Goal: Task Accomplishment & Management: Contribute content

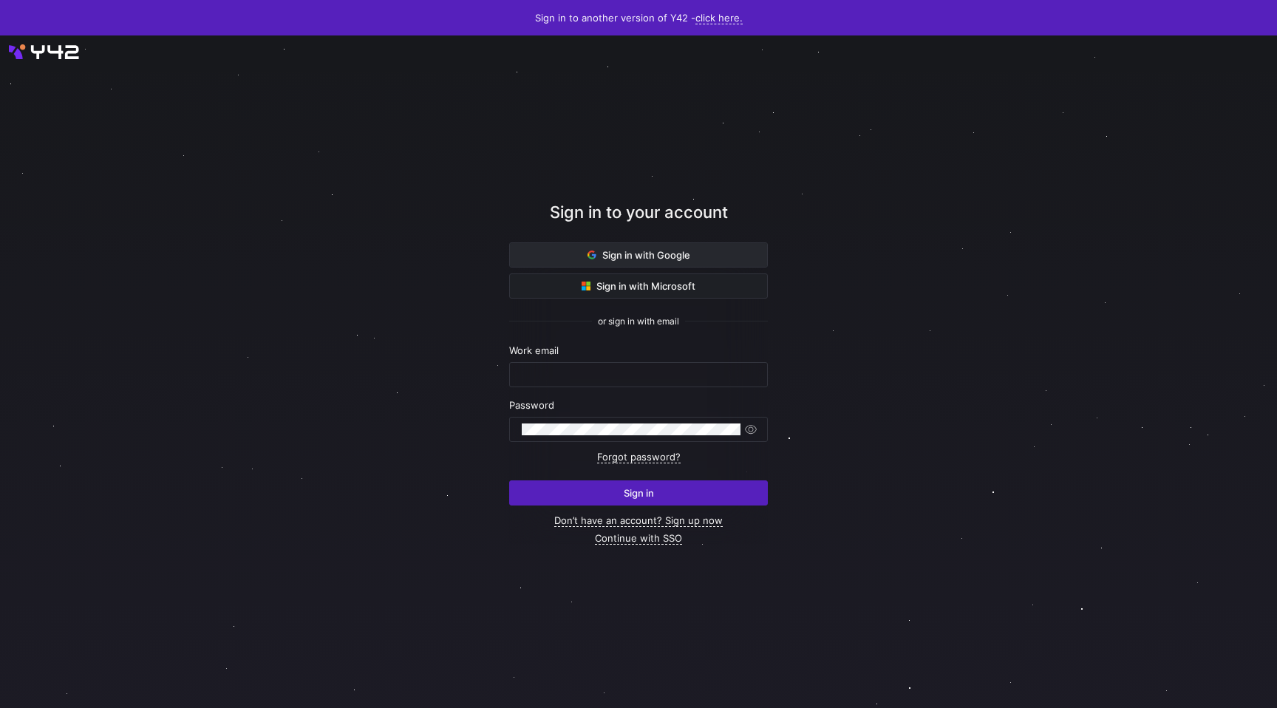
click at [626, 259] on span "Sign in with Google" at bounding box center [638, 255] width 103 height 12
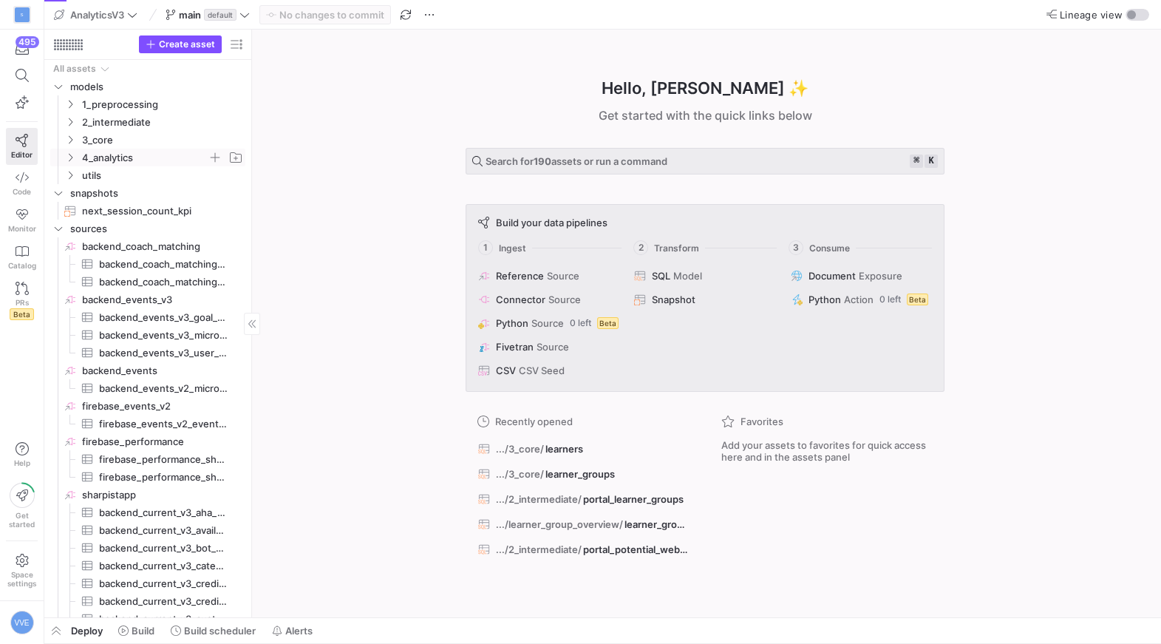
click at [121, 150] on span "4_analytics" at bounding box center [145, 157] width 126 height 17
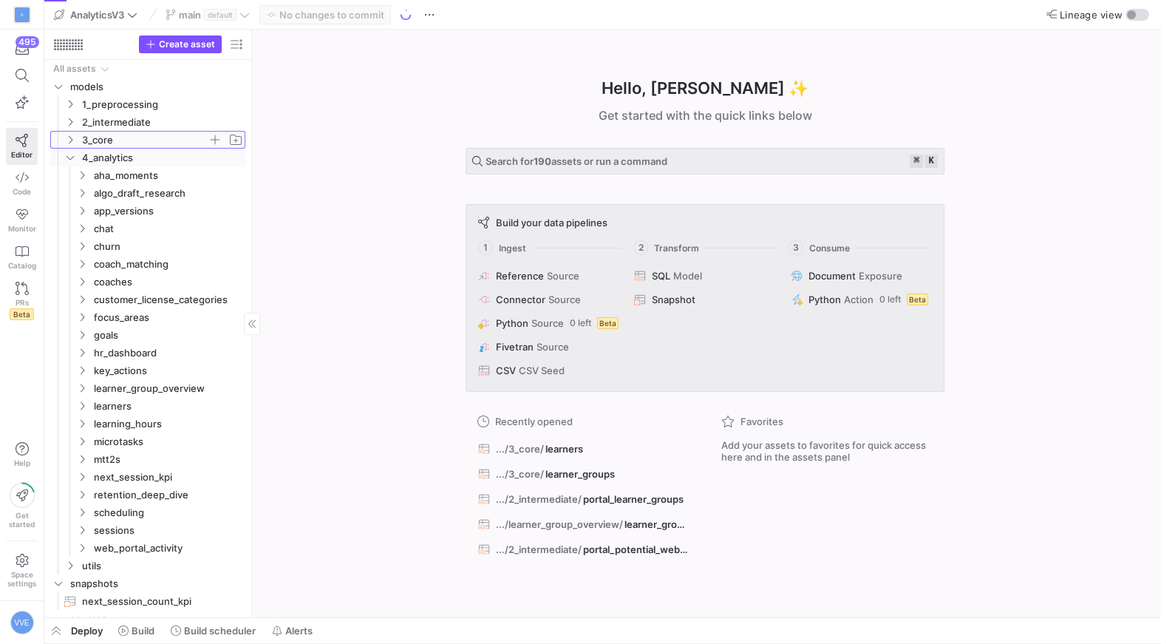
click at [100, 135] on span "3_core" at bounding box center [145, 140] width 126 height 17
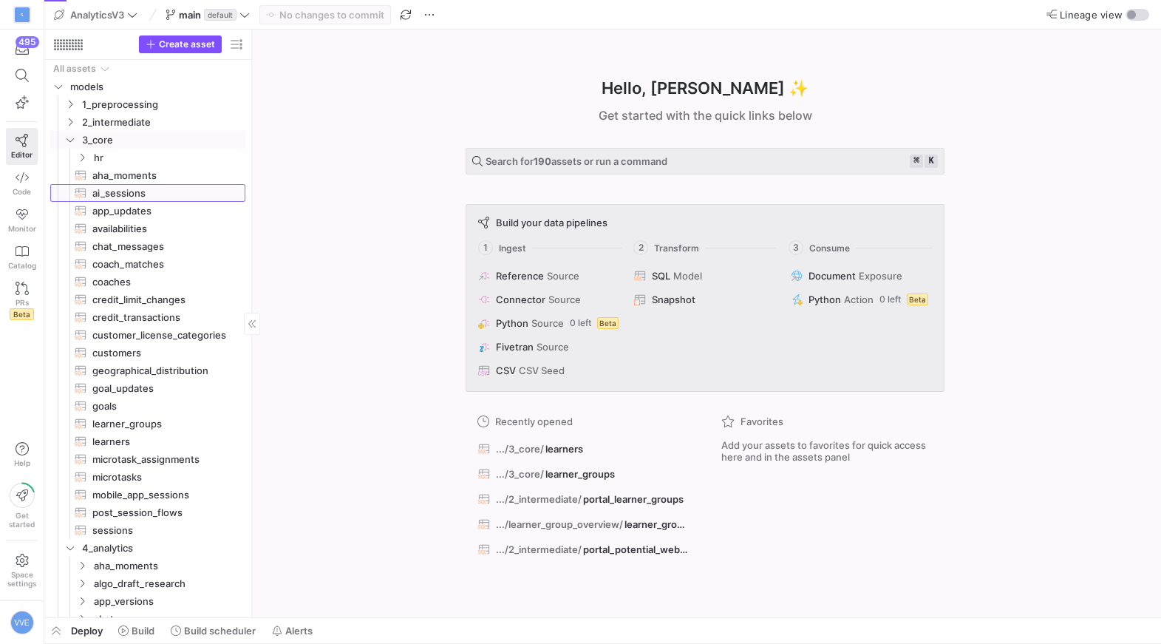
click at [149, 188] on span "ai_sessions​​​​​​​​​​" at bounding box center [160, 193] width 136 height 17
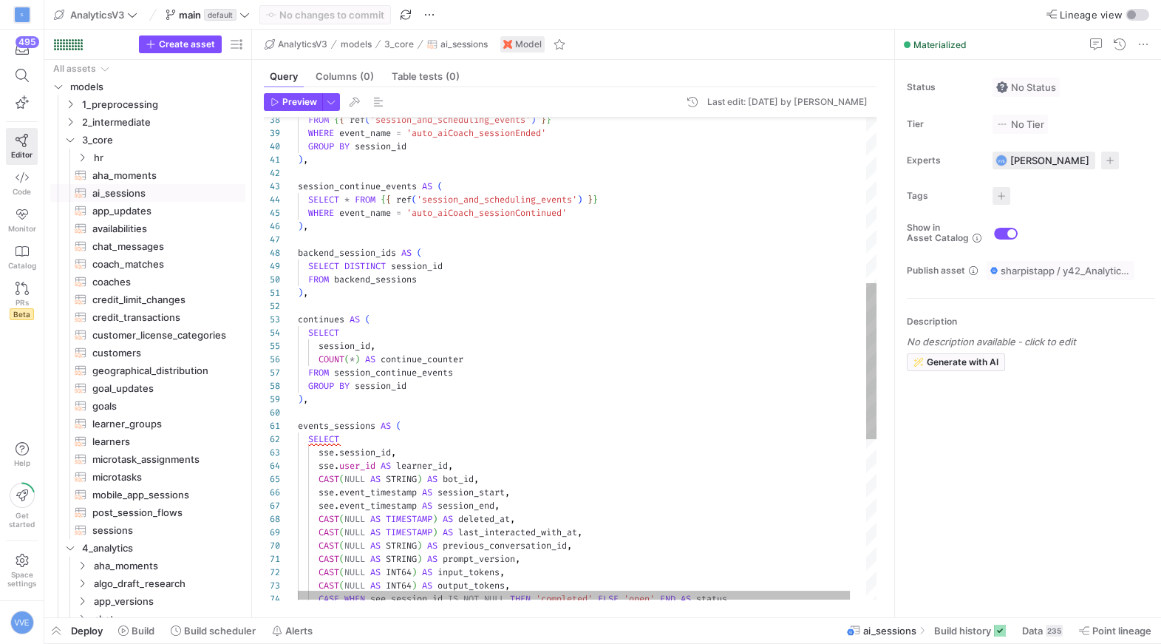
scroll to position [13, 0]
click at [430, 301] on div "CASE WHEN see . session_id IS NOT NULL THEN 'completed' ELSE 'open' END AS stat…" at bounding box center [595, 351] width 595 height 1484
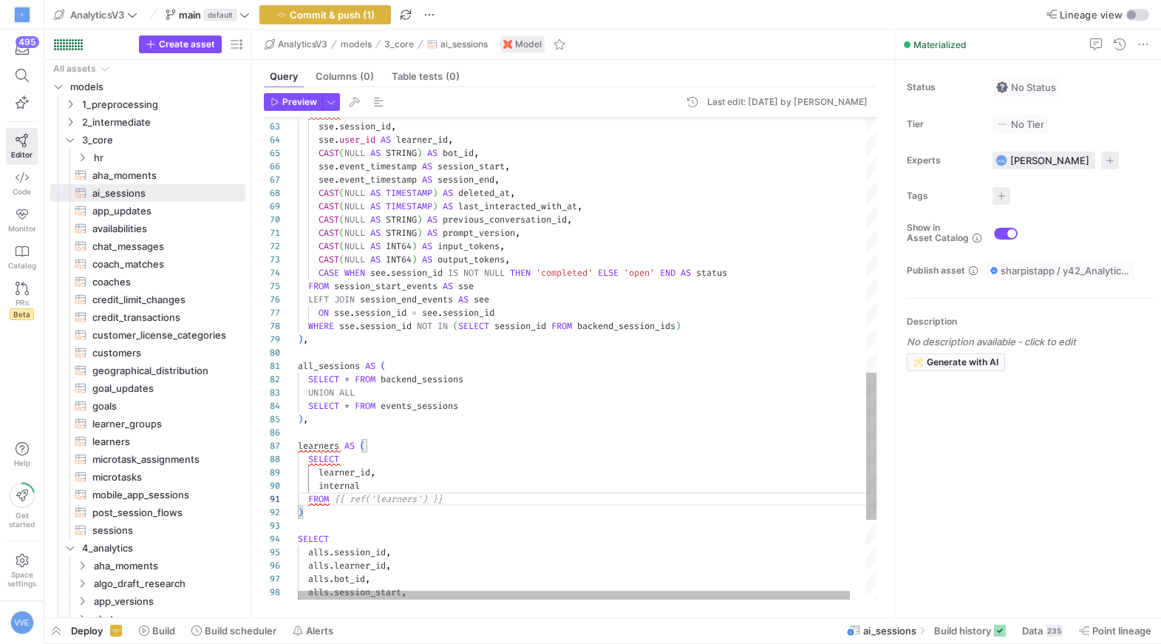
scroll to position [0, 148]
click at [381, 493] on div "sse . session_id , SELECT sse . user_id AS learner_id , CAST ( NULL AS STRING )…" at bounding box center [595, 71] width 595 height 1577
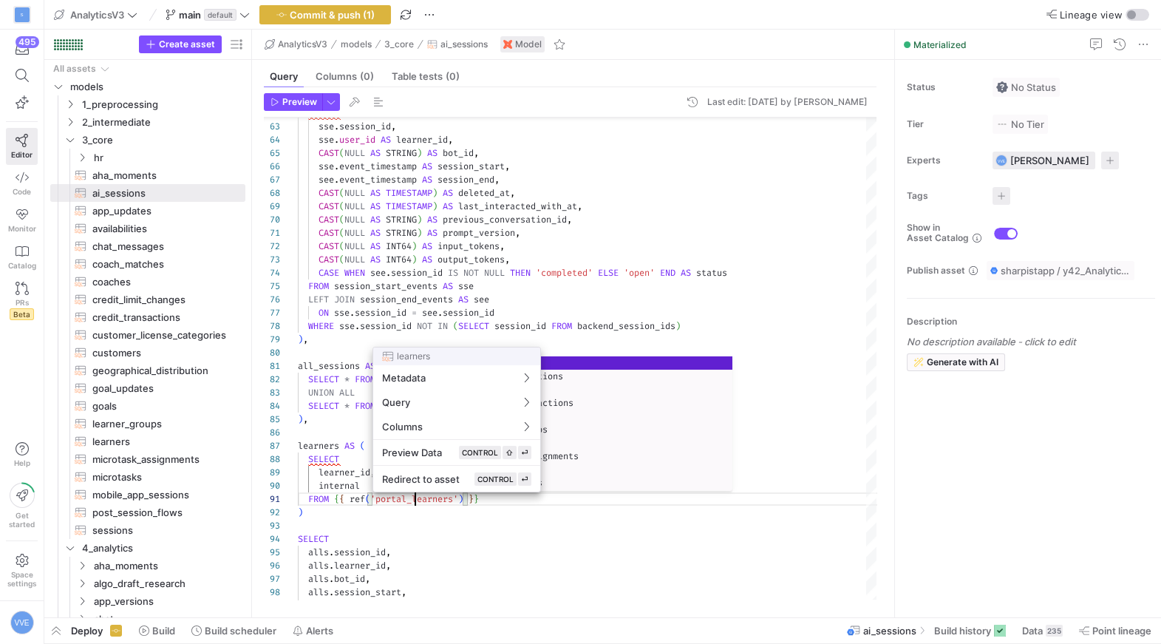
scroll to position [0, 117]
click at [425, 567] on div at bounding box center [580, 322] width 1161 height 644
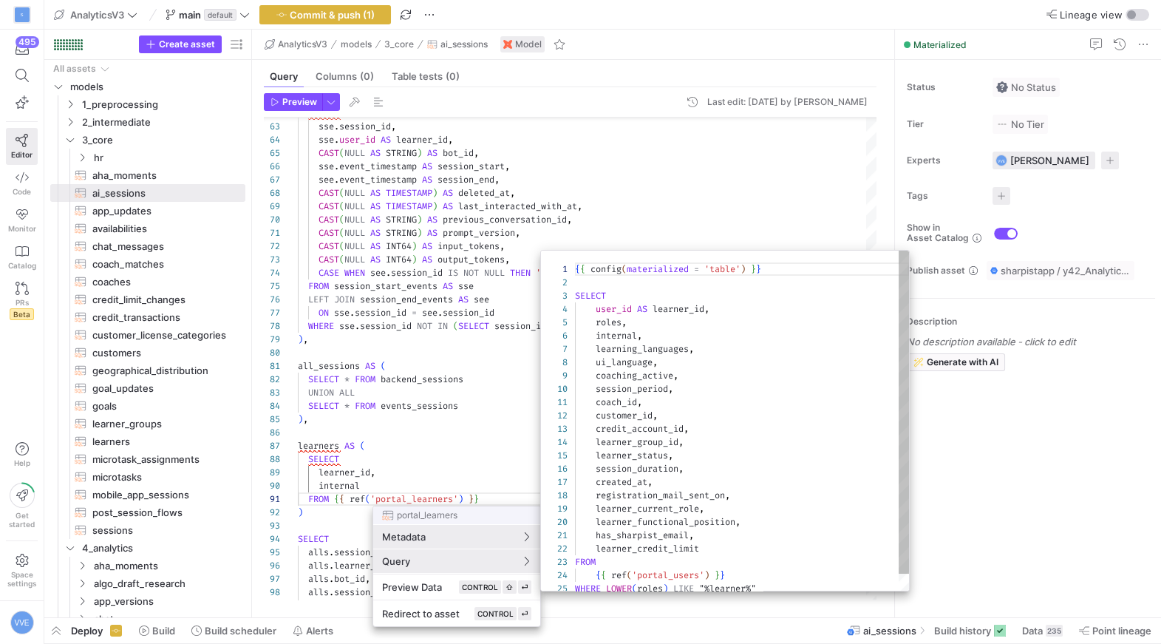
scroll to position [133, 0]
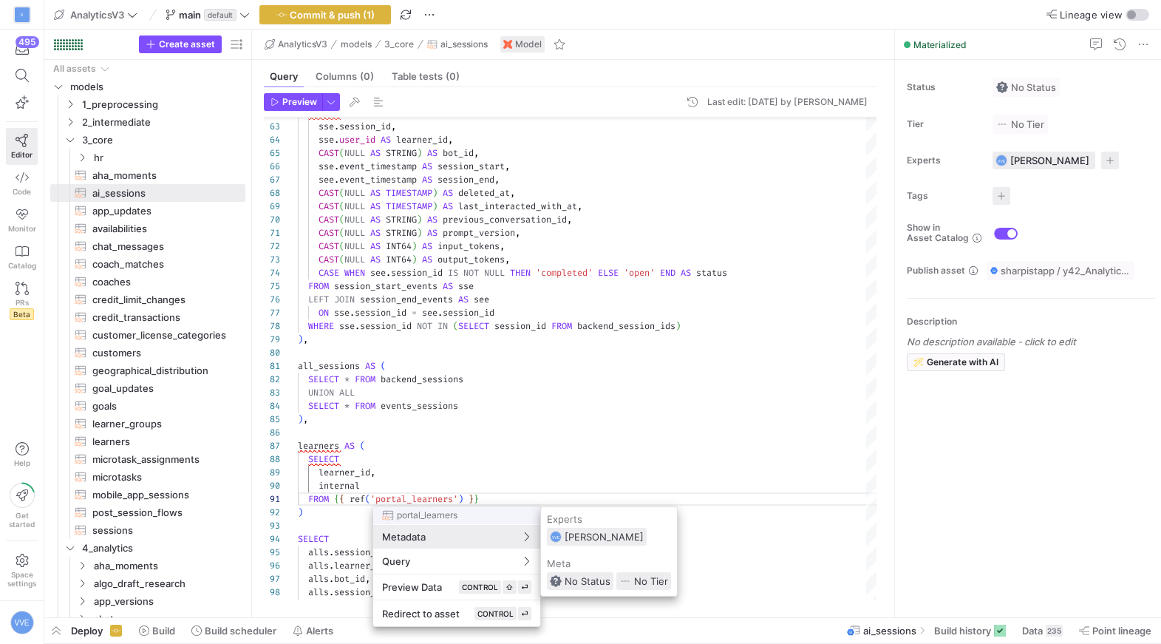
click at [459, 474] on div at bounding box center [580, 322] width 1161 height 644
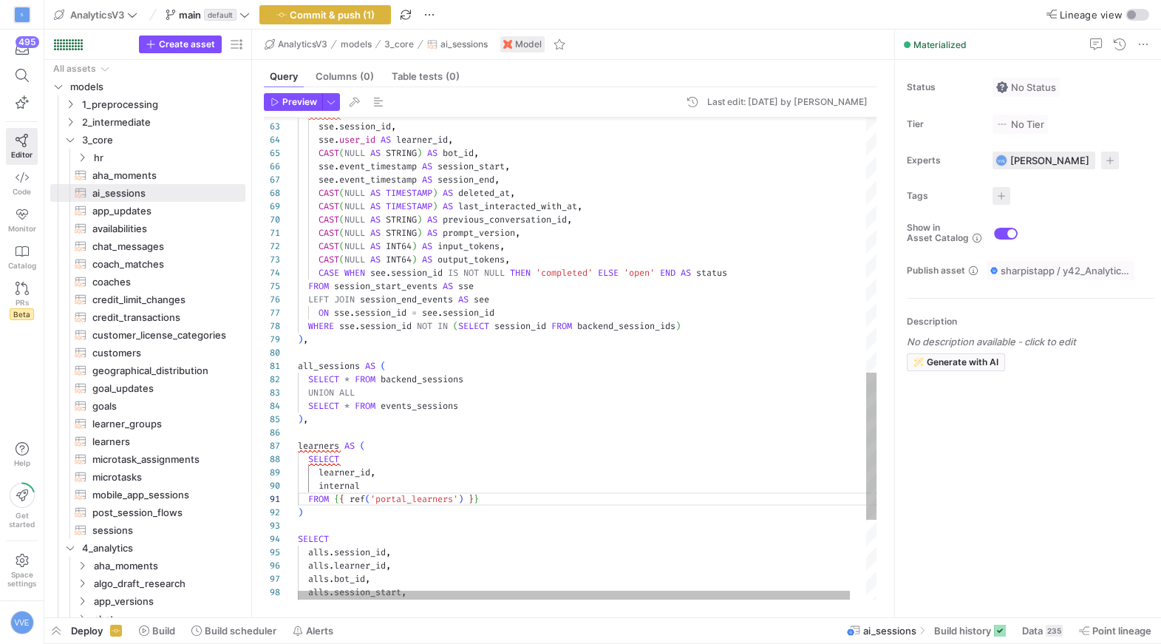
scroll to position [119, 63]
click at [388, 482] on div "sse . session_id , SELECT sse . user_id AS learner_id , CAST ( NULL AS STRING )…" at bounding box center [595, 71] width 595 height 1577
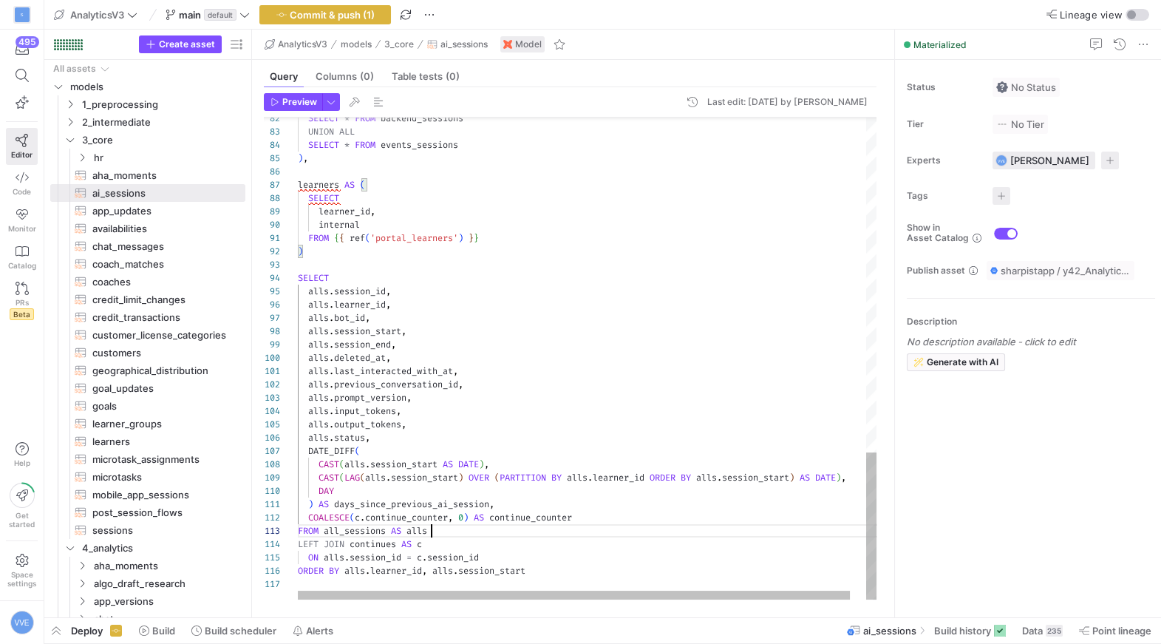
scroll to position [26, 133]
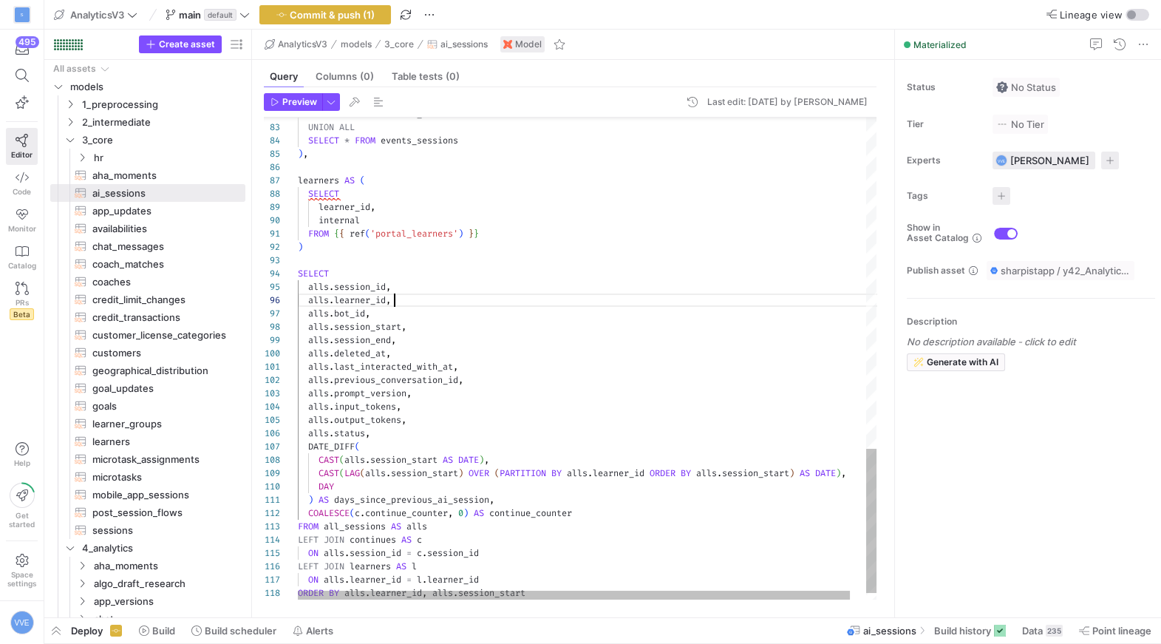
scroll to position [66, 96]
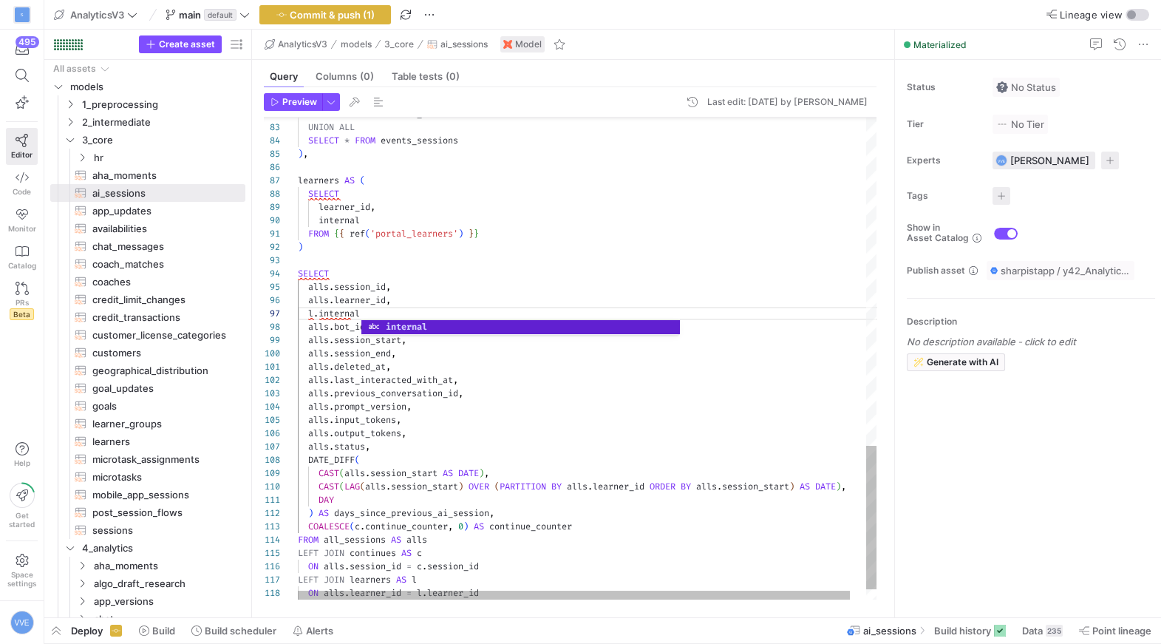
scroll to position [80, 69]
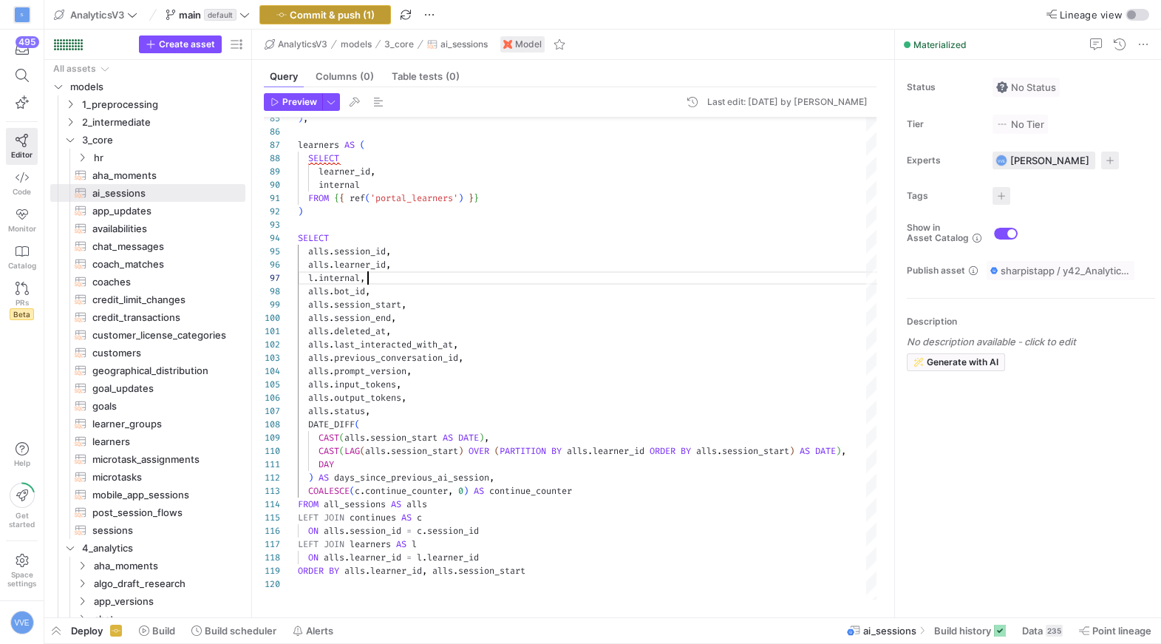
type textarea "FROM {{ ref('portal_learners') }} ) SELECT alls.session_id, alls.learner_id, l.…"
click at [345, 15] on span "Commit & push (1)" at bounding box center [332, 15] width 85 height 12
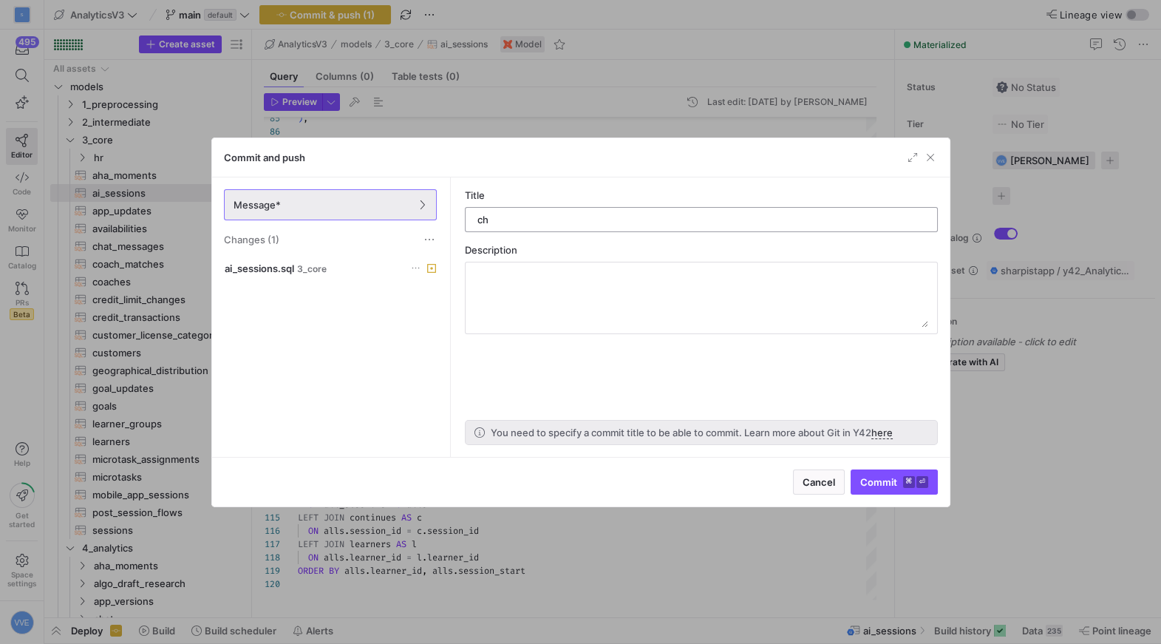
type input "c"
click at [934, 156] on span "button" at bounding box center [930, 157] width 15 height 15
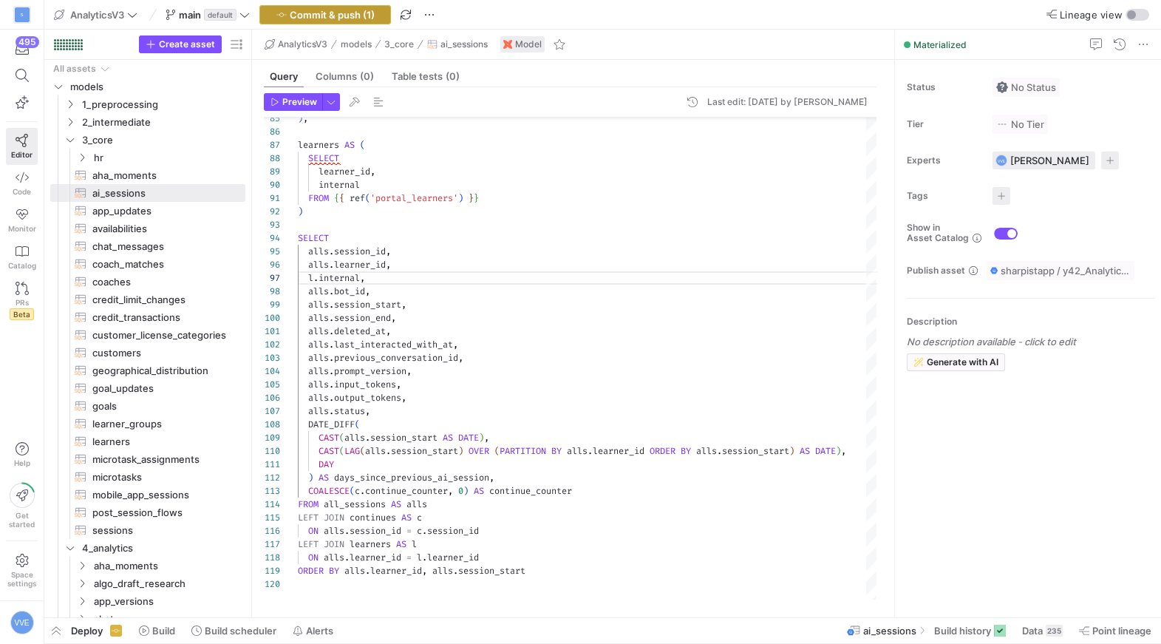
click at [358, 14] on span "Commit & push (1)" at bounding box center [332, 15] width 85 height 12
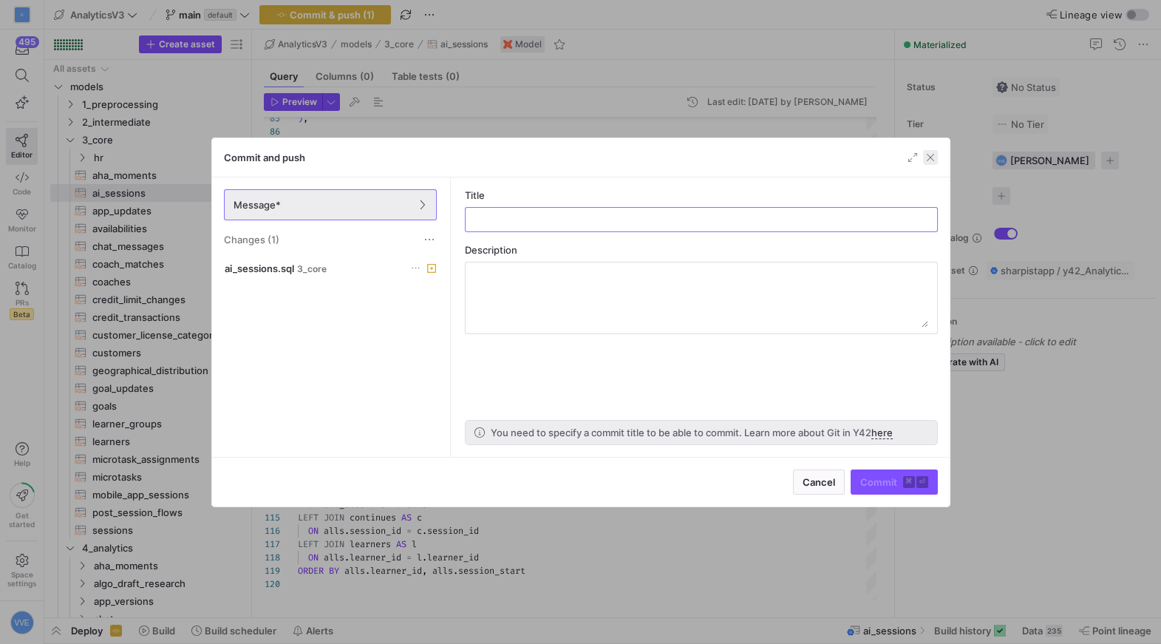
click at [930, 157] on span "button" at bounding box center [930, 157] width 15 height 15
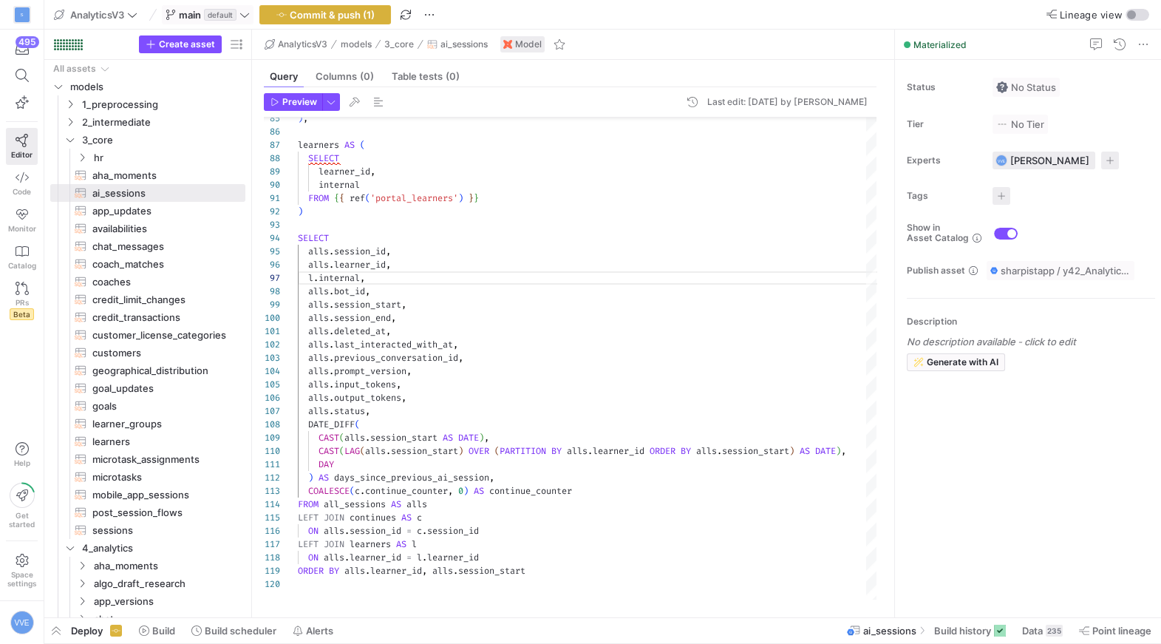
click at [231, 17] on span "default" at bounding box center [220, 15] width 33 height 12
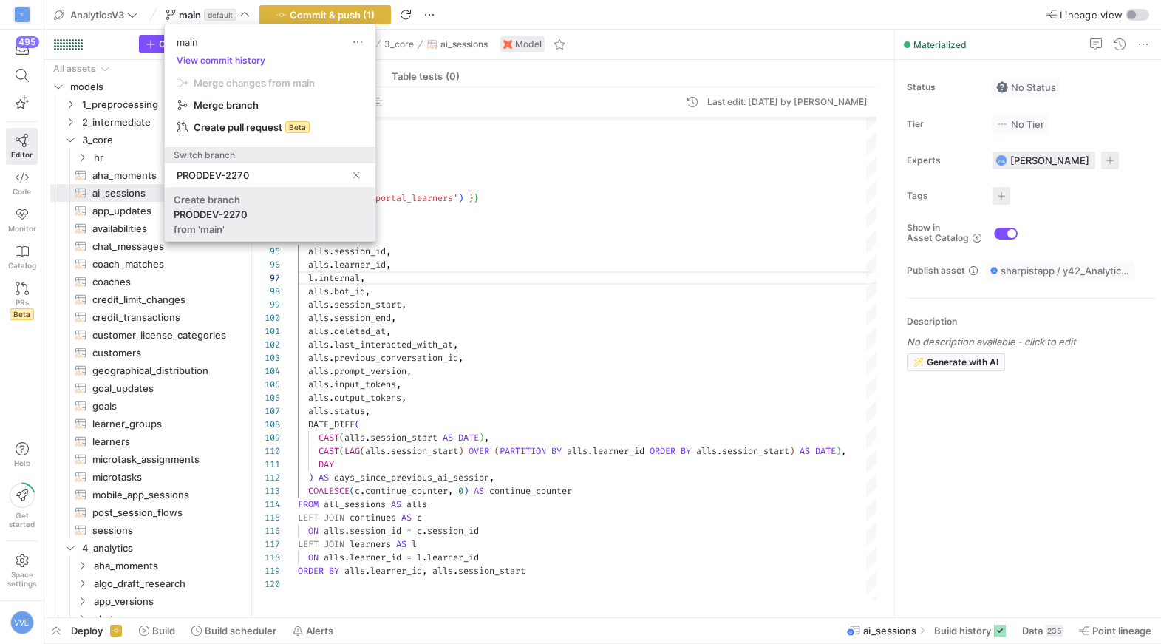
type input "PRODDEV-2270"
click at [238, 197] on div "Create branch" at bounding box center [207, 200] width 66 height 12
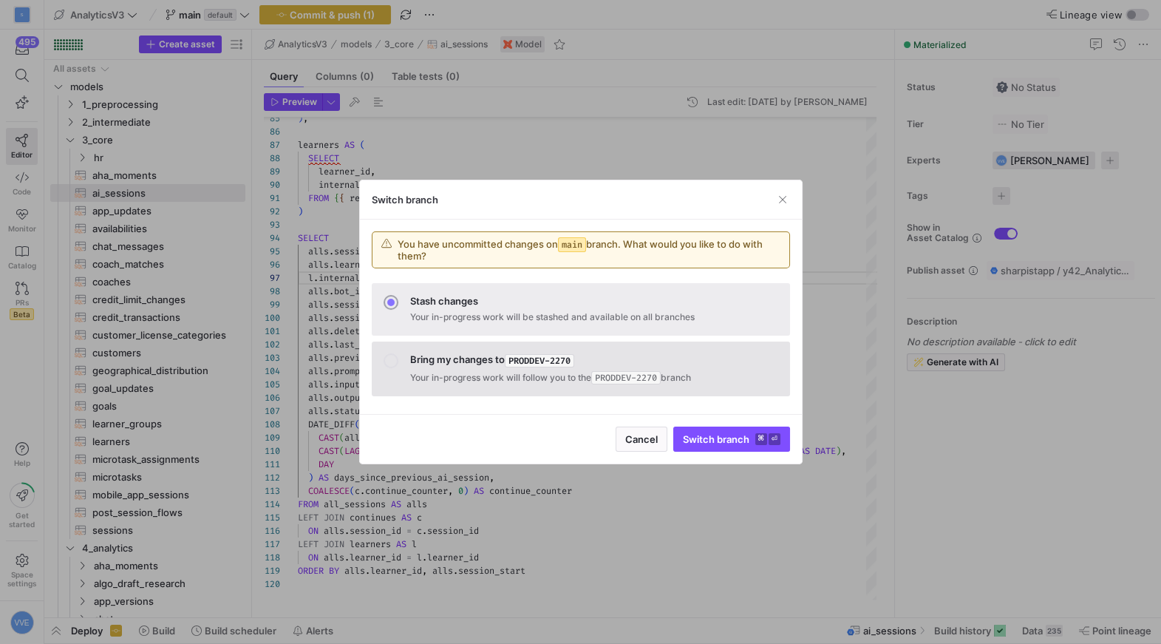
click at [468, 372] on p "Your in-progress work will follow you to the PRODDEV-2270 branch" at bounding box center [594, 377] width 368 height 15
click at [712, 437] on span "Switch branch ⌘ ⏎" at bounding box center [732, 439] width 98 height 12
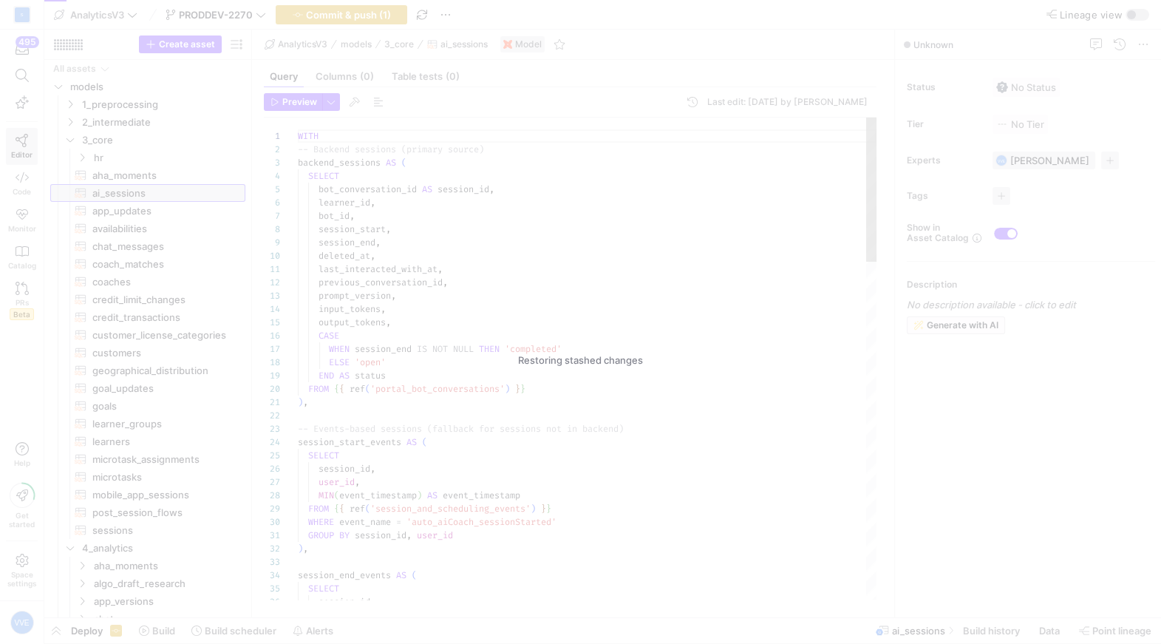
scroll to position [133, 0]
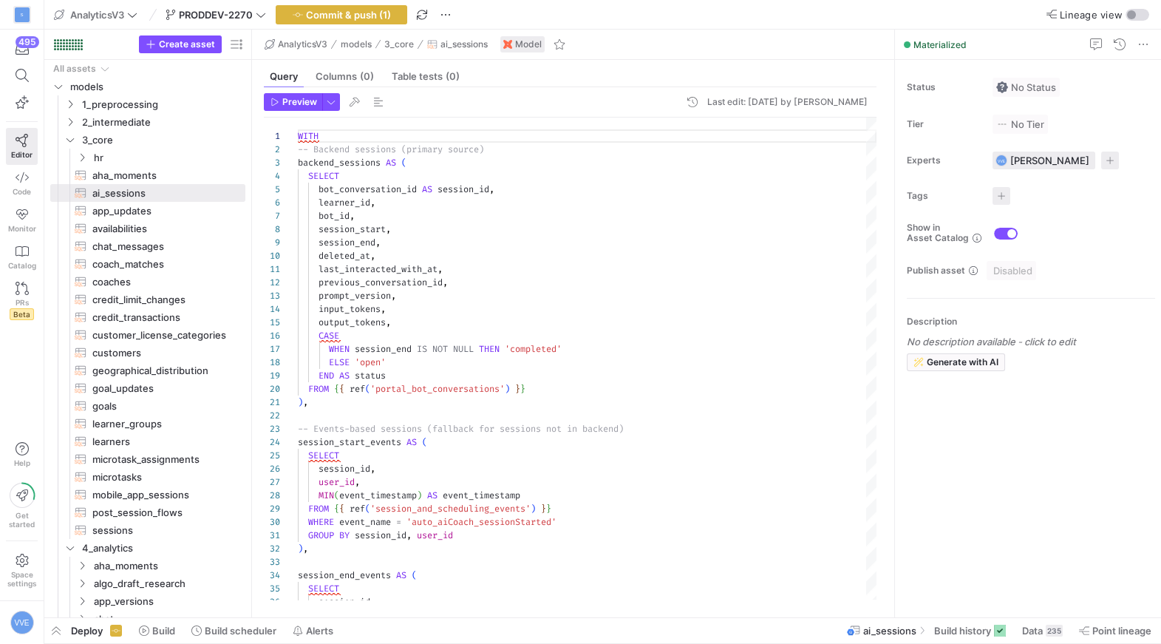
click at [377, 2] on y42-top-nav "AnalyticsV3 PRODDEV-2270 Commit & push (1) Lineage view" at bounding box center [602, 15] width 1116 height 30
click at [378, 10] on span "Commit & push (1)" at bounding box center [348, 15] width 85 height 12
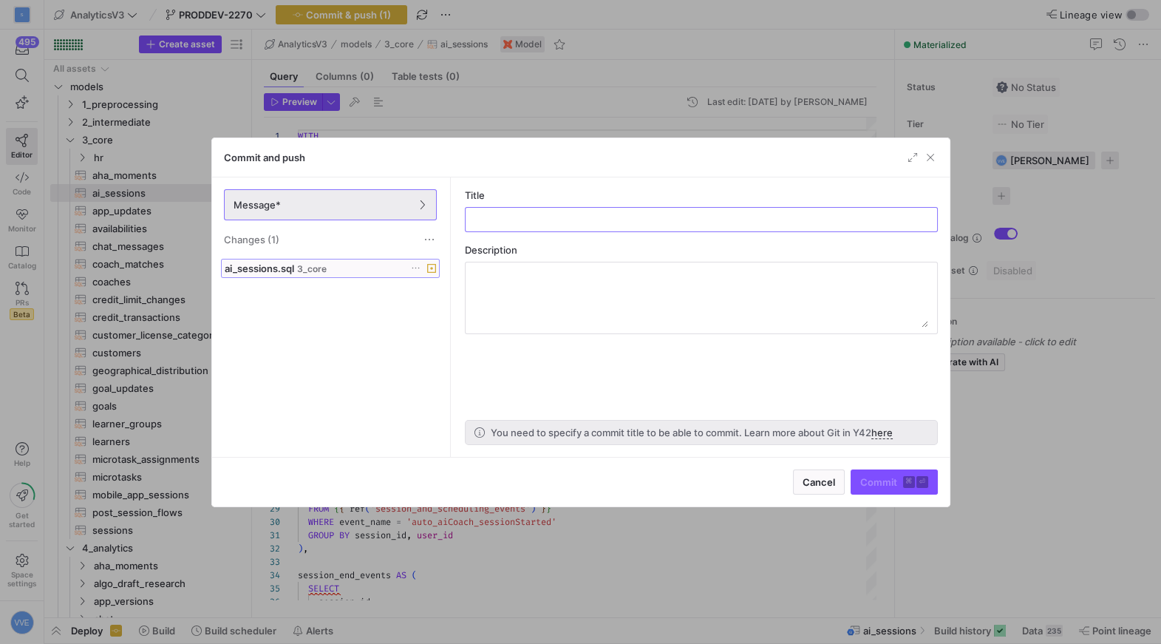
click at [322, 269] on span "3_core" at bounding box center [312, 269] width 30 height 10
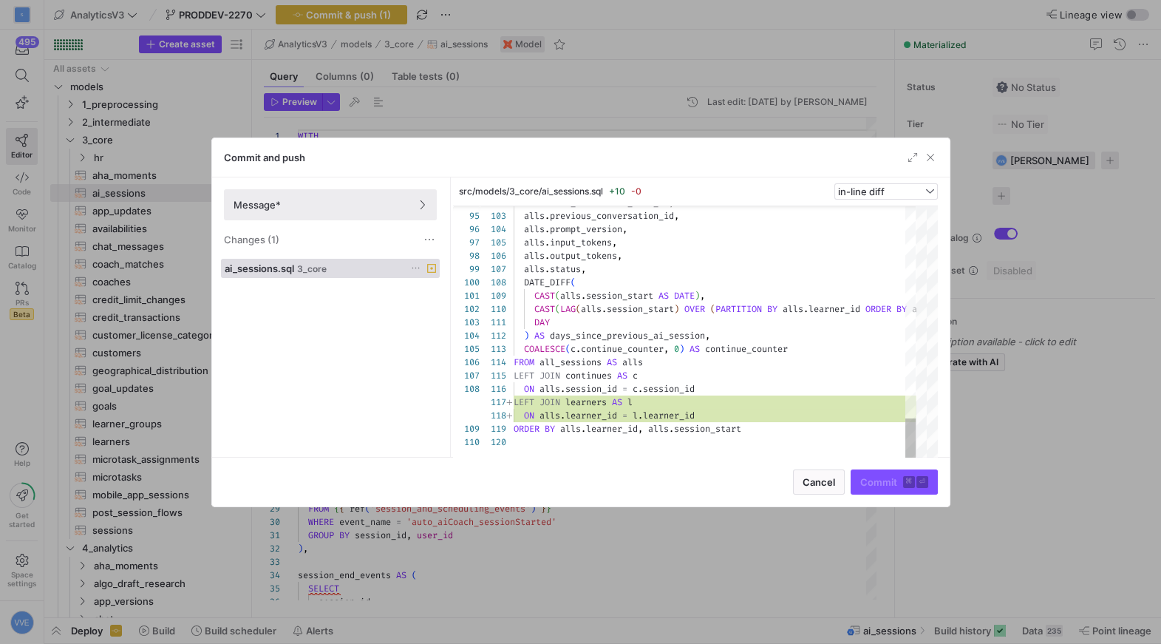
click at [943, 163] on div "Commit and push" at bounding box center [580, 157] width 737 height 39
click at [938, 158] on div "Commit and push" at bounding box center [580, 157] width 737 height 39
click at [935, 158] on span "button" at bounding box center [930, 157] width 15 height 15
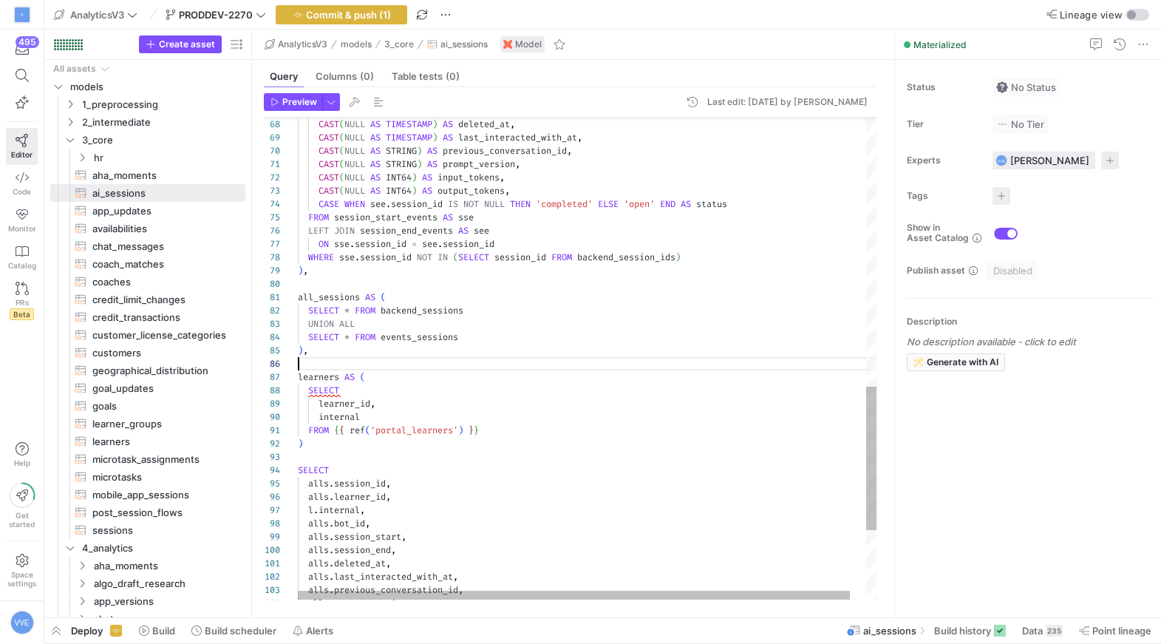
scroll to position [66, 0]
click at [320, 367] on div ") , learners AS ( SELECT learner_id , internal FROM { { ref ( 'portal_learners'…" at bounding box center [595, 23] width 595 height 1617
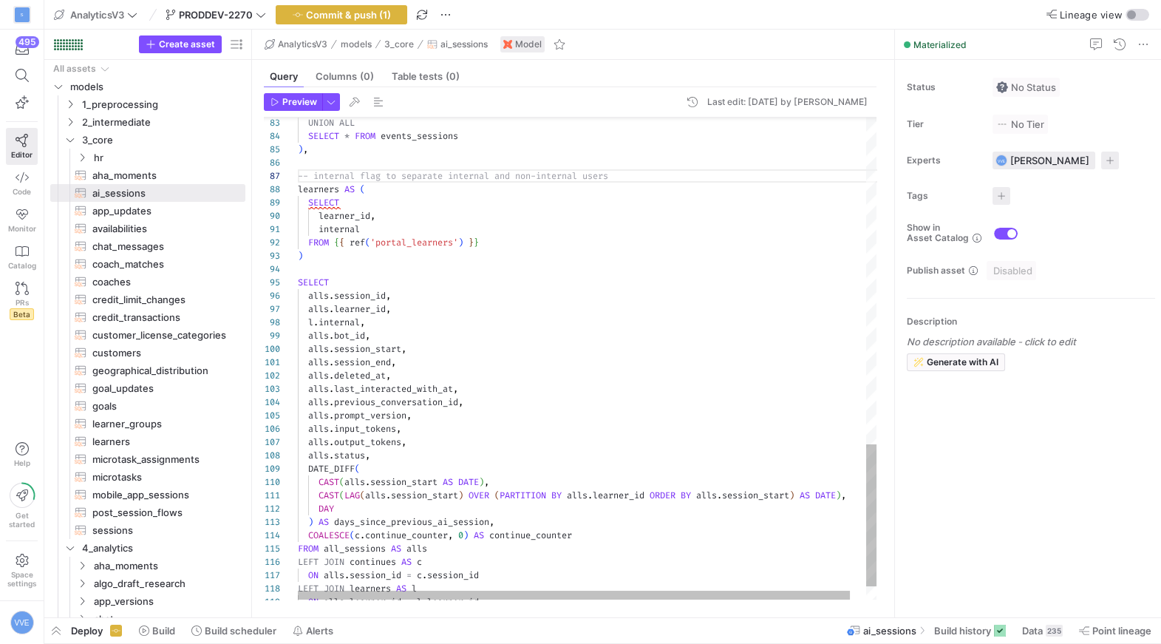
scroll to position [80, 176]
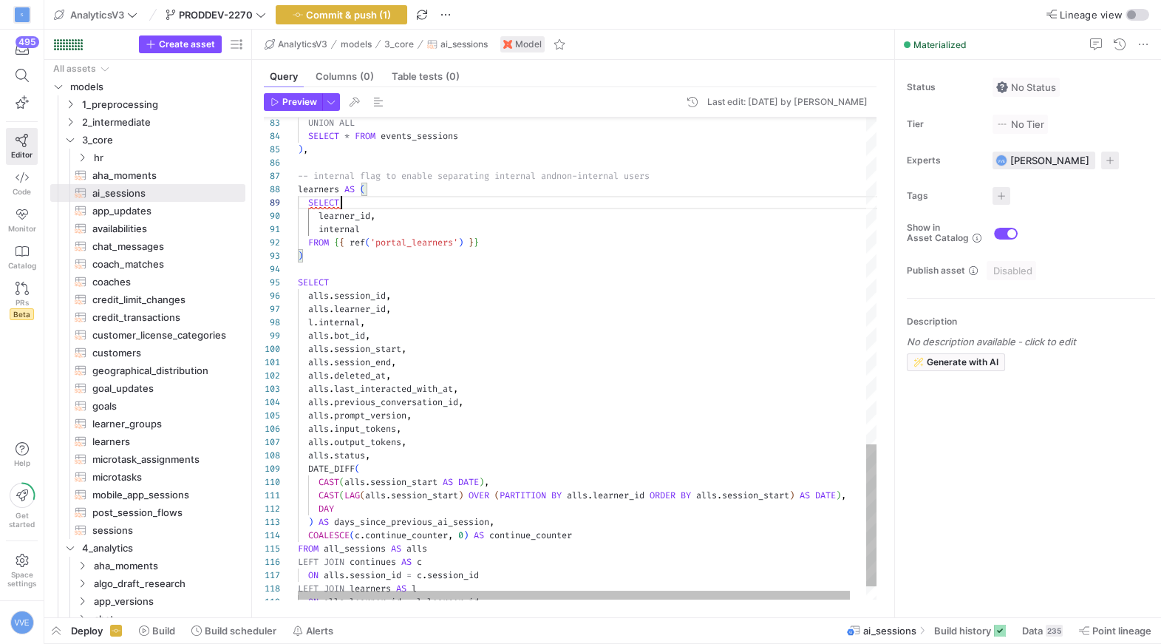
scroll to position [66, 0]
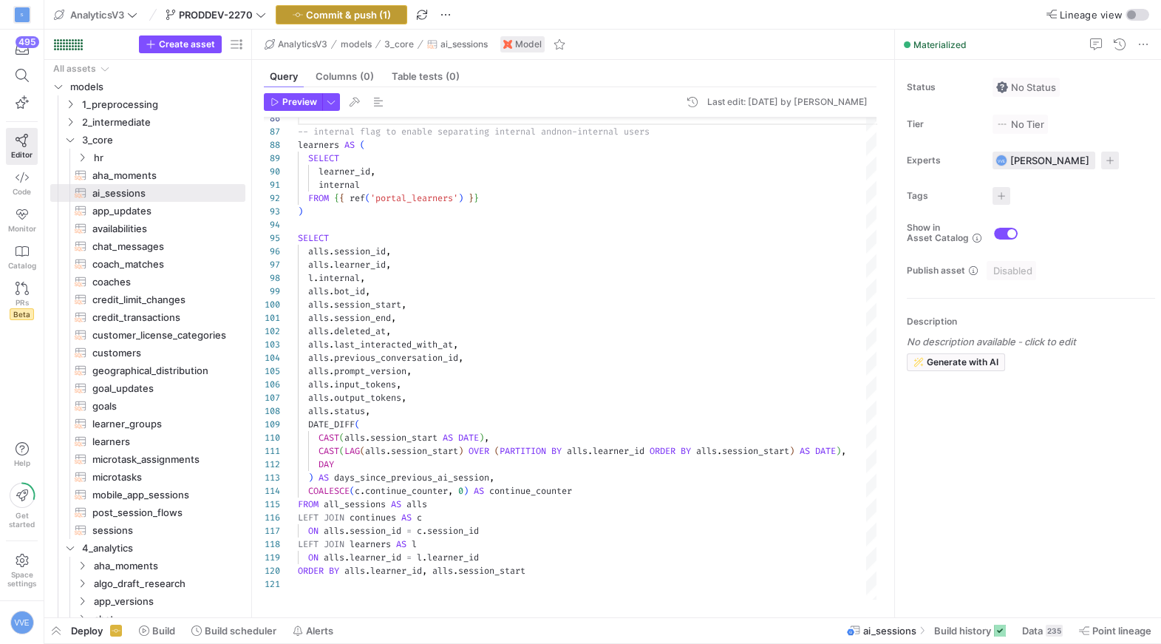
type textarea "all_sessions AS ( SELECT * FROM backend_sessions UNION ALL SELECT * FROM events…"
click at [378, 14] on span "Commit & push (1)" at bounding box center [348, 15] width 85 height 12
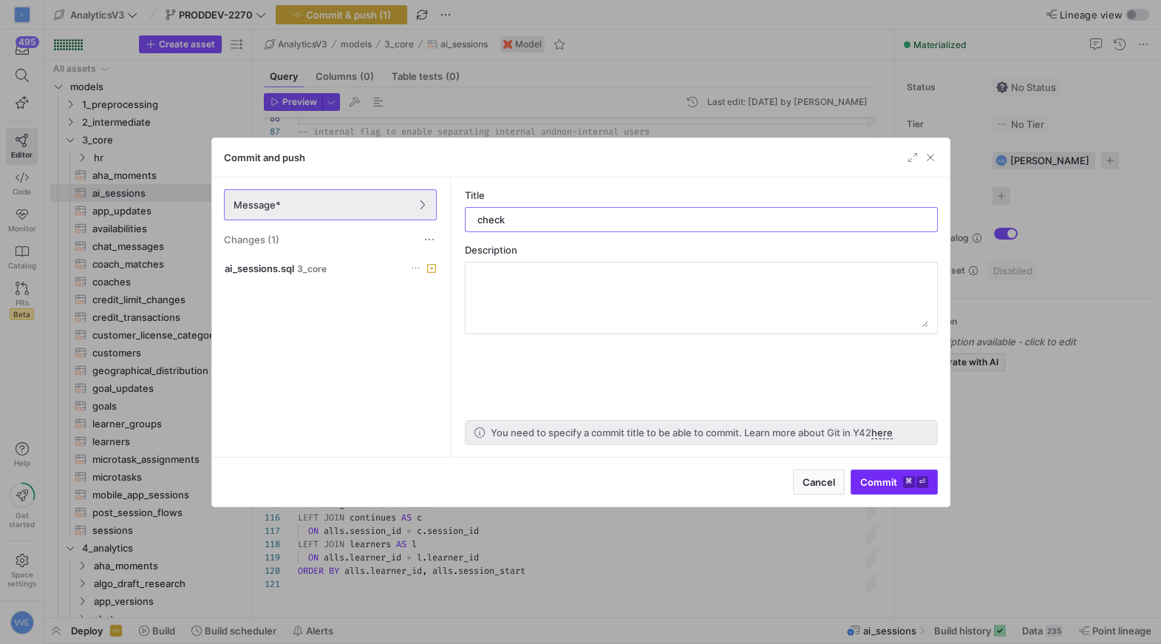
type input "check"
click at [898, 491] on span "submit" at bounding box center [894, 482] width 86 height 24
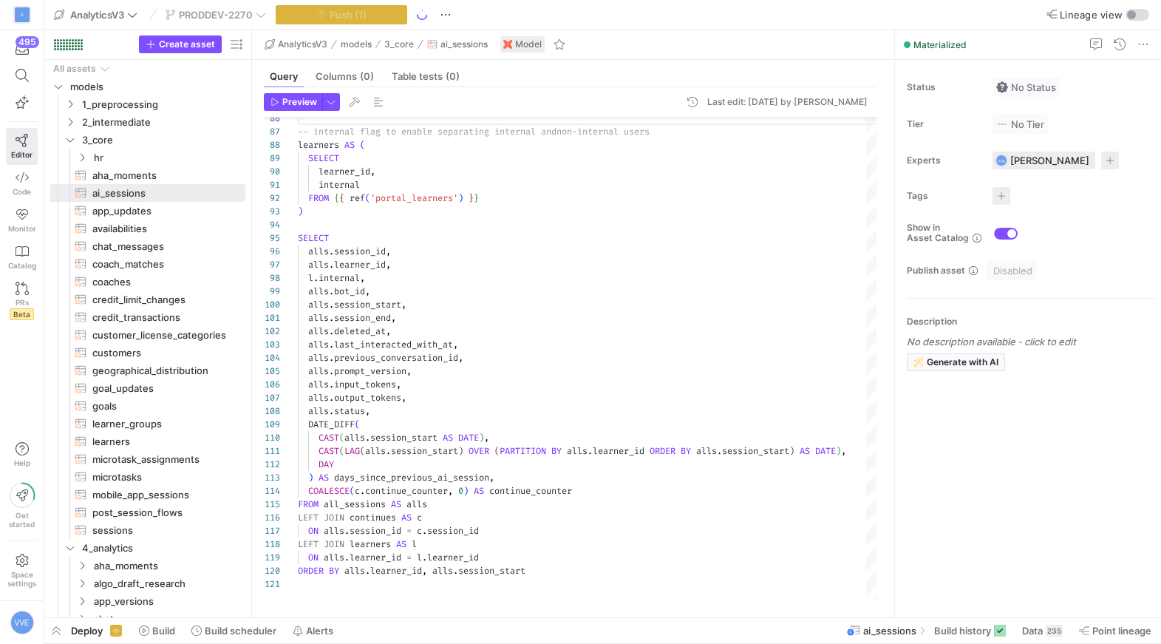
click at [293, 111] on header "Preview Last edit: Friday 12 September 2025 by Victor von Eisenhart-Rothe" at bounding box center [570, 105] width 613 height 24
click at [296, 102] on span "Preview" at bounding box center [299, 102] width 35 height 10
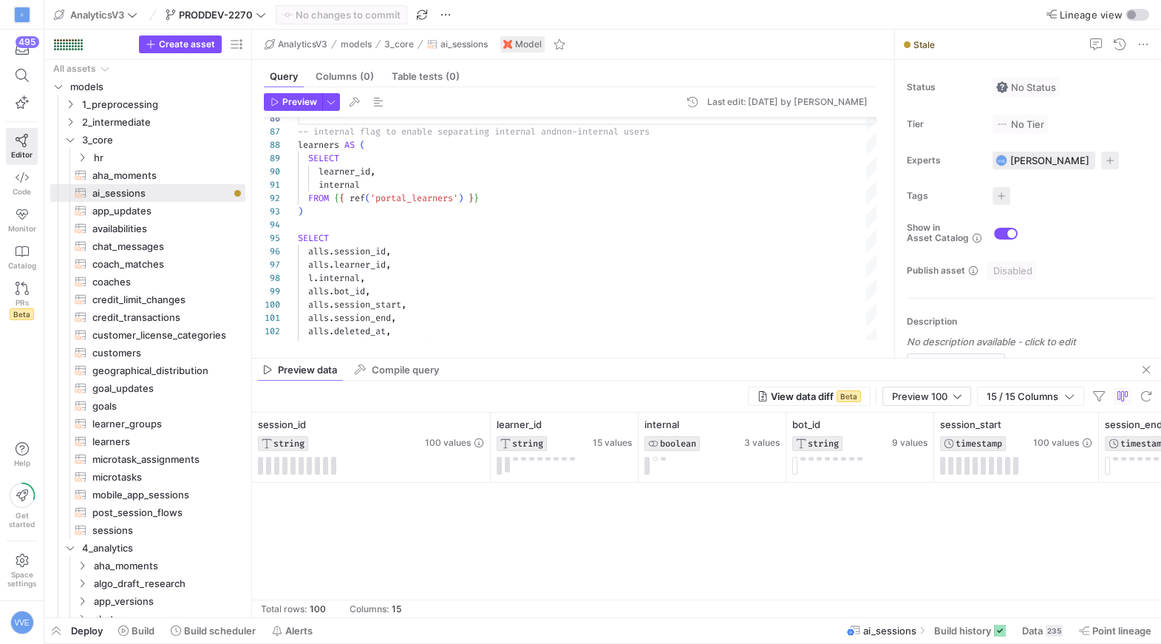
scroll to position [389, 0]
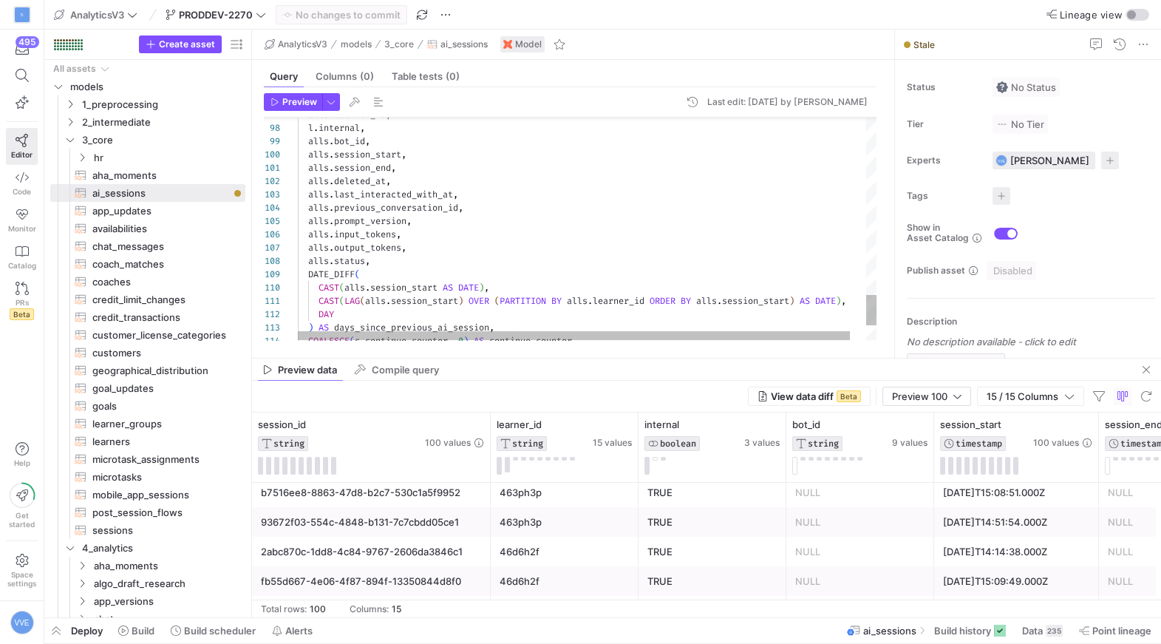
type textarea "CAST(LAG(alls.session_start) OVER (PARTITION BY alls.learner_id ORDER BY alls.s…"
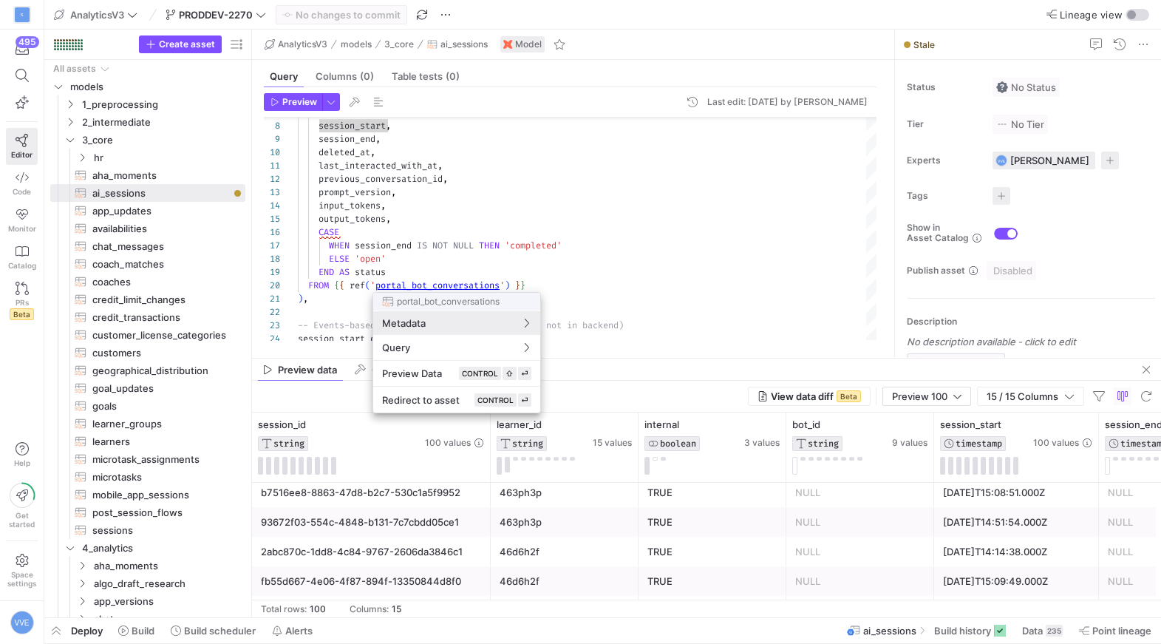
click at [455, 215] on div at bounding box center [580, 322] width 1161 height 644
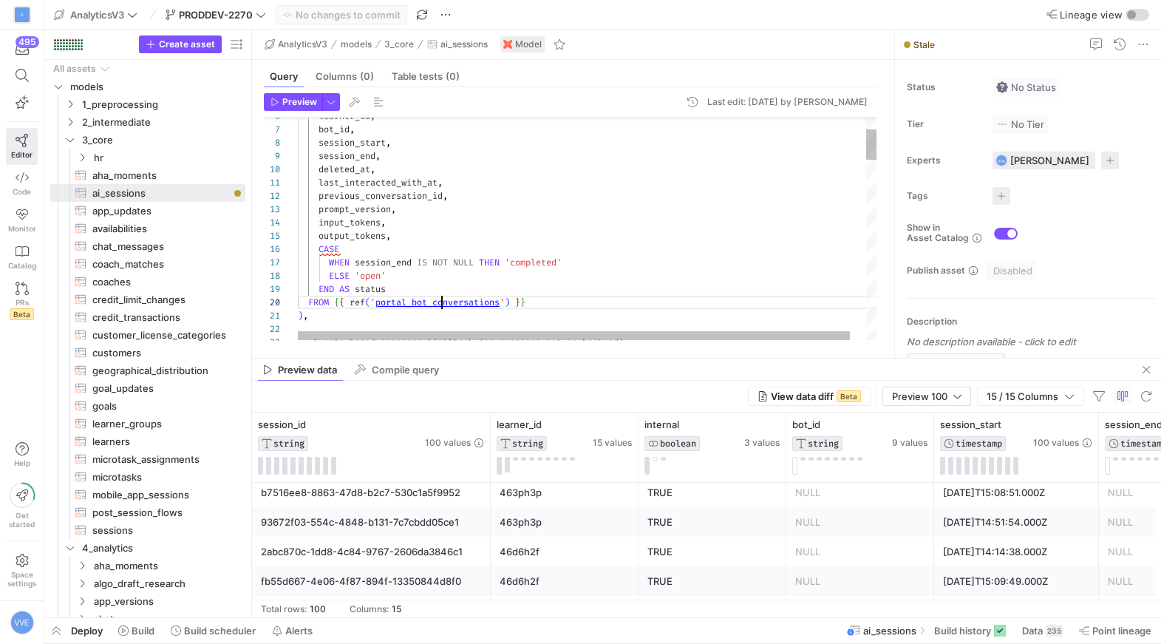
scroll to position [119, 143]
type textarea "{{ config(materialized = 'table') }} SELECT bot_conversation_id, learner_id, bo…"
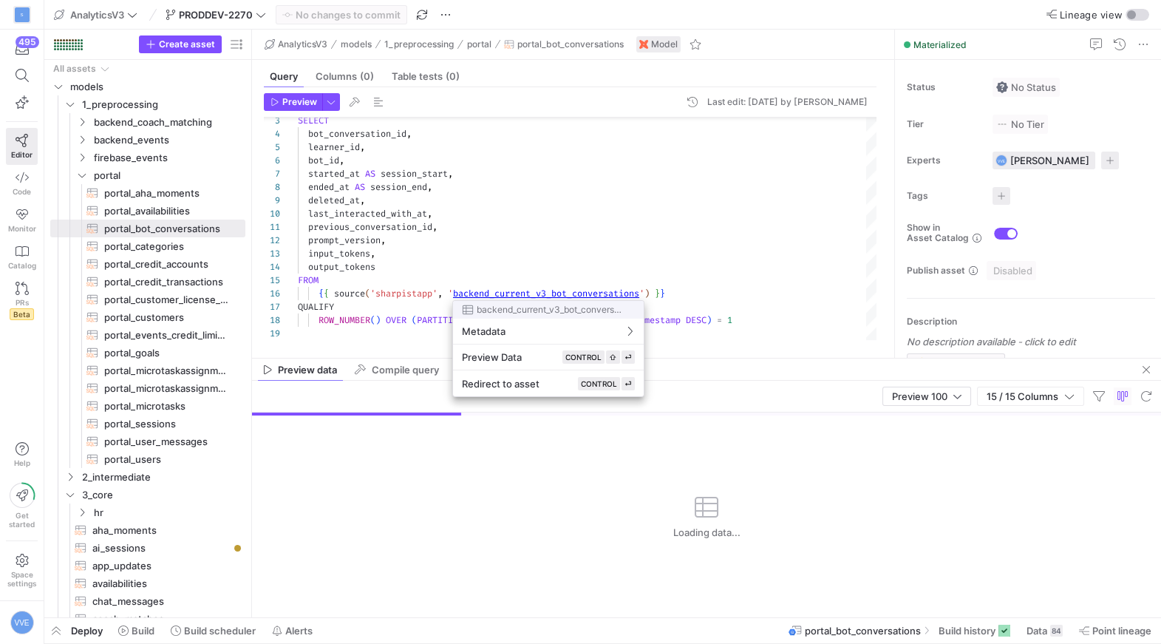
click at [533, 293] on div at bounding box center [580, 322] width 1161 height 644
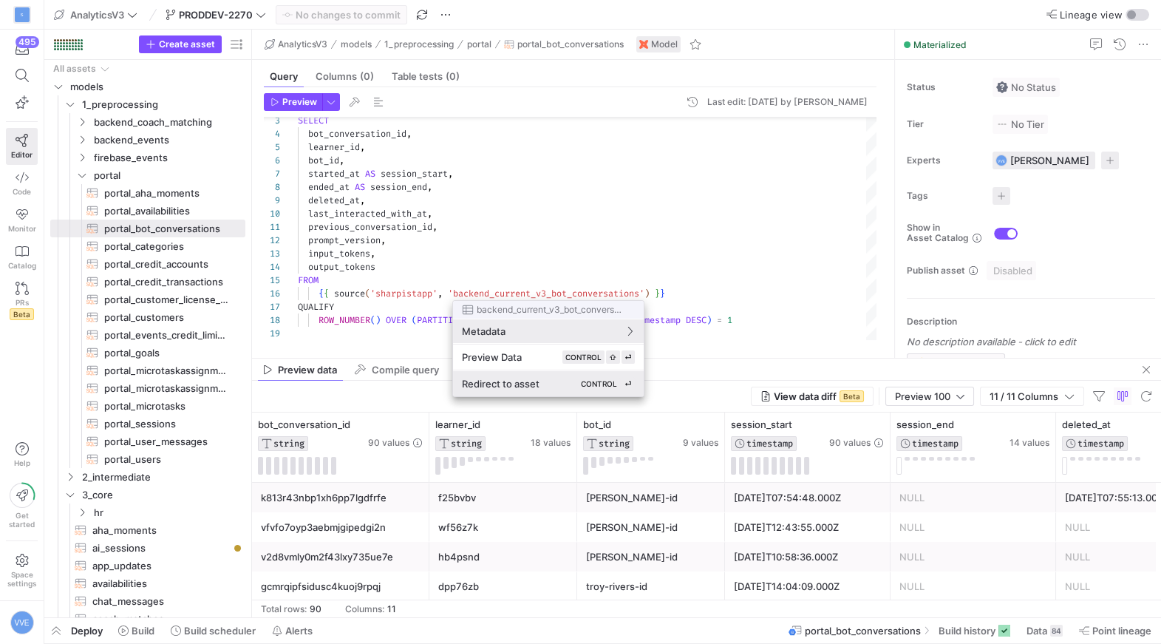
click at [527, 379] on span "Redirect to asset" at bounding box center [501, 384] width 78 height 12
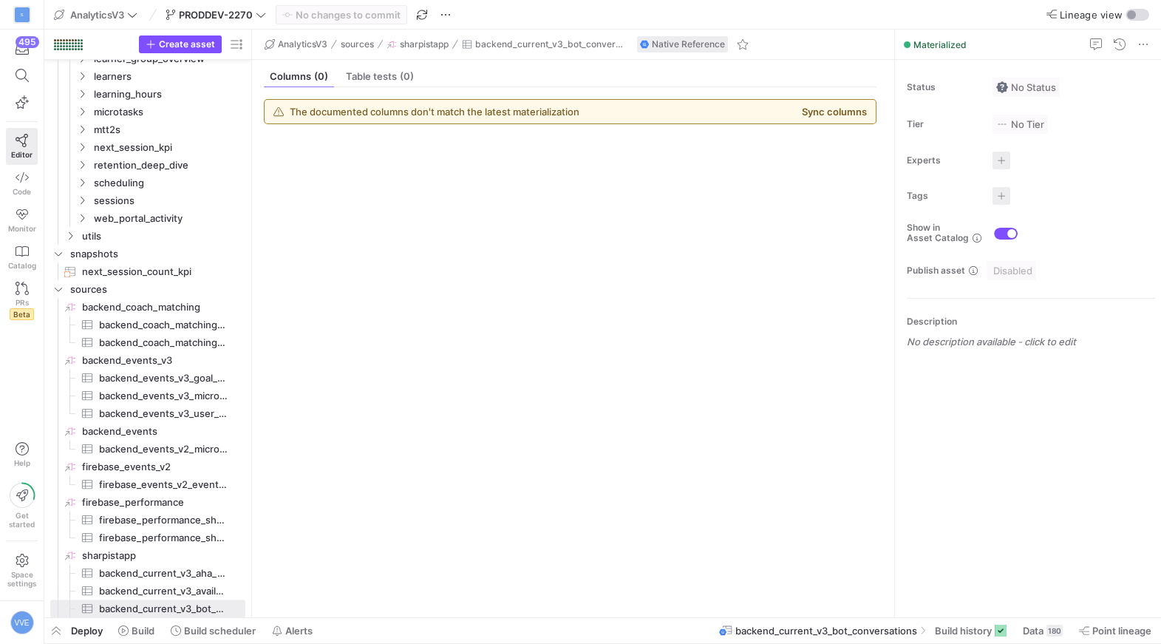
scroll to position [1074, 0]
click at [856, 106] on button "Sync columns" at bounding box center [834, 112] width 65 height 12
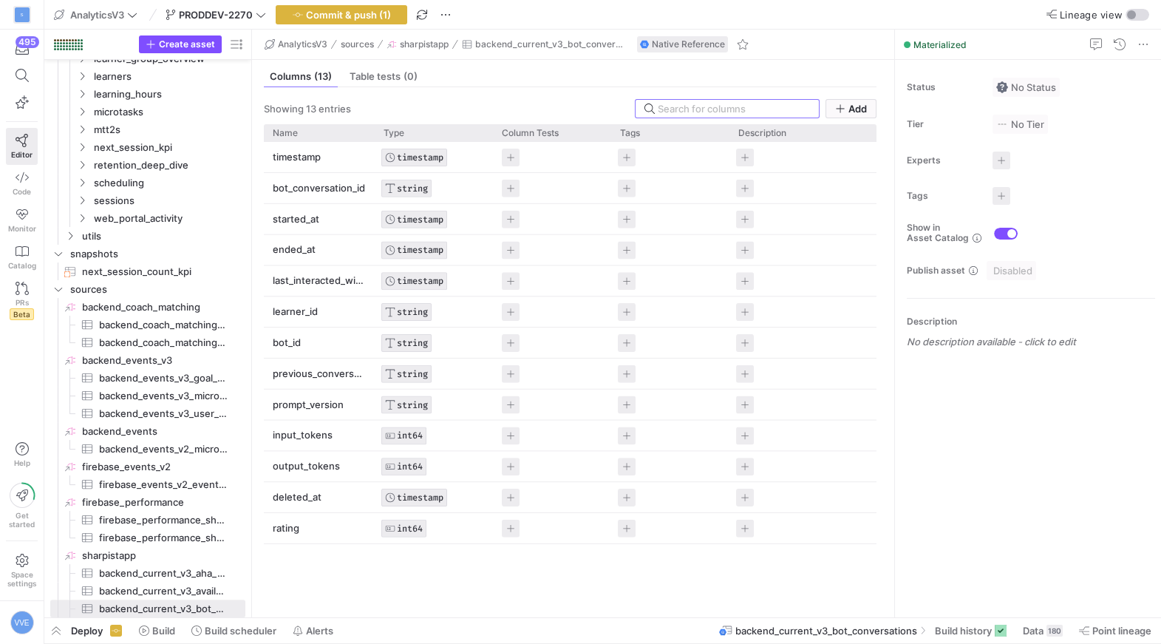
click at [289, 519] on p "rating" at bounding box center [319, 528] width 93 height 29
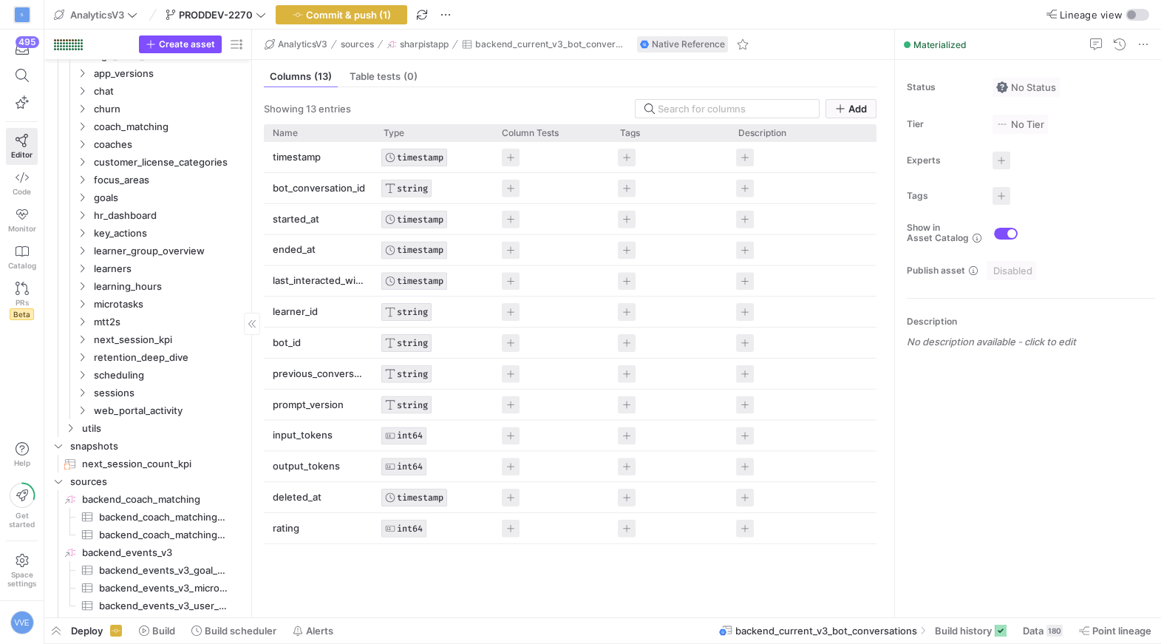
scroll to position [808, 0]
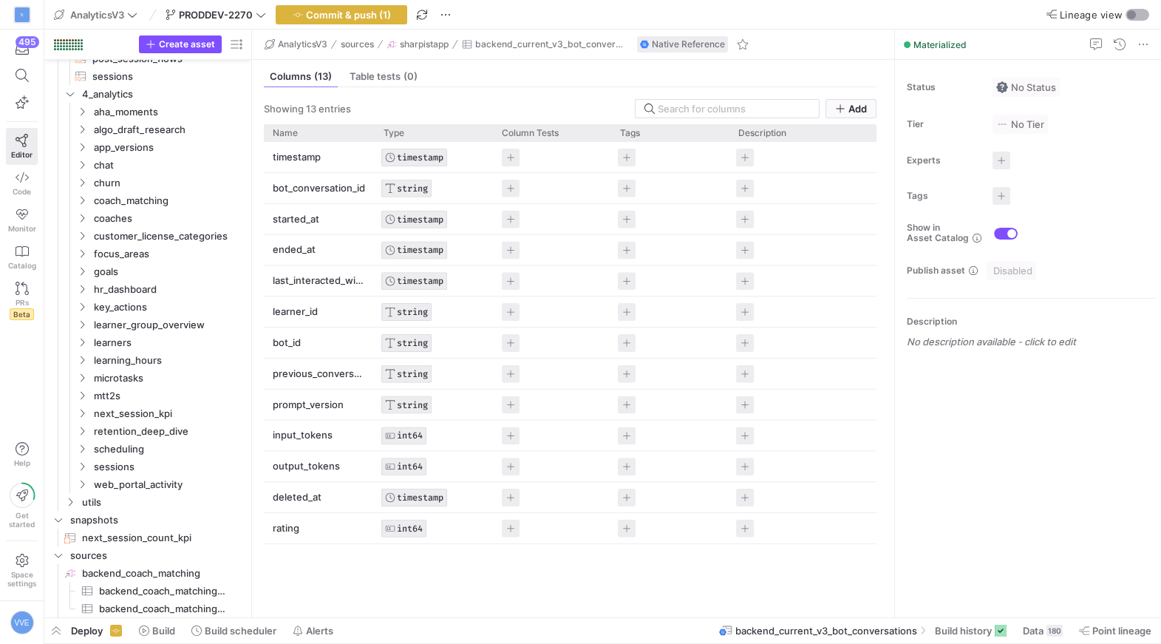
click at [1127, 11] on div "button" at bounding box center [1131, 14] width 9 height 9
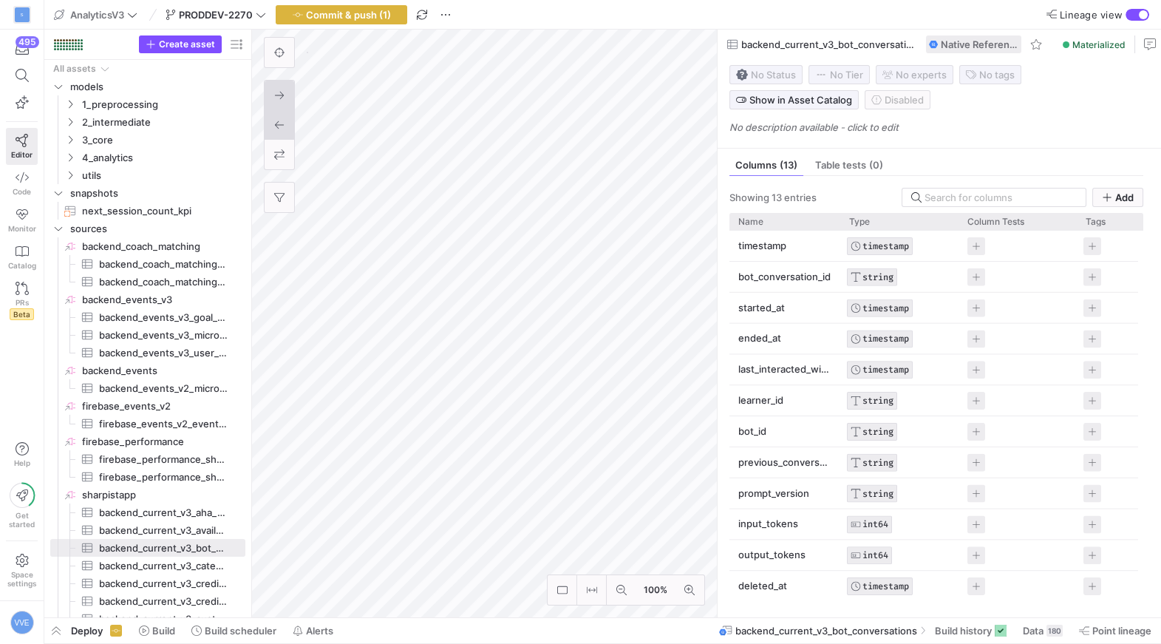
click at [284, 98] on icon at bounding box center [279, 95] width 10 height 10
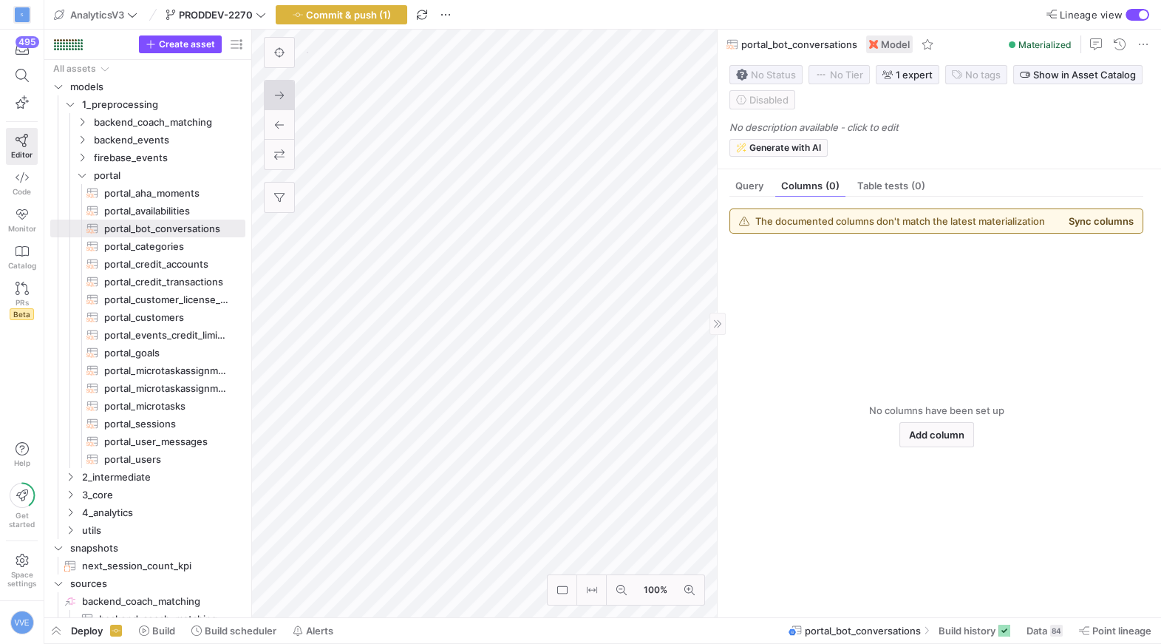
click at [1096, 216] on button "Sync columns" at bounding box center [1100, 221] width 65 height 12
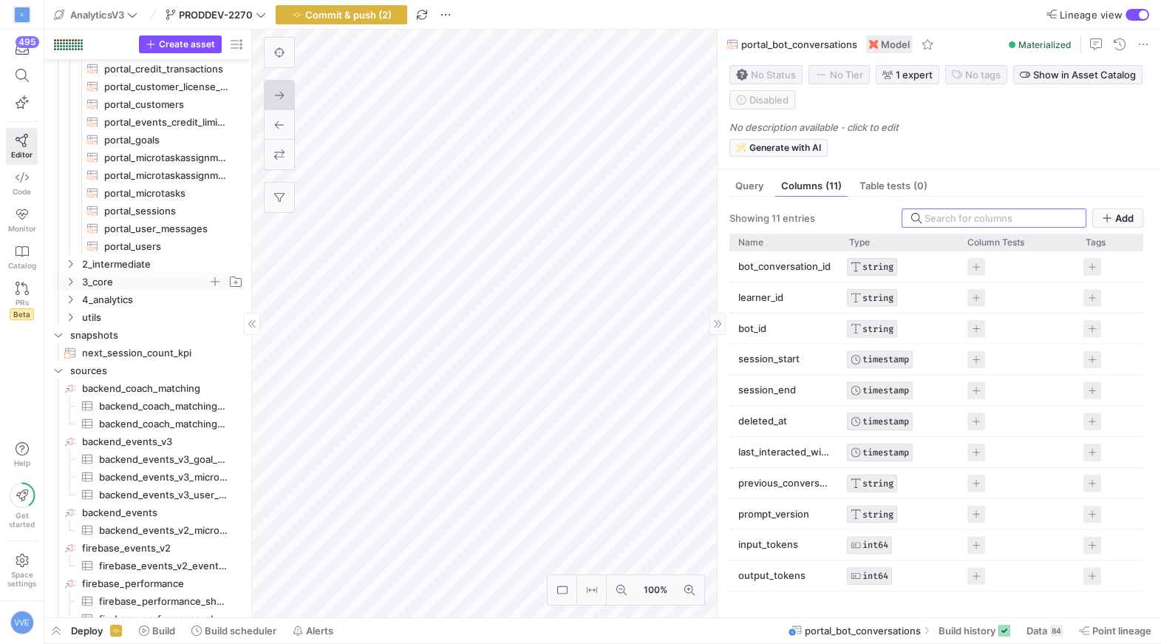
scroll to position [216, 0]
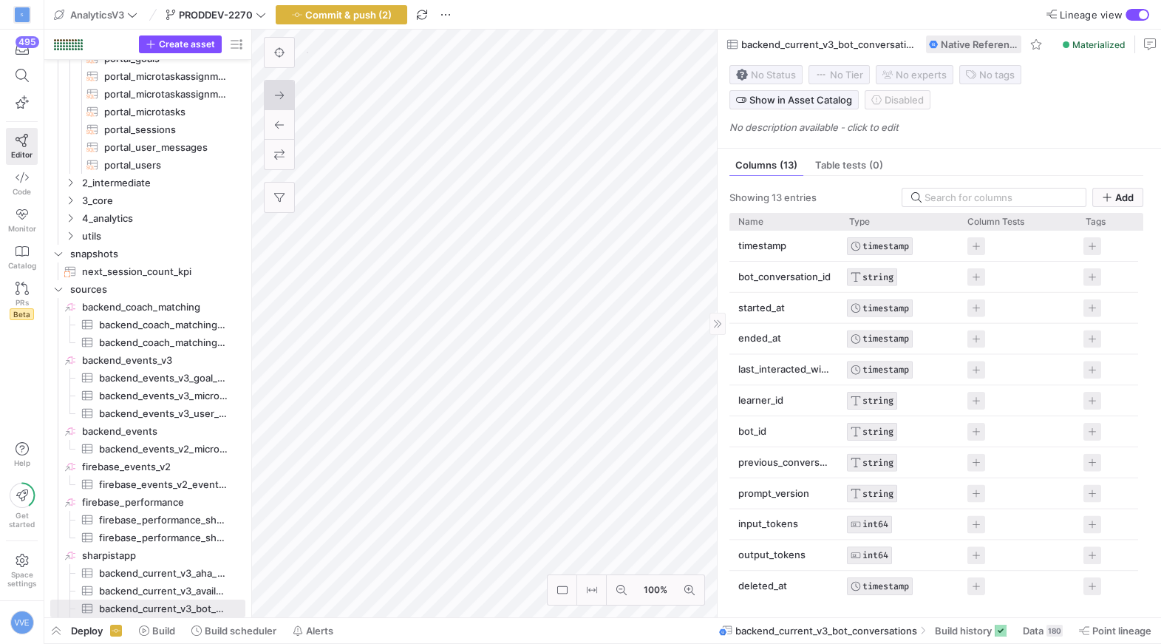
scroll to position [38, 0]
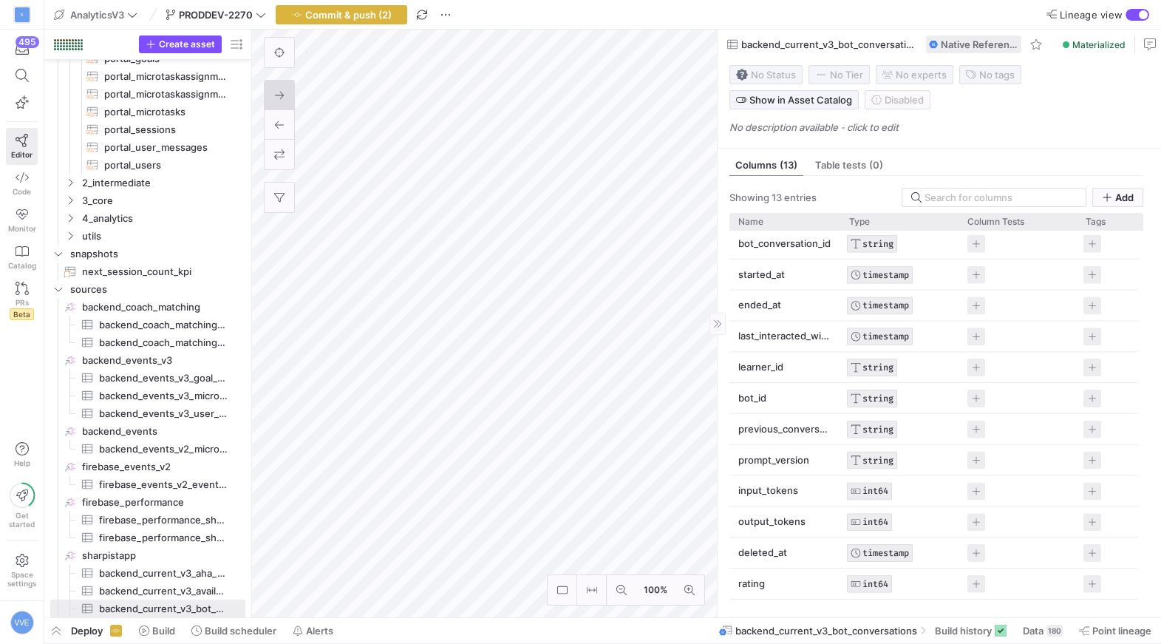
click at [772, 548] on p "deleted_at" at bounding box center [784, 552] width 93 height 29
click at [772, 548] on input "deleted_at" at bounding box center [777, 552] width 78 height 28
click at [762, 580] on p "rating" at bounding box center [784, 583] width 93 height 29
click at [762, 580] on input "rating" at bounding box center [777, 583] width 78 height 28
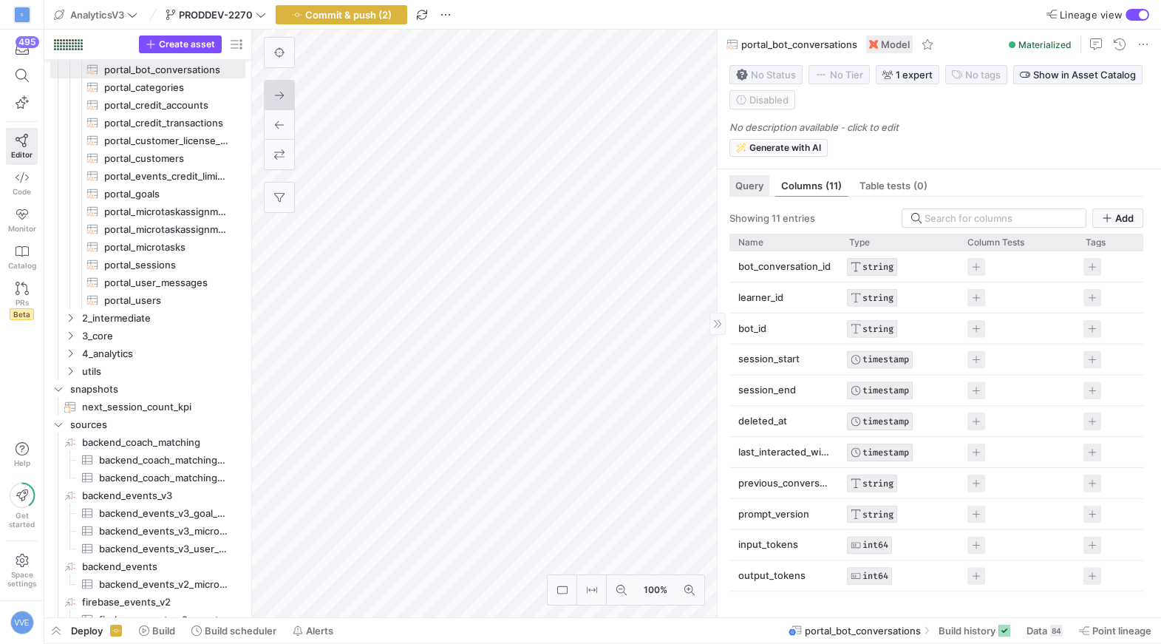
click at [755, 187] on span "Query" at bounding box center [749, 186] width 28 height 10
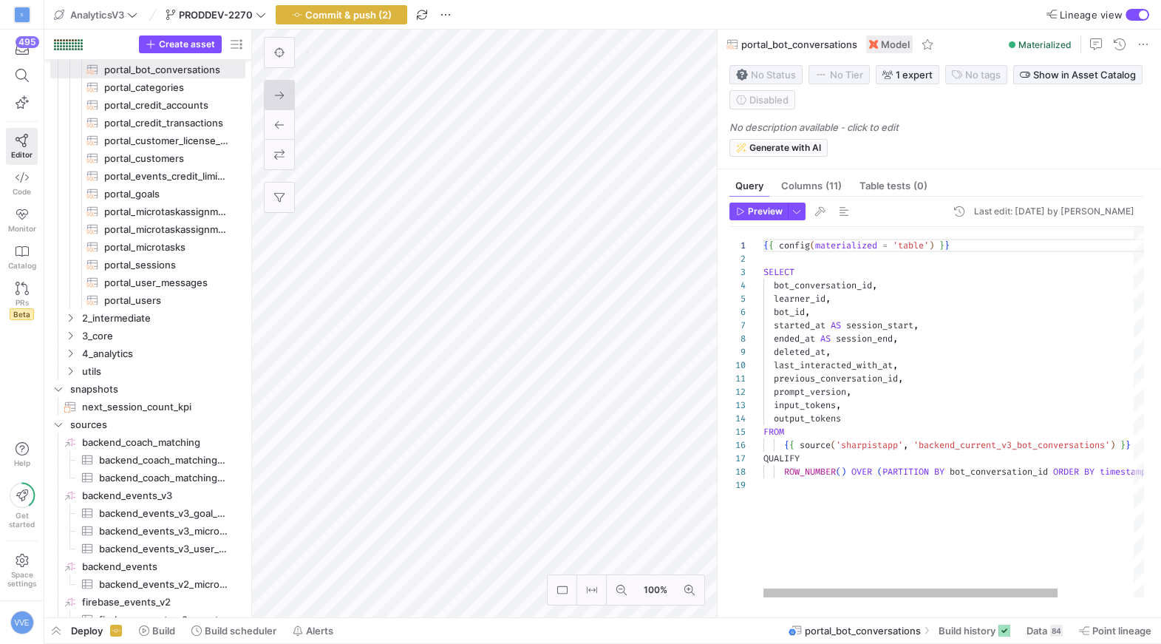
click at [865, 420] on div "{ { config ( materialized = 'table' ) } } SELECT bot_conversation_id , learner_…" at bounding box center [1002, 412] width 478 height 370
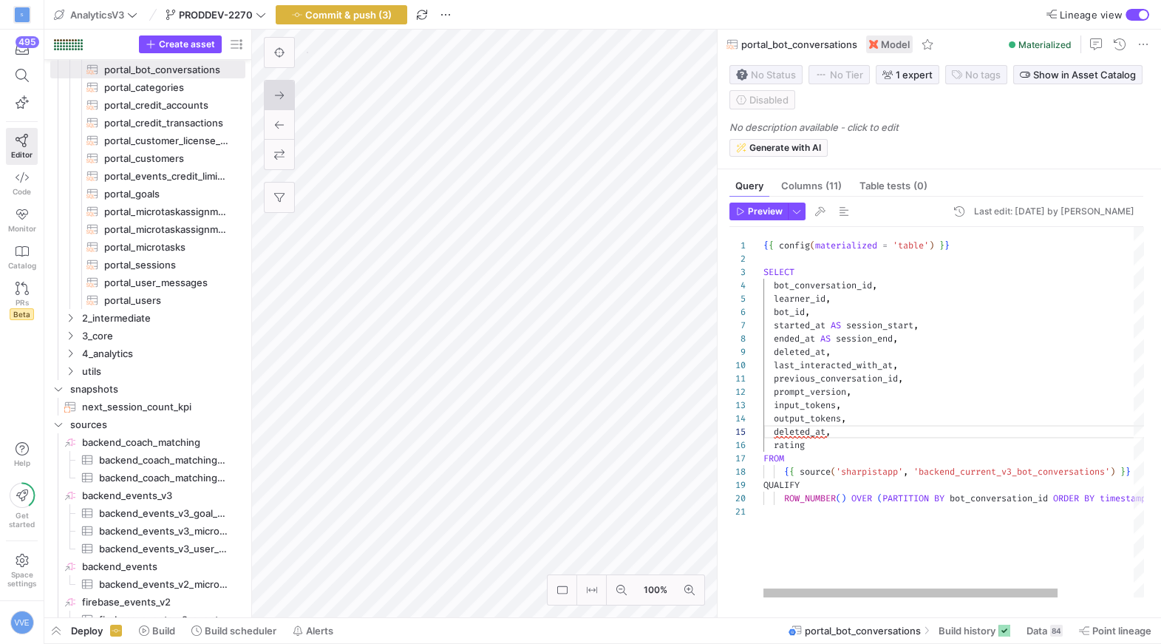
click at [848, 442] on div "{ { config ( materialized = 'table' ) } } SELECT bot_conversation_id , learner_…" at bounding box center [1002, 412] width 478 height 370
click at [860, 454] on div "{ { config ( materialized = 'table' ) } } SELECT bot_conversation_id , learner_…" at bounding box center [1002, 412] width 478 height 370
click at [814, 438] on div "{ { config ( materialized = 'table' ) } } SELECT bot_conversation_id , learner_…" at bounding box center [1002, 412] width 478 height 370
click at [834, 440] on div "{ { config ( materialized = 'table' ) } } SELECT bot_conversation_id , learner_…" at bounding box center [1002, 412] width 478 height 370
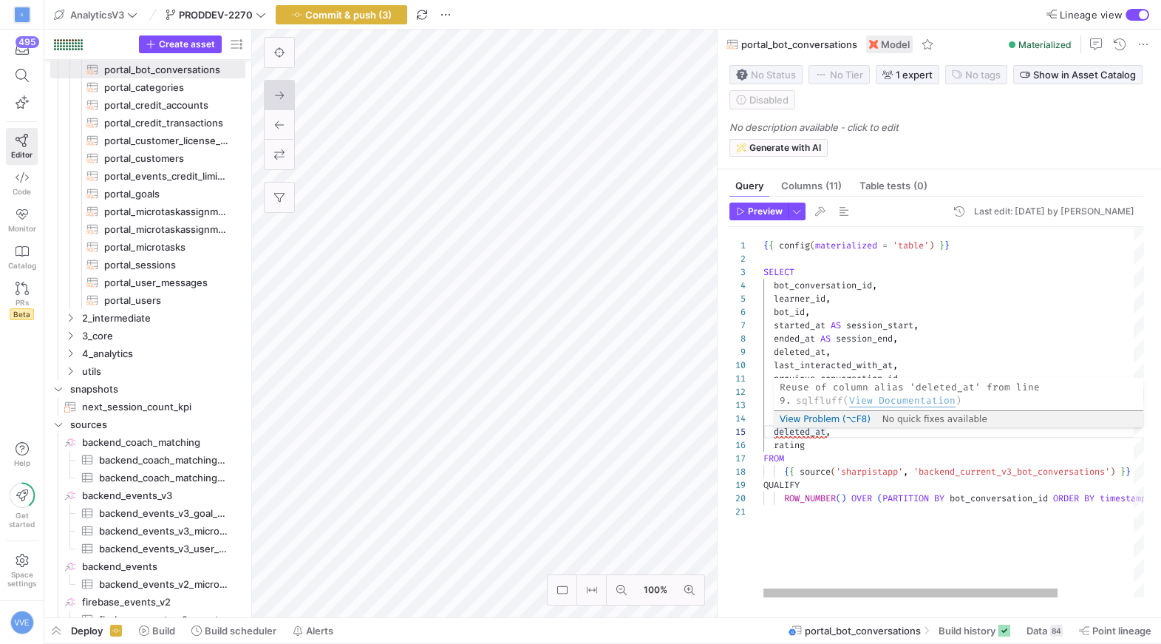
click at [821, 435] on div "{ { config ( materialized = 'table' ) } } SELECT bot_conversation_id , learner_…" at bounding box center [1002, 412] width 478 height 370
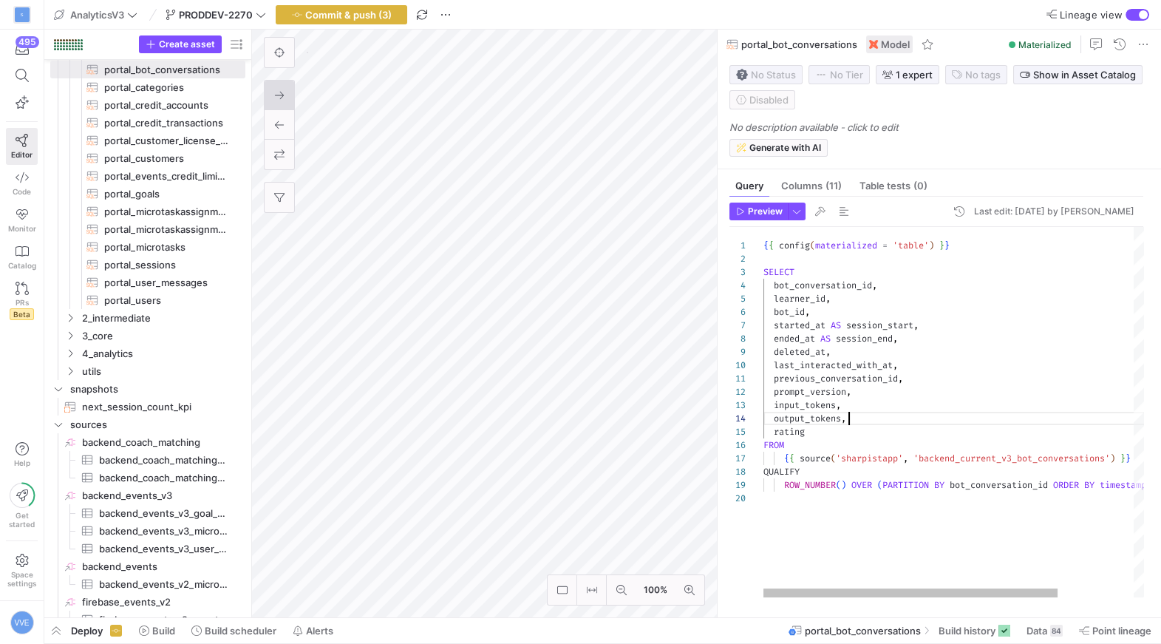
click at [846, 424] on div "{ { config ( materialized = 'table' ) } } SELECT bot_conversation_id , learner_…" at bounding box center [1002, 412] width 478 height 370
click at [845, 433] on div "{ { config ( materialized = 'table' ) } } SELECT bot_conversation_id , learner_…" at bounding box center [1002, 412] width 478 height 370
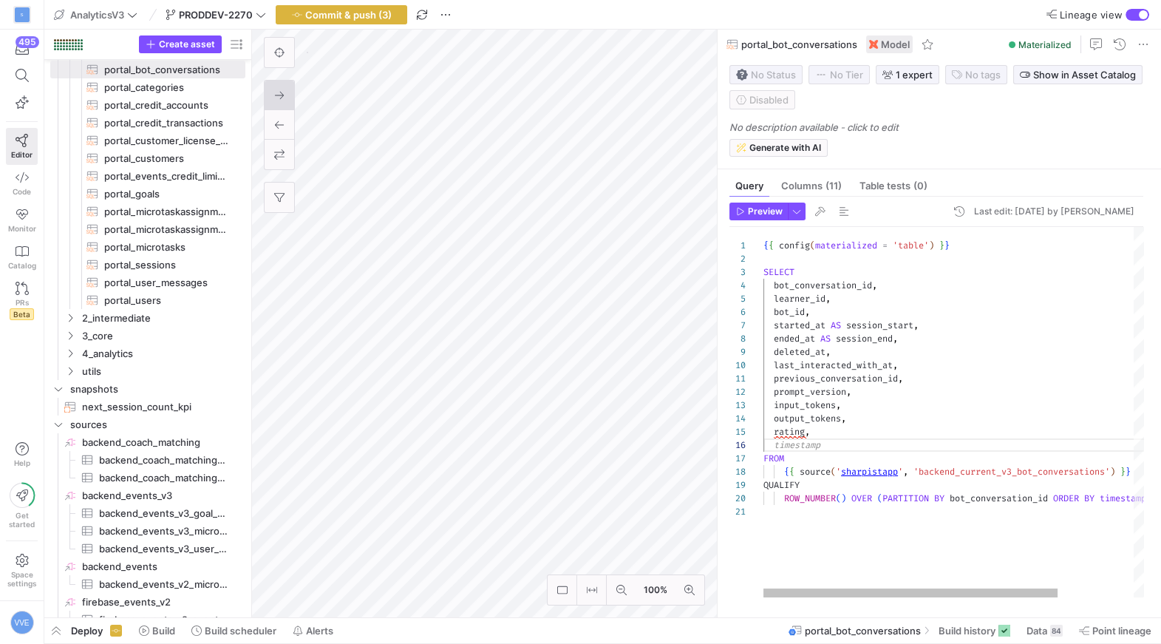
type textarea "previous_conversation_id, prompt_version, input_tokens, output_tokens, rating, …"
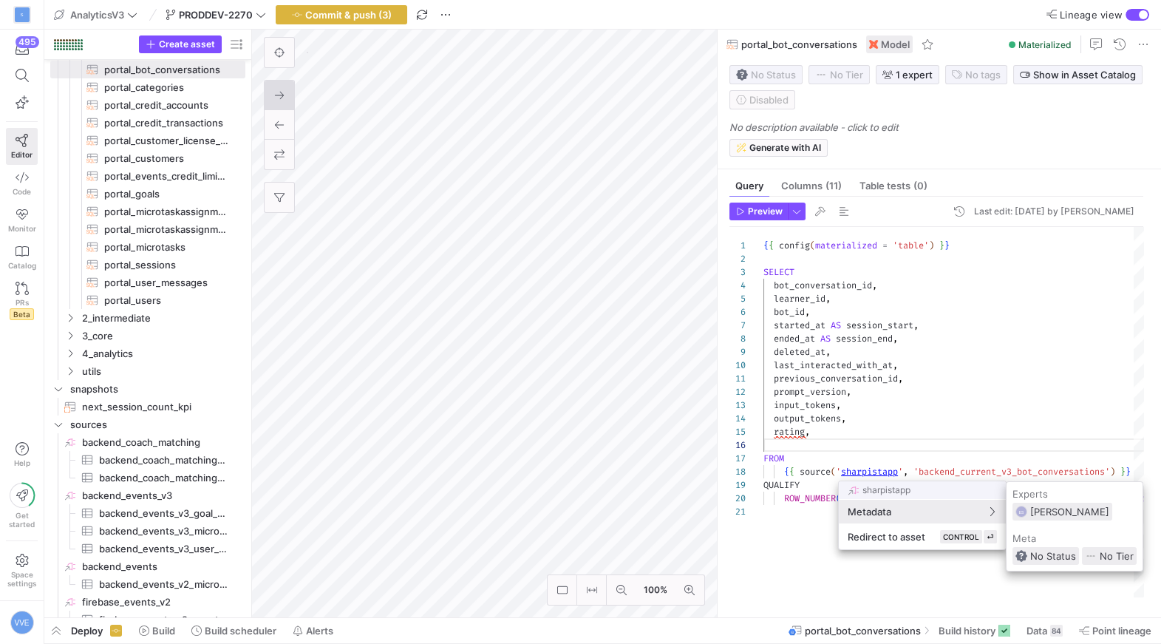
click at [993, 474] on div at bounding box center [580, 322] width 1161 height 644
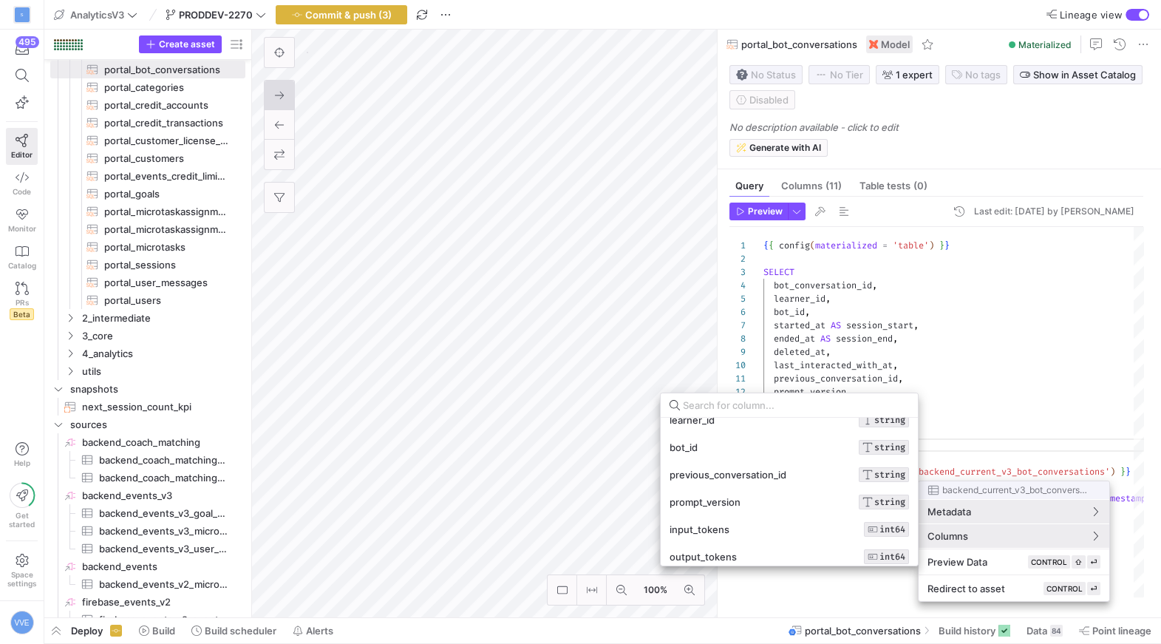
scroll to position [159, 0]
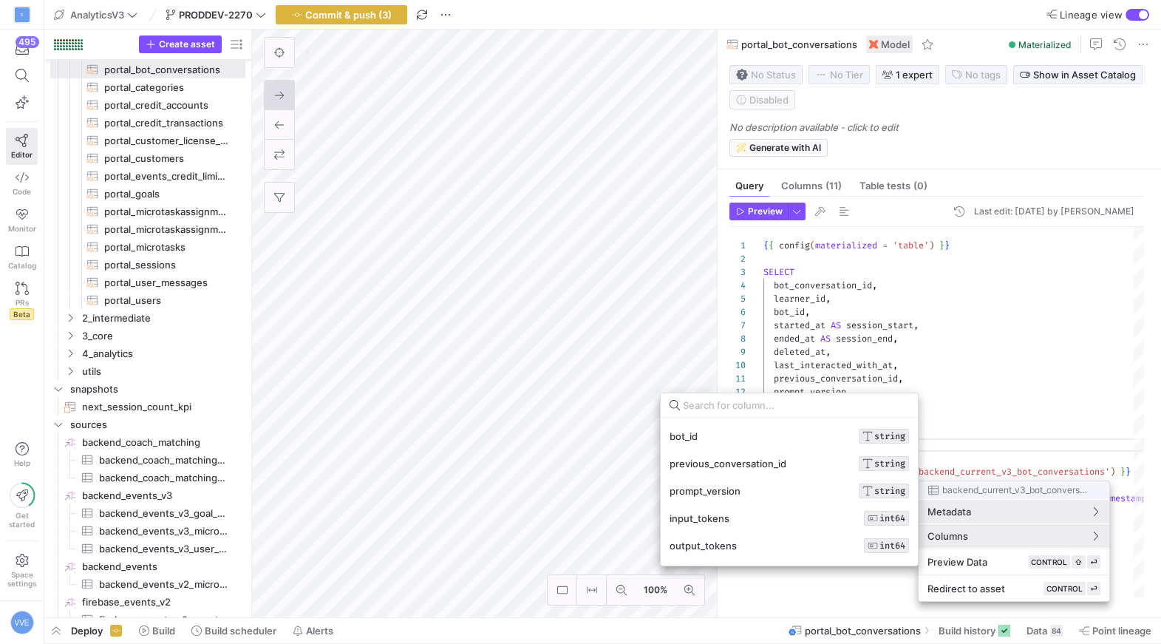
click at [881, 335] on div at bounding box center [580, 322] width 1161 height 644
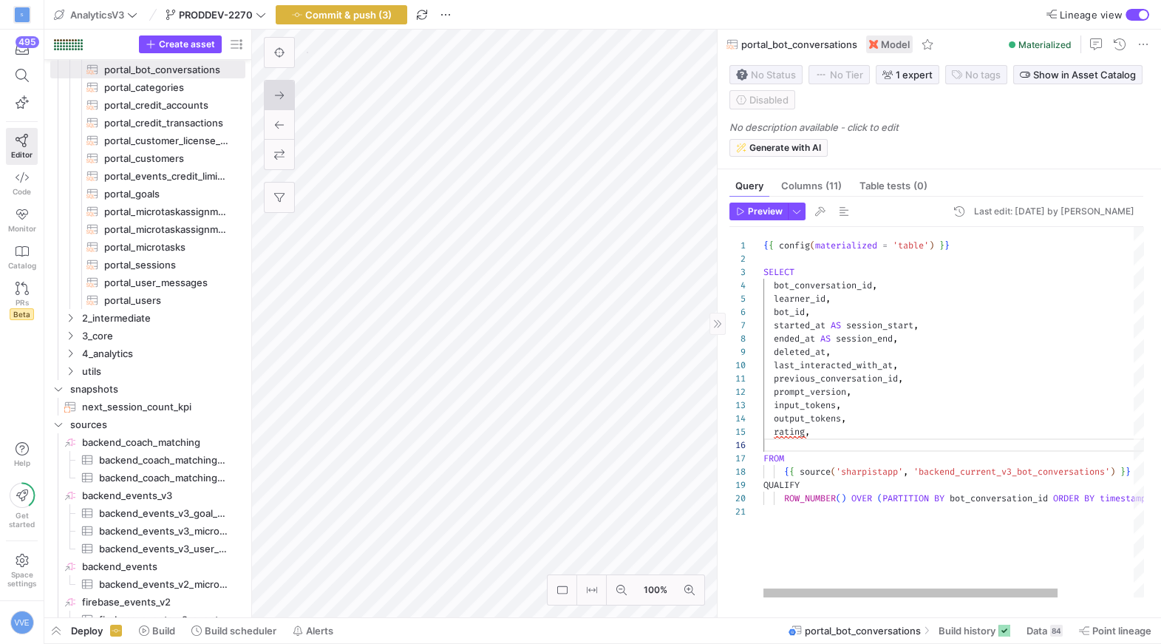
scroll to position [52, 48]
click at [845, 437] on div "{ { config ( materialized = 'table' ) } } SELECT bot_conversation_id , learner_…" at bounding box center [1002, 412] width 478 height 370
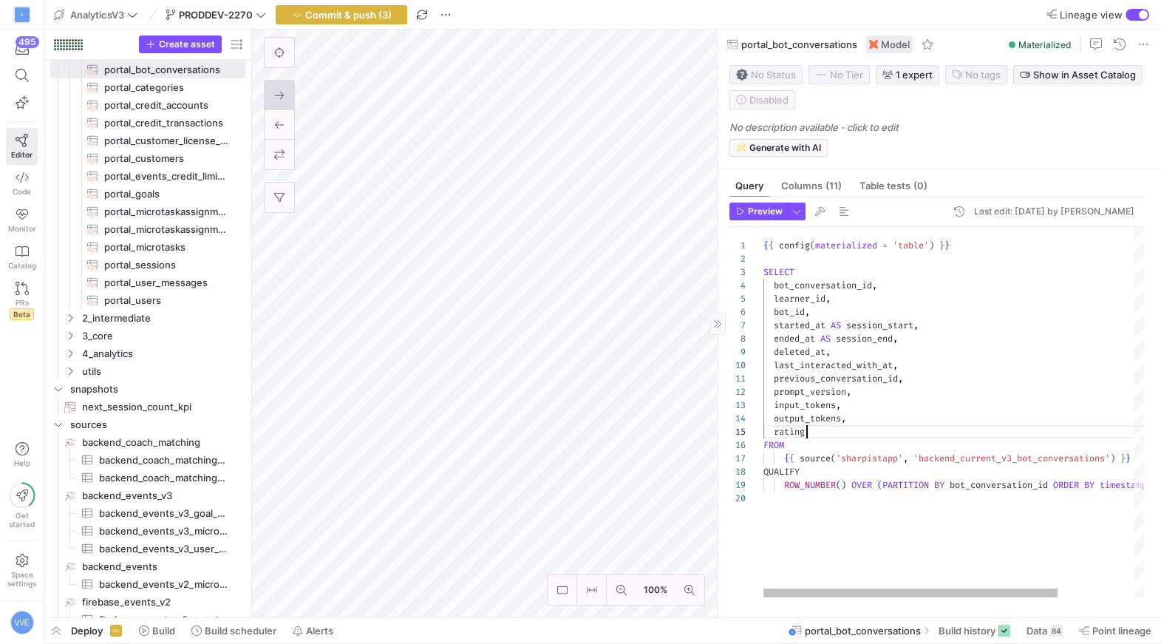
scroll to position [52, 43]
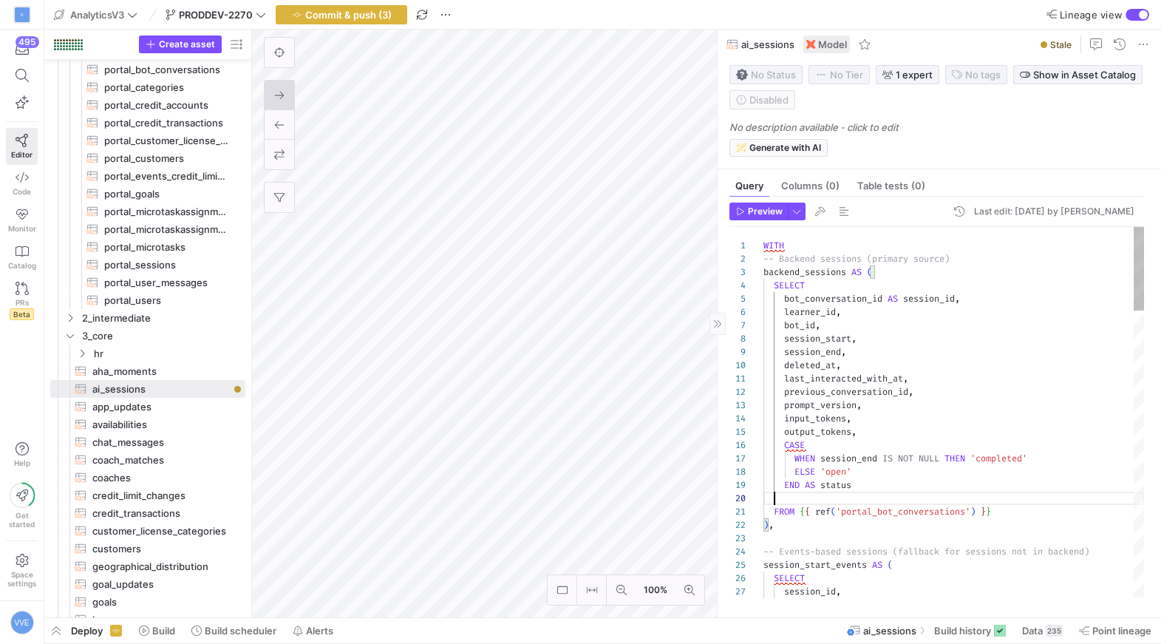
scroll to position [119, 0]
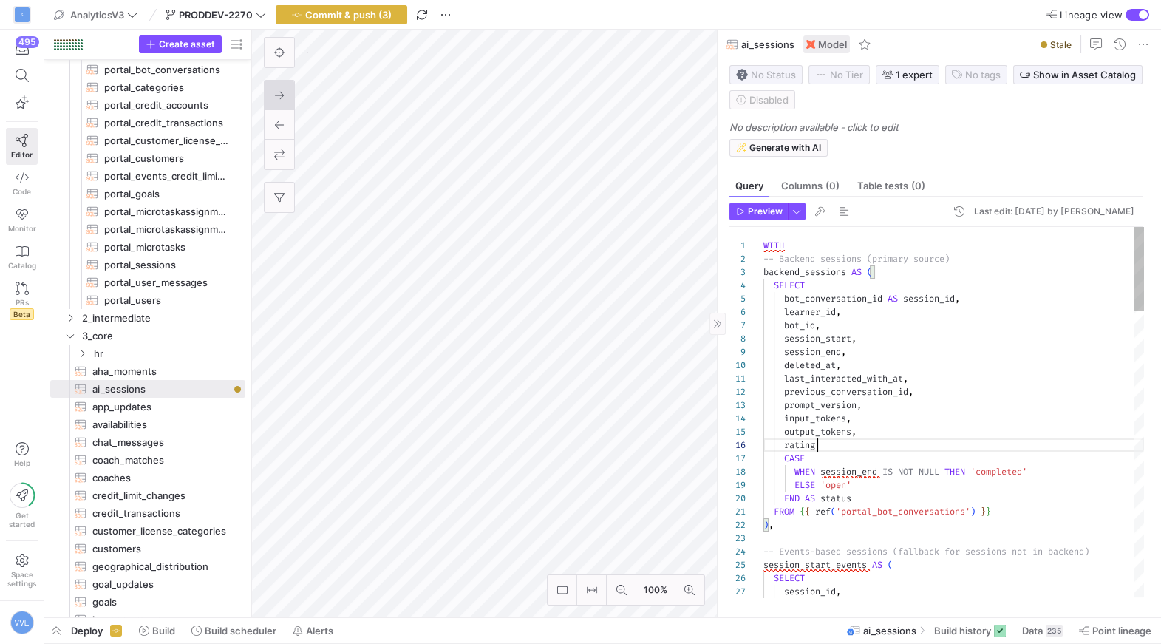
scroll to position [66, 58]
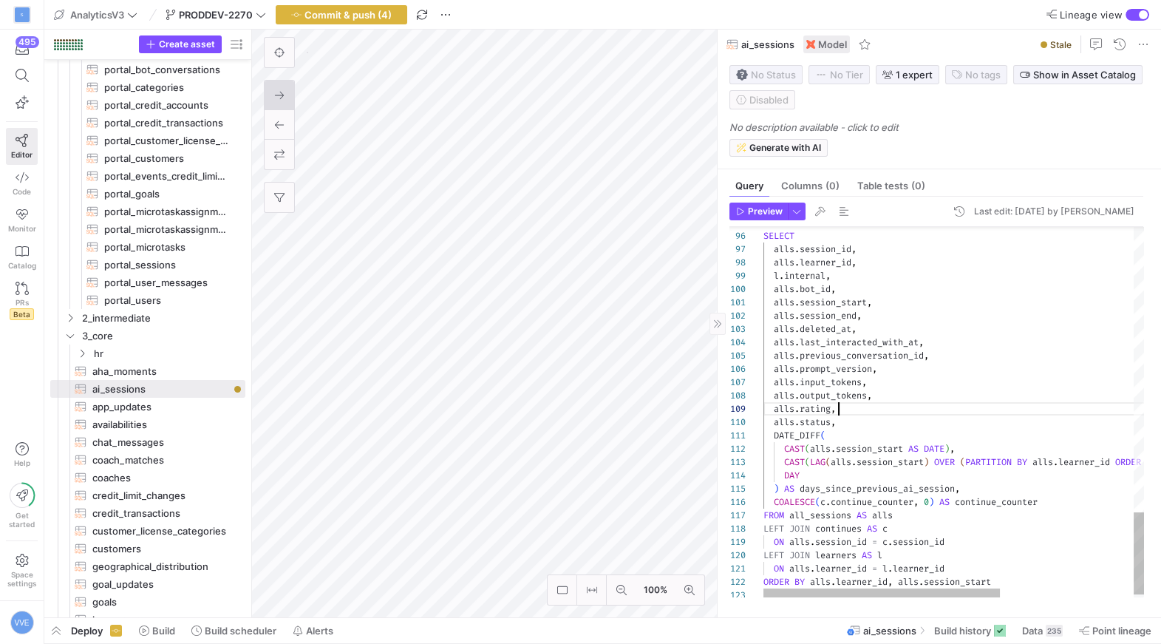
scroll to position [106, 74]
type textarea "{{ config(materialized = 'table') }} WITH sessions_scheduled AS ( SELECT create…"
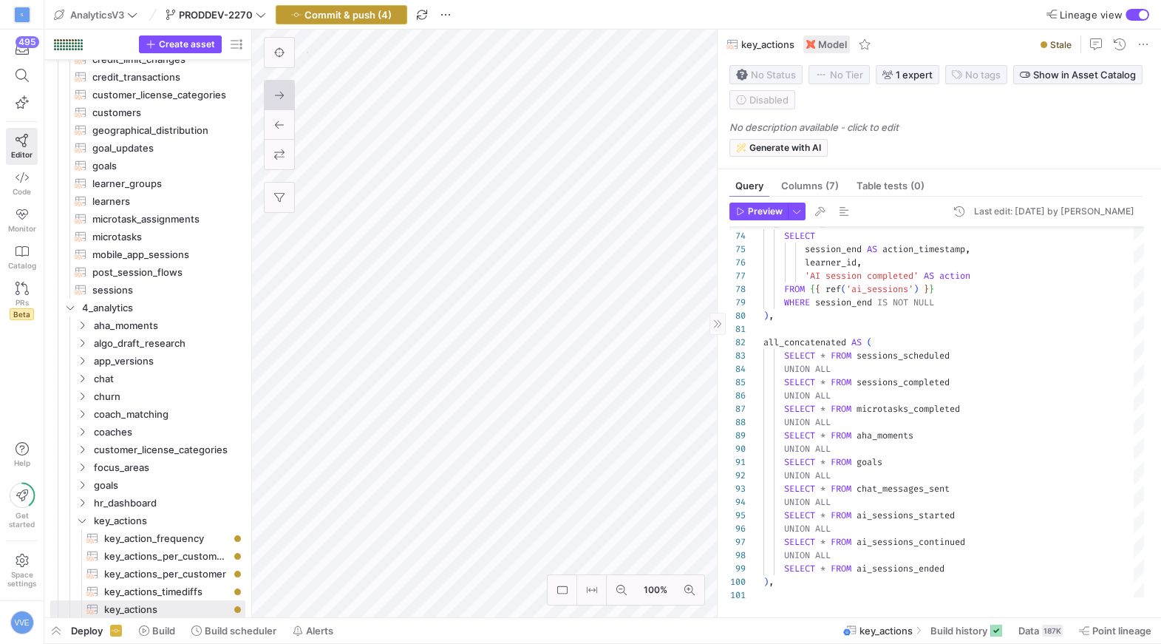
click at [374, 19] on span "Commit & push (4)" at bounding box center [347, 15] width 87 height 12
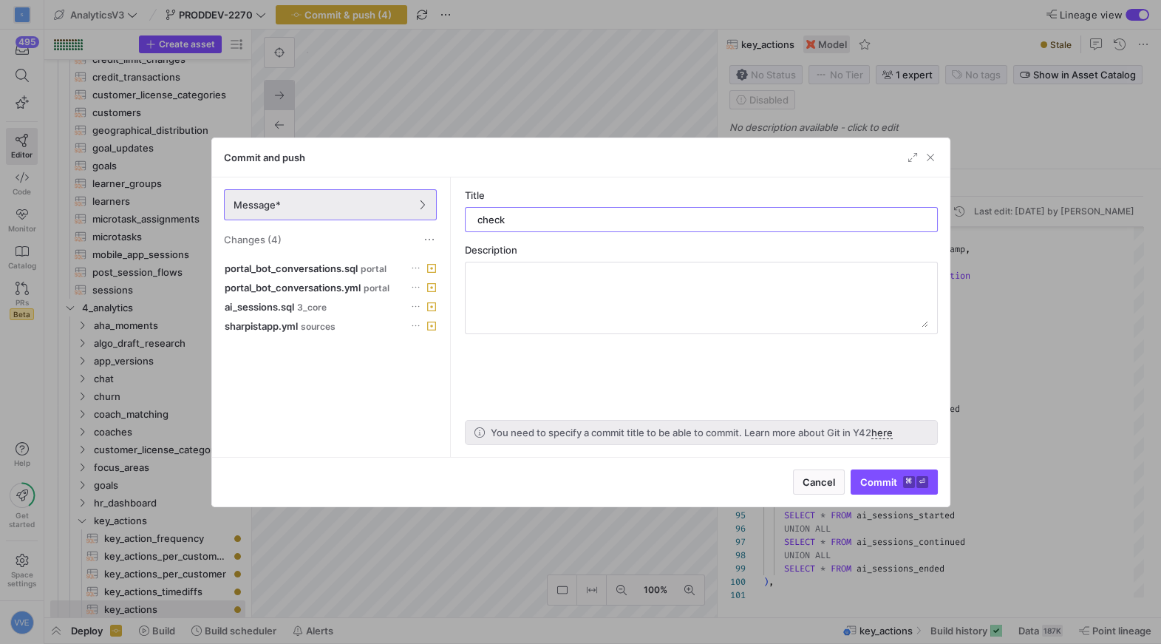
type input "check"
click at [933, 488] on span "submit" at bounding box center [894, 482] width 86 height 24
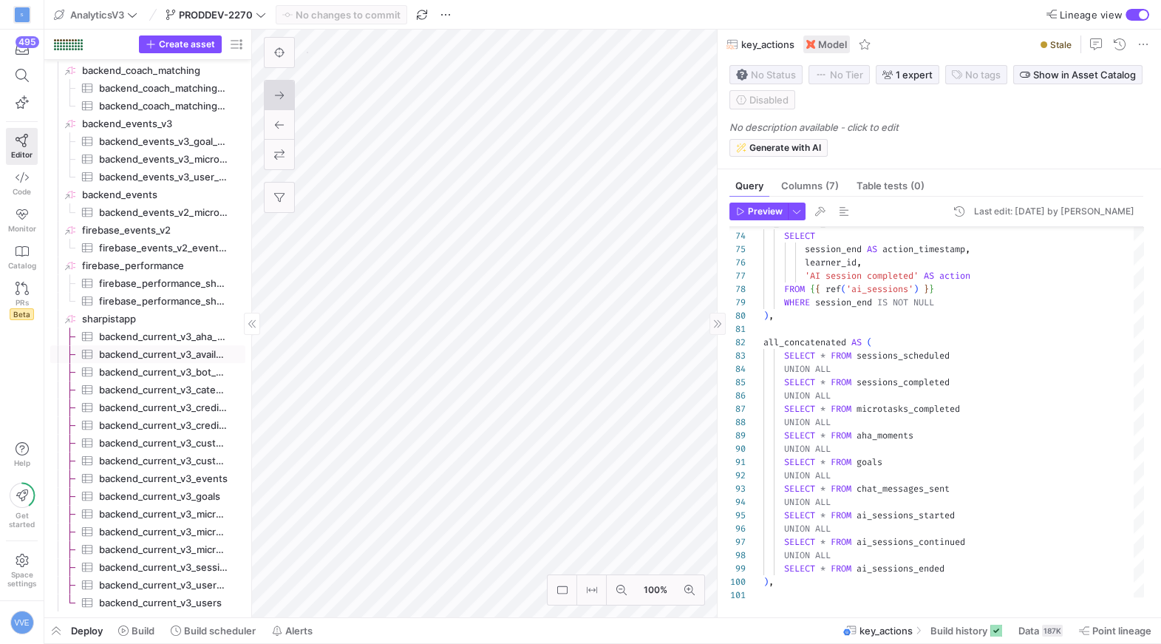
scroll to position [1396, 0]
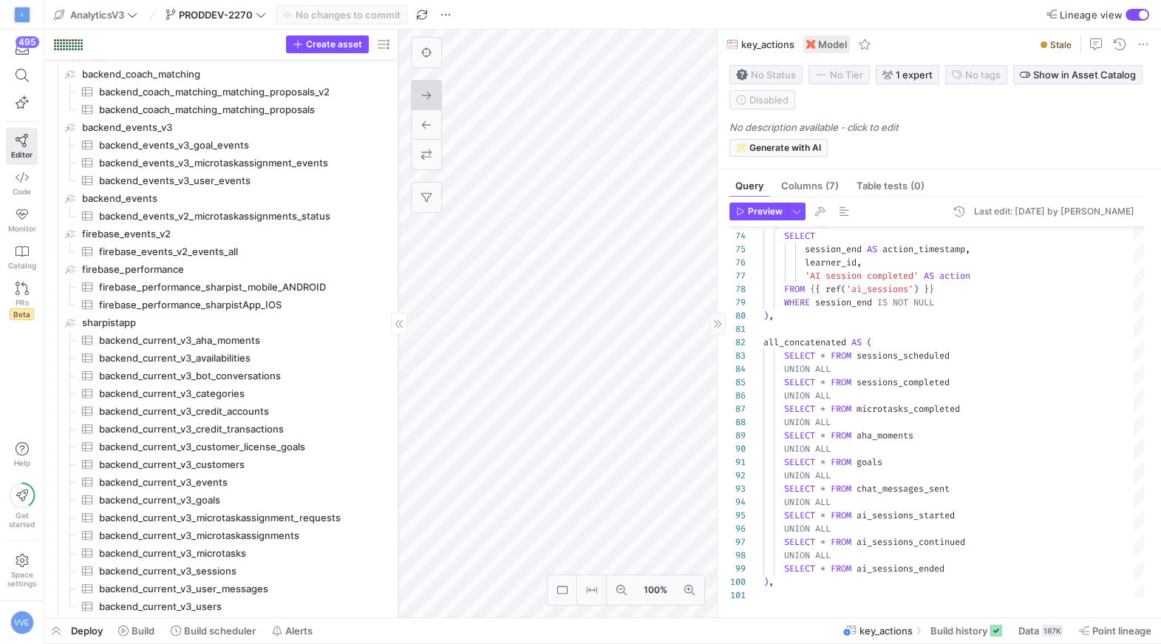
click at [432, 372] on as-split "Create asset Drag here to set row groups Drag here to set column labels Group 1…" at bounding box center [602, 323] width 1116 height 587
click at [225, 391] on span "backend_current_v3_categories​​​​​​​​​" at bounding box center [237, 393] width 277 height 17
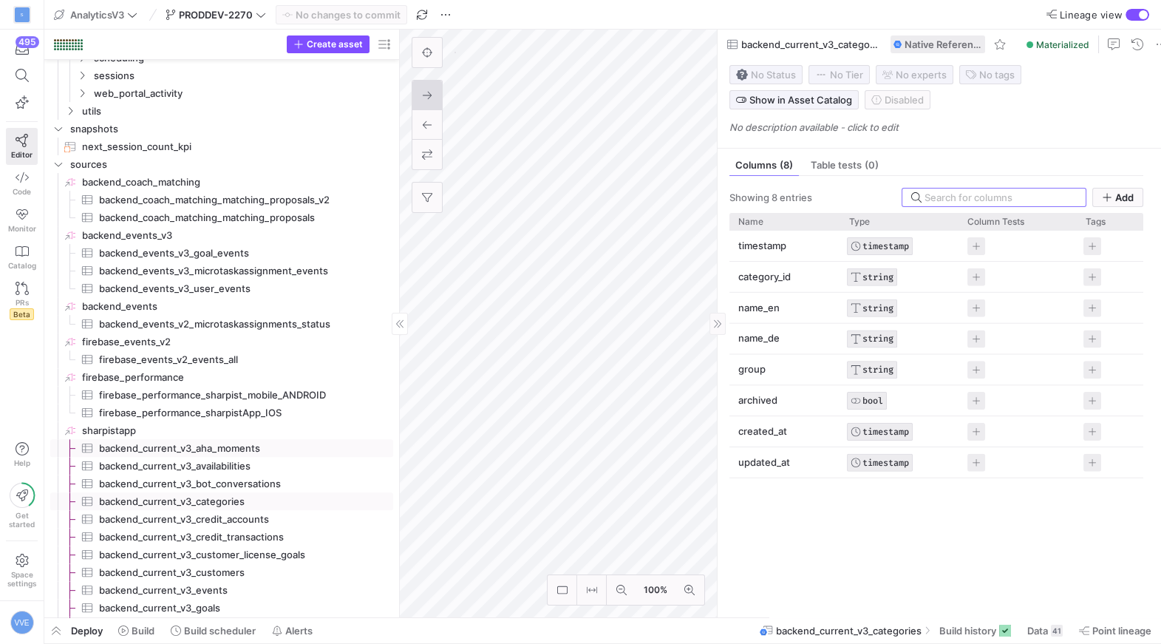
scroll to position [1308, 0]
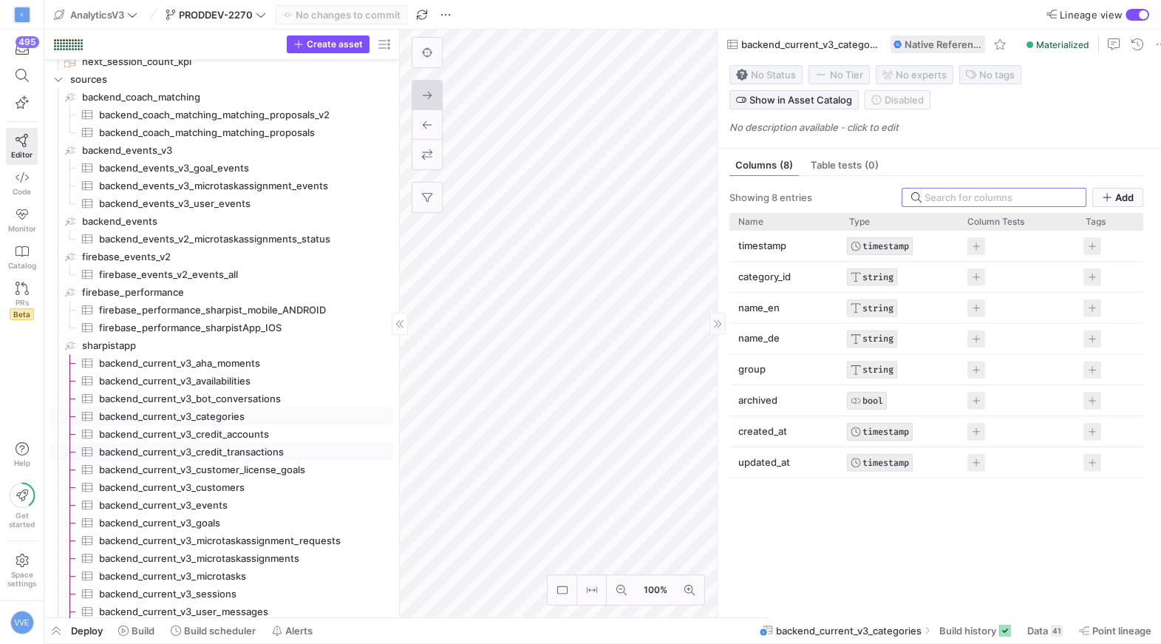
click at [238, 437] on span "backend_current_v3_credit_accounts​​​​​​​​​" at bounding box center [237, 434] width 277 height 17
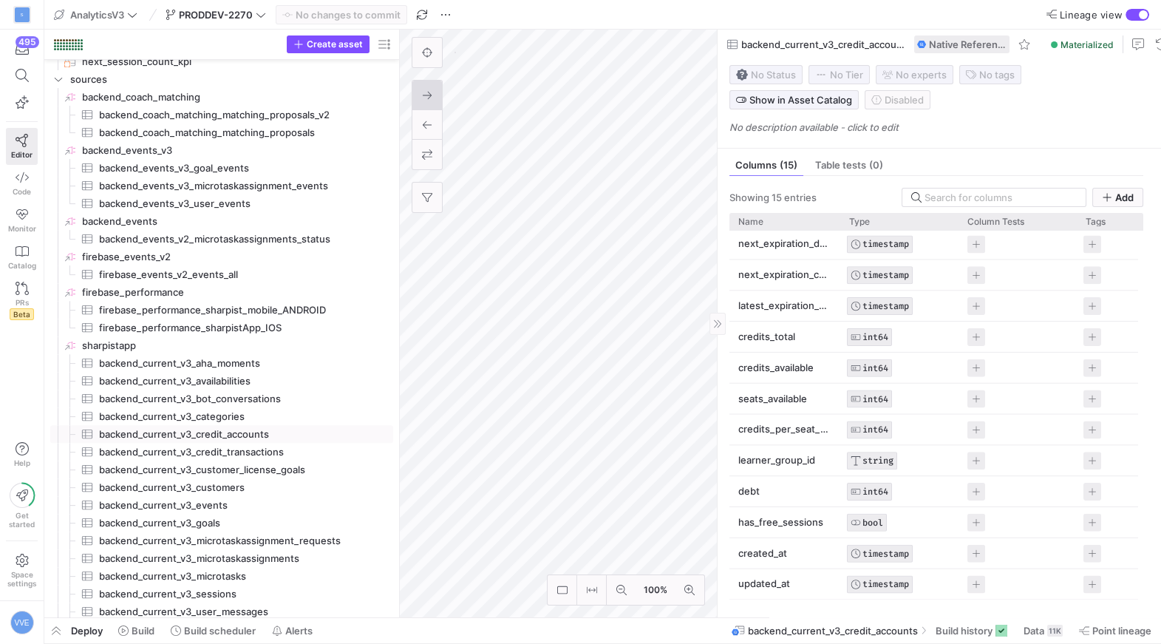
click at [793, 534] on p "has_free_sessions" at bounding box center [784, 522] width 93 height 29
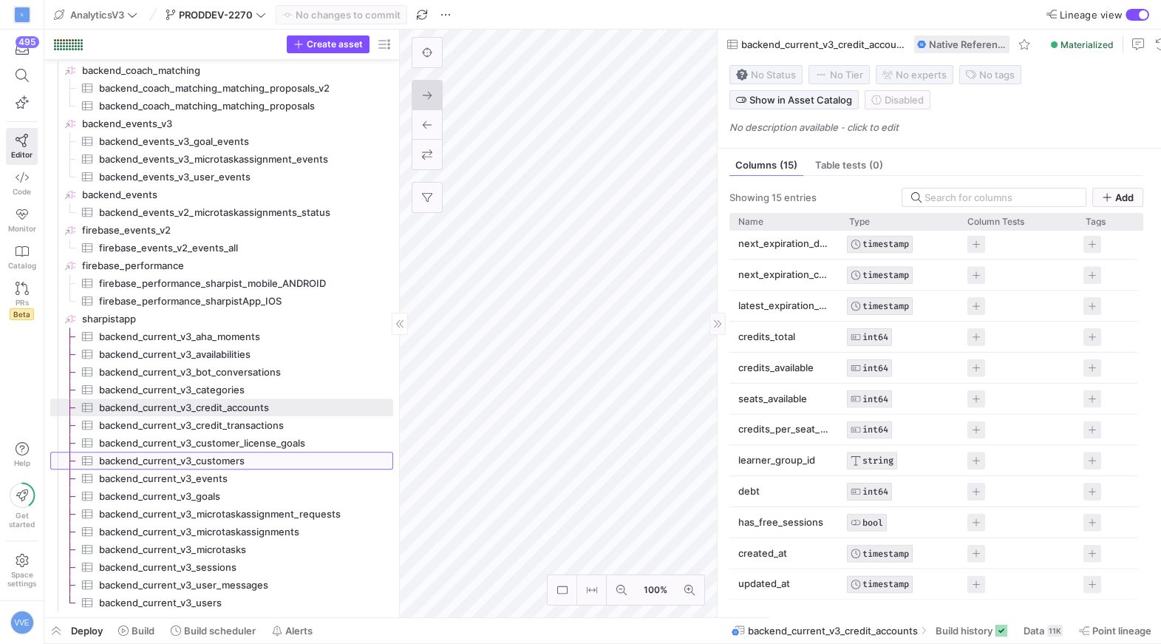
click at [230, 456] on span "backend_current_v3_customers​​​​​​​​​" at bounding box center [237, 460] width 277 height 17
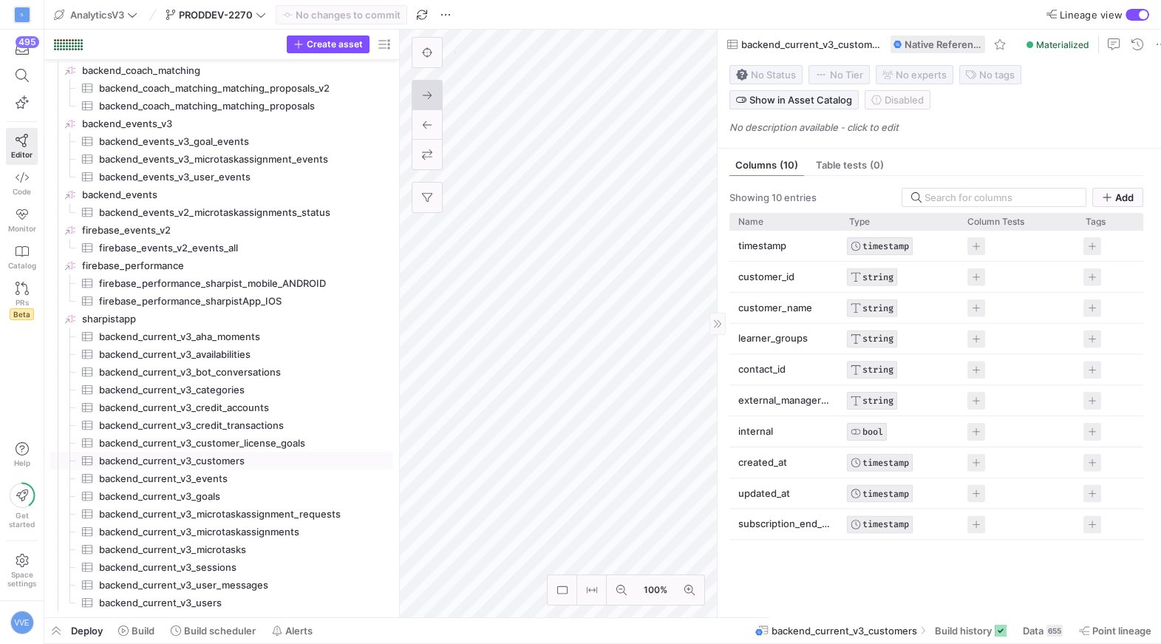
click at [792, 341] on p "learner_groups" at bounding box center [784, 338] width 93 height 29
click at [1048, 638] on span at bounding box center [1043, 630] width 52 height 24
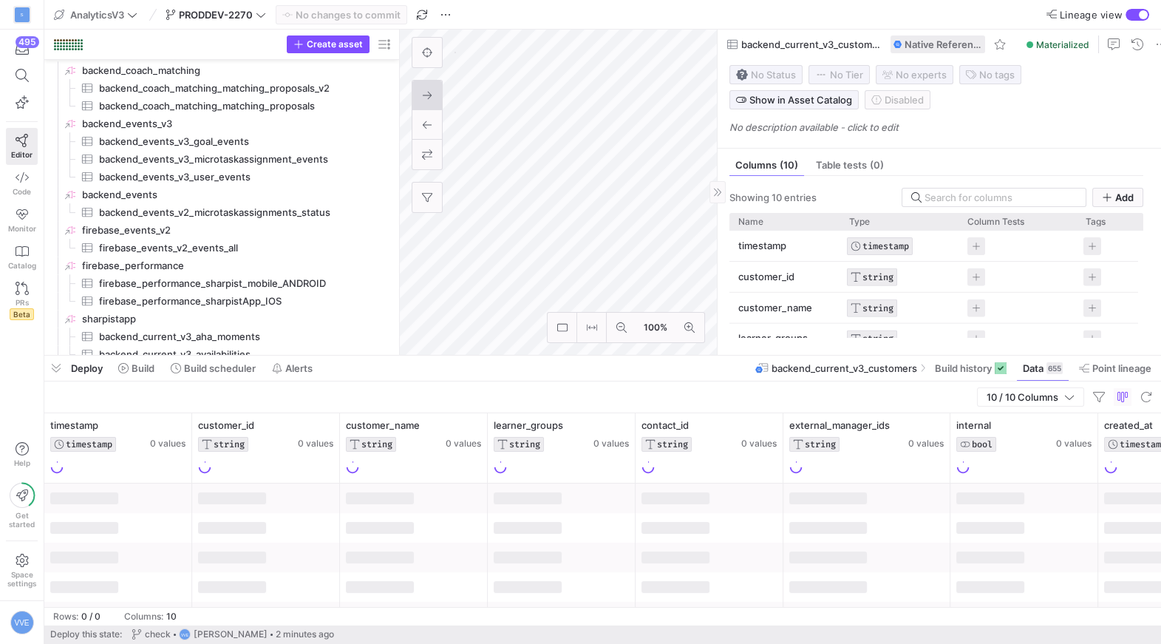
drag, startPoint x: 684, startPoint y: 376, endPoint x: 694, endPoint y: 281, distance: 95.8
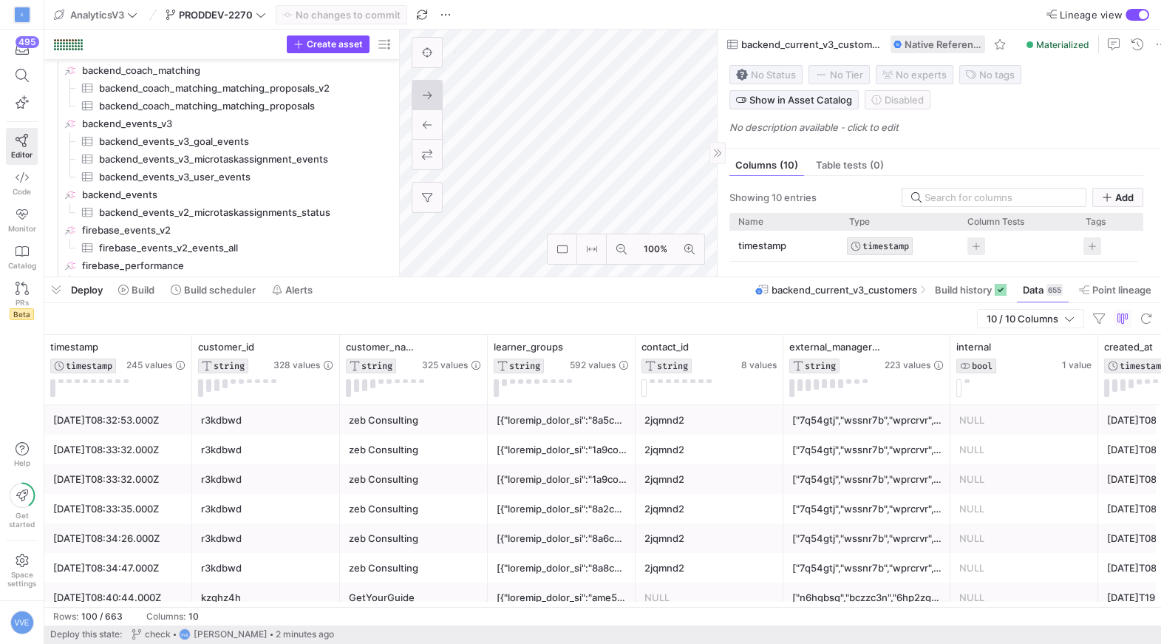
click at [550, 420] on div at bounding box center [562, 420] width 130 height 29
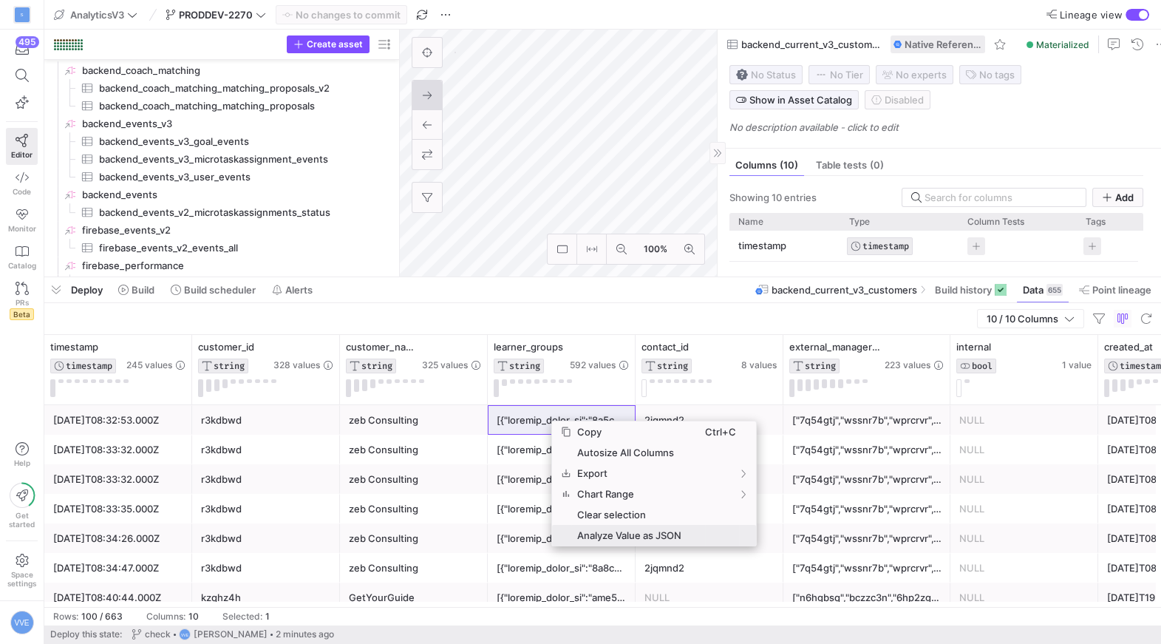
click at [621, 533] on span "Analyze Value as JSON" at bounding box center [638, 535] width 134 height 21
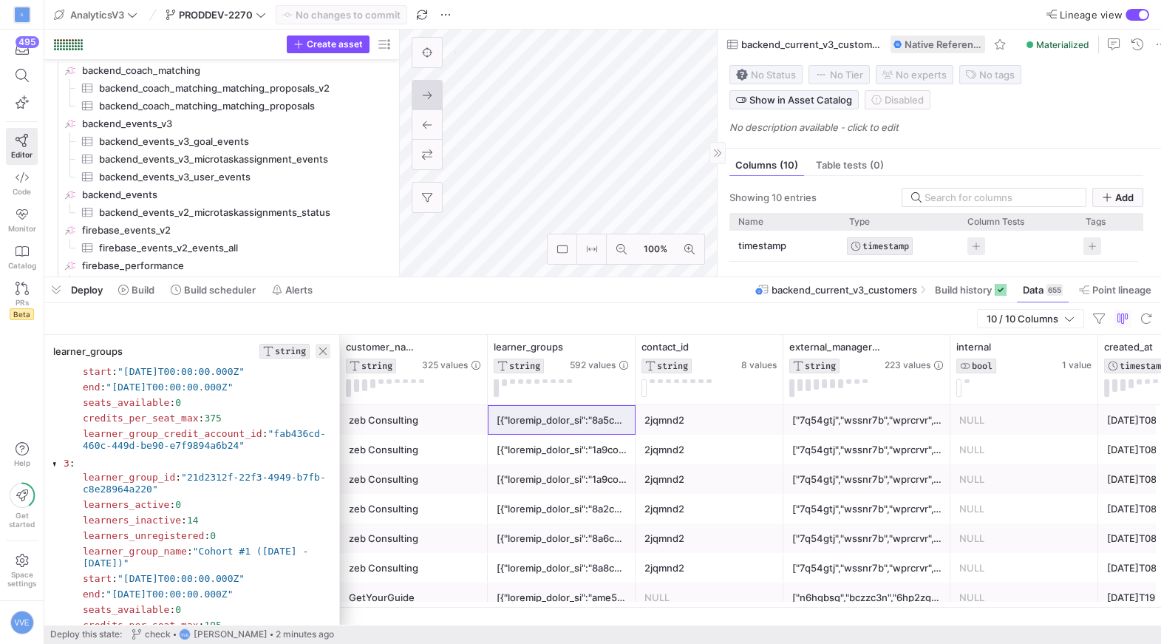
click at [330, 348] on span "button" at bounding box center [323, 351] width 15 height 15
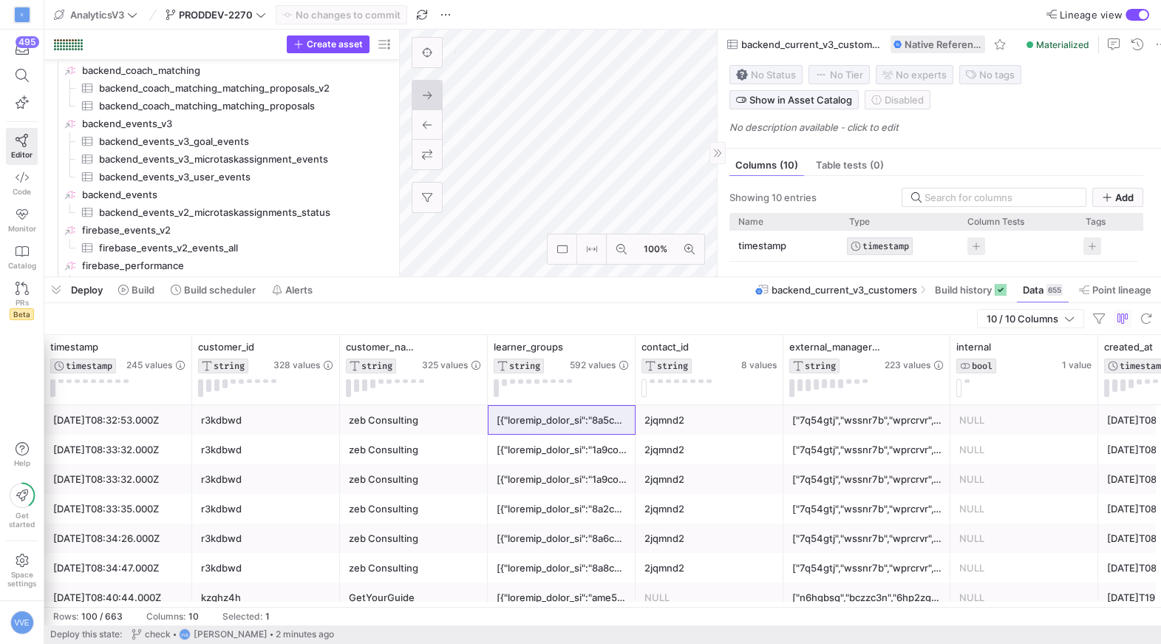
click at [330, 348] on icon at bounding box center [327, 347] width 12 height 12
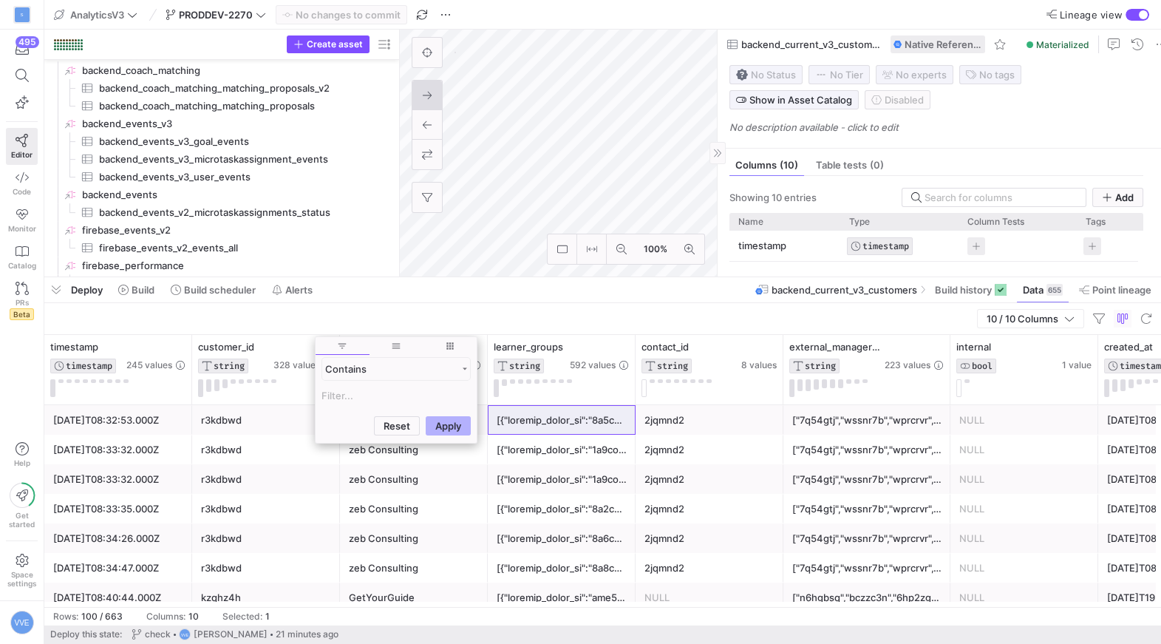
click at [510, 308] on div "10 / 10 Columns" at bounding box center [602, 319] width 1116 height 32
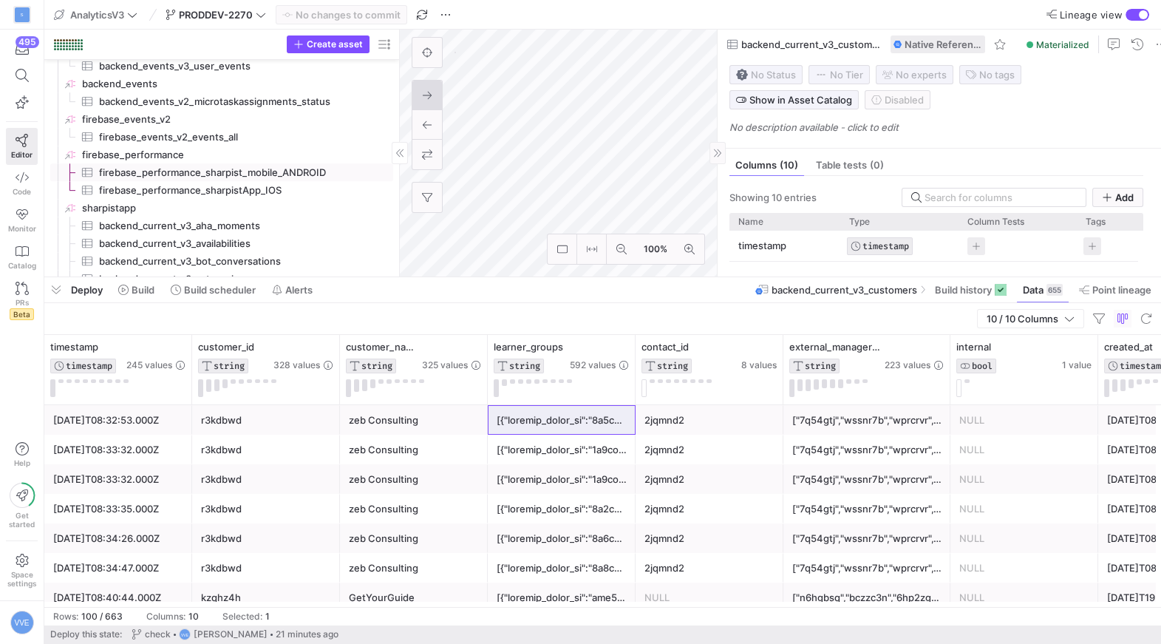
scroll to position [1512, 0]
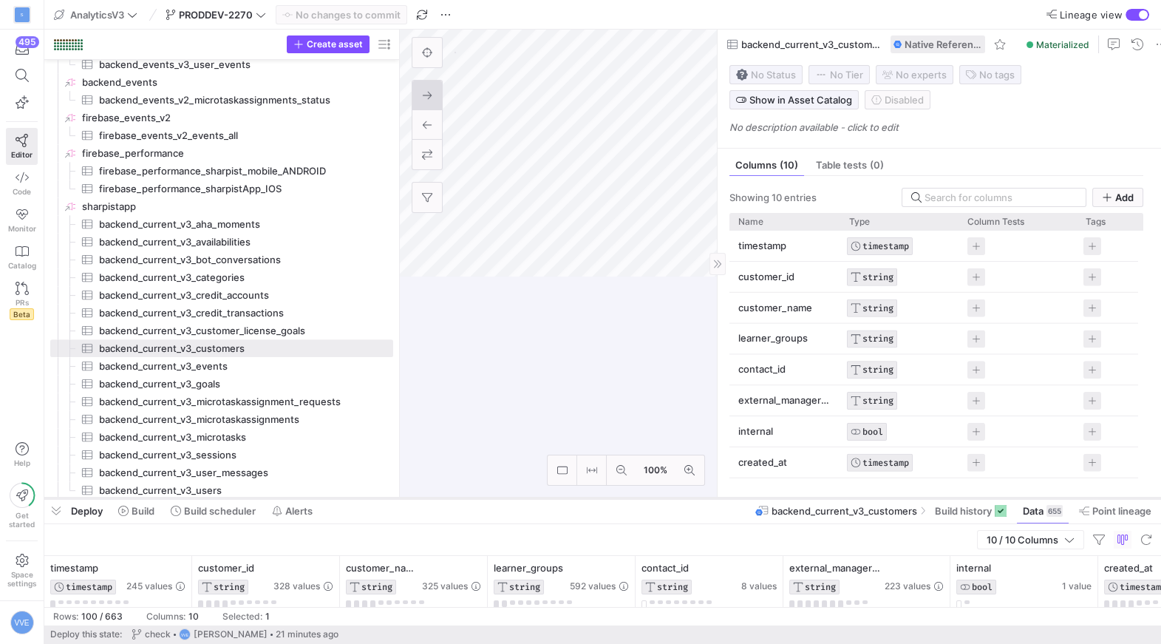
drag, startPoint x: 550, startPoint y: 277, endPoint x: 495, endPoint y: 492, distance: 222.0
click at [495, 495] on div at bounding box center [602, 498] width 1116 height 6
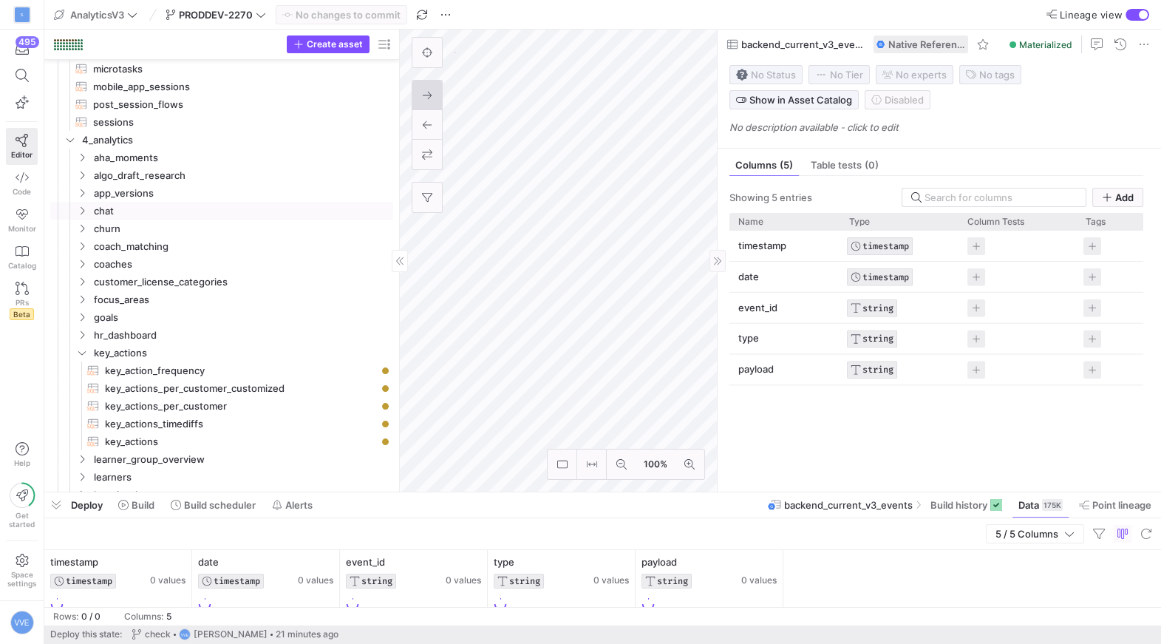
scroll to position [723, 0]
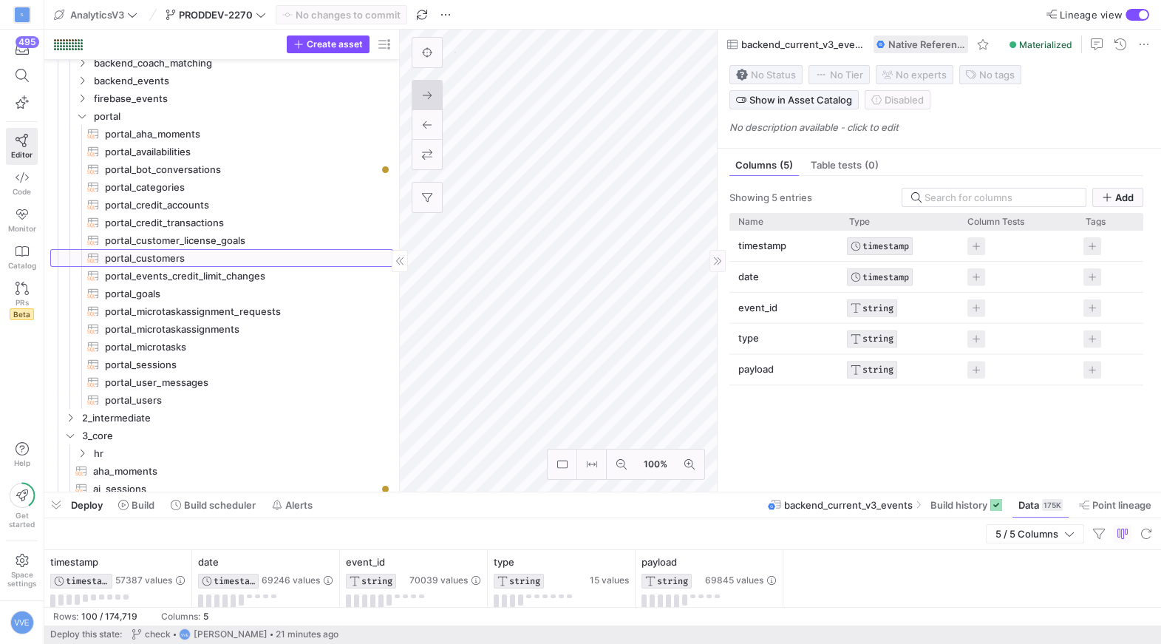
click at [176, 260] on span "portal_customers​​​​​​​​​​" at bounding box center [240, 258] width 271 height 17
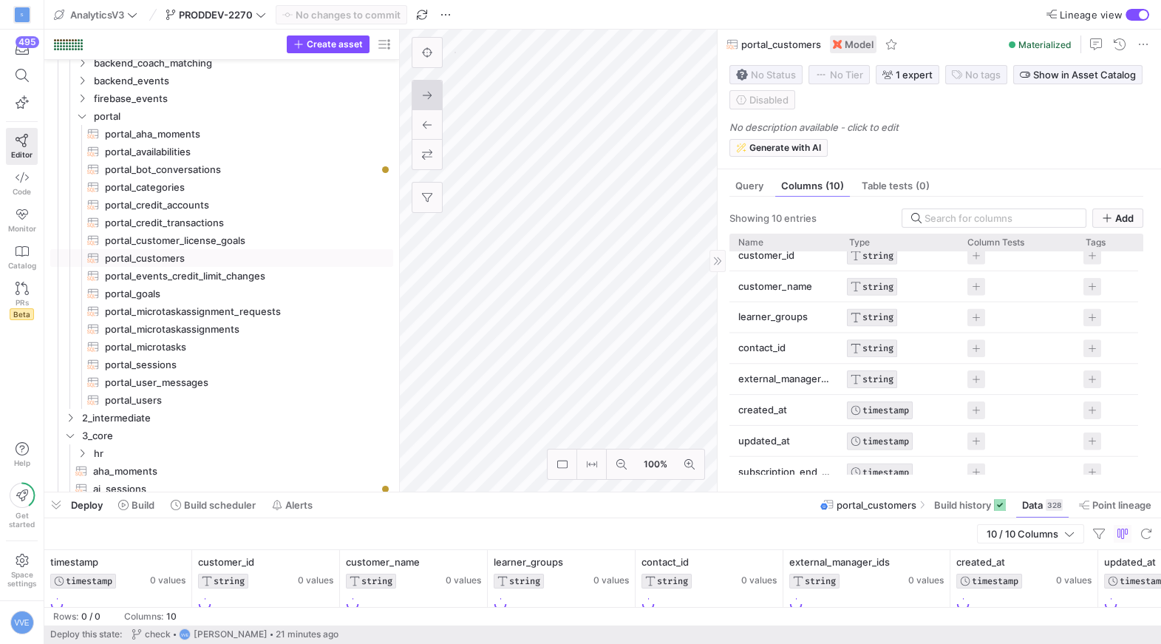
click at [813, 320] on p "learner_groups" at bounding box center [784, 316] width 93 height 29
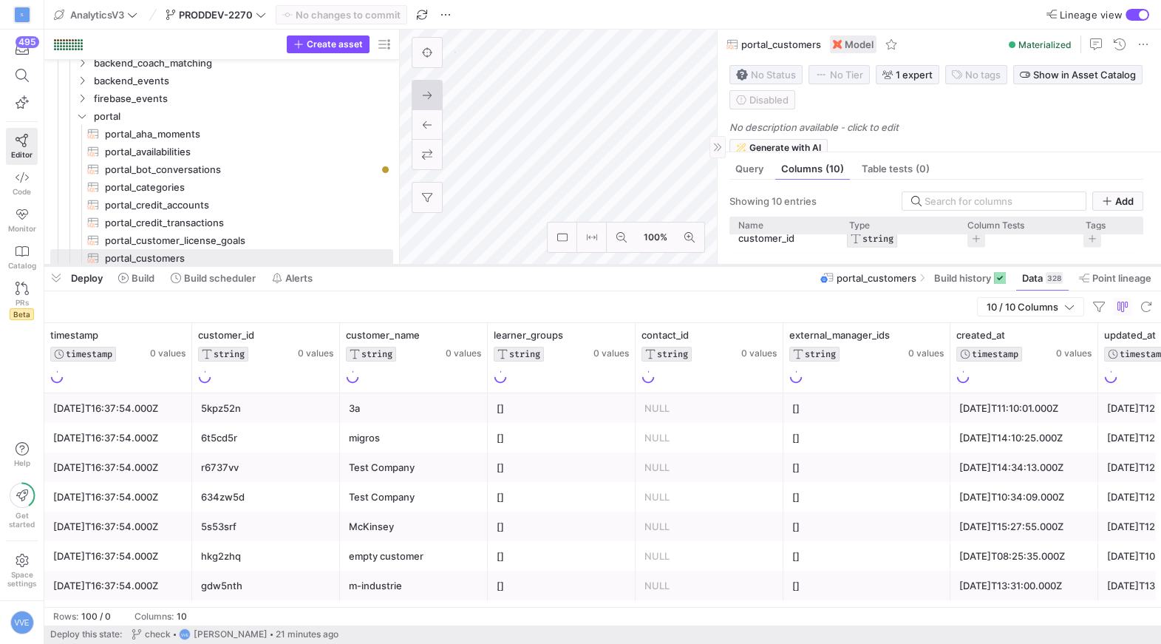
drag, startPoint x: 593, startPoint y: 490, endPoint x: 638, endPoint y: 263, distance: 231.3
click at [638, 263] on div at bounding box center [602, 265] width 1116 height 6
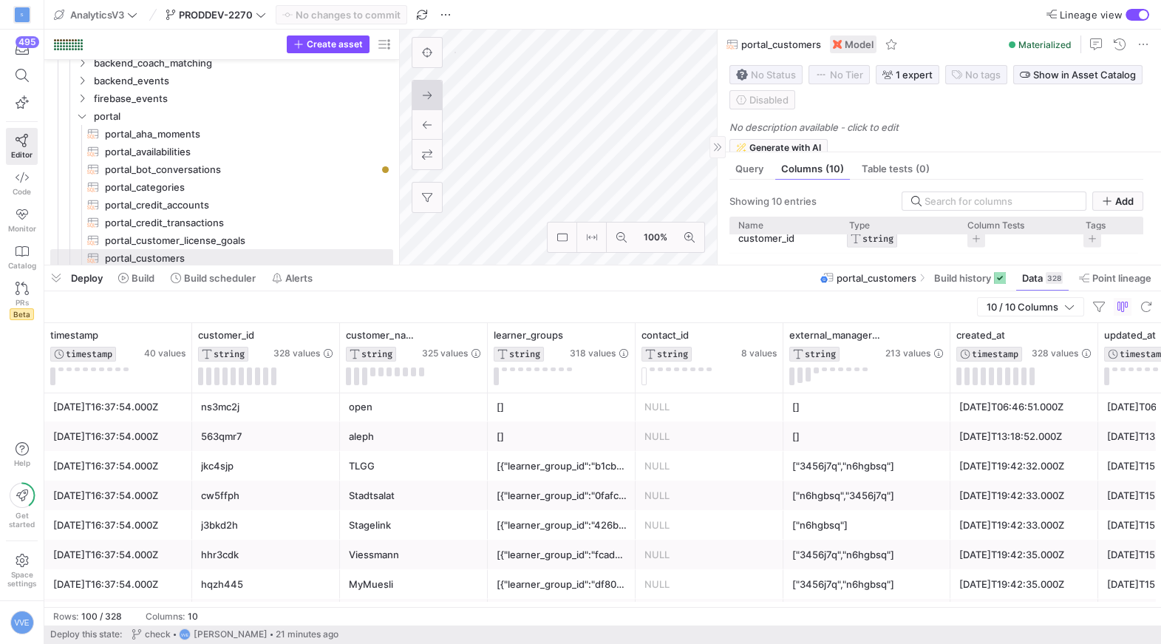
click at [596, 481] on div "[{"learner_group_id":"0fafcc5c-00fc-443f-9b73-5cf81c95b1fc","learners_active":0…" at bounding box center [562, 495] width 130 height 29
click at [623, 334] on icon at bounding box center [622, 334] width 9 height 1
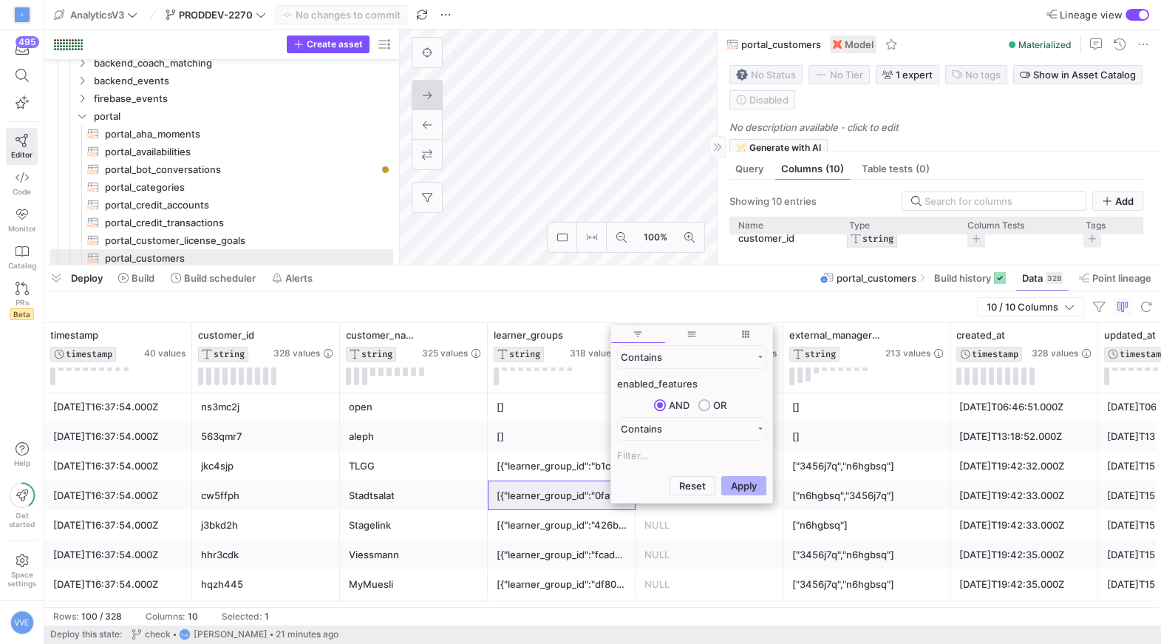
type input "enabled_features"
click at [721, 476] on button "Apply" at bounding box center [743, 485] width 45 height 19
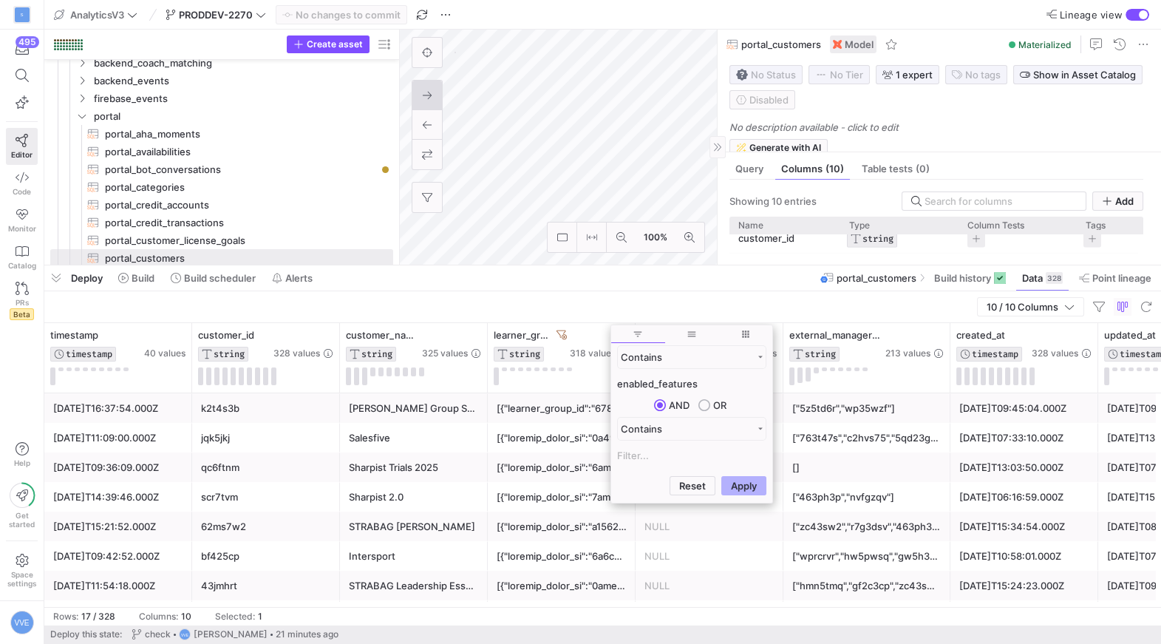
click at [550, 488] on div at bounding box center [562, 496] width 130 height 29
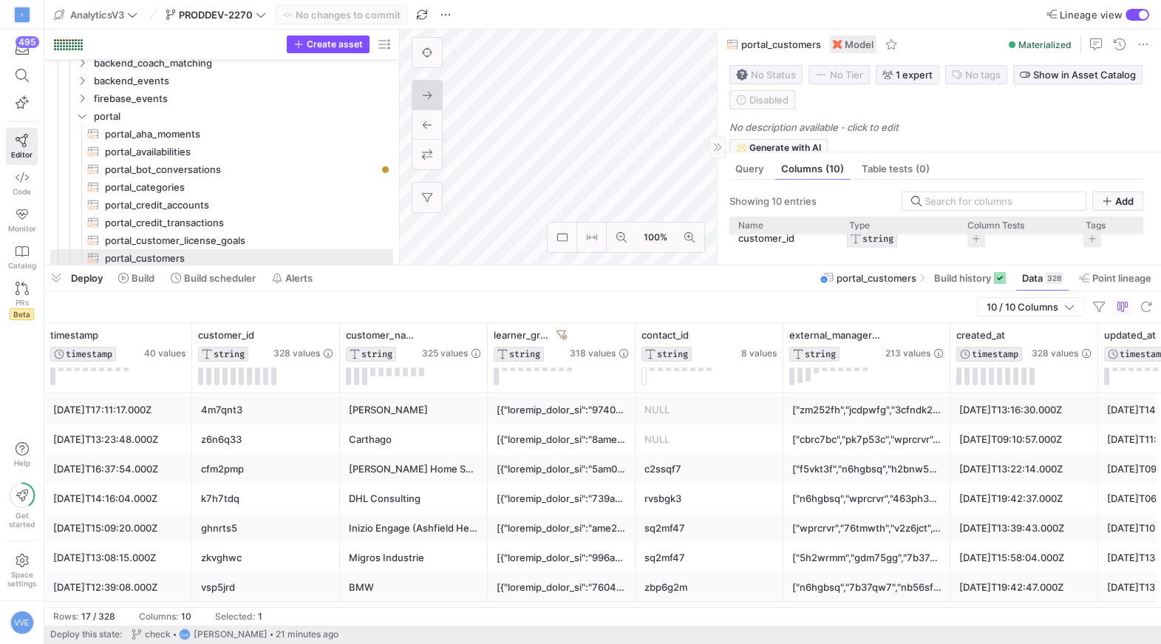
click at [611, 496] on div at bounding box center [562, 498] width 130 height 29
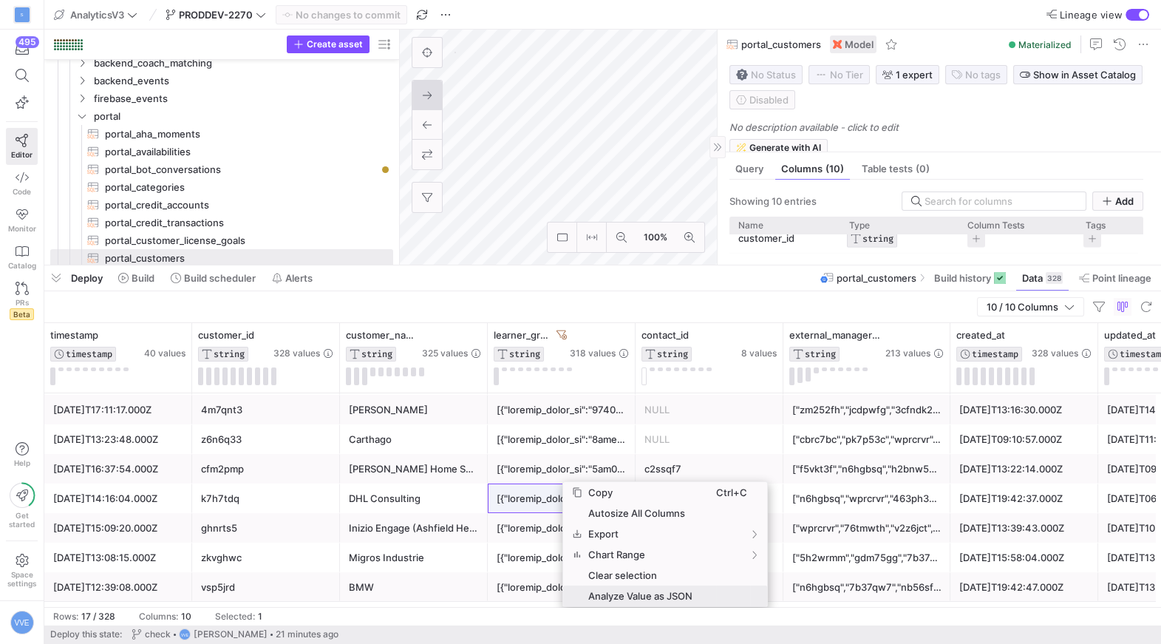
click at [622, 598] on span "Analyze Value as JSON" at bounding box center [649, 595] width 134 height 21
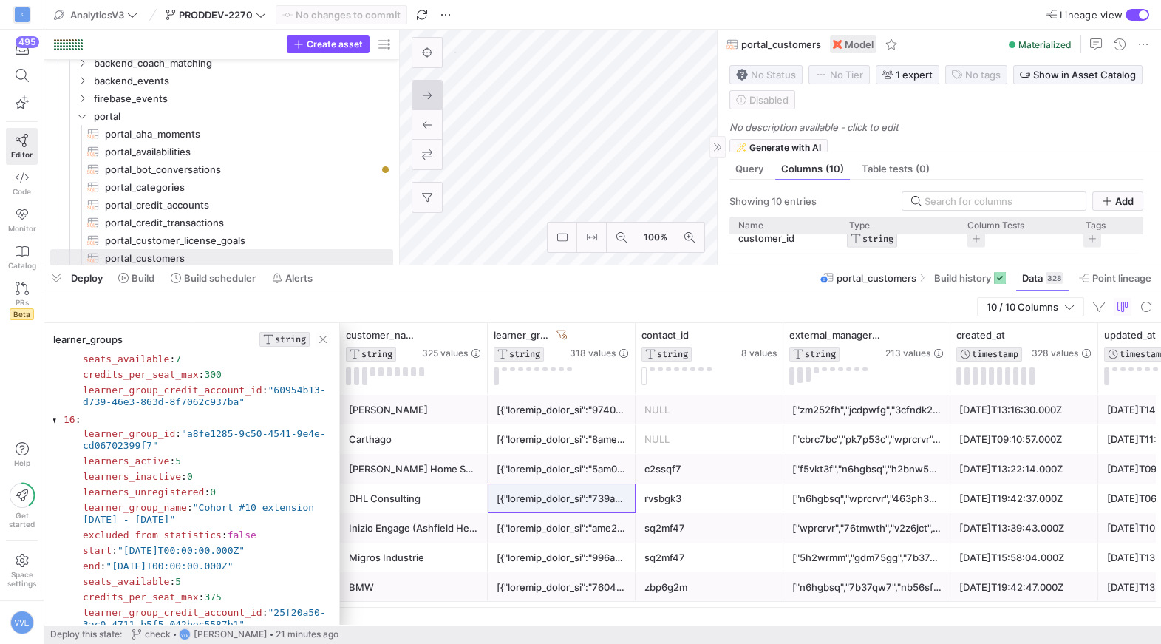
click at [248, 504] on span ""Cohort #10 extension 31.01.24 - 15.03.25"" at bounding box center [198, 513] width 231 height 23
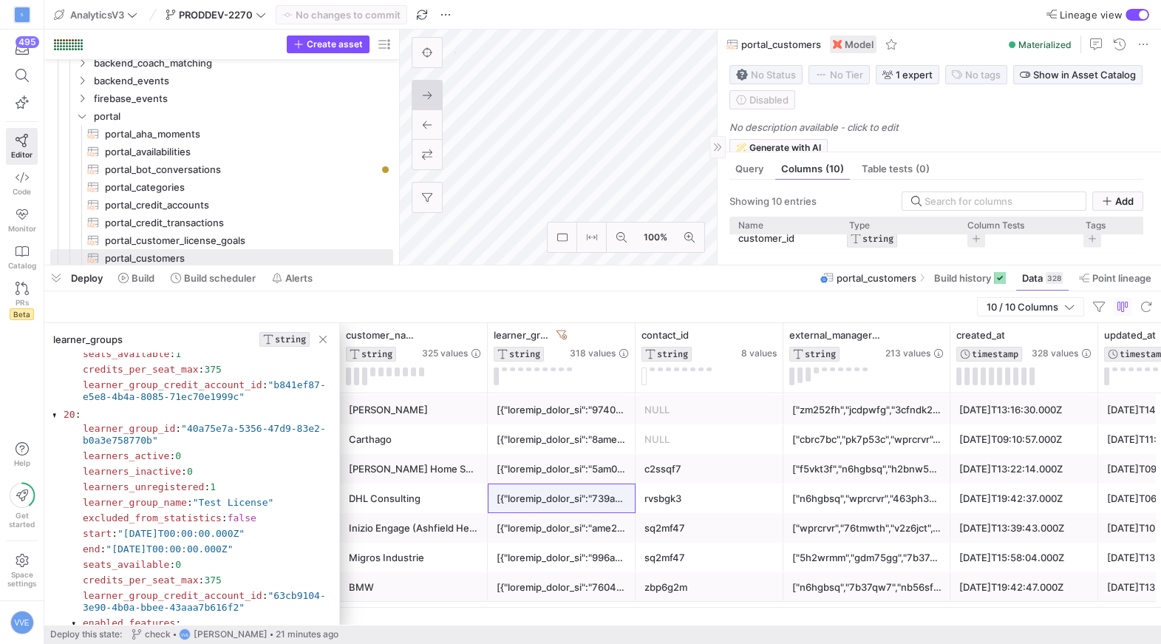
click at [133, 522] on section "learner_group_id : "40a75e7a-5356-47d9-83e2-b0a3e758770b" learners_active : 0 l…" at bounding box center [200, 525] width 256 height 211
click at [95, 595] on span "learner_group_credit_account_id" at bounding box center [173, 595] width 180 height 11
click at [75, 620] on div at bounding box center [74, 623] width 4 height 9
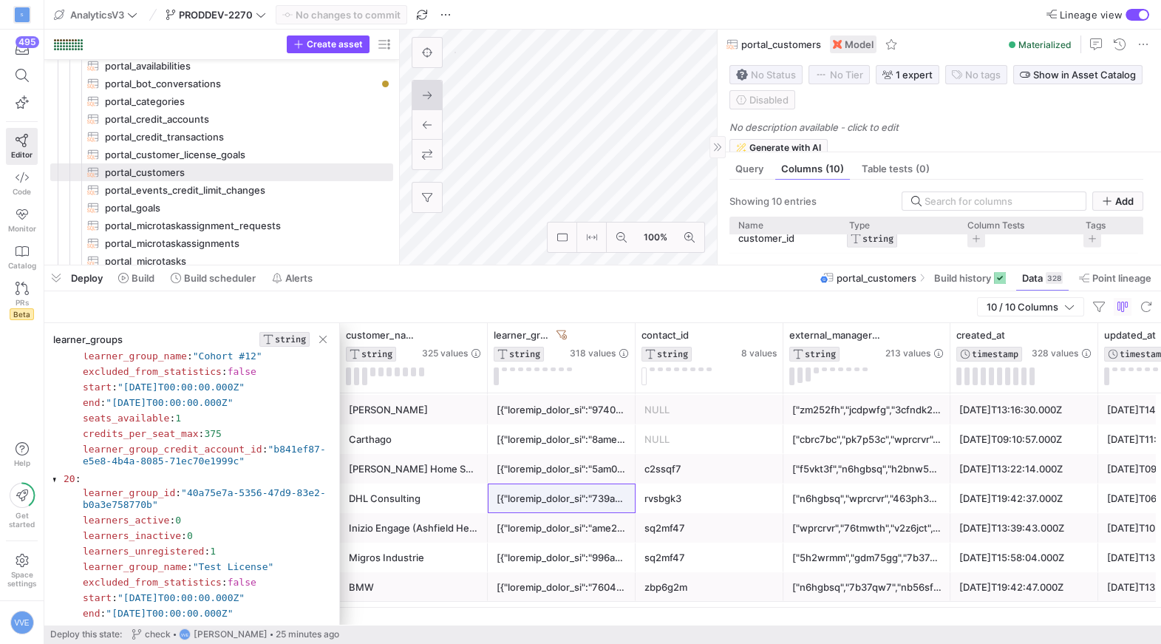
scroll to position [249, 0]
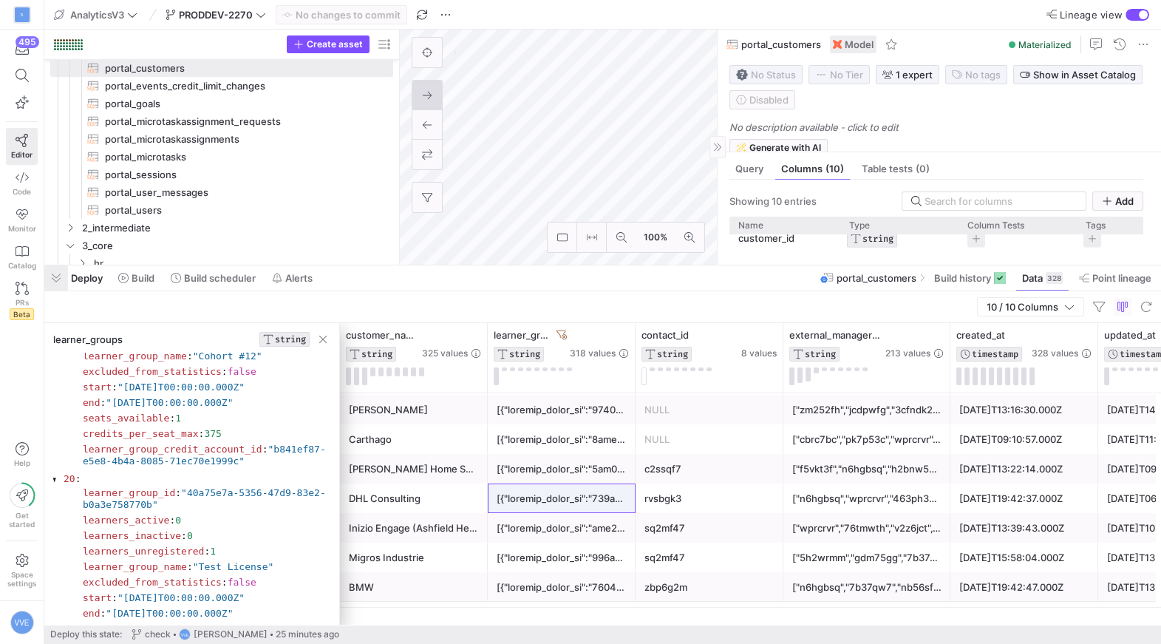
click at [60, 278] on span "button" at bounding box center [56, 277] width 24 height 25
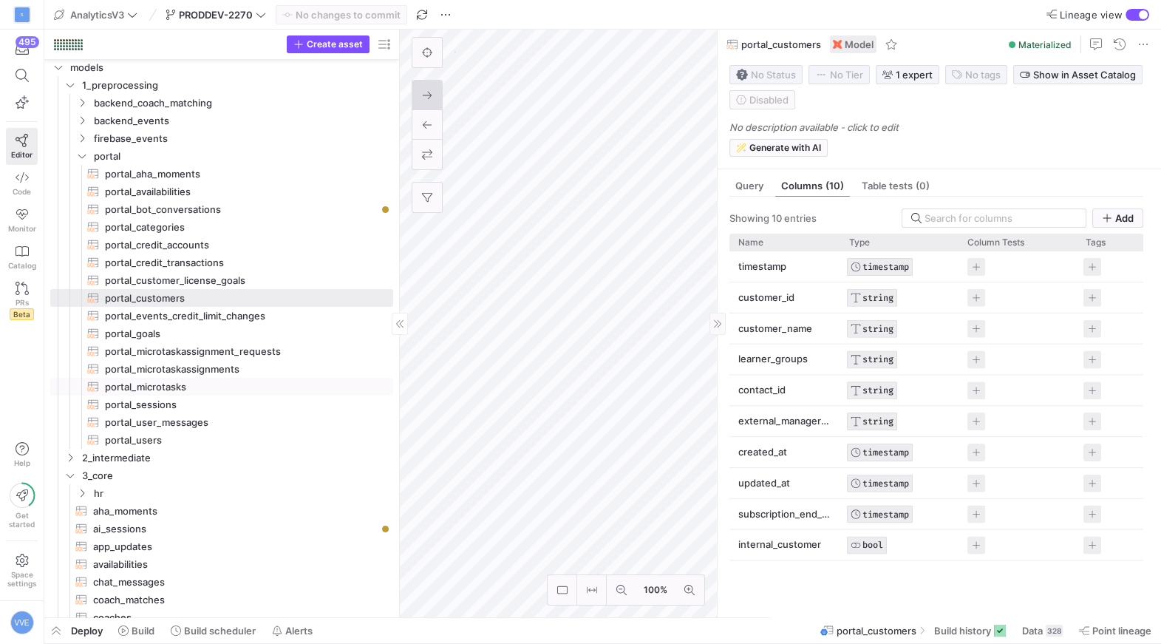
scroll to position [18, 0]
click at [71, 450] on span "2_intermediate" at bounding box center [228, 458] width 330 height 16
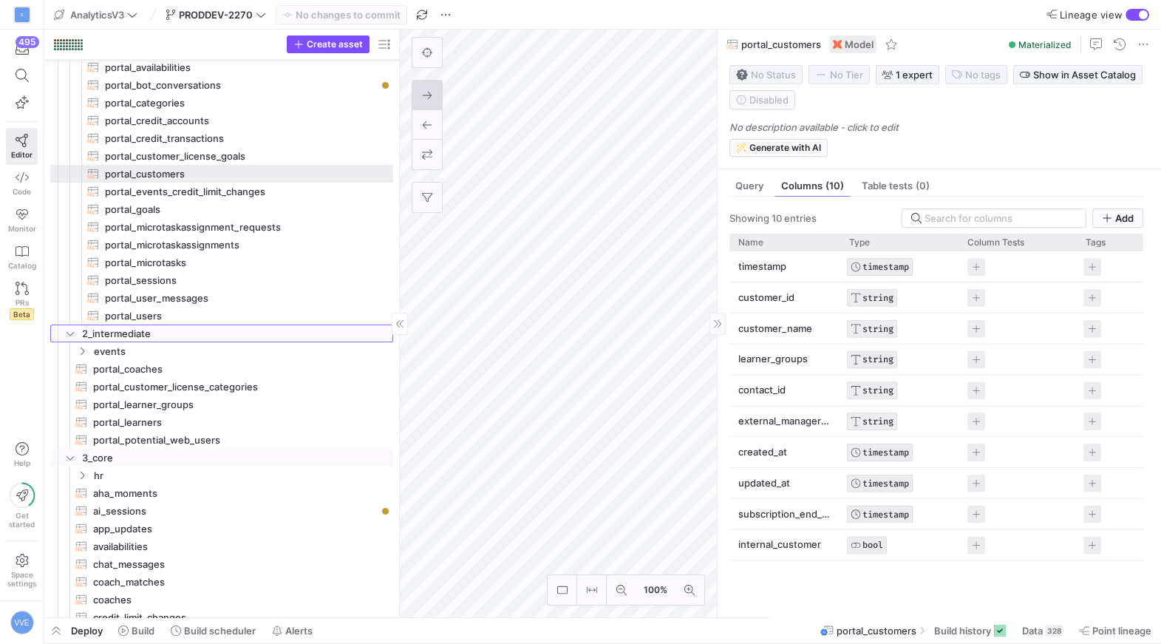
scroll to position [144, 0]
click at [142, 405] on span "portal_learner_groups​​​​​​​​​​" at bounding box center [234, 403] width 283 height 17
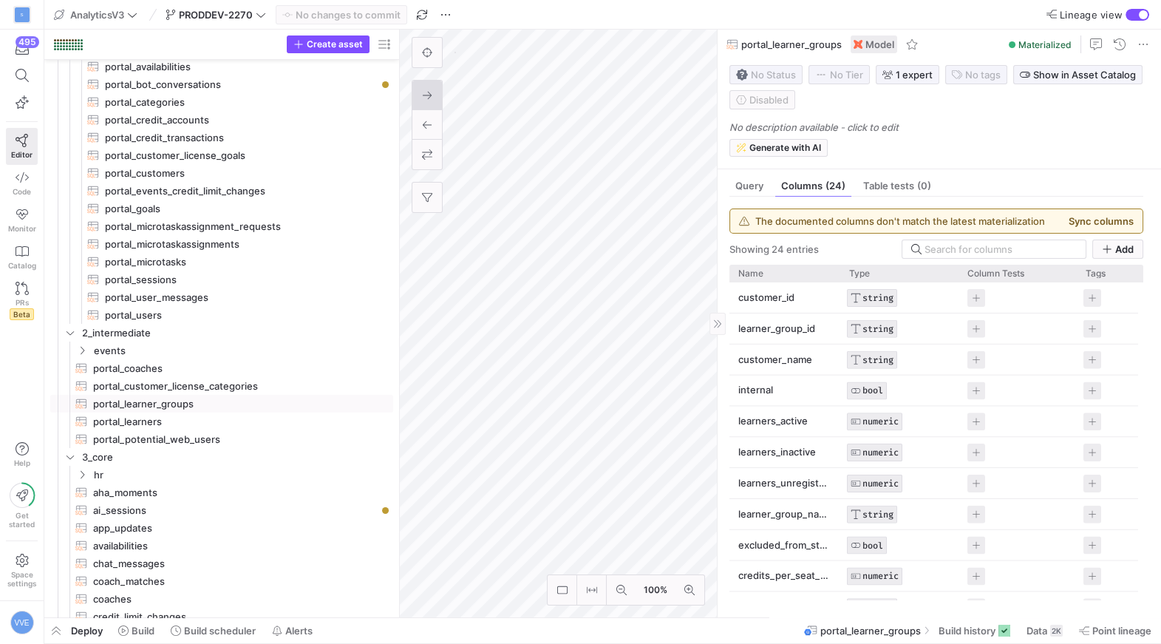
click at [1137, 16] on div "button" at bounding box center [1137, 15] width 24 height 12
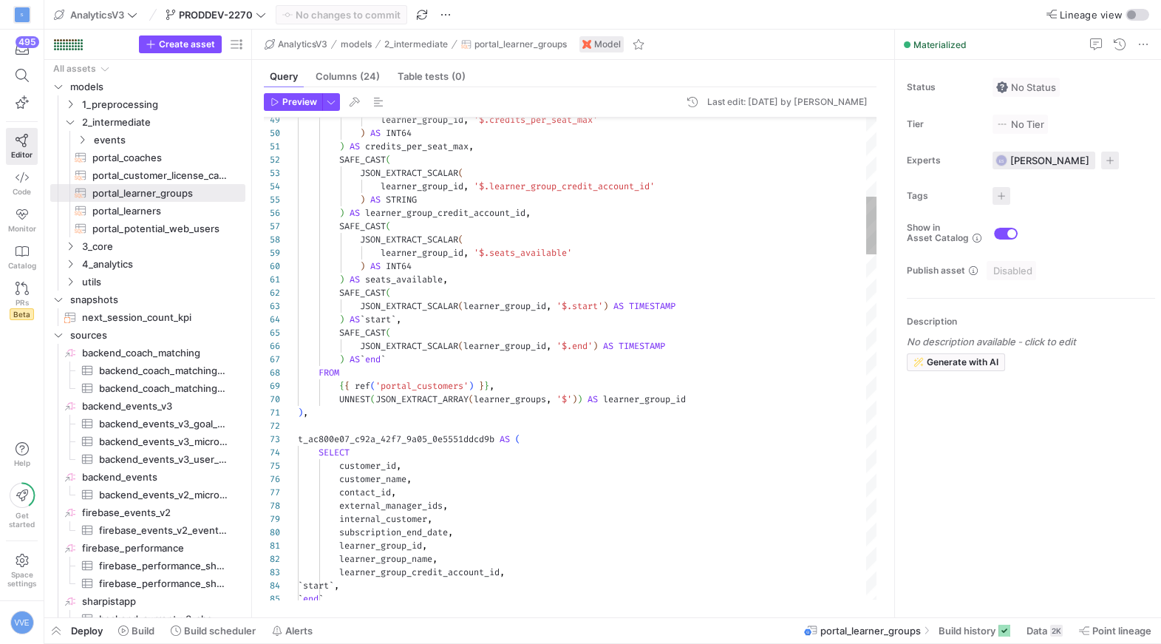
scroll to position [0, 10]
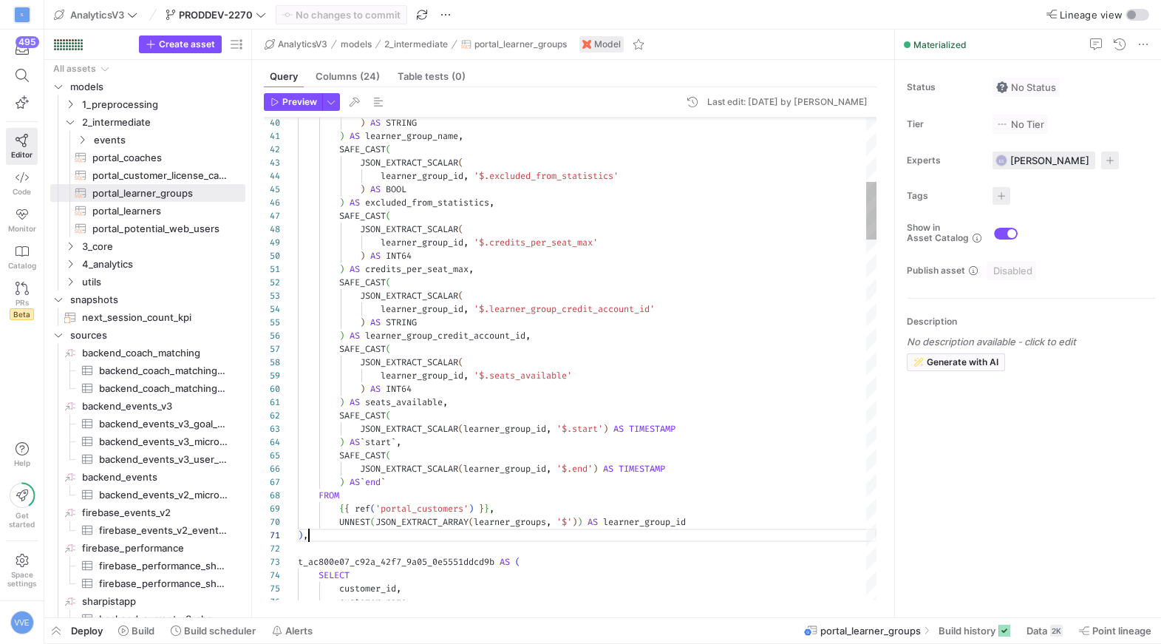
scroll to position [80, 96]
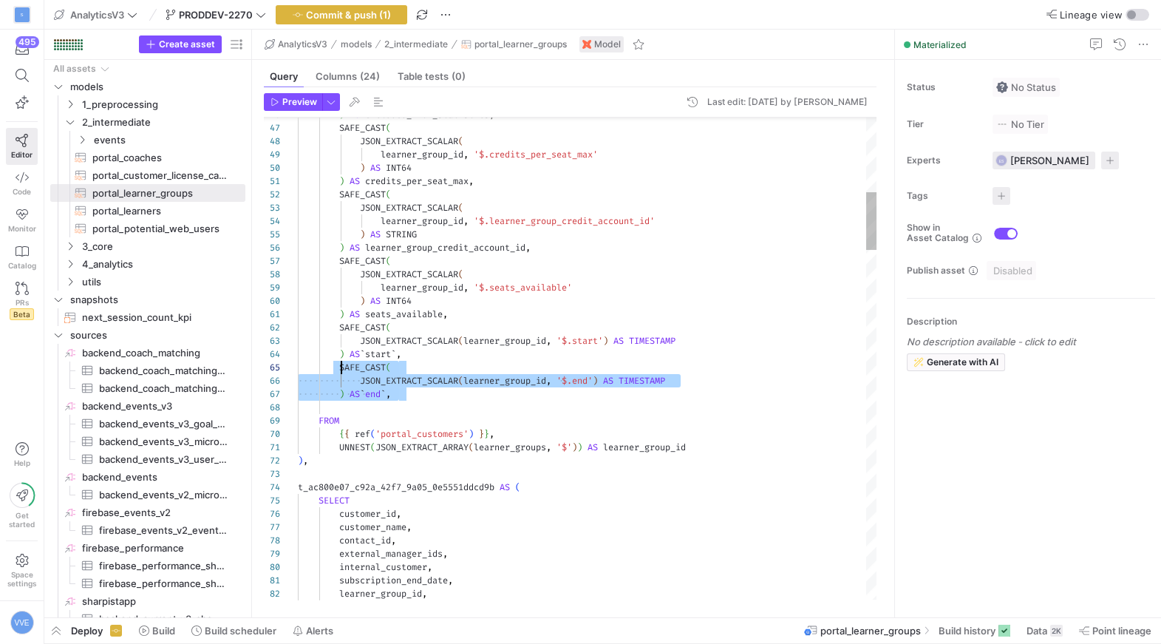
scroll to position [52, 43]
drag, startPoint x: 411, startPoint y: 394, endPoint x: 341, endPoint y: 366, distance: 75.6
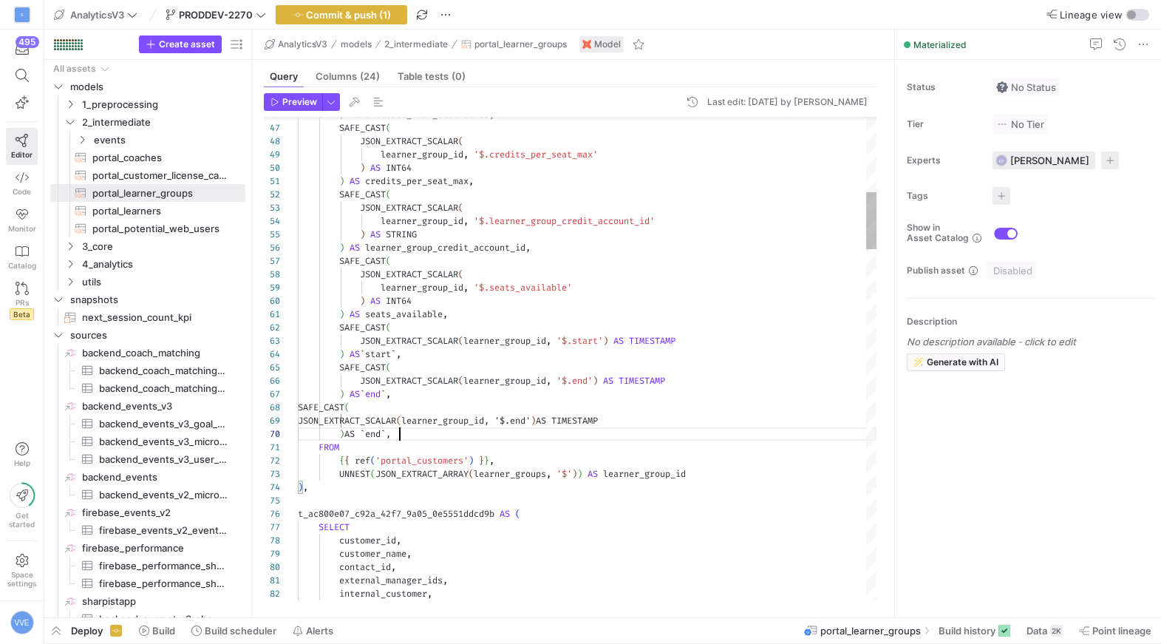
scroll to position [119, 100]
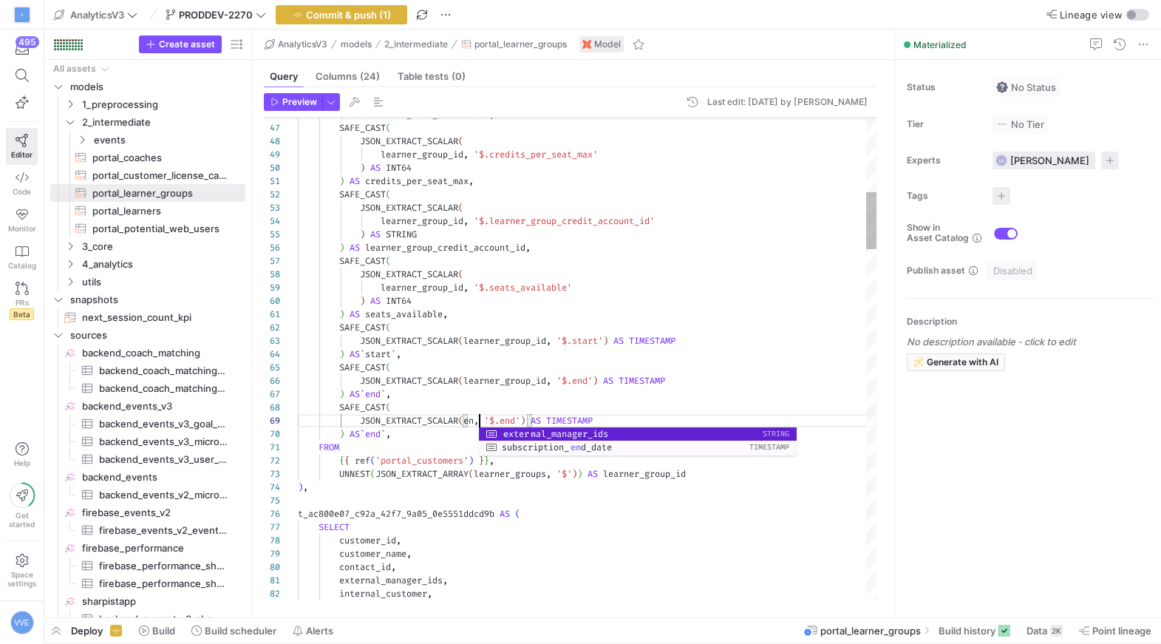
scroll to position [106, 255]
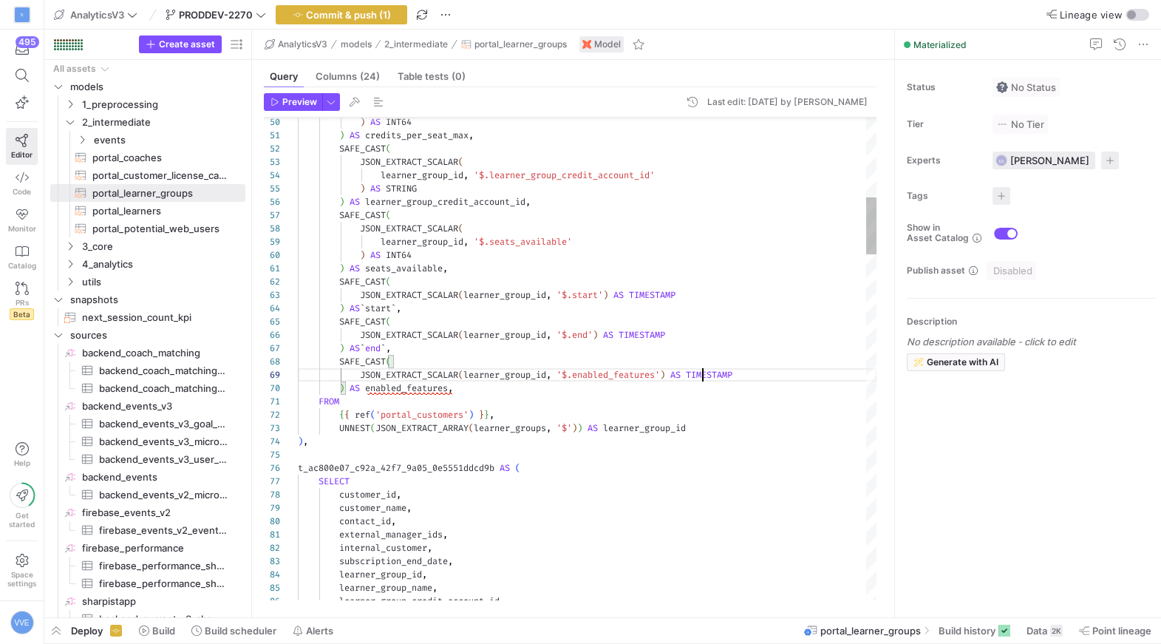
scroll to position [106, 446]
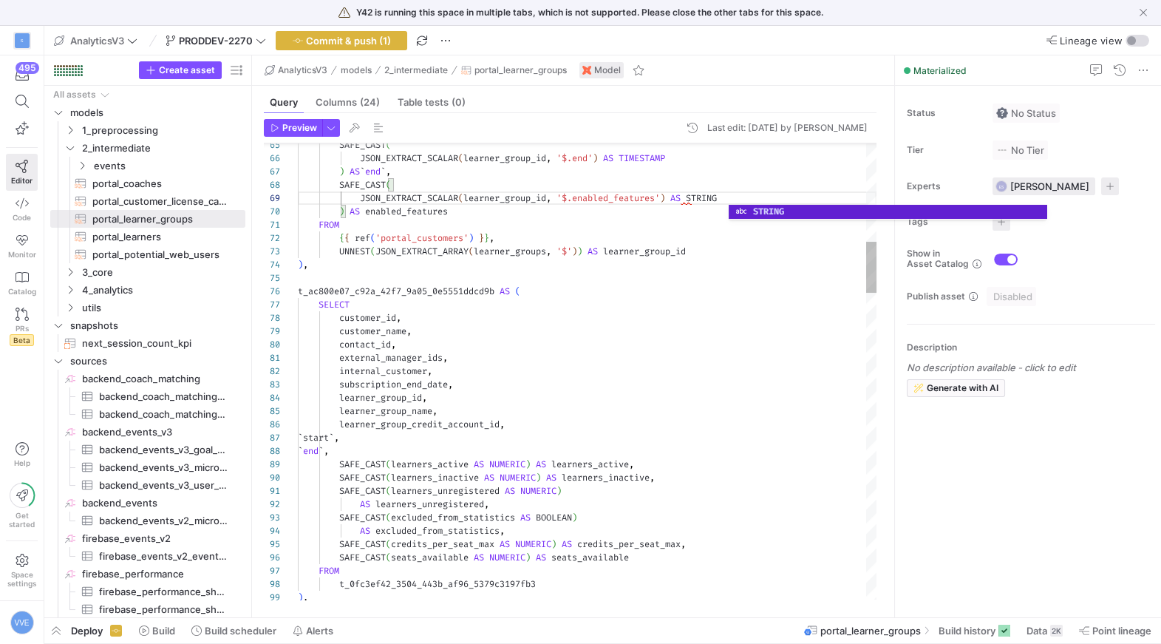
scroll to position [26, 383]
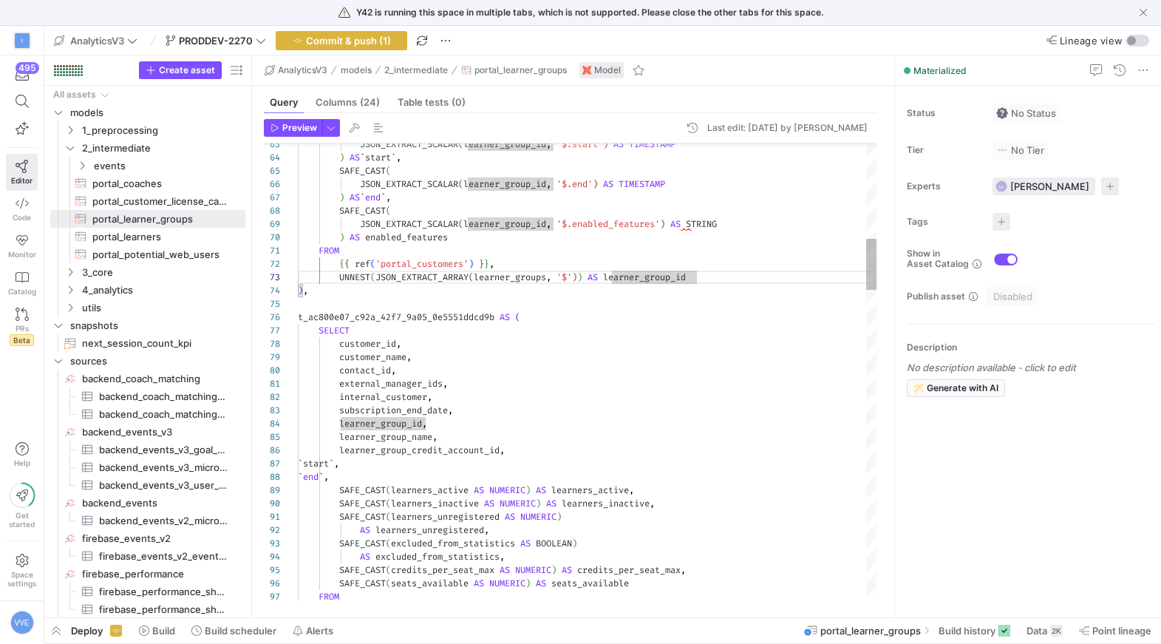
scroll to position [106, 394]
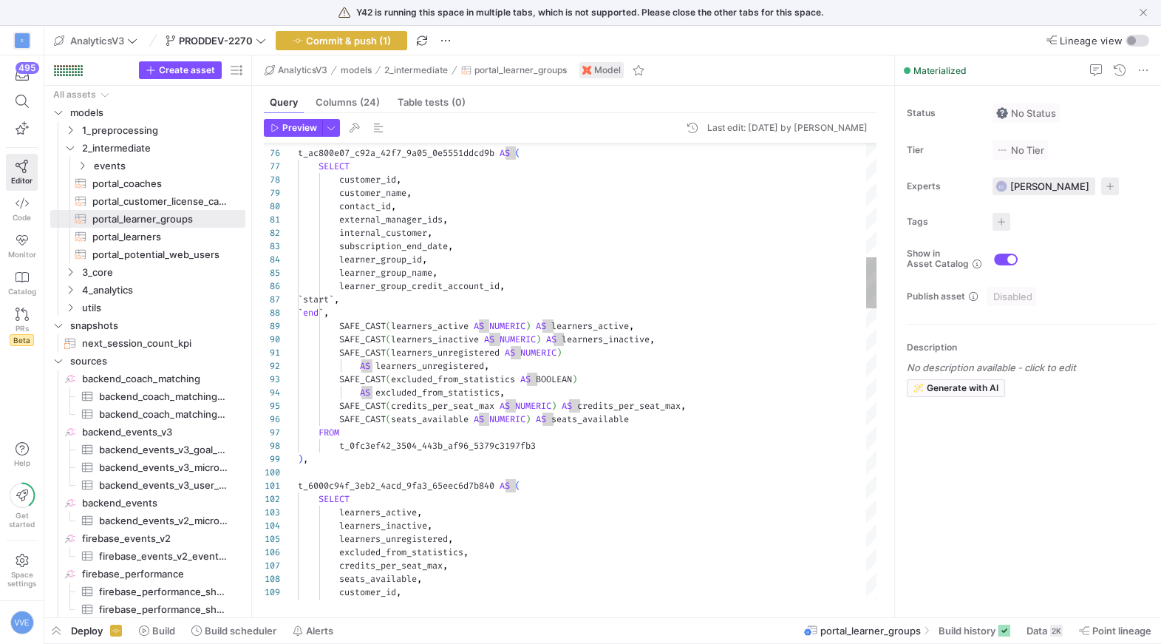
scroll to position [66, 340]
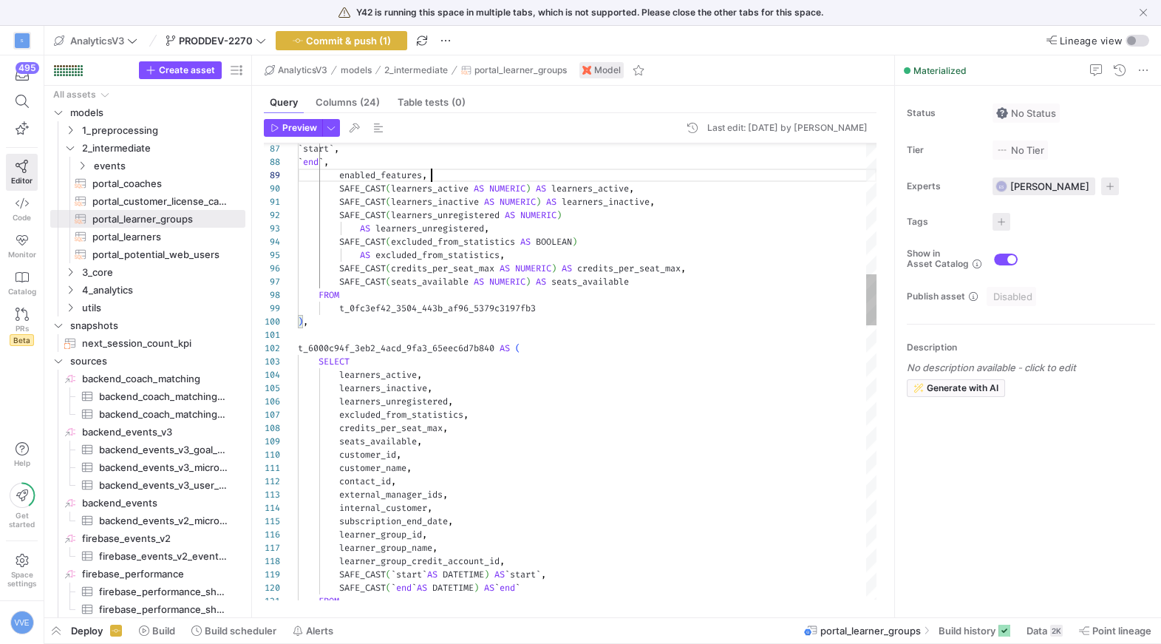
scroll to position [66, 159]
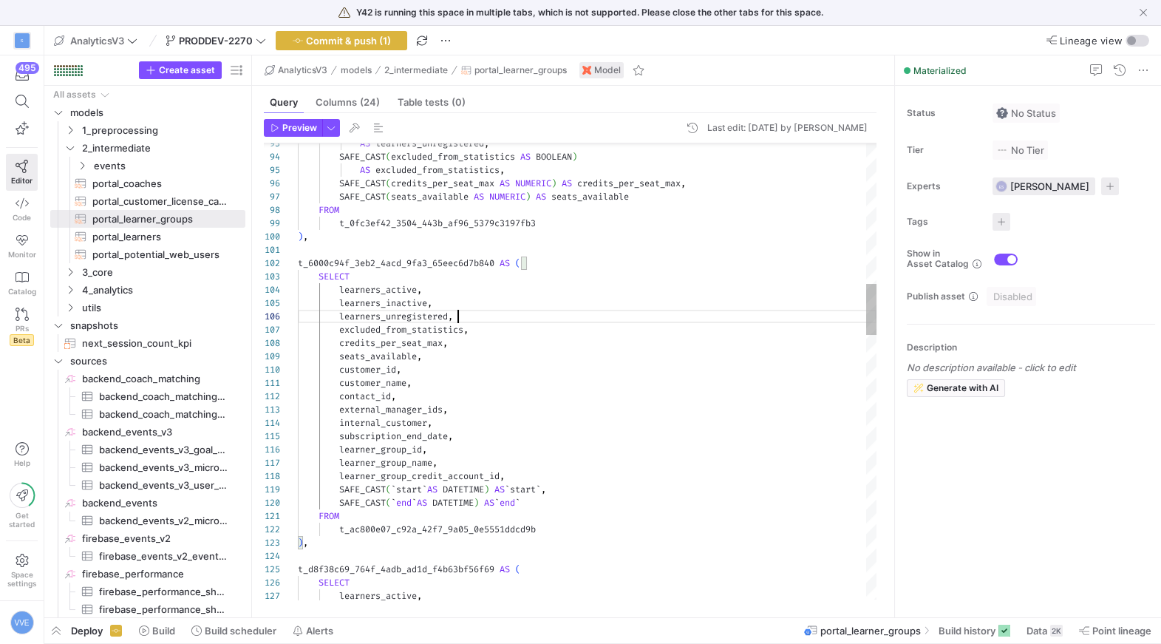
scroll to position [119, 239]
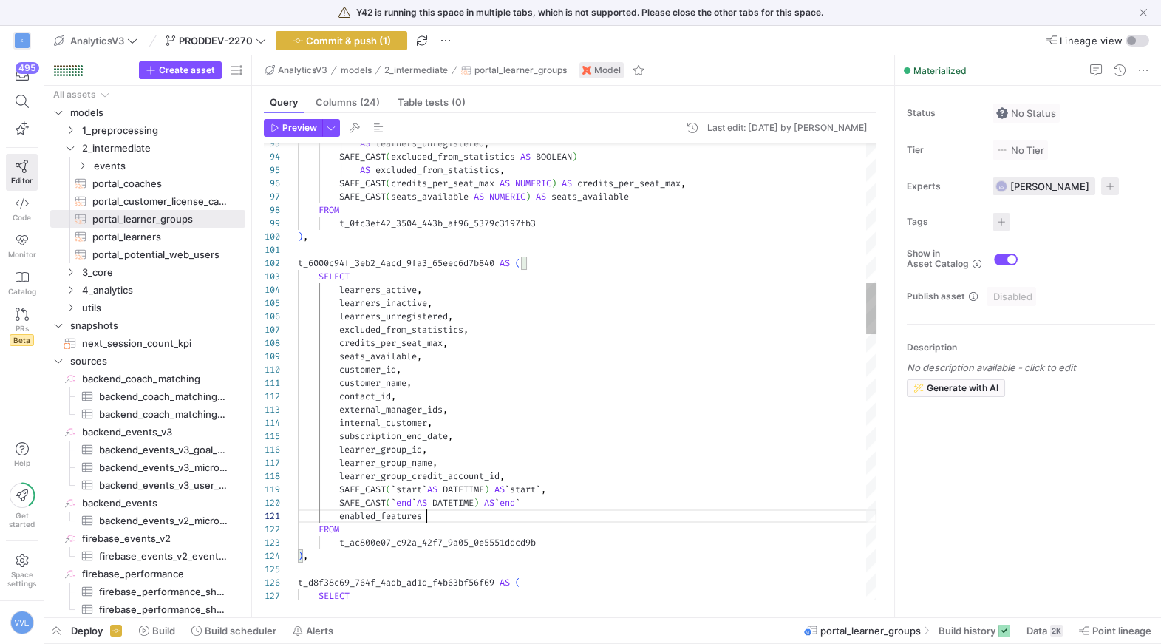
scroll to position [0, 128]
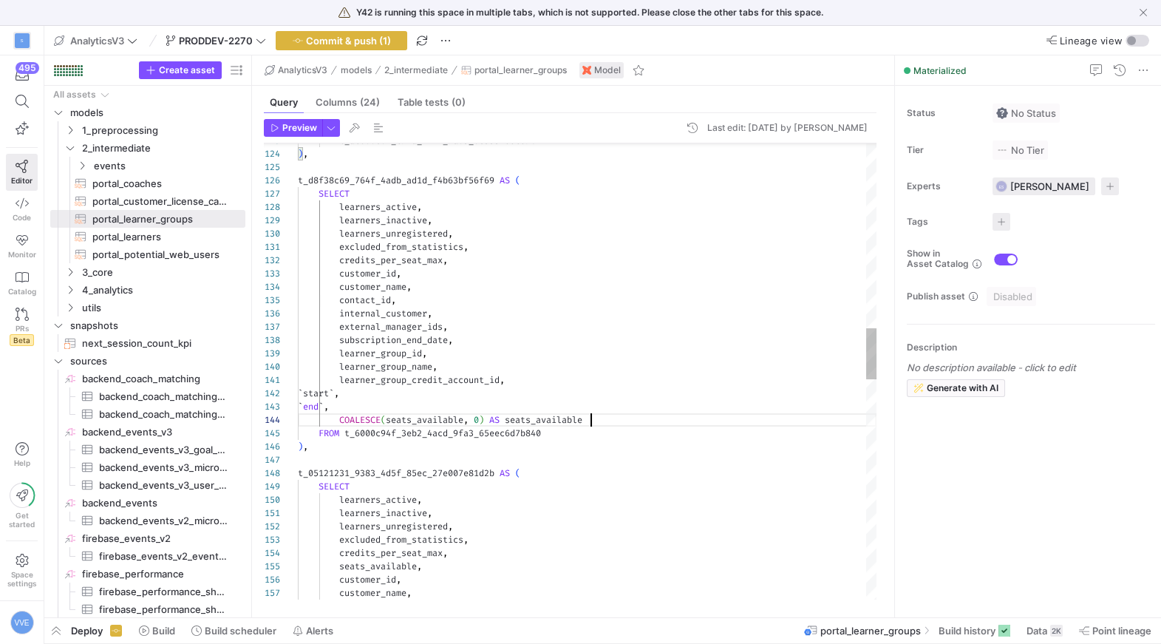
click at [613, 421] on div "t_ac800e07_c92a_42f7_9a05_0e5551ddcd9b ) , t_d8f38c69_764f_4adb_ad1d_f4b63bf56f…" at bounding box center [587, 526] width 579 height 4055
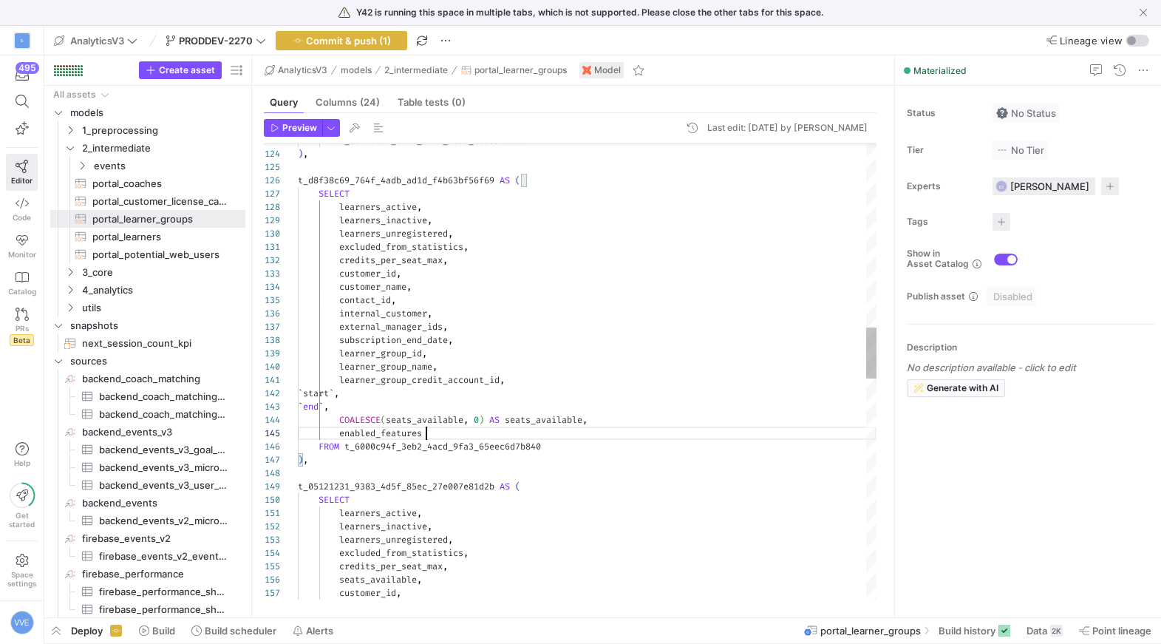
scroll to position [52, 128]
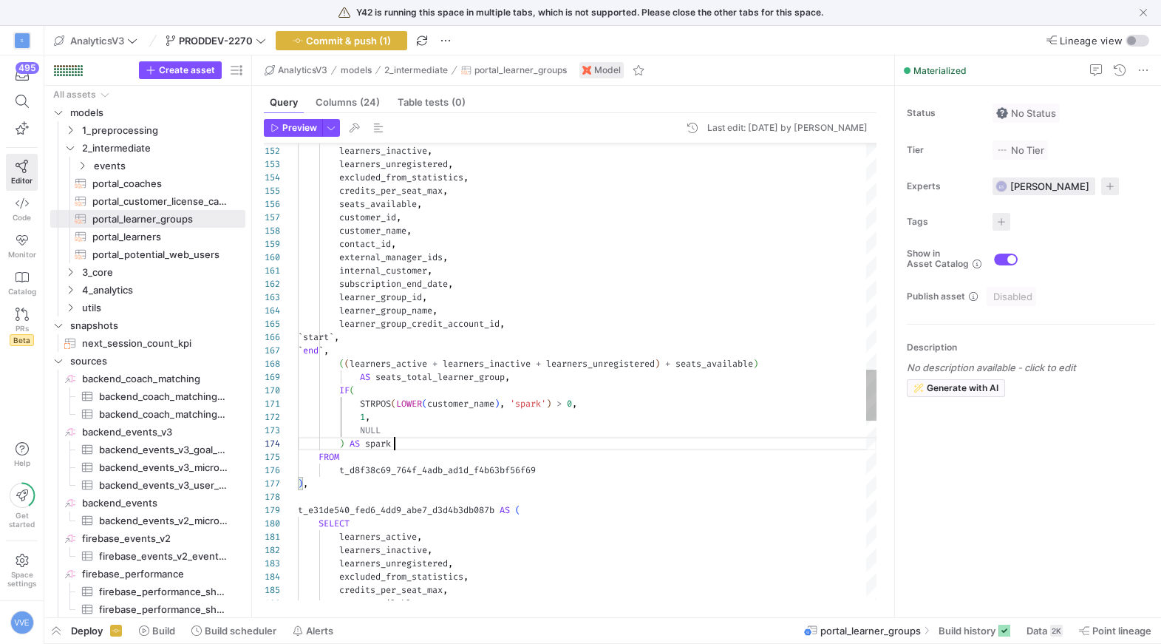
click at [479, 443] on div "learners_active , learners_inactive , learners_unregistered , excluded_from_sta…" at bounding box center [587, 158] width 579 height 4068
click at [399, 347] on div "learners_active , learners_inactive , learners_unregistered , excluded_from_sta…" at bounding box center [587, 158] width 579 height 4068
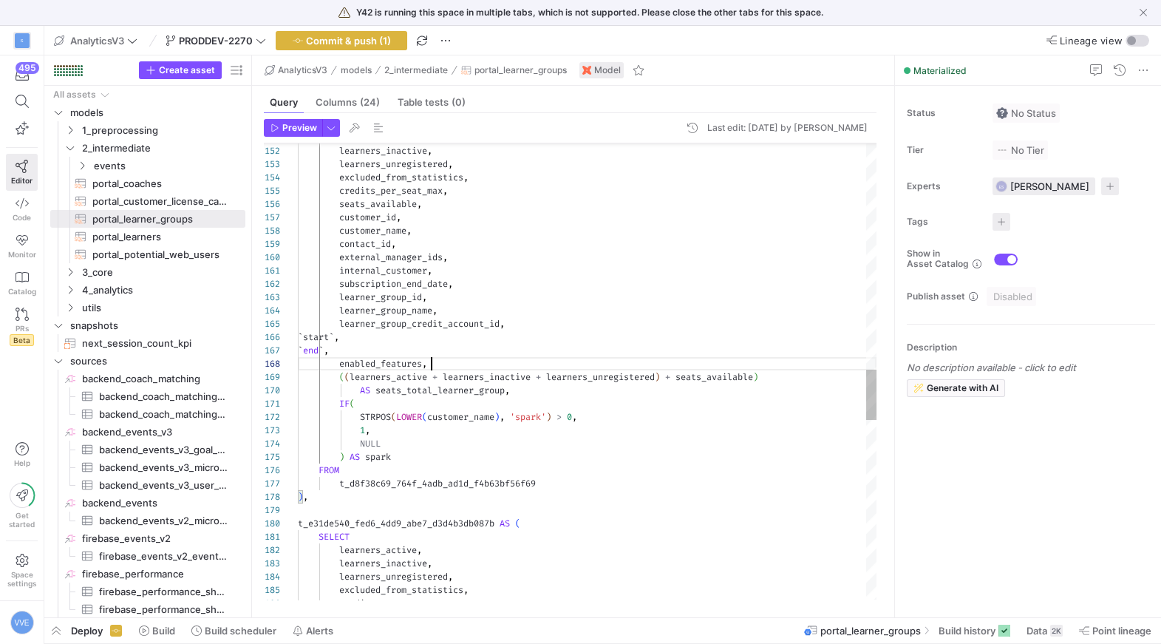
scroll to position [92, 133]
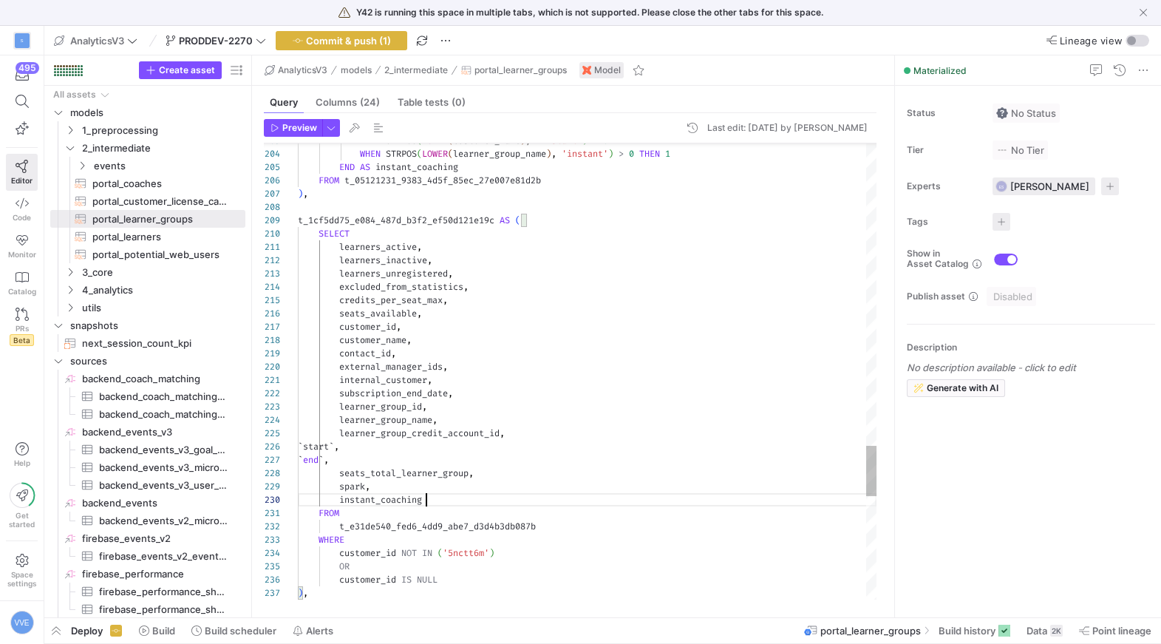
scroll to position [119, 128]
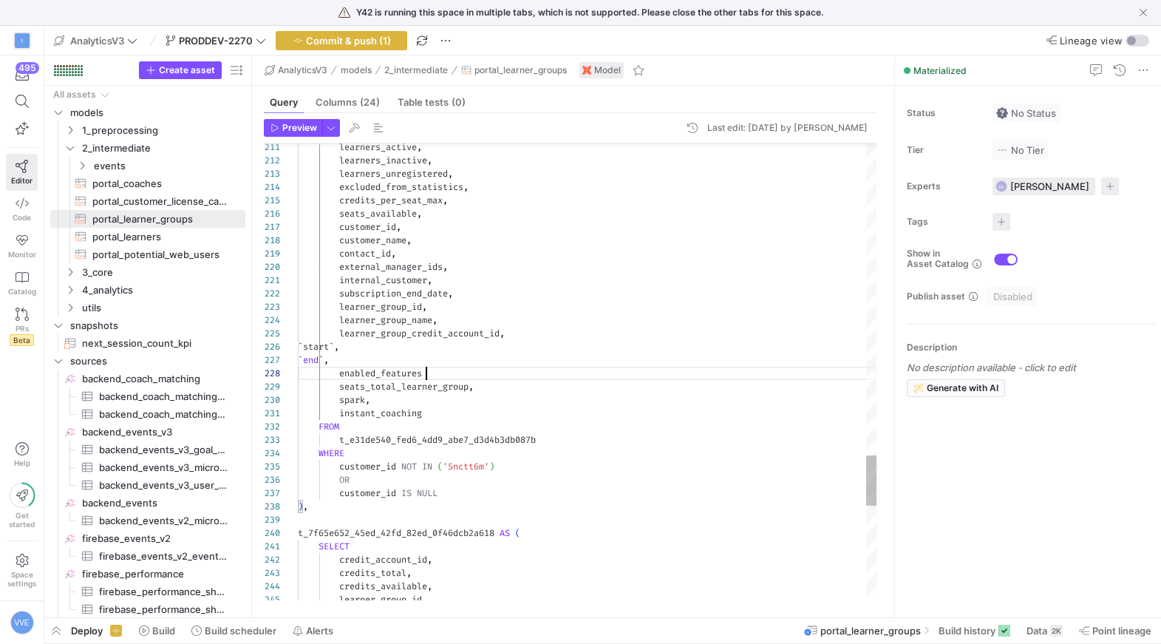
scroll to position [92, 133]
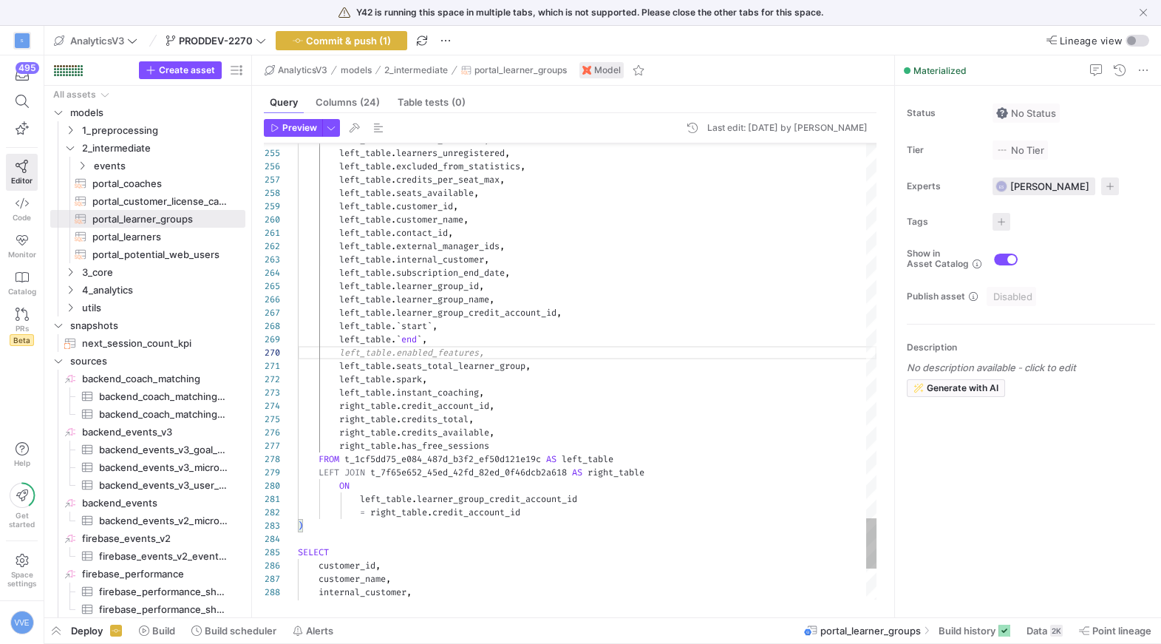
scroll to position [119, 191]
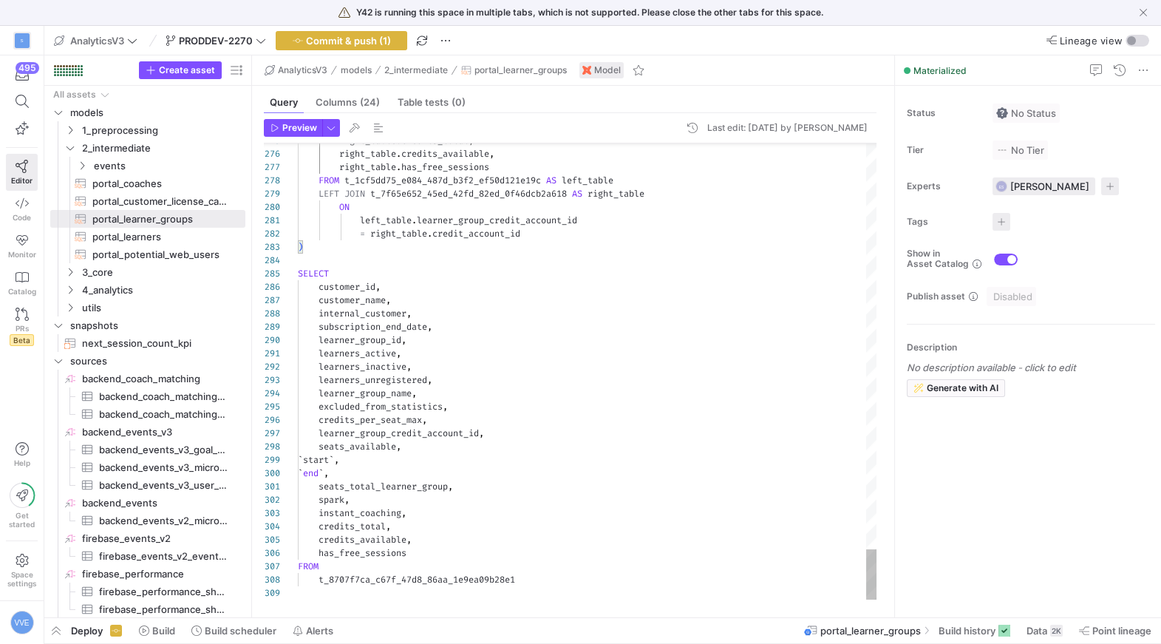
type textarea "enabled_features seats_total_learner_group, spark, instant_coaching, credits_to…"
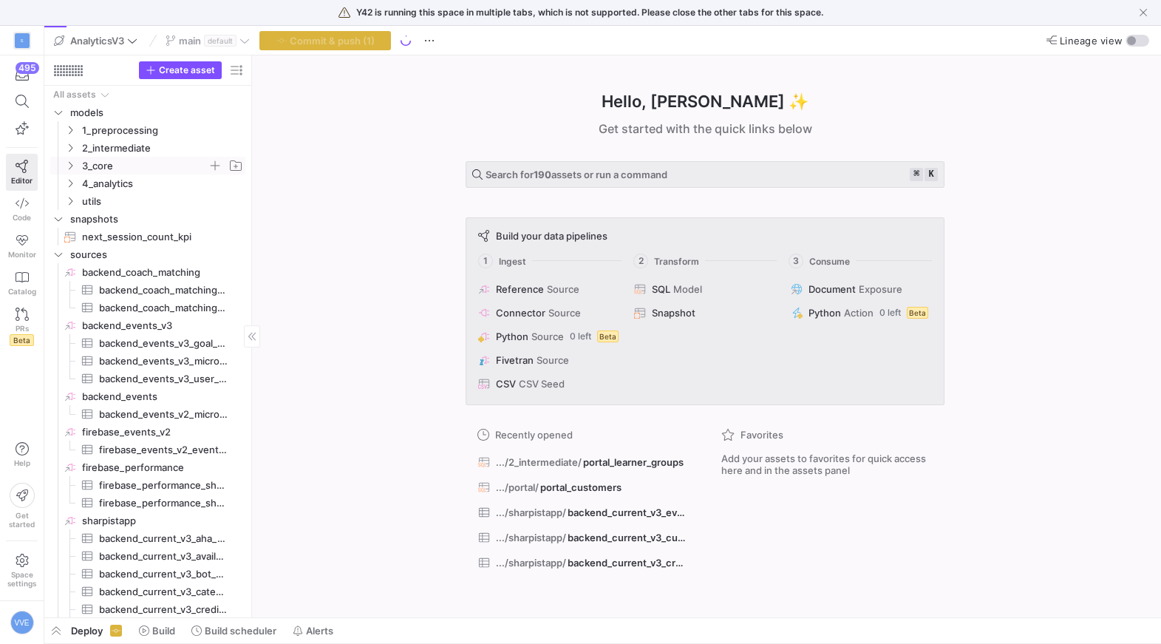
click at [100, 169] on span "3_core" at bounding box center [145, 165] width 126 height 17
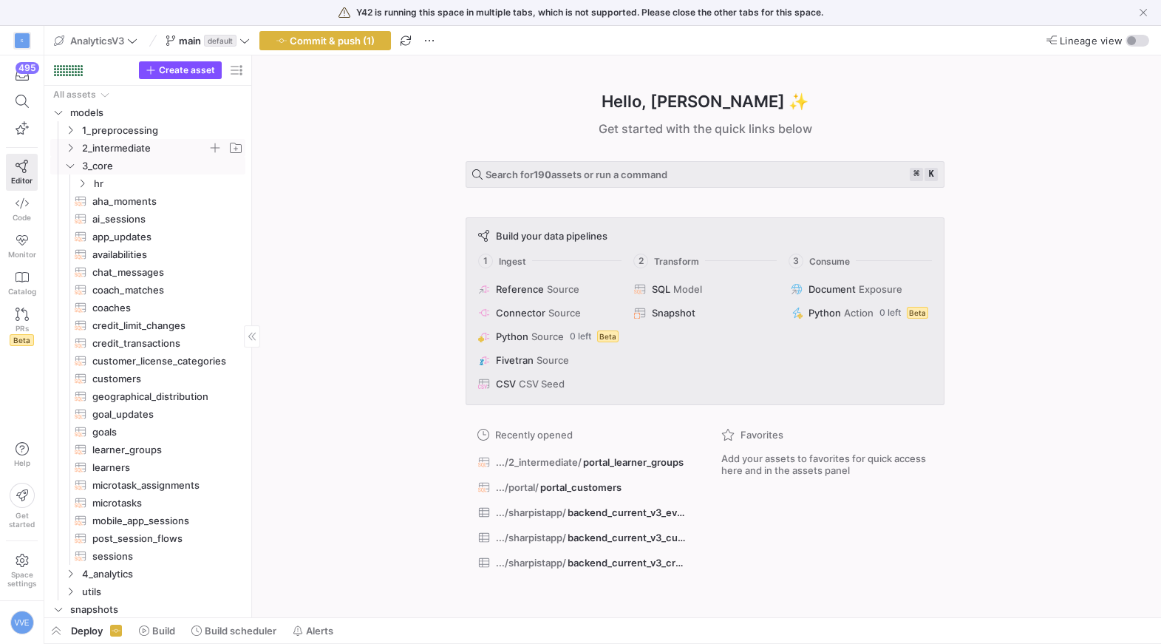
click at [143, 150] on span "2_intermediate" at bounding box center [145, 148] width 126 height 17
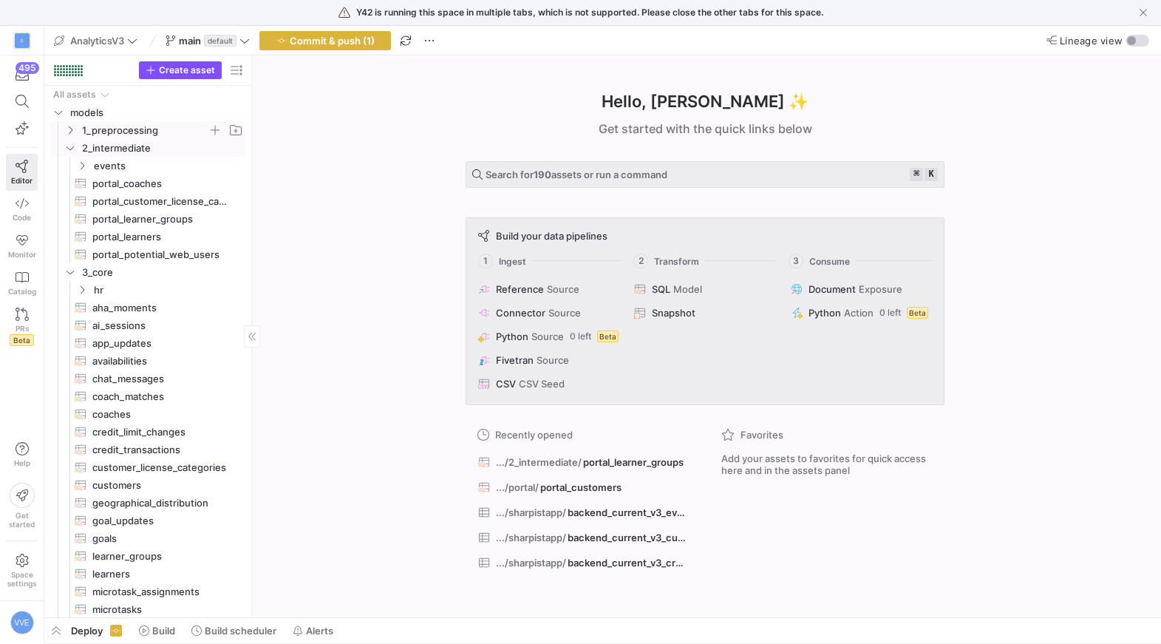
click at [128, 134] on span "1_preprocessing" at bounding box center [145, 130] width 126 height 17
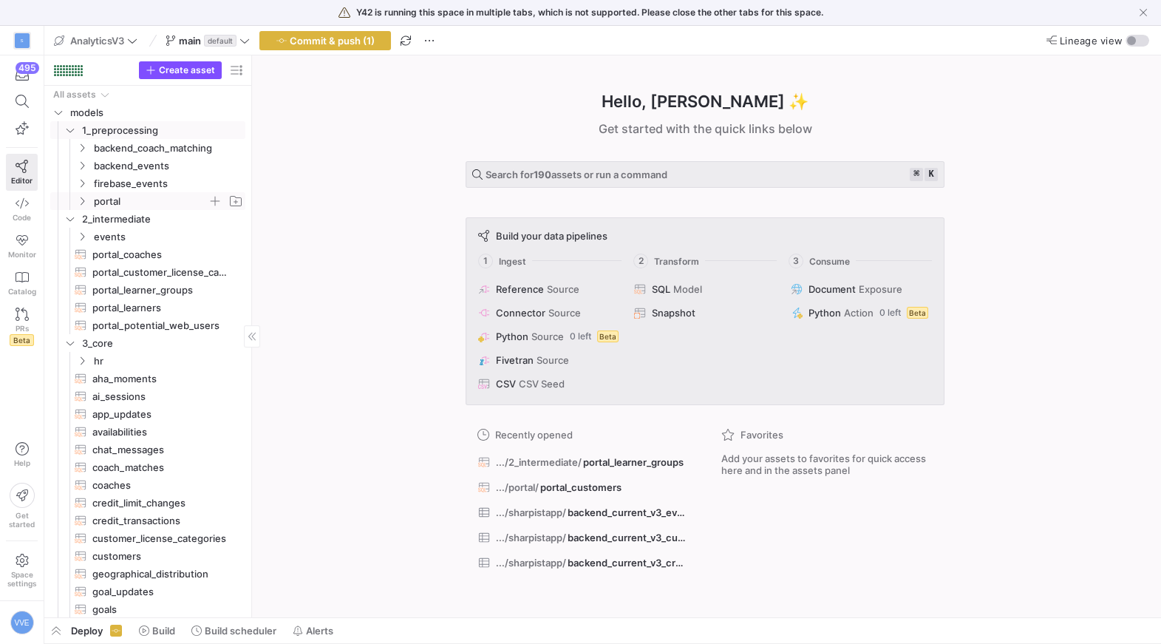
click at [85, 199] on icon "Press SPACE to select this row." at bounding box center [82, 201] width 10 height 9
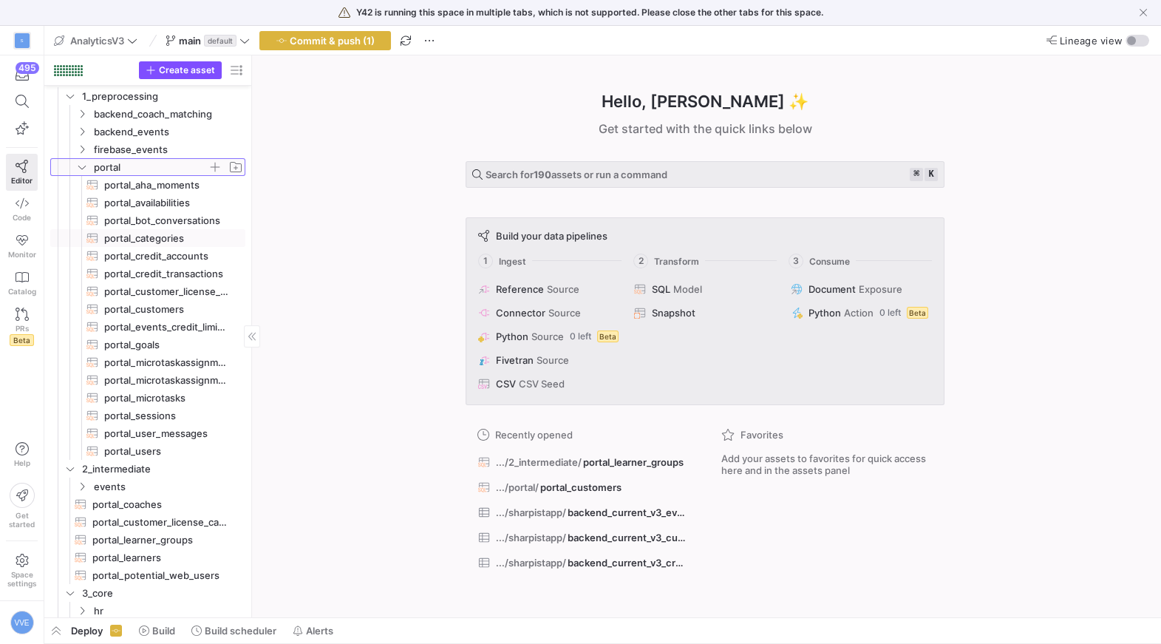
scroll to position [35, 0]
click at [159, 304] on span "portal_customers​​​​​​​​​​" at bounding box center [166, 307] width 124 height 17
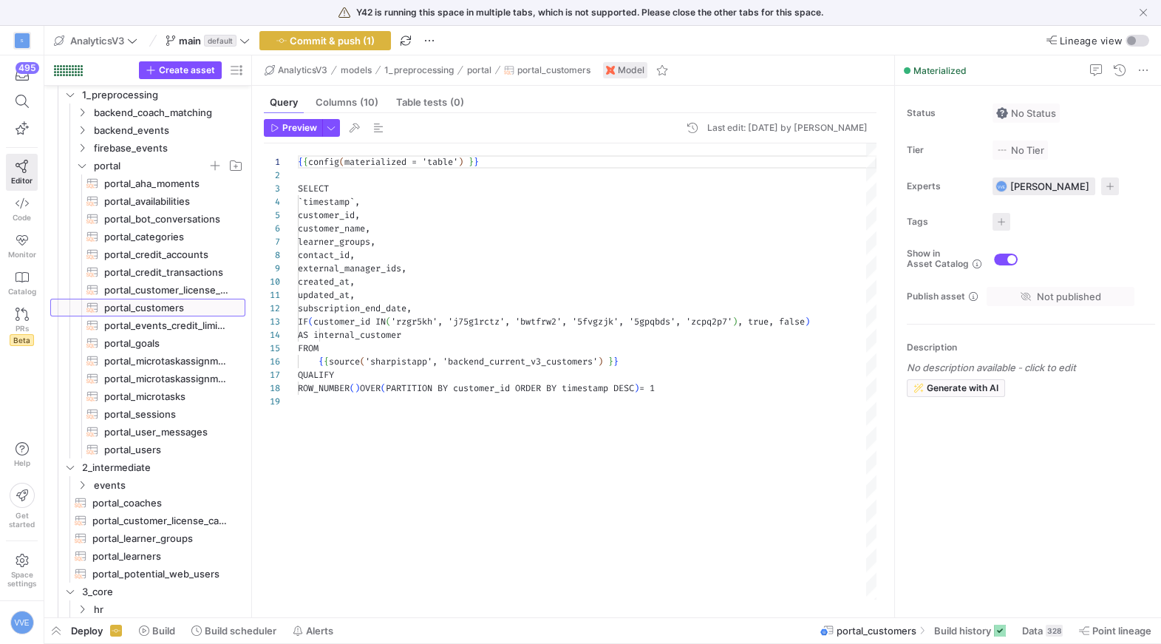
scroll to position [133, 0]
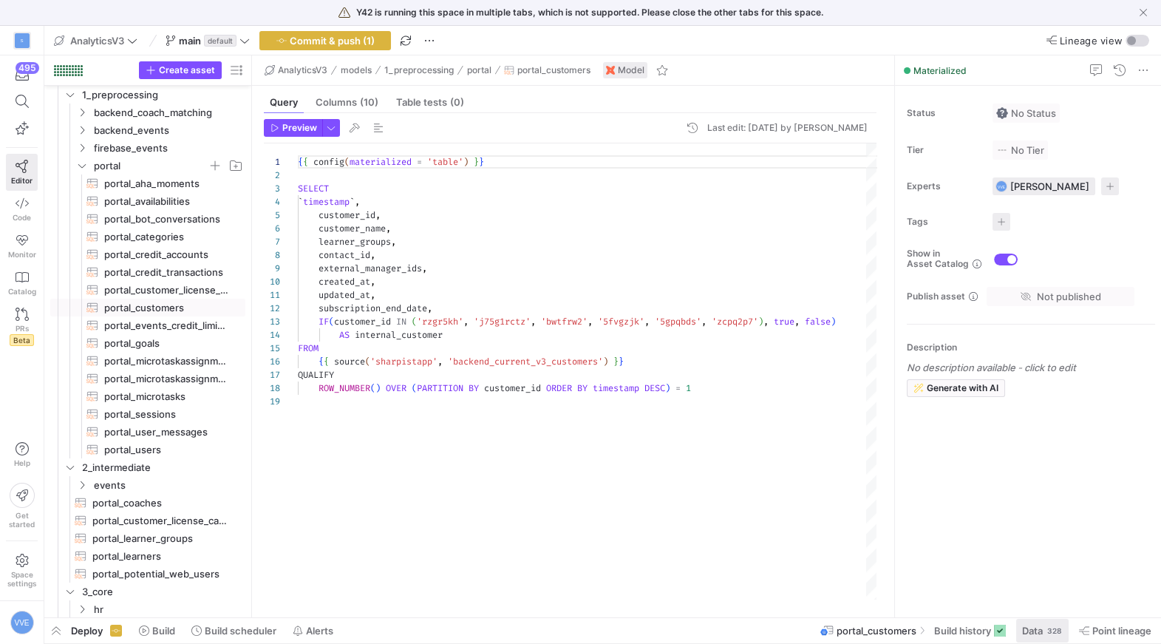
click at [1024, 630] on span "Data" at bounding box center [1032, 630] width 21 height 12
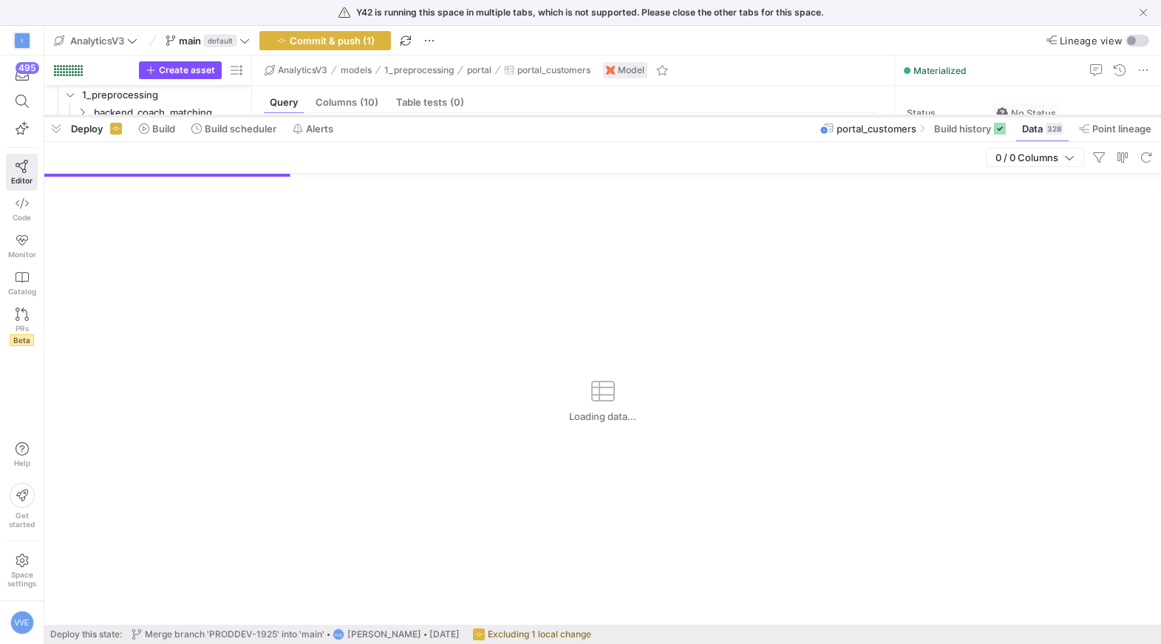
drag, startPoint x: 276, startPoint y: 375, endPoint x: 333, endPoint y: 117, distance: 264.2
click at [333, 117] on div at bounding box center [602, 116] width 1116 height 6
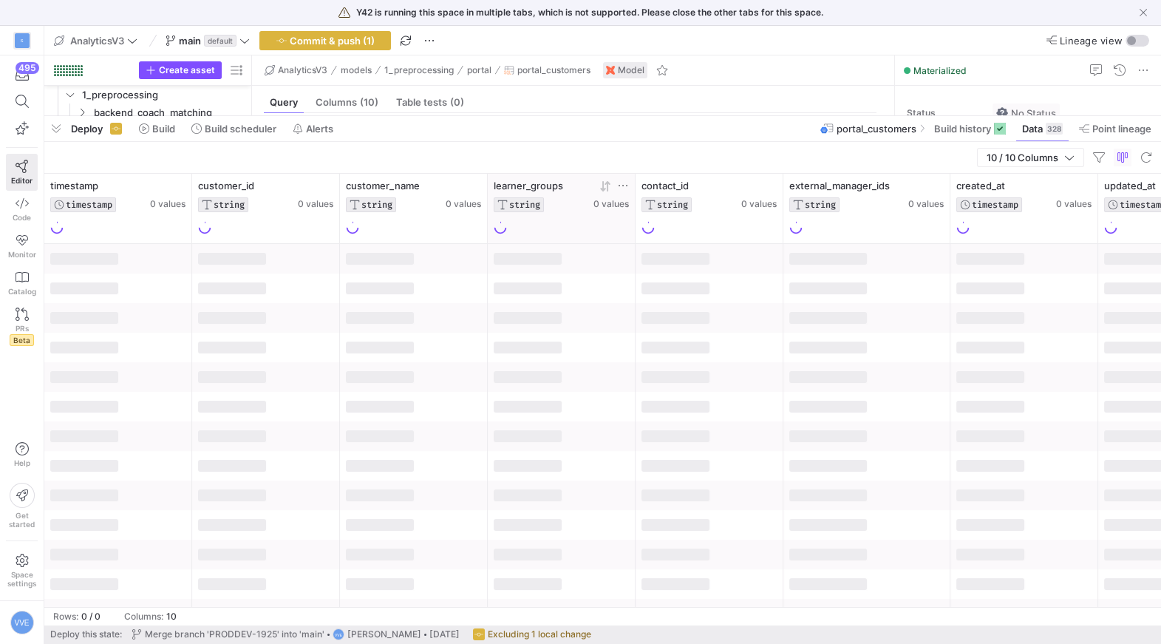
click at [624, 182] on icon at bounding box center [623, 186] width 12 height 12
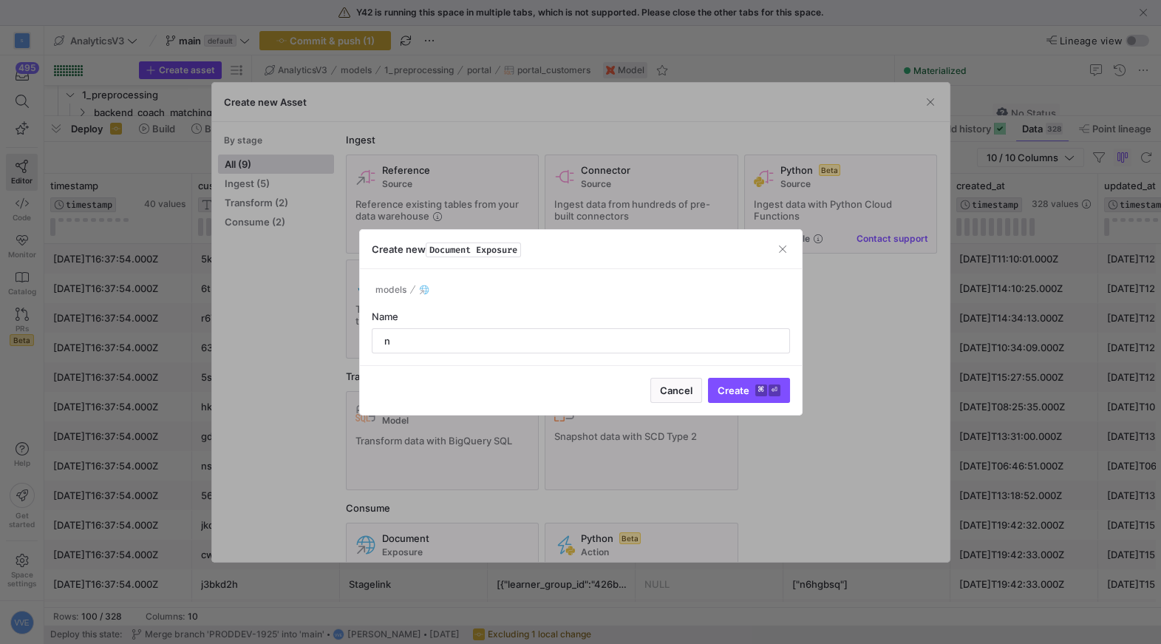
type input "n"
click at [785, 250] on span "button" at bounding box center [782, 249] width 15 height 15
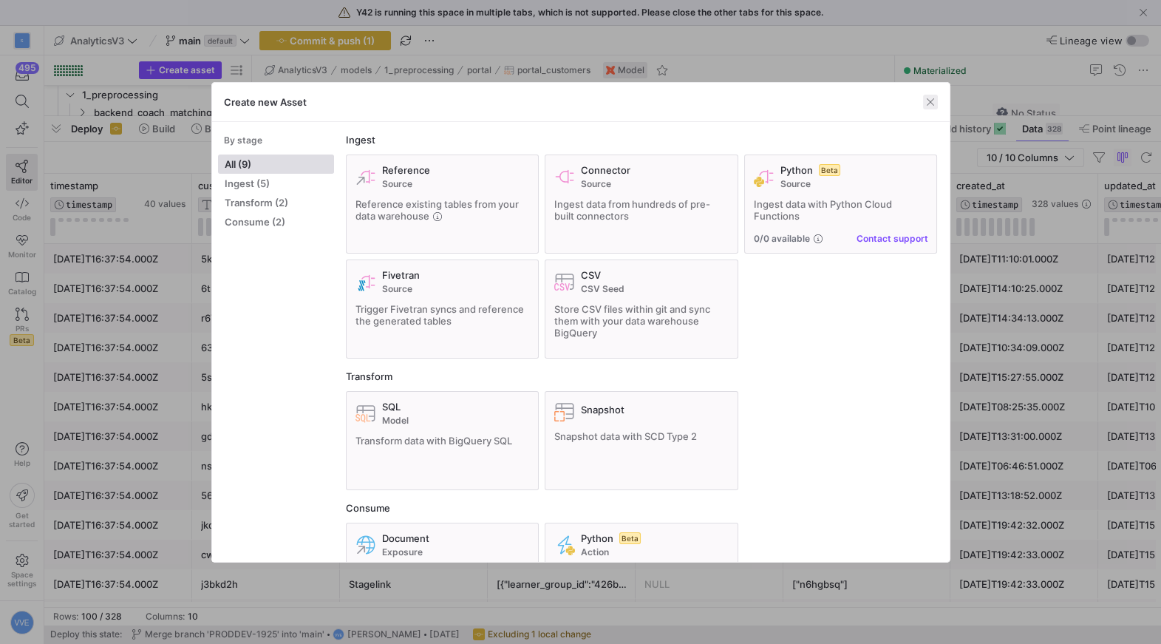
click at [930, 101] on span "button" at bounding box center [930, 102] width 15 height 15
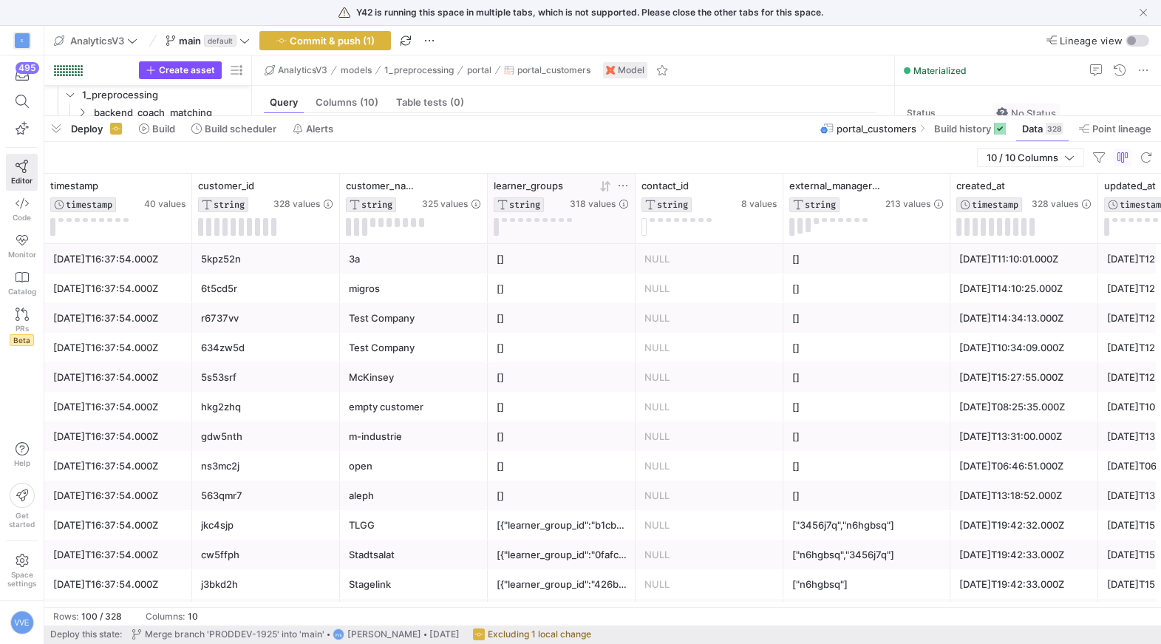
click at [623, 187] on icon at bounding box center [623, 186] width 12 height 12
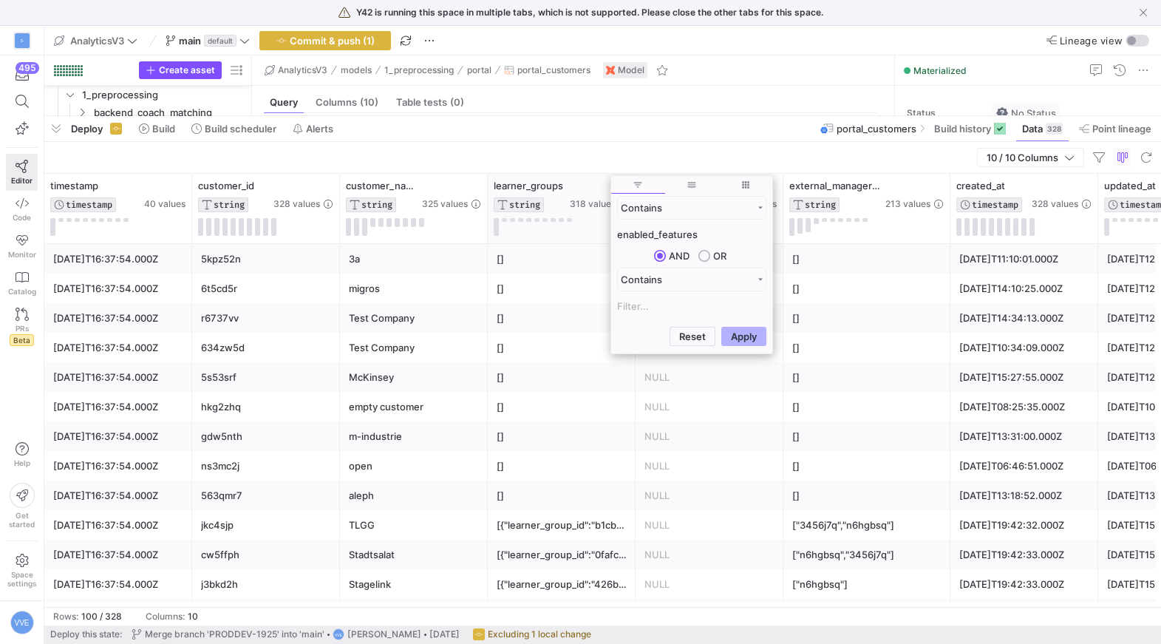
type input "enabled_features"
click at [721, 327] on button "Apply" at bounding box center [743, 336] width 45 height 19
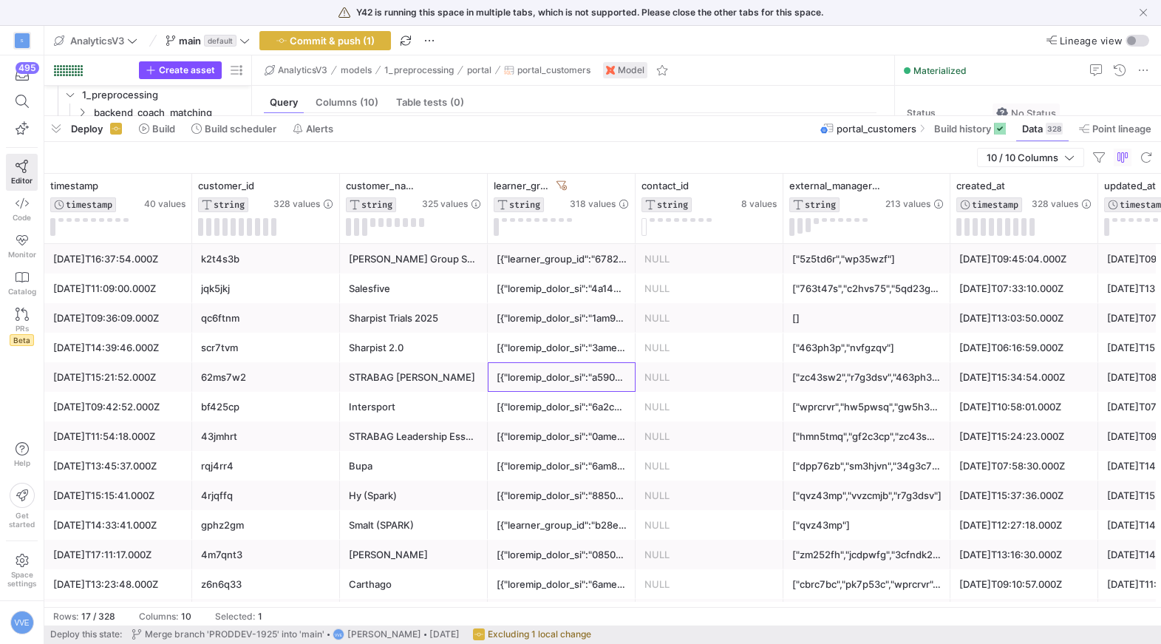
click at [553, 379] on div at bounding box center [562, 377] width 130 height 29
click at [573, 318] on div at bounding box center [562, 318] width 130 height 29
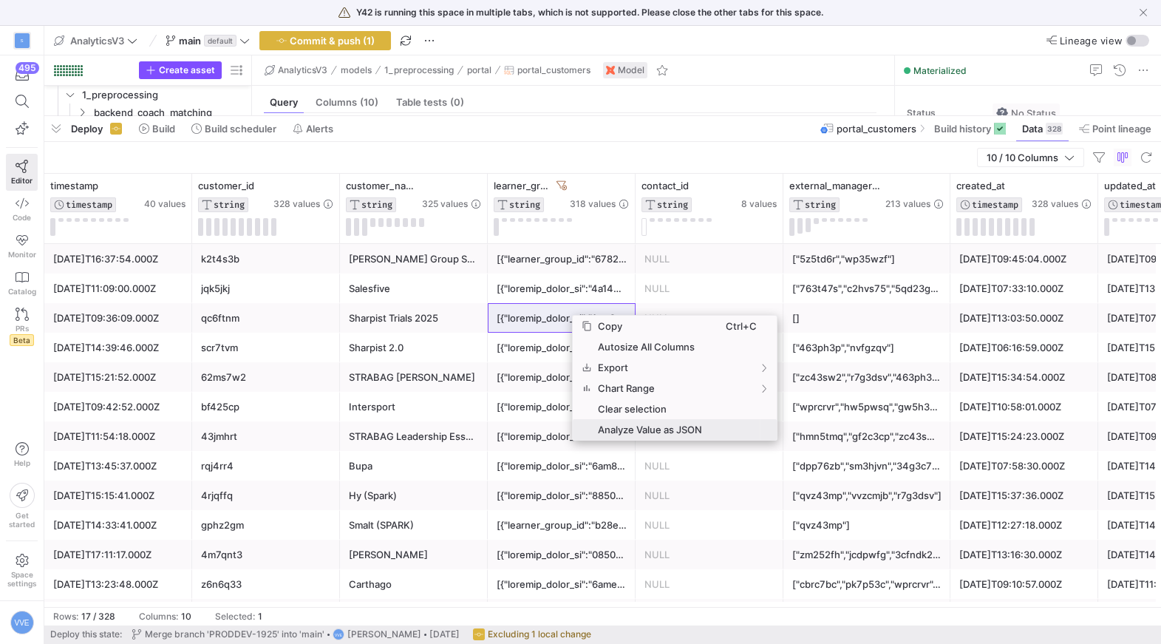
click at [610, 433] on span "Analyze Value as JSON" at bounding box center [659, 429] width 134 height 21
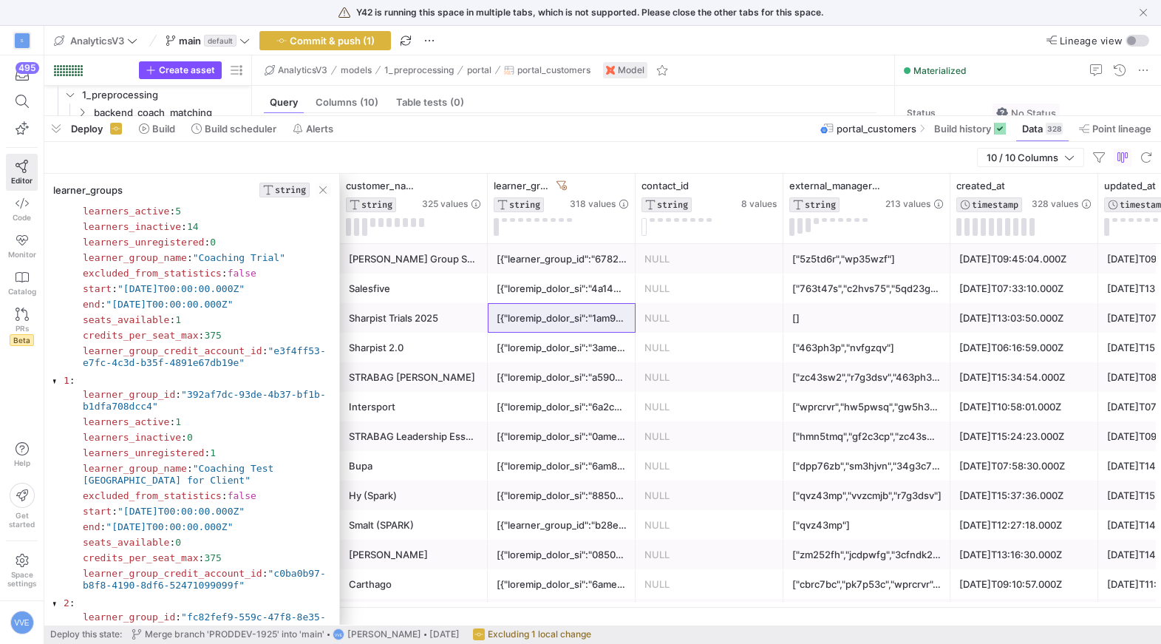
scroll to position [43, 0]
click at [282, 430] on section "learners_inactive : 0" at bounding box center [204, 436] width 243 height 12
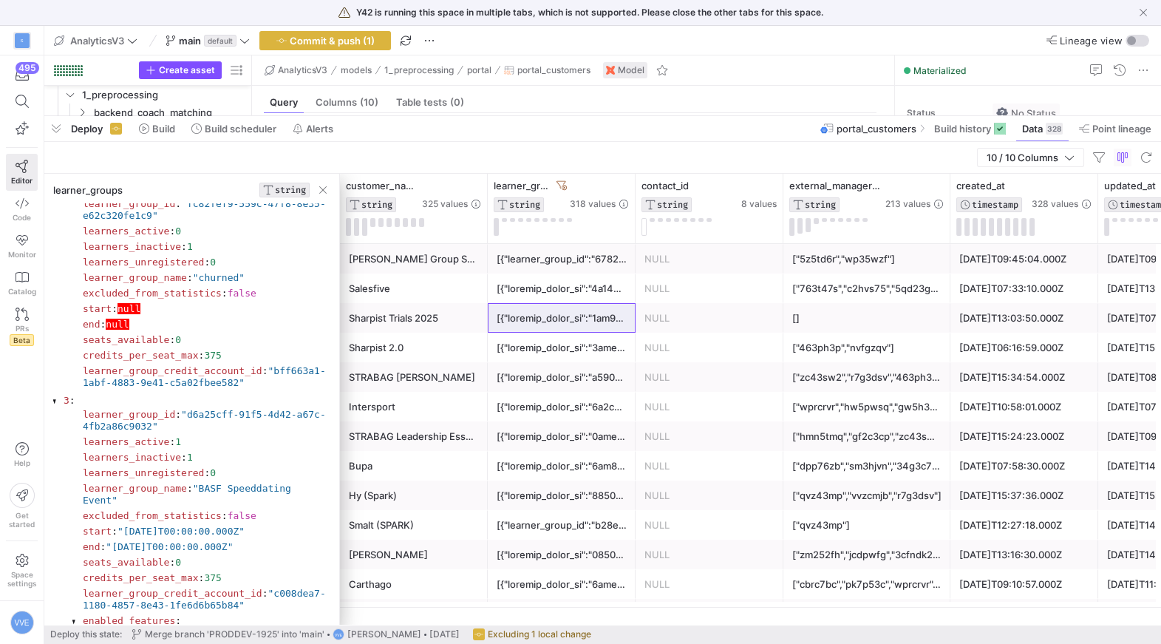
click at [76, 617] on div at bounding box center [74, 621] width 4 height 9
drag, startPoint x: 266, startPoint y: 615, endPoint x: 83, endPoint y: 614, distance: 183.2
click at [83, 615] on section "enabled_features : Array[0] []" at bounding box center [204, 621] width 243 height 12
click at [77, 619] on div at bounding box center [74, 621] width 4 height 9
click at [72, 618] on div at bounding box center [74, 621] width 4 height 9
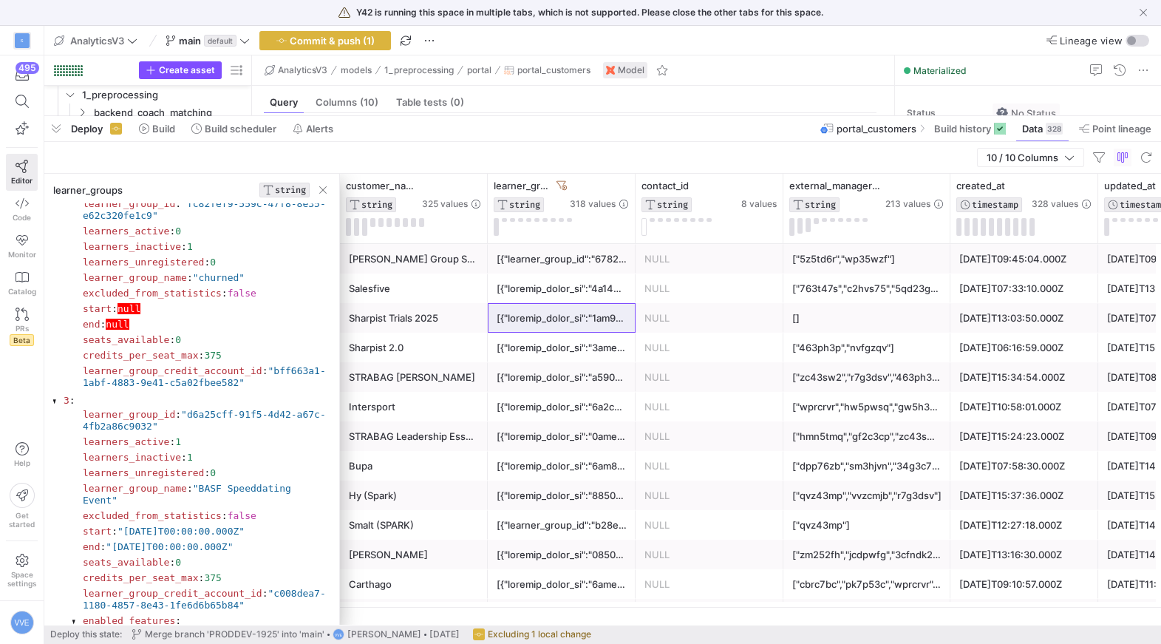
click at [74, 621] on div at bounding box center [74, 621] width 4 height 9
click at [166, 420] on span ""d6a25cff-91f5-4d42-a67c-4fb2a86c9032"" at bounding box center [204, 420] width 243 height 23
click at [160, 412] on span "learner_group_id" at bounding box center [129, 414] width 92 height 11
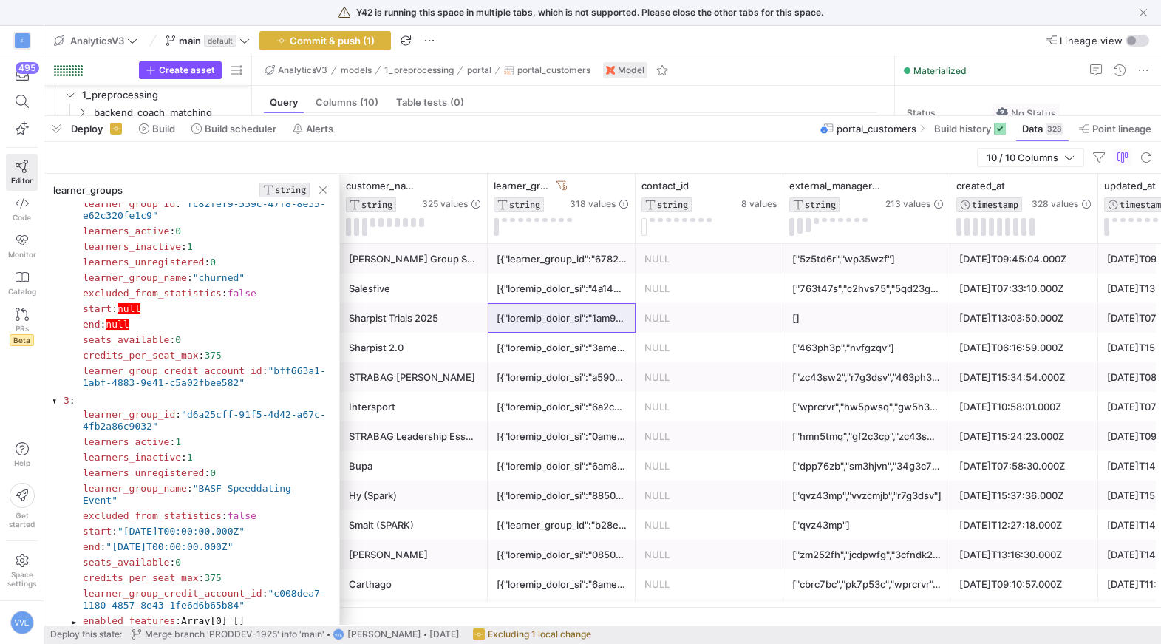
click at [160, 412] on span "learner_group_id" at bounding box center [129, 414] width 92 height 11
click at [160, 418] on span "learner_group_id" at bounding box center [129, 414] width 92 height 11
click at [179, 618] on span ":" at bounding box center [178, 620] width 6 height 11
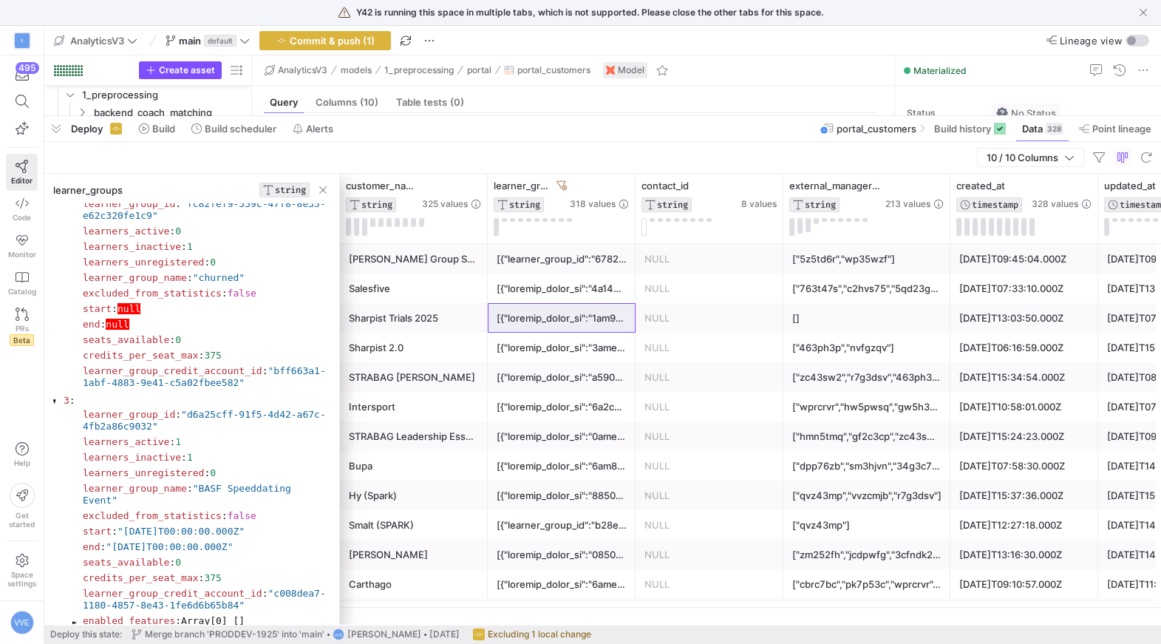
click at [245, 615] on span "Array[0] []" at bounding box center [213, 620] width 64 height 11
click at [237, 618] on section "enabled_features :" at bounding box center [204, 621] width 243 height 12
drag, startPoint x: 74, startPoint y: 618, endPoint x: 262, endPoint y: 618, distance: 187.7
click at [262, 618] on section "enabled_features : Array[0] []" at bounding box center [204, 621] width 243 height 12
copy section "enabled_features : Array[0] []"
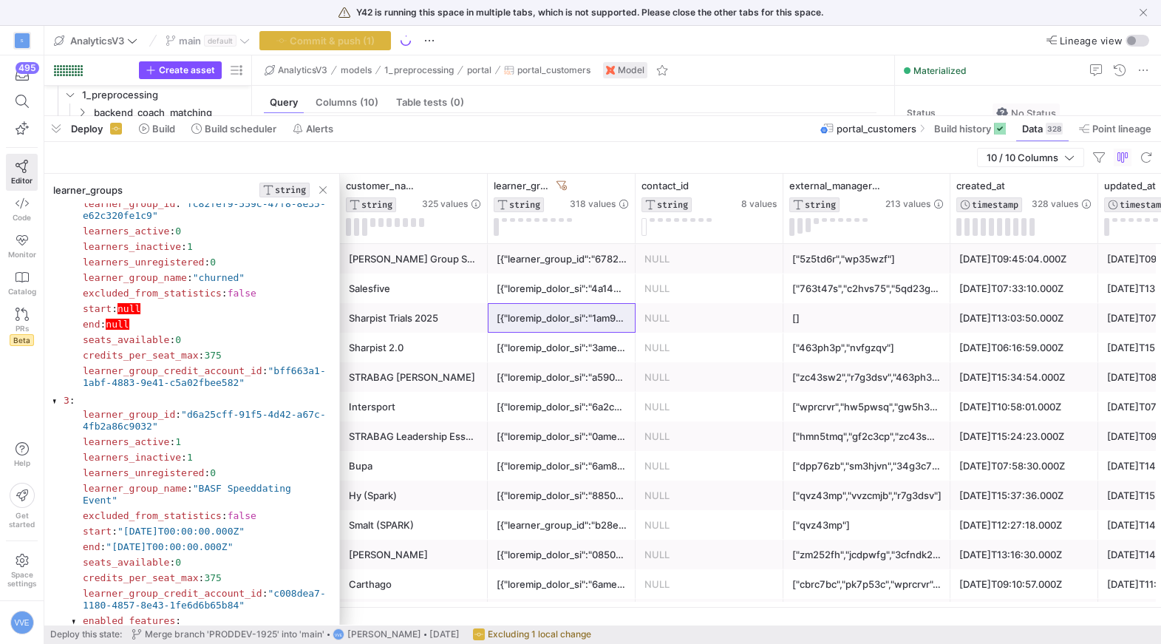
click at [78, 615] on section "learner_group_id : "d6a25cff-91f5-4d42-a67c-4fb2a86c9032" learners_active : 1 l…" at bounding box center [200, 517] width 256 height 222
click at [75, 617] on div at bounding box center [74, 621] width 4 height 9
click at [257, 618] on section "enabled_features : Array[0] []" at bounding box center [204, 621] width 243 height 12
click at [246, 617] on section "enabled_features :" at bounding box center [204, 621] width 243 height 12
click at [252, 620] on section "enabled_features : Array[0] []" at bounding box center [204, 621] width 243 height 12
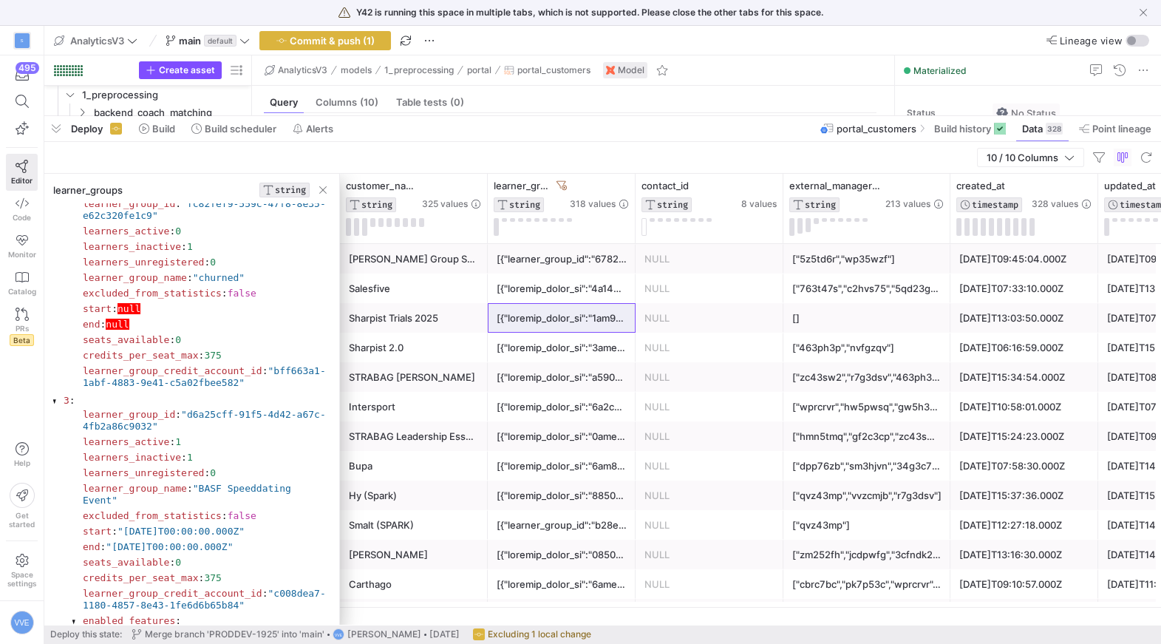
click at [252, 620] on section "enabled_features :" at bounding box center [204, 621] width 243 height 12
copy section "enabled_features : Array[0] []"
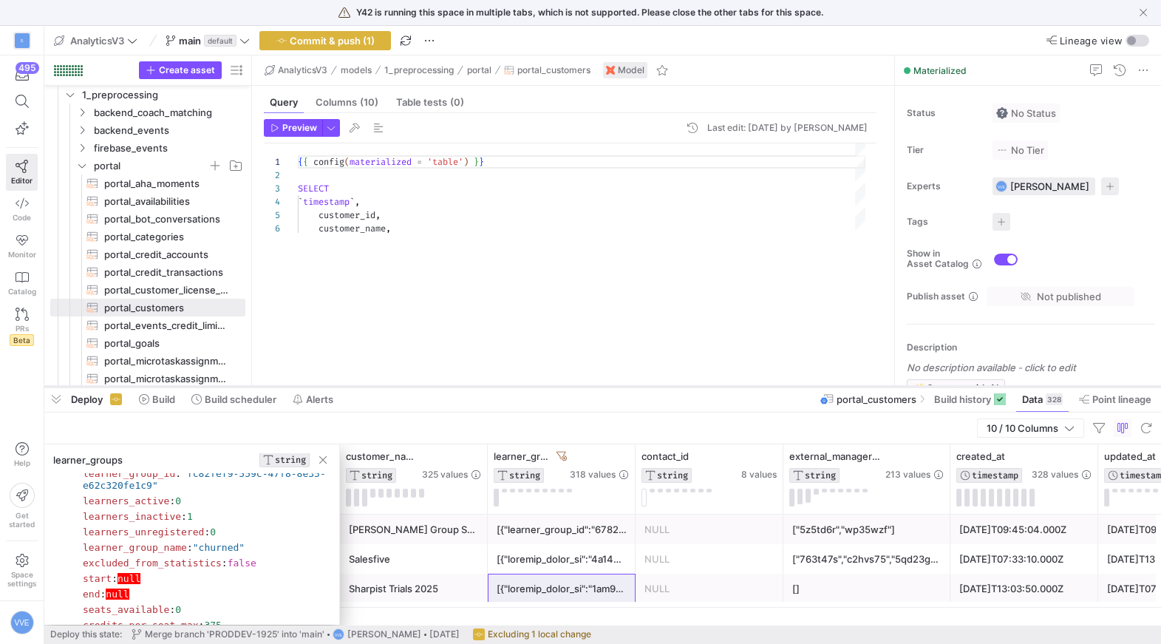
drag, startPoint x: 586, startPoint y: 117, endPoint x: 540, endPoint y: 387, distance: 274.3
click at [541, 387] on div at bounding box center [602, 386] width 1116 height 6
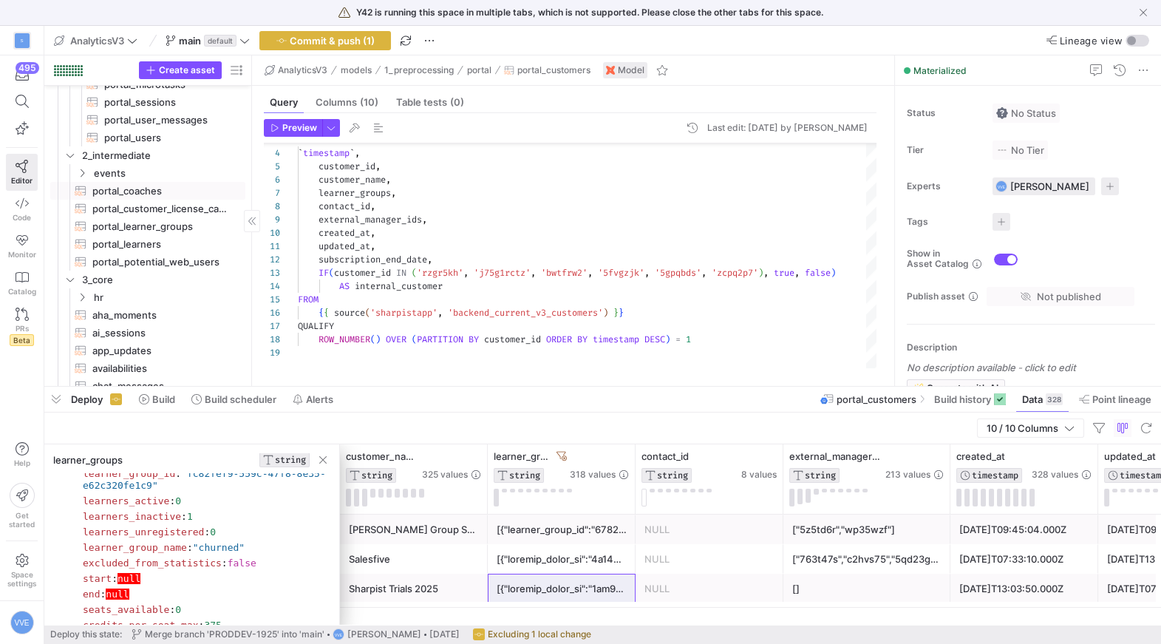
scroll to position [373, 0]
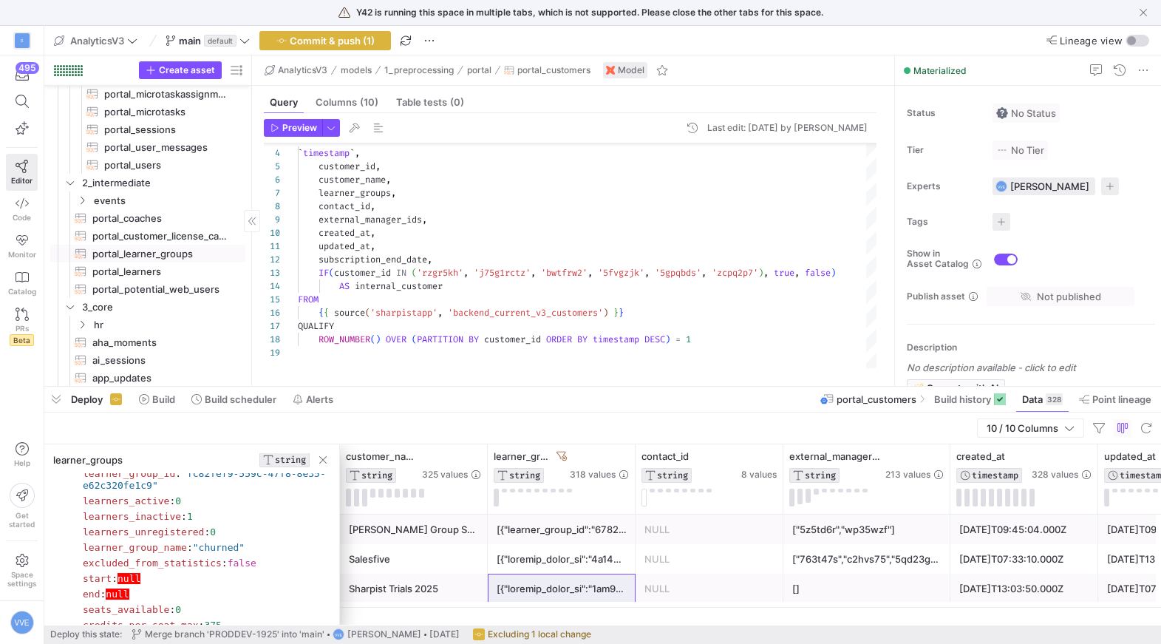
click at [173, 252] on span "portal_learner_groups​​​​​​​​​​" at bounding box center [160, 253] width 136 height 17
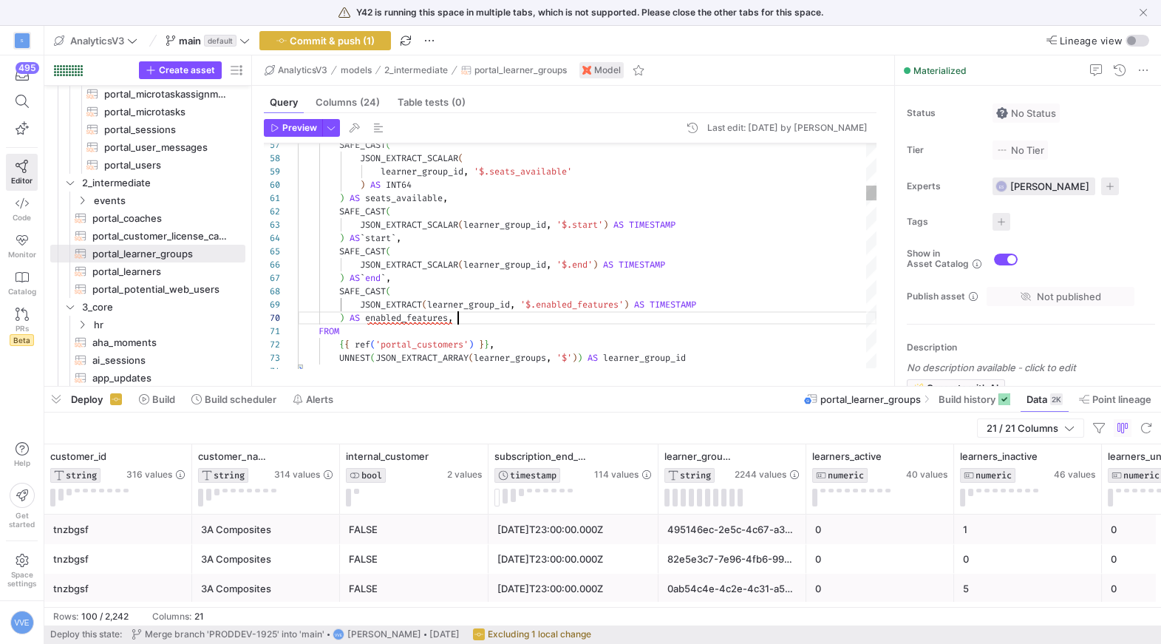
type textarea ") AS seats_available, SAFE_CAST( JSON_EXTRACT_SCALAR(learner_group_id, '$.start…"
click at [308, 131] on span "Preview" at bounding box center [299, 128] width 35 height 10
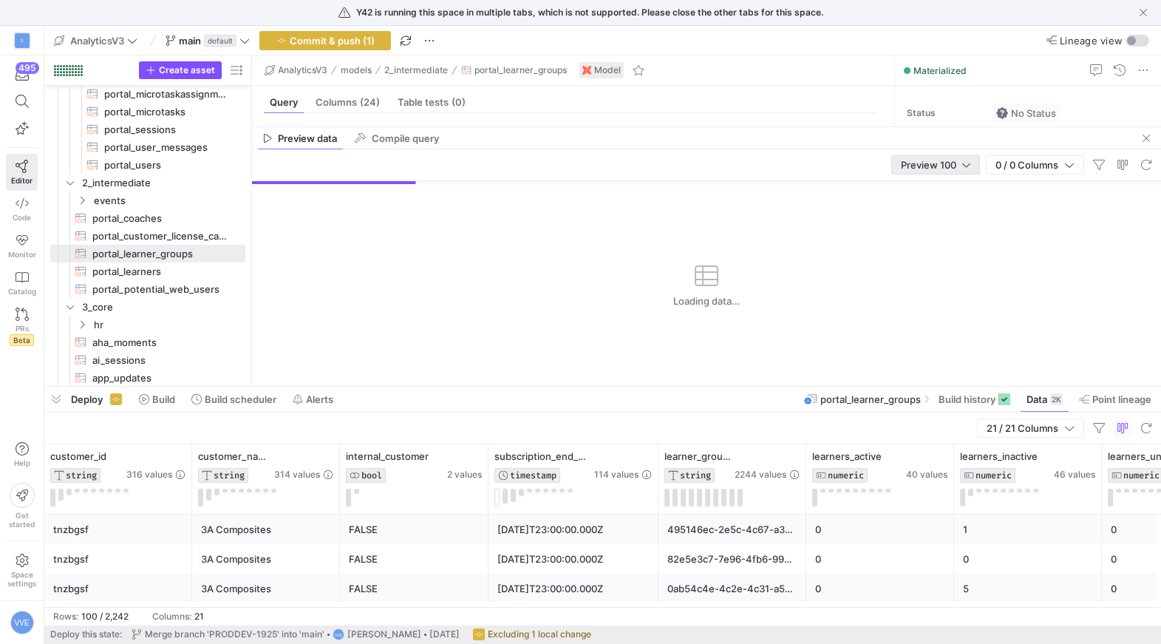
click at [911, 166] on span "Preview 100" at bounding box center [928, 165] width 55 height 12
click at [928, 202] on mat-option "Full Preview" at bounding box center [934, 213] width 88 height 24
click at [64, 403] on span "button" at bounding box center [56, 398] width 24 height 25
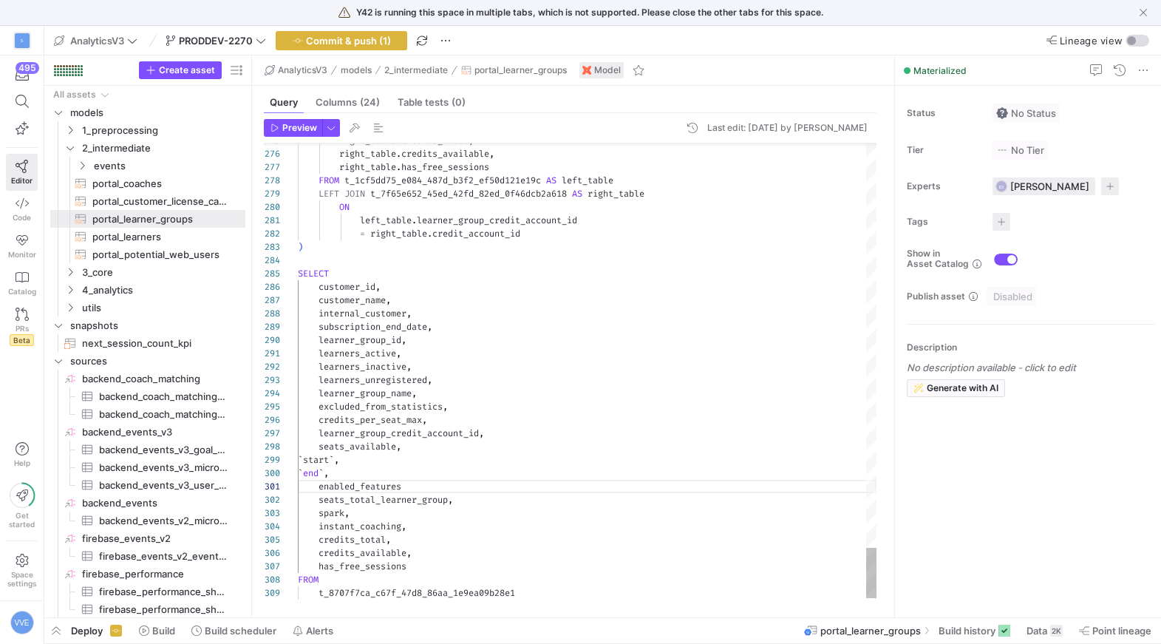
scroll to position [0, 111]
click at [306, 129] on span "Preview" at bounding box center [299, 128] width 35 height 10
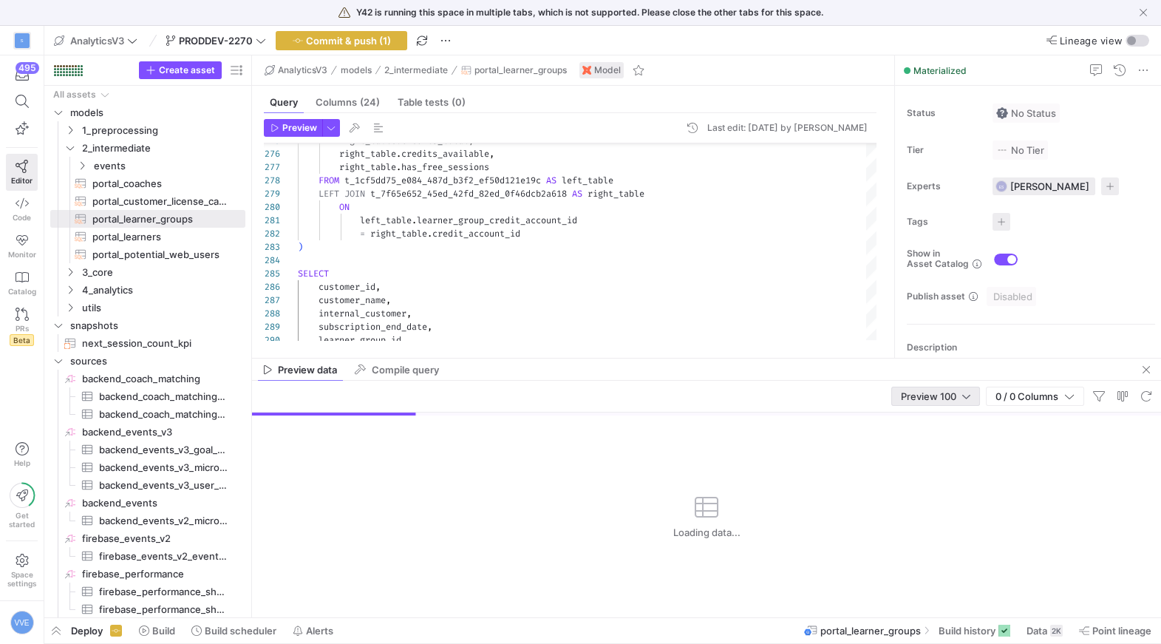
click at [944, 393] on span "Preview 100" at bounding box center [928, 396] width 55 height 12
click at [912, 449] on span "Full Preview" at bounding box center [934, 444] width 76 height 12
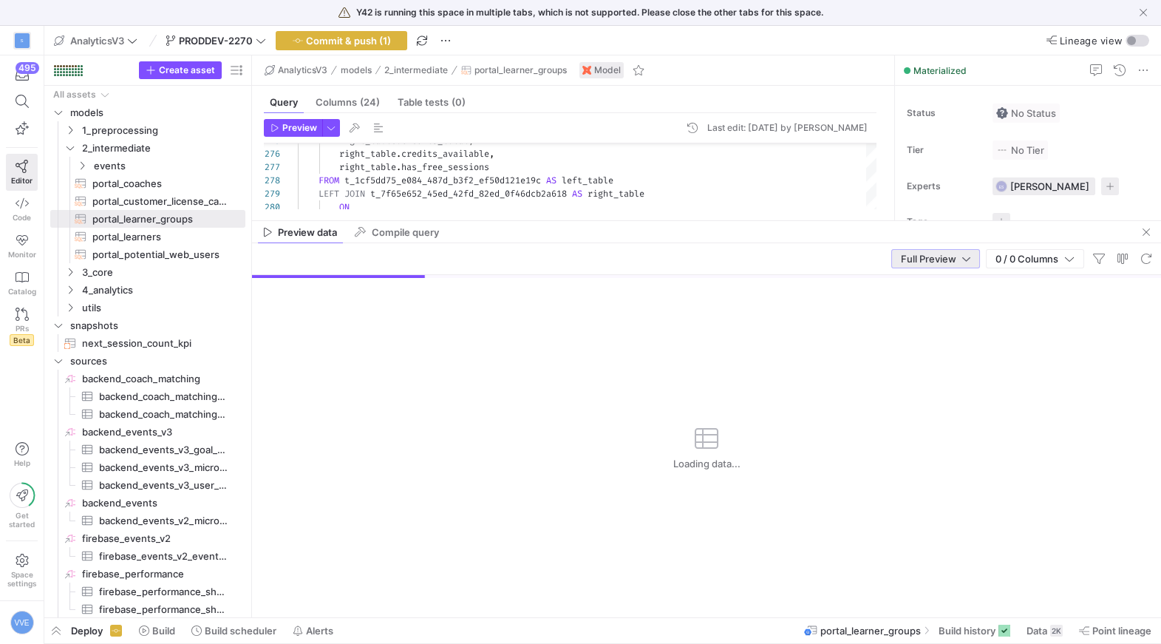
drag, startPoint x: 765, startPoint y: 359, endPoint x: 765, endPoint y: 218, distance: 141.1
click at [765, 218] on as-split "AnalyticsV3 models 2_intermediate portal_learner_groups Model Query Columns (24…" at bounding box center [706, 336] width 909 height 562
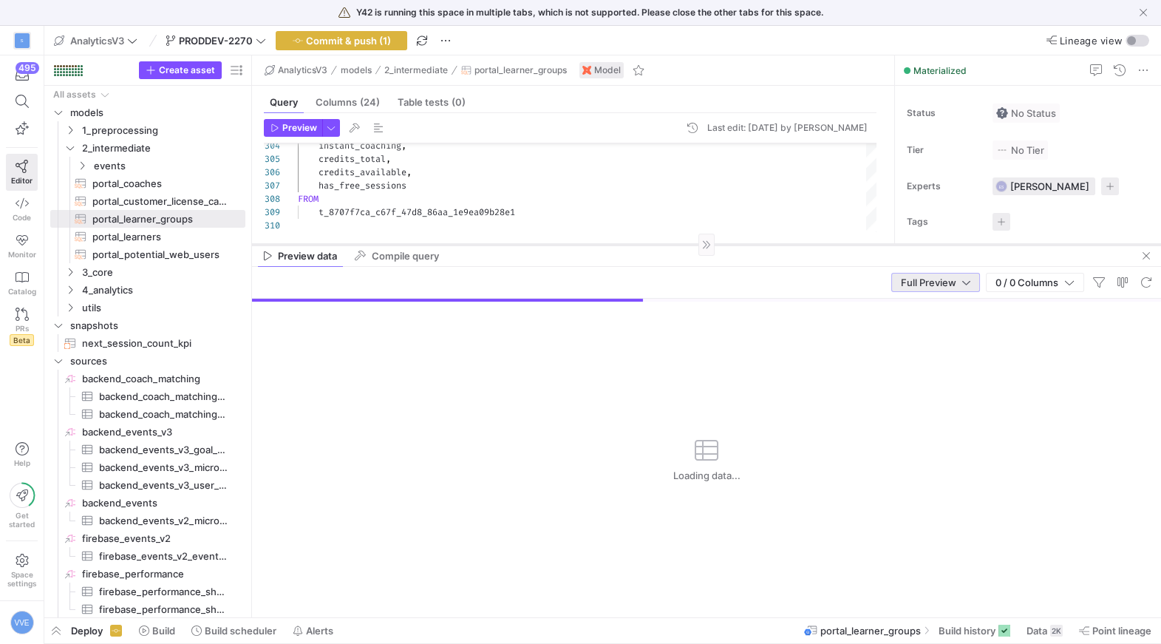
scroll to position [0, 0]
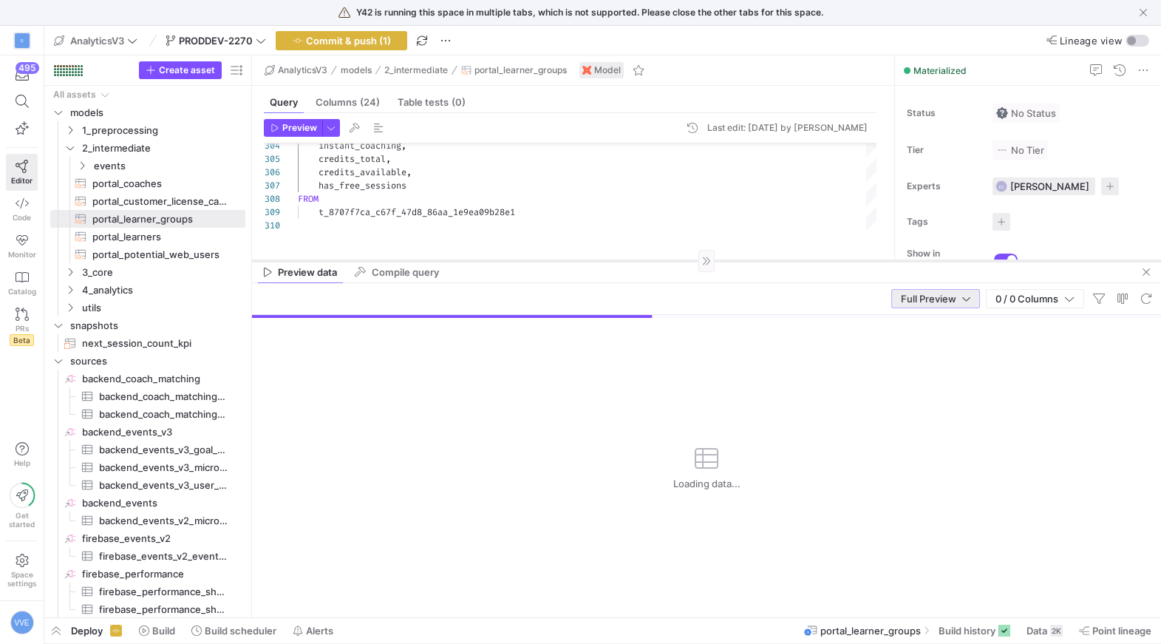
drag, startPoint x: 681, startPoint y: 216, endPoint x: 674, endPoint y: 259, distance: 42.6
click at [674, 260] on div at bounding box center [706, 260] width 909 height 1
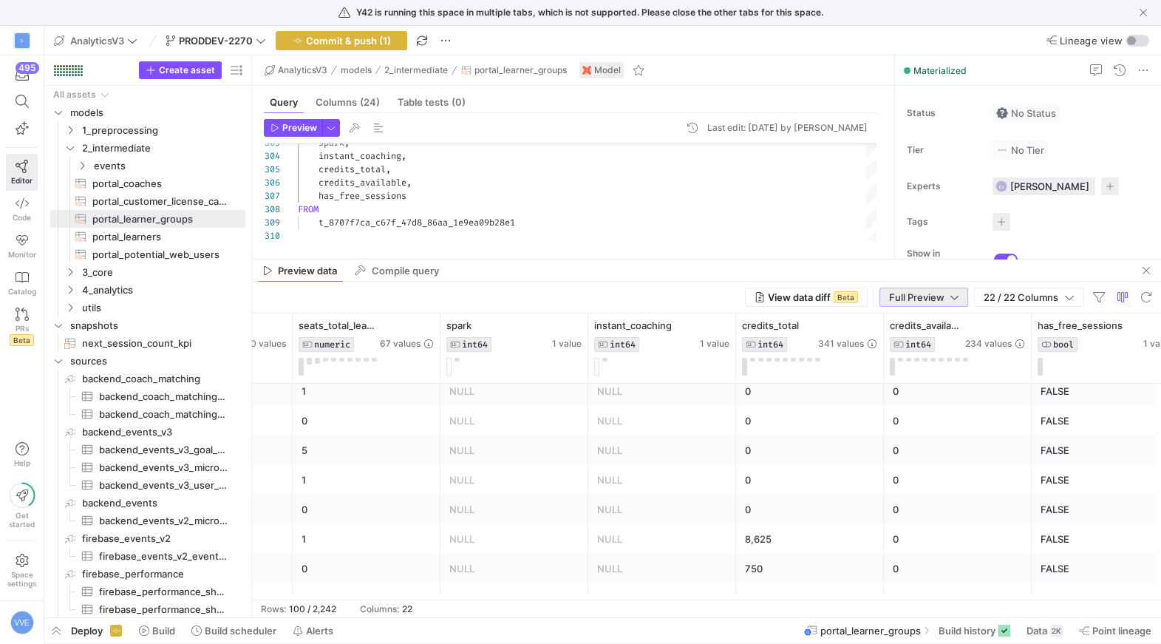
scroll to position [0, 2342]
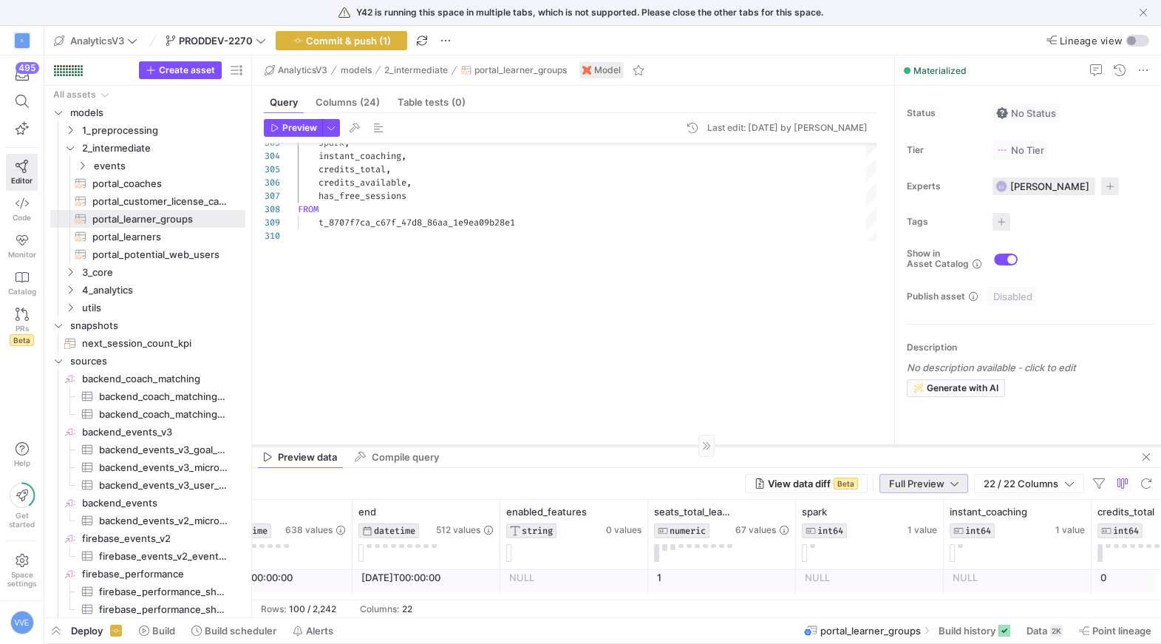
drag, startPoint x: 576, startPoint y: 259, endPoint x: 500, endPoint y: 444, distance: 200.2
click at [500, 445] on div at bounding box center [706, 445] width 909 height 1
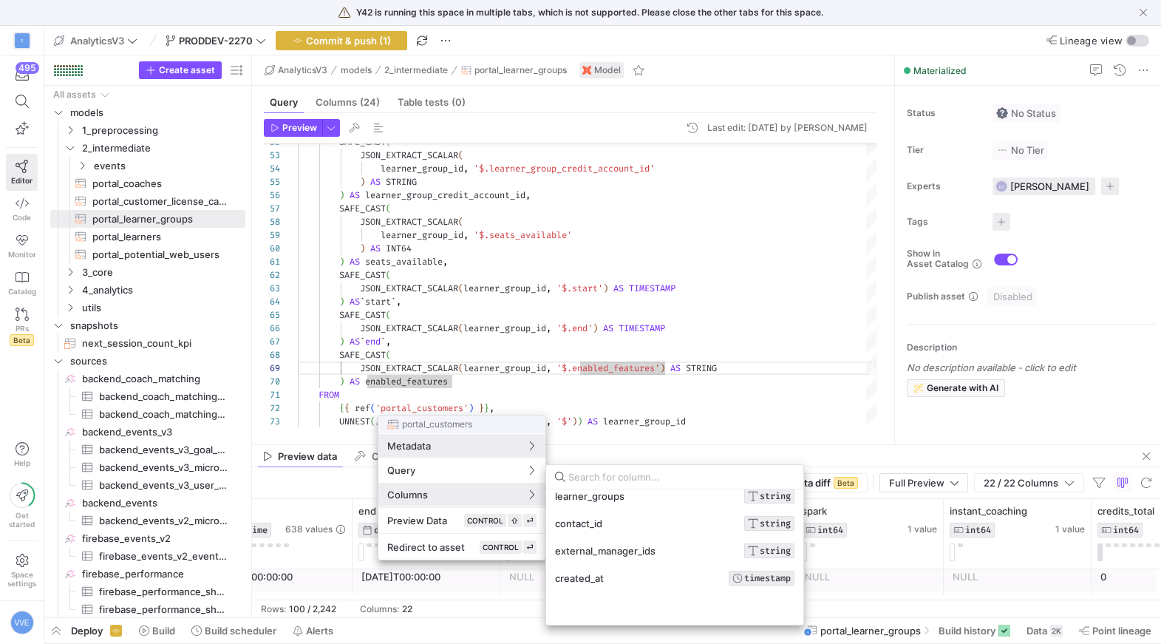
click at [732, 443] on div at bounding box center [580, 322] width 1161 height 644
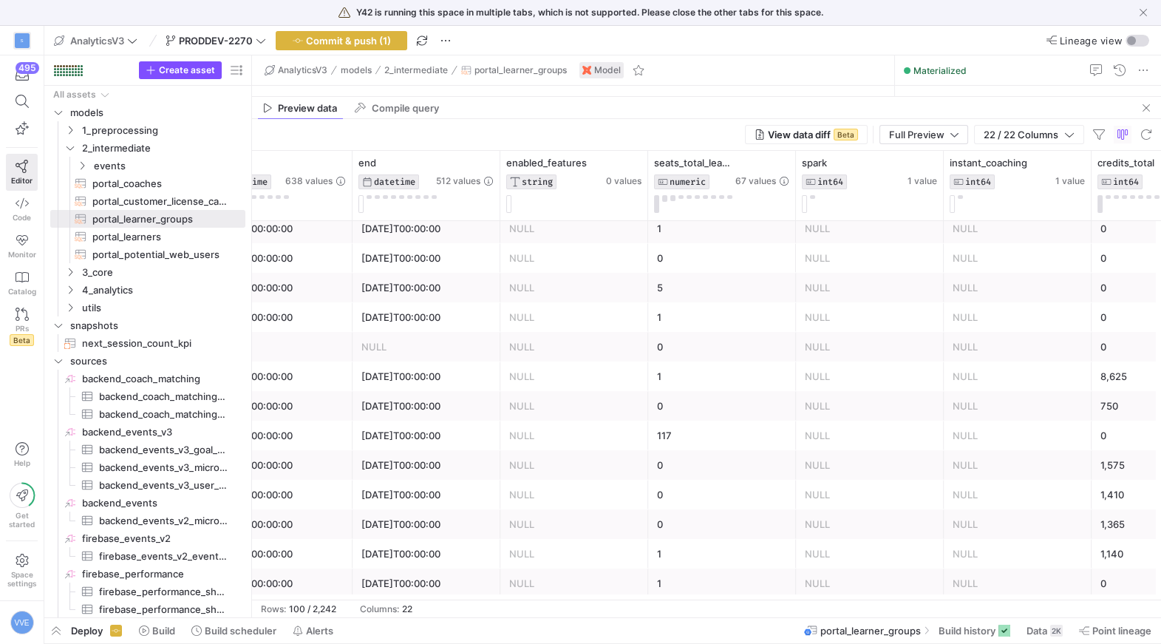
drag, startPoint x: 737, startPoint y: 443, endPoint x: 732, endPoint y: 95, distance: 348.1
click at [732, 95] on as-split "AnalyticsV3 models 2_intermediate portal_learner_groups Model Query Columns (24…" at bounding box center [706, 336] width 909 height 562
click at [567, 98] on div "Preview data Compile query" at bounding box center [706, 108] width 909 height 22
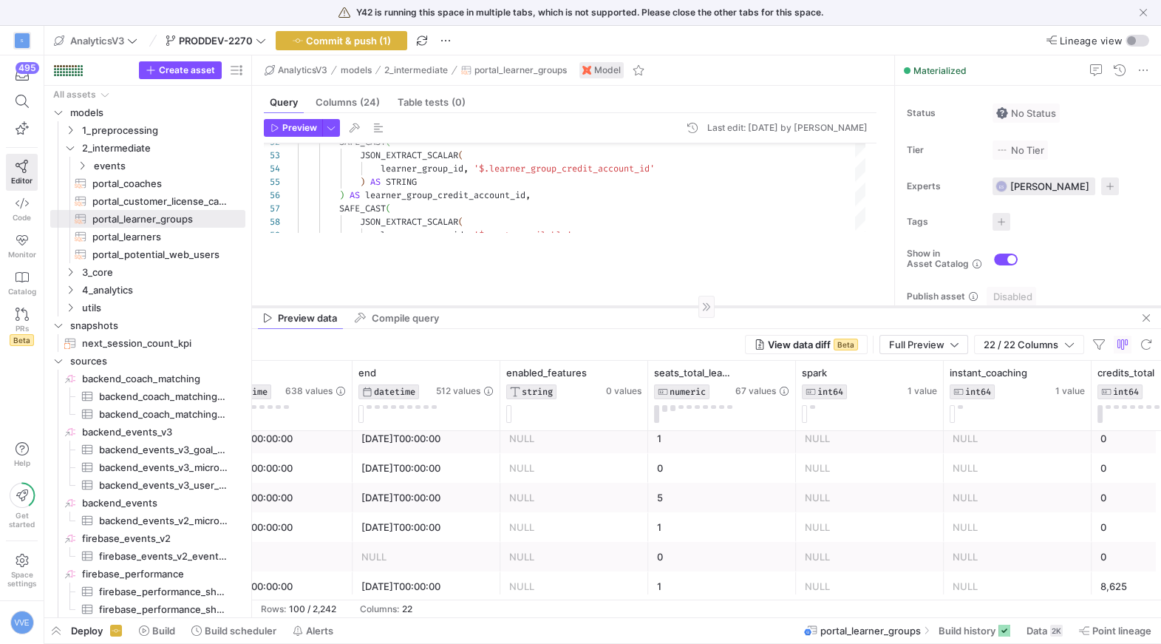
drag, startPoint x: 567, startPoint y: 95, endPoint x: 511, endPoint y: 340, distance: 251.7
click at [511, 307] on div at bounding box center [706, 306] width 909 height 1
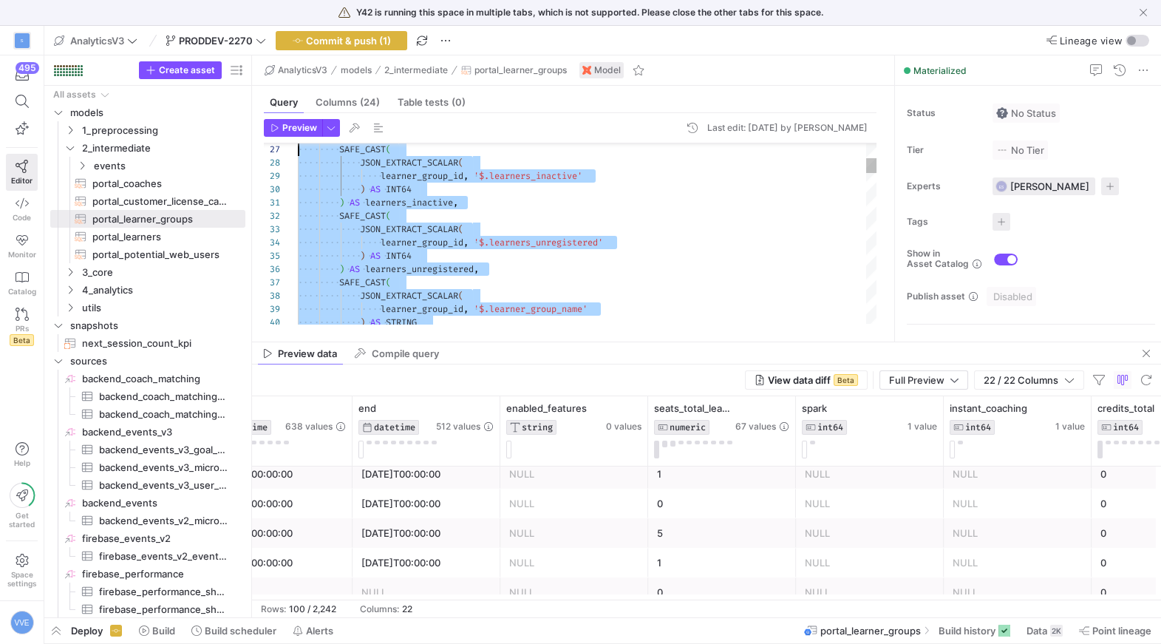
scroll to position [0, 0]
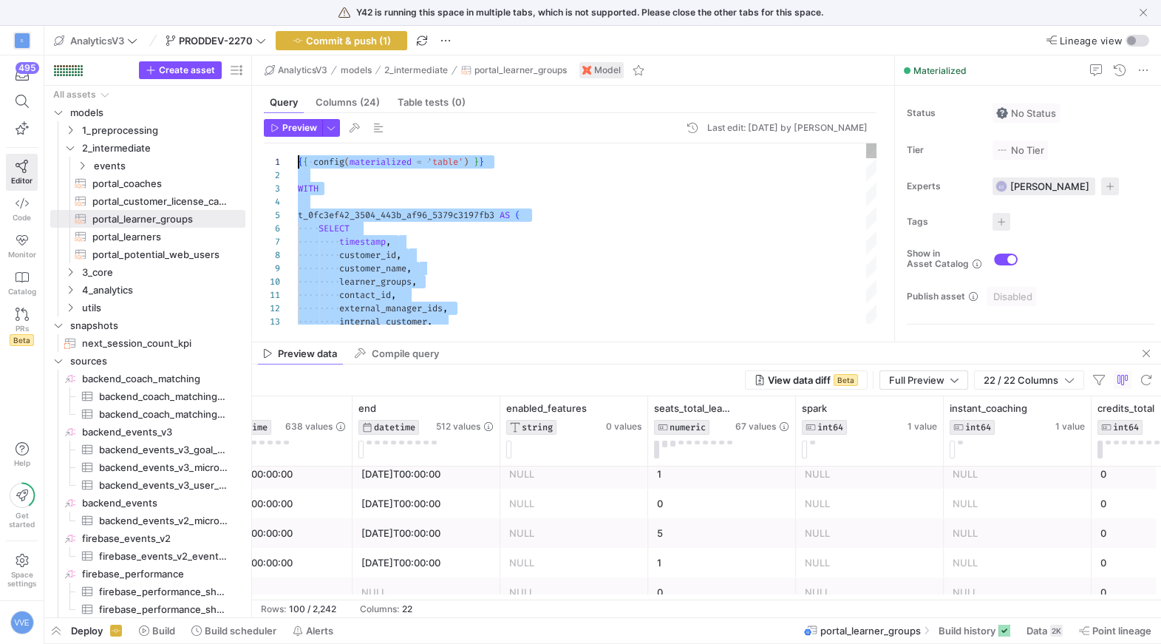
drag, startPoint x: 549, startPoint y: 310, endPoint x: 404, endPoint y: -2, distance: 343.8
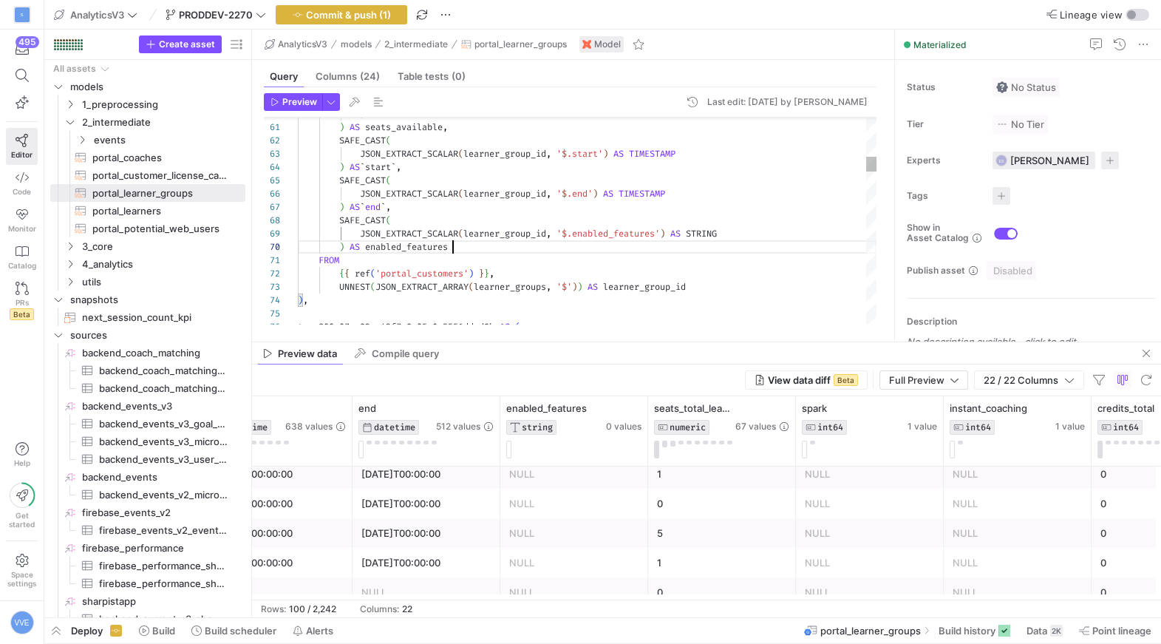
scroll to position [119, 154]
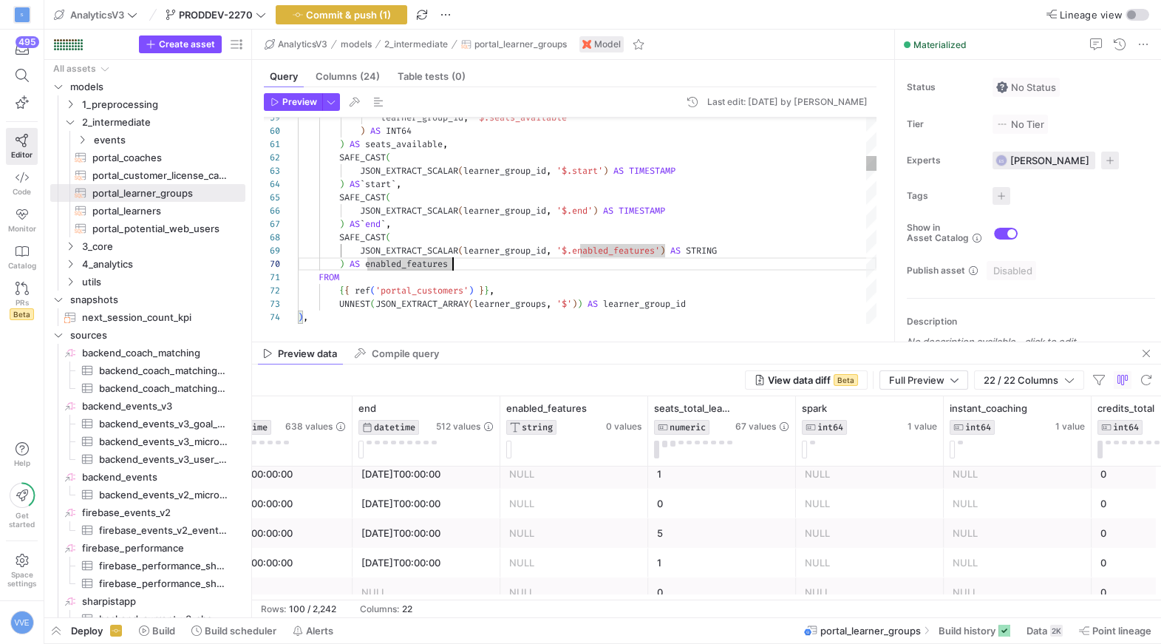
type textarea ") AS seats_available, SAFE_CAST( JSON_EXTRACT_SCALAR(learner_group_id, '$.start…"
click at [315, 112] on header "Preview Last edit: Friday 05 September 2025 by Victor von Eisenhart-Rothe" at bounding box center [570, 105] width 613 height 24
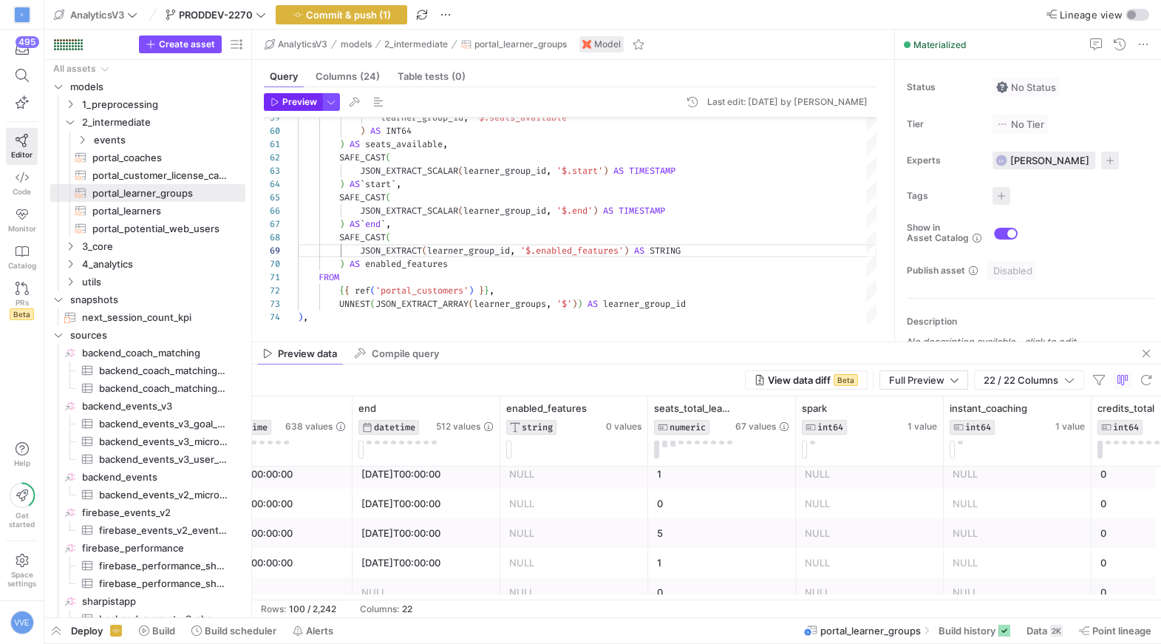
click at [315, 102] on span "Preview" at bounding box center [299, 102] width 35 height 10
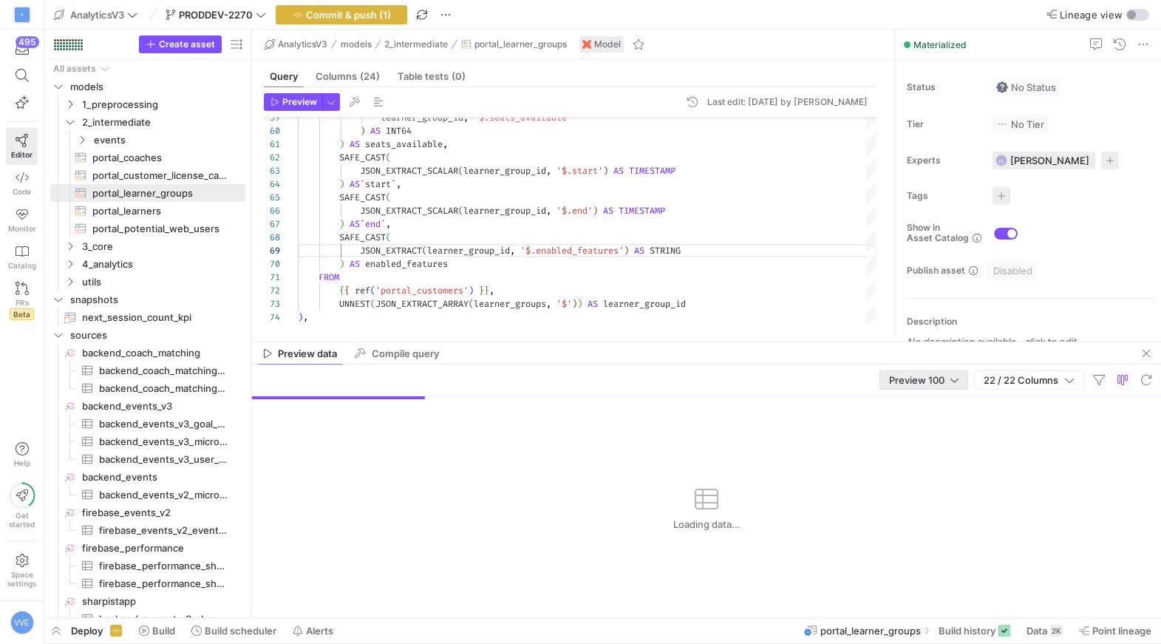
click at [938, 380] on span "Preview 100" at bounding box center [916, 380] width 55 height 12
click at [330, 102] on div at bounding box center [580, 322] width 1161 height 644
click at [330, 102] on span "button" at bounding box center [331, 102] width 16 height 16
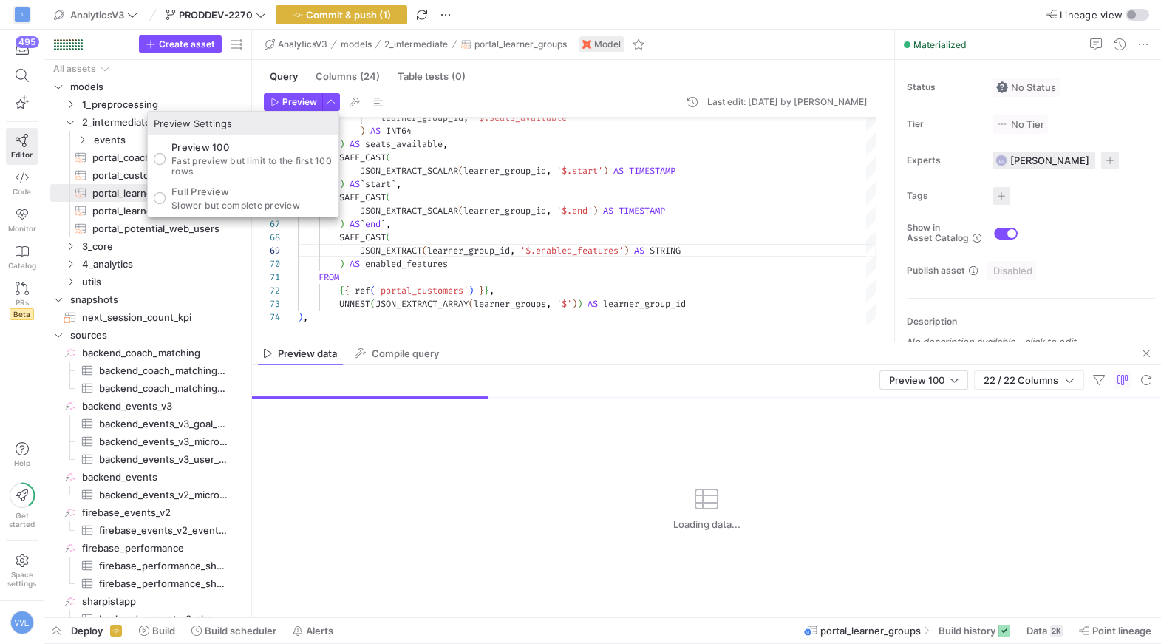
click at [280, 189] on p "Full Preview" at bounding box center [235, 191] width 129 height 12
click at [166, 192] on input "Full Preview Slower but complete preview" at bounding box center [160, 198] width 12 height 12
radio input "true"
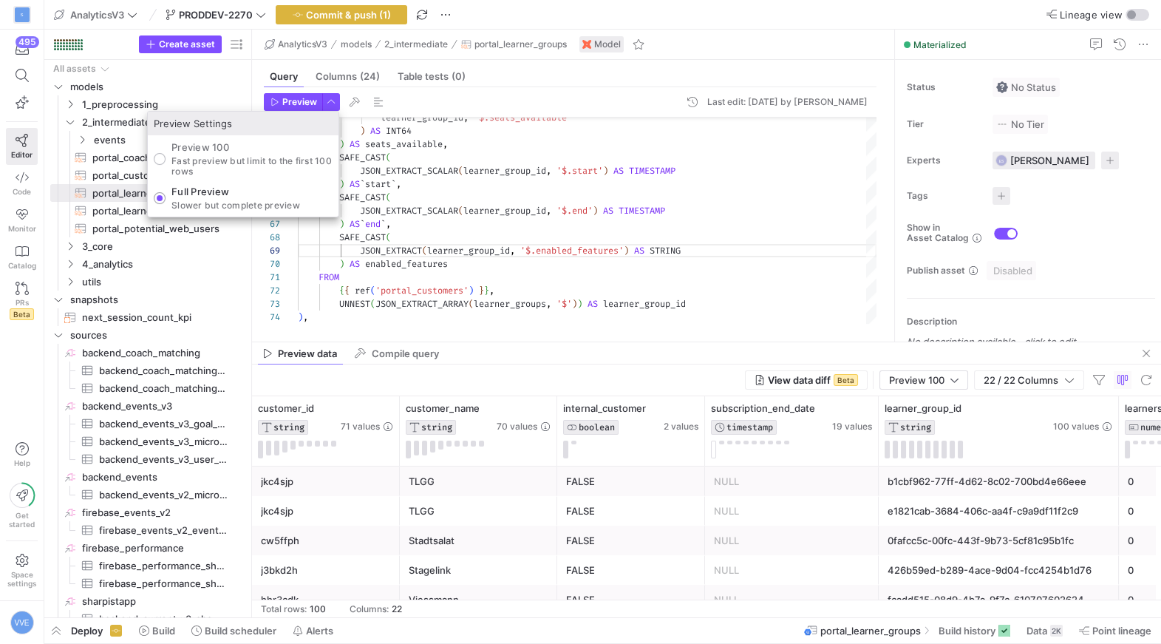
click at [298, 98] on div at bounding box center [580, 322] width 1161 height 644
click at [298, 98] on span "Preview" at bounding box center [299, 102] width 35 height 10
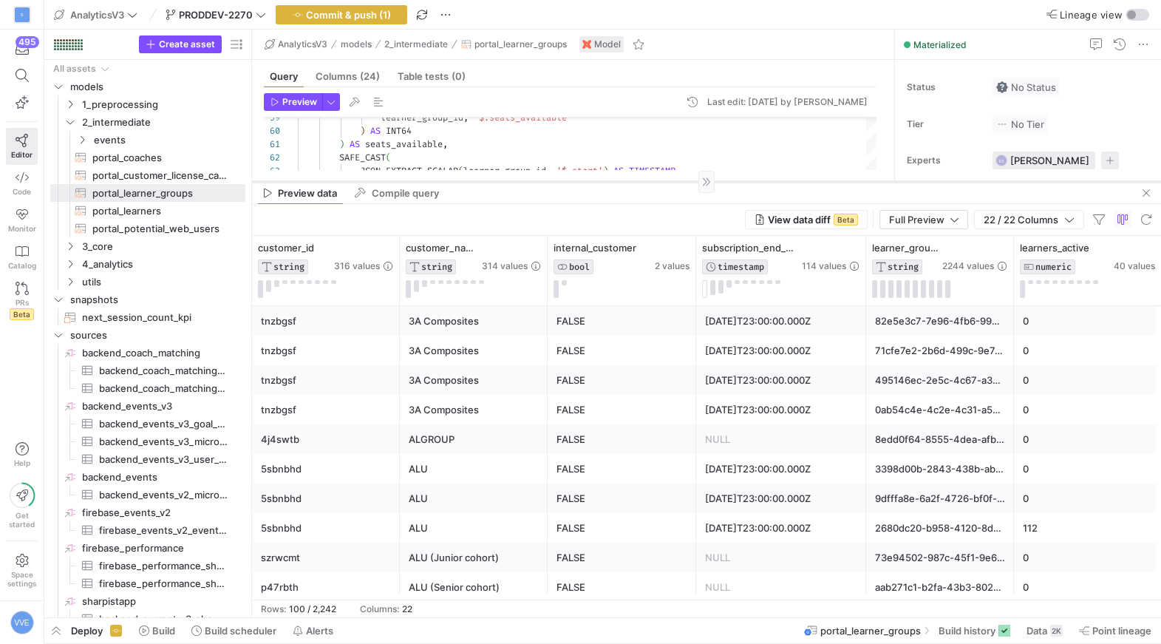
drag, startPoint x: 610, startPoint y: 341, endPoint x: 618, endPoint y: 176, distance: 165.0
click at [618, 181] on div at bounding box center [706, 181] width 909 height 1
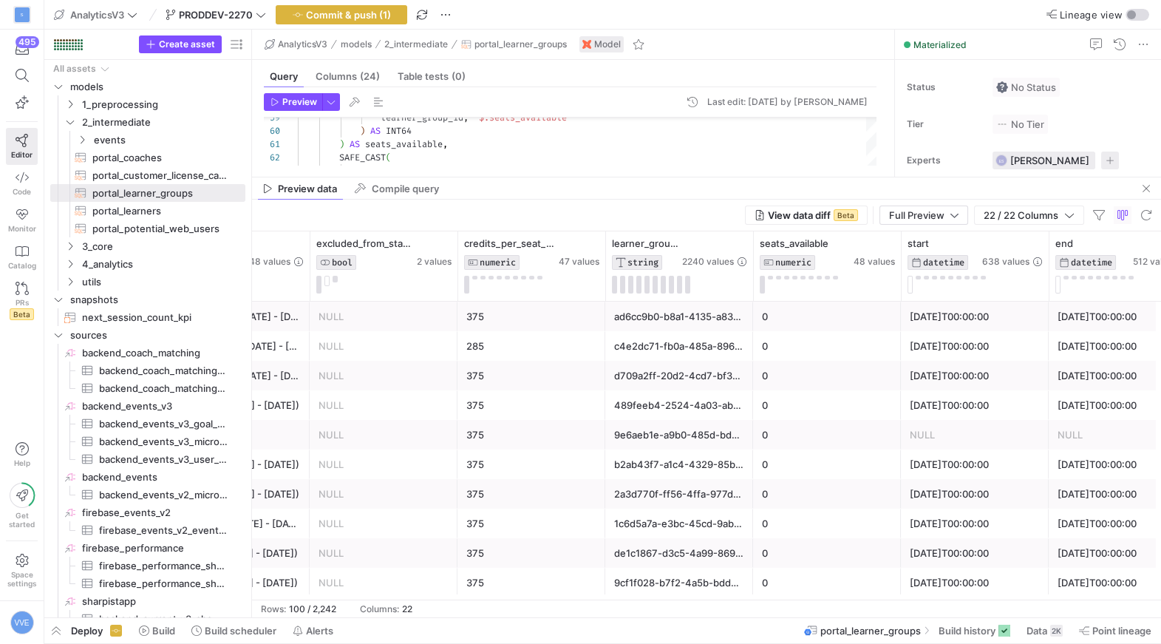
scroll to position [0, 1524]
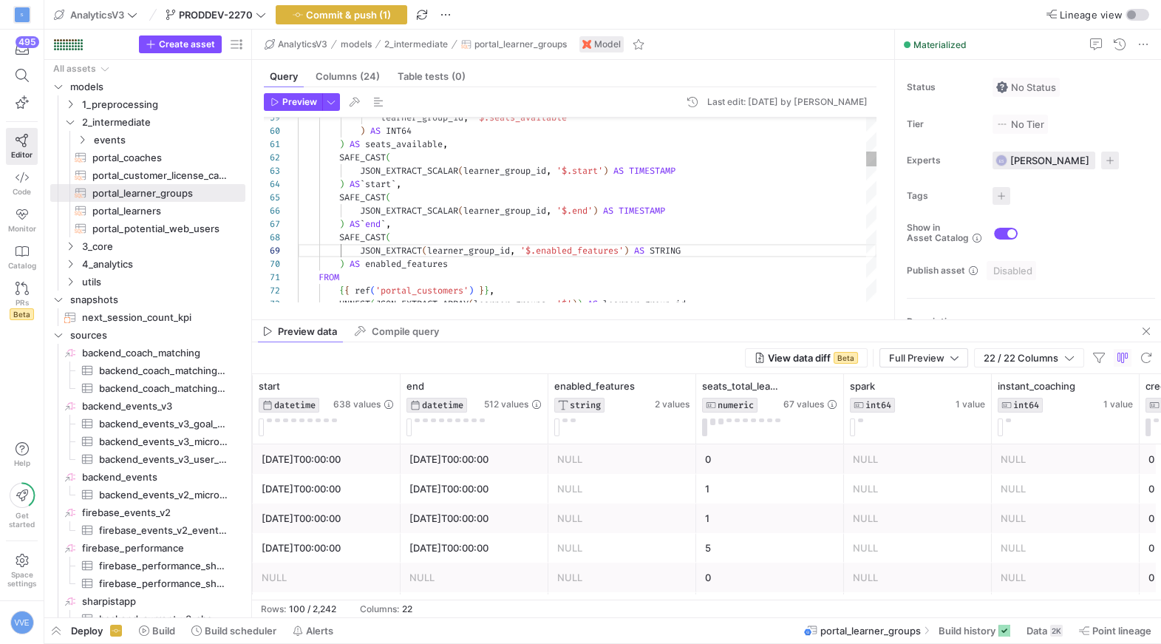
drag, startPoint x: 599, startPoint y: 178, endPoint x: 576, endPoint y: 318, distance: 142.4
click at [576, 318] on as-split "AnalyticsV3 models 2_intermediate portal_learner_groups Model Query Columns (24…" at bounding box center [706, 323] width 909 height 587
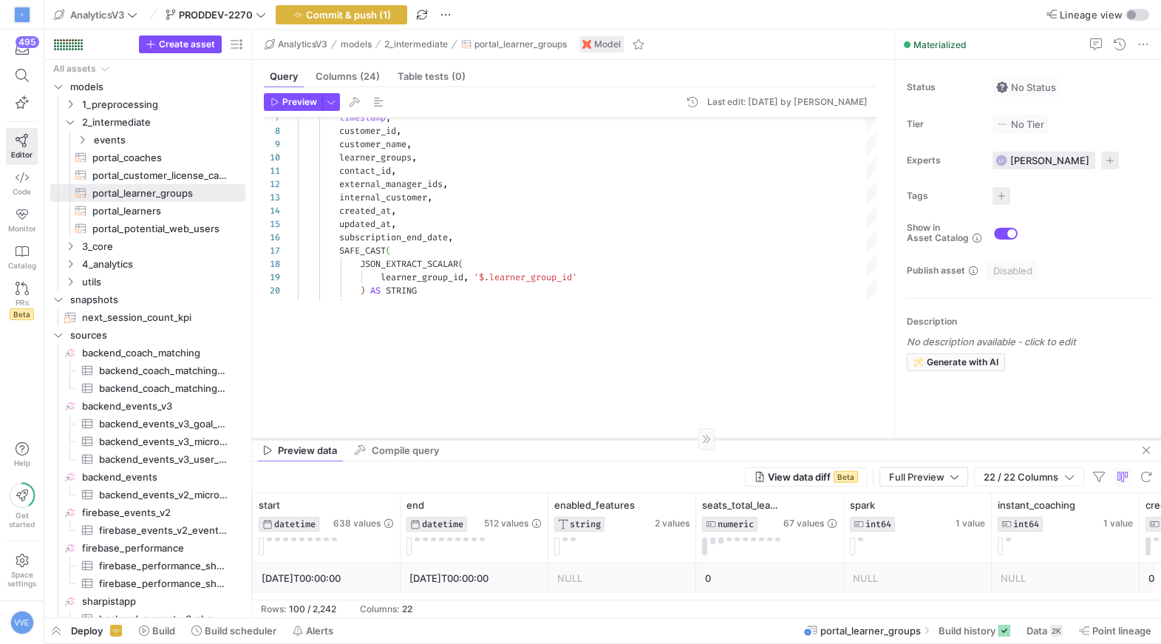
drag, startPoint x: 593, startPoint y: 317, endPoint x: 560, endPoint y: 438, distance: 125.7
click at [560, 438] on div at bounding box center [706, 438] width 909 height 1
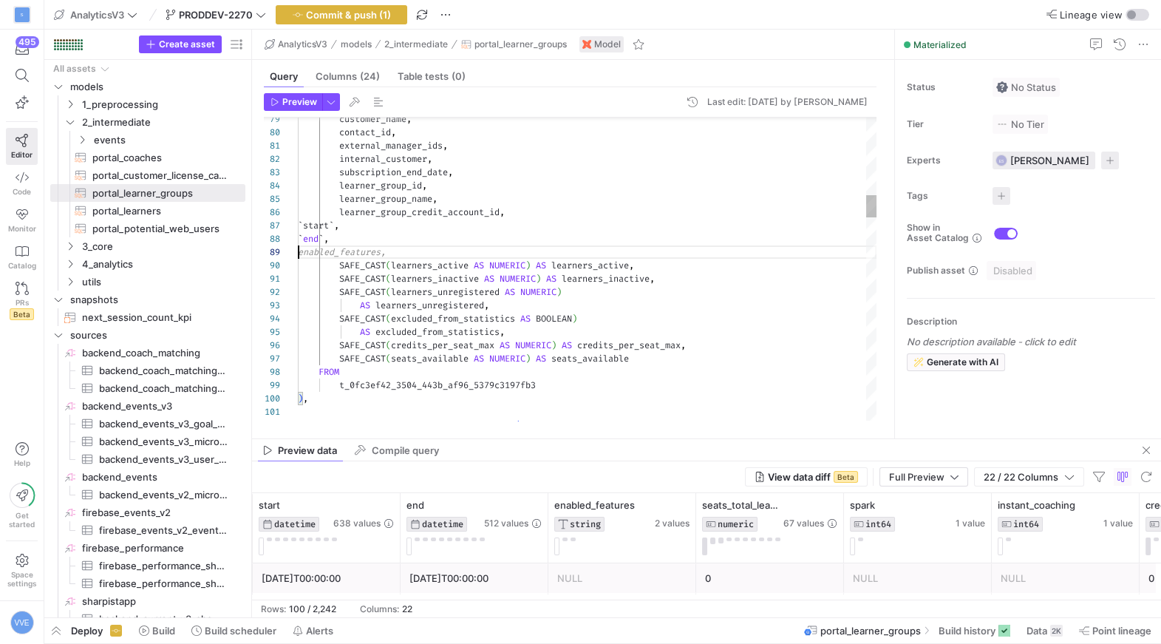
scroll to position [92, 74]
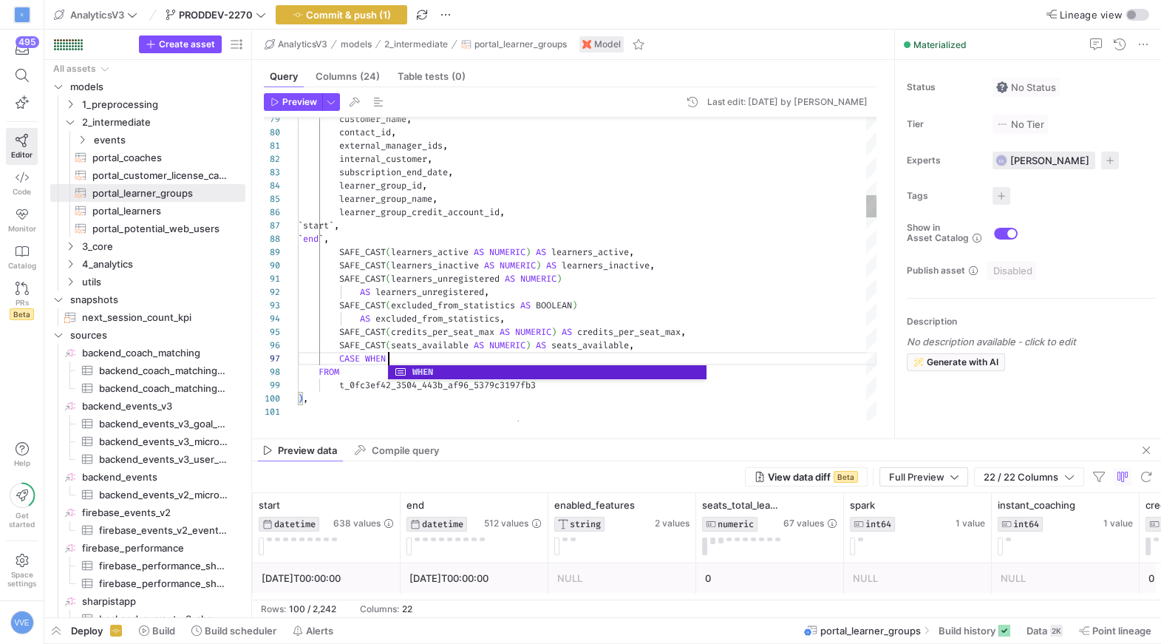
scroll to position [80, 96]
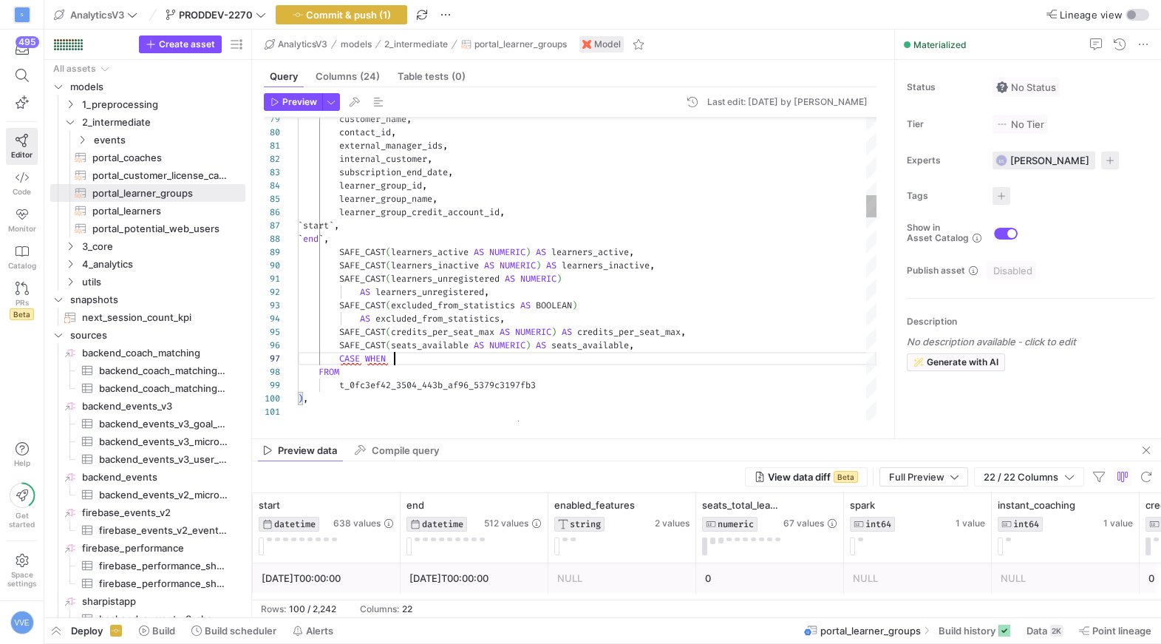
click at [285, 97] on span "Preview" at bounding box center [299, 102] width 35 height 10
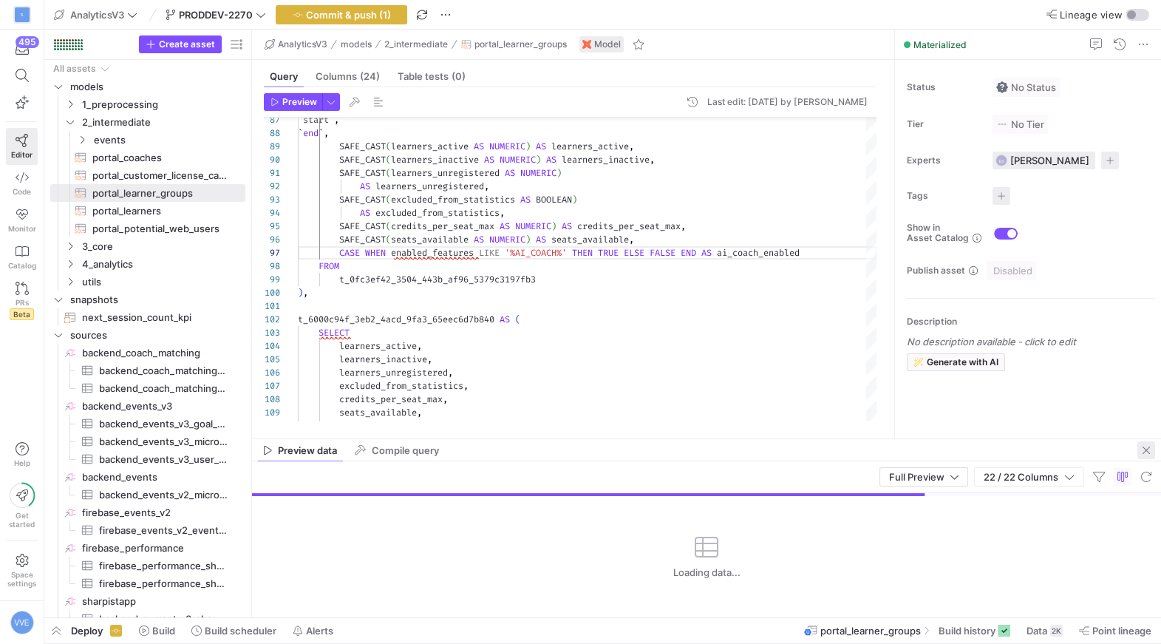
click at [1140, 446] on span "button" at bounding box center [1146, 450] width 18 height 18
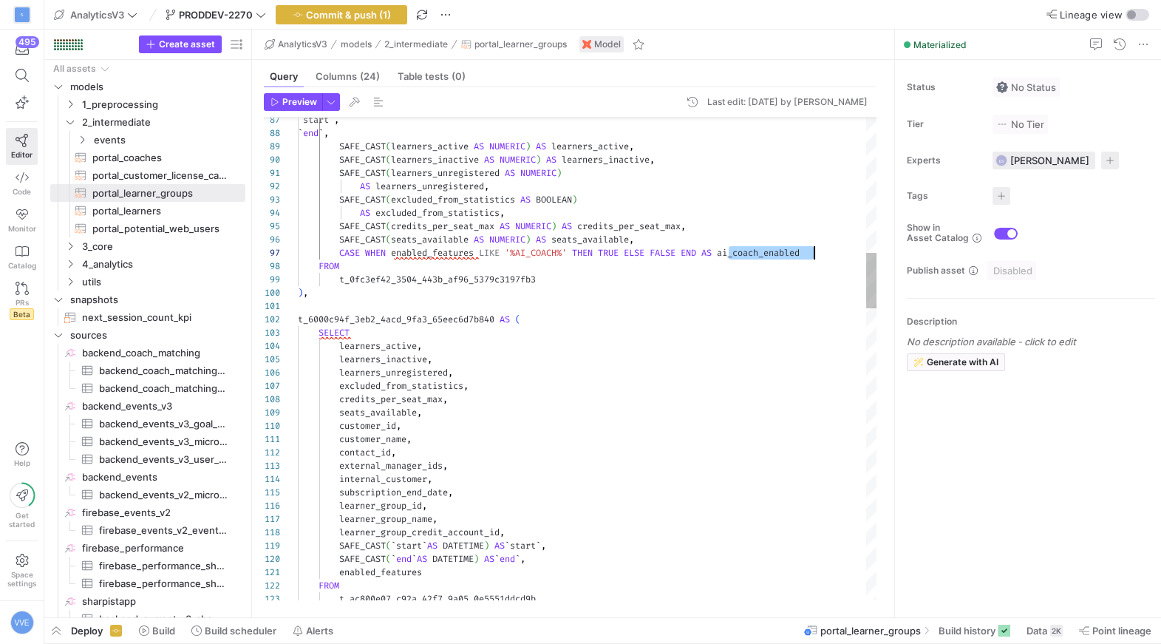
type textarea "customer_name, contact_id, external_manager_ids, internal_customer, subscriptio…"
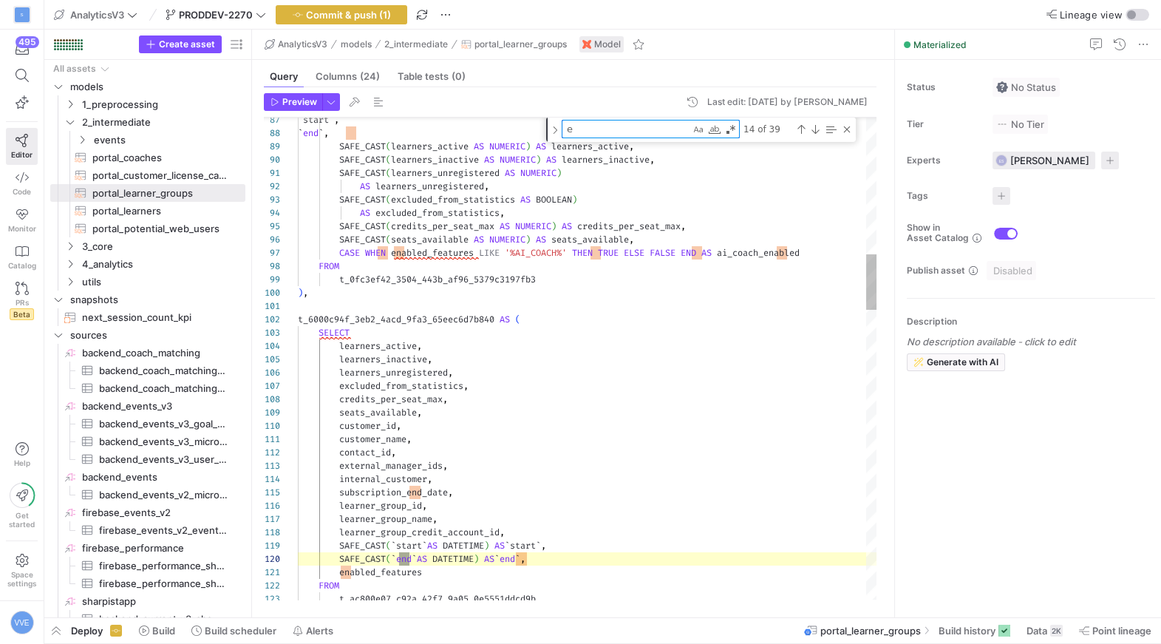
type textarea "en"
type textarea "enabled_features FROM t_ac800e07_c92a_42f7_9a05_0e5551ddcd9b ), t_d8f38c69_764f…"
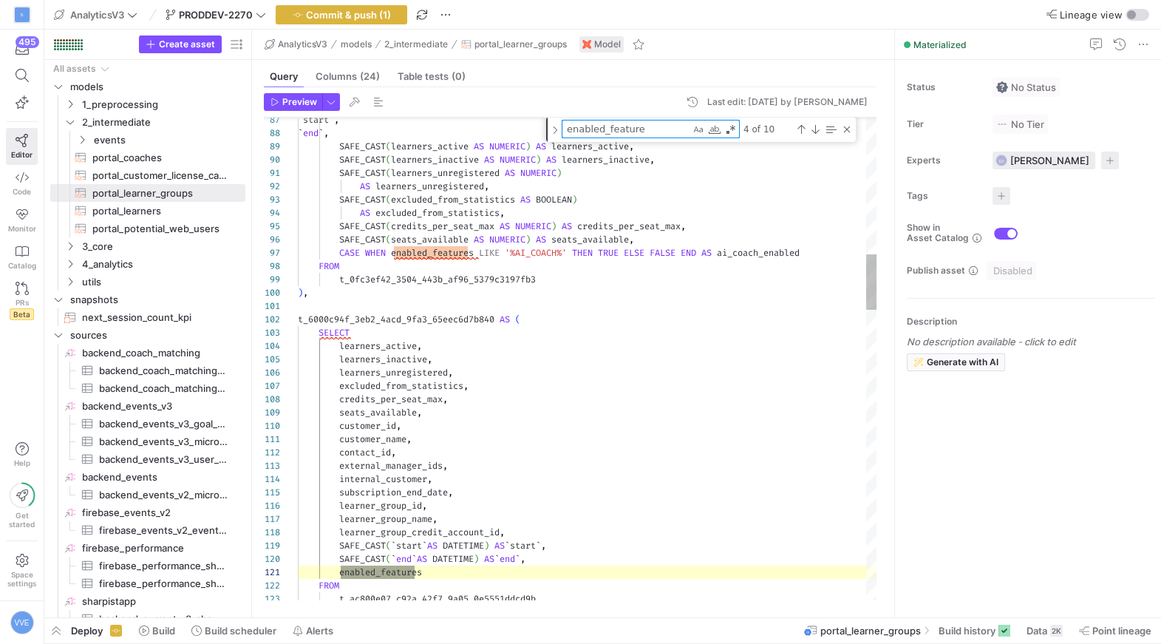
scroll to position [133, 128]
type textarea "enabled_features"
click at [556, 133] on div "Toggle Replace" at bounding box center [554, 129] width 13 height 24
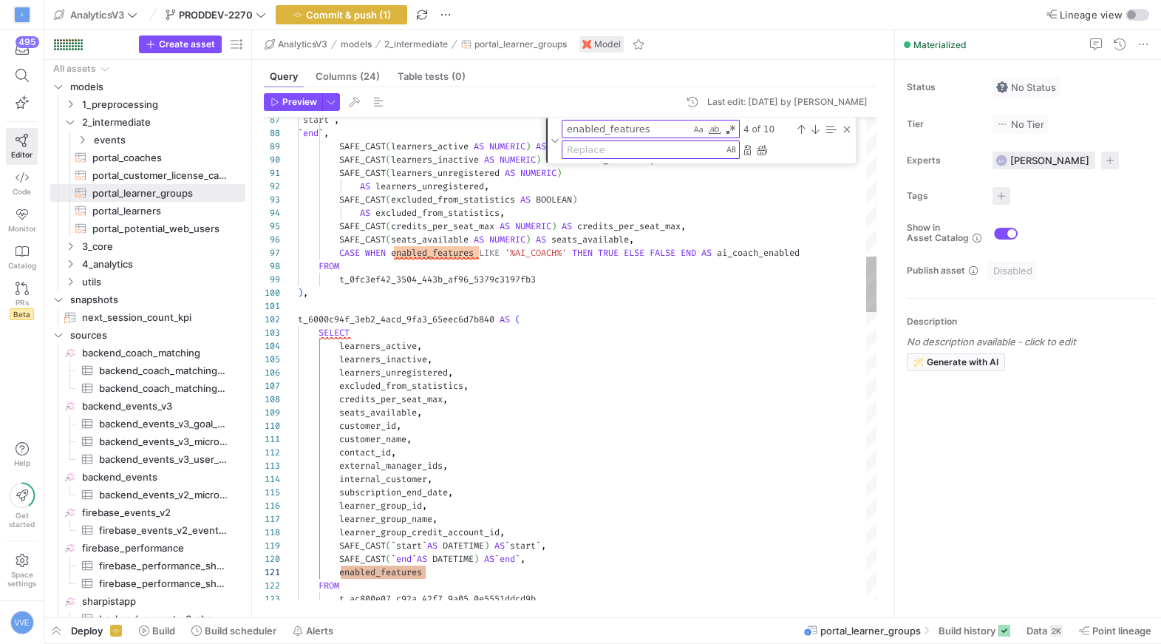
click at [598, 148] on textarea "Replace" at bounding box center [642, 149] width 160 height 17
type textarea "ai_coach_enabled"
click at [811, 125] on div "Next Match (Enter)" at bounding box center [815, 129] width 12 height 12
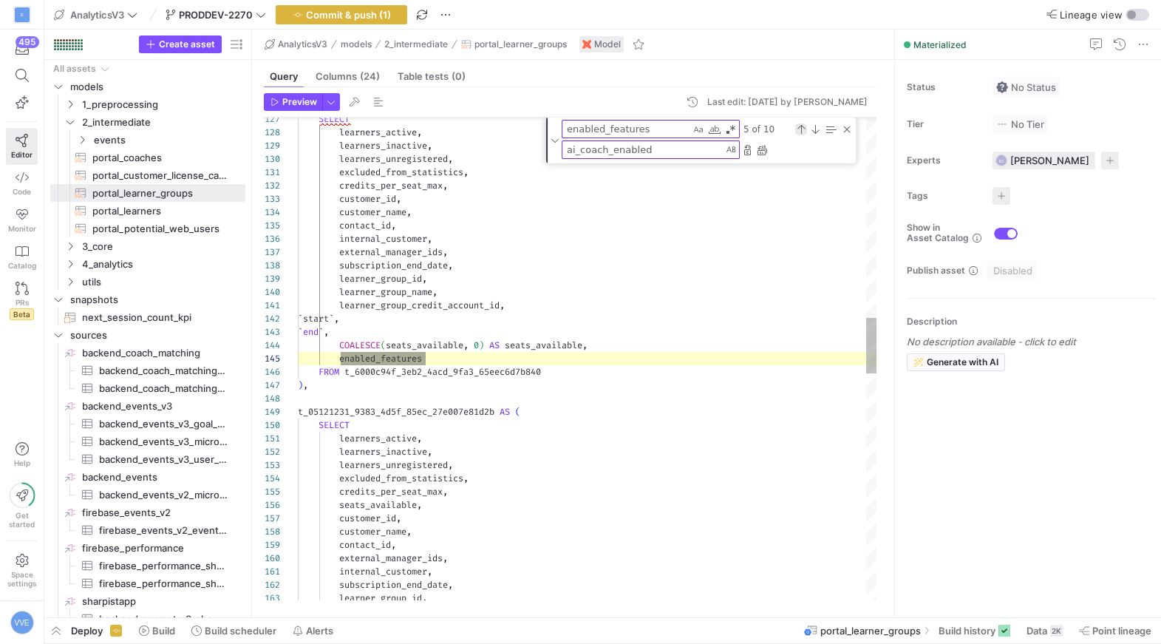
click at [802, 124] on div "Previous Match (⇧Enter)" at bounding box center [801, 129] width 12 height 12
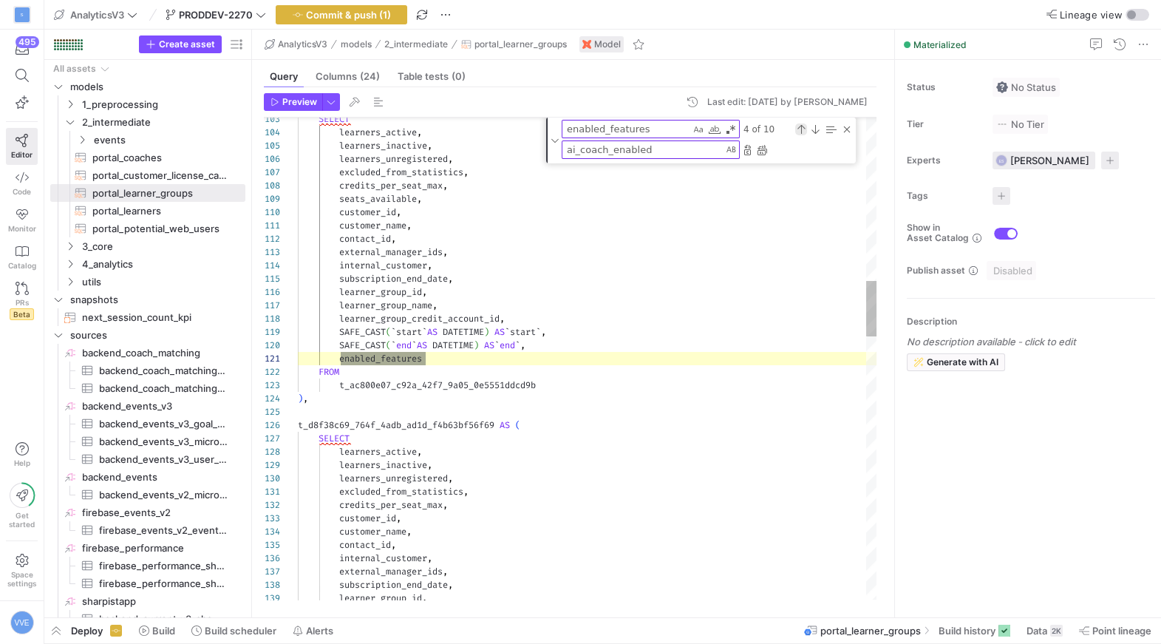
click at [802, 124] on div "Previous Match (⇧Enter)" at bounding box center [801, 129] width 12 height 12
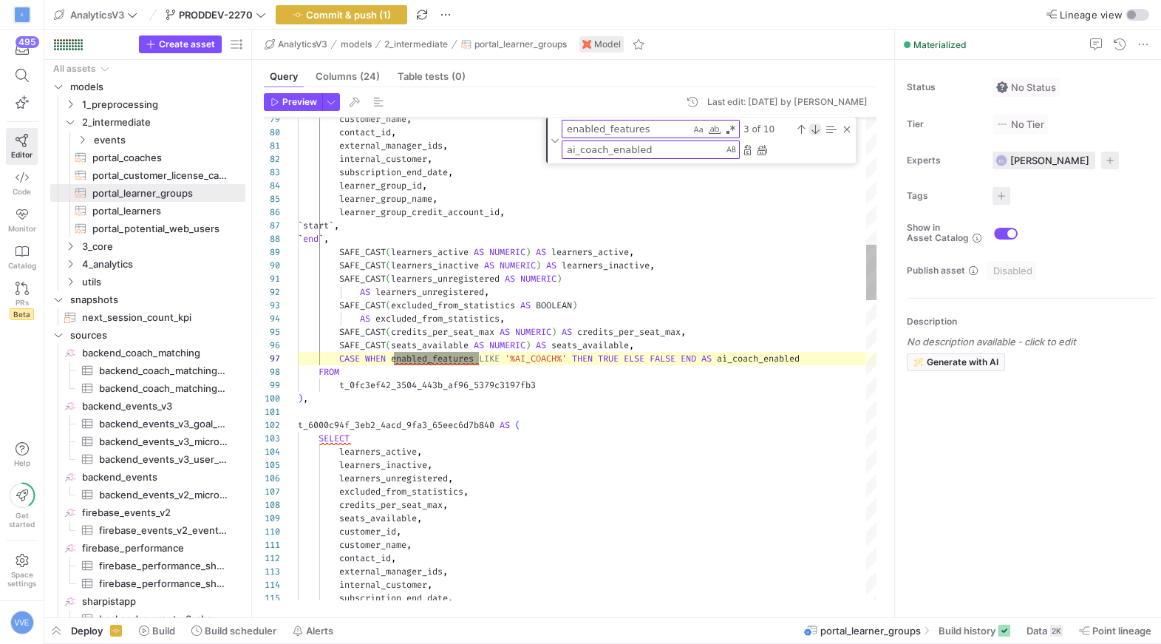
click at [820, 129] on div "Next Match (Enter)" at bounding box center [815, 129] width 12 height 12
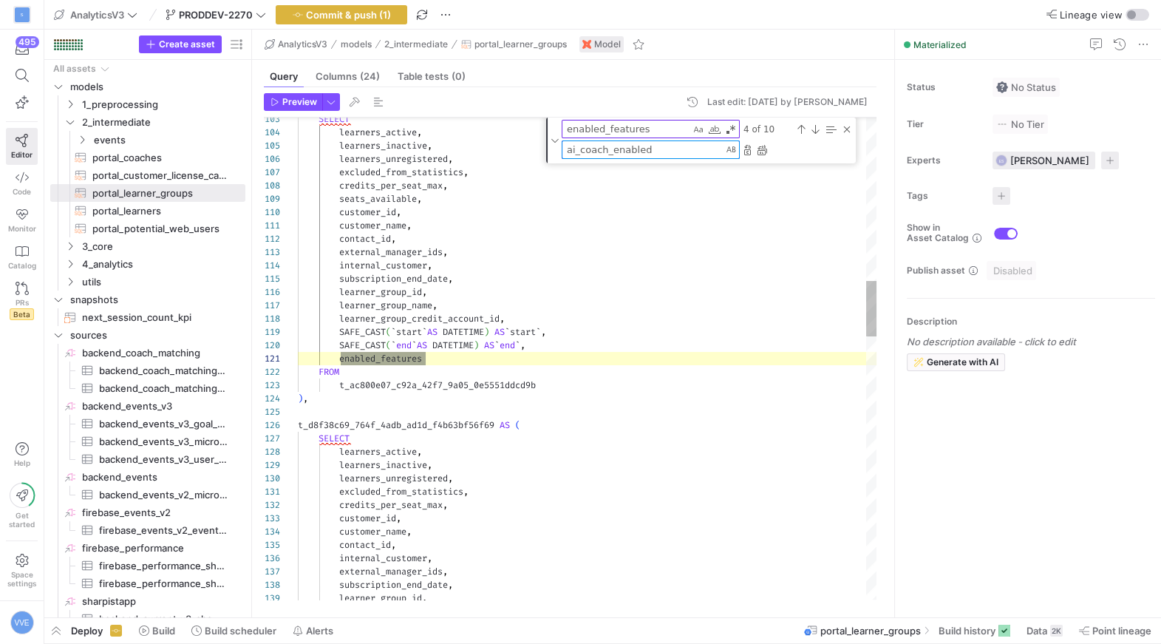
click at [695, 154] on textarea "ai_coach_enabled" at bounding box center [642, 149] width 160 height 17
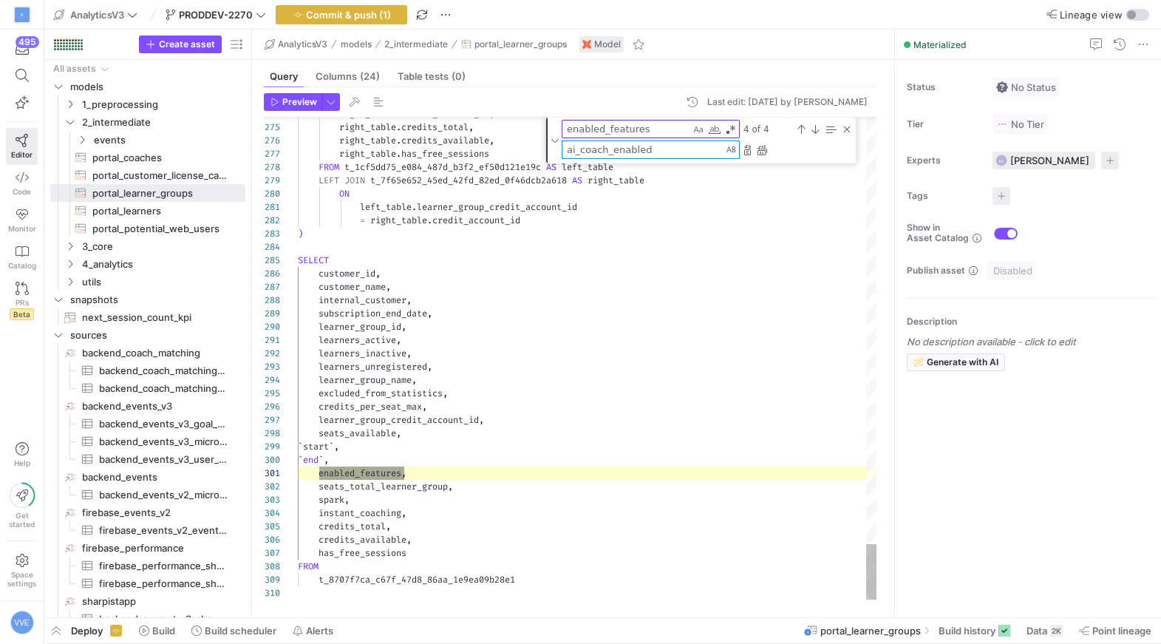
scroll to position [133, 329]
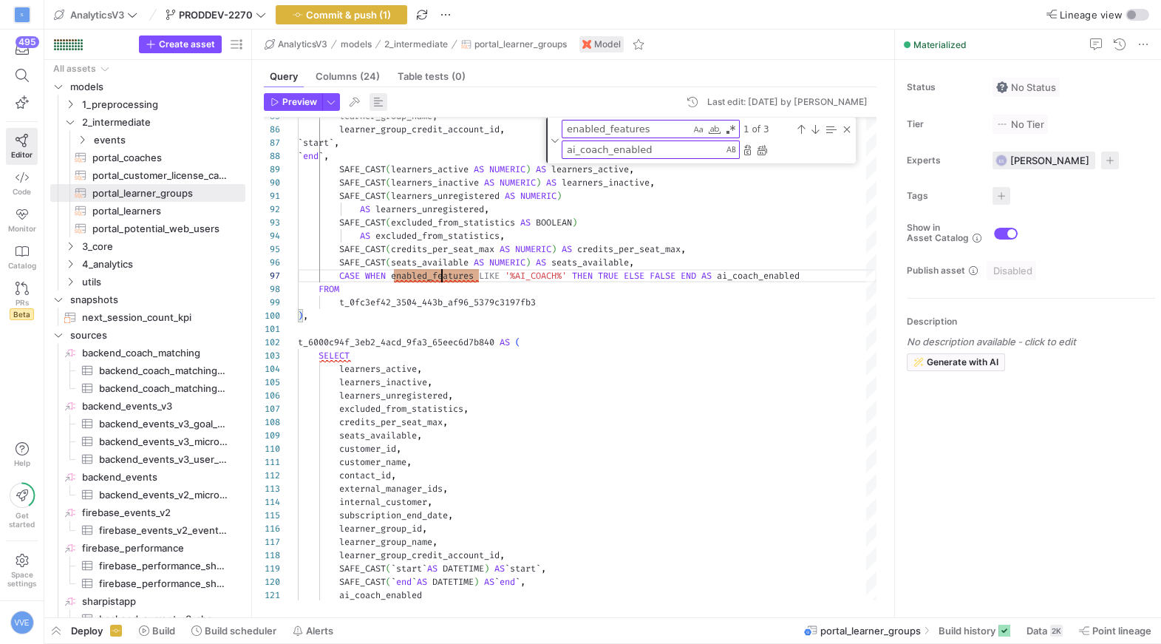
click at [379, 104] on span "button" at bounding box center [378, 102] width 18 height 18
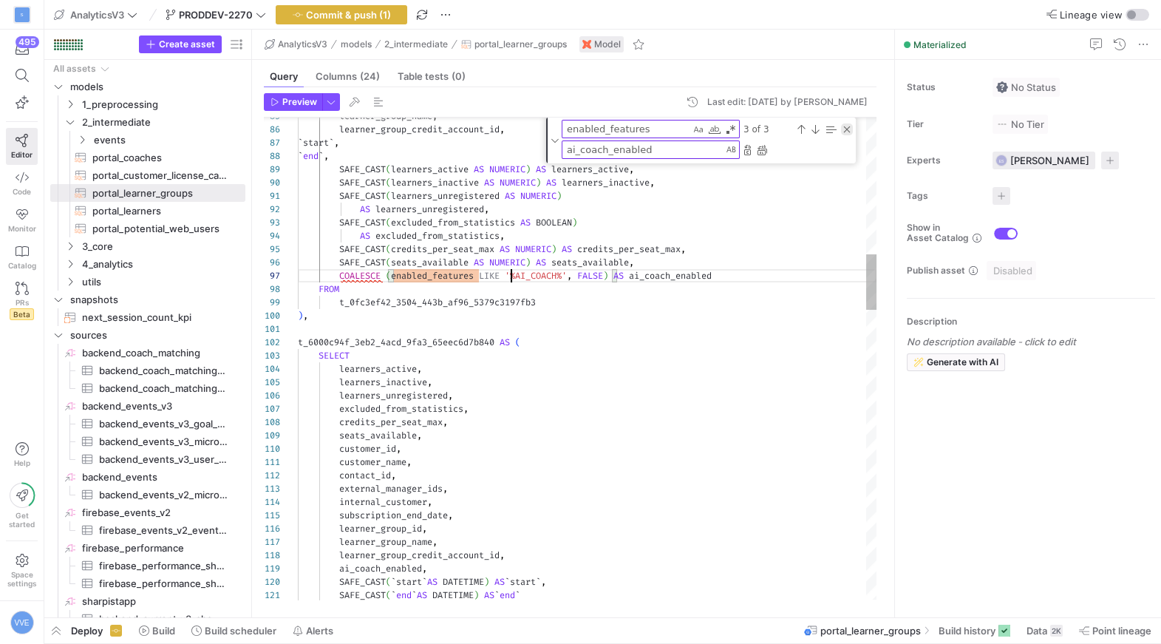
click at [844, 126] on div "Close (Escape)" at bounding box center [847, 129] width 12 height 12
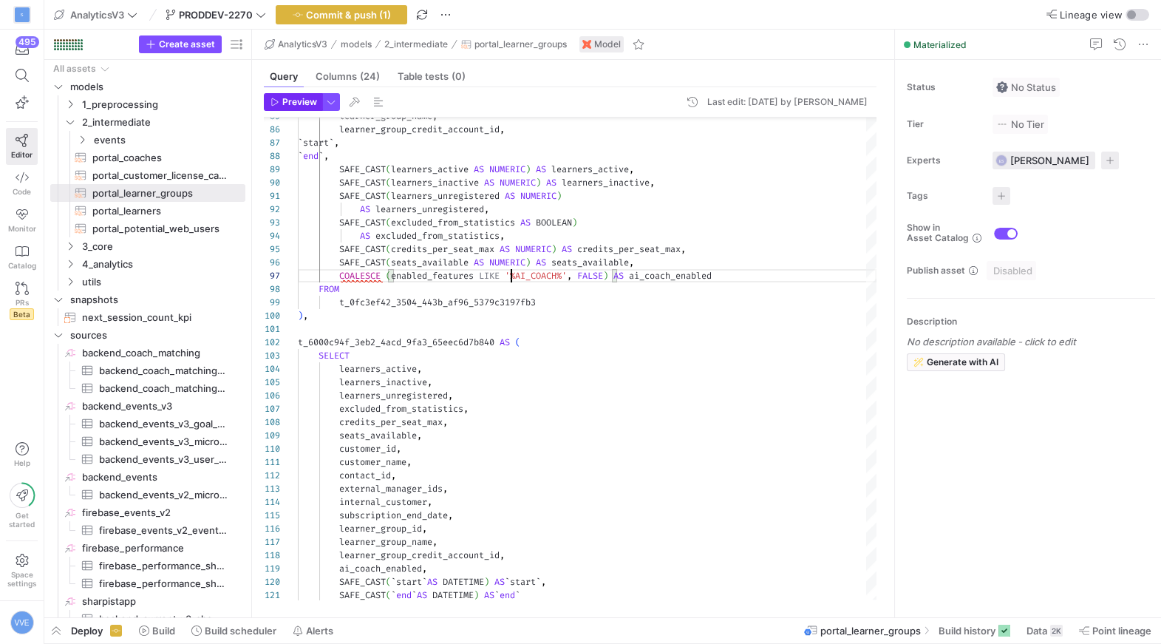
click at [292, 102] on span "Preview" at bounding box center [299, 102] width 35 height 10
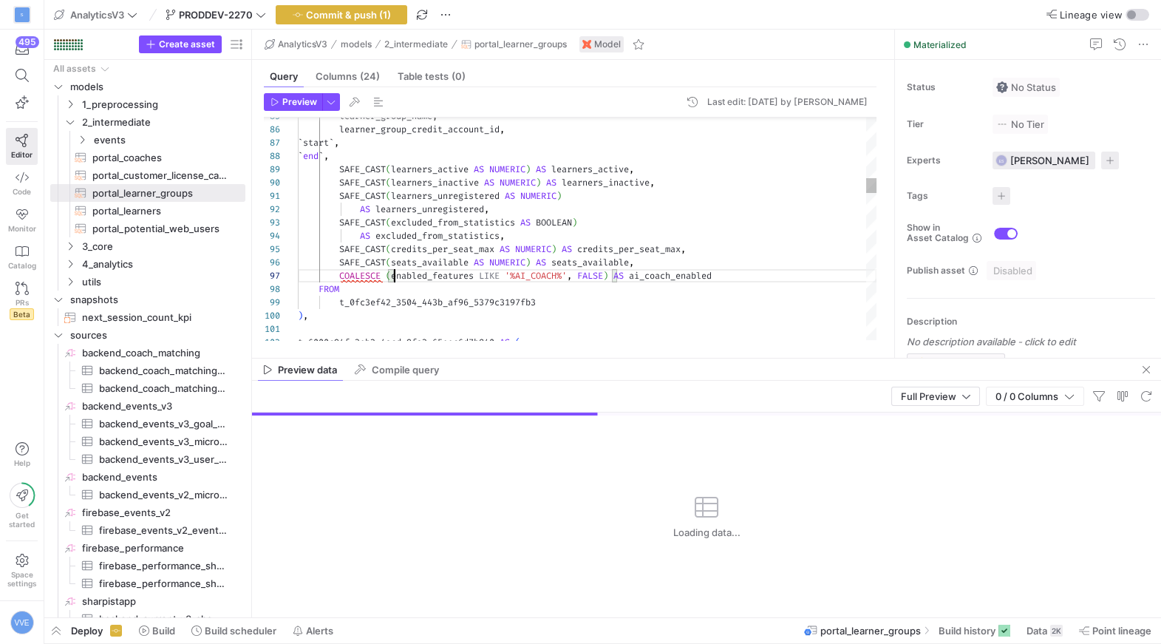
scroll to position [80, 96]
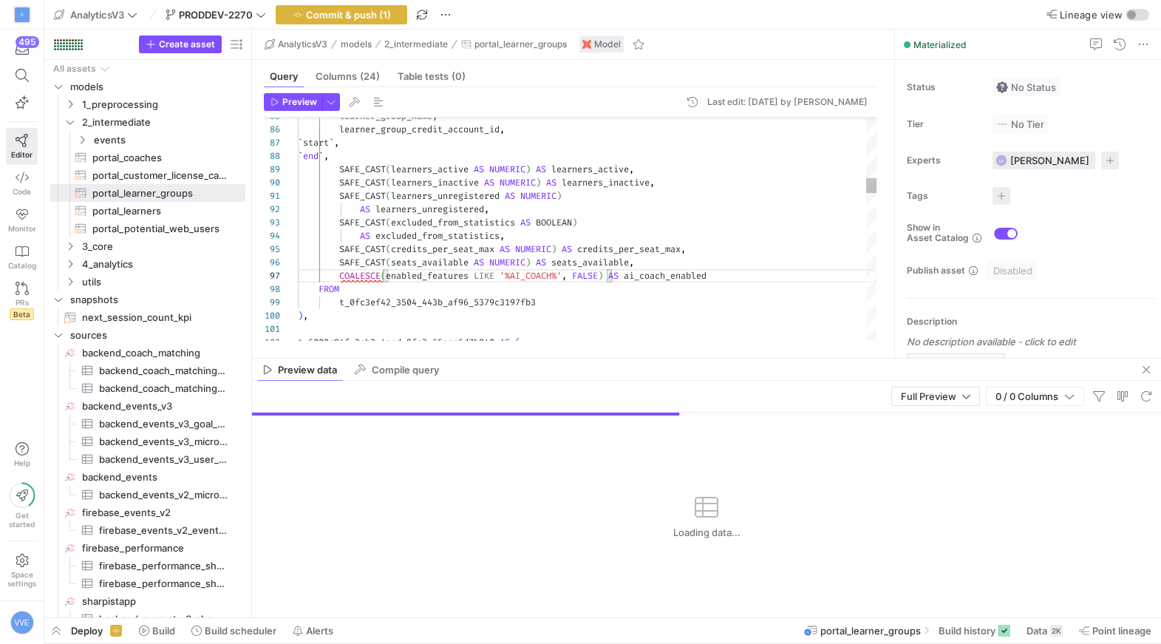
scroll to position [106, 117]
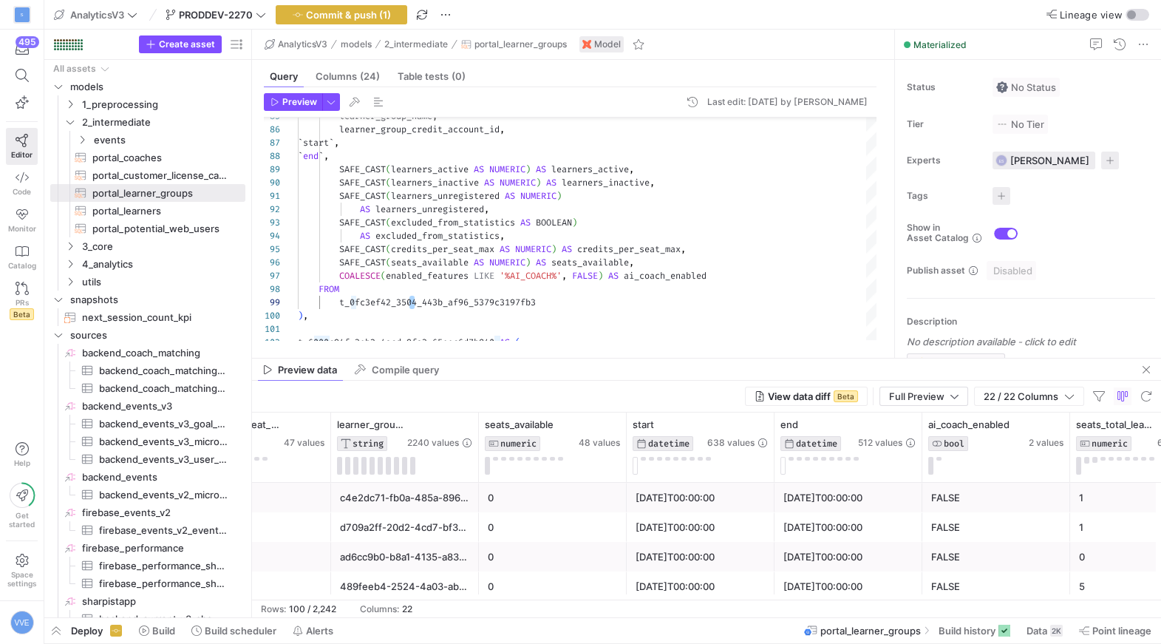
scroll to position [0, 1604]
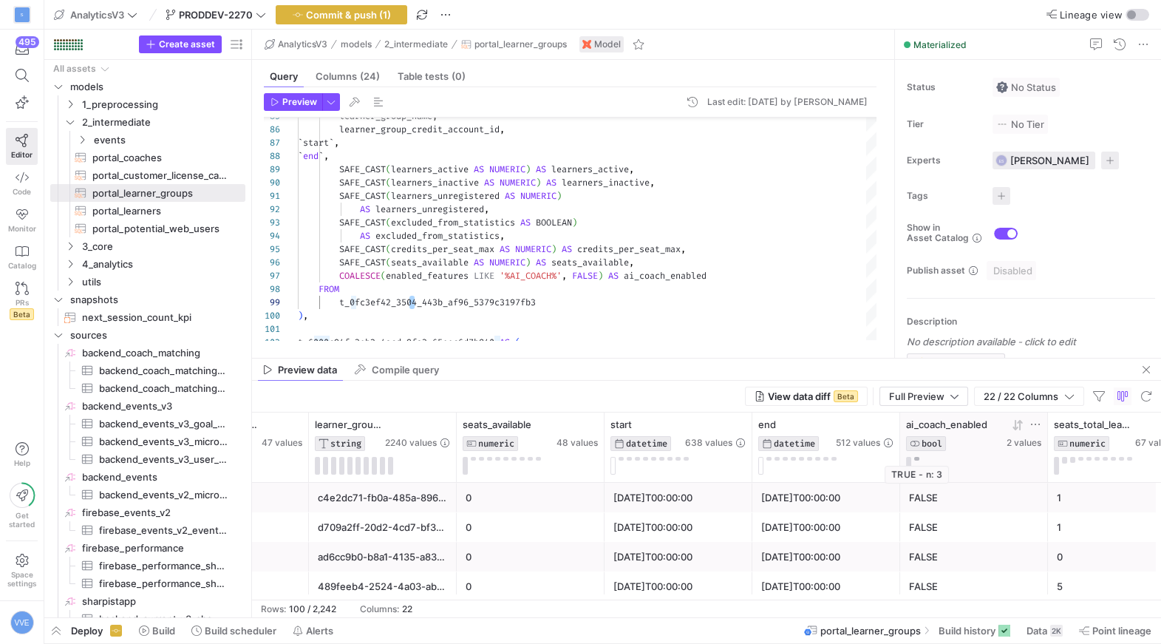
click at [917, 457] on button at bounding box center [916, 459] width 5 height 4
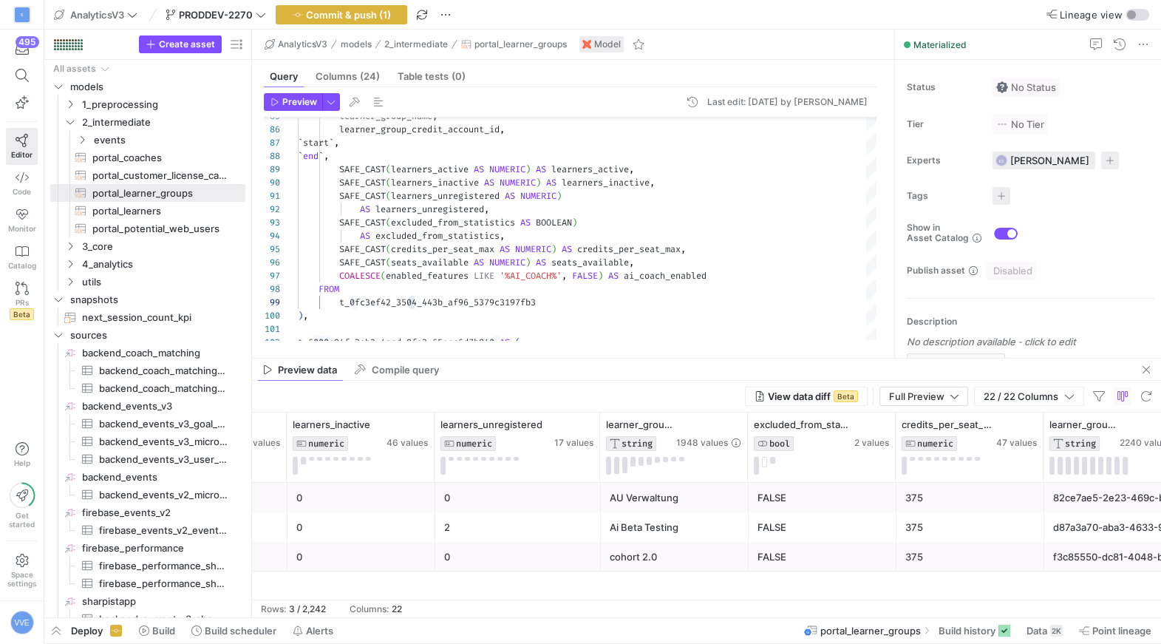
click at [688, 527] on div "Ai Beta Testing" at bounding box center [675, 527] width 130 height 29
click at [672, 497] on div "AU Verwaltung" at bounding box center [675, 497] width 130 height 29
click at [698, 519] on div "Ai Beta Testing" at bounding box center [675, 527] width 130 height 29
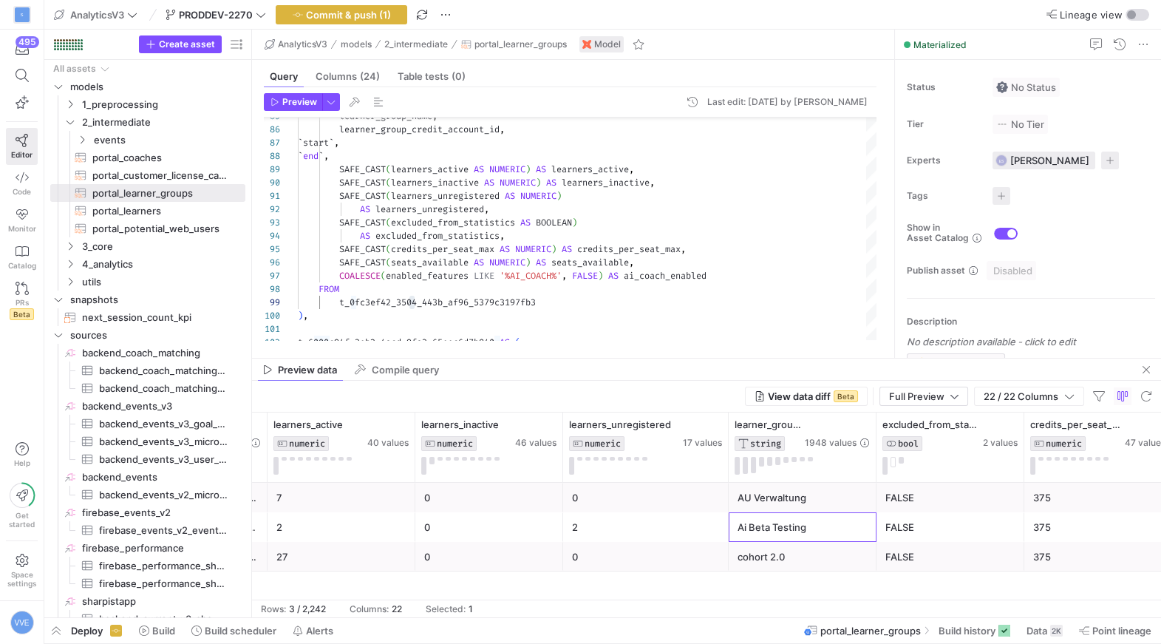
click at [805, 508] on div "AU Verwaltung" at bounding box center [802, 497] width 130 height 29
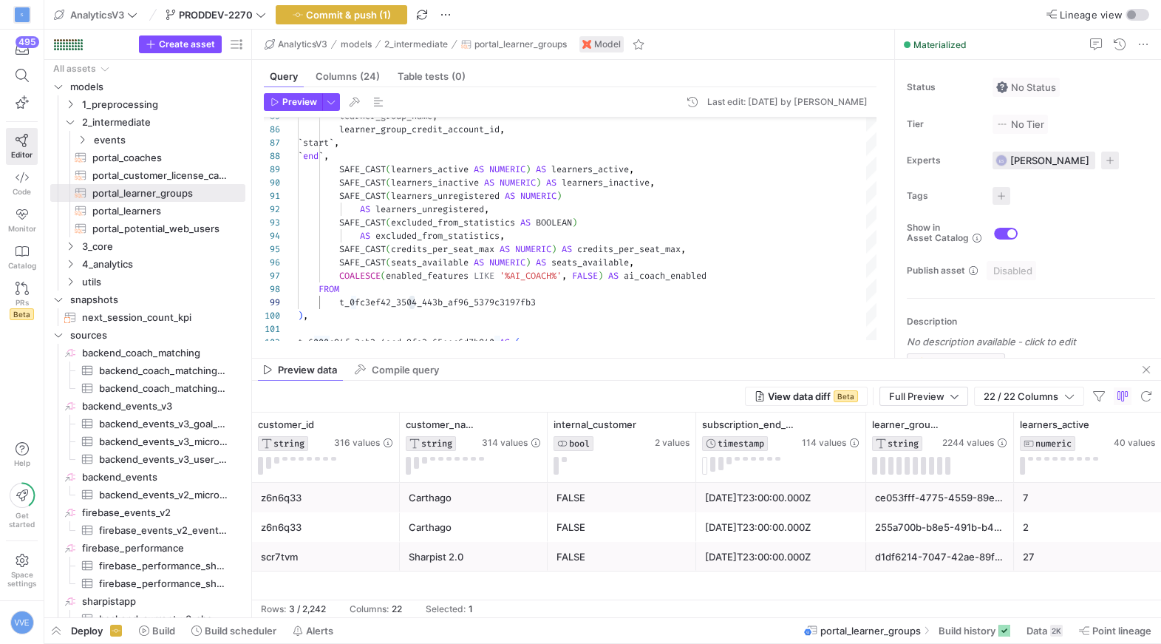
click at [480, 519] on div "Carthago" at bounding box center [474, 527] width 130 height 29
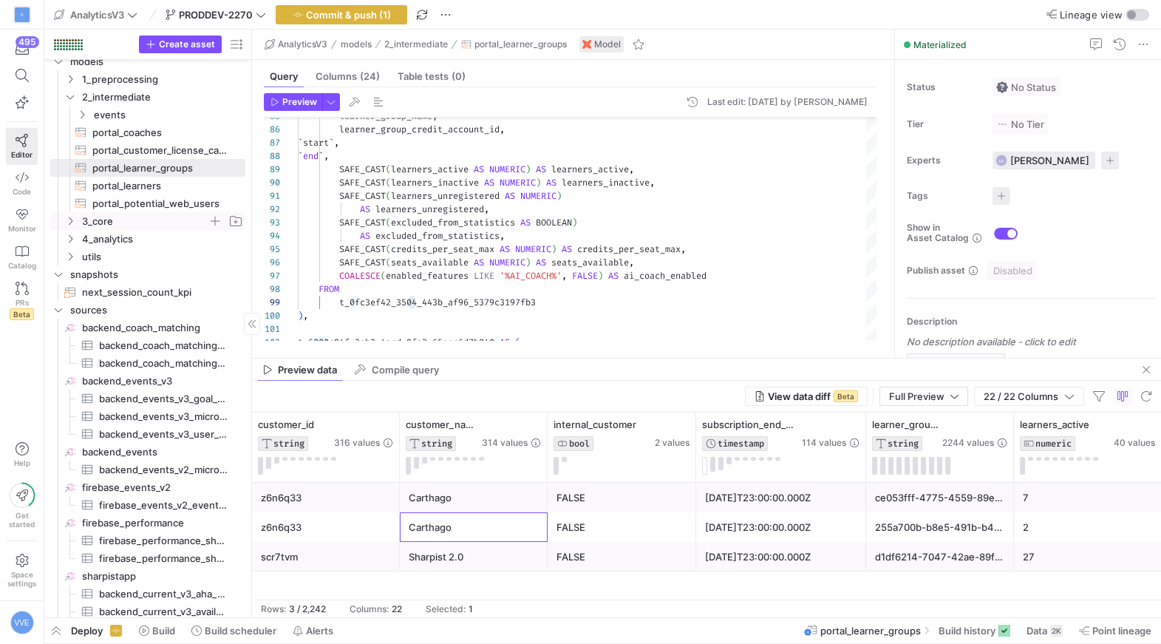
click at [78, 221] on span "3_core" at bounding box center [154, 221] width 182 height 16
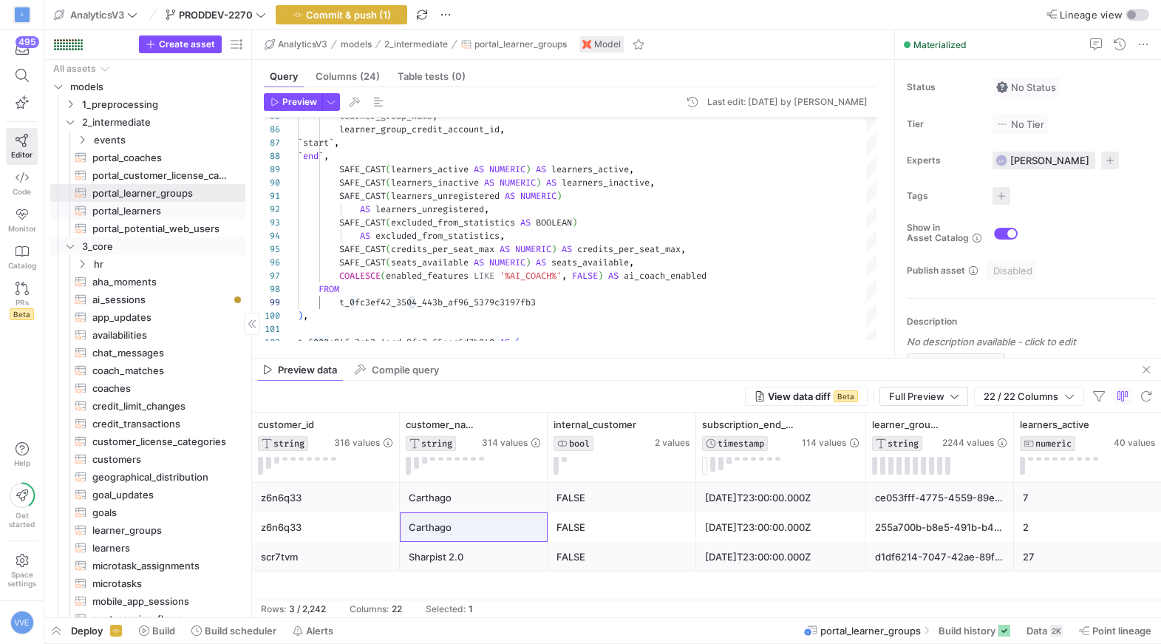
click at [151, 215] on span "portal_learners​​​​​​​​​​" at bounding box center [160, 210] width 136 height 17
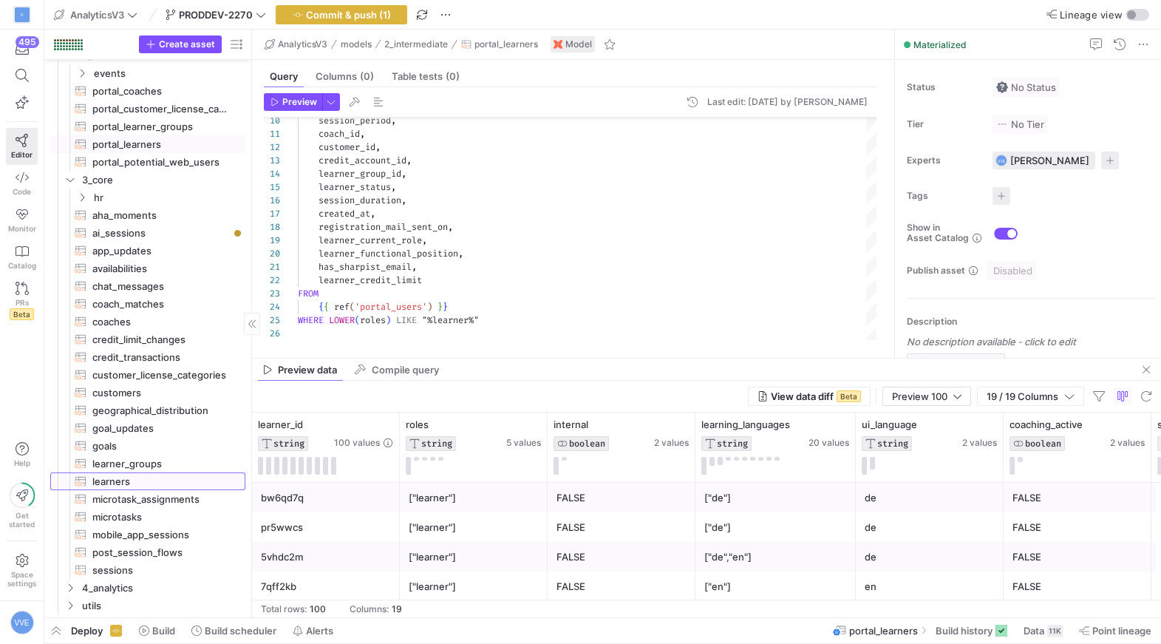
click at [152, 477] on span "learners​​​​​​​​​​" at bounding box center [160, 481] width 136 height 17
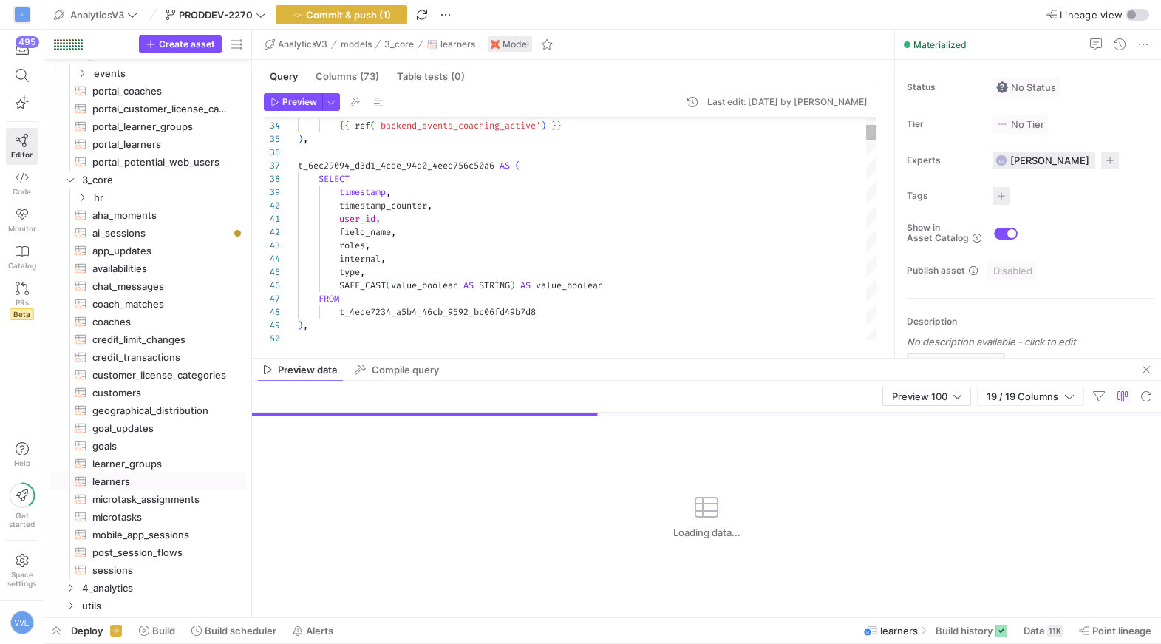
type textarea "user_id, field_name, roles, internal, type, SAFE_CAST(value_boolean AS STRING) …"
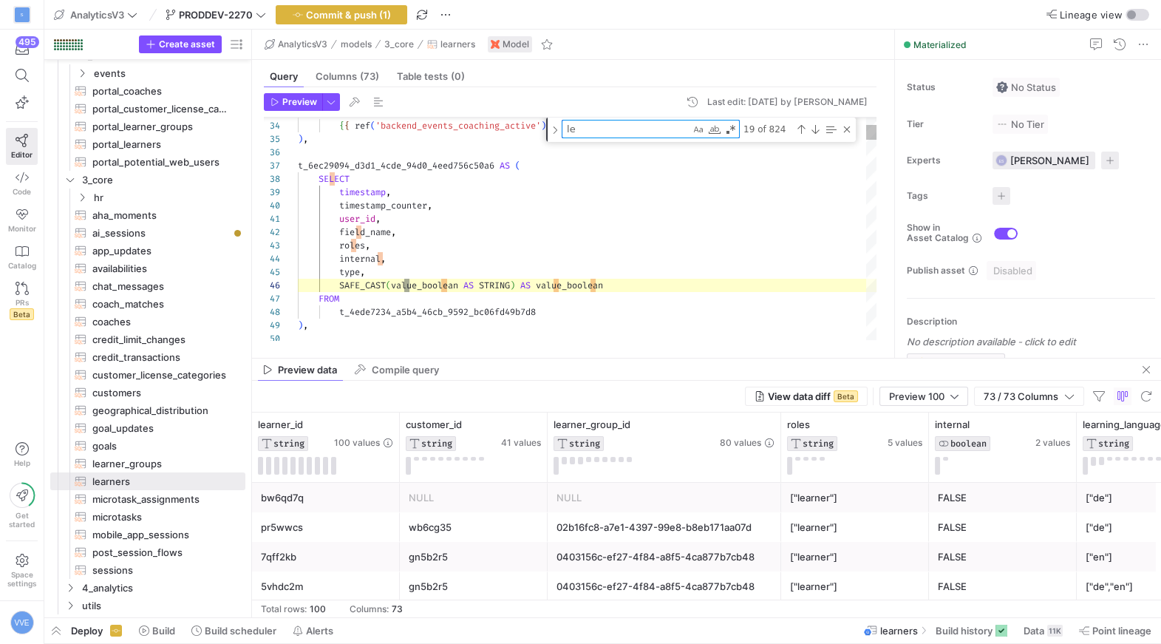
type textarea "lea"
type textarea "MAX(timestamp) FOR value_boolean IN ( "false" AS `false`, "true" AS `true` ) ) …"
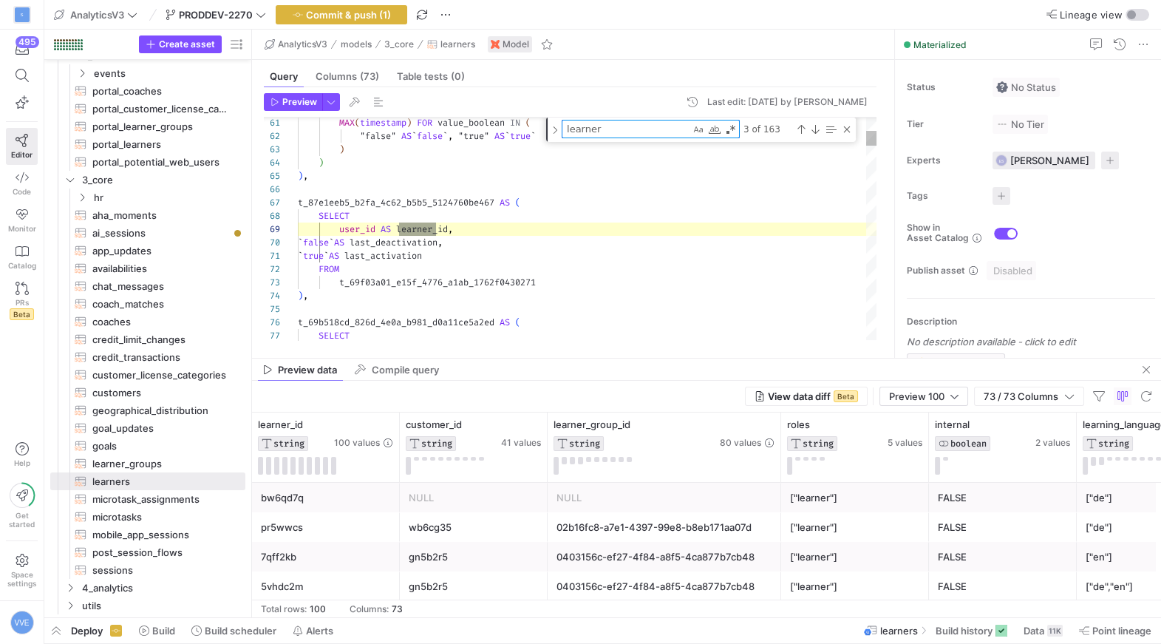
type textarea "learner_"
type textarea "QUALIFY ROW_NUMBER() OVER (PARTITION BY user_id ORDER BY timestamp DESC) = 1 ),…"
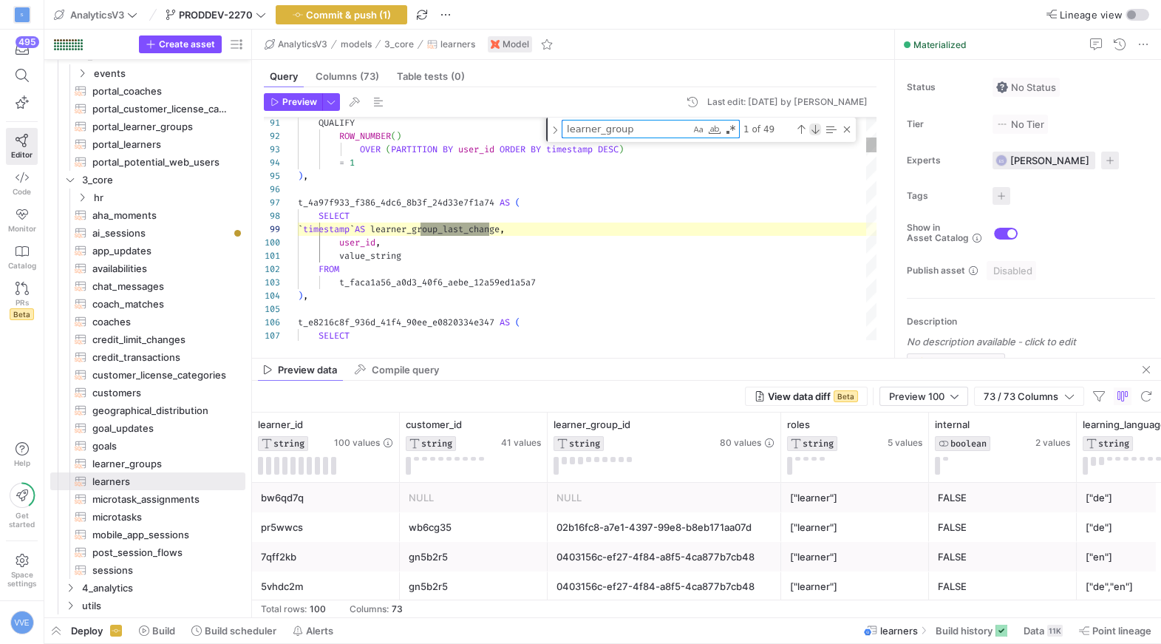
type textarea "learner_group"
click at [815, 129] on div "Next Match (Enter)" at bounding box center [815, 129] width 12 height 12
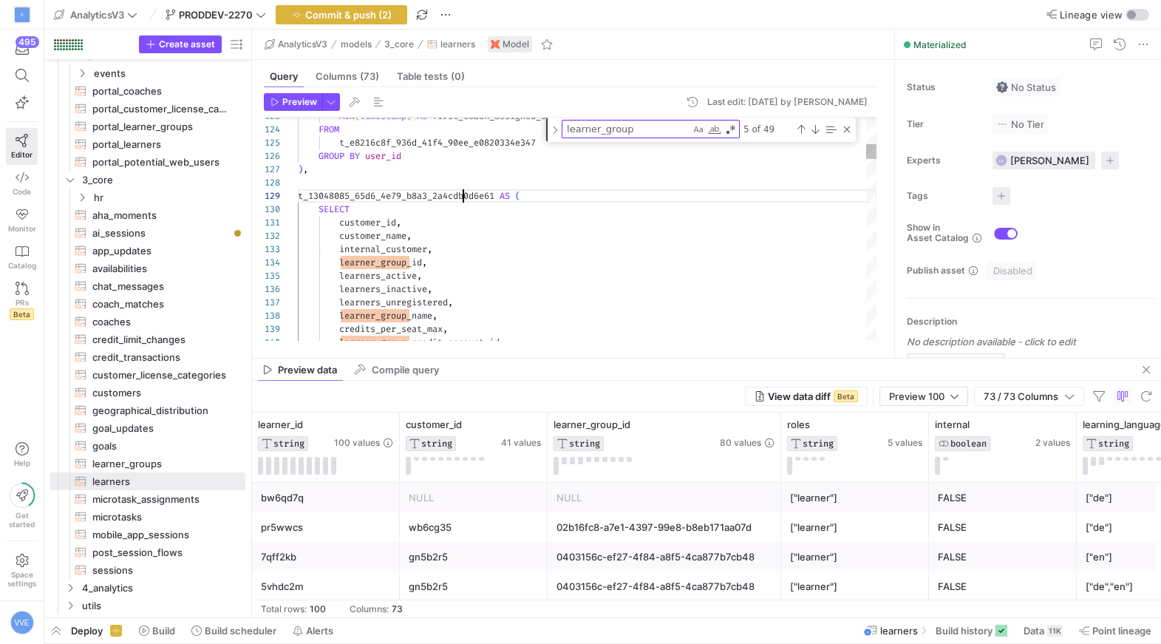
click at [633, 123] on textarea "learner_group" at bounding box center [626, 128] width 128 height 17
paste textarea "t_13048085_65d6_4e79_b8a3_2a4cdb0d6e61"
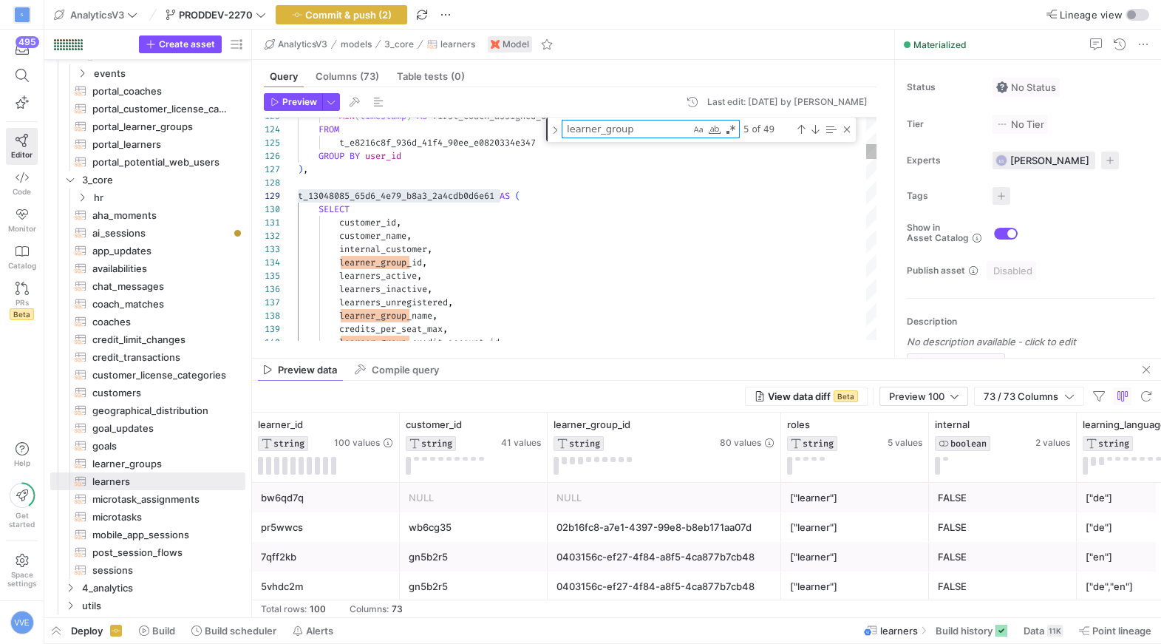
type textarea "t_13048085_65d6_4e79_b8a3_2a4cdb0d6e61 ), t_1dfadf87_5579_421c_9cbc_54bdfd82612…"
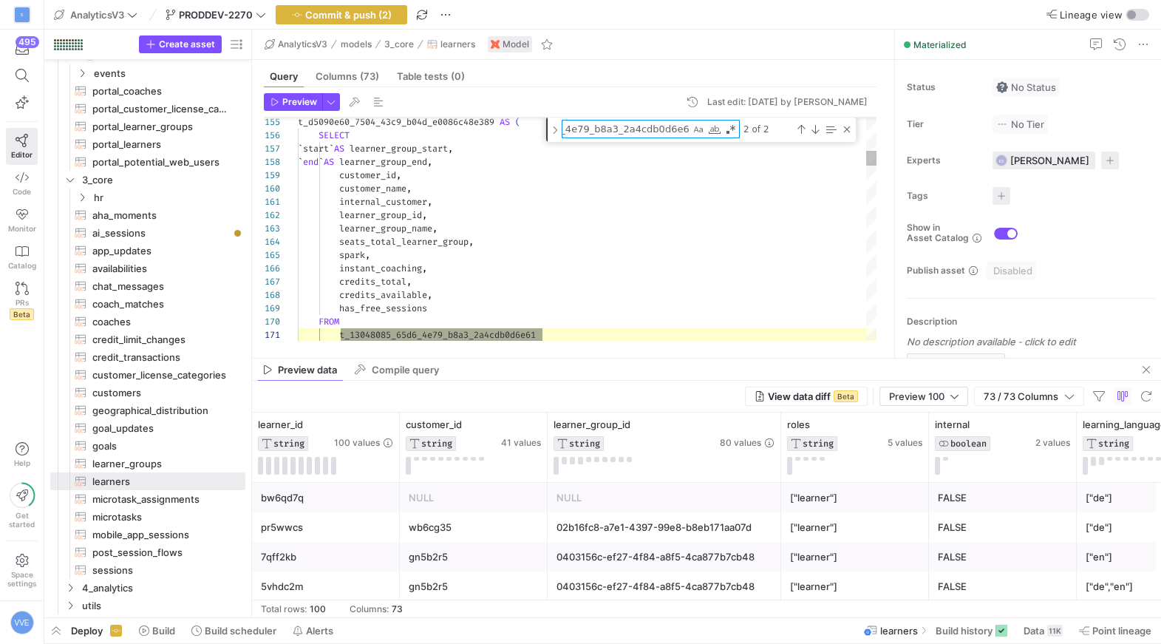
type textarea "t_13048085_65d6_4e79_b8a3_2a4cdb0d6e61"
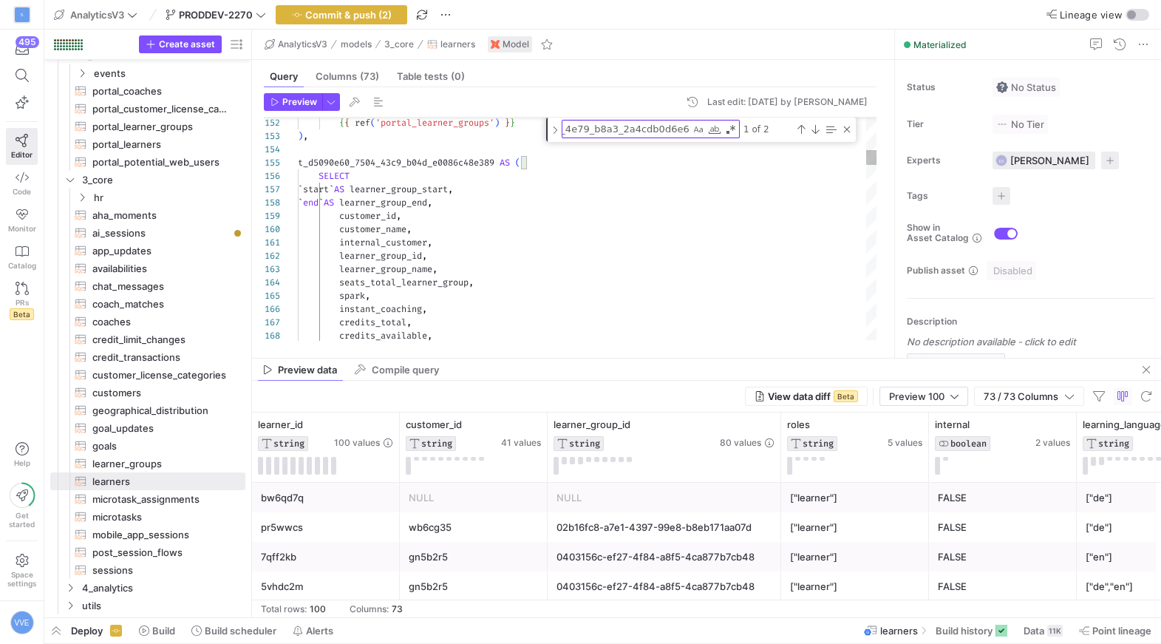
click at [653, 130] on textarea "t_13048085_65d6_4e79_b8a3_2a4cdb0d6e61" at bounding box center [626, 128] width 128 height 17
paste textarea "d5090e60_7504_43c9_b04d_e0086c48e389"
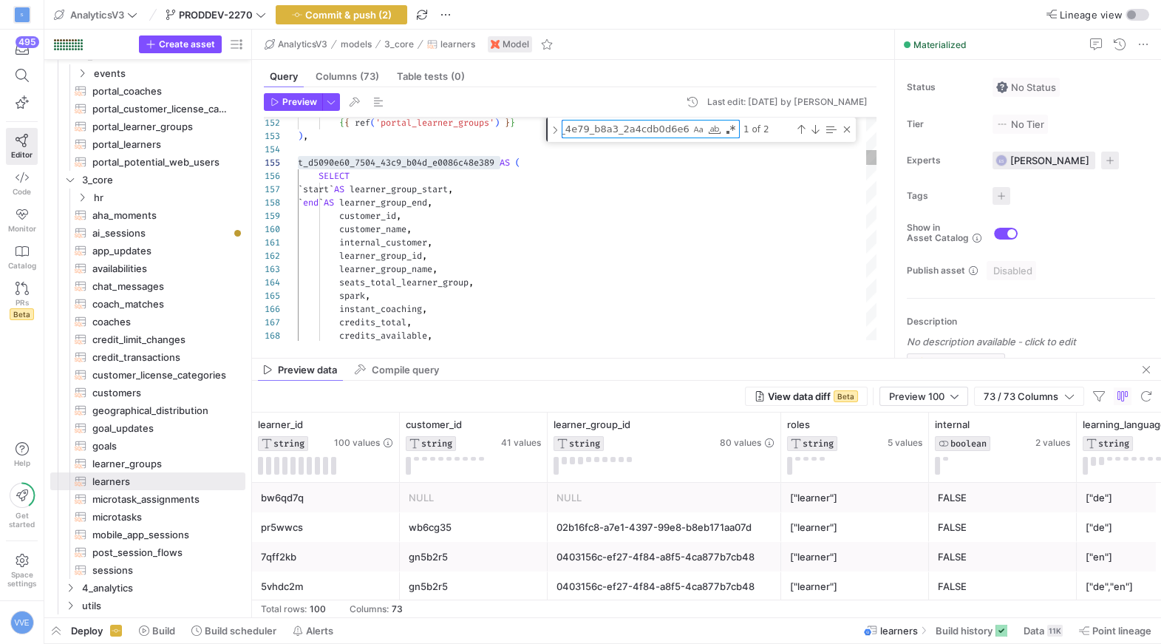
type textarea "ON learners.credit_account_id = top_up_data.credit_account_id LEFT JOIN t_d5090…"
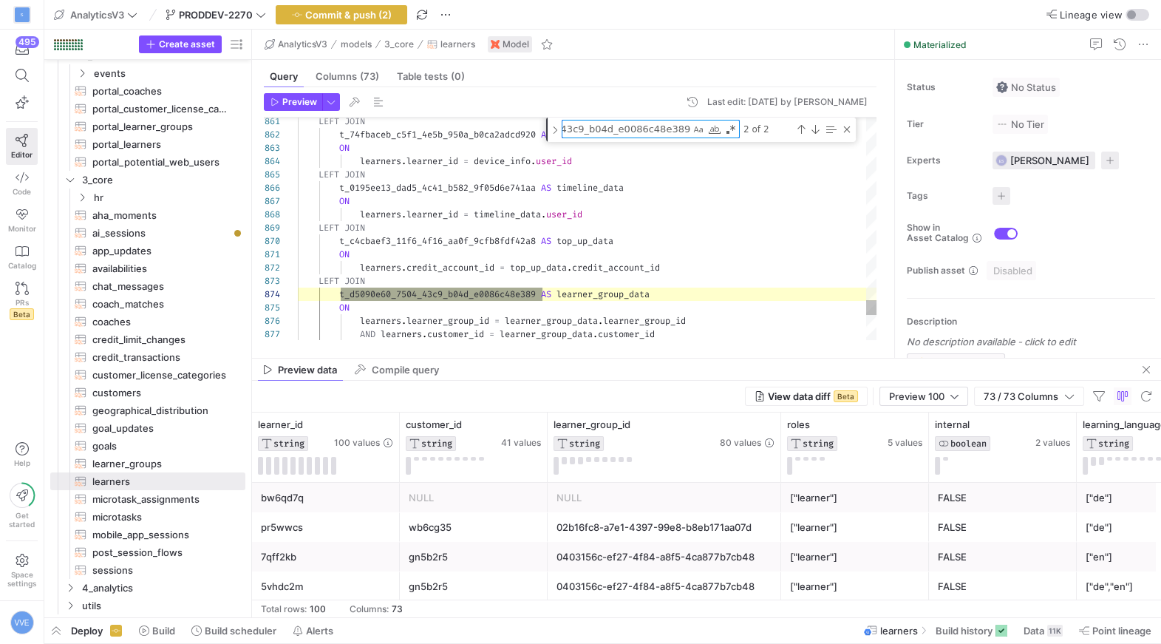
type textarea "t_d5090e60_7504_43c9_b04d_e0086c48e389"
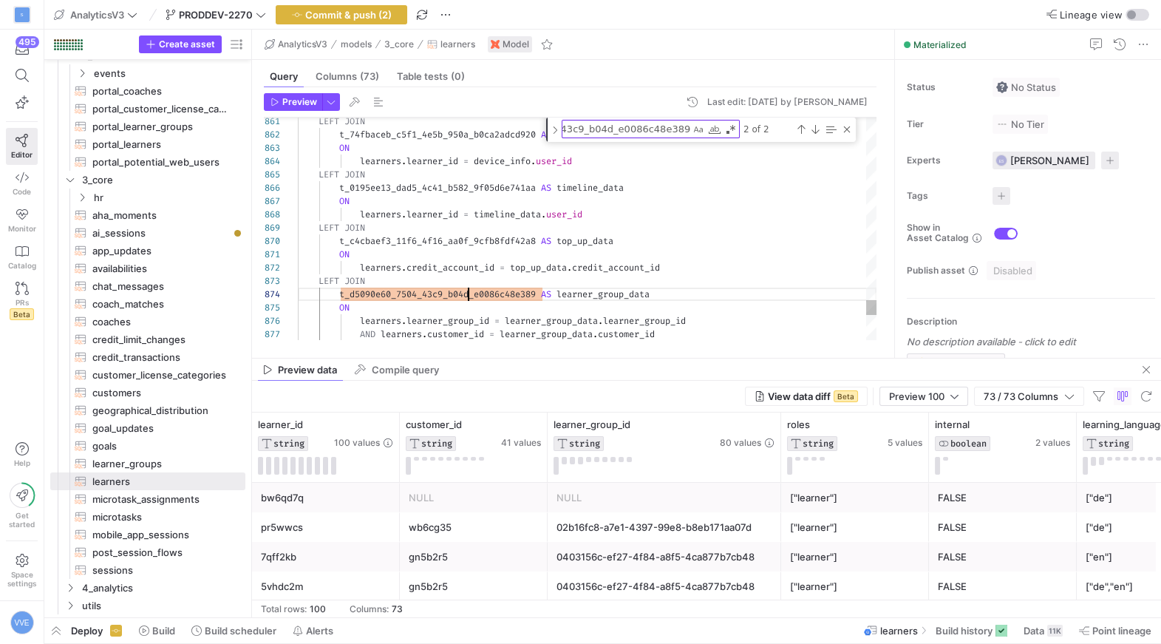
scroll to position [40, 244]
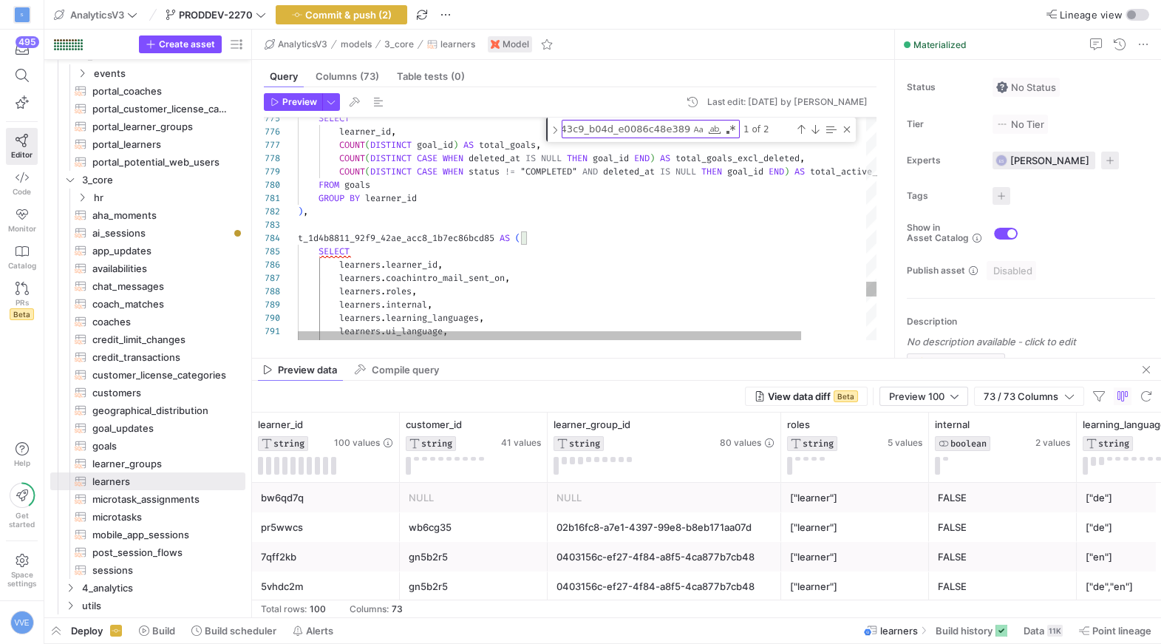
scroll to position [40, 106]
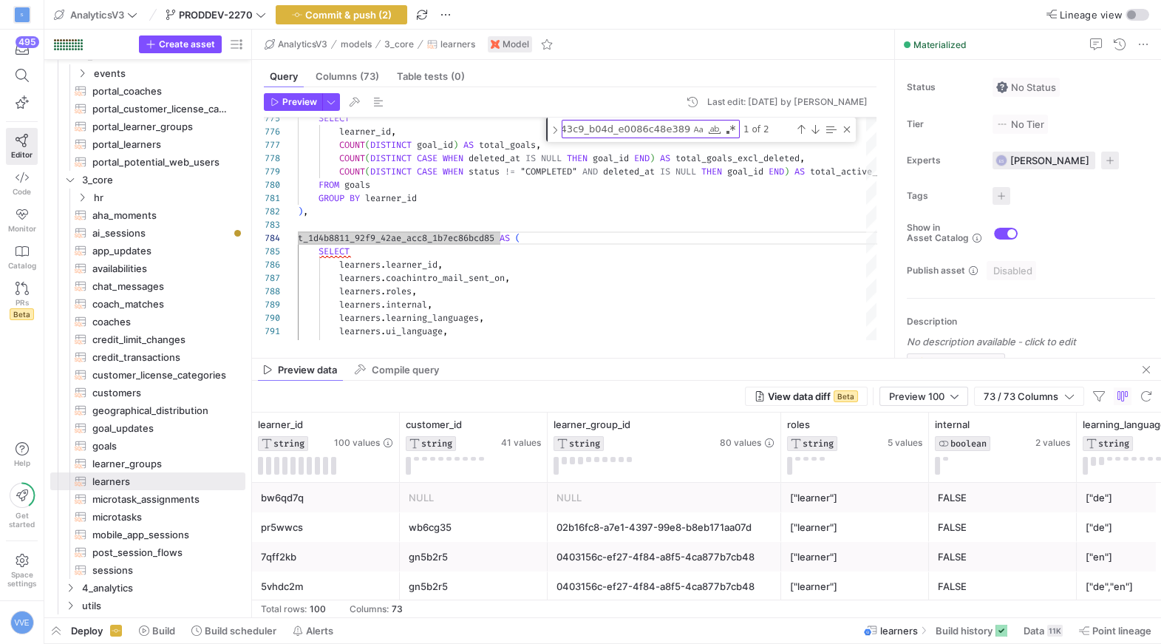
type textarea "GROUP BY learner_id ), t_1d4b8811_92f9_42ae_acc8_1b7ec86bcd85 AS ( SELECT learn…"
click at [628, 124] on textarea "t_d5090e60_7504_43c9_b04d_e0086c48e389" at bounding box center [626, 128] width 128 height 17
paste textarea "1d4b8811_92f9_42ae_acc8_1b7ec86bcd85 AS ("
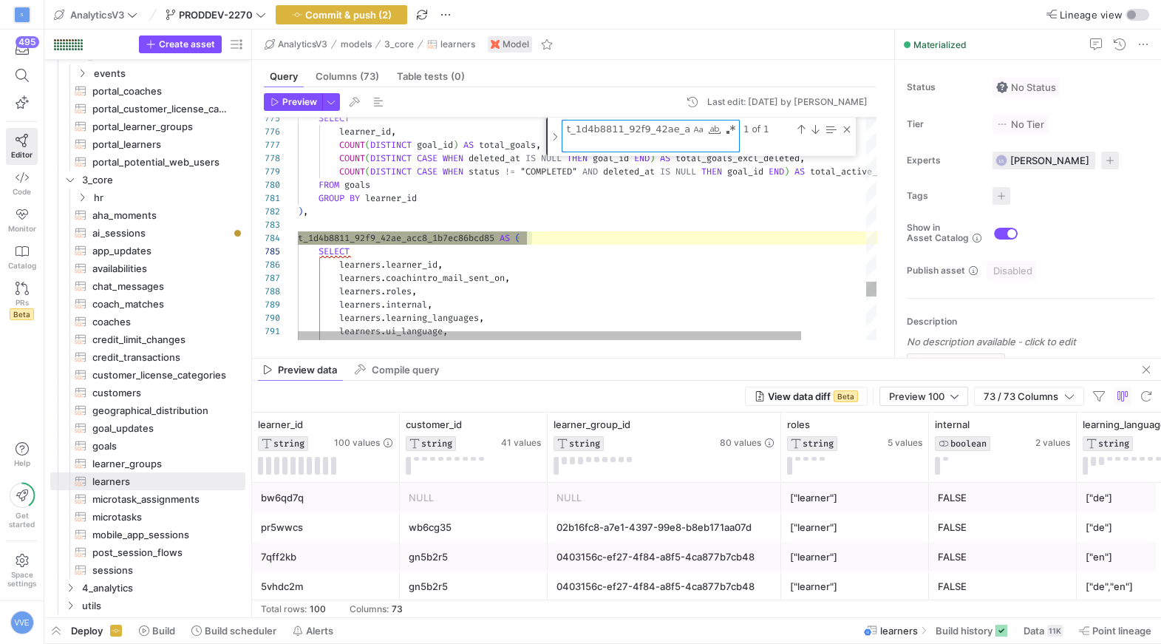
scroll to position [40, 228]
type textarea "t_1d4b8811_92f9_42ae_acc8_1b7ec86bcd85 AS ("
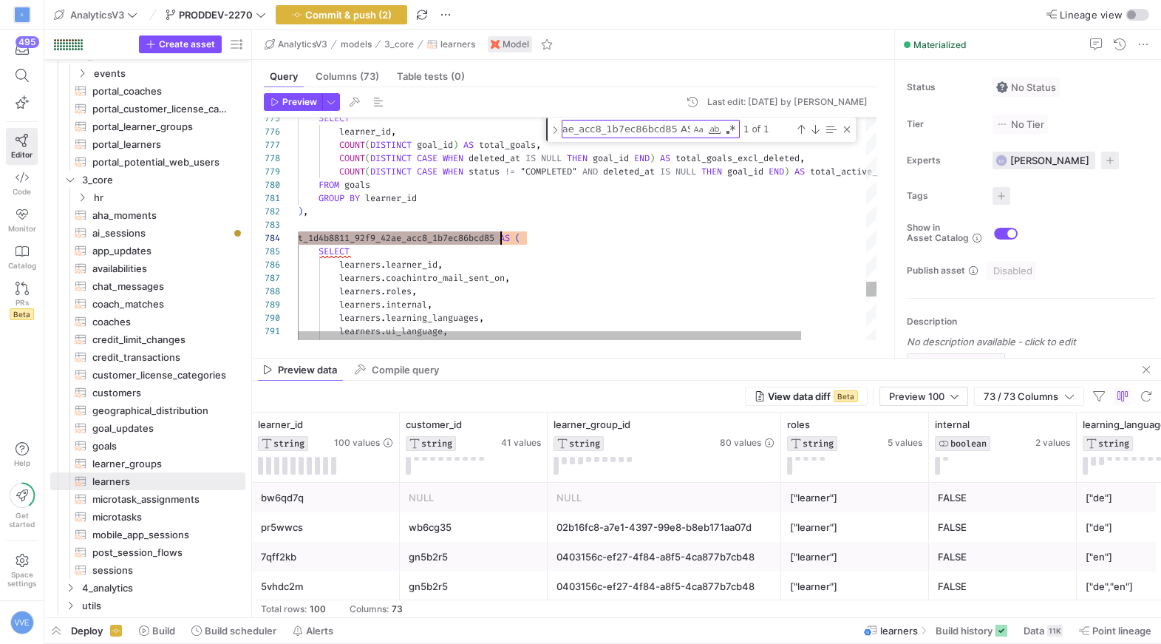
click at [603, 127] on textarea "t_1d4b8811_92f9_42ae_acc8_1b7ec86bcd85 AS (" at bounding box center [626, 128] width 128 height 17
paste textarea "Find"
click at [604, 127] on textarea "t_1d4b8811_92f9_42ae_acc8_1b7ec86bcd85 AS (" at bounding box center [626, 128] width 128 height 17
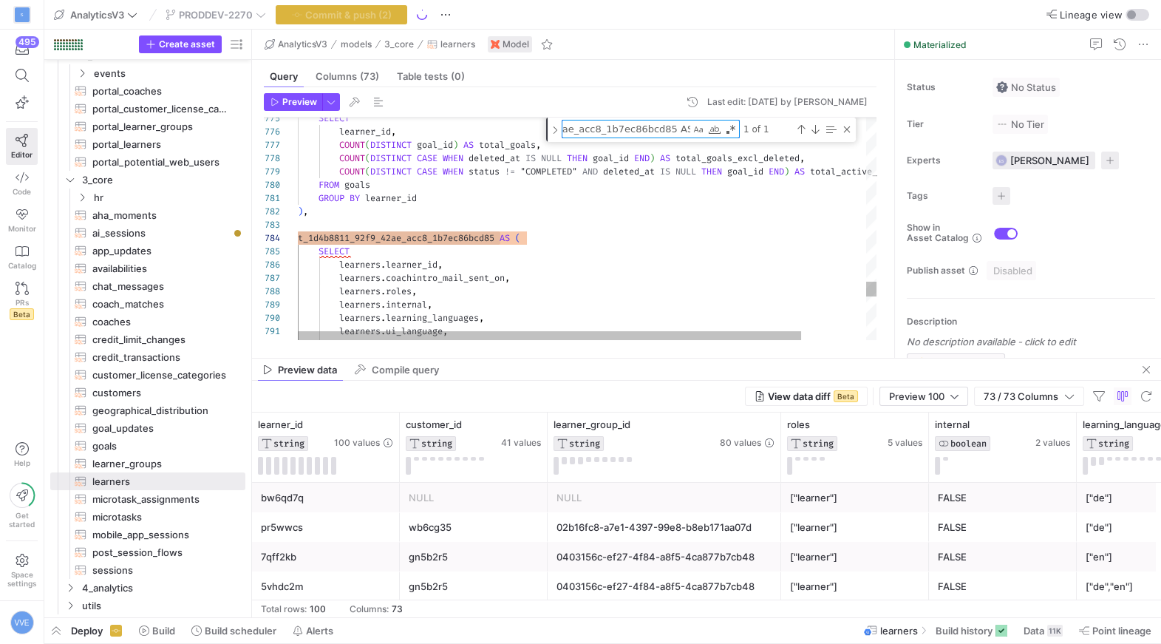
click at [604, 127] on textarea "t_1d4b8811_92f9_42ae_acc8_1b7ec86bcd85 AS (" at bounding box center [626, 128] width 128 height 17
paste textarea "t_1d4b8811_92f9_42ae_acc8_1b7ec86bcd85"
type textarea "total_microtasks, completed_microtasks, total_goals, total_goals_excl_deleted, …"
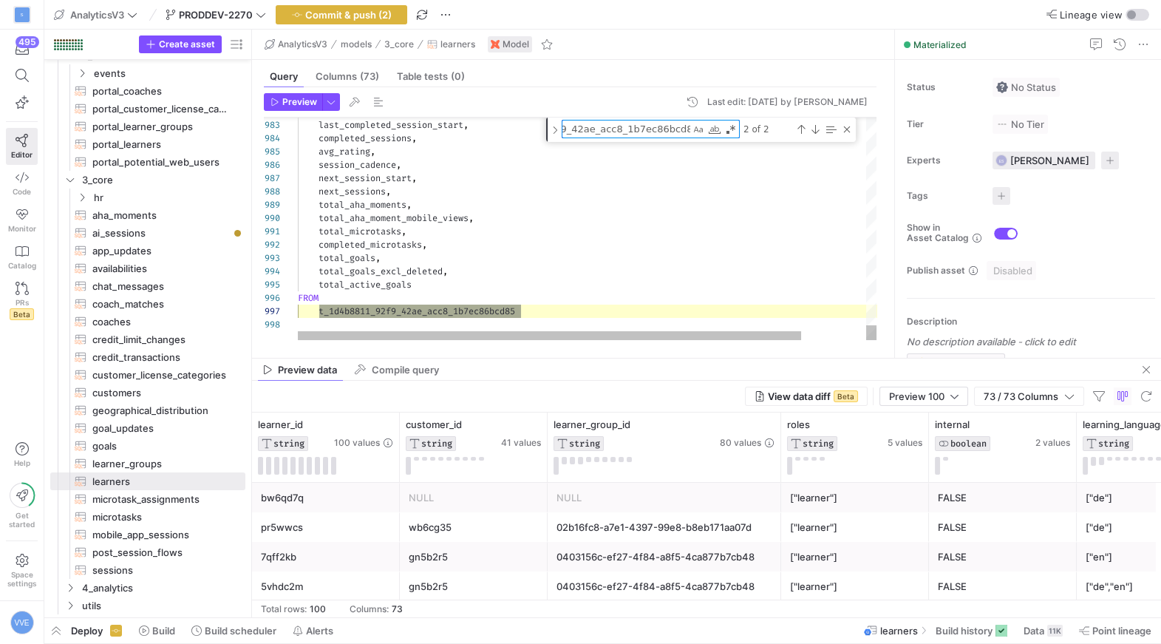
scroll to position [92, 222]
type textarea "t_1d4b8811_92f9_42ae_acc8_1b7ec86bcd85"
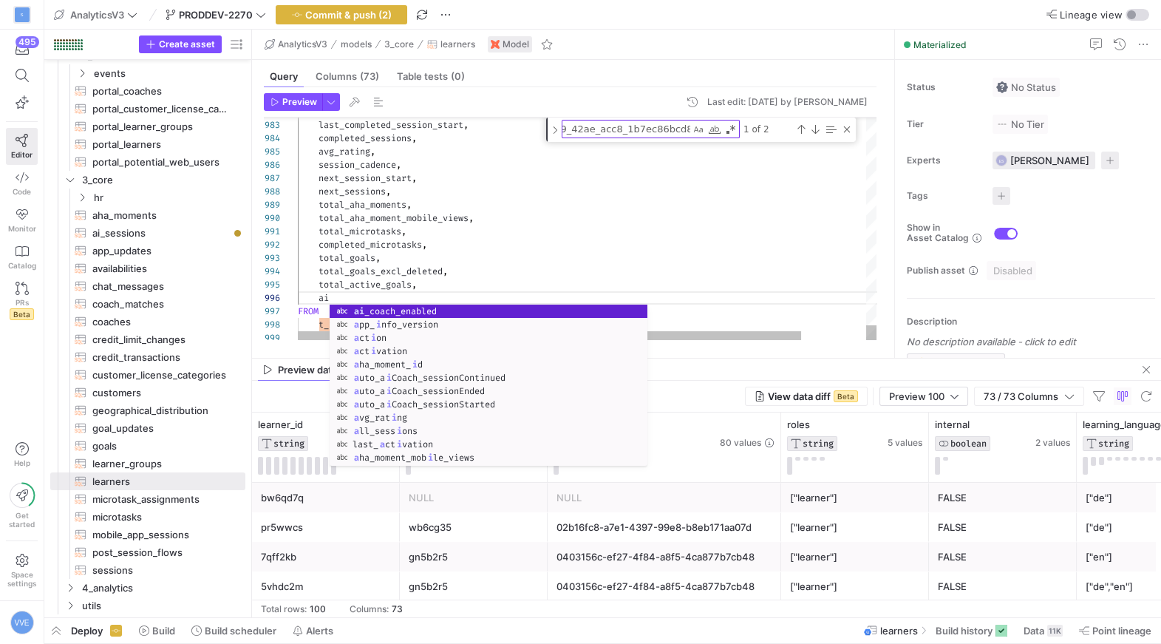
scroll to position [66, 106]
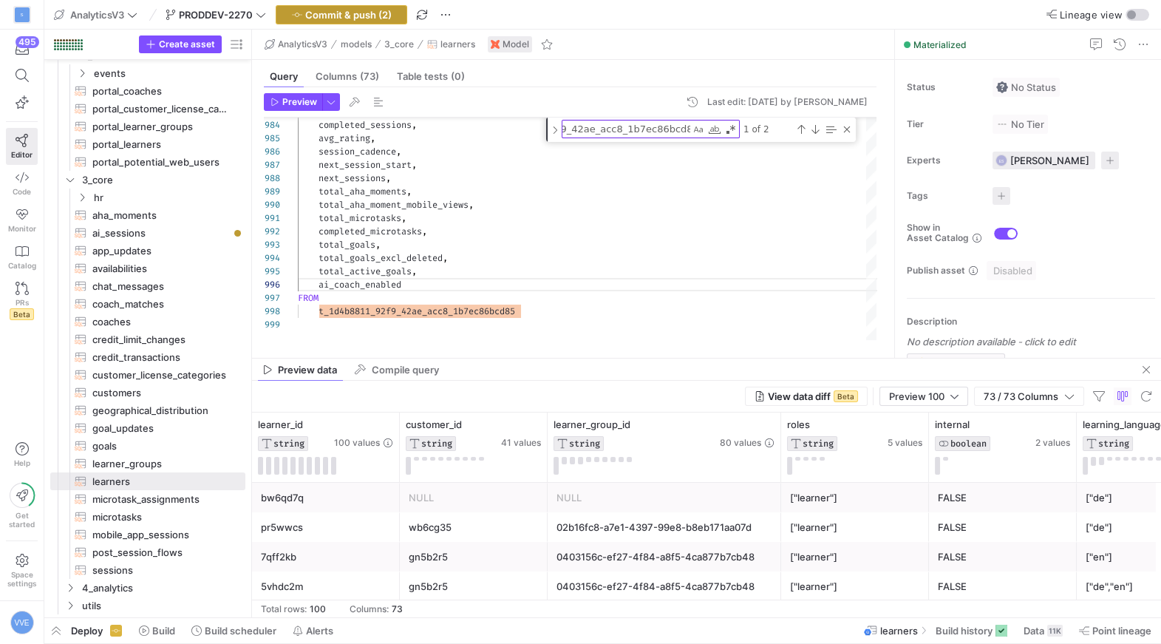
click at [321, 11] on span "Commit & push (2)" at bounding box center [348, 15] width 86 height 12
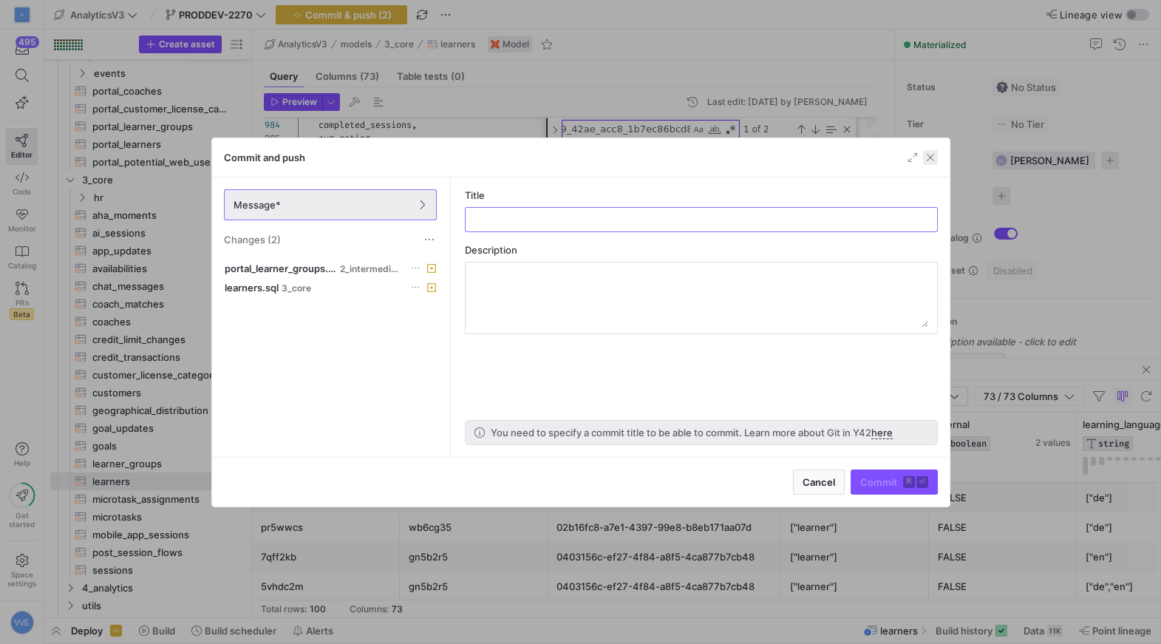
click at [931, 154] on span "button" at bounding box center [930, 157] width 15 height 15
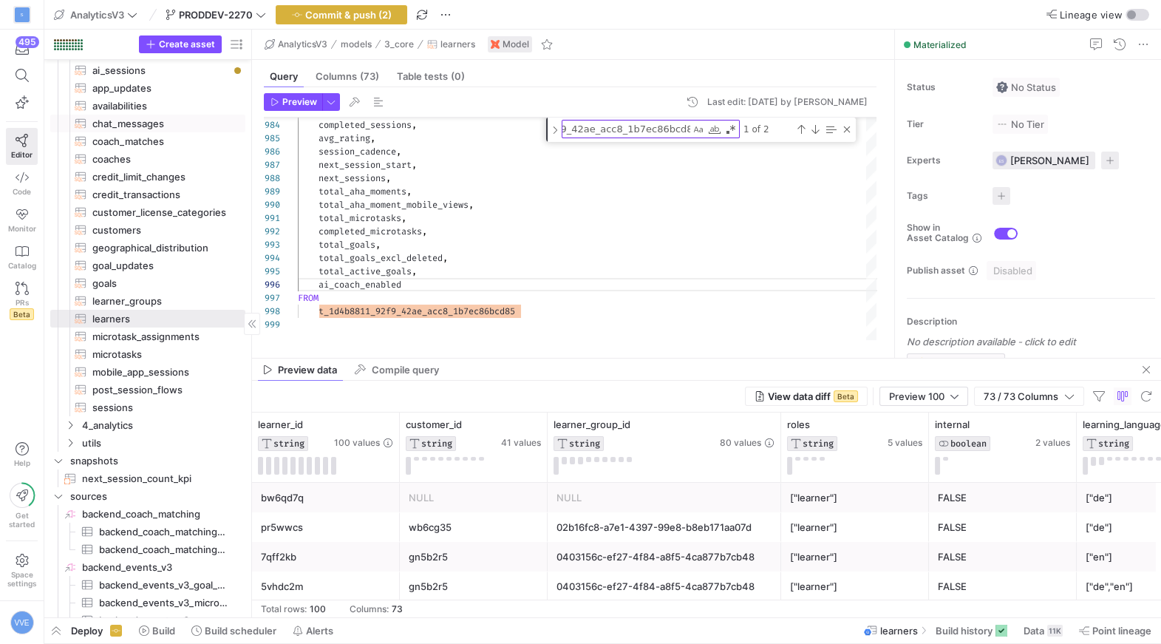
scroll to position [216, 0]
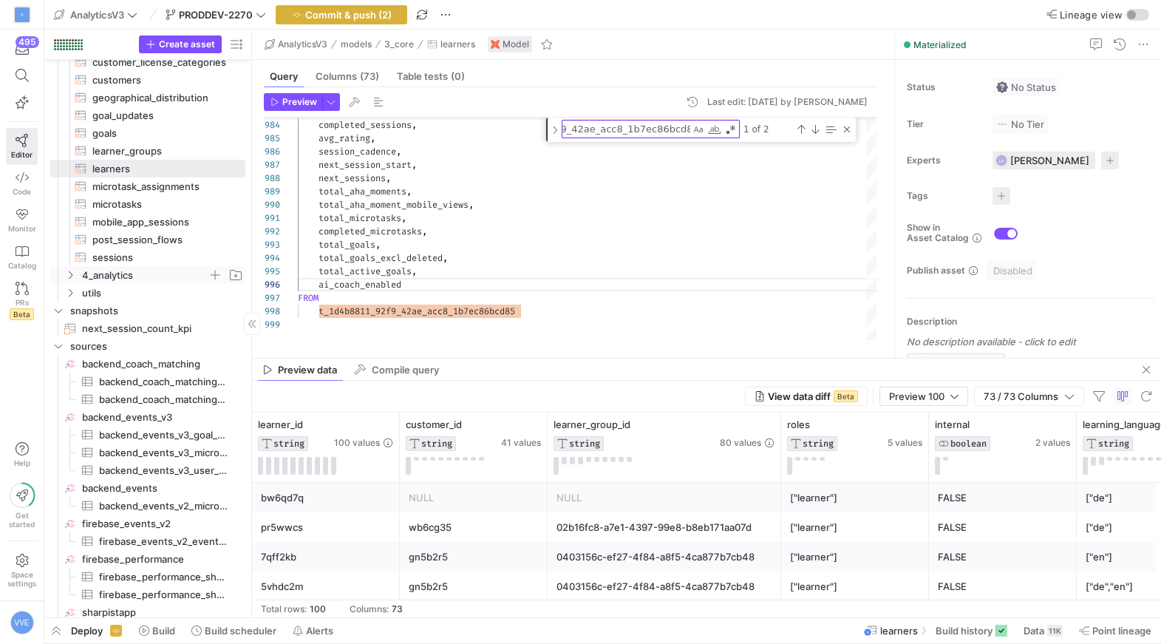
click at [78, 276] on span "4_analytics" at bounding box center [154, 275] width 182 height 16
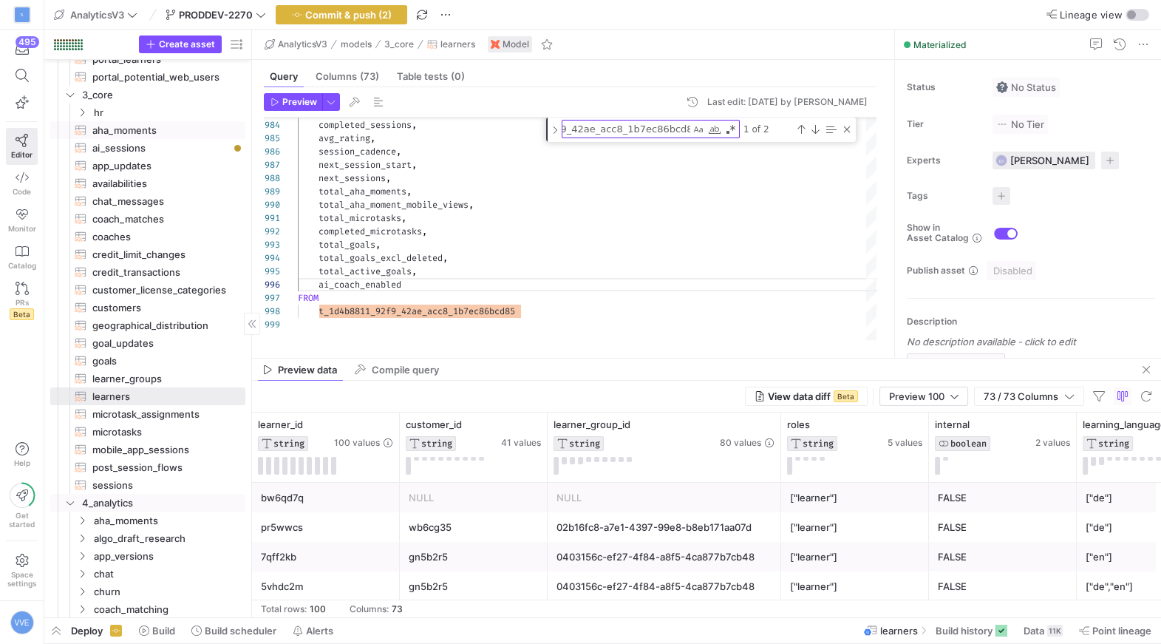
click at [167, 136] on span "aha_moments​​​​​​​​​​" at bounding box center [160, 130] width 136 height 17
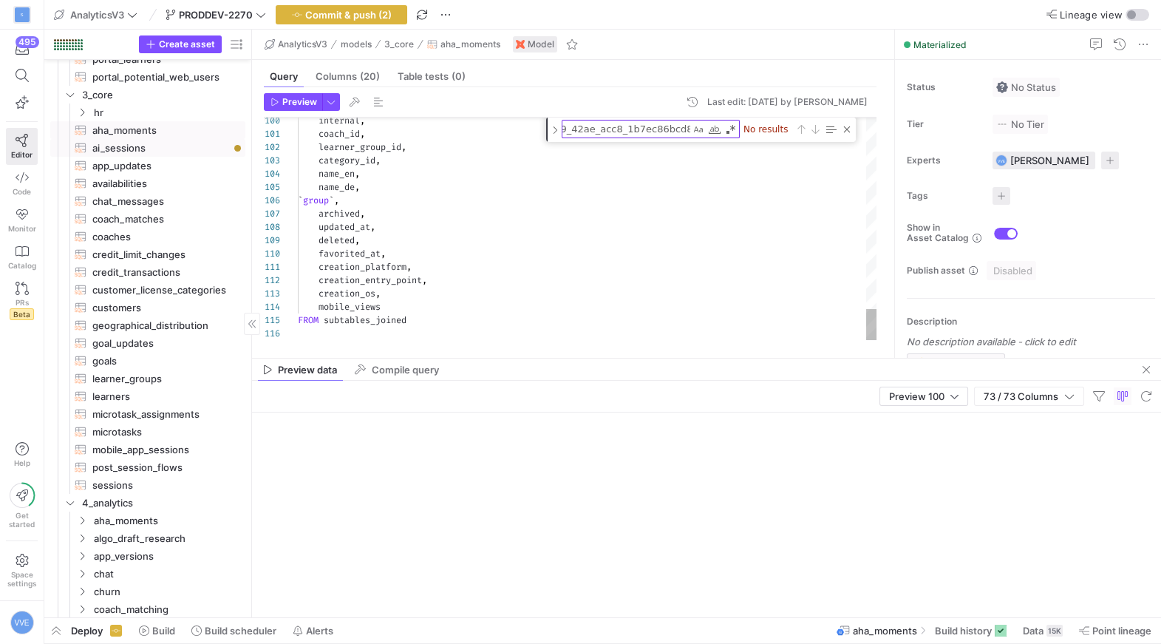
click at [167, 146] on span "ai_sessions​​​​​​​​​​" at bounding box center [160, 148] width 136 height 17
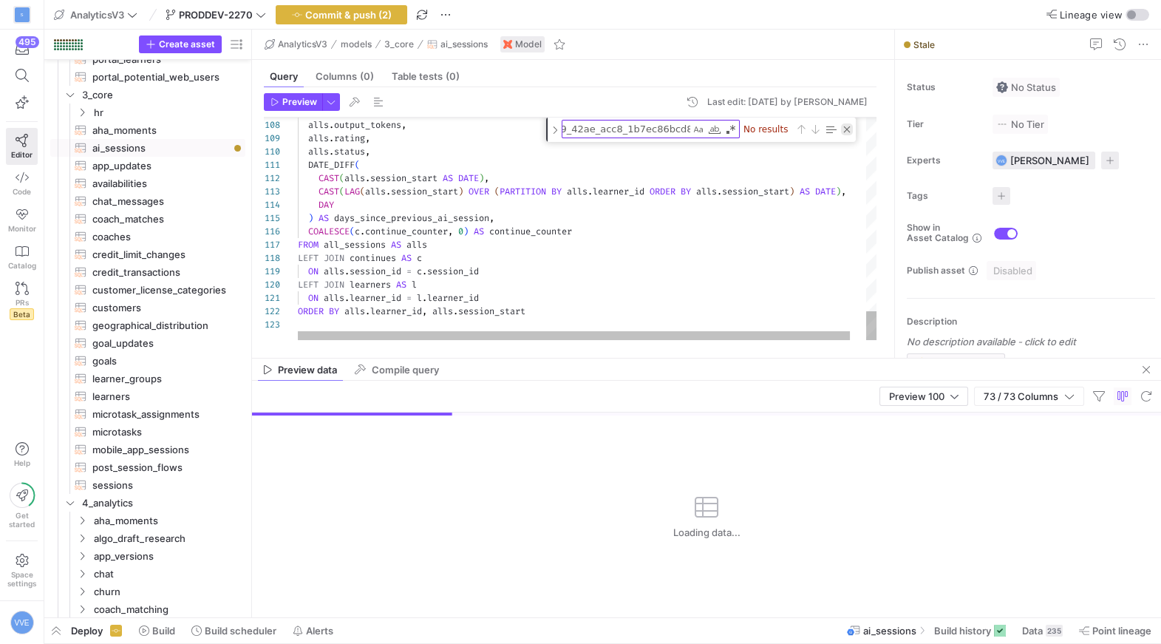
click at [843, 127] on div "Close (Escape)" at bounding box center [847, 129] width 12 height 12
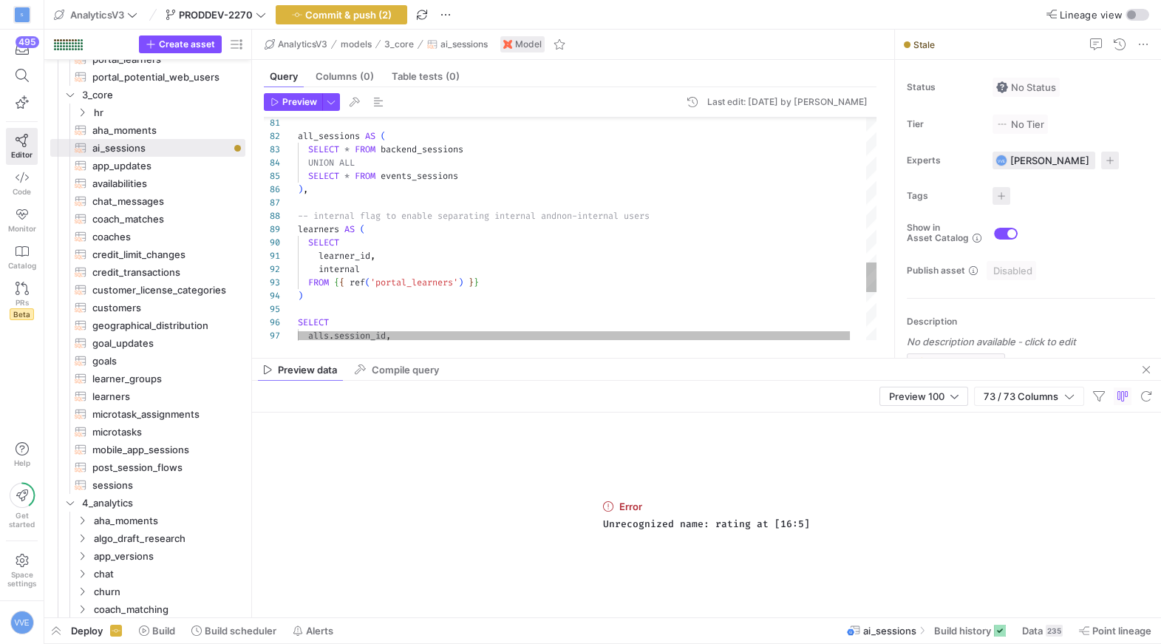
type textarea "learner_id, internal FROM {{ ref('portal_learners') }} ) SELECT alls.session_id…"
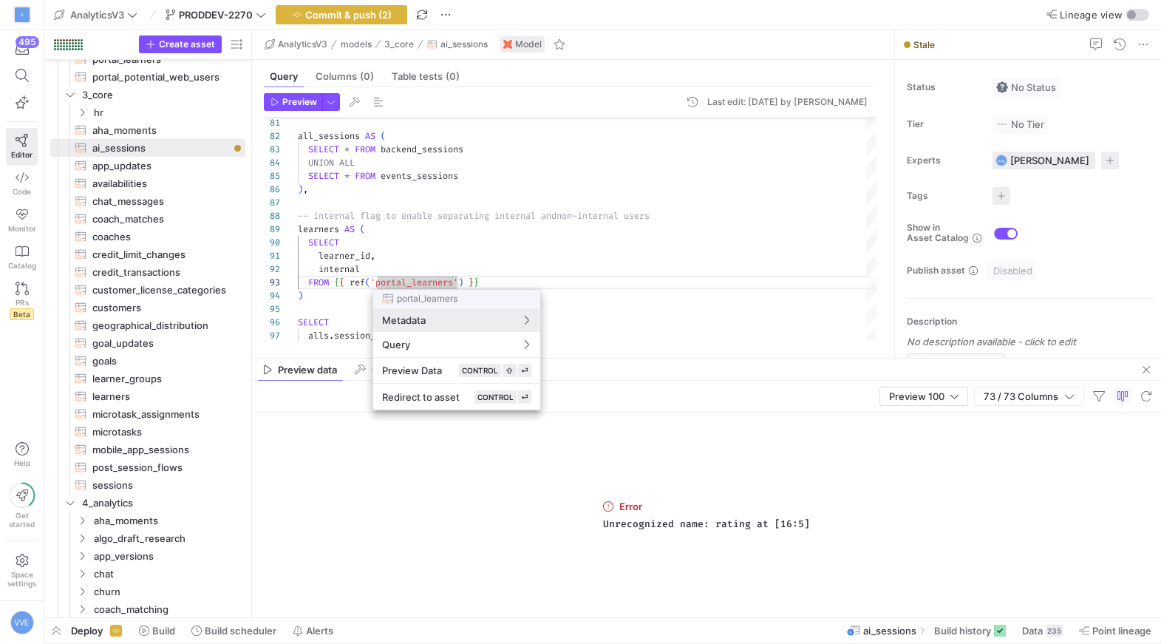
click at [423, 283] on div at bounding box center [580, 322] width 1161 height 644
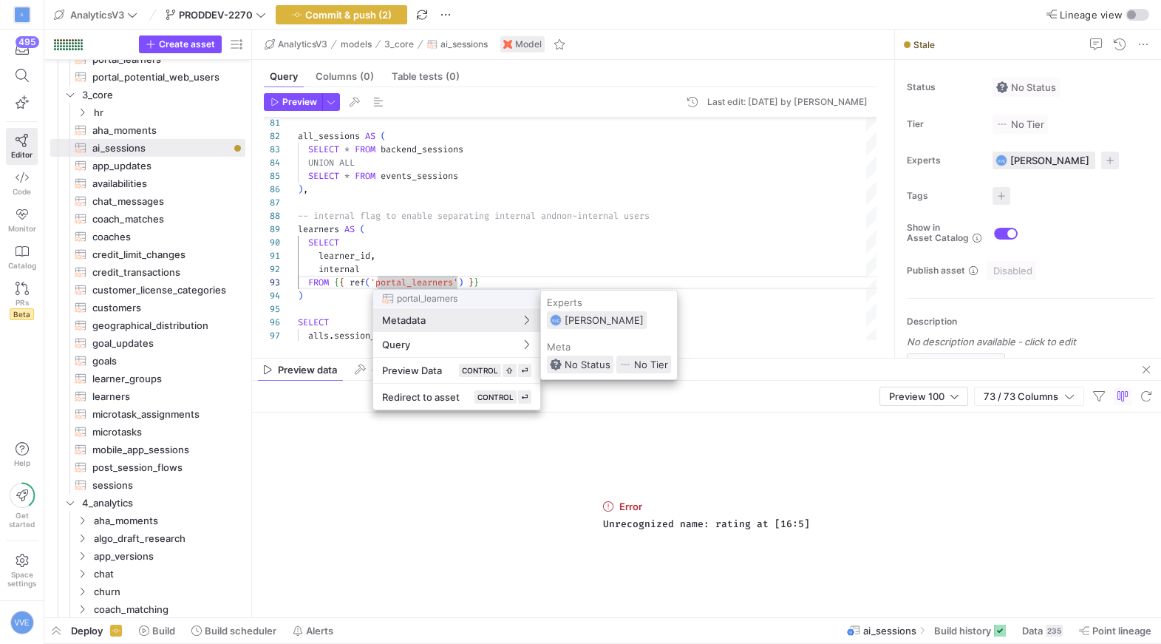
click at [431, 280] on div at bounding box center [580, 322] width 1161 height 644
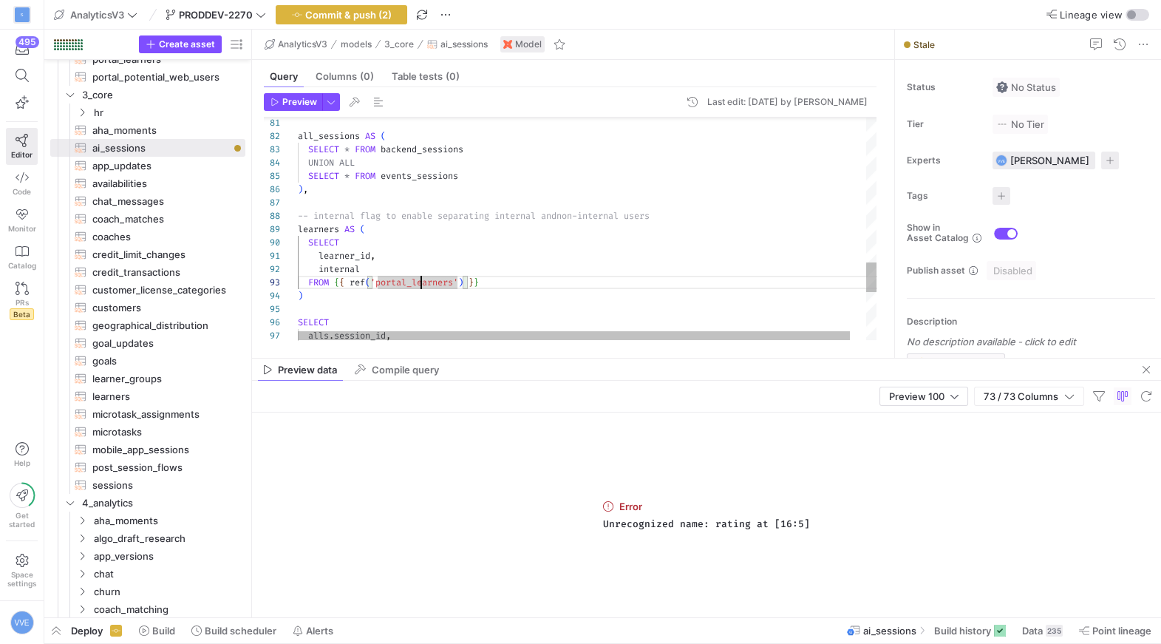
type textarea "learner_id, internal FROM {{ ref('learners') }} ) SELECT alls.session_id, alls.…"
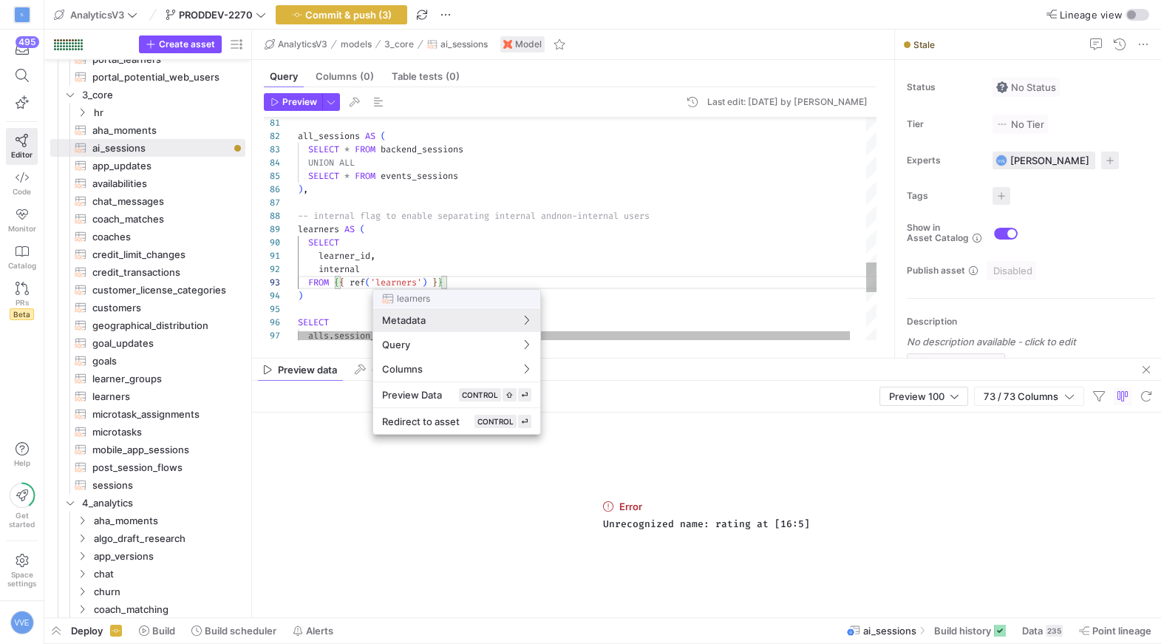
click at [375, 282] on div at bounding box center [580, 322] width 1161 height 644
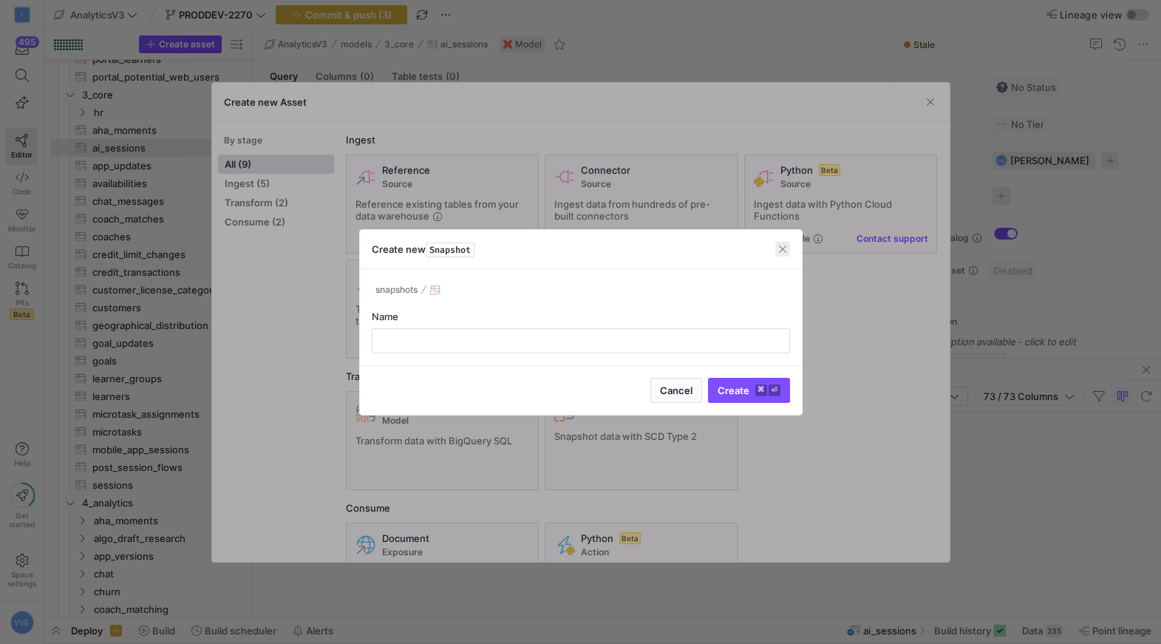
click at [785, 247] on span "button" at bounding box center [782, 249] width 15 height 15
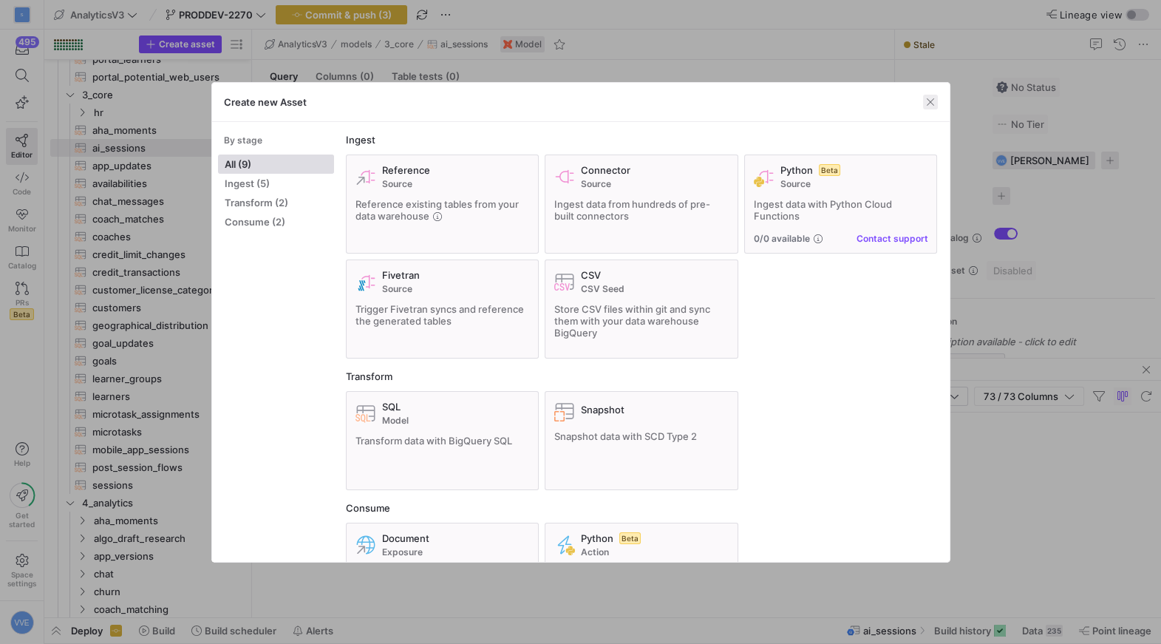
click at [932, 100] on span "button" at bounding box center [930, 102] width 15 height 15
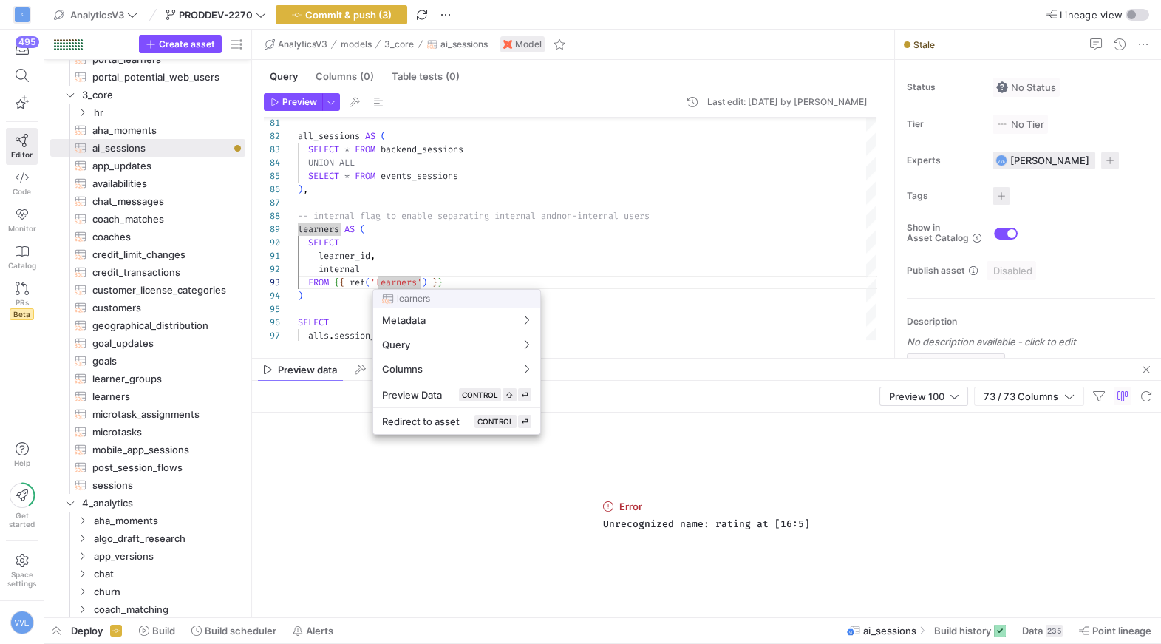
click at [381, 270] on div at bounding box center [580, 322] width 1161 height 644
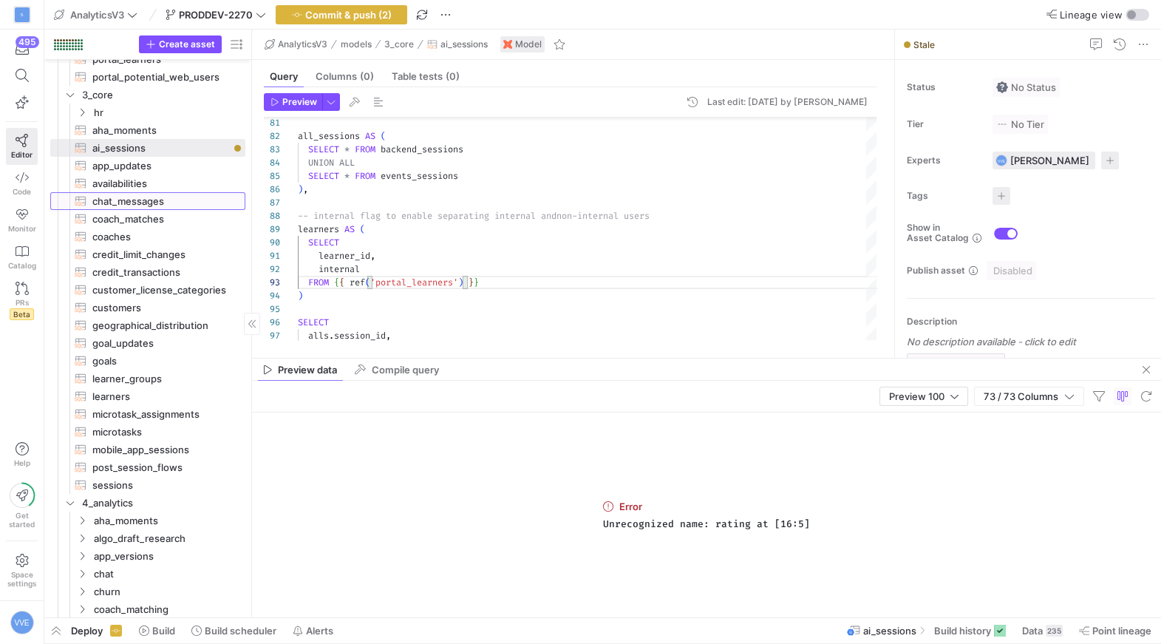
click at [162, 207] on span "chat_messages​​​​​​​​​​" at bounding box center [160, 201] width 136 height 17
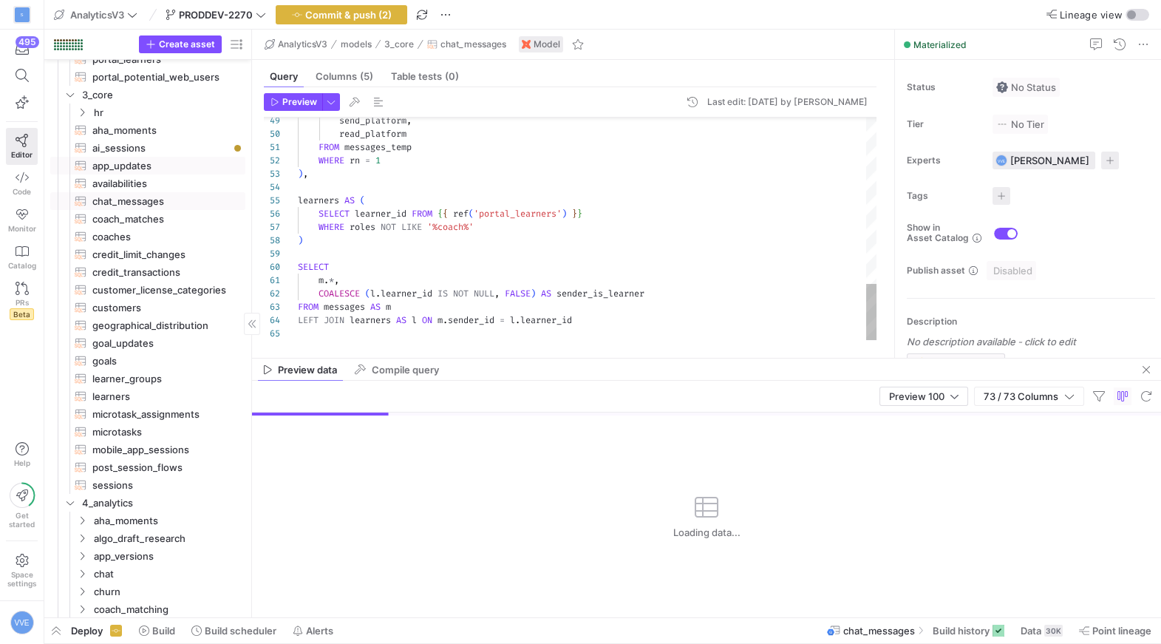
click at [176, 149] on span "ai_sessions​​​​​​​​​​" at bounding box center [160, 148] width 136 height 17
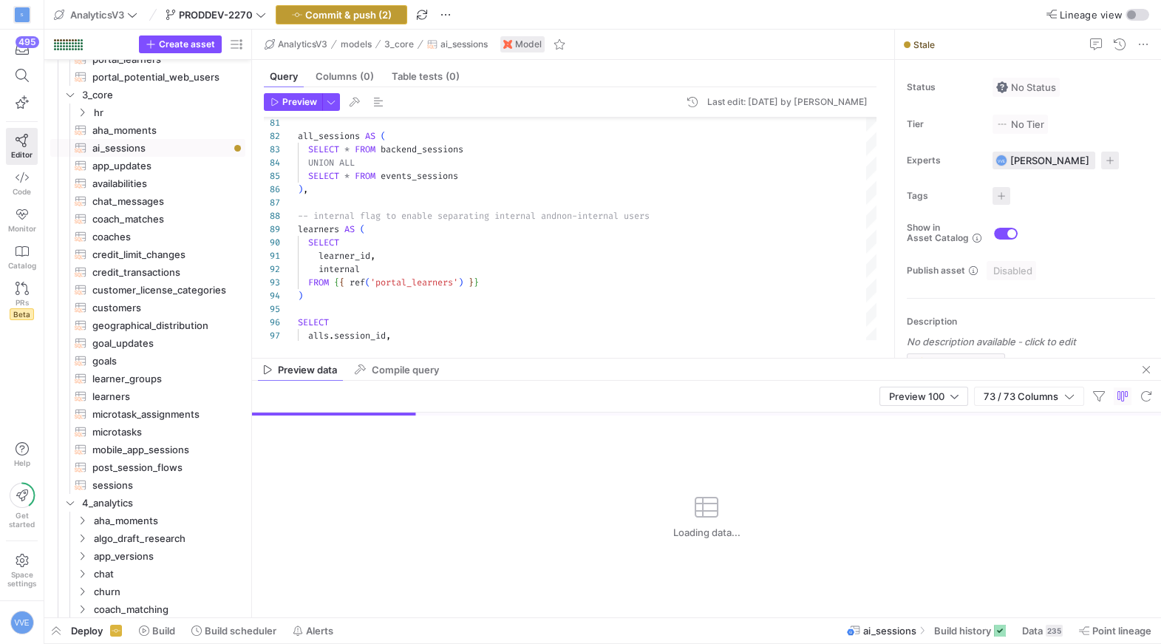
click at [324, 16] on span "Commit & push (2)" at bounding box center [348, 15] width 86 height 12
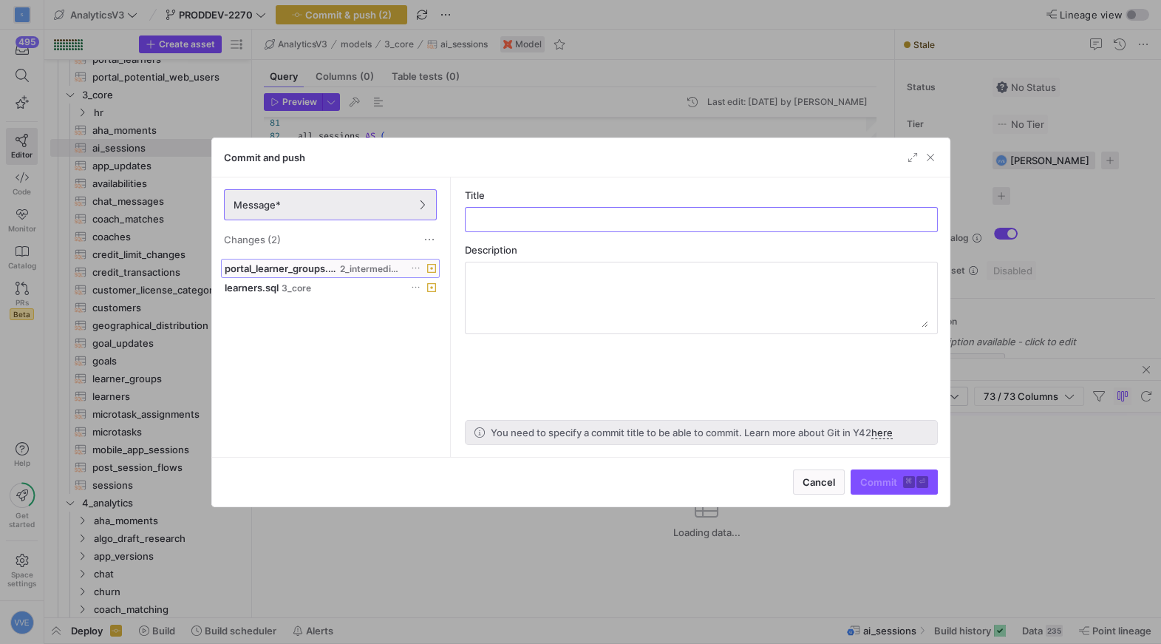
click at [323, 269] on span "portal_learner_groups.sql" at bounding box center [281, 268] width 113 height 12
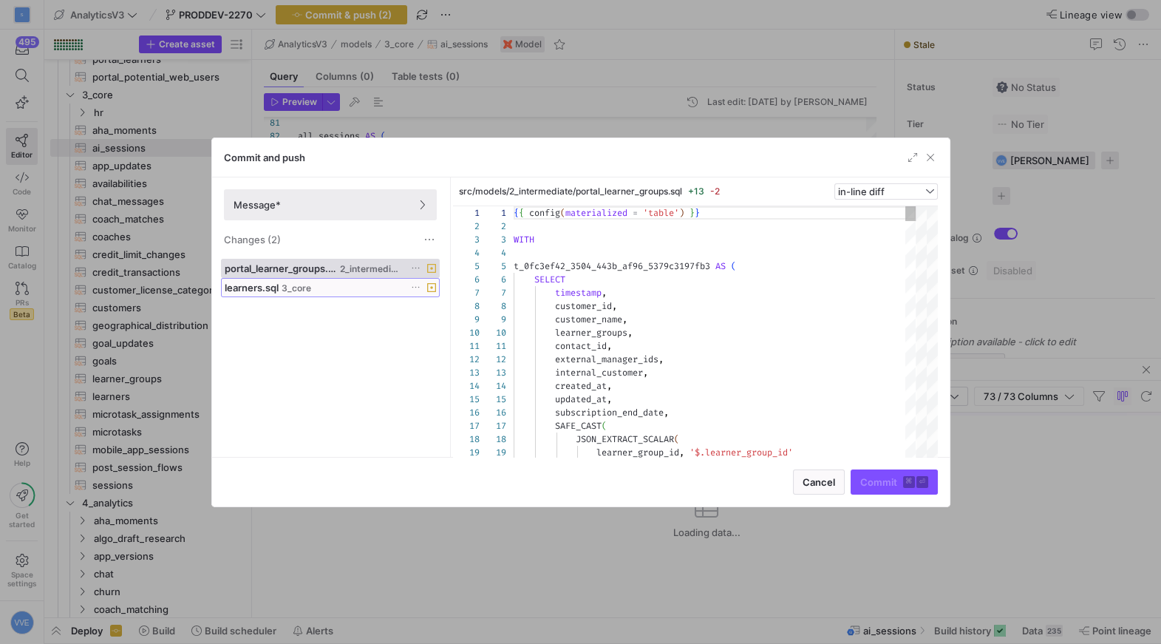
click at [315, 283] on div "learners.sql 3_core" at bounding box center [314, 288] width 179 height 12
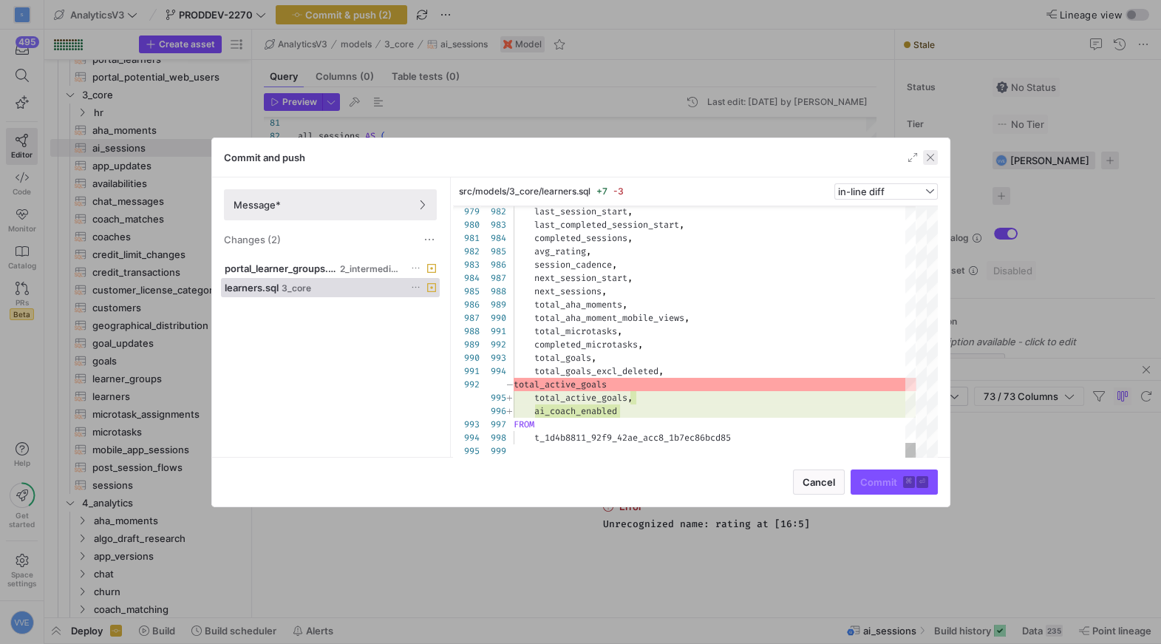
click at [932, 161] on span "button" at bounding box center [930, 157] width 15 height 15
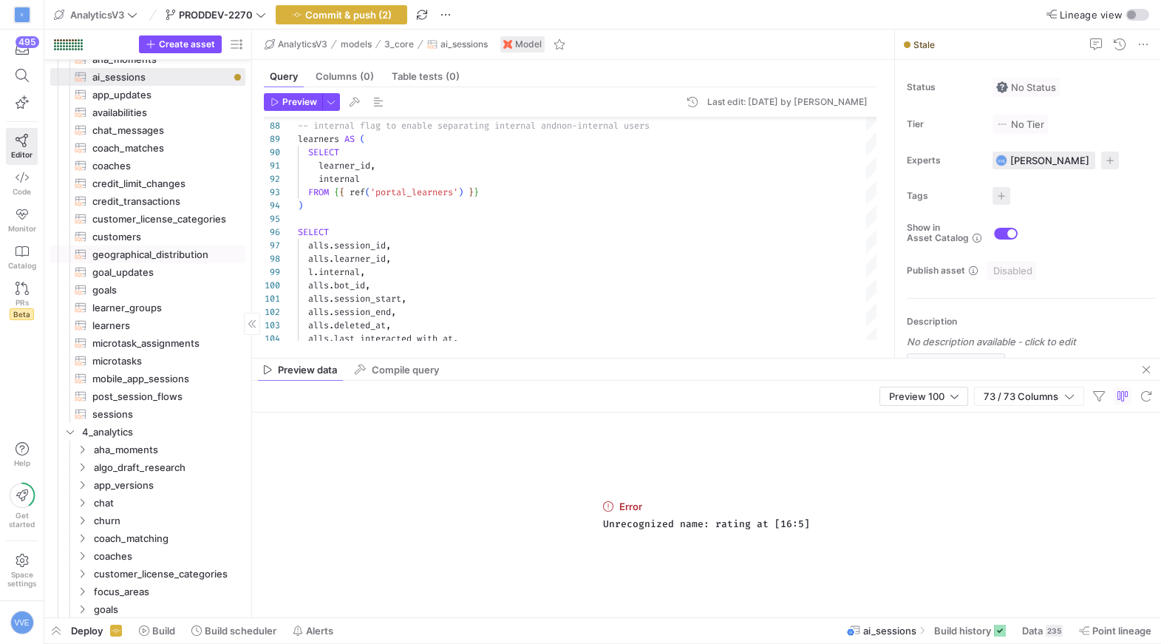
scroll to position [185, 0]
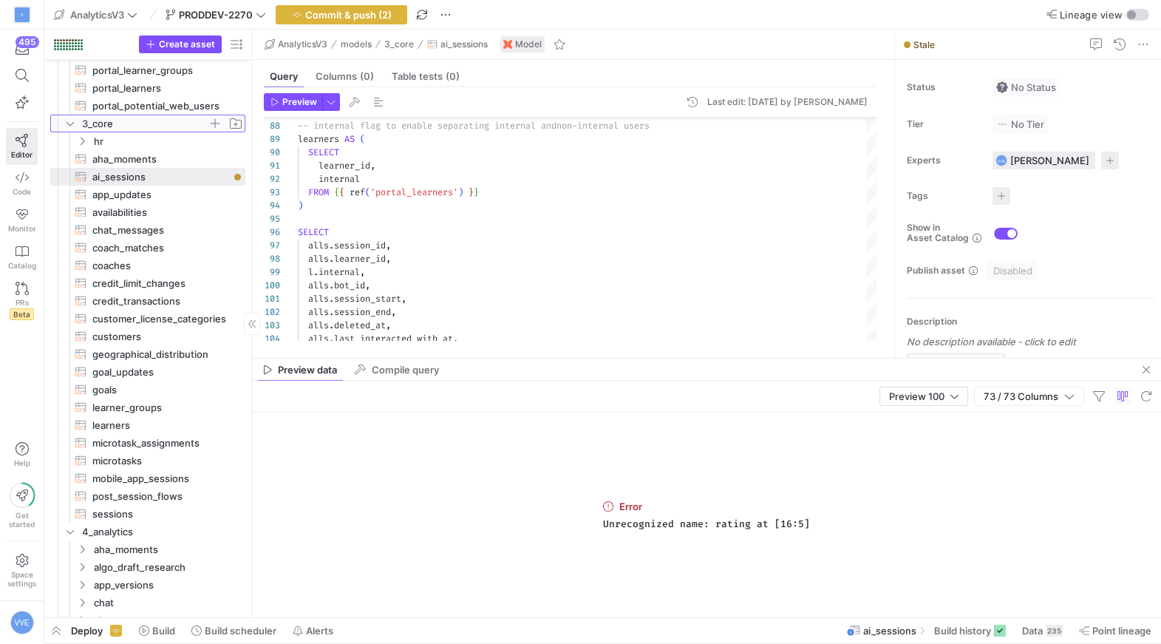
click at [74, 121] on icon "Press SPACE to select this row." at bounding box center [70, 123] width 10 height 9
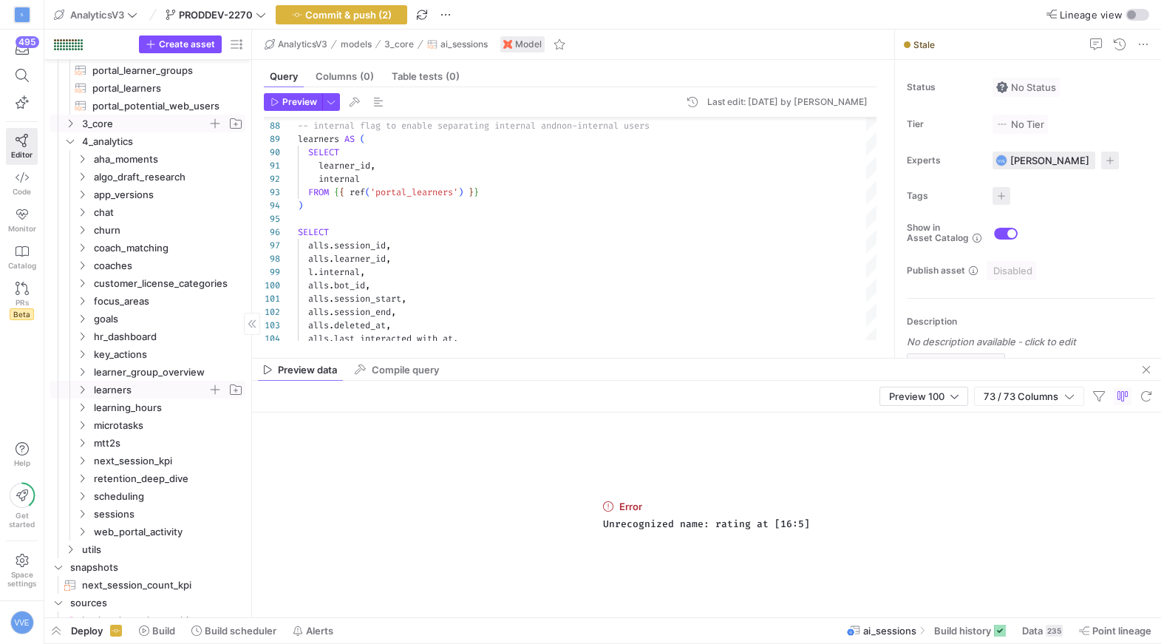
click at [146, 389] on span "learners" at bounding box center [151, 389] width 114 height 17
click at [151, 409] on span "learner_statistics" at bounding box center [157, 407] width 102 height 17
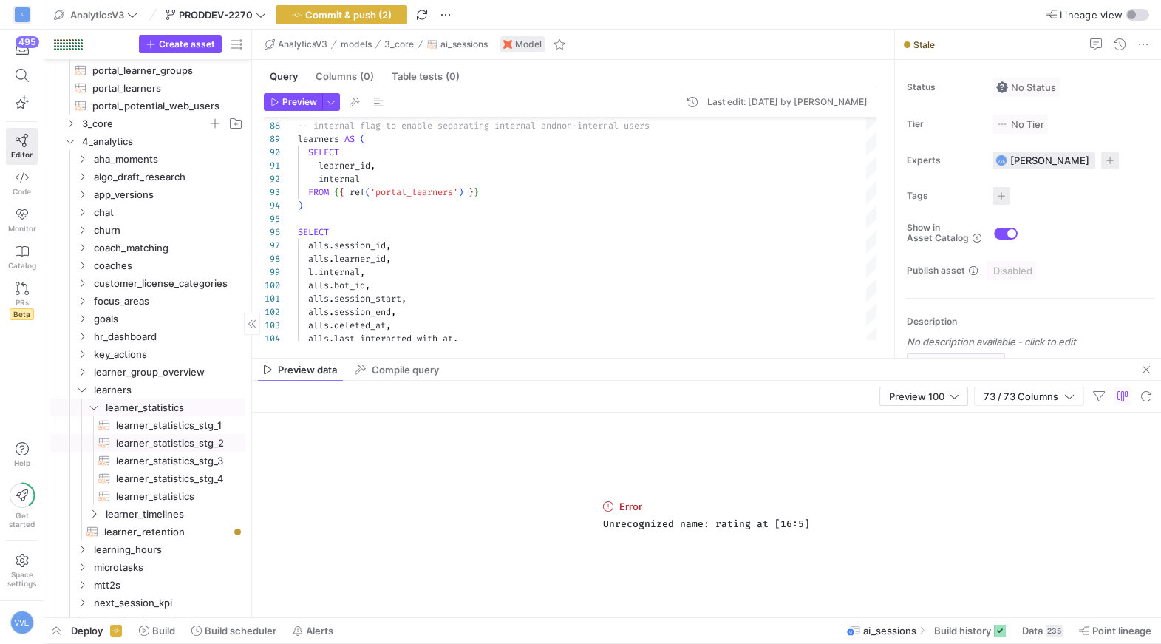
click at [194, 430] on span "learner_statistics_stg_1​​​​​​​​​​" at bounding box center [172, 425] width 112 height 17
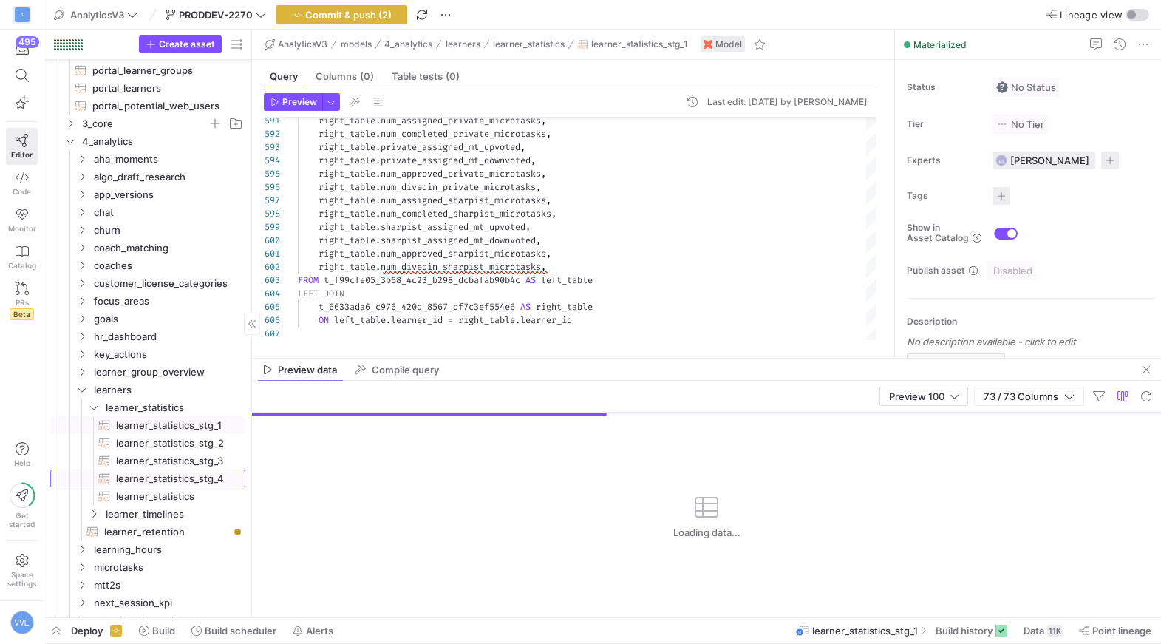
click at [173, 485] on link "learner_statistics_stg_4​​​​​​​​​​" at bounding box center [147, 478] width 195 height 18
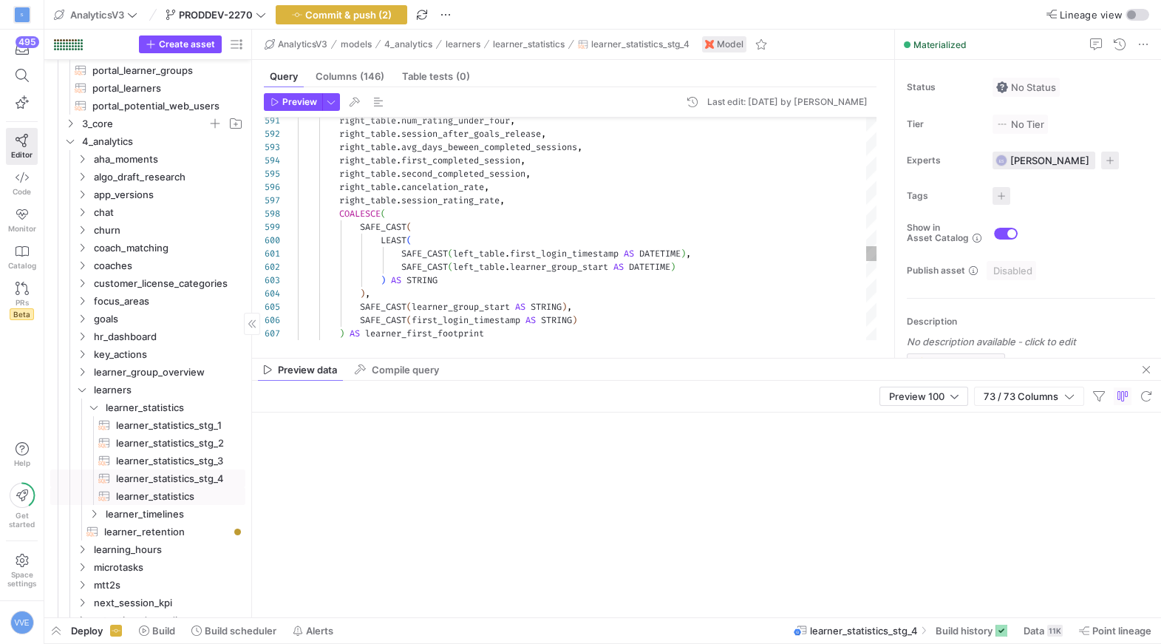
click at [173, 495] on span "learner_statistics​​​​​​​​​​" at bounding box center [172, 496] width 112 height 17
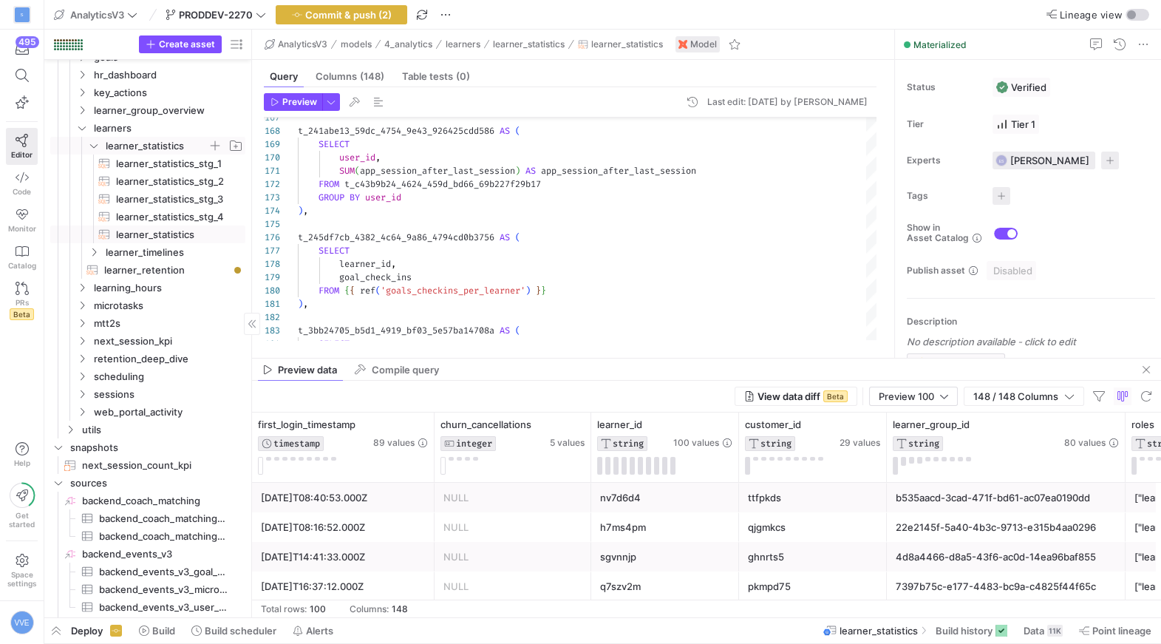
click at [92, 143] on icon "Press SPACE to select this row." at bounding box center [94, 145] width 10 height 9
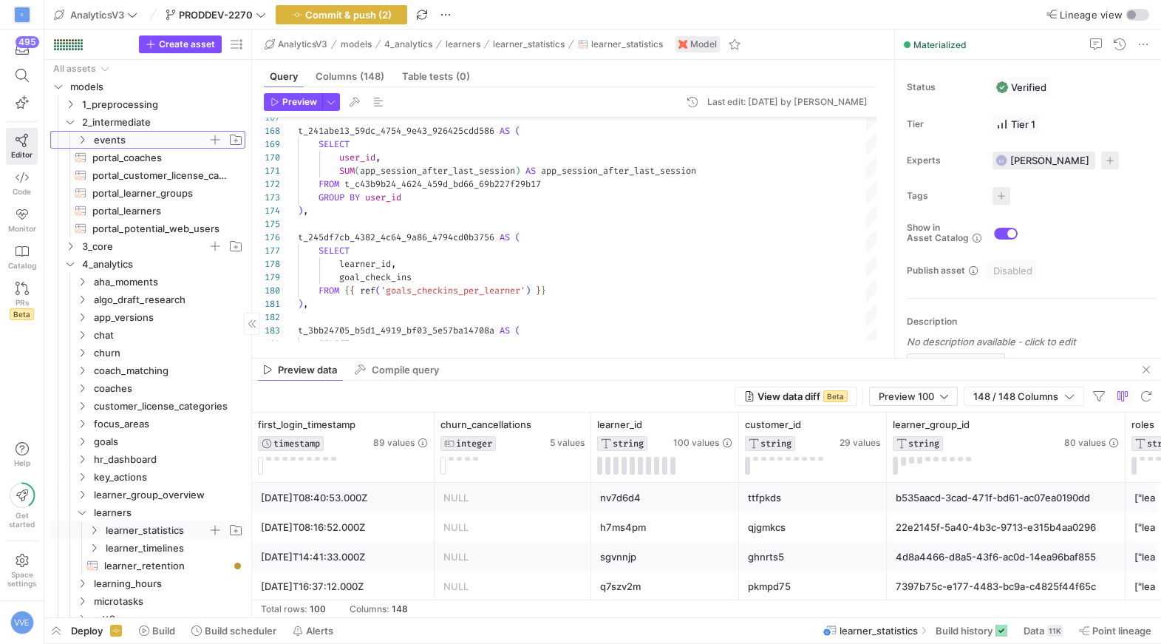
click at [85, 137] on icon "Press SPACE to select this row." at bounding box center [82, 139] width 10 height 9
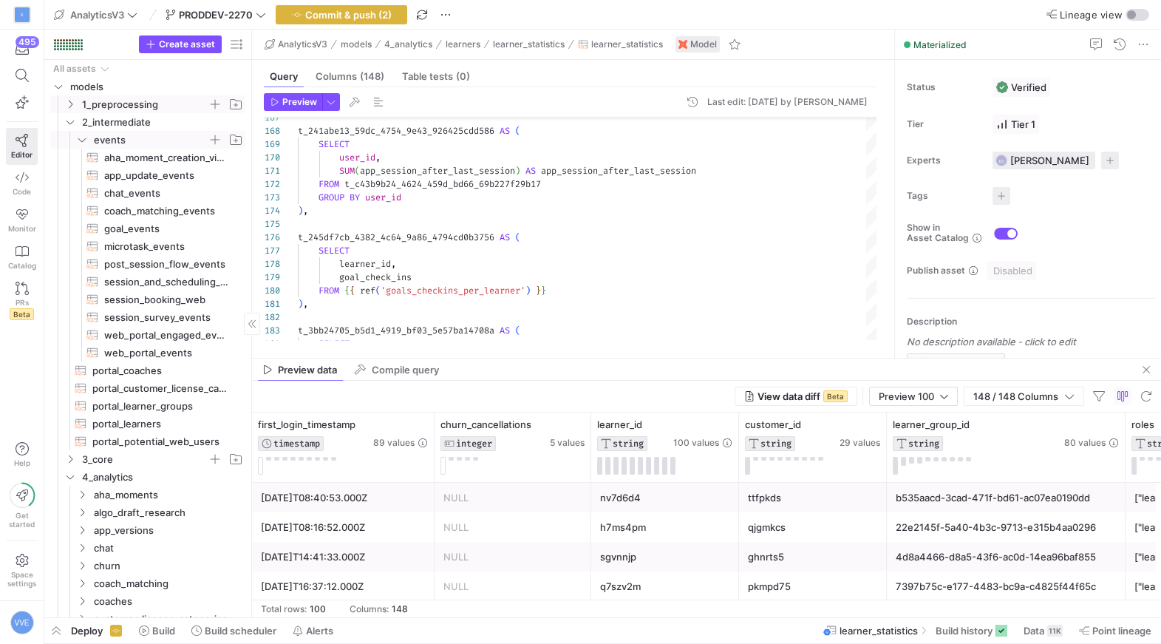
click at [72, 106] on icon "Press SPACE to select this row." at bounding box center [70, 104] width 10 height 9
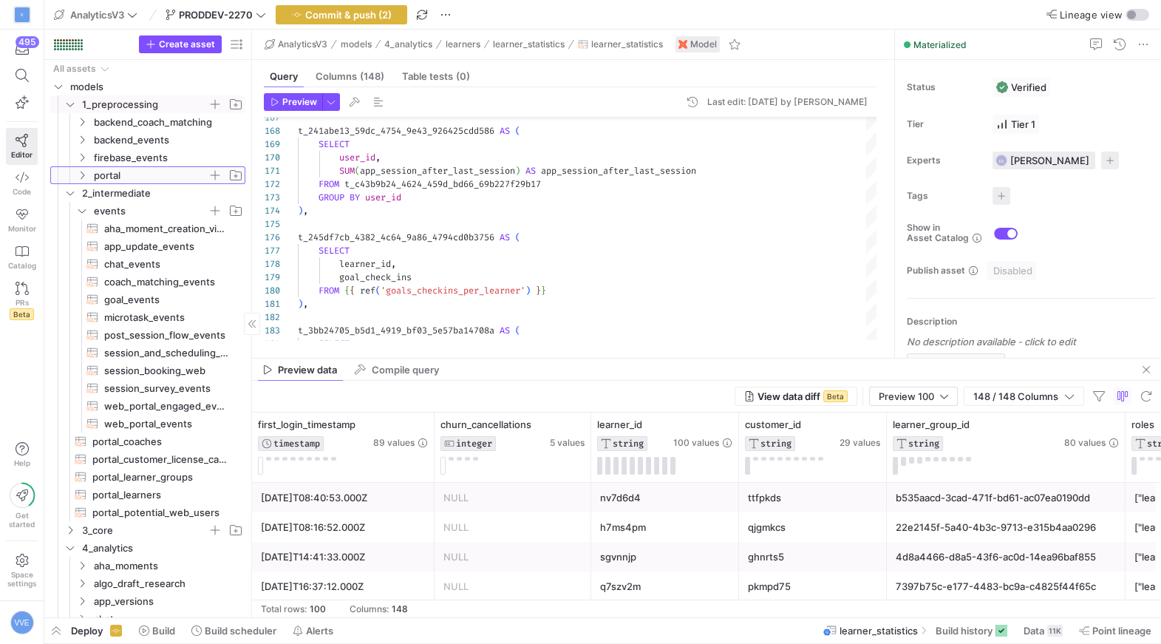
click at [90, 169] on span "portal" at bounding box center [160, 175] width 170 height 16
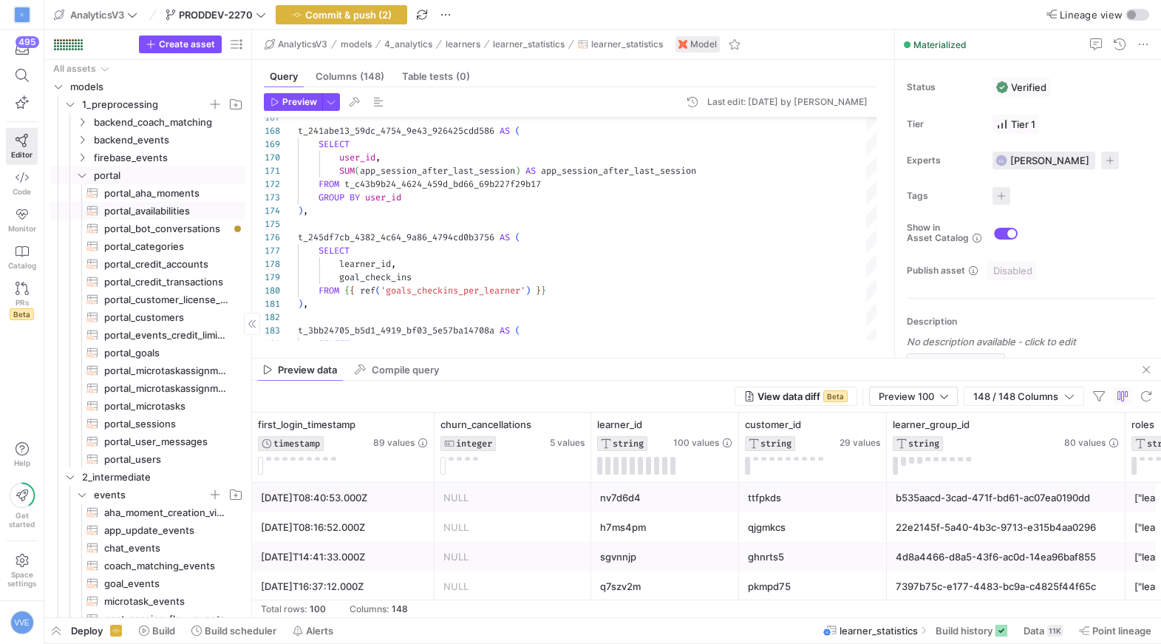
click at [136, 224] on span "portal_bot_conversations​​​​​​​​​​" at bounding box center [166, 228] width 124 height 17
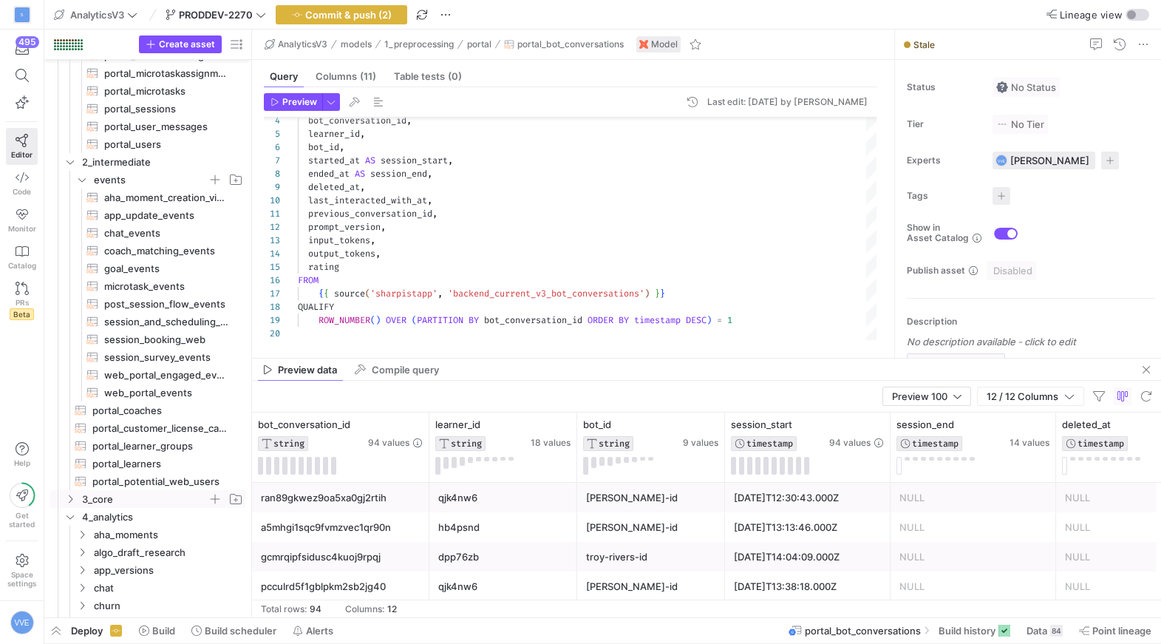
click at [117, 490] on link "3_core" at bounding box center [147, 499] width 195 height 18
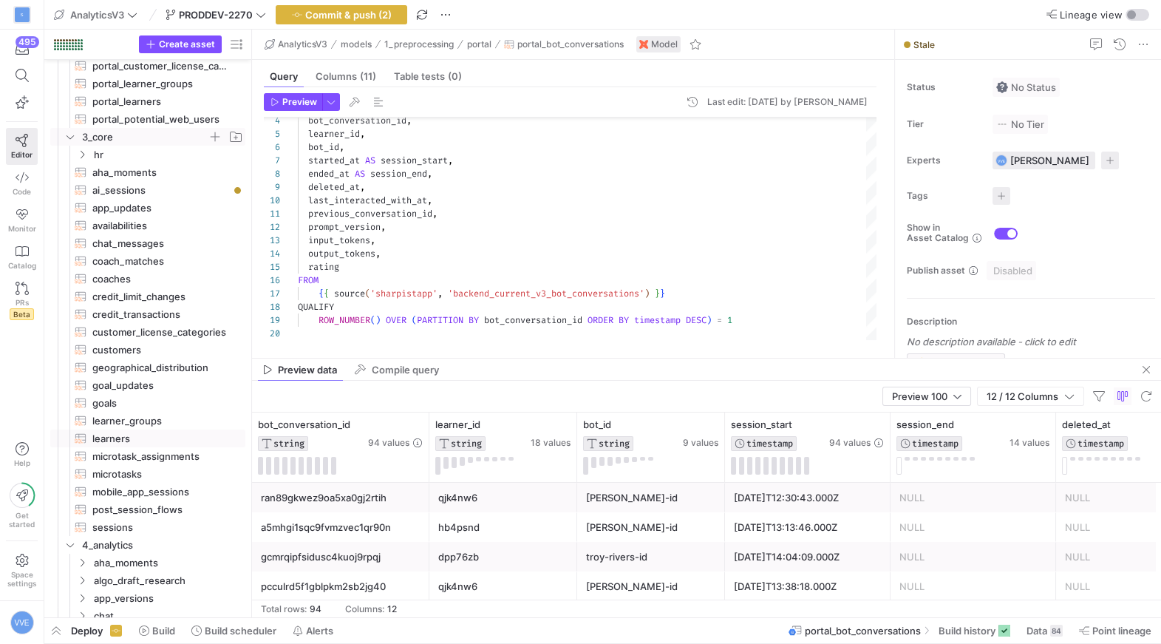
click at [132, 445] on span "learners​​​​​​​​​​" at bounding box center [160, 438] width 136 height 17
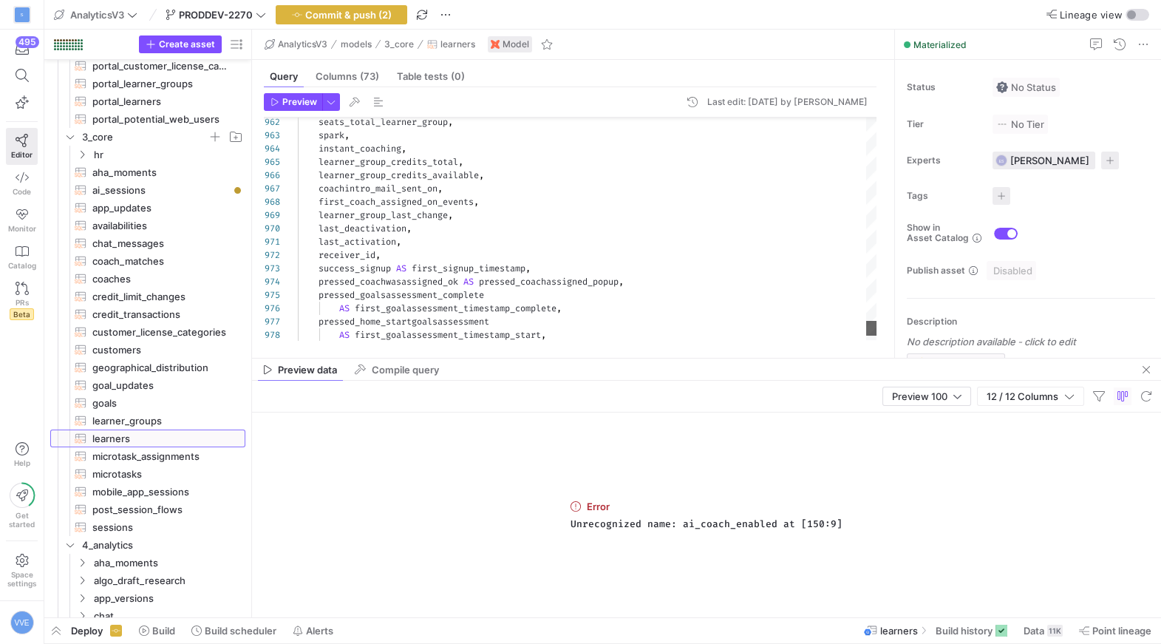
click at [866, 331] on div at bounding box center [871, 328] width 10 height 15
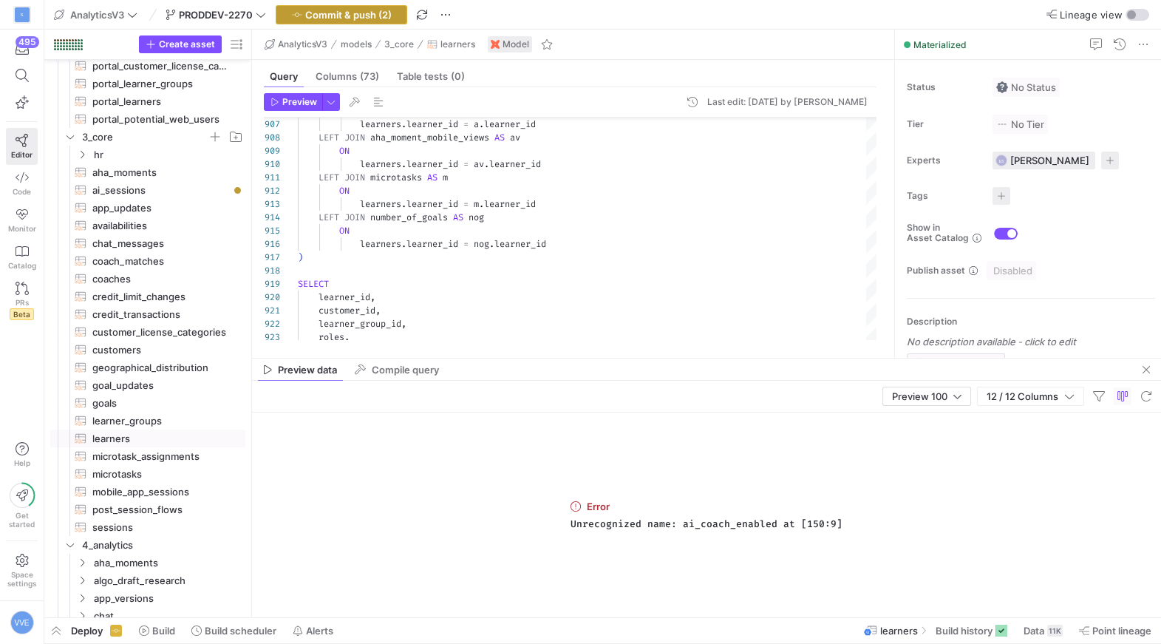
click at [368, 10] on span "Commit & push (2)" at bounding box center [348, 15] width 86 height 12
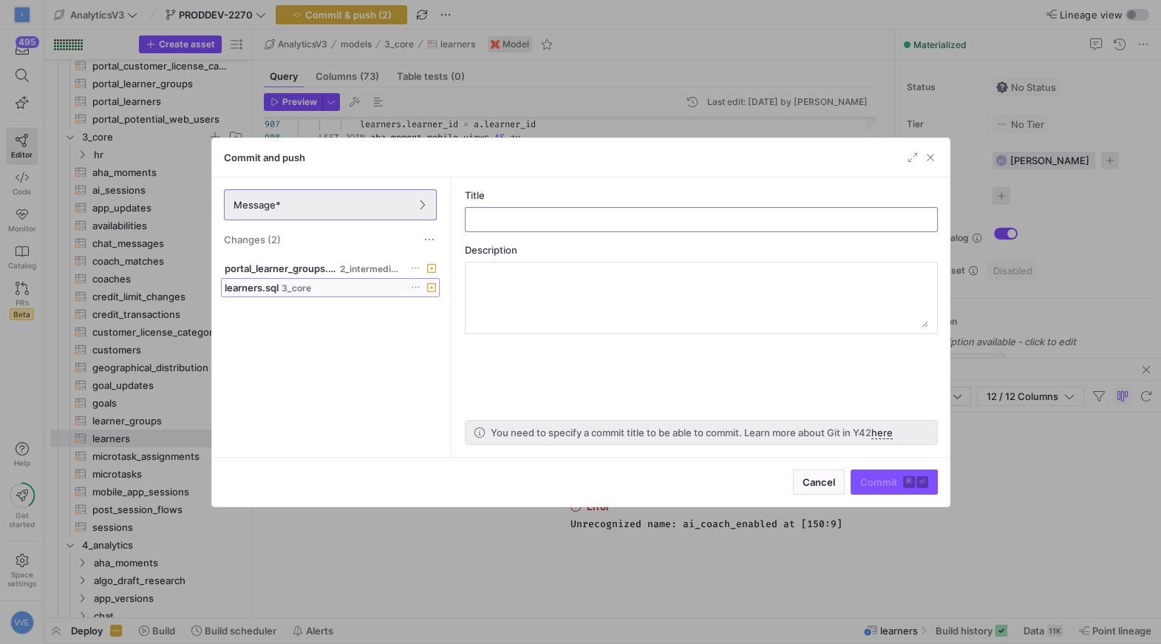
click at [304, 296] on button "learners.sql 3_core" at bounding box center [330, 287] width 219 height 19
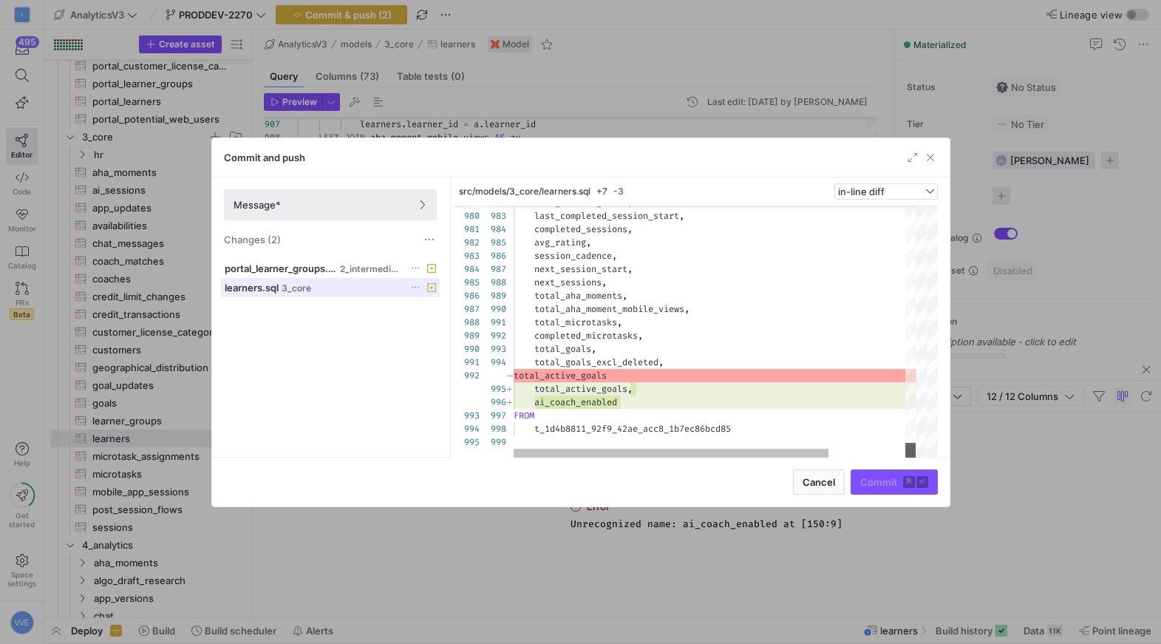
click at [915, 457] on div at bounding box center [910, 331] width 10 height 251
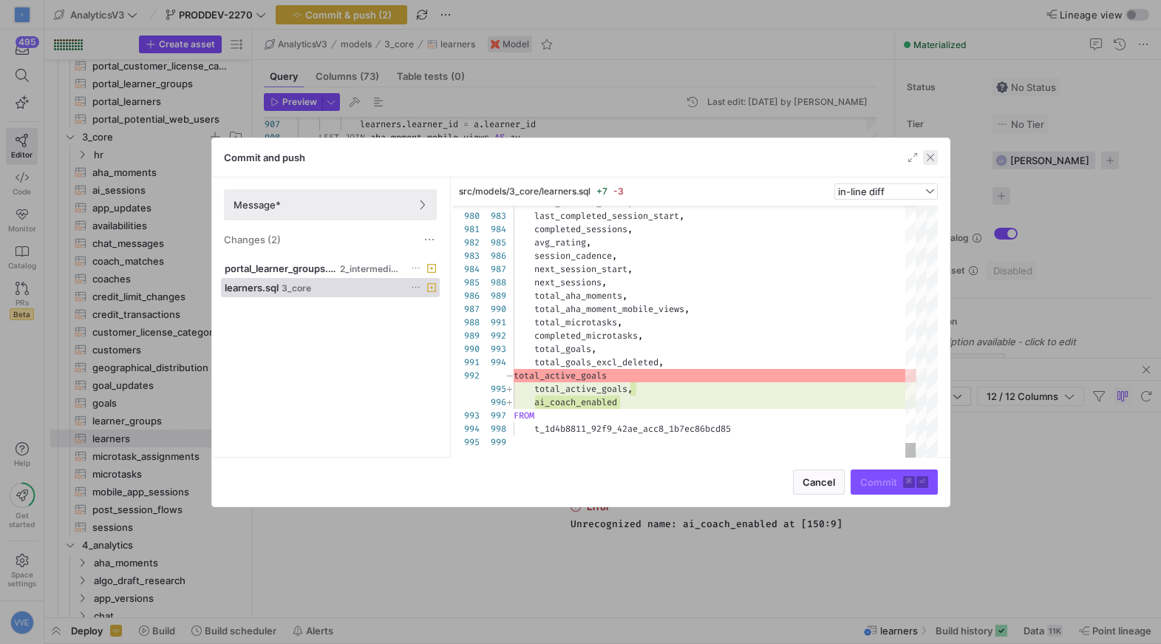
click at [928, 154] on span "button" at bounding box center [930, 157] width 15 height 15
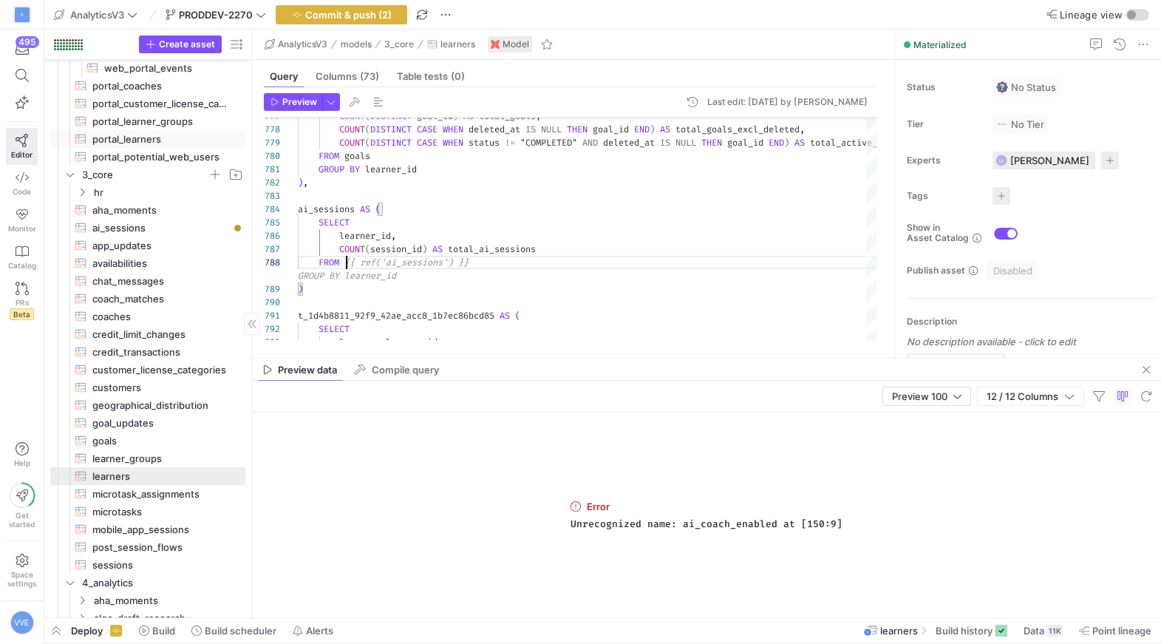
scroll to position [106, 122]
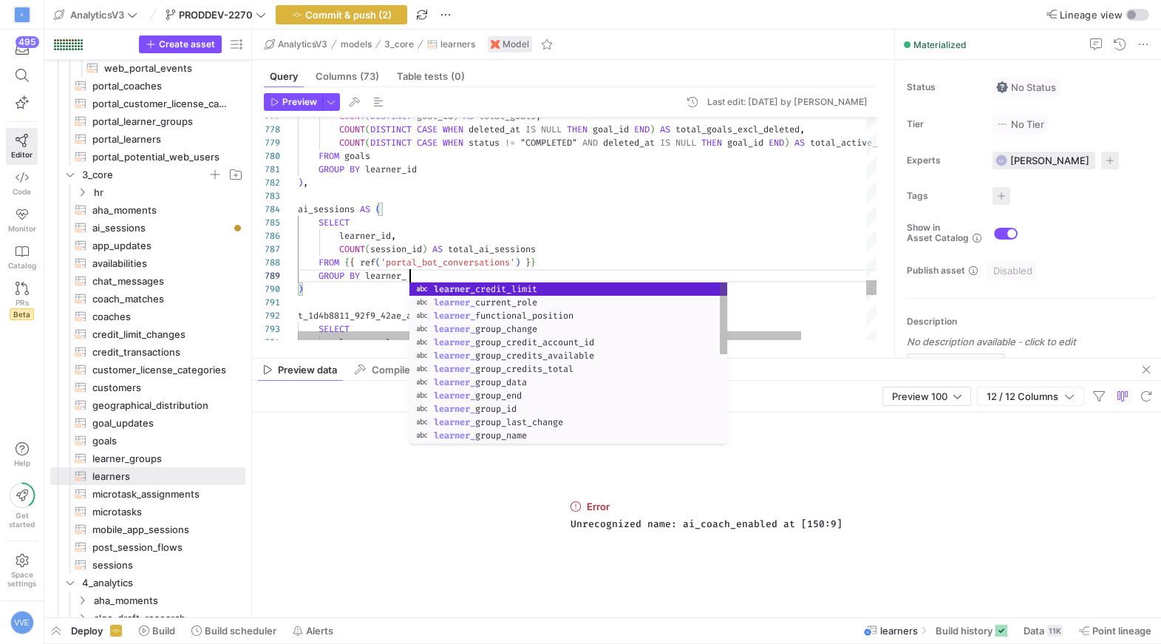
scroll to position [106, 122]
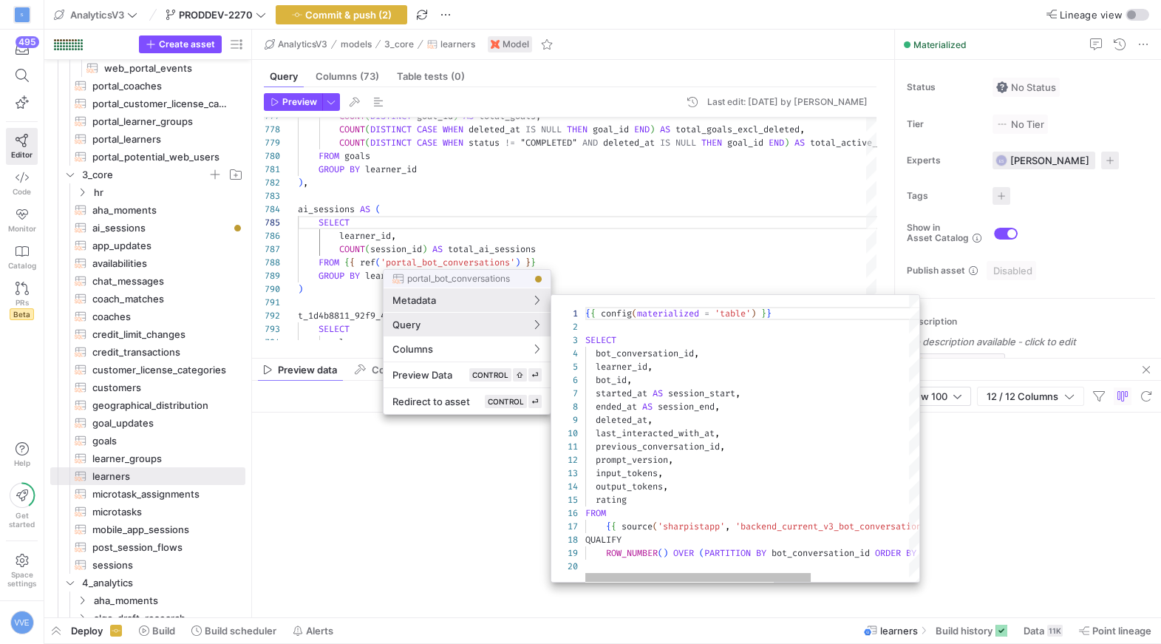
scroll to position [133, 0]
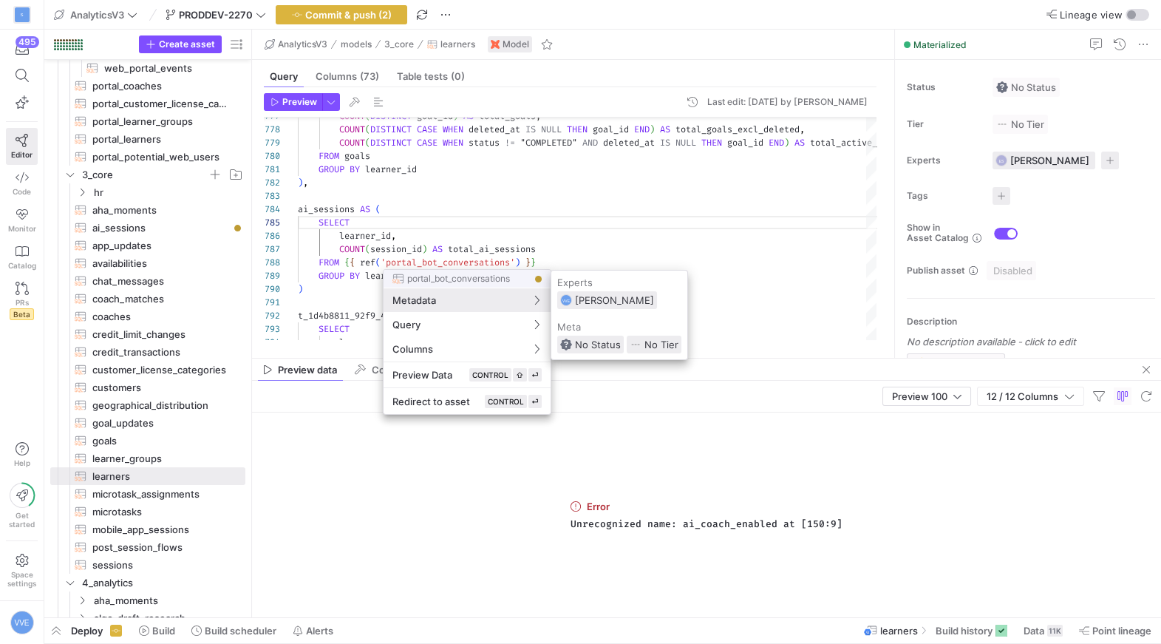
click at [395, 248] on div at bounding box center [580, 322] width 1161 height 644
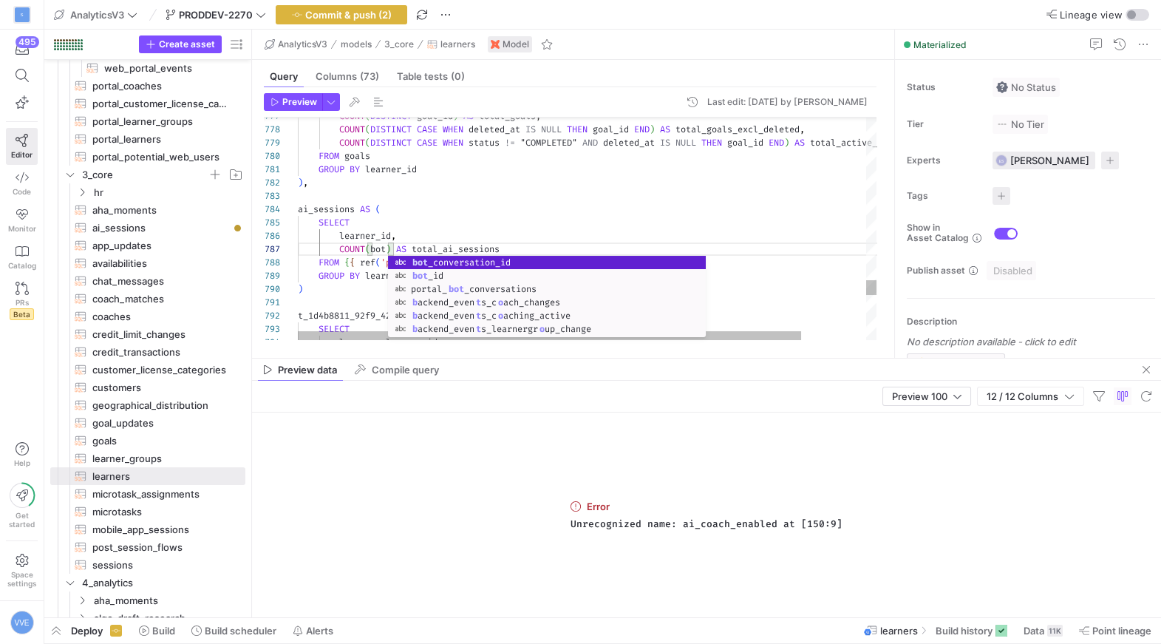
scroll to position [80, 176]
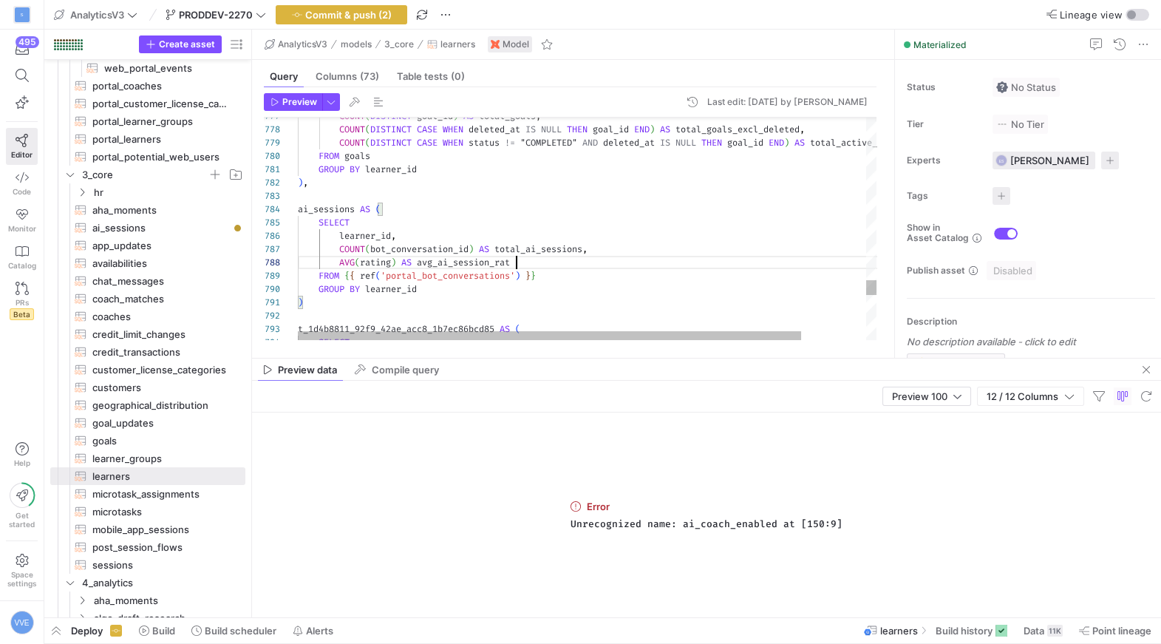
scroll to position [92, 233]
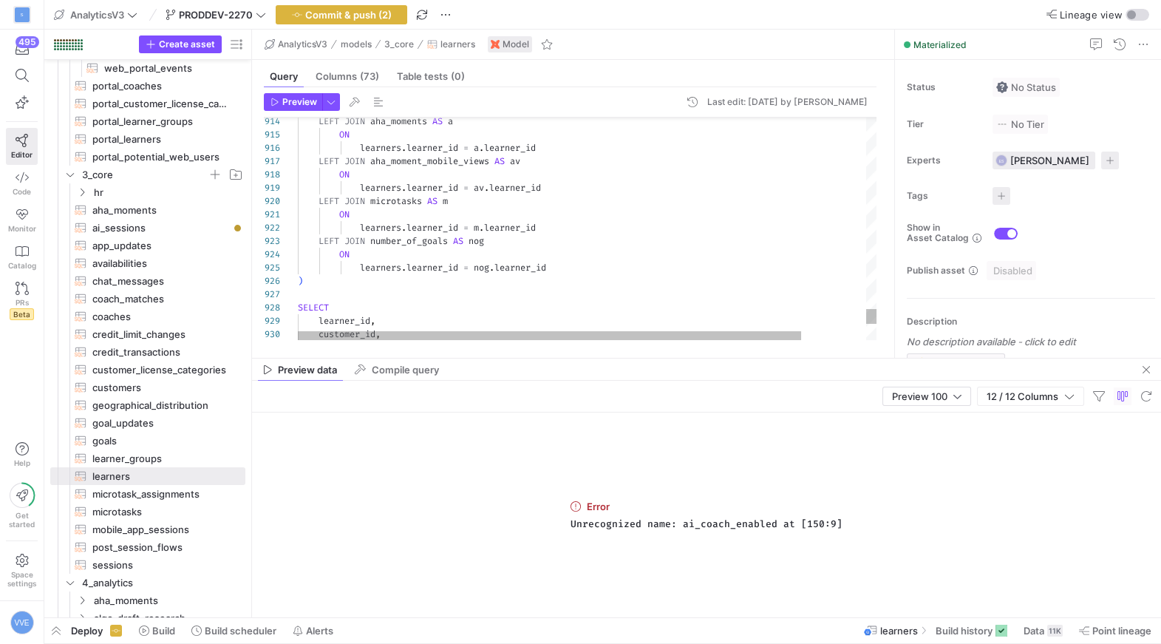
type textarea "ON learners.learner_id = m.learner_id LEFT JOIN number_of_goals AS nog ON learn…"
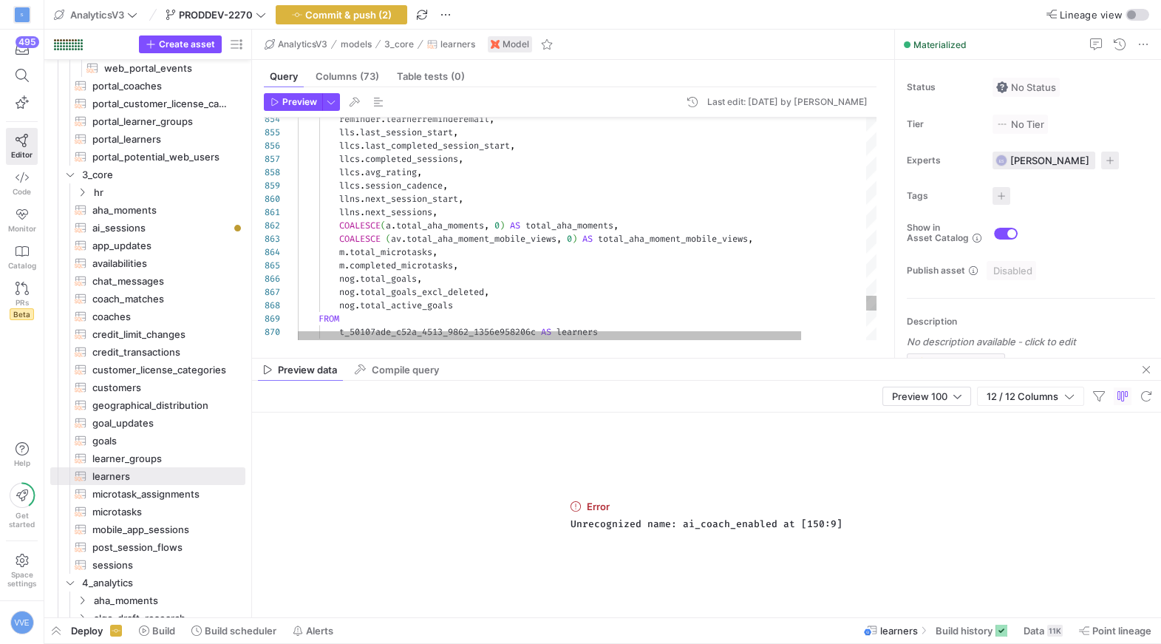
scroll to position [92, 159]
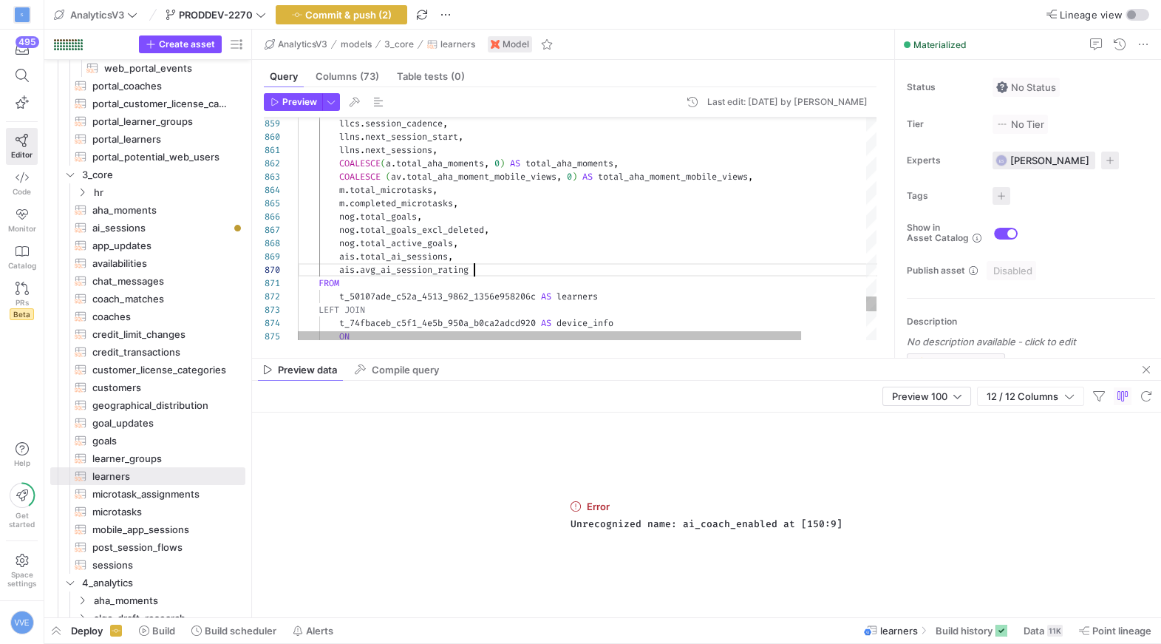
scroll to position [119, 176]
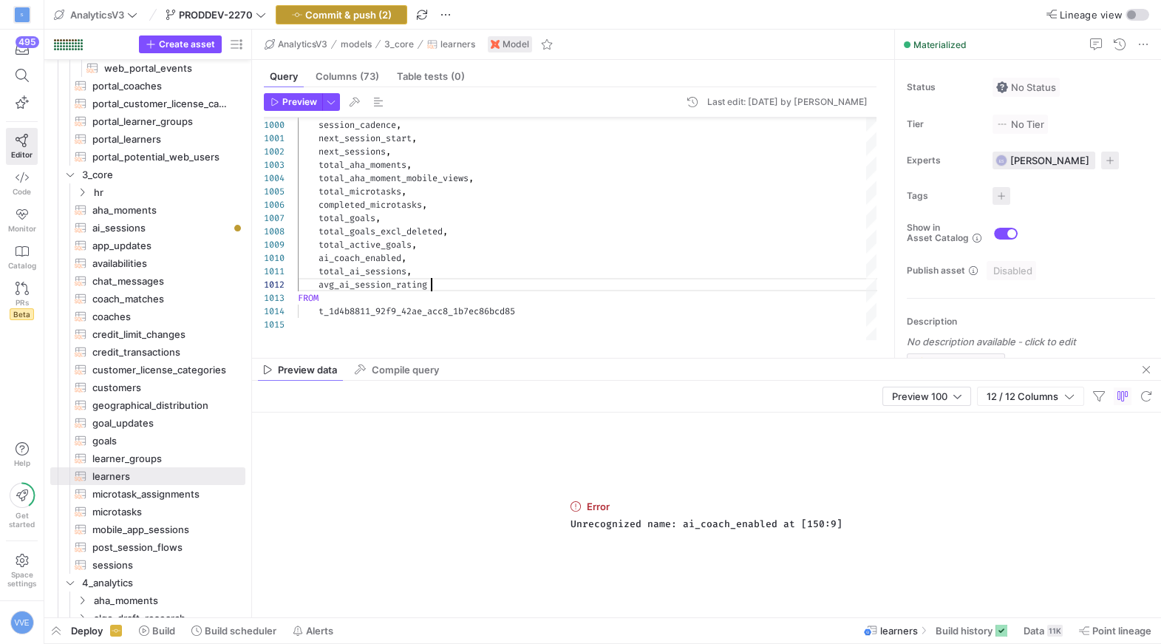
type textarea "total_ai_sessions, avg_ai_session_rating FROM t_1d4b8811_92f9_42ae_acc8_1b7ec86…"
click at [360, 6] on span "button" at bounding box center [341, 15] width 130 height 18
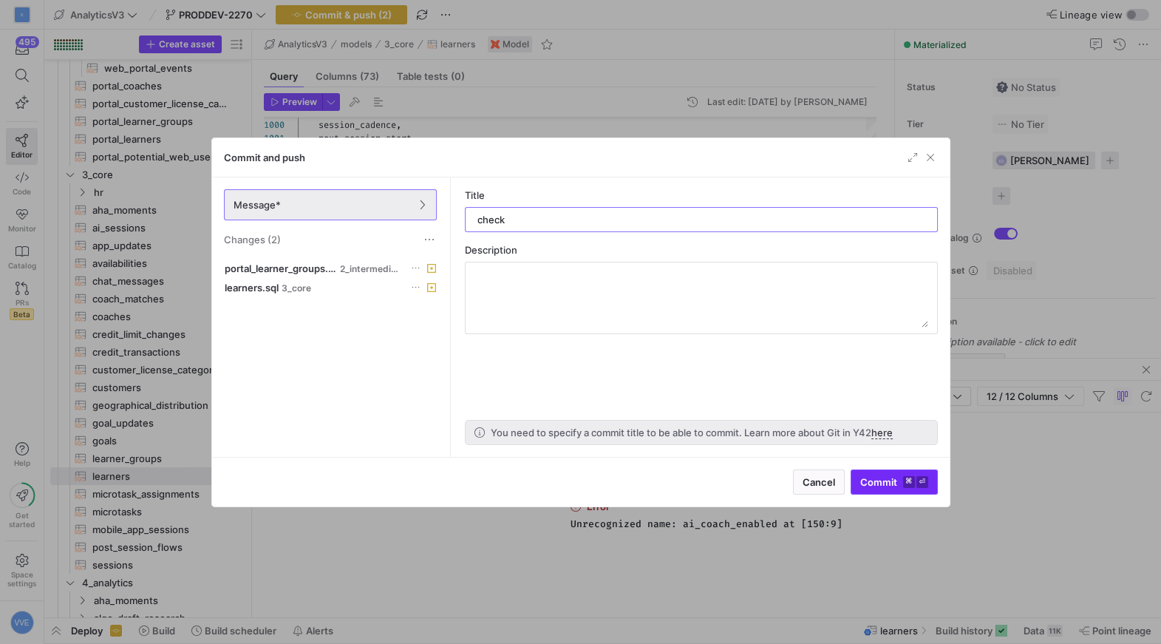
type input "check"
click at [924, 489] on span "submit" at bounding box center [894, 482] width 86 height 24
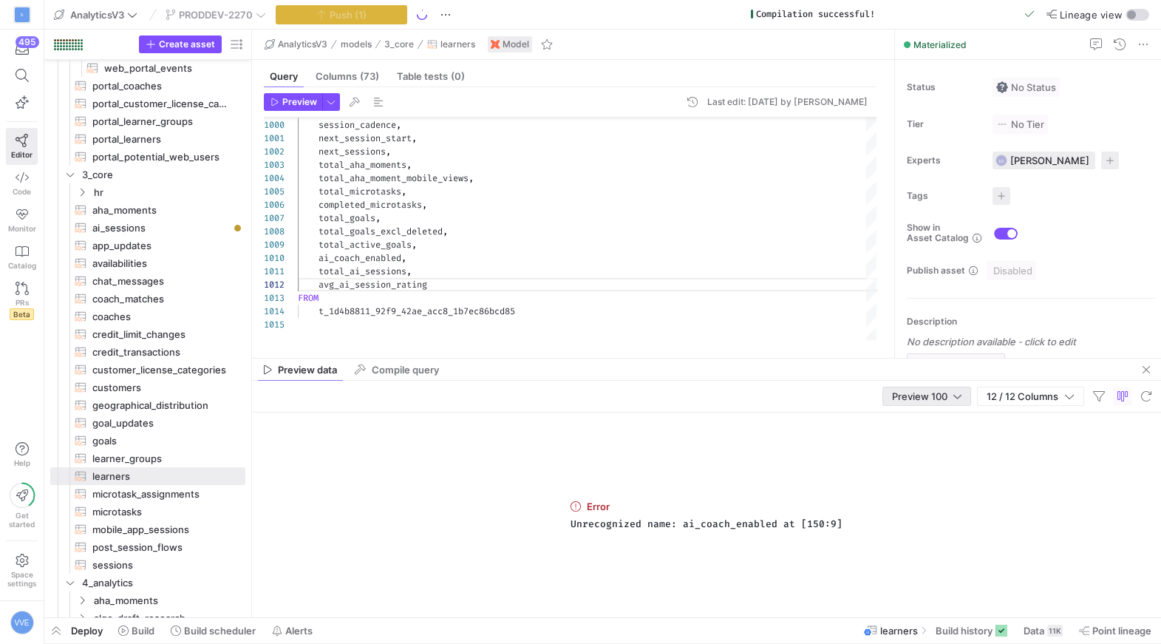
click at [960, 400] on div at bounding box center [957, 396] width 8 height 12
click at [924, 443] on span "Full Preview" at bounding box center [925, 444] width 76 height 12
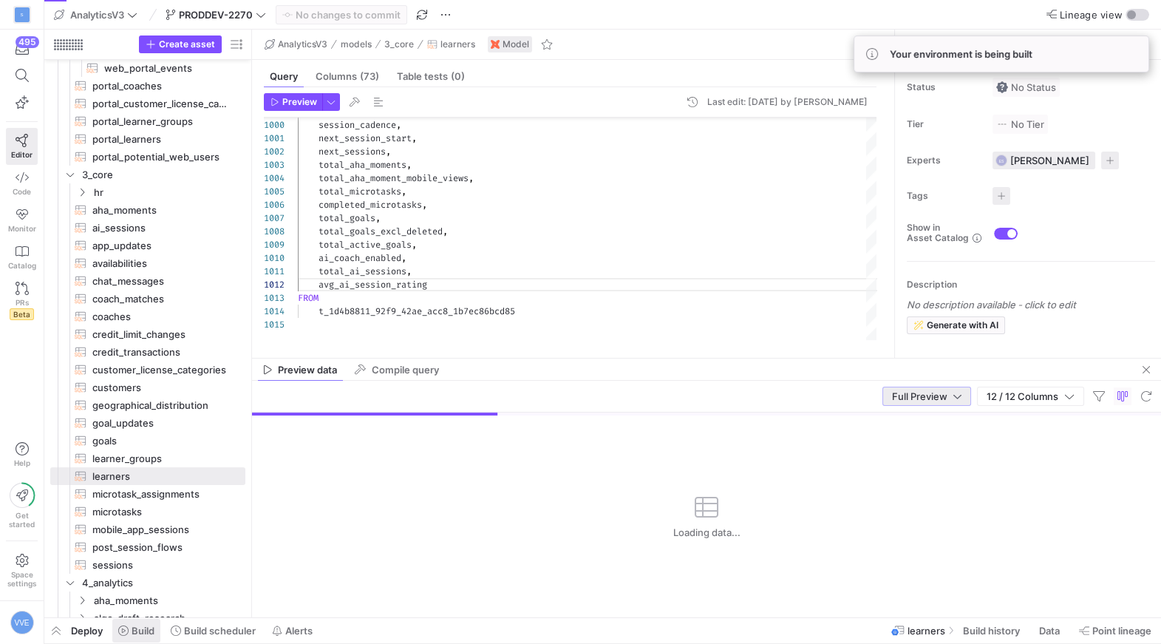
click at [129, 638] on span at bounding box center [136, 630] width 48 height 24
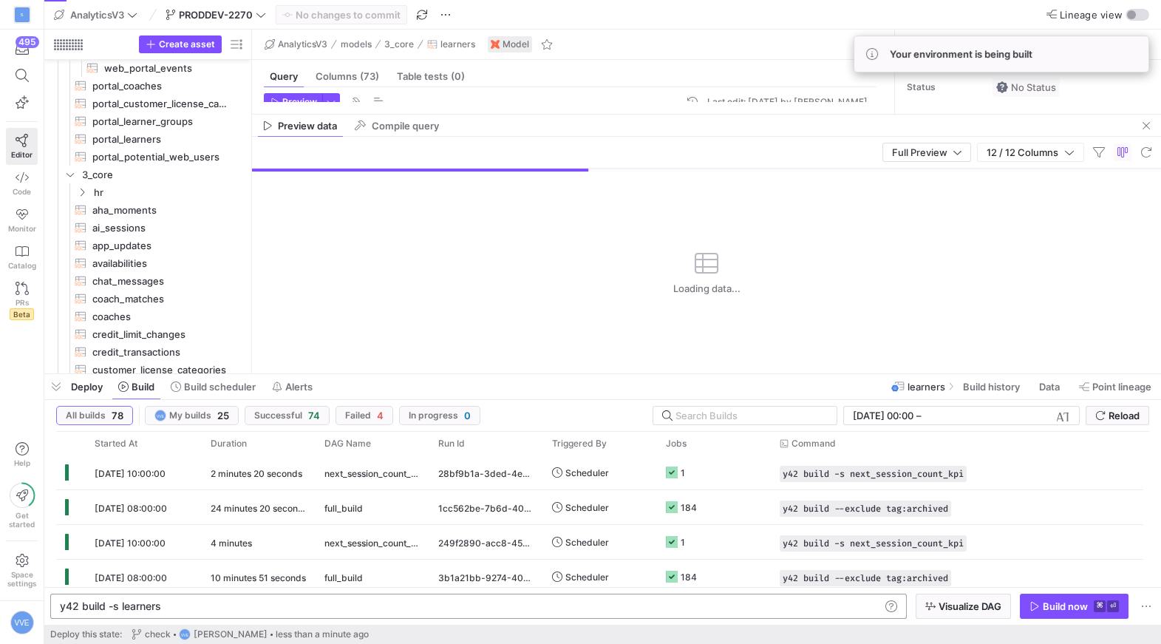
scroll to position [0, 62]
click at [123, 607] on div "y42 build -s learners" at bounding box center [470, 606] width 821 height 12
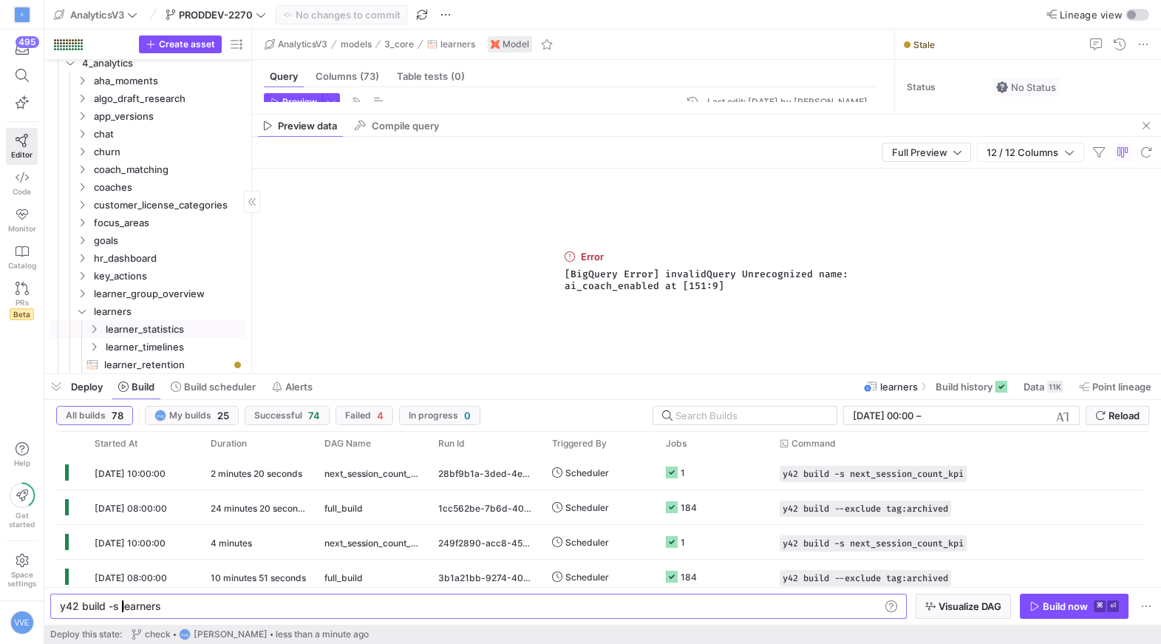
scroll to position [1161, 0]
click at [187, 598] on div "y42 build -s learners y42 build -s learners" at bounding box center [478, 605] width 856 height 25
click at [187, 600] on div "y42 build -s learners" at bounding box center [470, 606] width 821 height 12
drag, startPoint x: 194, startPoint y: 604, endPoint x: 116, endPoint y: 602, distance: 77.6
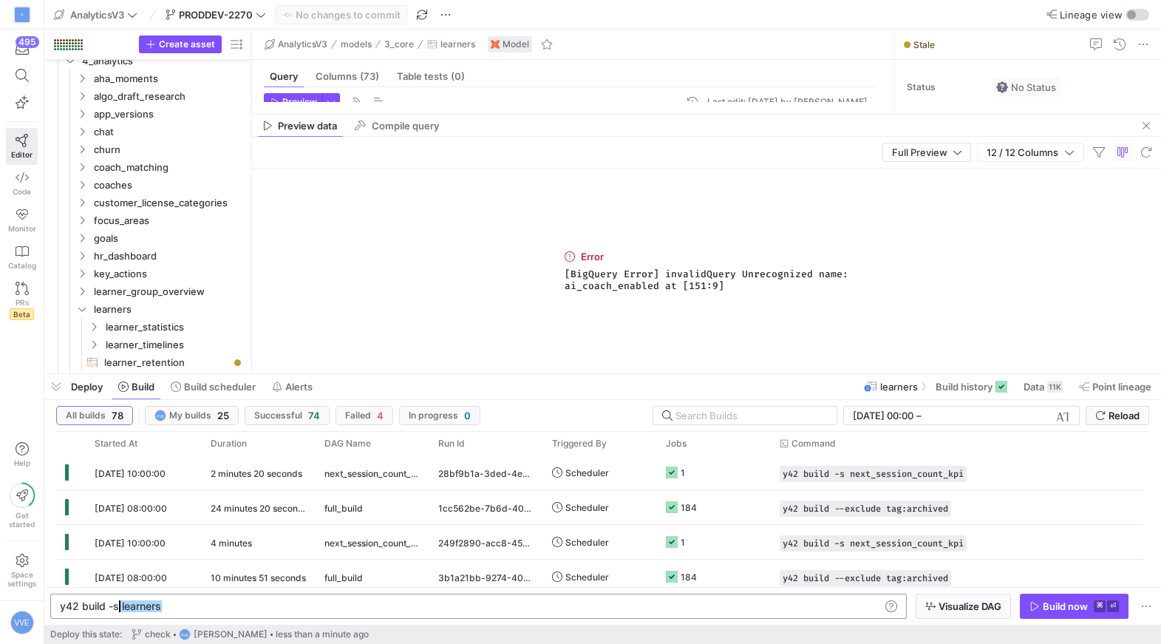
click at [116, 602] on div "y42 build -s learners" at bounding box center [470, 606] width 821 height 12
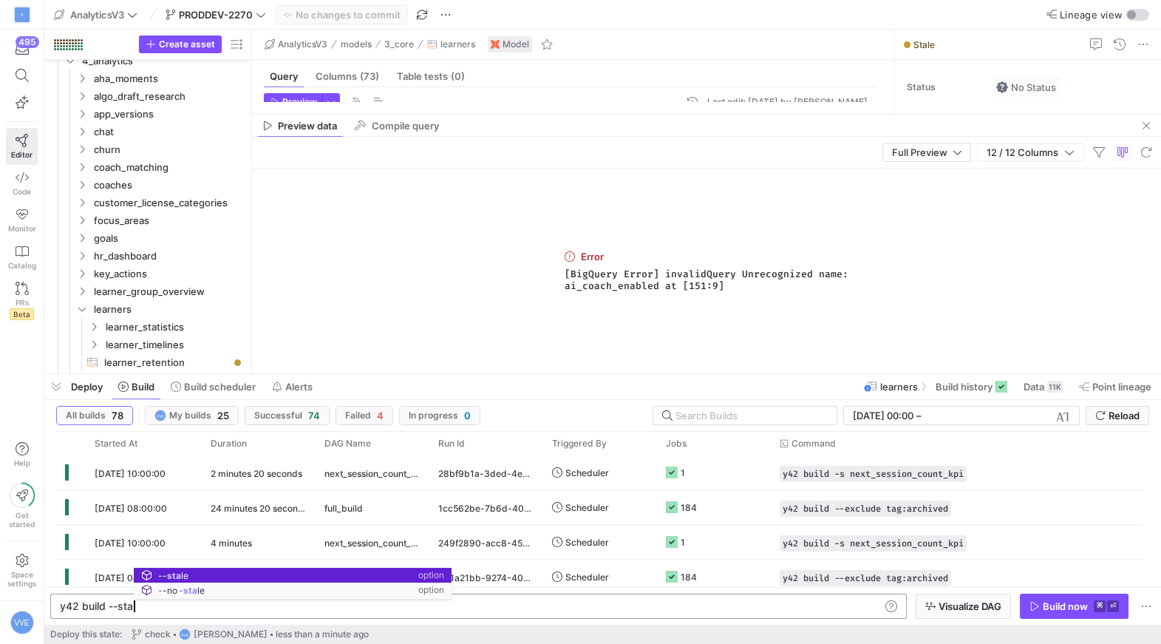
scroll to position [0, 81]
type textarea "y42 build --stale"
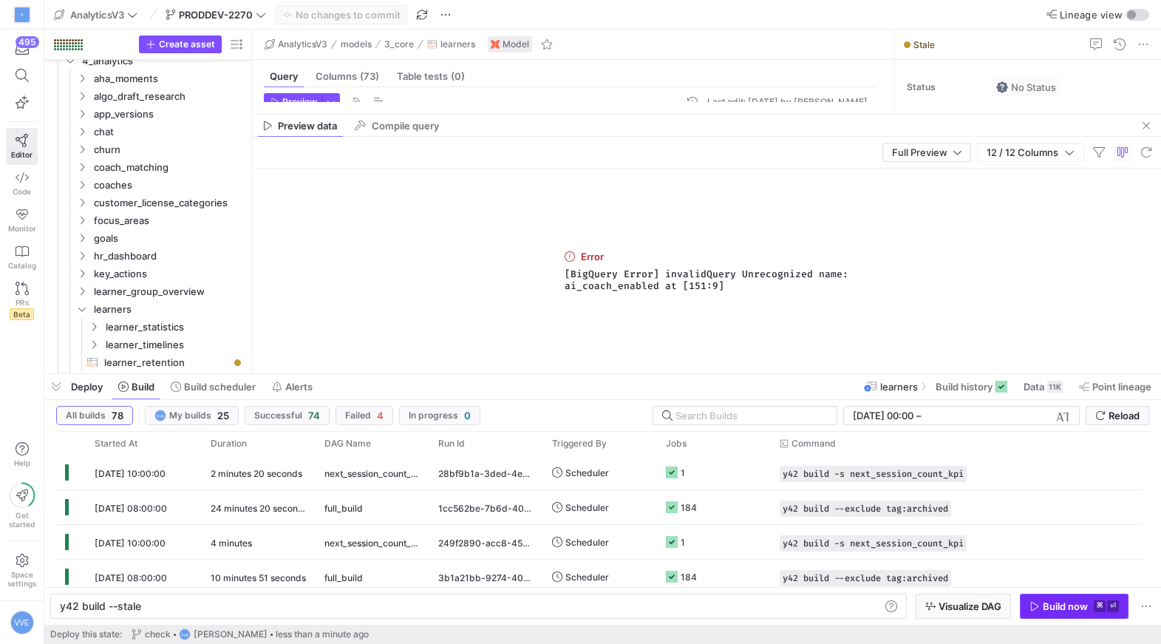
click at [1063, 610] on div "Build now" at bounding box center [1065, 606] width 45 height 12
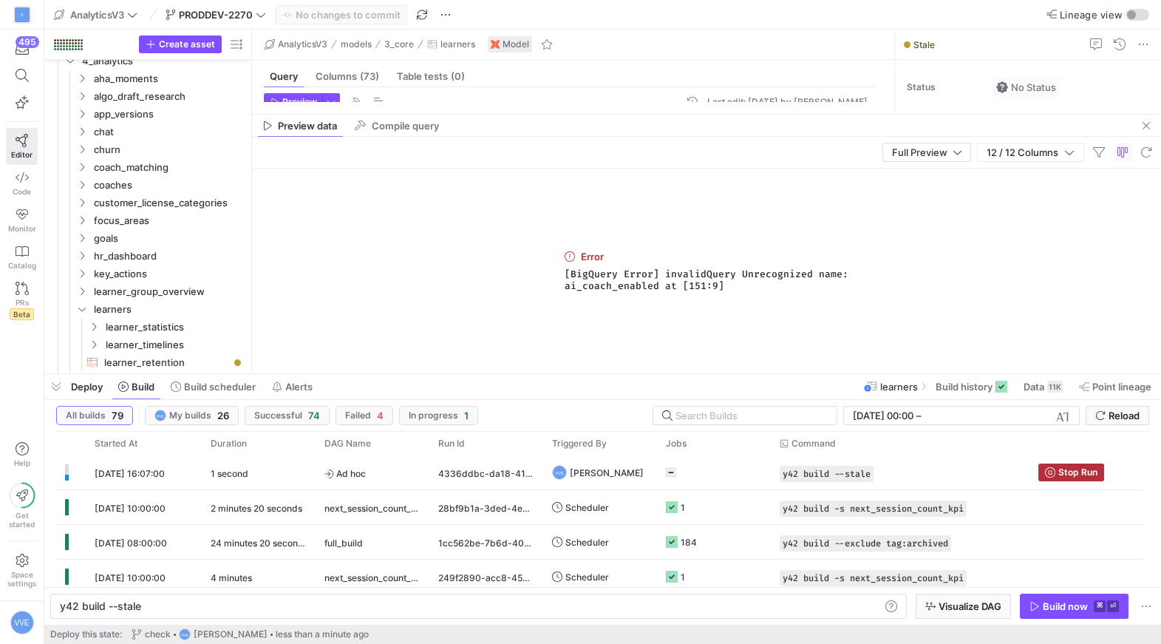
click at [676, 445] on span "Jobs" at bounding box center [676, 443] width 21 height 10
click at [681, 449] on div "Jobs 1" at bounding box center [709, 443] width 86 height 16
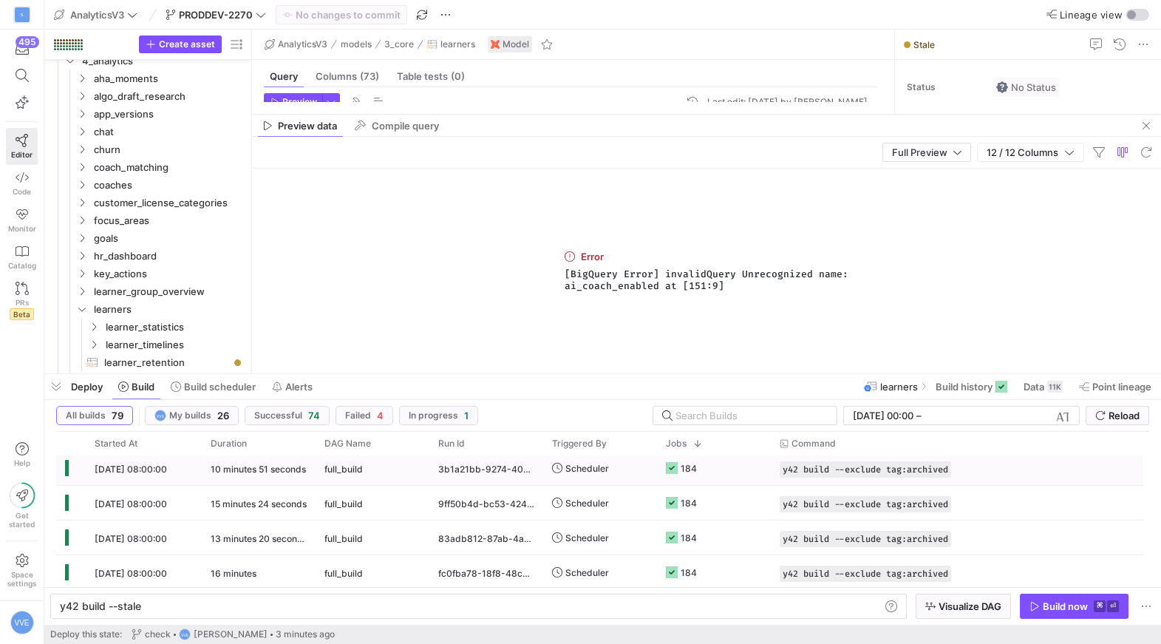
scroll to position [41, 0]
click at [689, 429] on div "All builds 79 VVE My builds 26 Successful 74 Failed 4 In progress 1 [DATE] 00:0…" at bounding box center [602, 419] width 1093 height 26
click at [694, 435] on div "Jobs 1" at bounding box center [709, 443] width 86 height 16
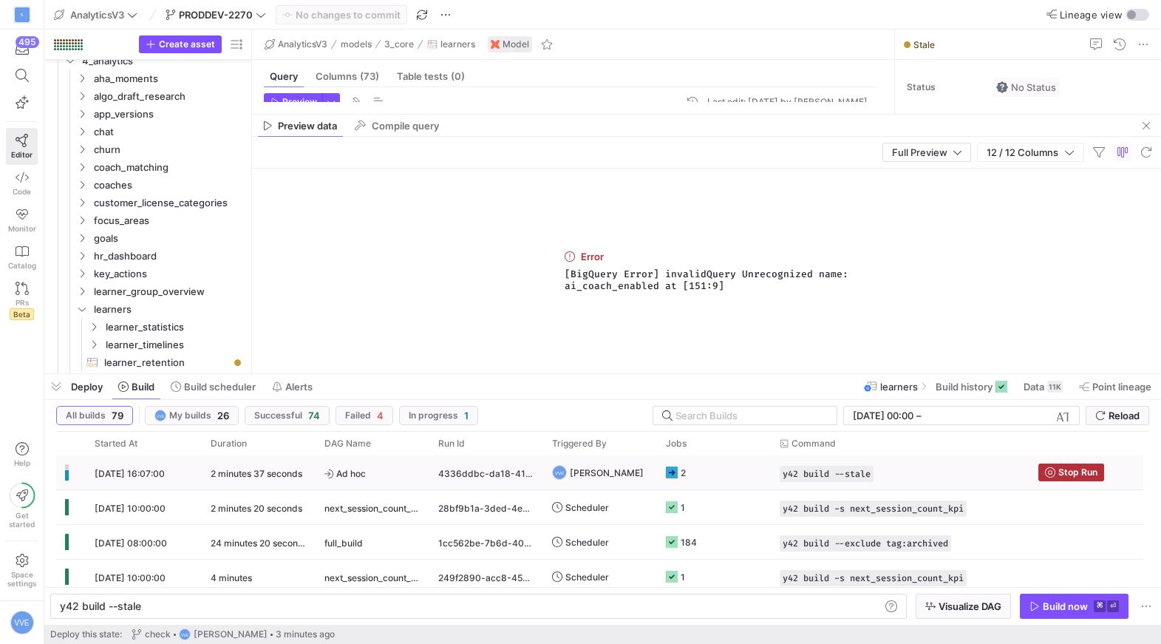
click at [703, 472] on y42-job-status-cell-renderer "2" at bounding box center [714, 472] width 96 height 33
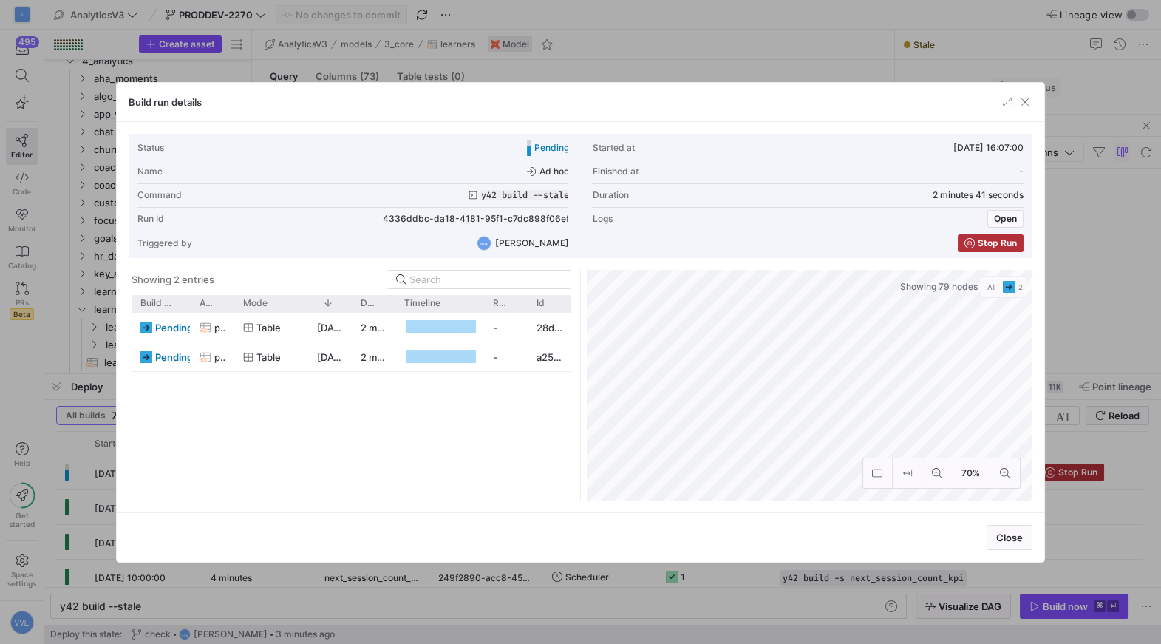
click at [1019, 111] on div "Build run details" at bounding box center [580, 102] width 927 height 39
click at [1020, 98] on span "button" at bounding box center [1024, 102] width 15 height 15
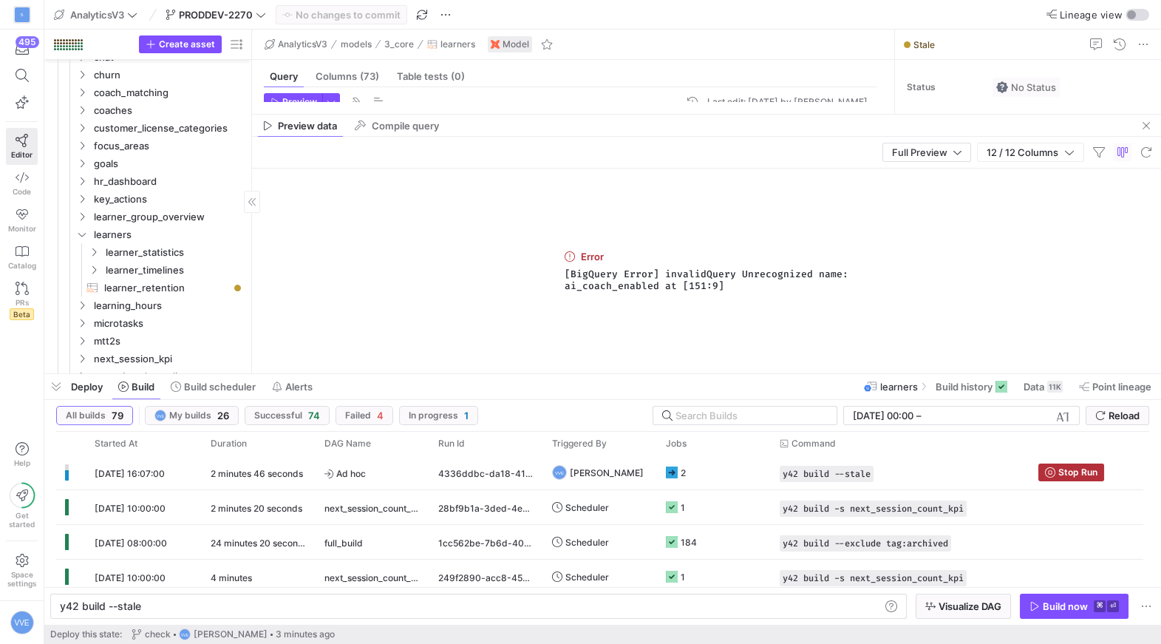
scroll to position [1286, 0]
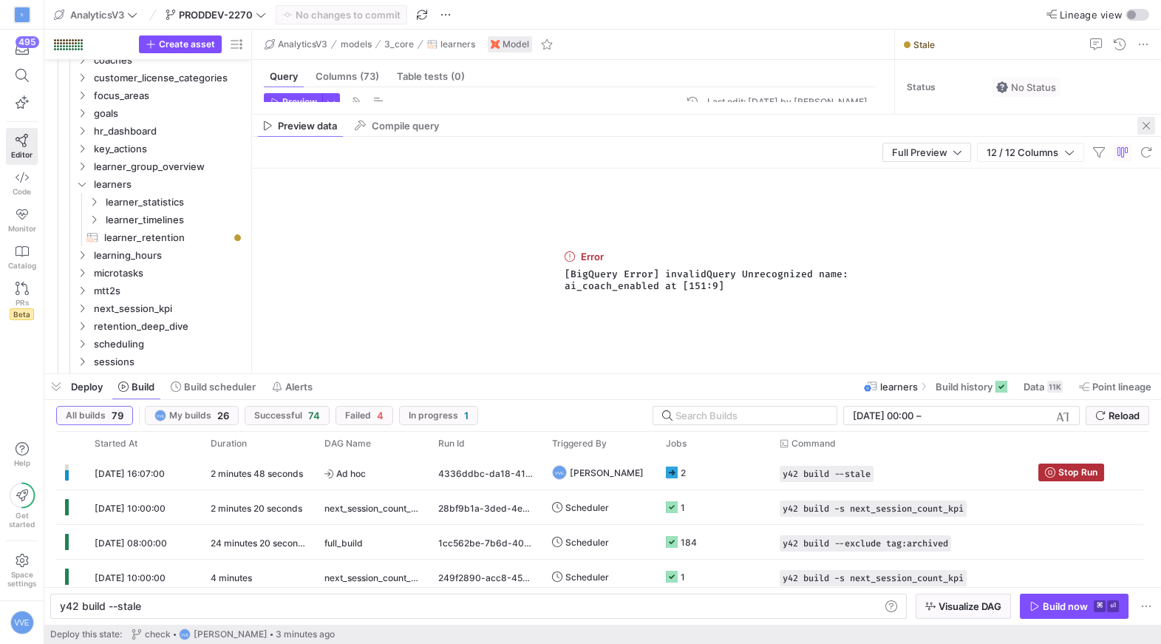
click at [1147, 123] on span "button" at bounding box center [1146, 126] width 18 height 18
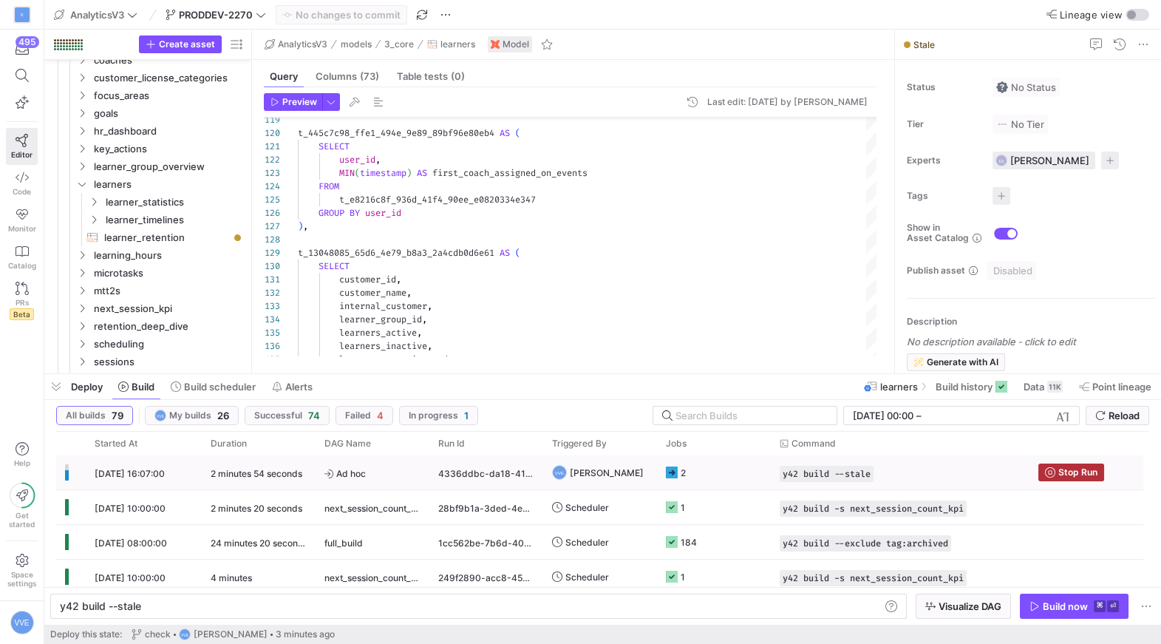
click at [497, 468] on div "4336ddbc-da18-4181-95f1-c7dc898f06ef" at bounding box center [486, 472] width 114 height 34
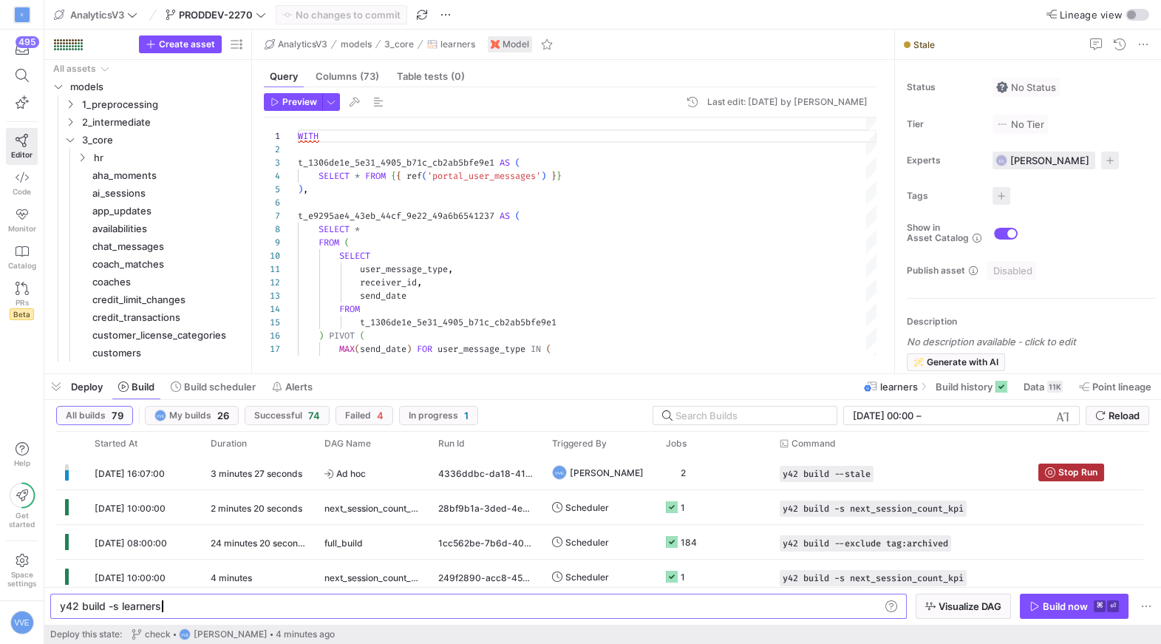
scroll to position [0, 100]
click at [591, 477] on span "[PERSON_NAME]" at bounding box center [607, 472] width 74 height 35
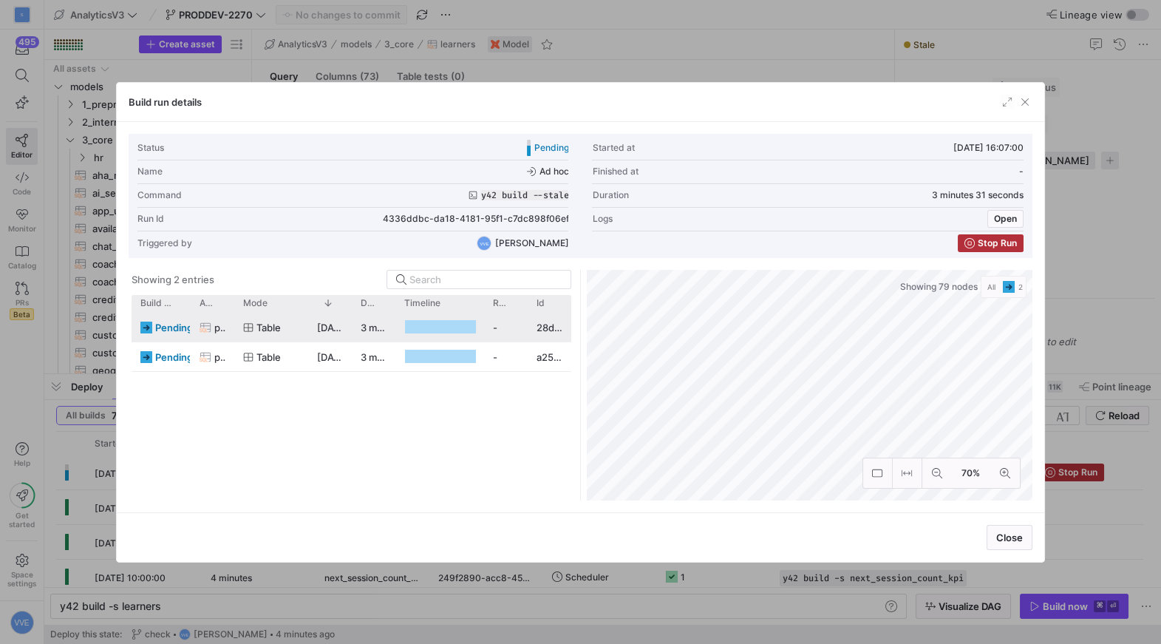
click at [376, 318] on div "3 minutes 29 seconds" at bounding box center [374, 327] width 44 height 29
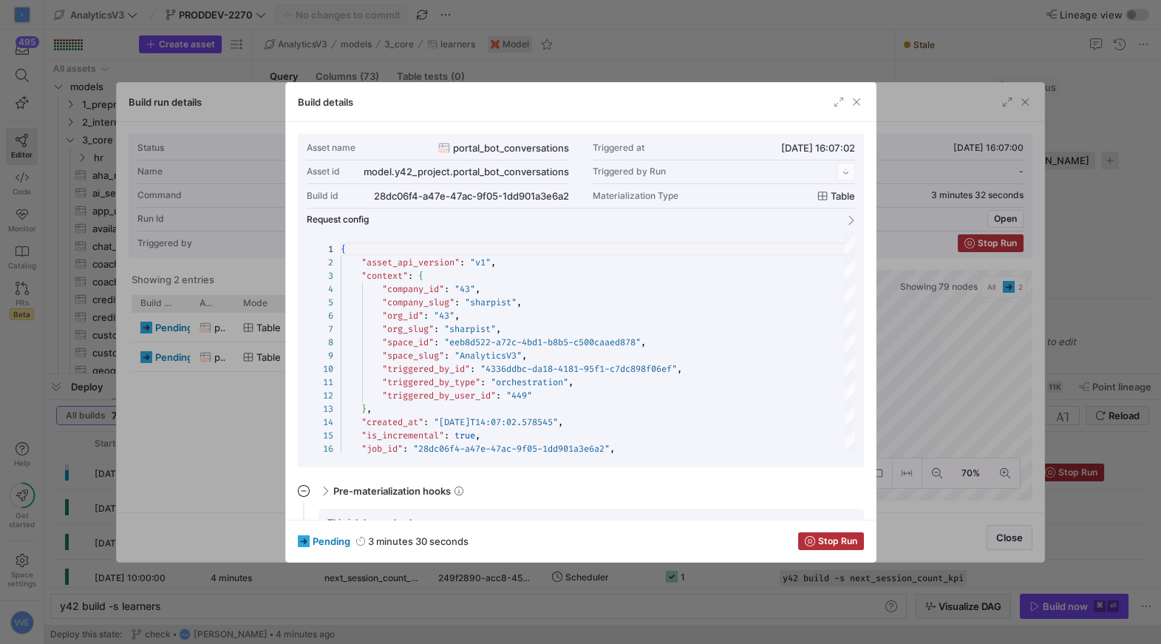
scroll to position [133, 0]
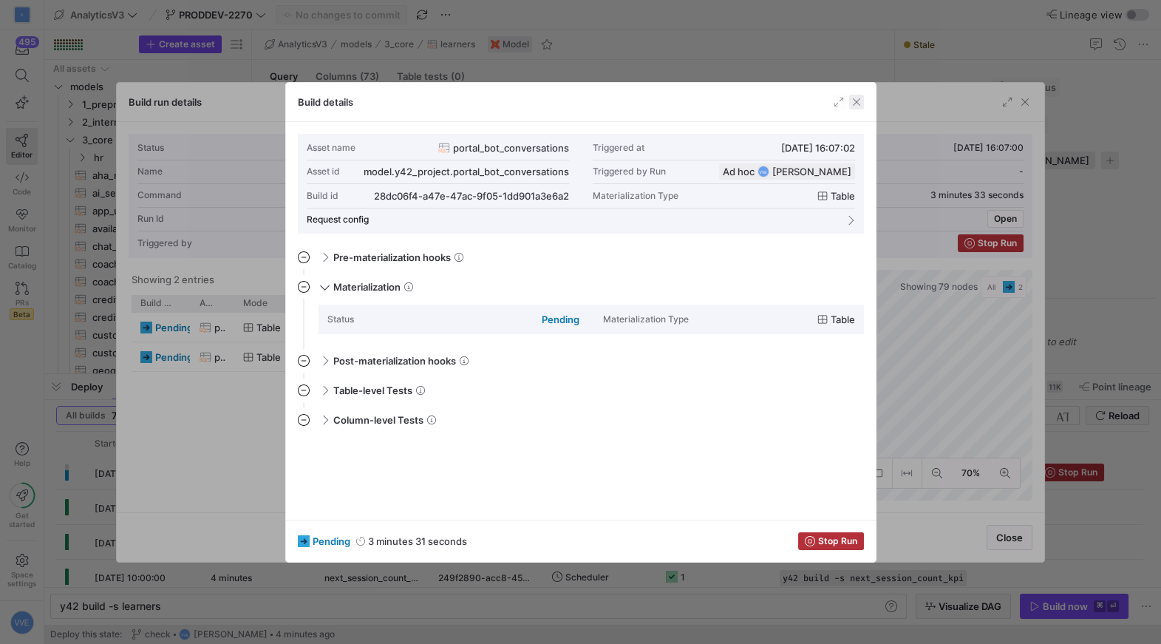
click at [857, 103] on span "button" at bounding box center [856, 102] width 15 height 15
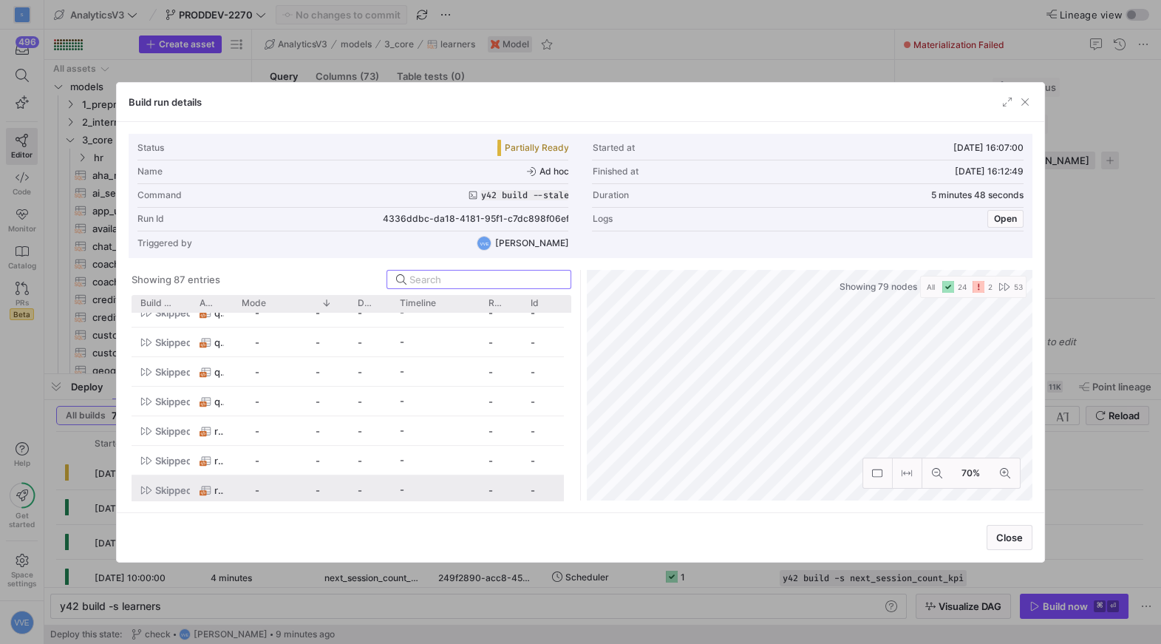
scroll to position [0, 0]
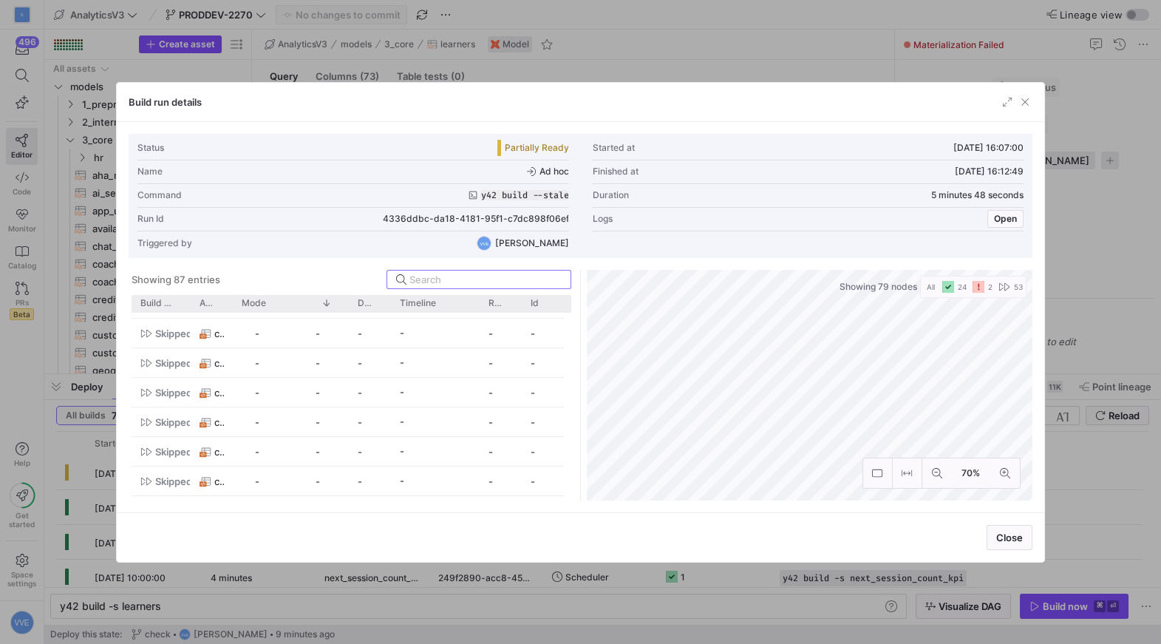
click at [973, 290] on icon "button" at bounding box center [978, 287] width 12 height 12
click at [1017, 112] on div "Build run details" at bounding box center [580, 102] width 927 height 39
click at [1021, 104] on span "button" at bounding box center [1024, 102] width 15 height 15
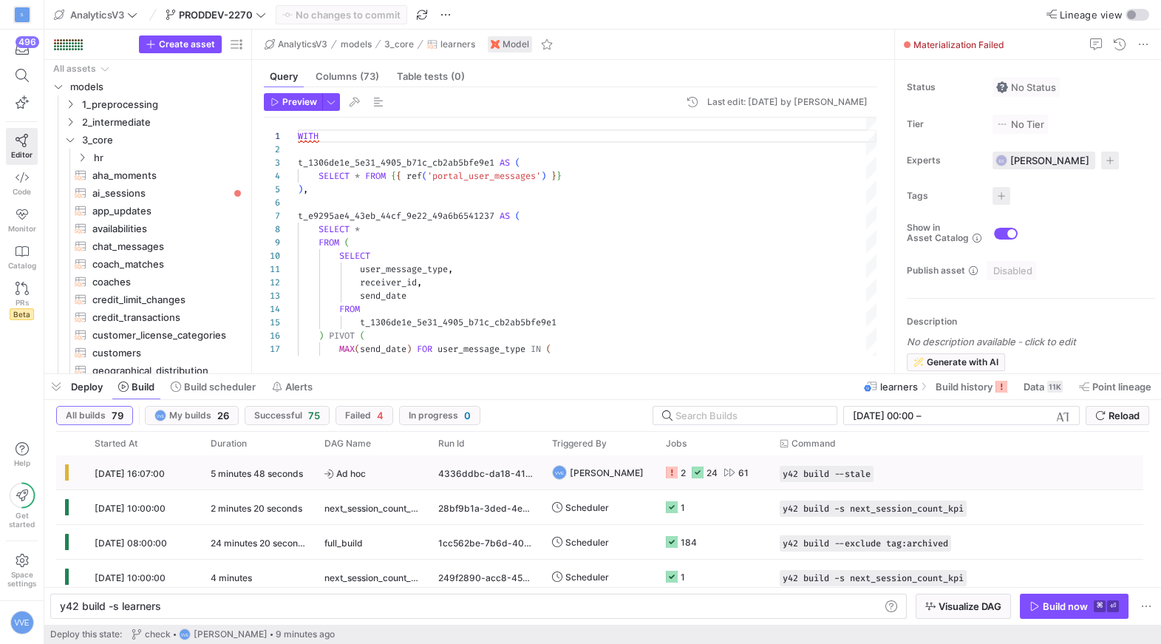
click at [678, 472] on div "2" at bounding box center [676, 472] width 20 height 35
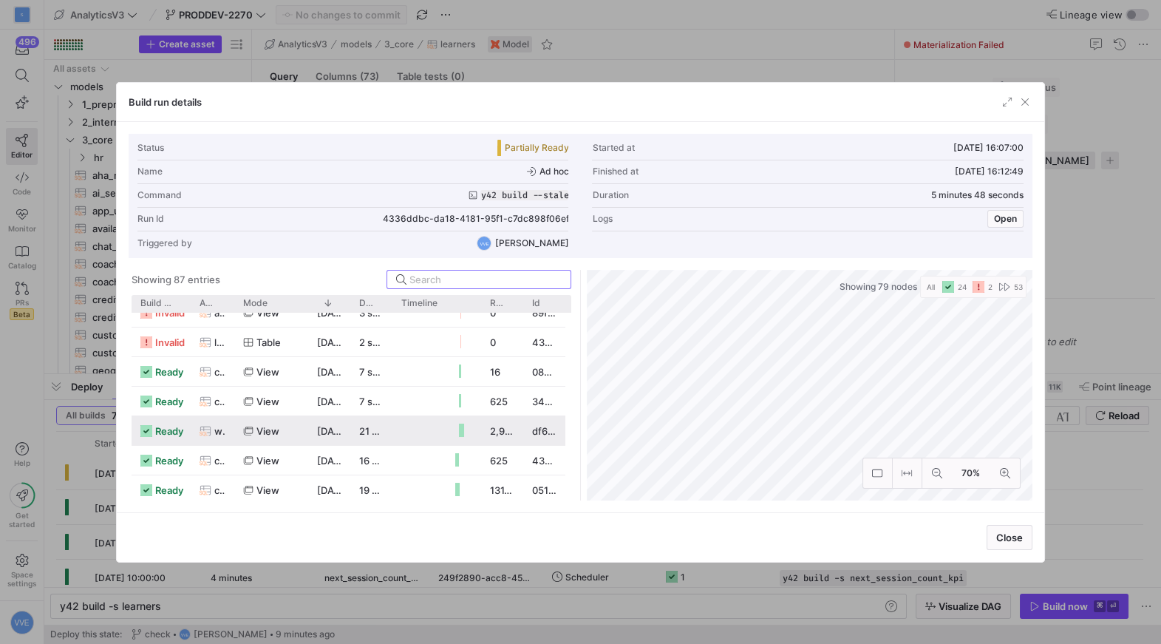
scroll to position [443, 0]
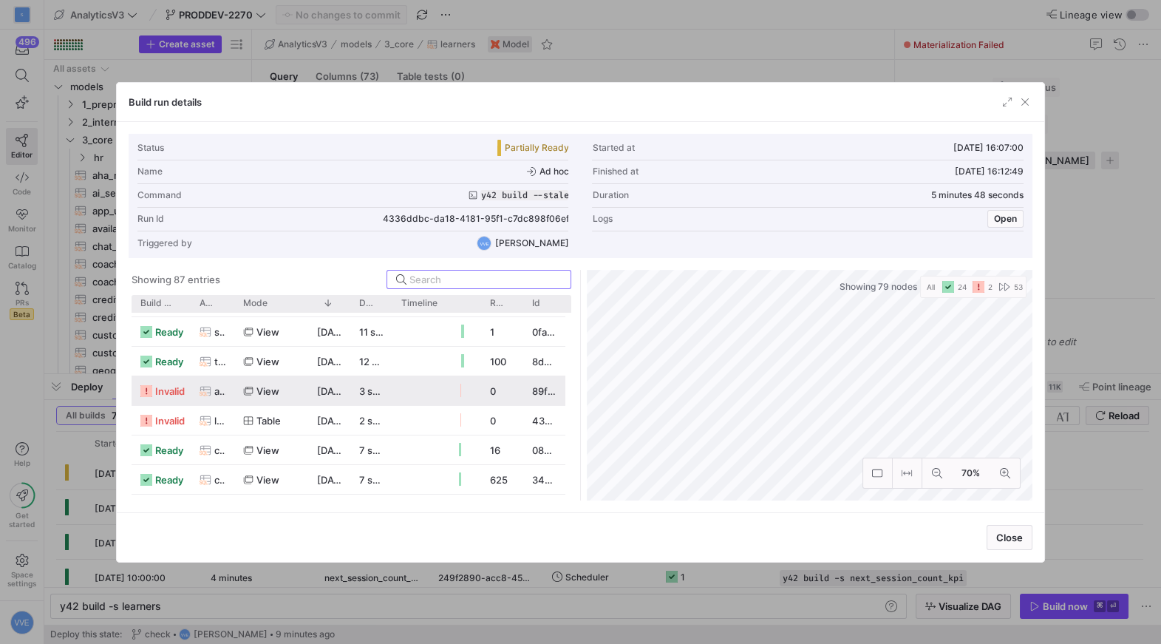
click at [221, 389] on span "ai_sessions" at bounding box center [219, 391] width 11 height 29
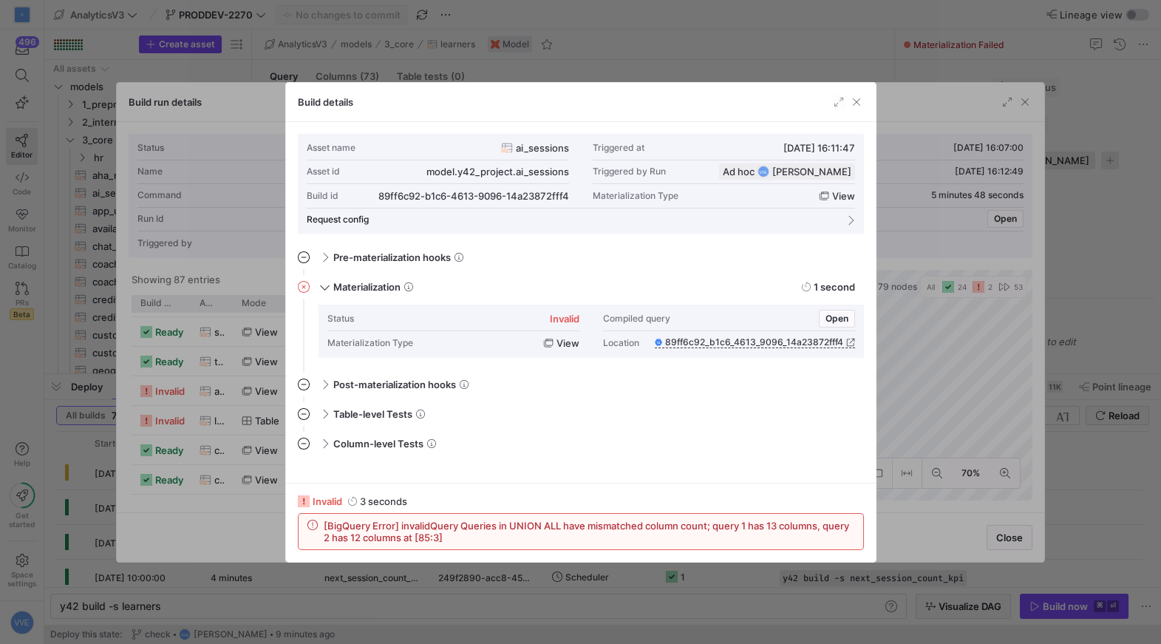
click at [216, 409] on div at bounding box center [580, 322] width 1161 height 644
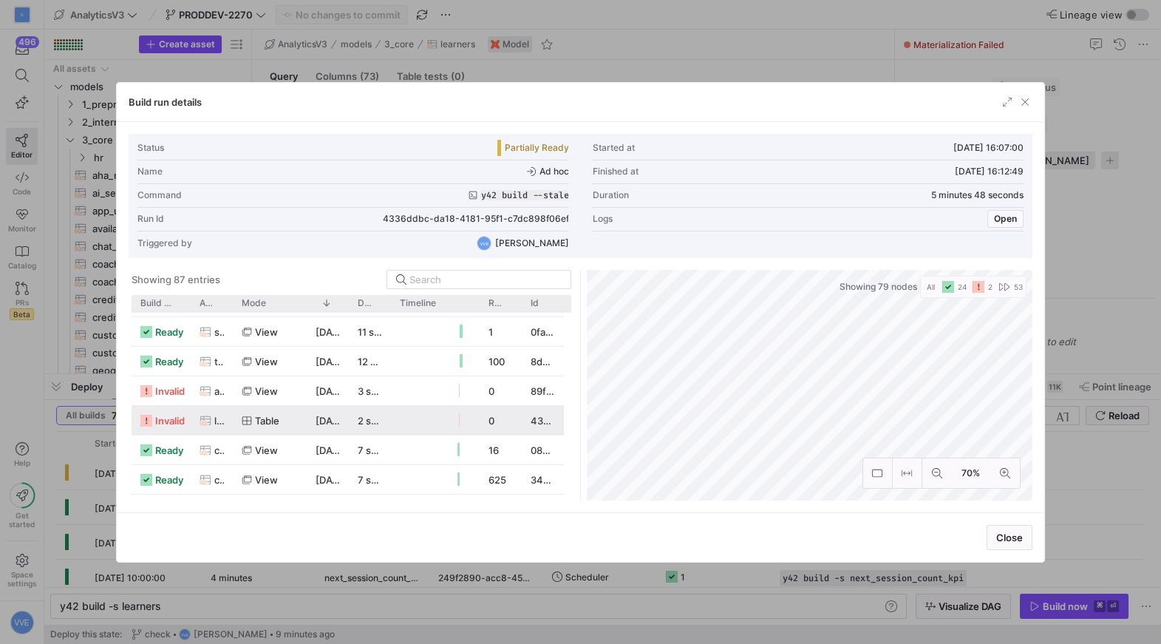
click at [216, 416] on span "learners" at bounding box center [219, 420] width 10 height 29
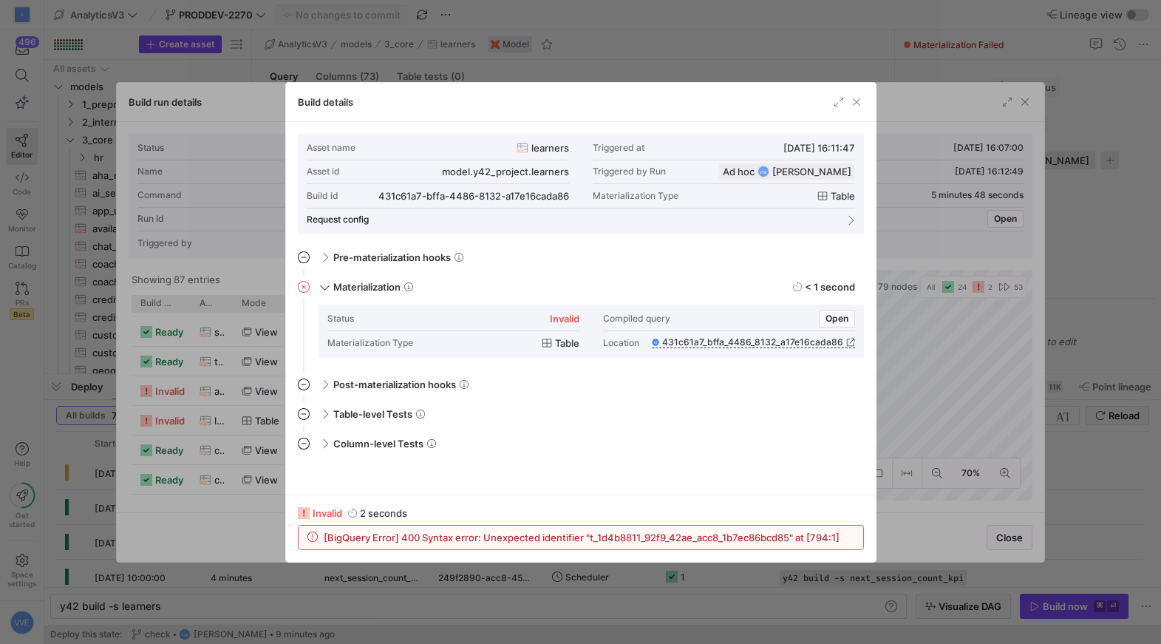
click at [220, 392] on div at bounding box center [580, 322] width 1161 height 644
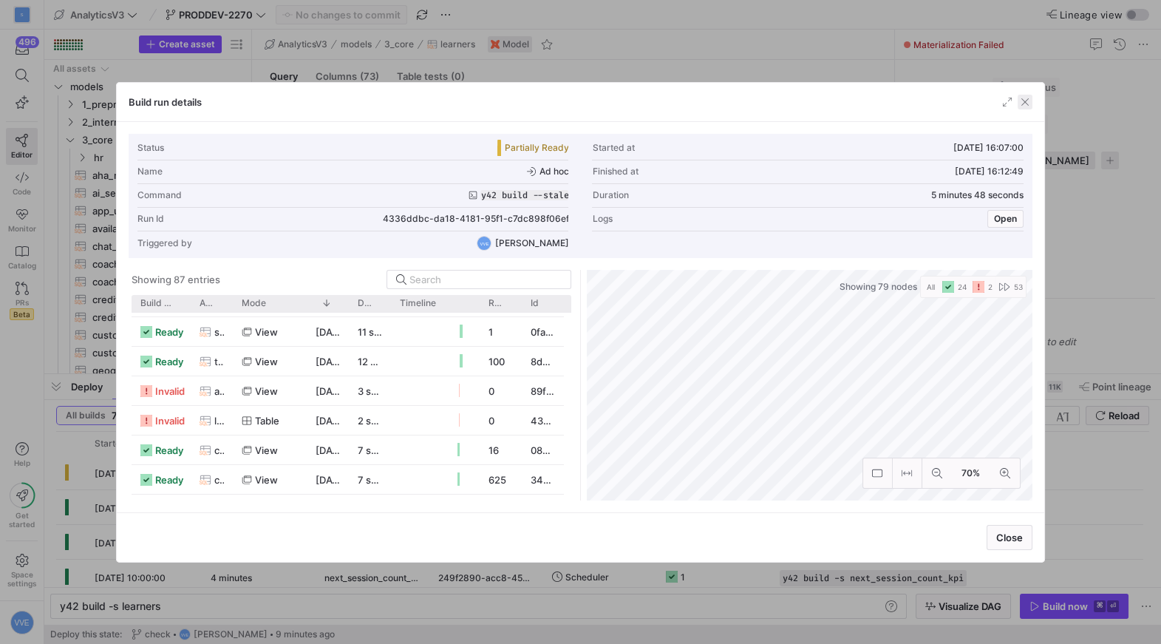
click at [1023, 103] on span "button" at bounding box center [1024, 102] width 15 height 15
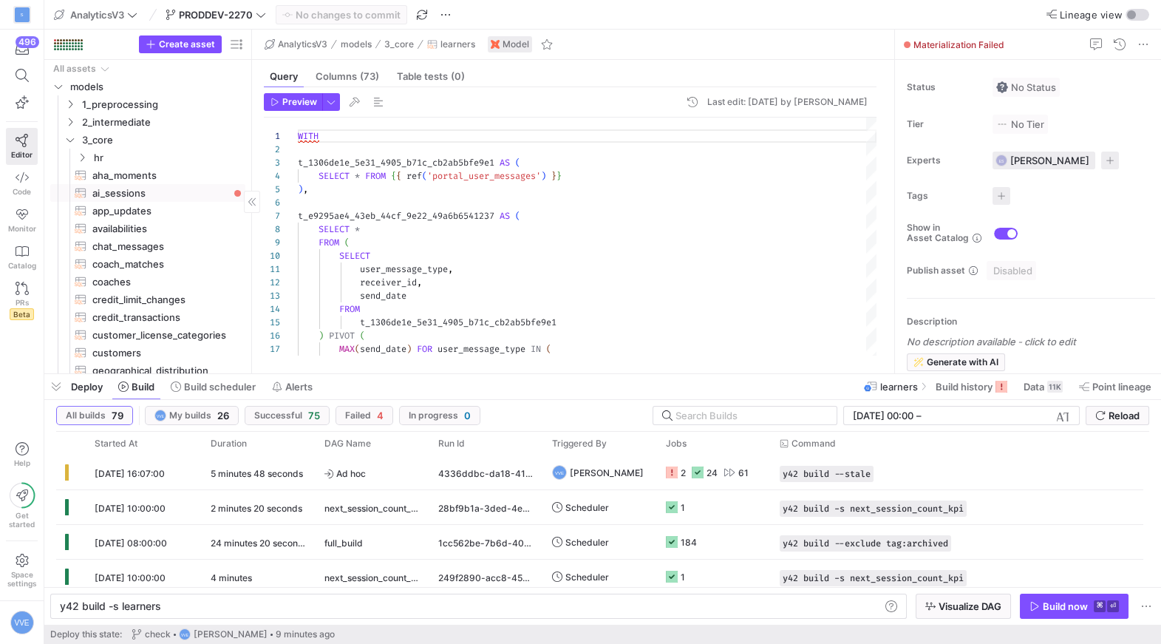
click at [189, 191] on span "ai_sessions​​​​​​​​​​" at bounding box center [160, 193] width 136 height 17
type textarea "WITH -- Backend sessions (primary source) backend_sessions AS ( SELECT bot_conv…"
type textarea "y42 build -s ai_sessions"
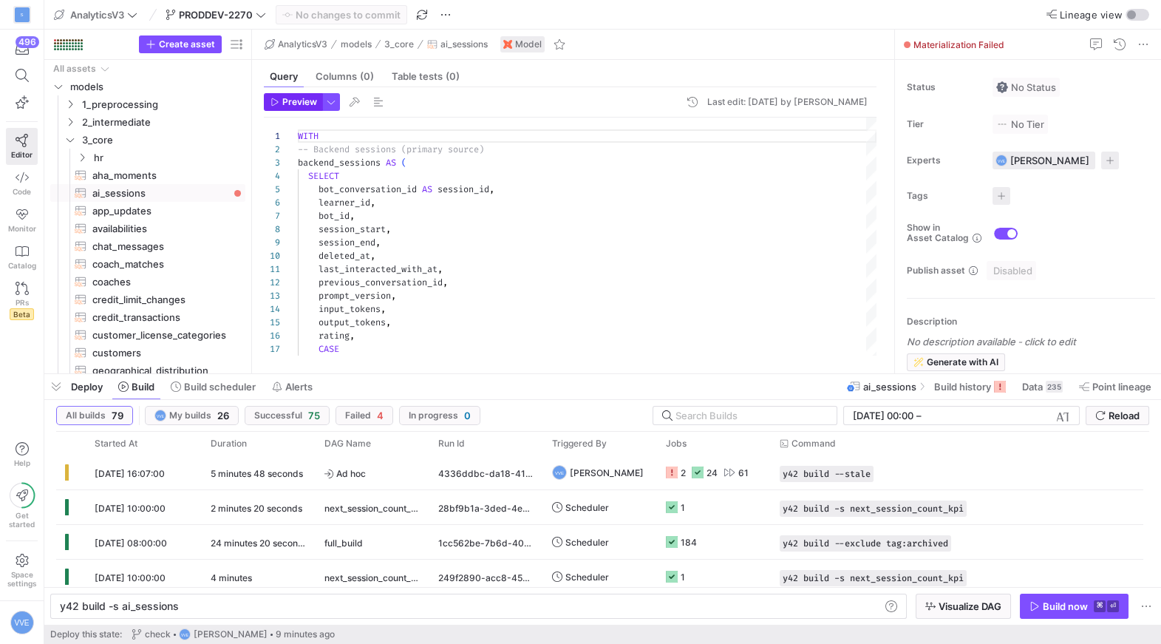
click at [300, 105] on span "Preview" at bounding box center [299, 102] width 35 height 10
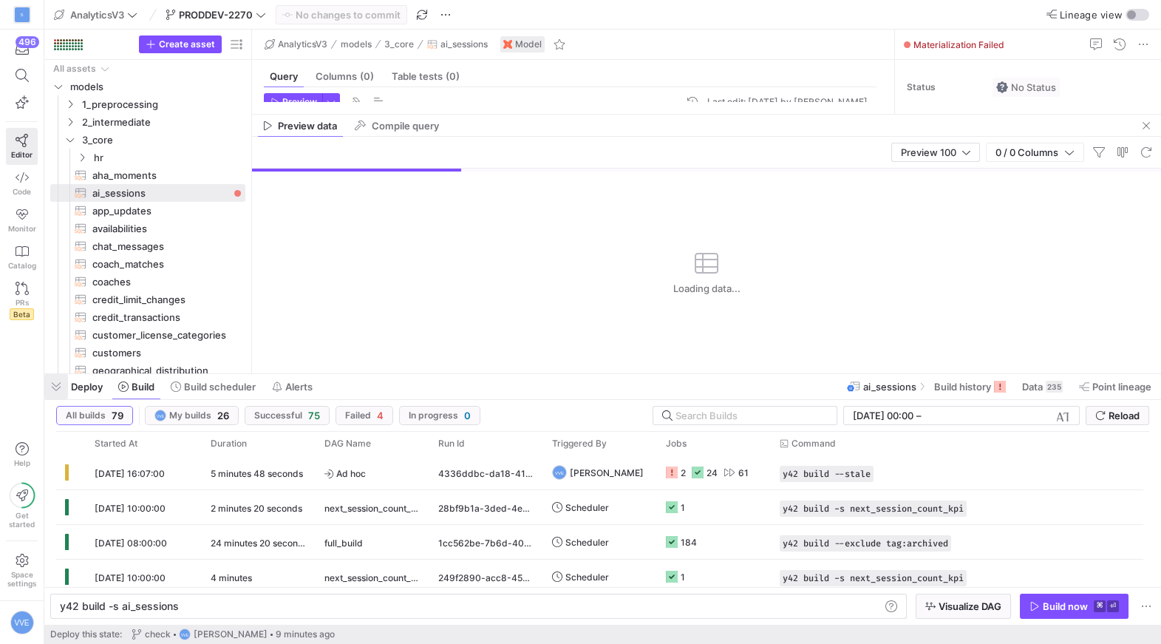
click at [58, 389] on span "button" at bounding box center [56, 386] width 24 height 25
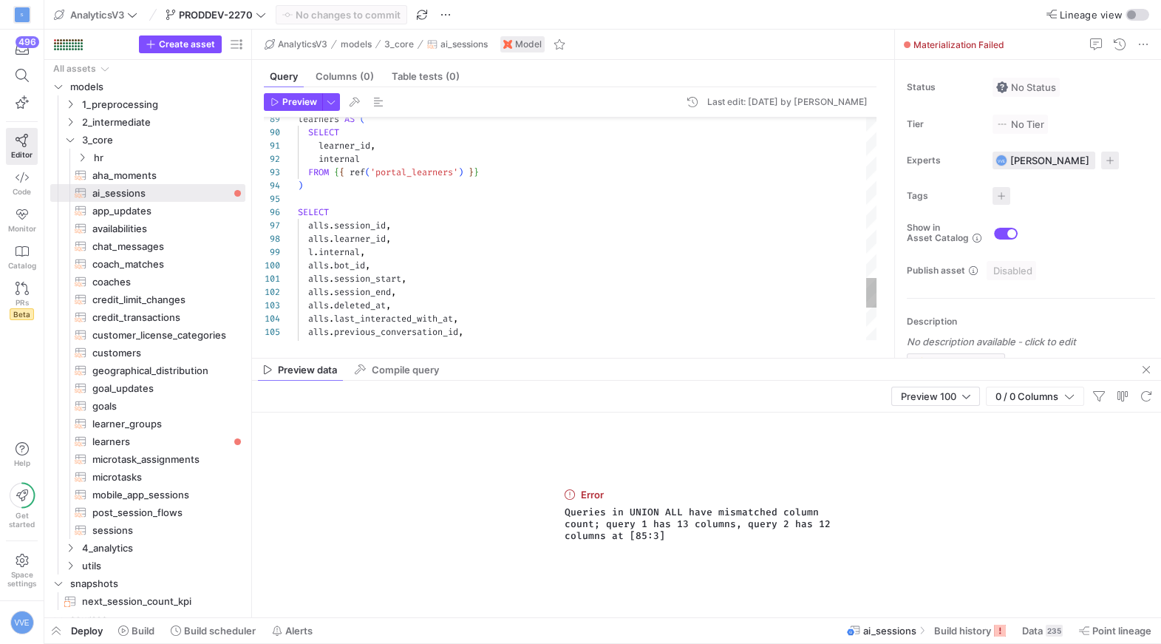
type textarea "alls.session_start, alls.session_end, alls.deleted_at, alls.last_interacted_wit…"
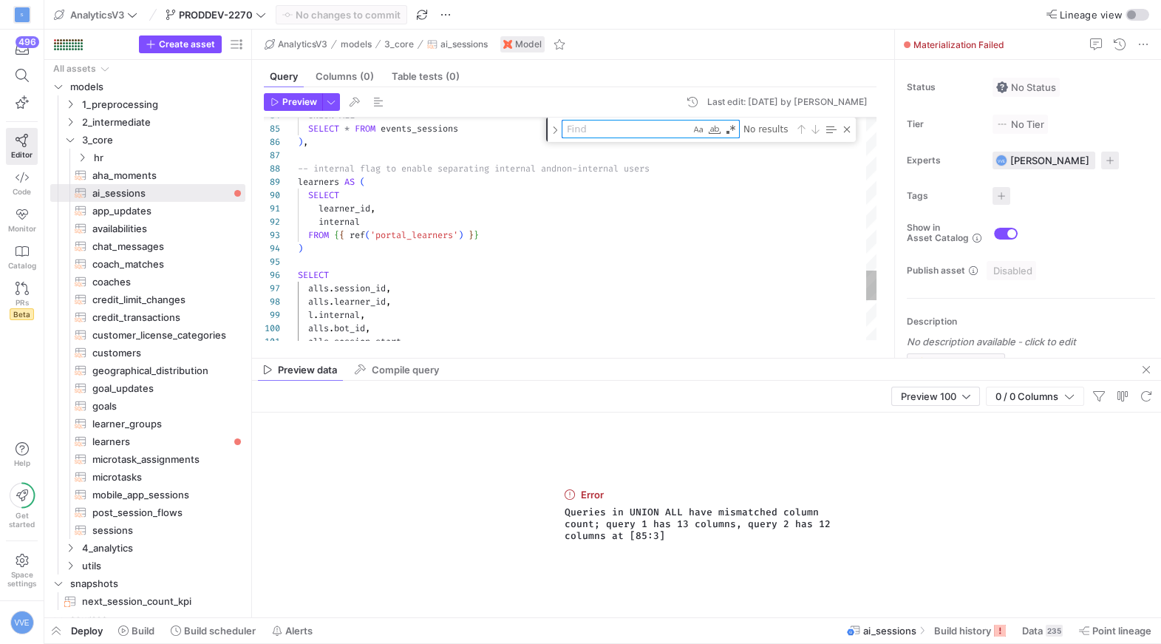
type textarea "a"
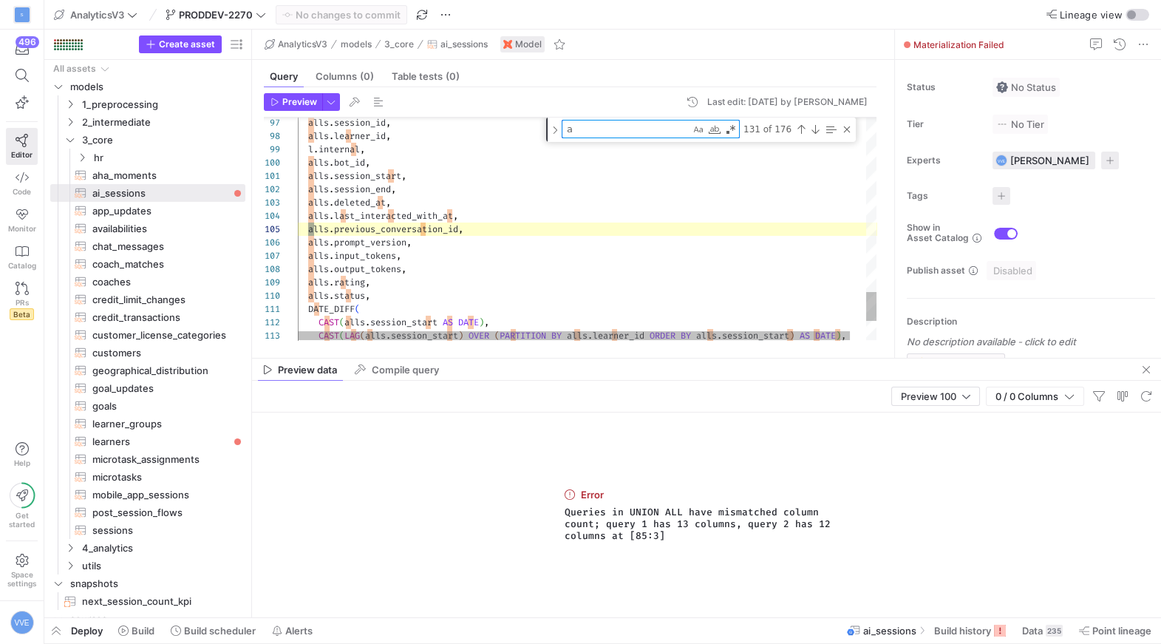
type textarea "DATE_DIFF( CAST(alls.session_start AS DATE), CAST(LAG(alls.session_start) OVER …"
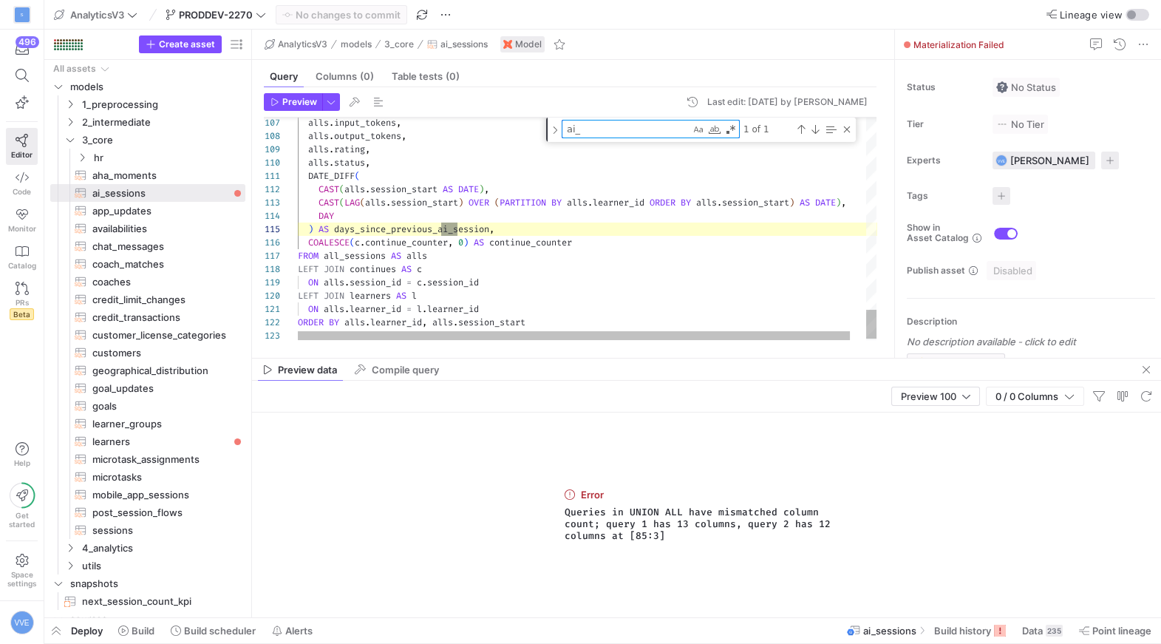
type textarea "ai"
type textarea "alls.session_start, alls.session_end, alls.deleted_at, alls.last_interacted_wit…"
type textarea "a"
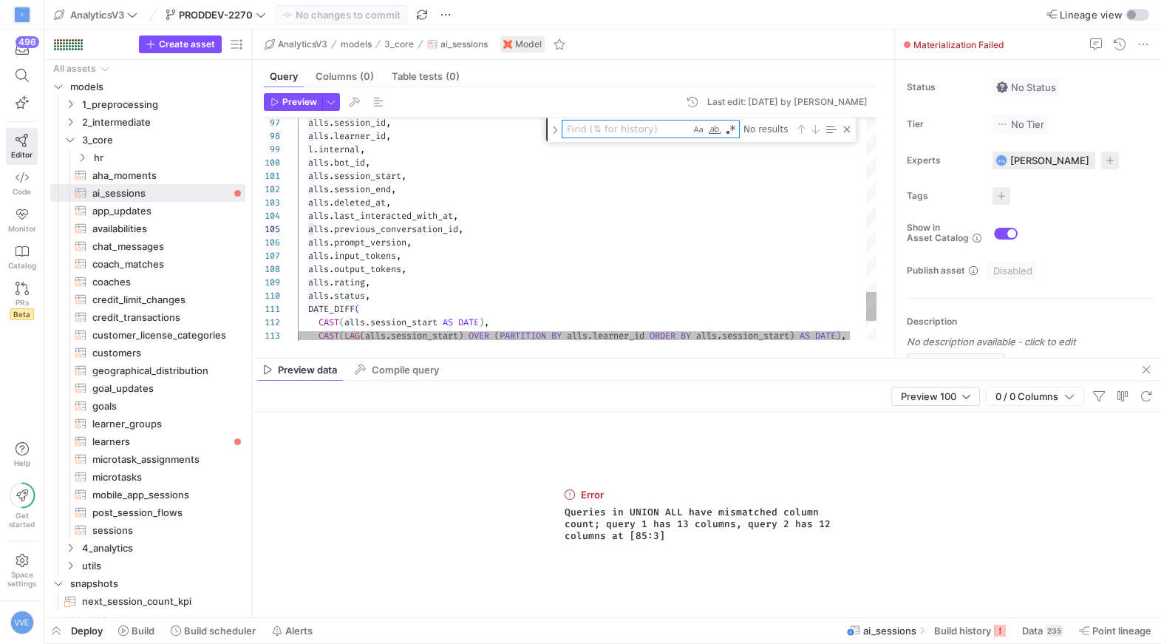
type textarea "U"
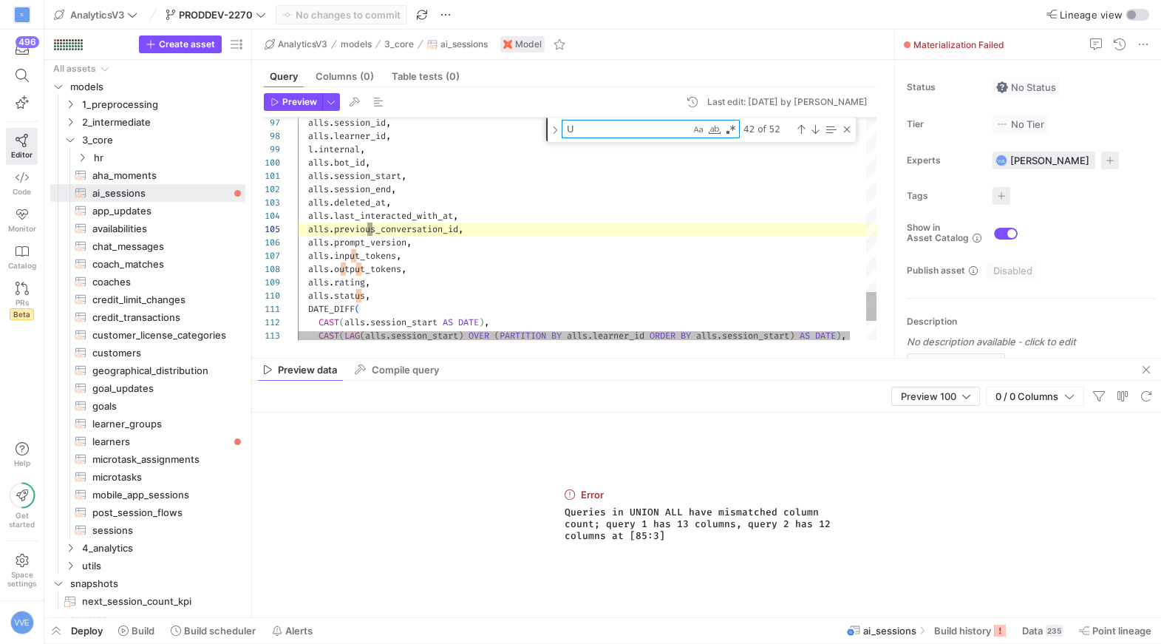
type textarea "DATE_DIFF( CAST(alls.session_start AS DATE), CAST(LAG(alls.session_start) OVER …"
type textarea "UN"
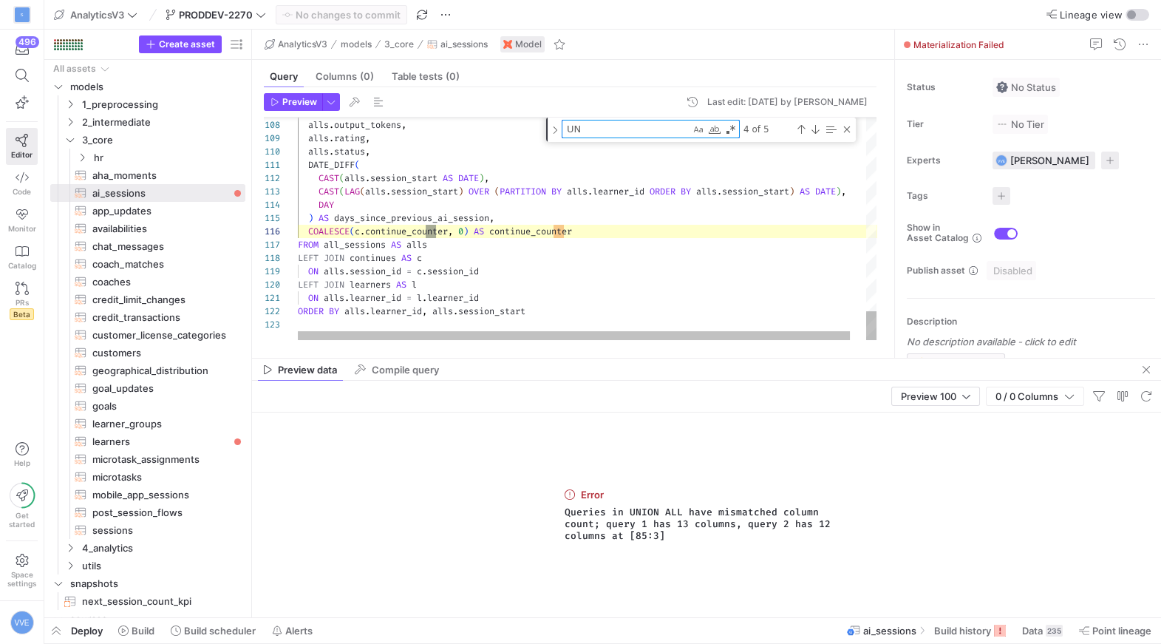
type textarea "all_sessions AS ( SELECT * FROM backend_sessions UNION ALL SELECT * FROM events…"
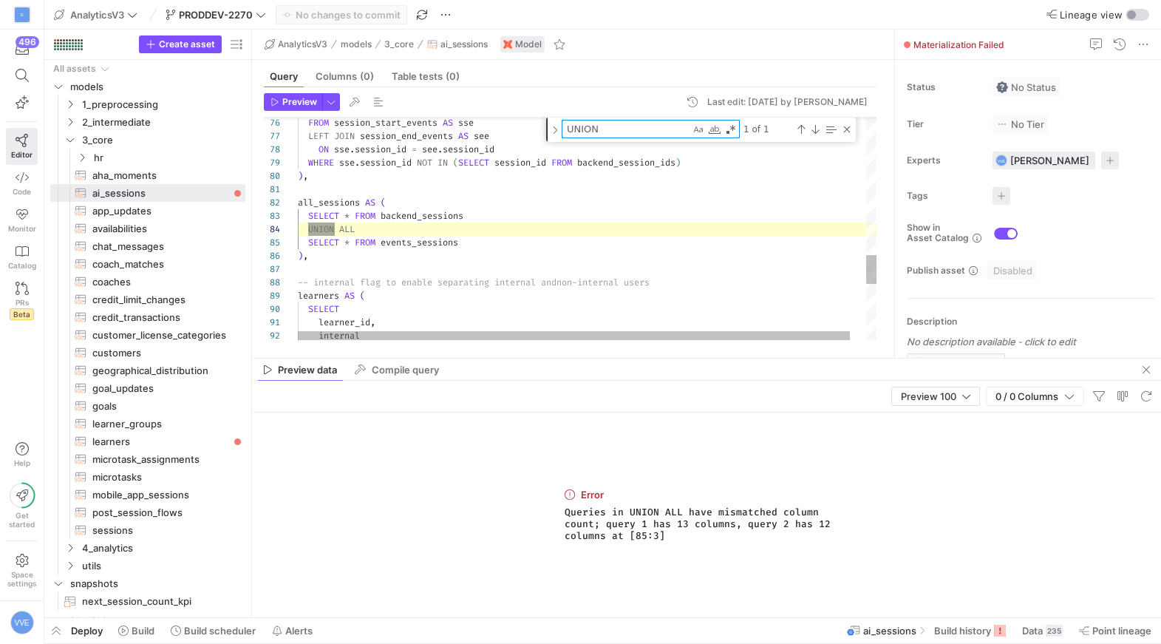
type textarea "UNION"
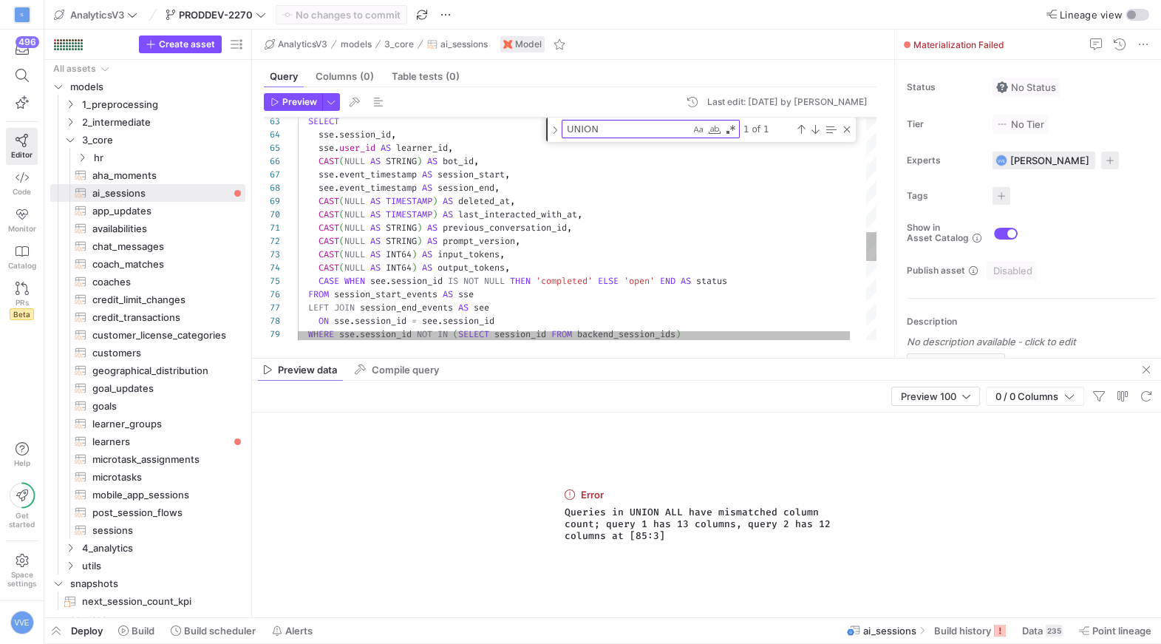
scroll to position [52, 440]
click at [759, 282] on div "CAST ( NULL AS INT64 ) AS output_tokens , CAST ( NULL AS INT64 ) AS input_token…" at bounding box center [595, 94] width 595 height 1681
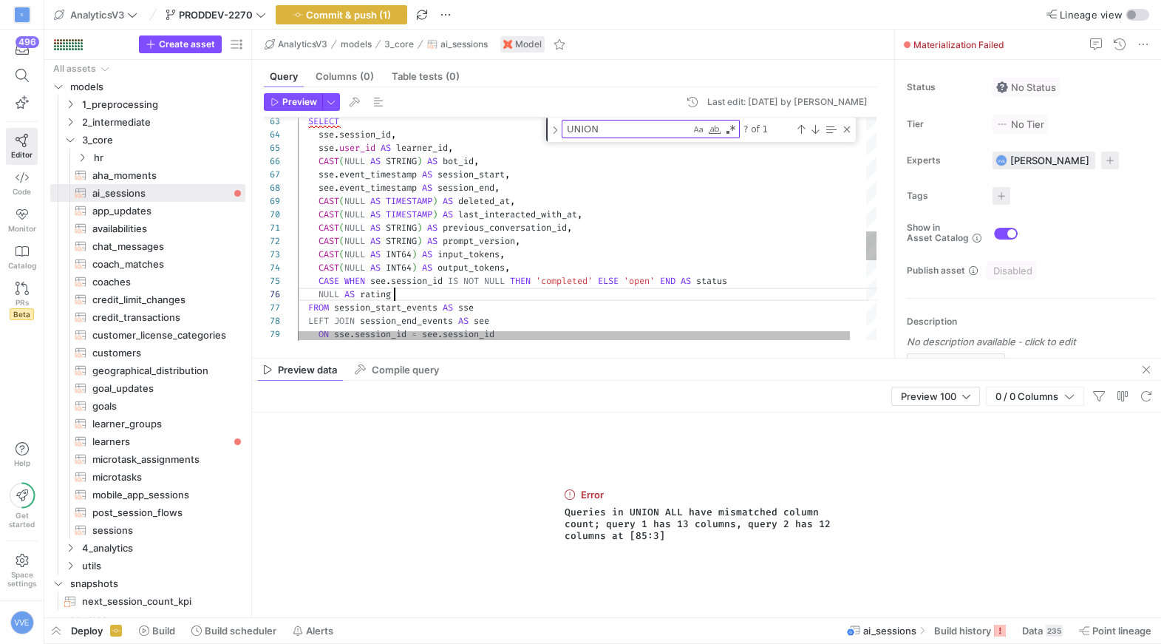
scroll to position [66, 100]
click at [811, 287] on div "CAST ( NULL AS INT64 ) AS output_tokens , CAST ( NULL AS INT64 ) AS input_token…" at bounding box center [595, 101] width 595 height 1694
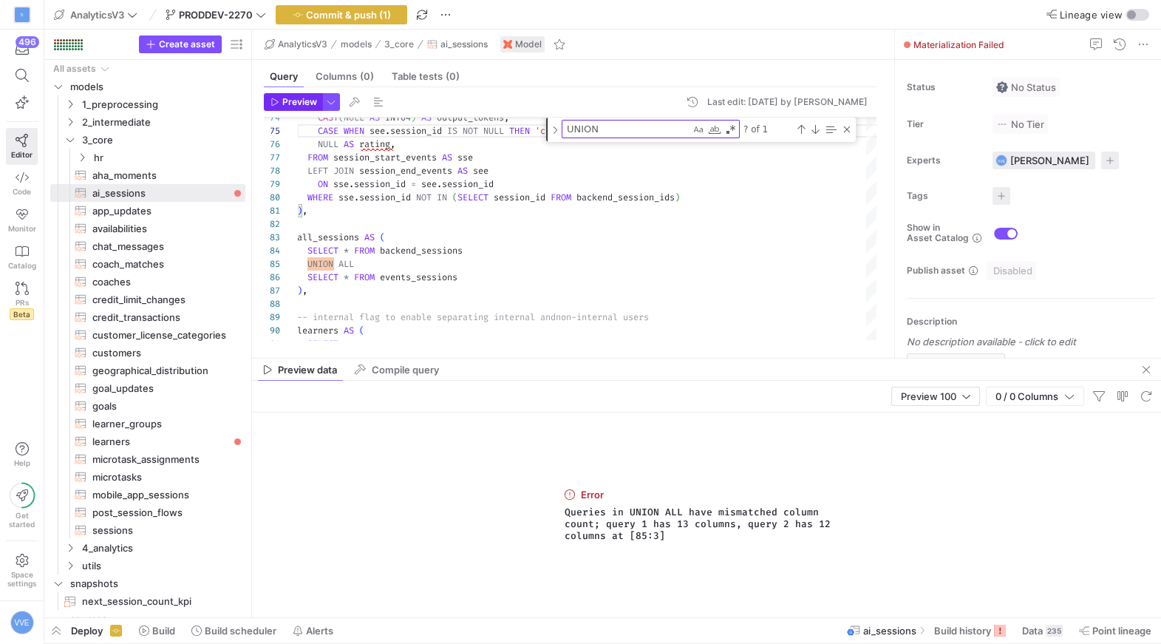
type textarea "CAST(NULL AS STRING) AS previous_conversation_id, CAST(NULL AS STRING) AS promp…"
click at [313, 101] on span "Preview" at bounding box center [299, 102] width 35 height 10
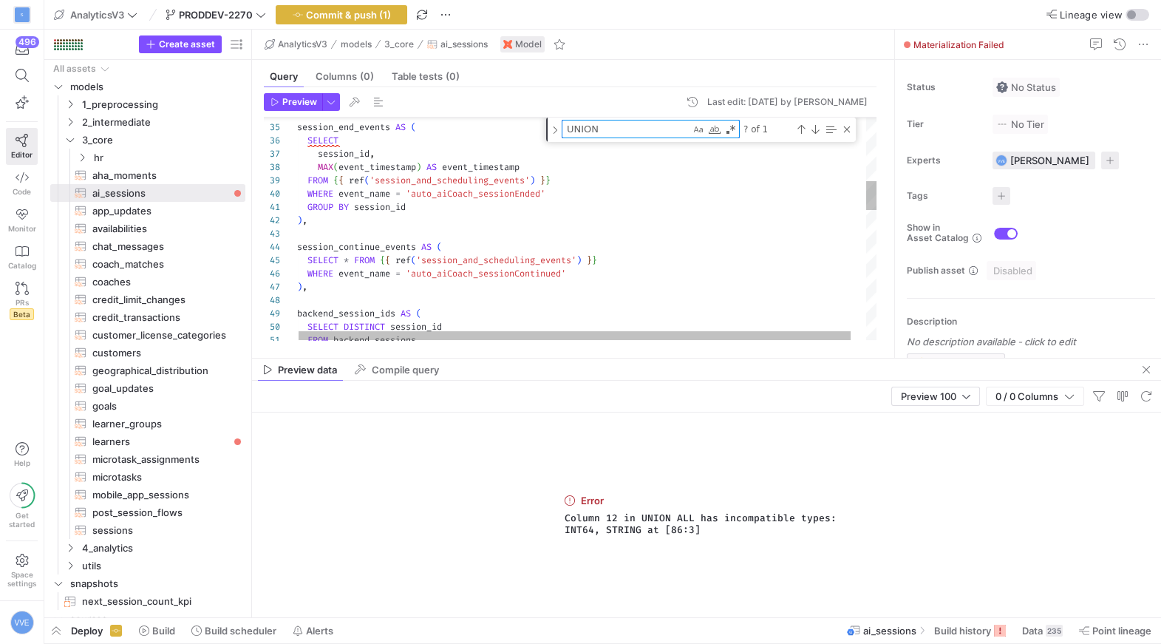
click at [670, 134] on textarea "UNION" at bounding box center [626, 128] width 128 height 17
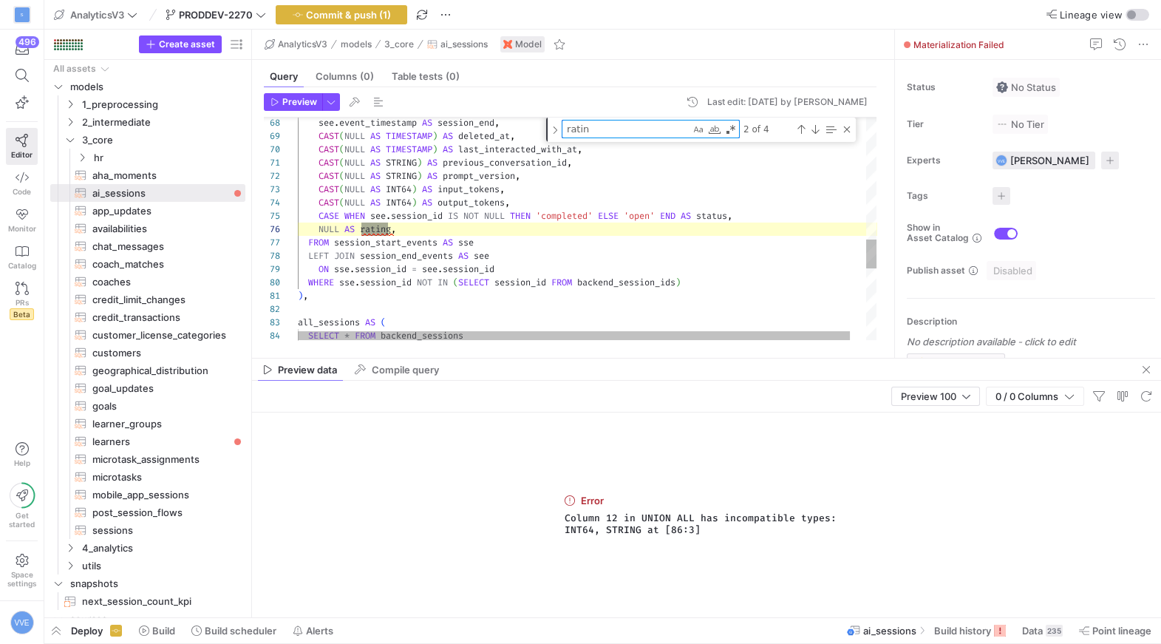
scroll to position [52, 96]
type textarea "rating"
click at [798, 129] on div "Previous Match (⇧Enter)" at bounding box center [801, 129] width 12 height 12
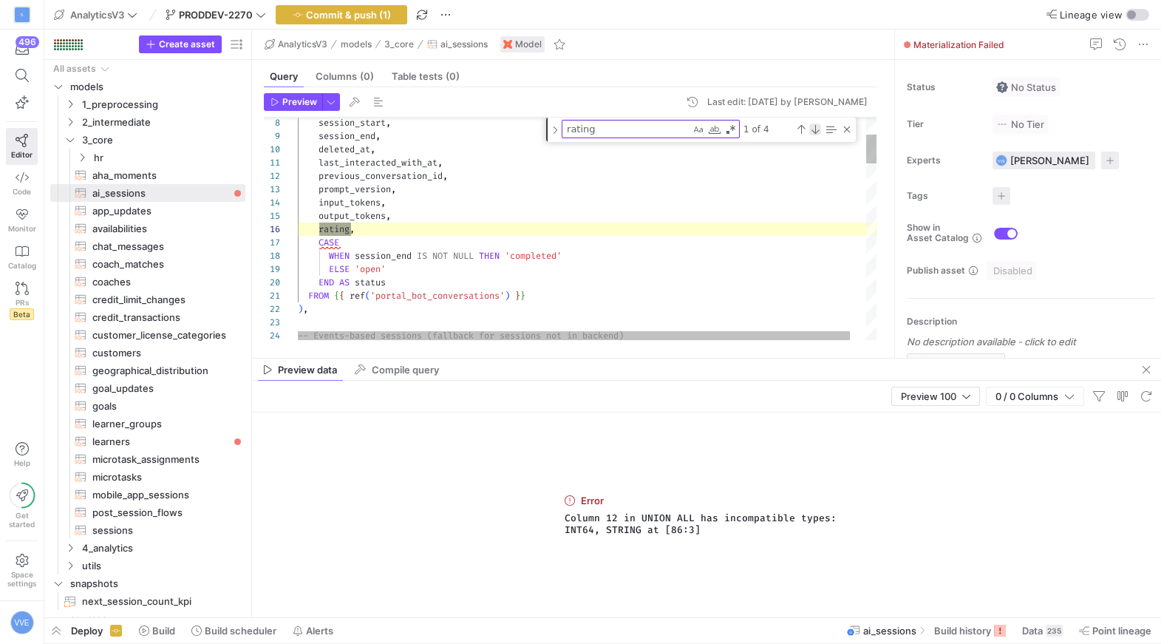
click at [811, 126] on div "Next Match (Enter)" at bounding box center [815, 129] width 12 height 12
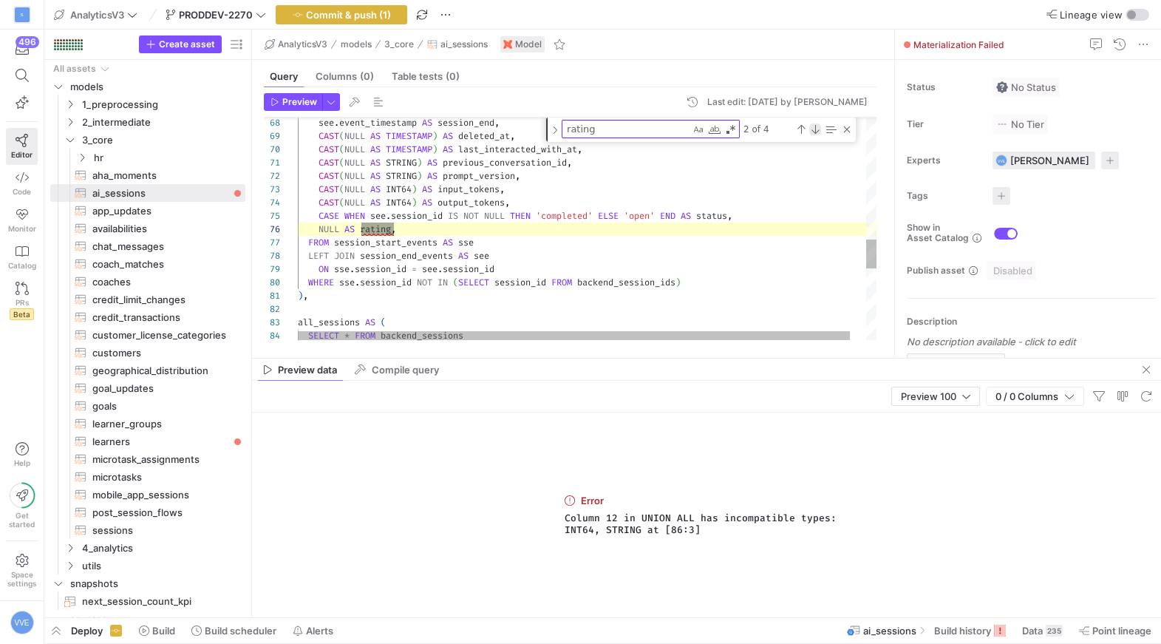
click at [811, 126] on div "Next Match (Enter)" at bounding box center [815, 129] width 12 height 12
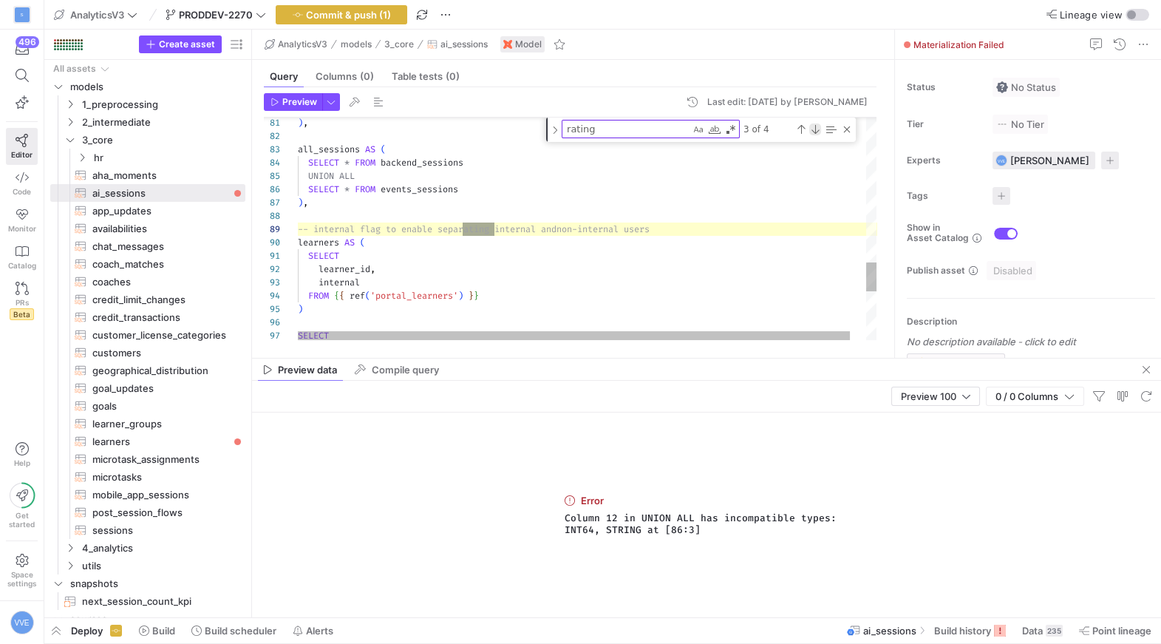
scroll to position [133, 196]
click at [811, 125] on div "Next Match (Enter)" at bounding box center [815, 129] width 12 height 12
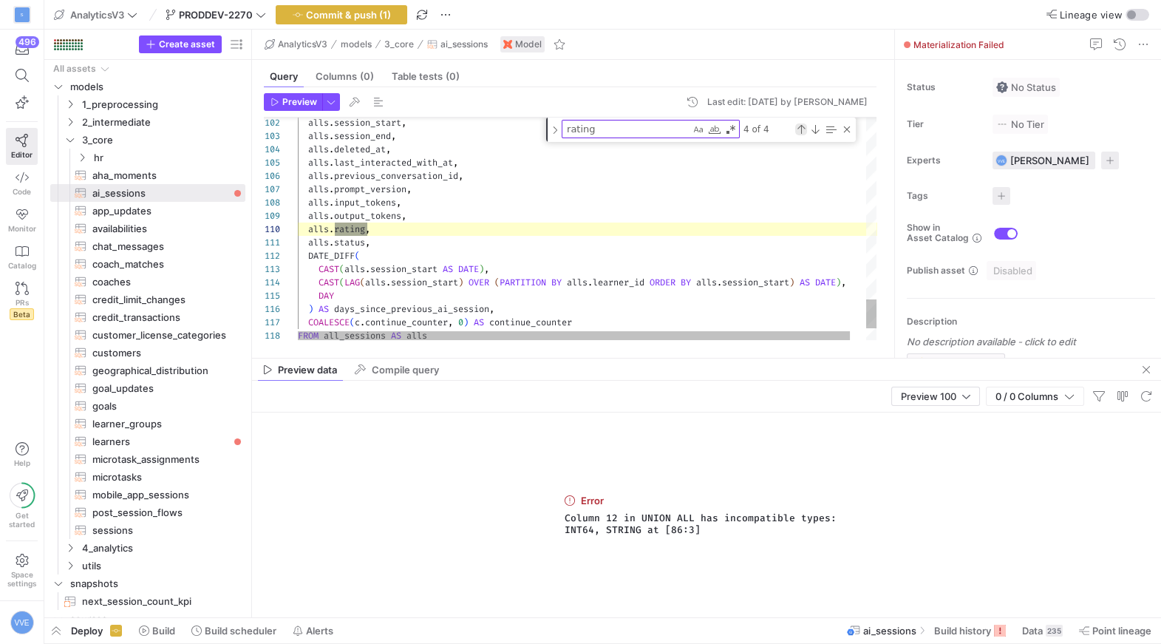
click at [798, 123] on div "Previous Match (⇧Enter)" at bounding box center [801, 129] width 12 height 12
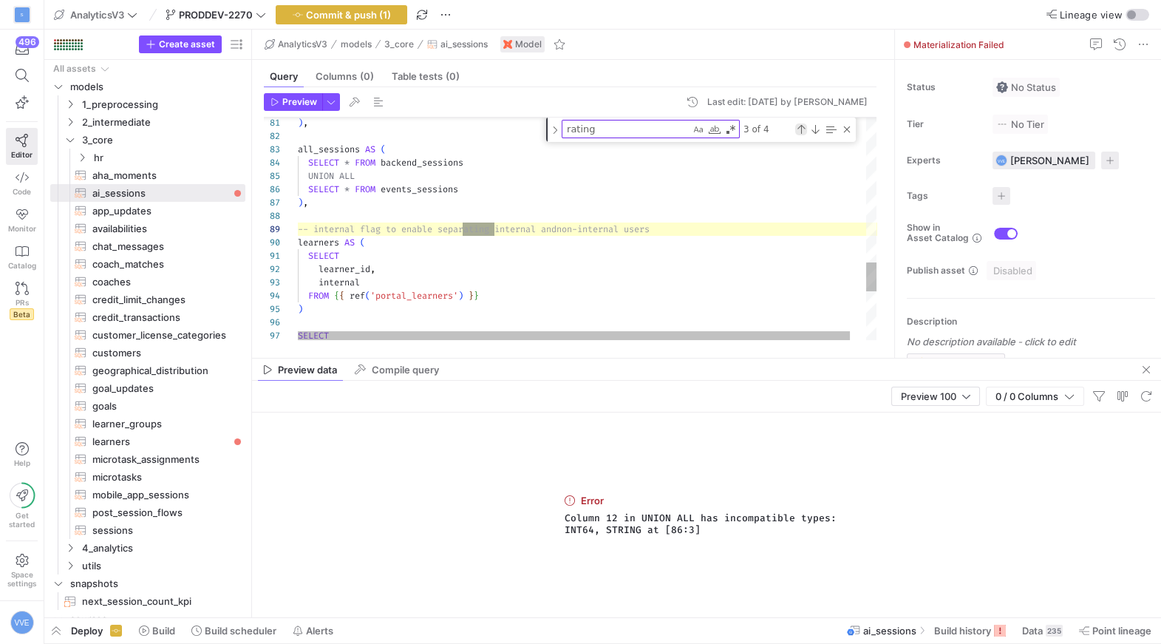
click at [797, 128] on div "Previous Match (⇧Enter)" at bounding box center [801, 129] width 12 height 12
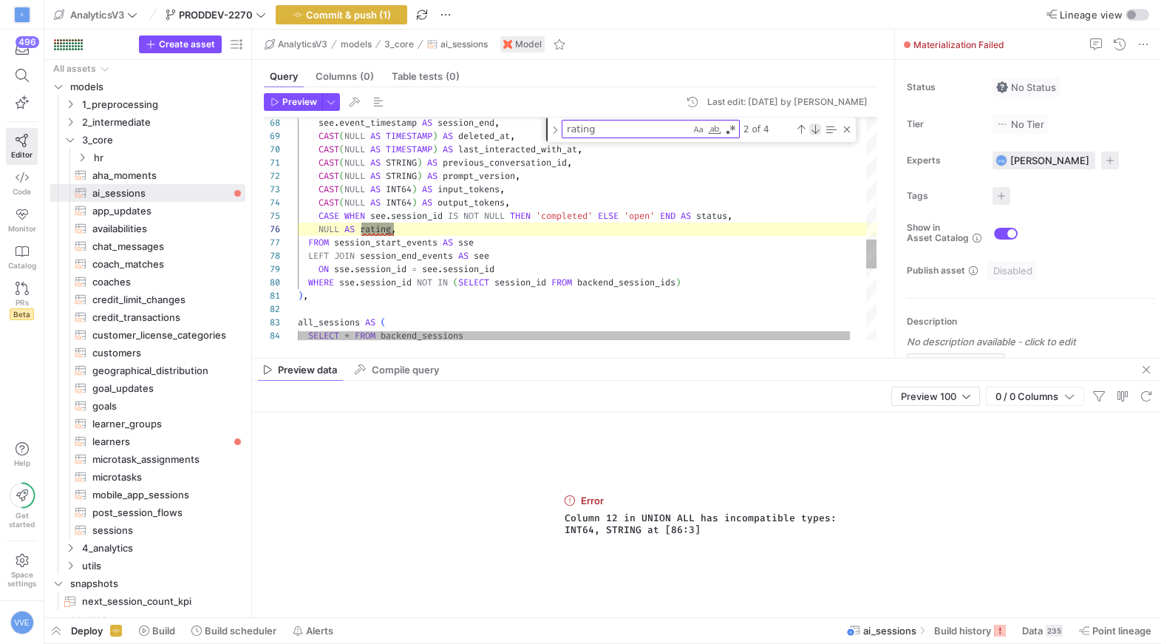
click at [810, 129] on div "Next Match (Enter)" at bounding box center [815, 129] width 12 height 12
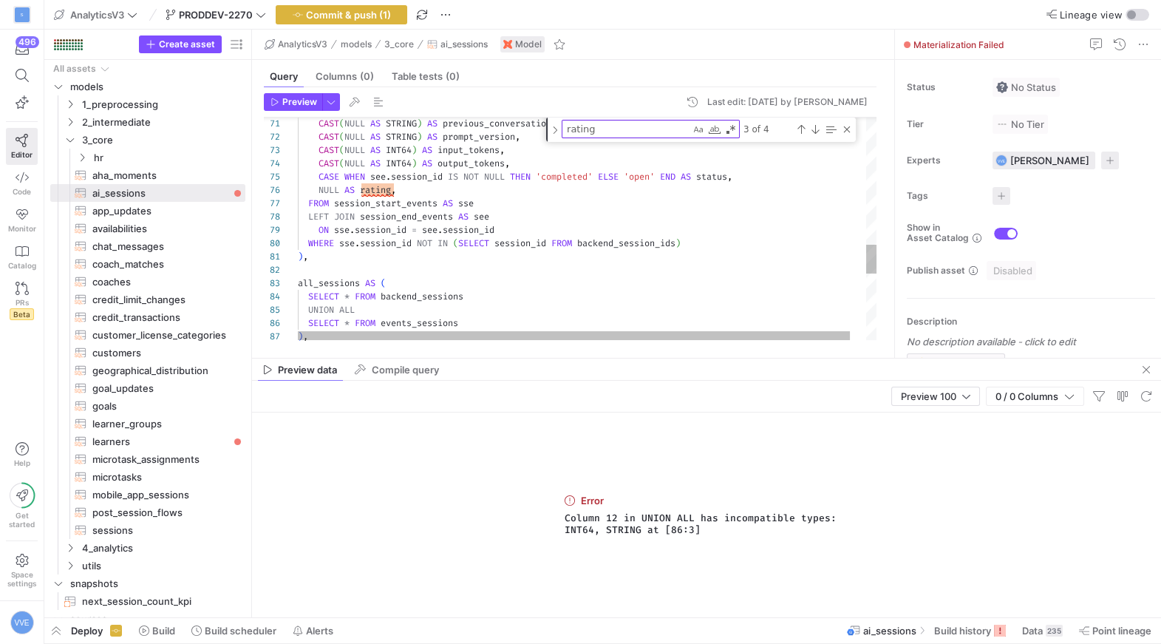
scroll to position [66, 85]
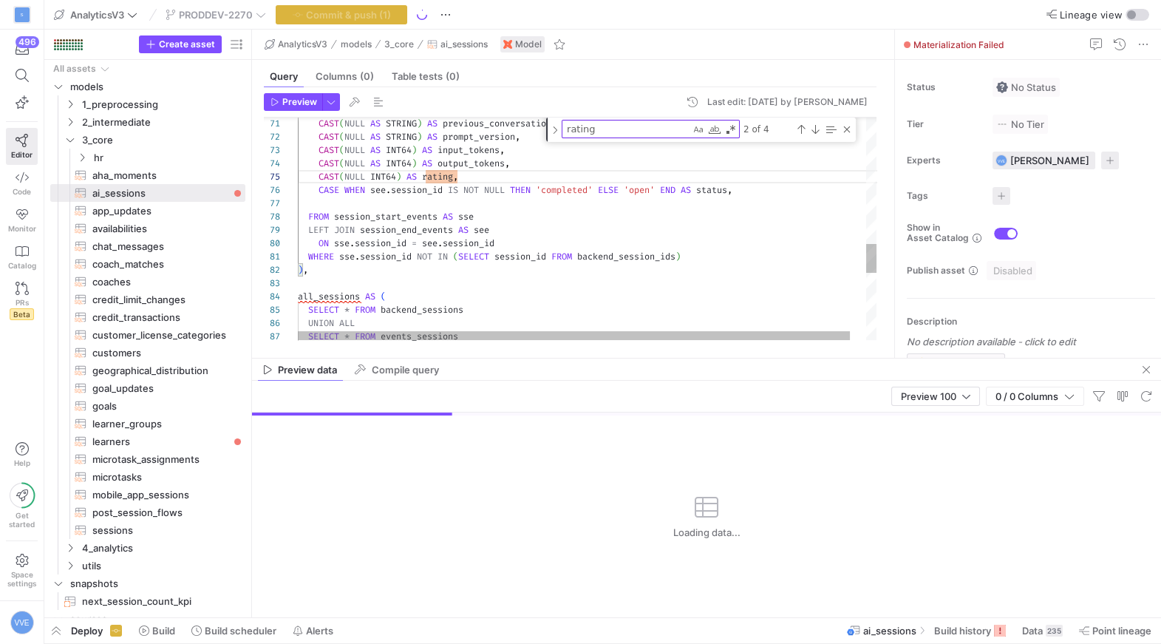
click at [759, 189] on div "all_sessions AS ( SELECT * FROM backend_sessions UNION ALL SELECT * FROM events…" at bounding box center [595, 4] width 595 height 1708
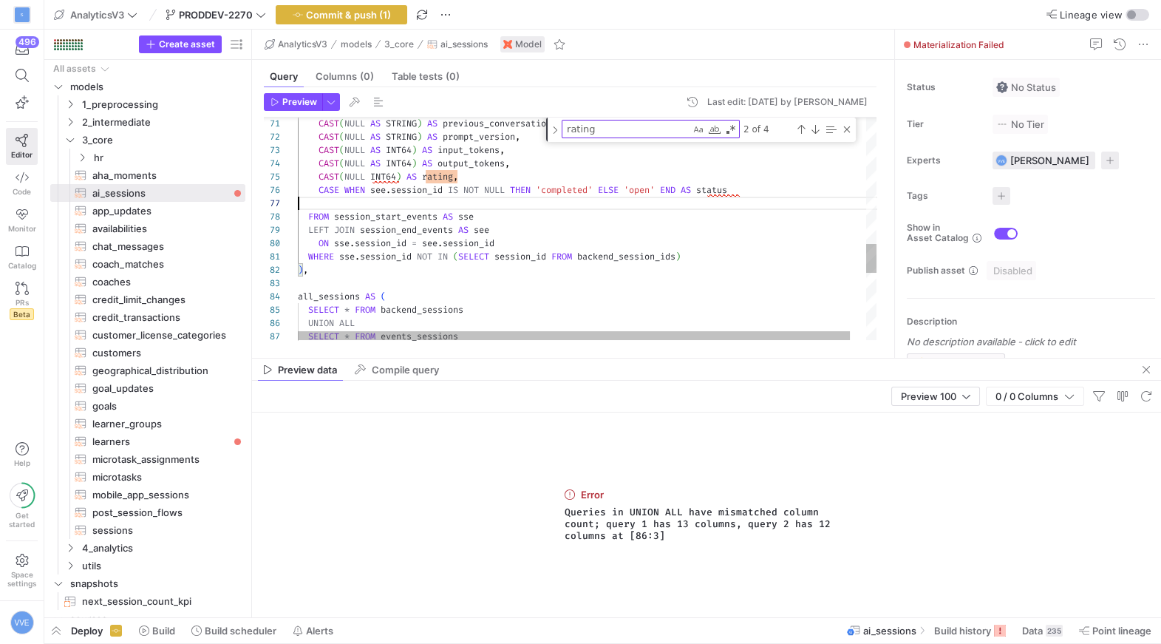
scroll to position [66, 440]
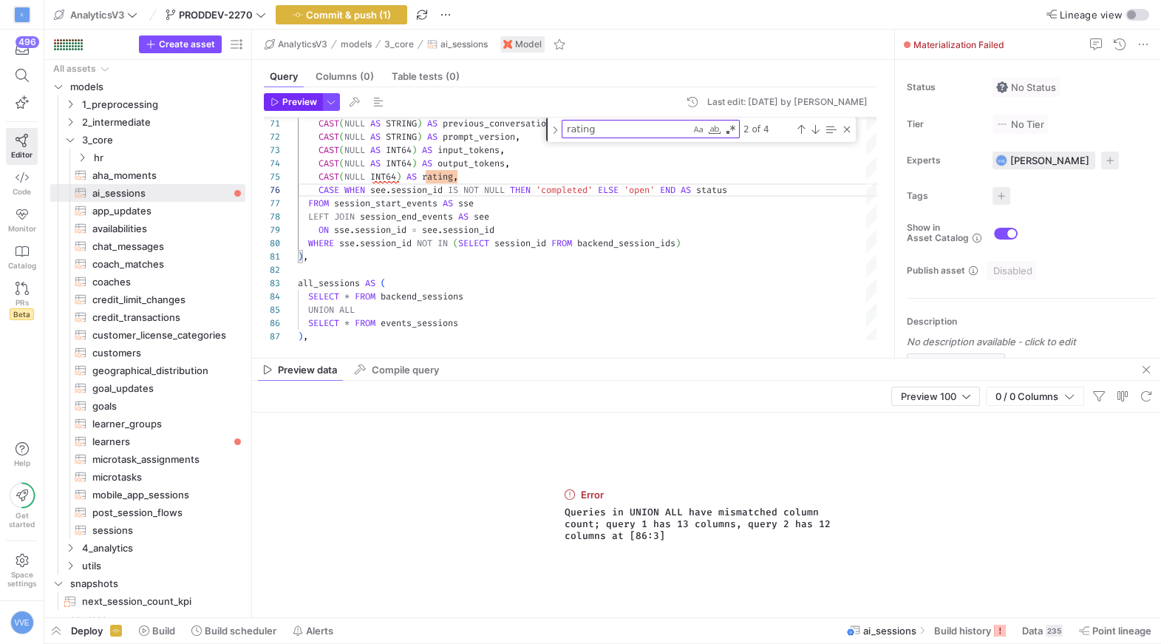
click at [310, 103] on span "Preview" at bounding box center [299, 102] width 35 height 10
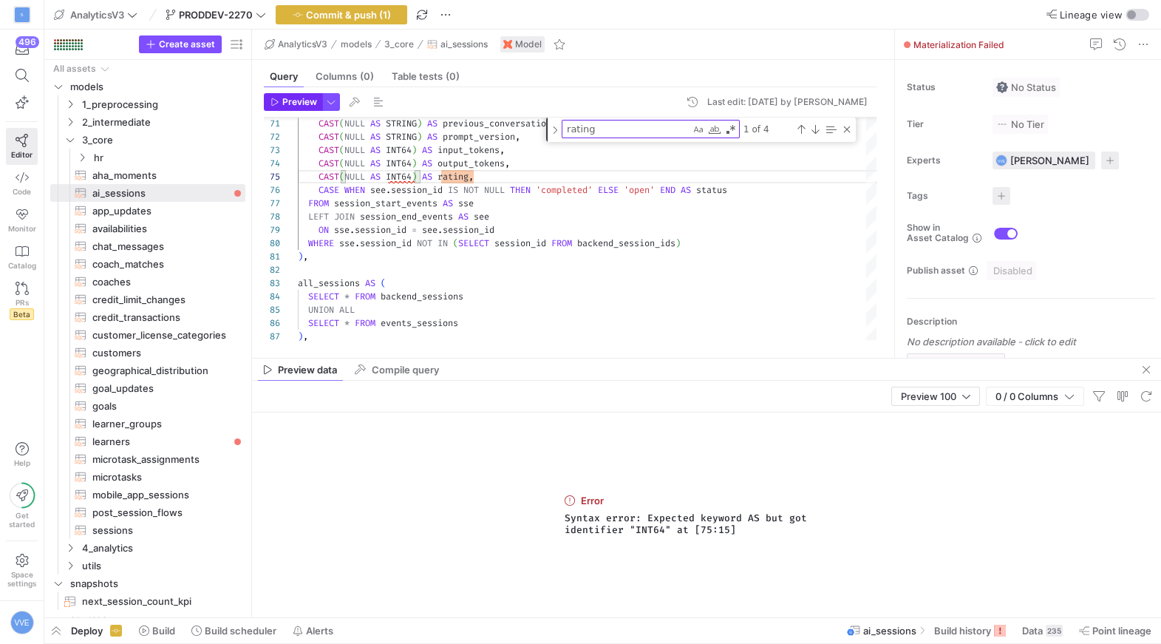
click at [293, 100] on span "Preview" at bounding box center [299, 102] width 35 height 10
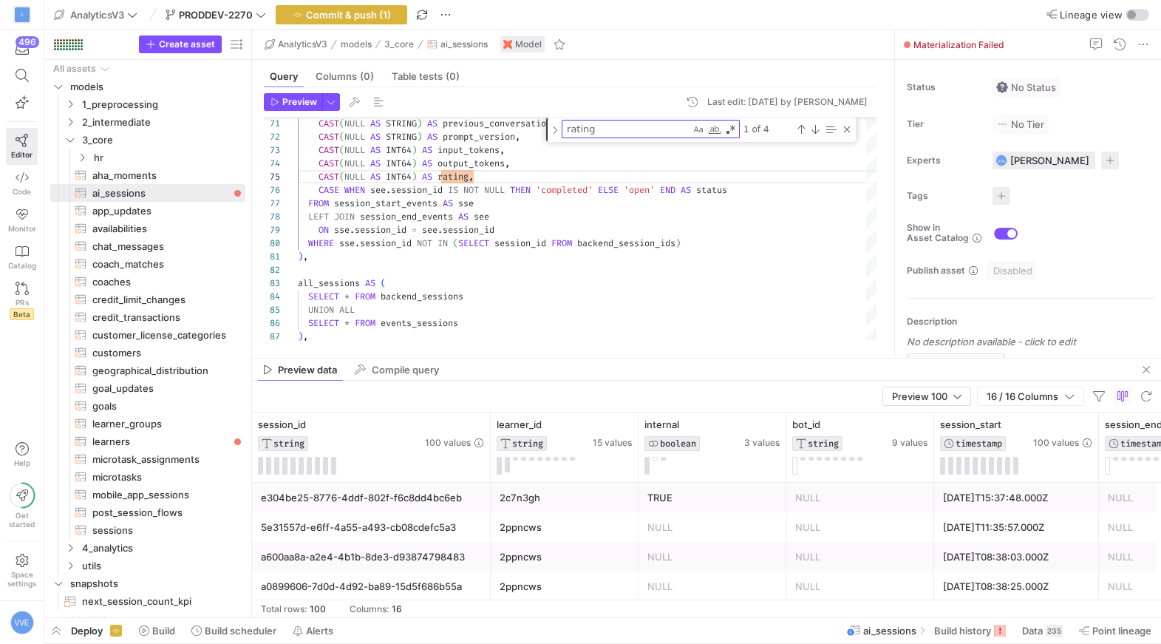
click at [598, 355] on mat-tab-group "Query Columns (0) Table tests (0) Preview Last edit: Tuesday 23 September 2025 …" at bounding box center [570, 209] width 636 height 298
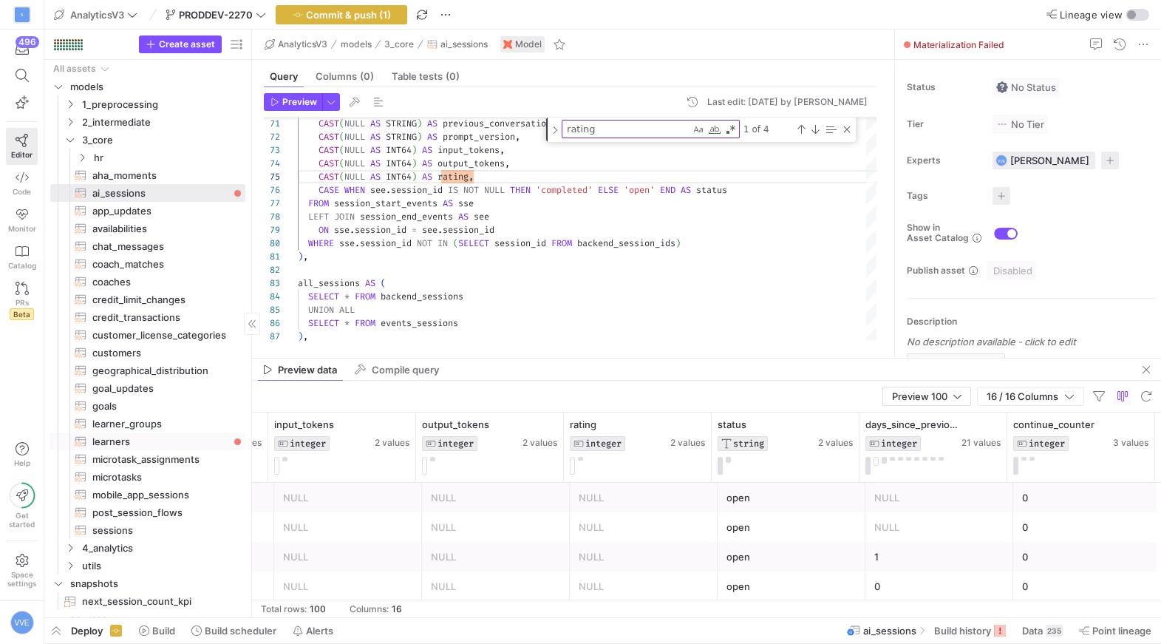
click at [165, 434] on span "learners​​​​​​​​​​" at bounding box center [160, 441] width 136 height 17
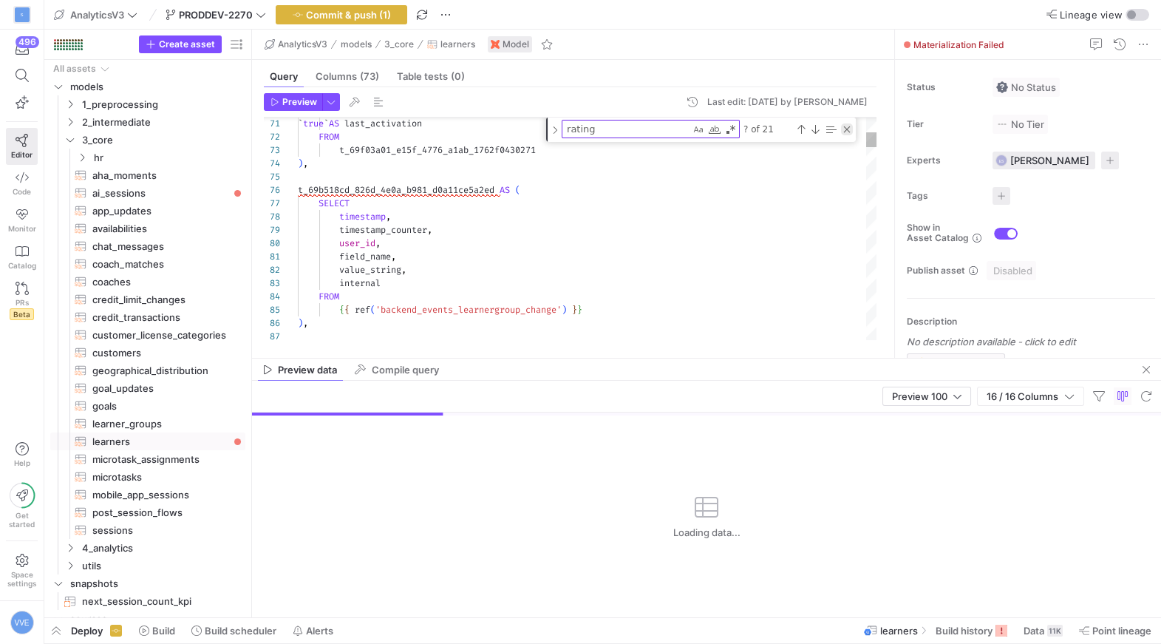
click at [850, 126] on div "Close (Escape)" at bounding box center [847, 129] width 12 height 12
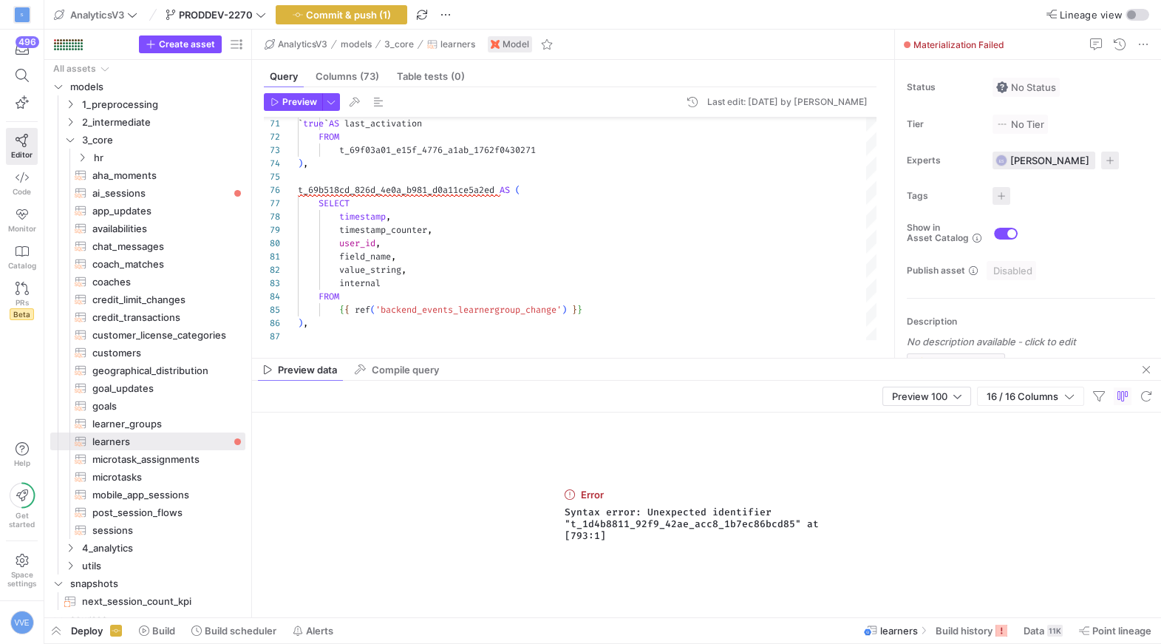
click at [630, 520] on span "Syntax error: Unexpected identifier "t_1d4b8811_92f9_42ae_acc8_1b7ec86bcd85" at…" at bounding box center [707, 523] width 284 height 35
copy span "t_1d4b8811_92f9_42ae_acc8_1b7ec86bcd85"
paste textarea "t_1d4b8811_92f9_42ae_acc8_1b7ec86bcd85"
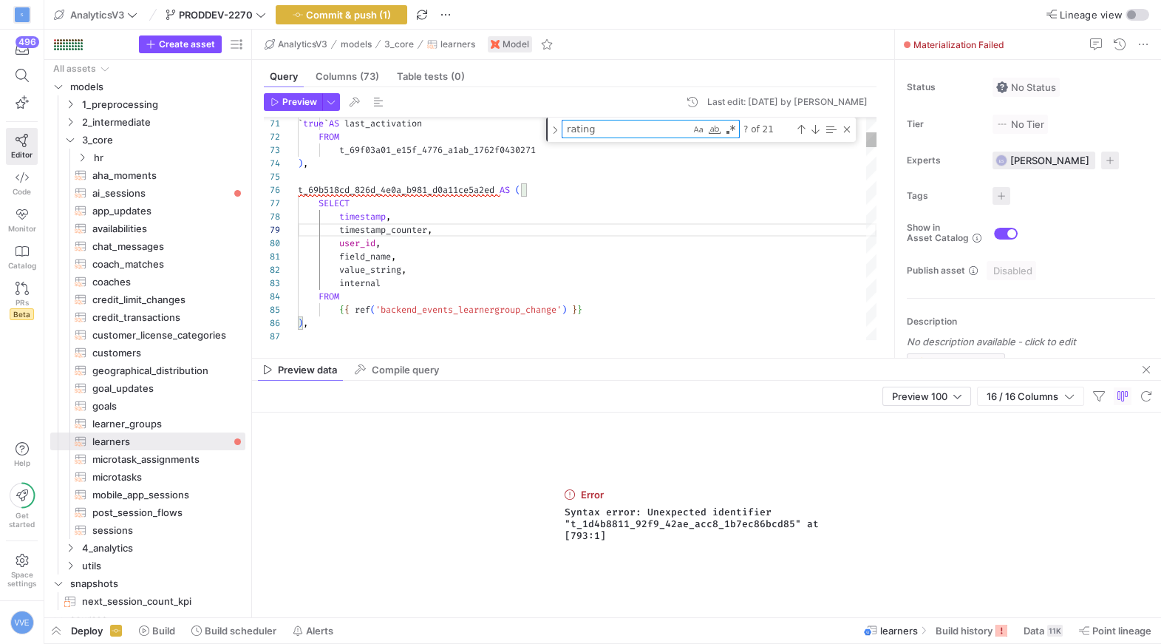
type textarea ") t_1d4b8811_92f9_42ae_acc8_1b7ec86bcd85 AS ( SELECT learners.learner_id, learn…"
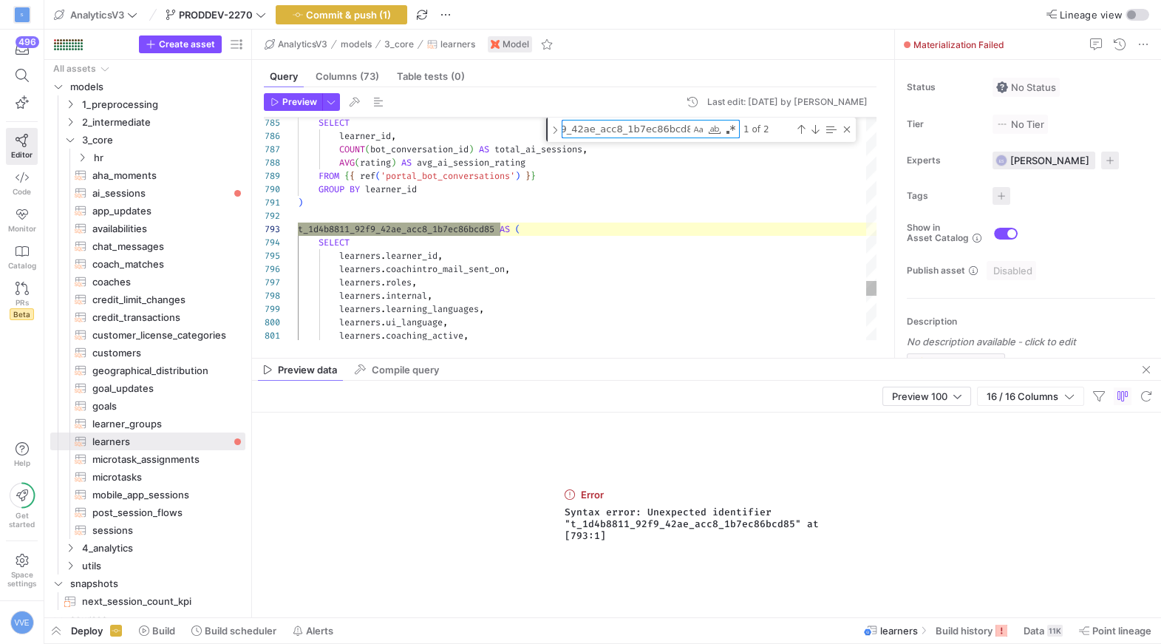
type textarea "t_1d4b8811_92f9_42ae_acc8_1b7ec86bcd85"
click at [816, 127] on div "Next Match (Enter)" at bounding box center [815, 129] width 12 height 12
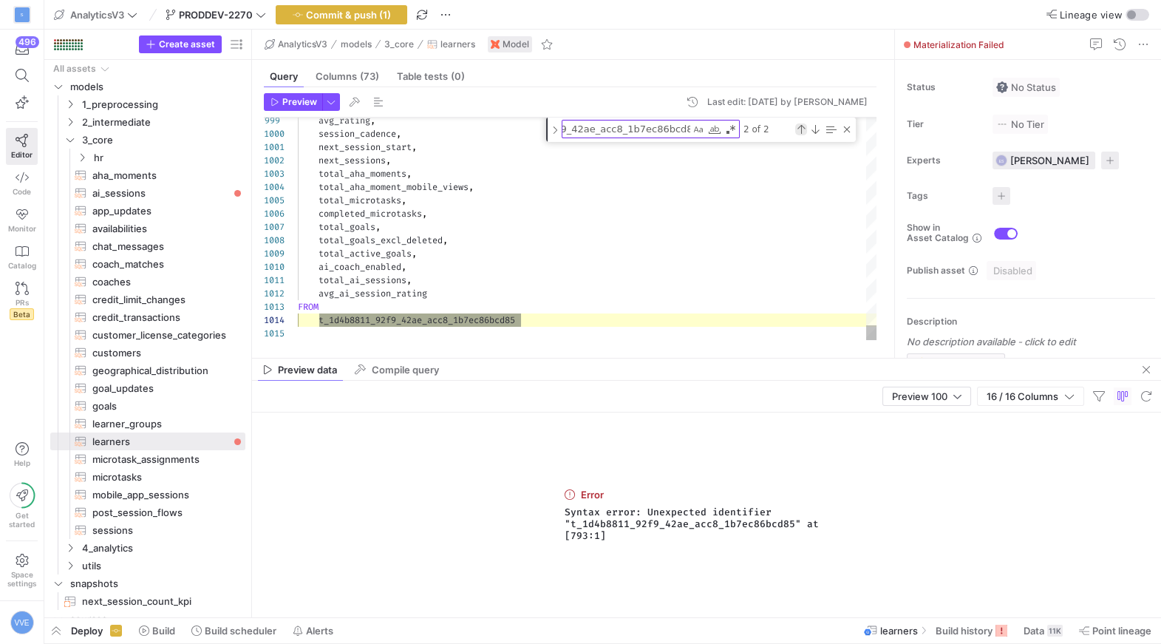
click at [805, 127] on div "Previous Match (⇧Enter)" at bounding box center [801, 129] width 12 height 12
type textarea ") t_1d4b8811_92f9_42ae_acc8_1b7ec86bcd85 AS ( SELECT learners.learner_id, learn…"
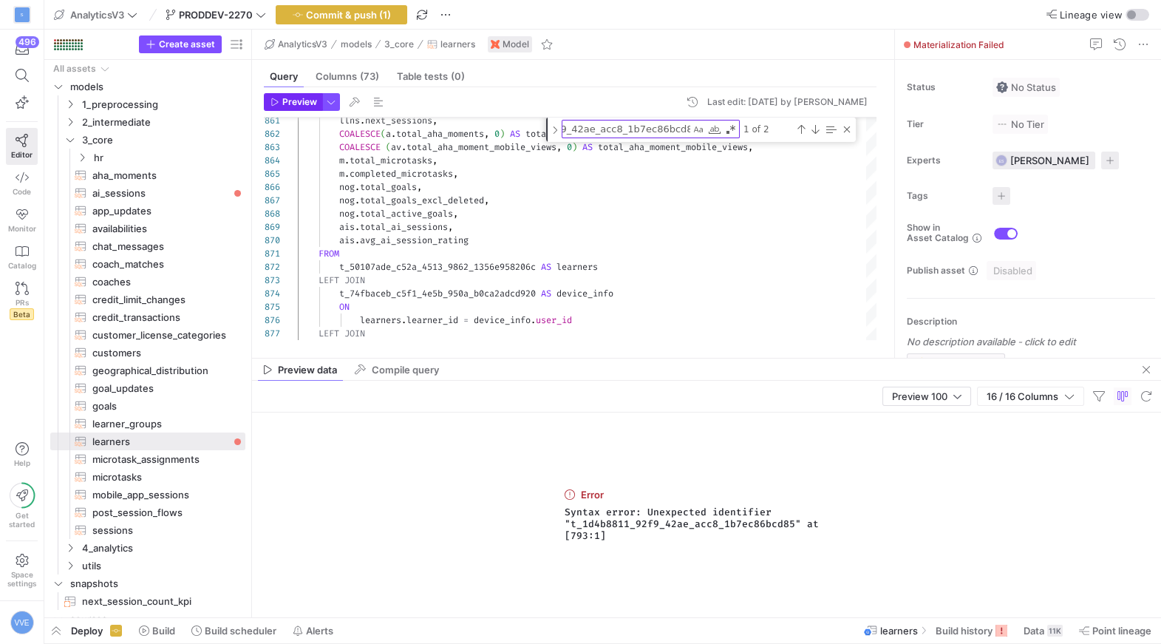
click at [306, 103] on span "Preview" at bounding box center [299, 102] width 35 height 10
click at [843, 132] on div "Close (Escape)" at bounding box center [847, 129] width 12 height 12
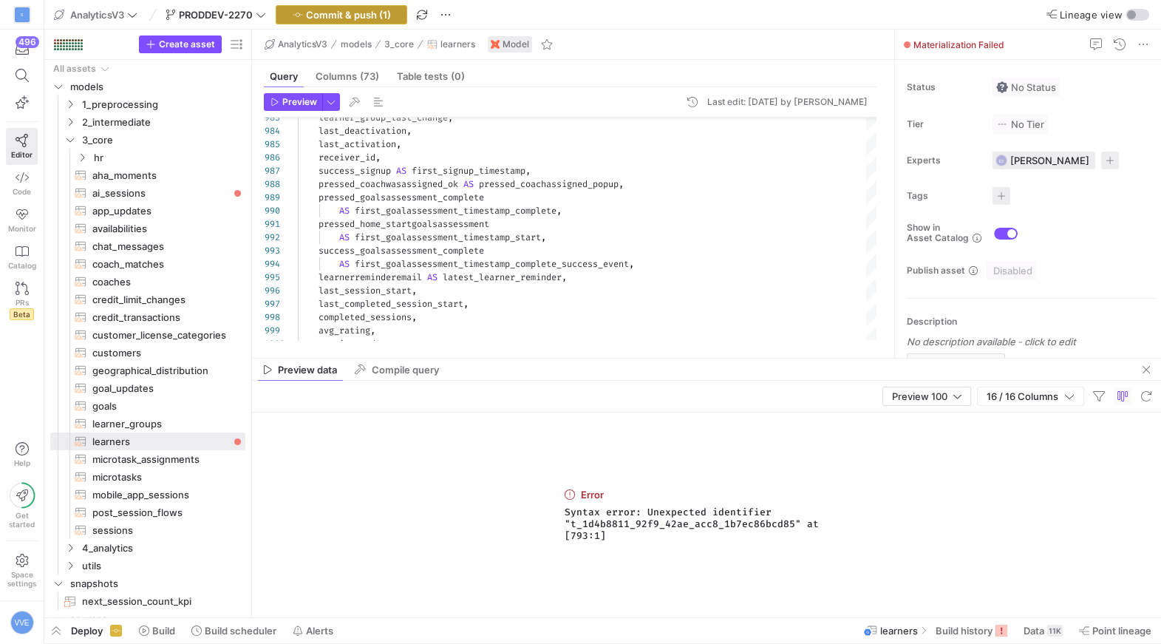
click at [341, 16] on span "Commit & push (1)" at bounding box center [348, 15] width 85 height 12
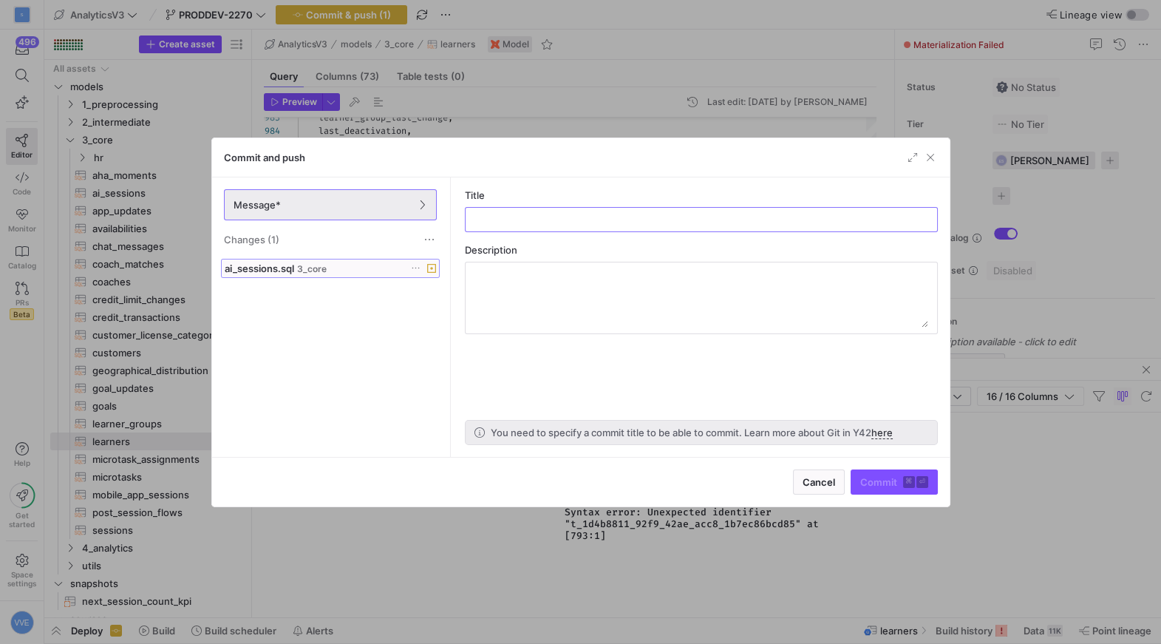
click at [338, 273] on div "ai_sessions.sql 3_core" at bounding box center [314, 268] width 179 height 12
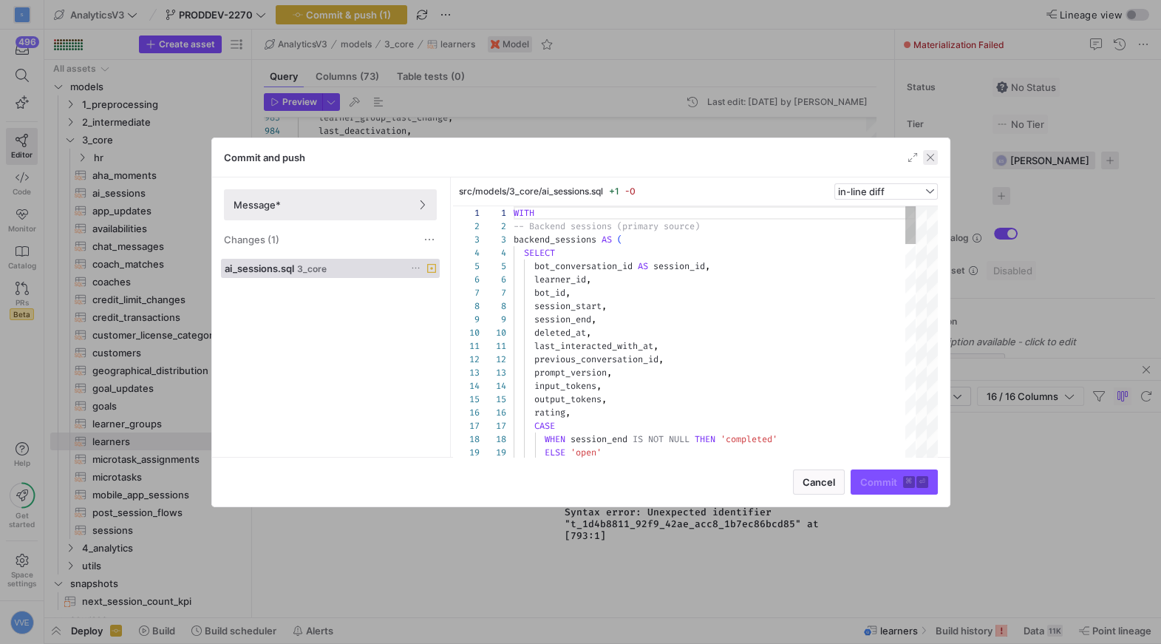
click at [924, 157] on span "button" at bounding box center [930, 157] width 15 height 15
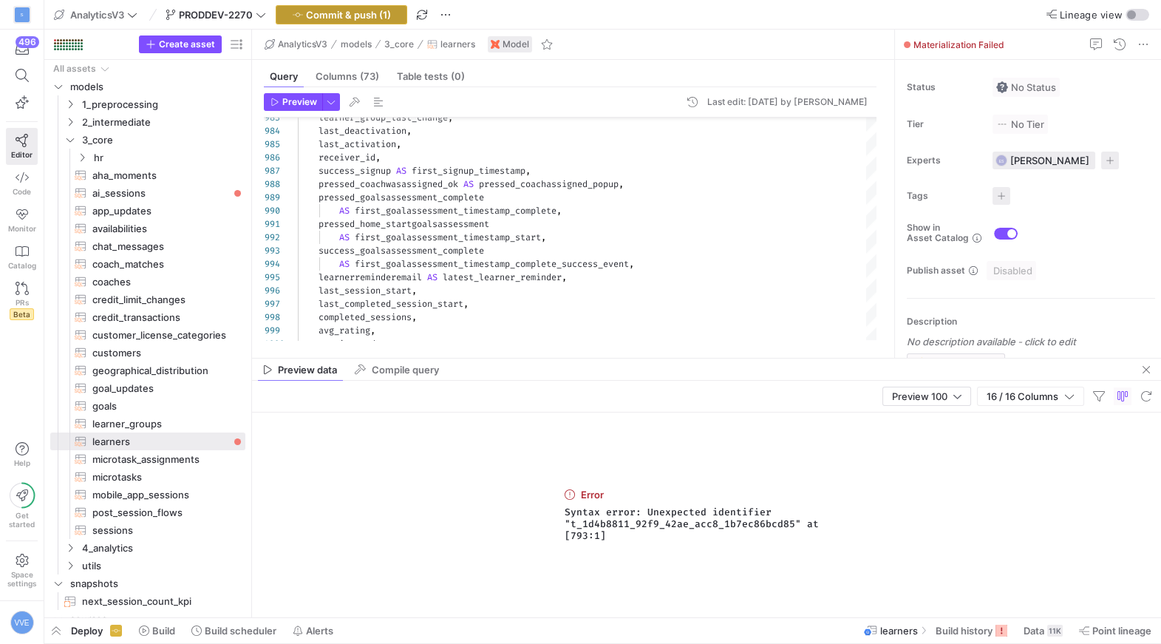
click at [361, 15] on span "Commit & push (1)" at bounding box center [348, 15] width 85 height 12
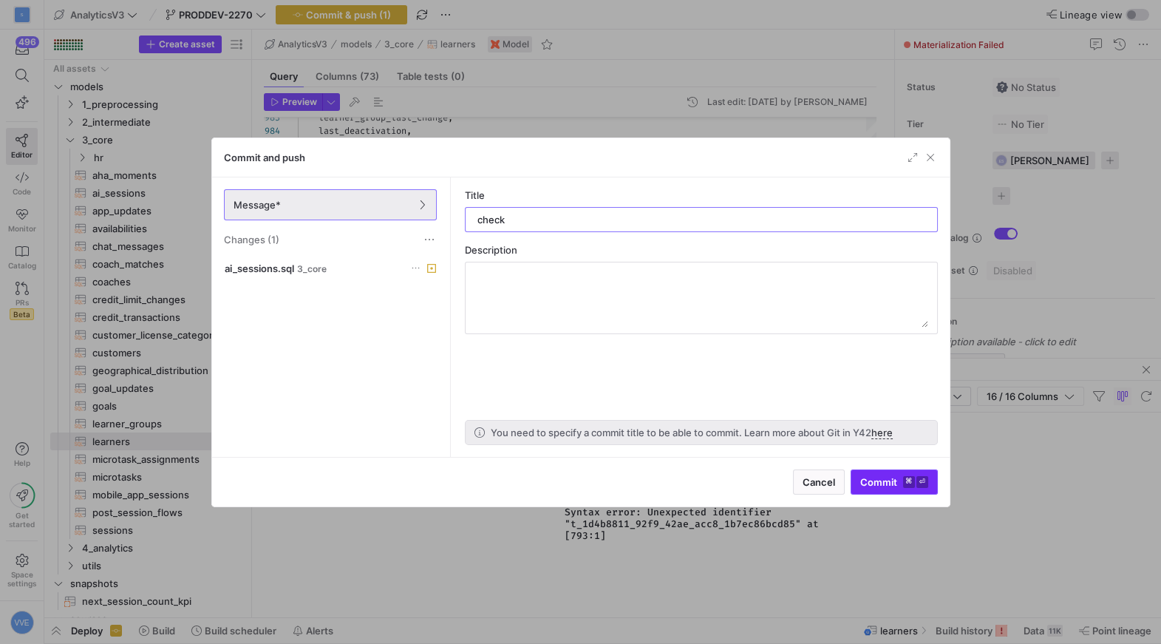
type input "check"
click at [922, 478] on kbd "⏎" at bounding box center [922, 482] width 12 height 12
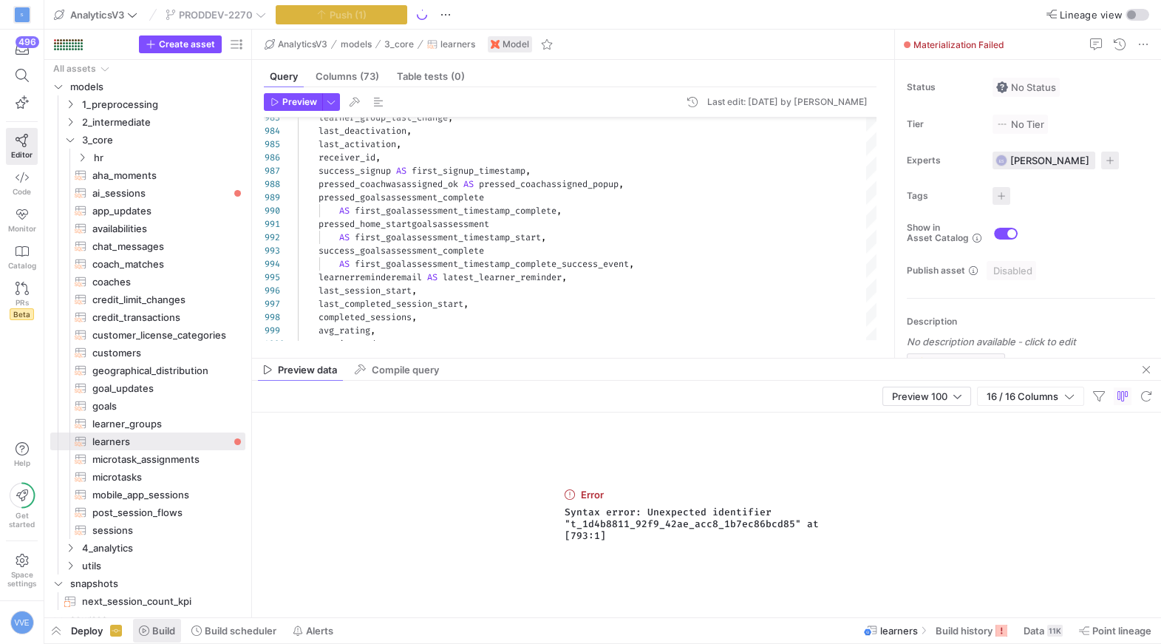
click at [157, 638] on span at bounding box center [157, 630] width 48 height 24
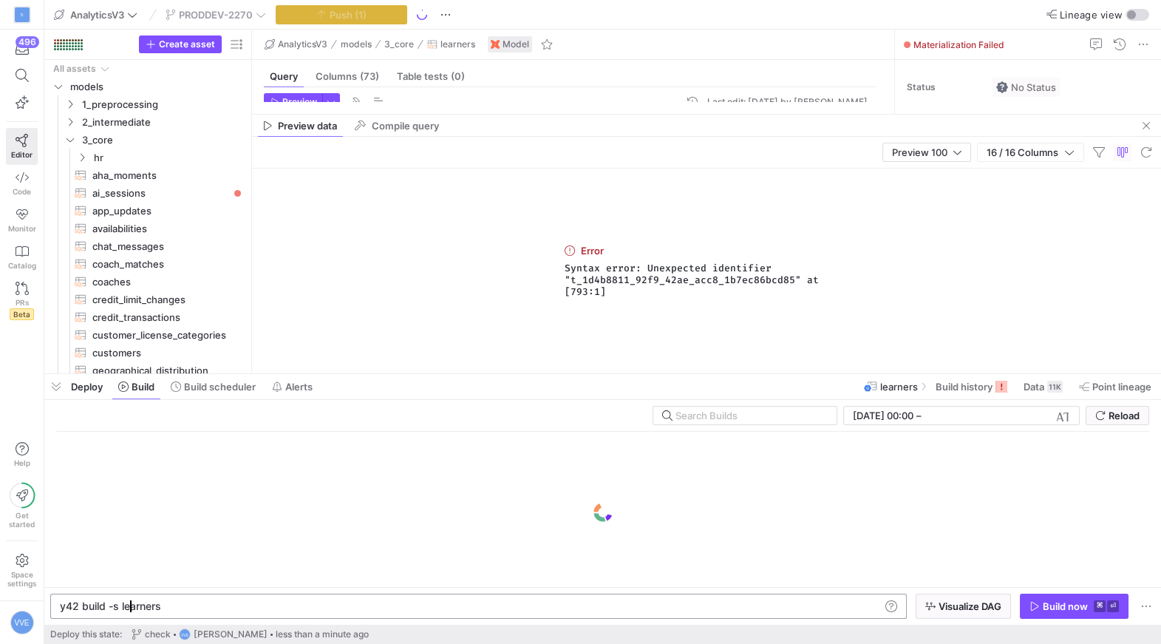
click at [132, 611] on div "y42 build -s learners" at bounding box center [470, 606] width 821 height 12
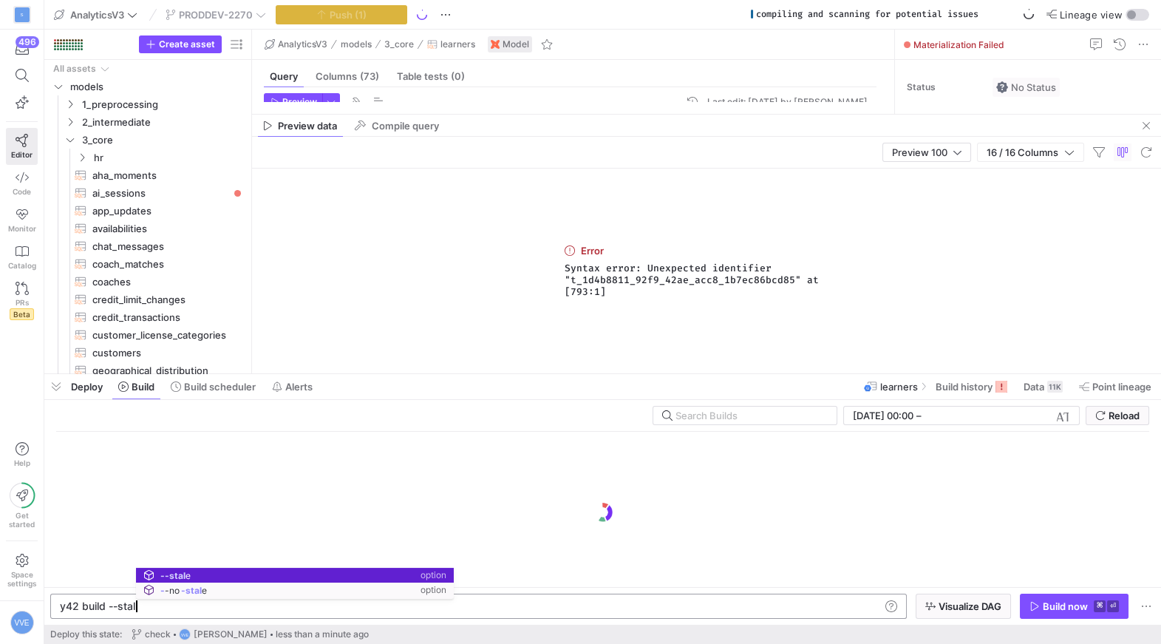
scroll to position [0, 81]
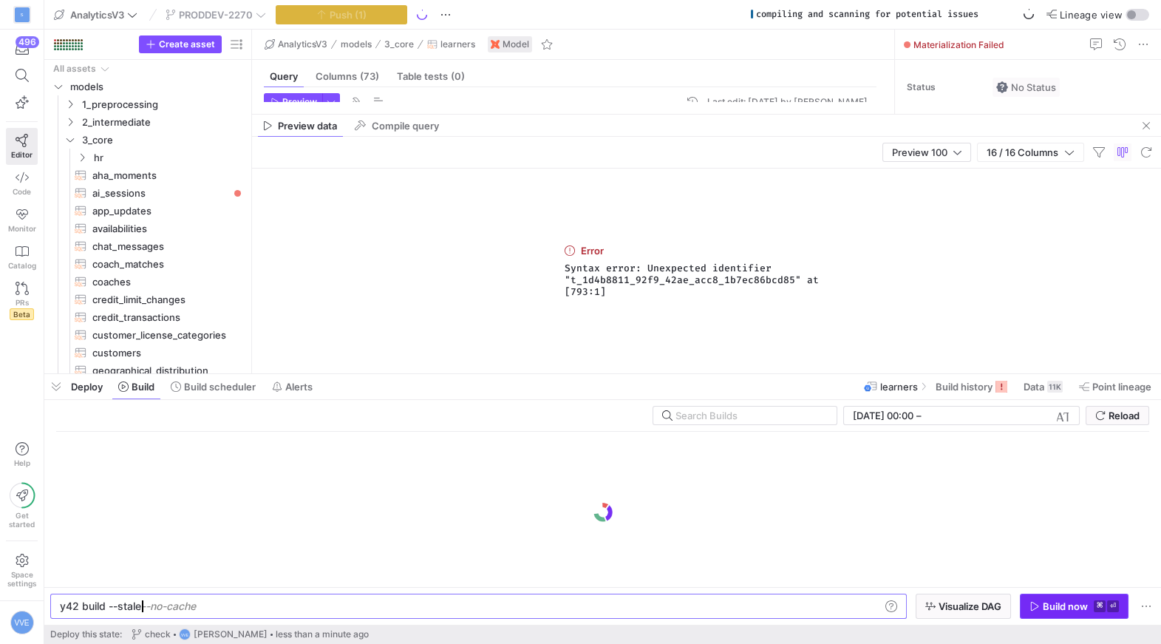
type textarea "y42 build --stale"
click at [1086, 607] on div "Build now" at bounding box center [1065, 606] width 45 height 12
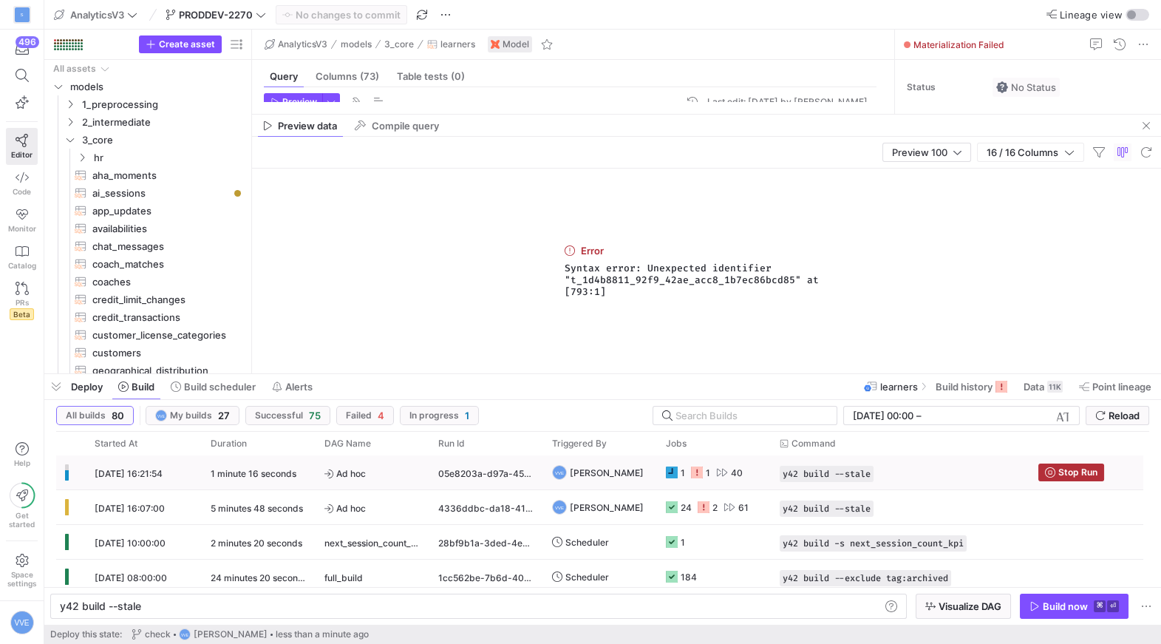
click at [708, 478] on div "1" at bounding box center [708, 472] width 4 height 35
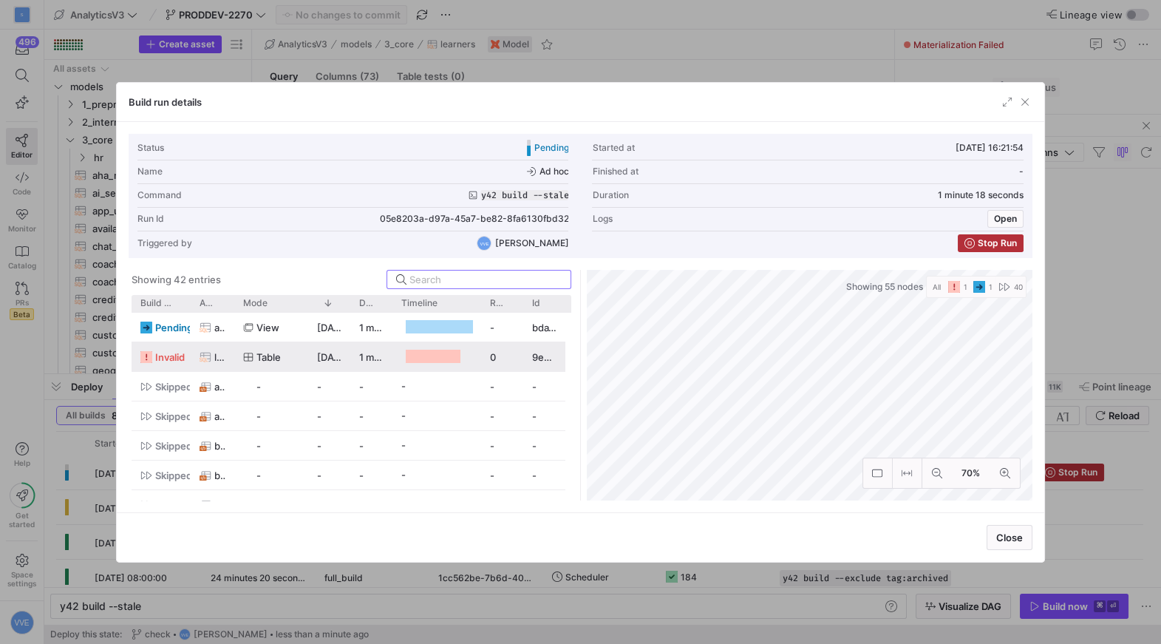
click at [259, 347] on span "table" at bounding box center [268, 357] width 24 height 29
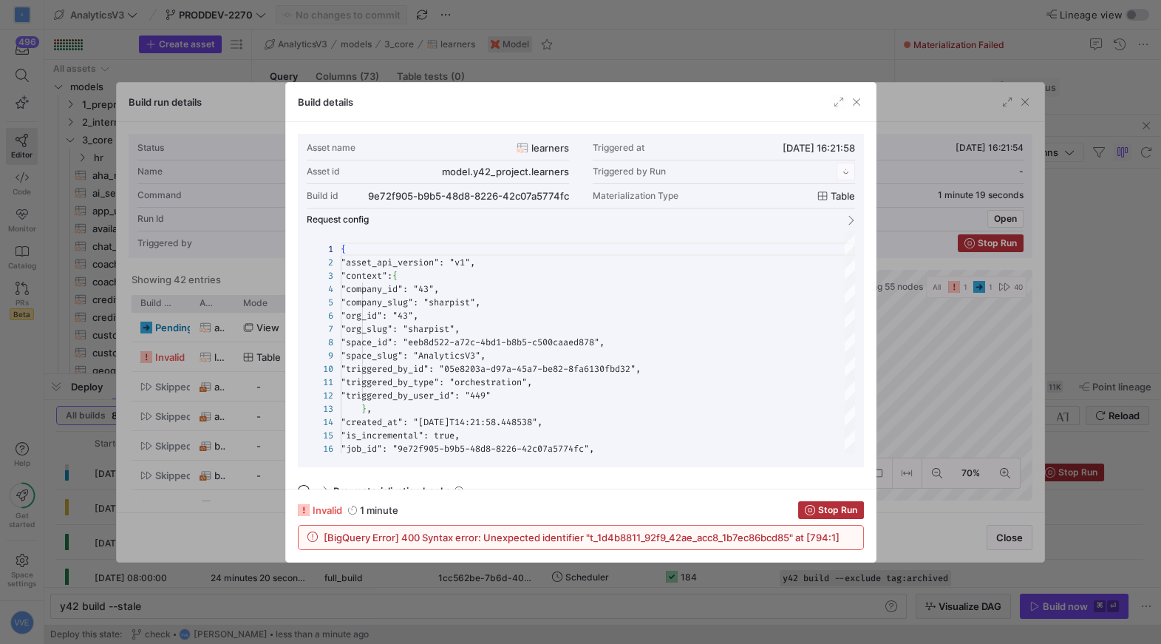
scroll to position [133, 0]
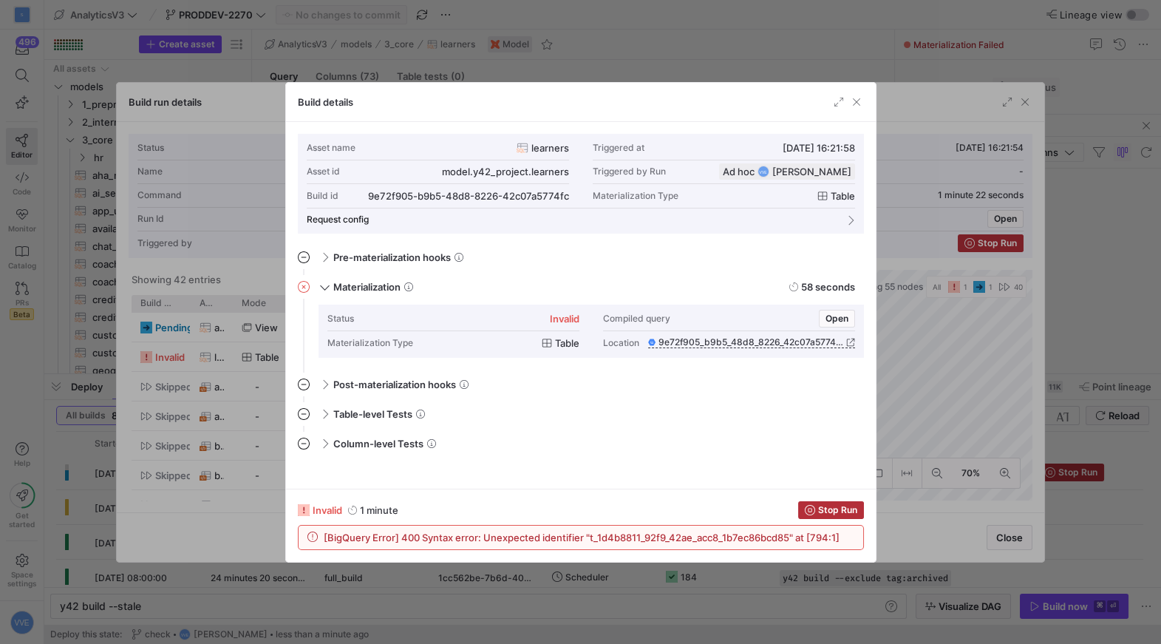
click at [715, 539] on span "[BigQuery Error] 400 Syntax error: Unexpected identifier "t_1d4b8811_92f9_42ae_…" at bounding box center [582, 537] width 516 height 12
click at [715, 542] on span "[BigQuery Error] 400 Syntax error: Unexpected identifier "t_1d4b8811_92f9_42ae_…" at bounding box center [582, 537] width 516 height 12
click at [715, 541] on span "[BigQuery Error] 400 Syntax error: Unexpected identifier "t_1d4b8811_92f9_42ae_…" at bounding box center [582, 537] width 516 height 12
copy span "t_1d4b8811_92f9_42ae_acc8_1b7ec86bcd85"
click at [833, 316] on span "Open" at bounding box center [836, 318] width 23 height 10
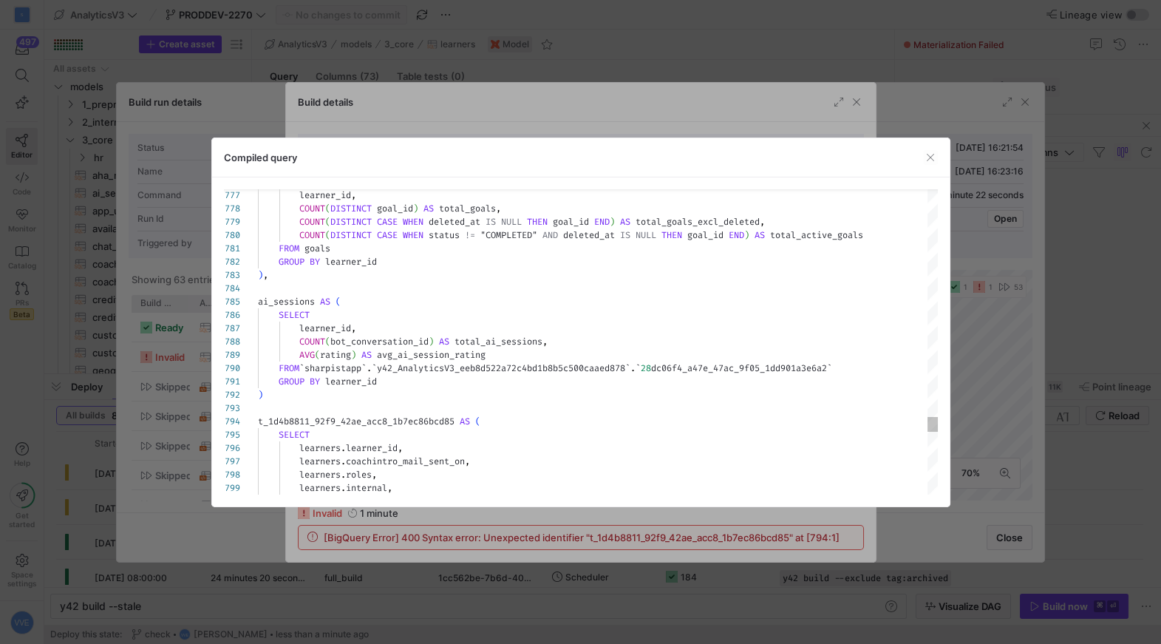
type textarea "GROUP BY learner_id ) t_1d4b8811_92f9_42ae_acc8_1b7ec86bcd85 AS ( SELECT learne…"
click at [928, 160] on span "button" at bounding box center [930, 157] width 15 height 15
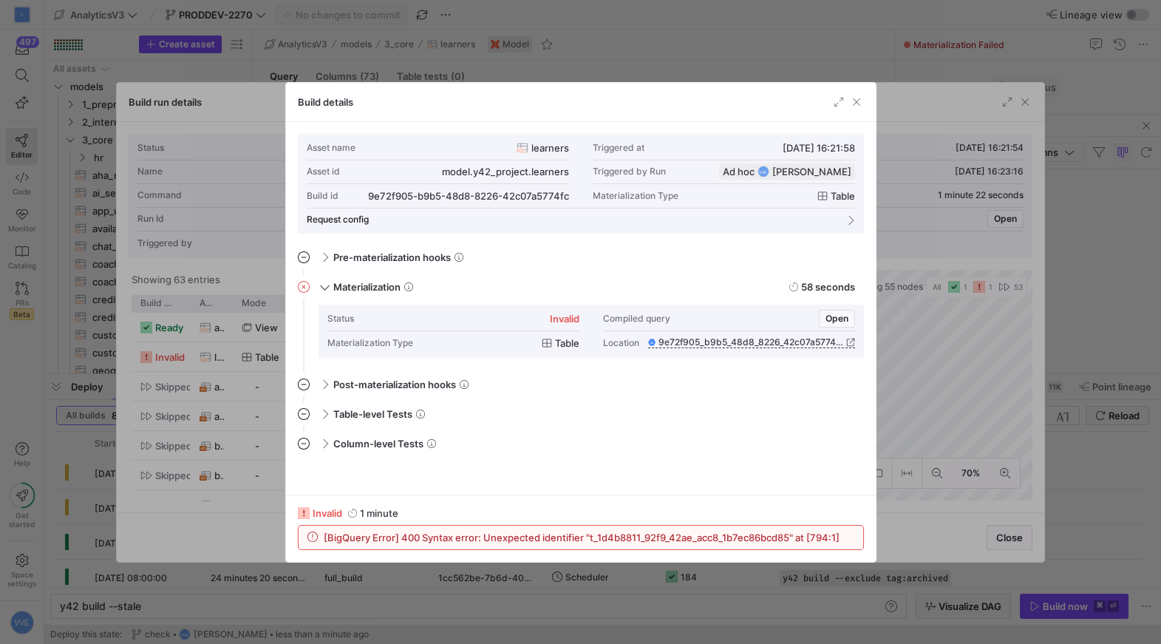
click at [1030, 100] on div at bounding box center [580, 322] width 1161 height 644
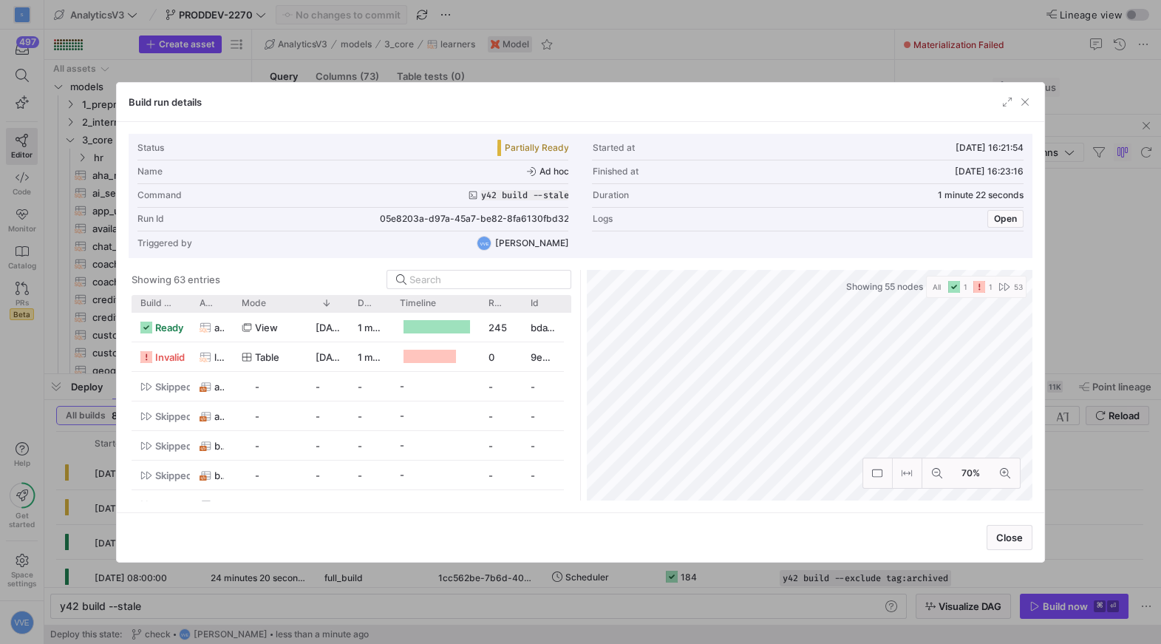
click at [1030, 100] on span "button" at bounding box center [1024, 102] width 15 height 15
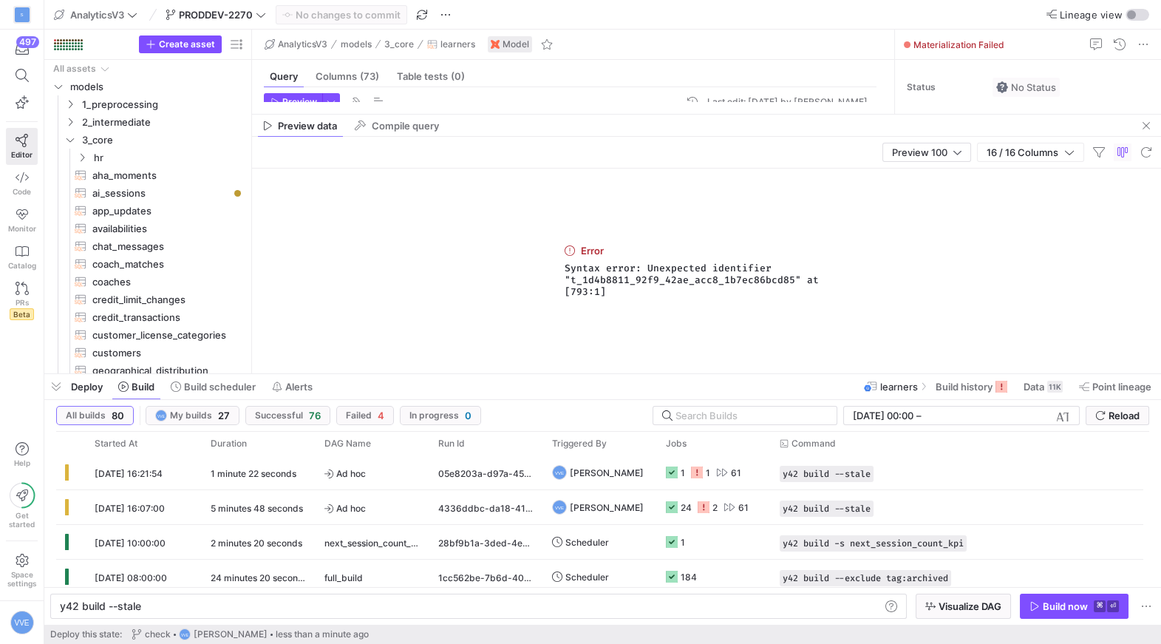
click at [492, 115] on div "Preview data Compile query" at bounding box center [706, 126] width 909 height 22
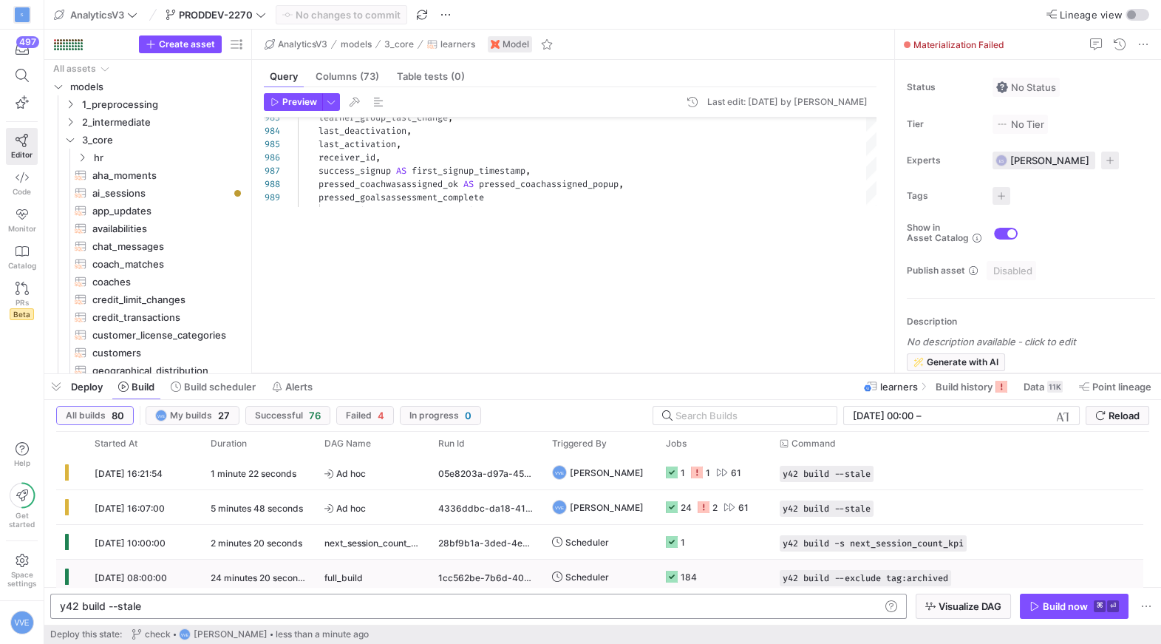
drag, startPoint x: 497, startPoint y: 113, endPoint x: 370, endPoint y: 596, distance: 498.8
click at [370, 596] on as-split "AnalyticsV3 PRODDEV-2270 No changes to commit Lineage view Create asset Drag he…" at bounding box center [602, 322] width 1116 height 644
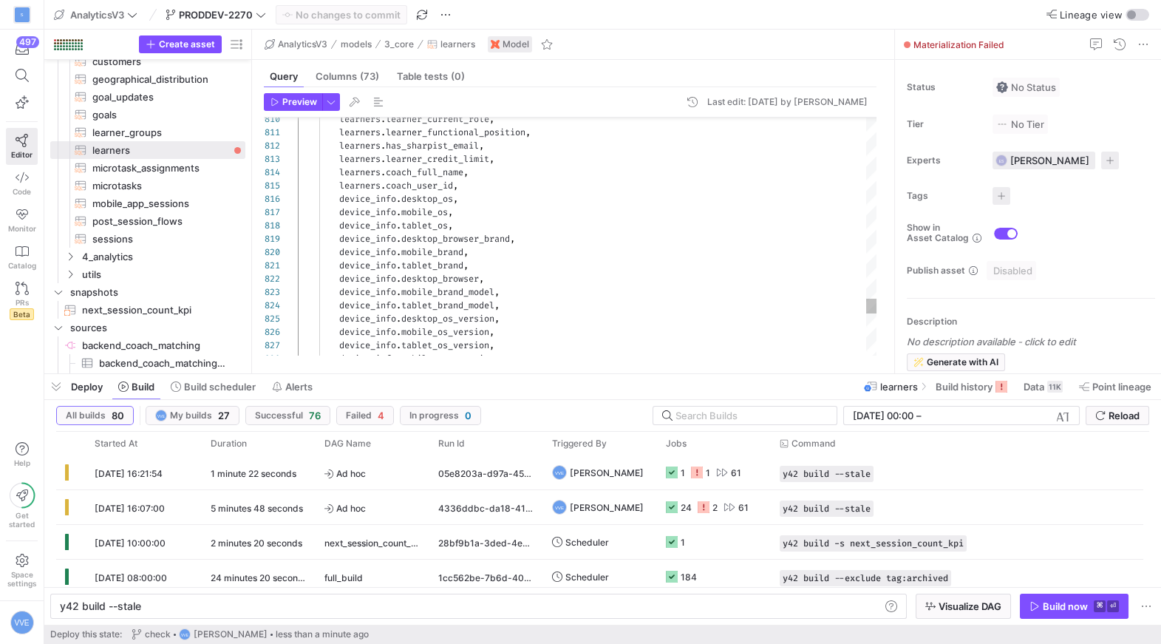
scroll to position [26, 202]
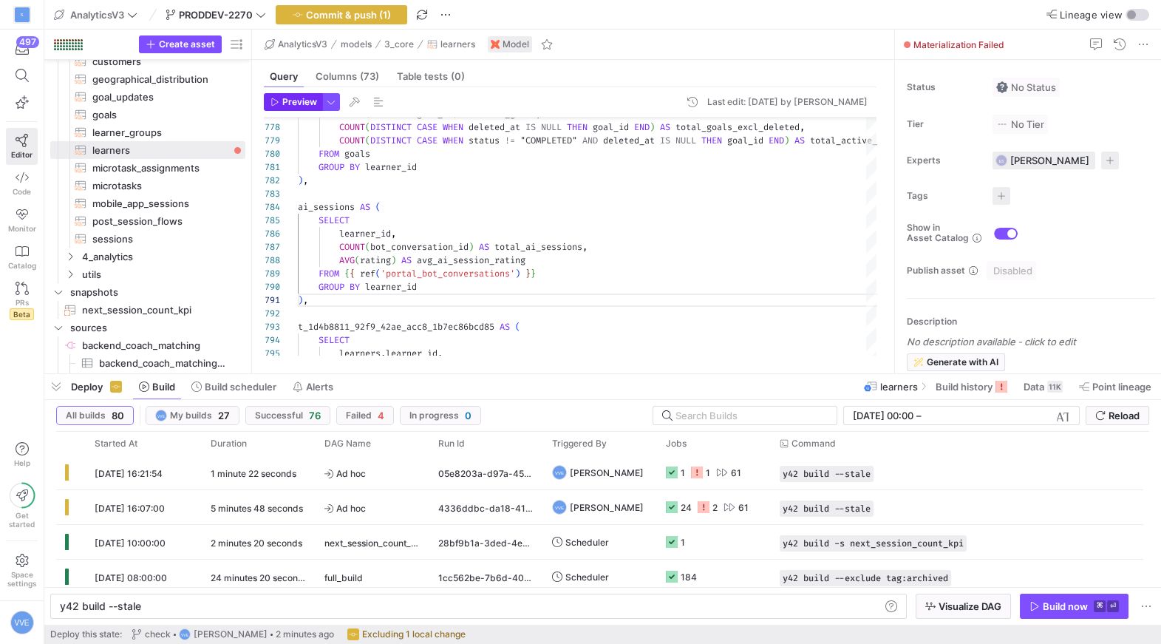
type textarea "), t_1d4b8811_92f9_42ae_acc8_1b7ec86bcd85 AS ( SELECT learners.learner_id, lear…"
click at [297, 94] on span "button" at bounding box center [293, 102] width 57 height 16
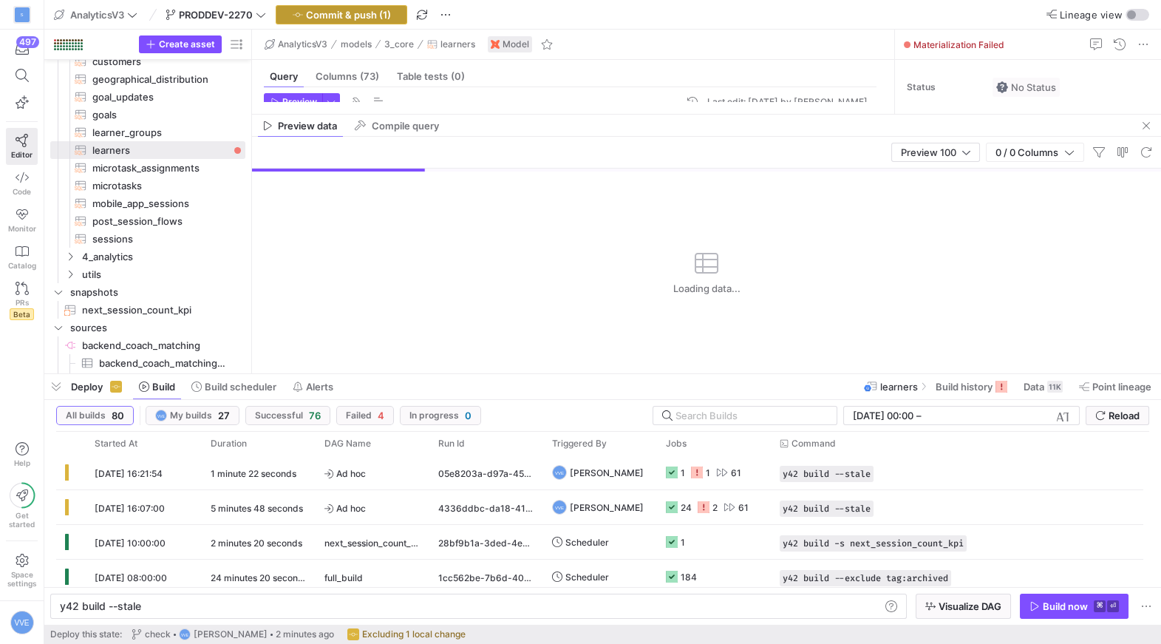
click at [347, 16] on span "Commit & push (1)" at bounding box center [348, 15] width 85 height 12
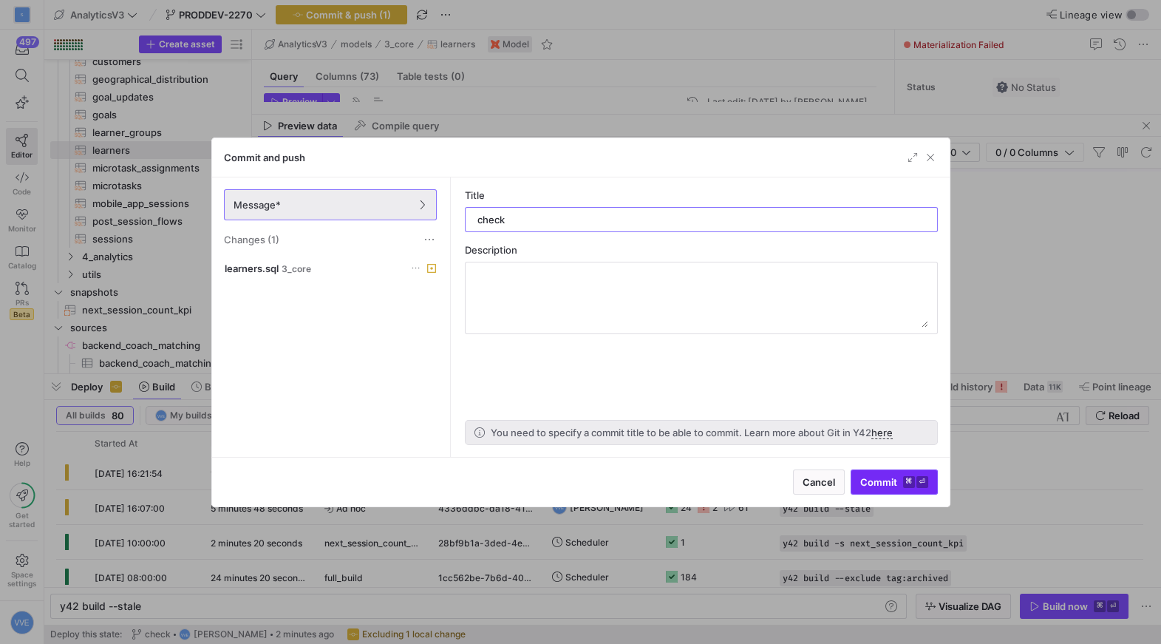
type input "check"
click at [924, 486] on kbd "⏎" at bounding box center [922, 482] width 12 height 12
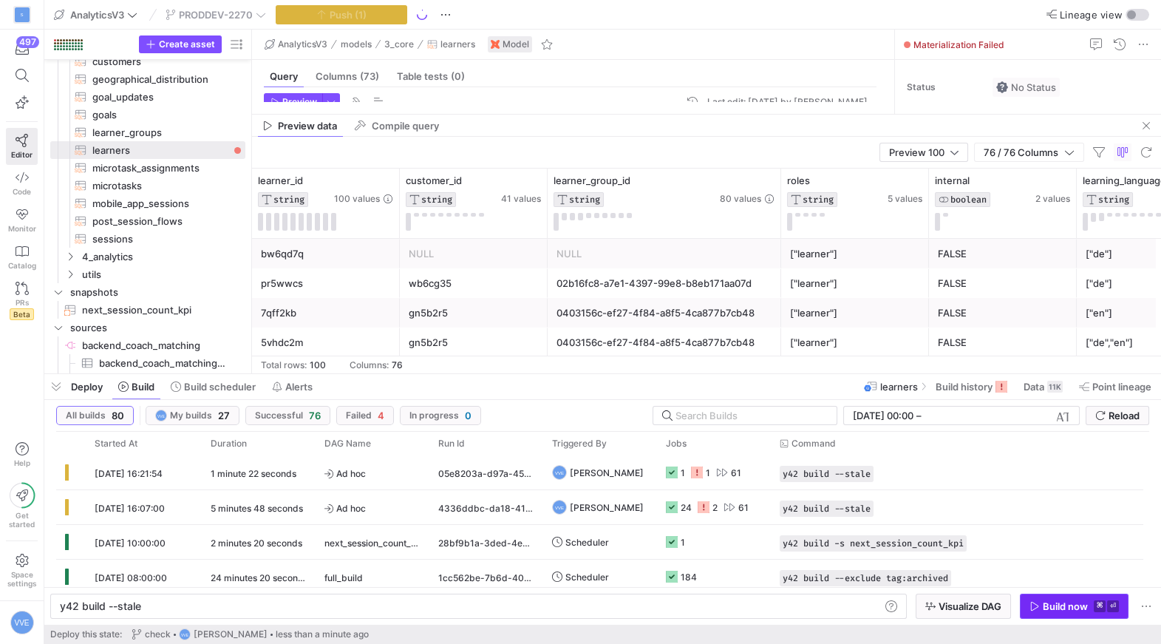
click at [1061, 605] on div "Build now" at bounding box center [1065, 606] width 45 height 12
click at [1141, 109] on y42-asset-editor-sidebar "Status No Status Tier No Tier Experts ES Eduardo Schmitz 1 expert Tags No tags …" at bounding box center [1028, 221] width 266 height 323
click at [1142, 117] on span "button" at bounding box center [1146, 126] width 18 height 18
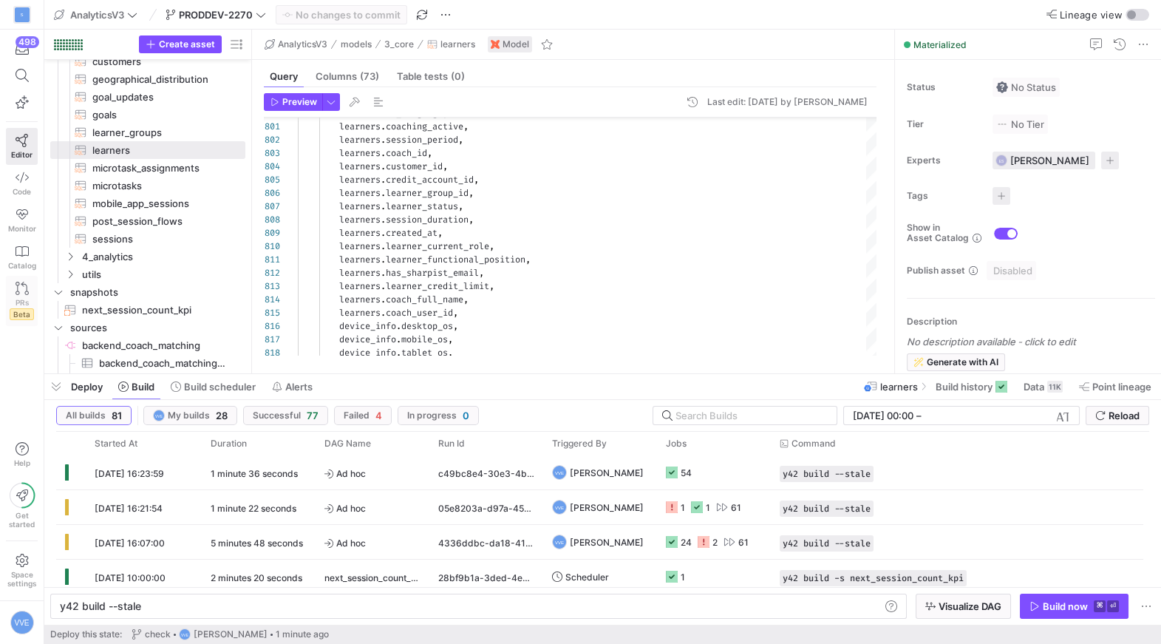
click at [28, 293] on link "PRs Beta" at bounding box center [22, 301] width 32 height 50
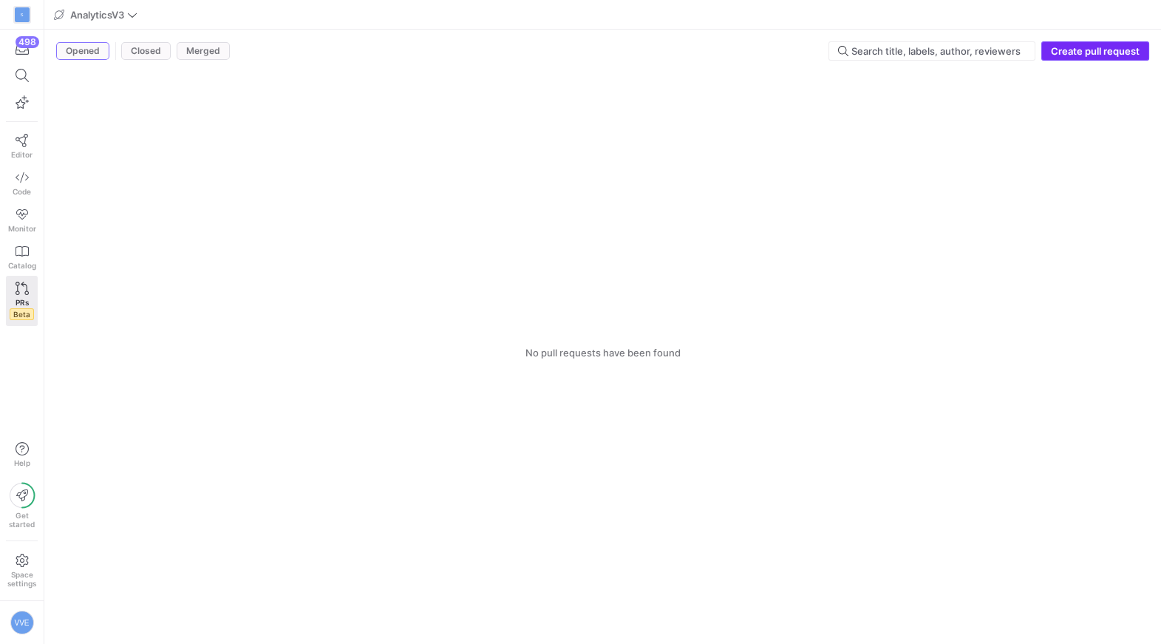
click at [1107, 54] on span "Create pull request" at bounding box center [1095, 51] width 89 height 12
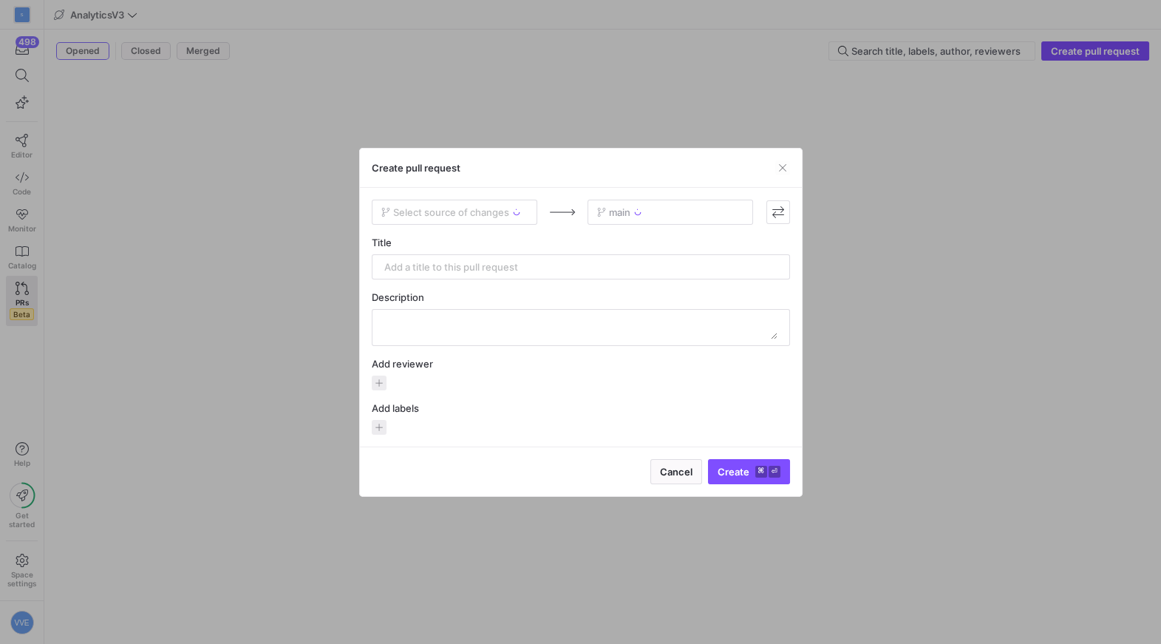
click at [423, 232] on div "Select source of changes main Title Description Add reviewer Add labels" at bounding box center [581, 316] width 418 height 235
click at [434, 210] on div "Select source of changes" at bounding box center [455, 211] width 166 height 25
click at [460, 216] on span "Select source of changes" at bounding box center [451, 212] width 116 height 12
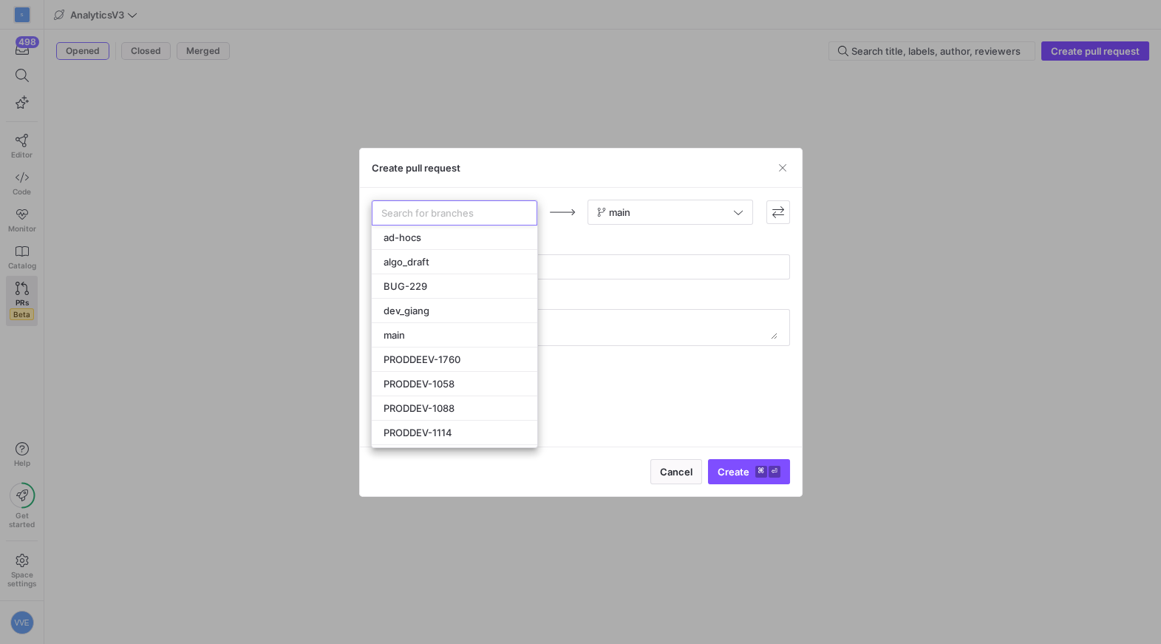
type input "P"
type input "R"
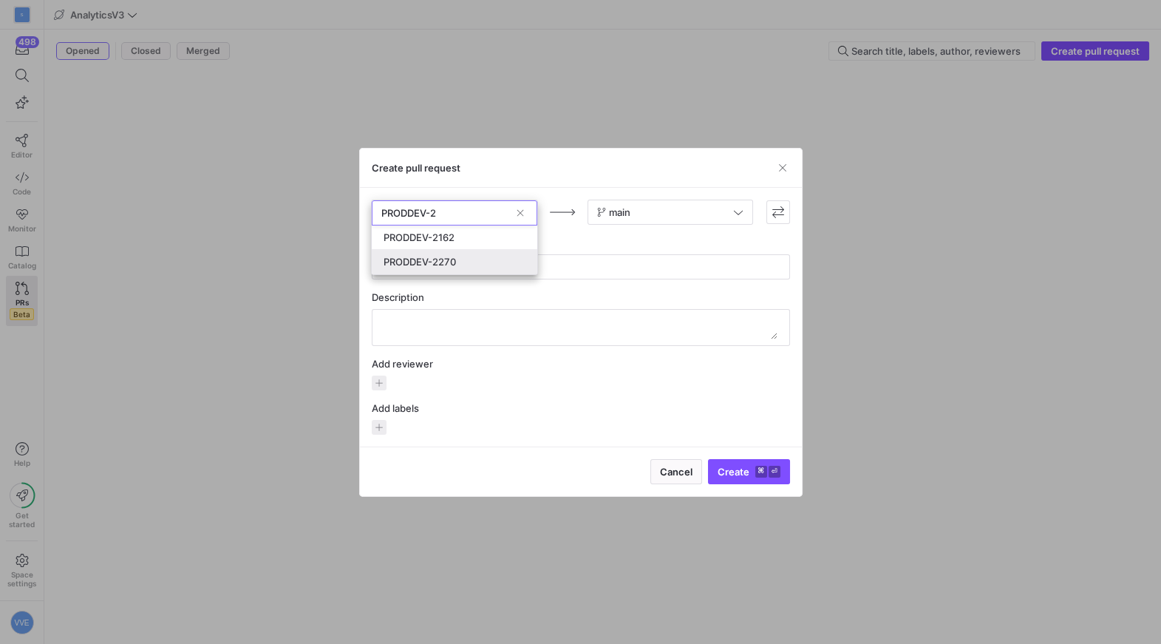
type input "PRODDEV-2"
click at [458, 259] on div "PRODDEV-2270" at bounding box center [454, 262] width 142 height 12
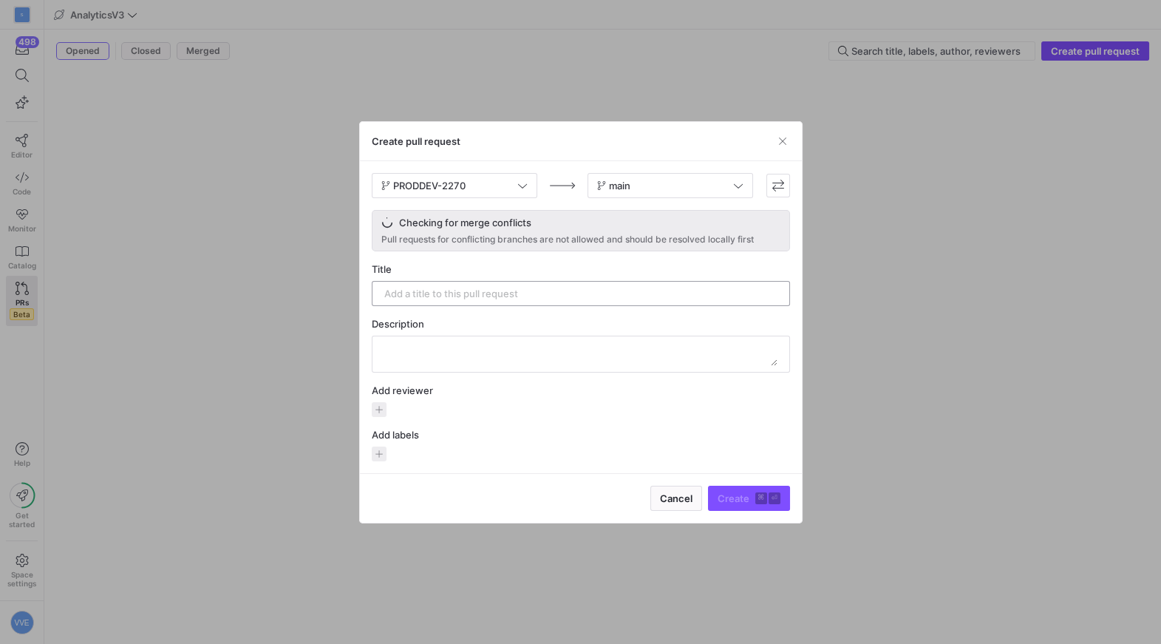
click at [493, 284] on div at bounding box center [580, 294] width 393 height 24
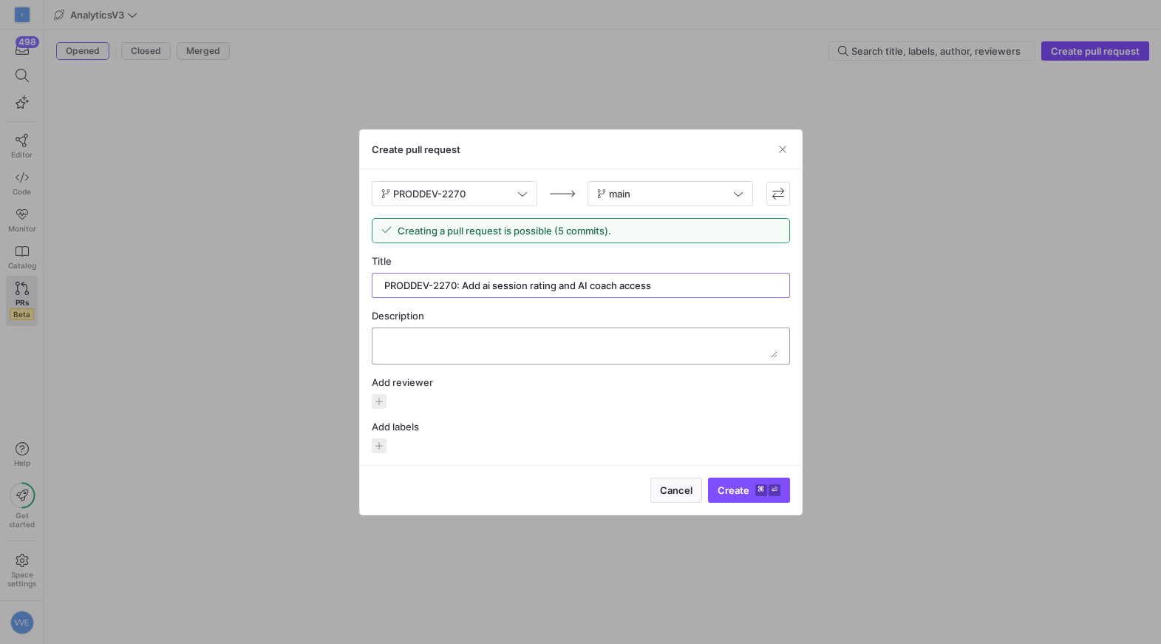
type input "PRODDEV-2270: Add ai session rating and AI coach access"
click at [418, 330] on div at bounding box center [580, 345] width 393 height 35
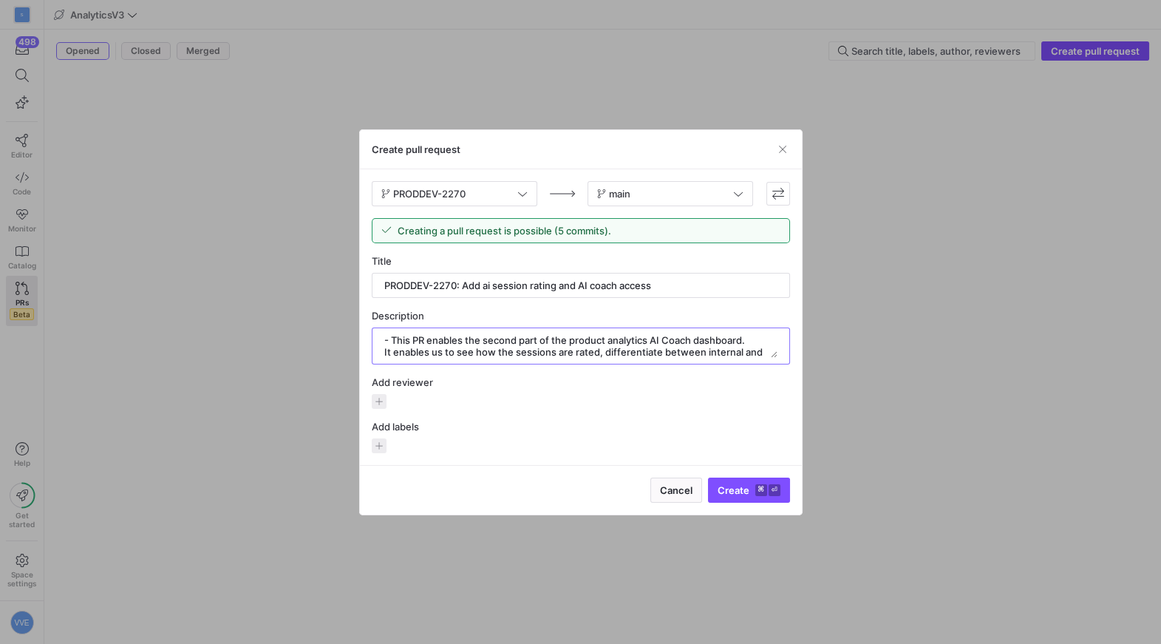
scroll to position [12, 0]
type textarea "- This PR enables the second part of the product analytics AI Coach dashboard. …"
click at [384, 399] on span "button" at bounding box center [379, 401] width 15 height 15
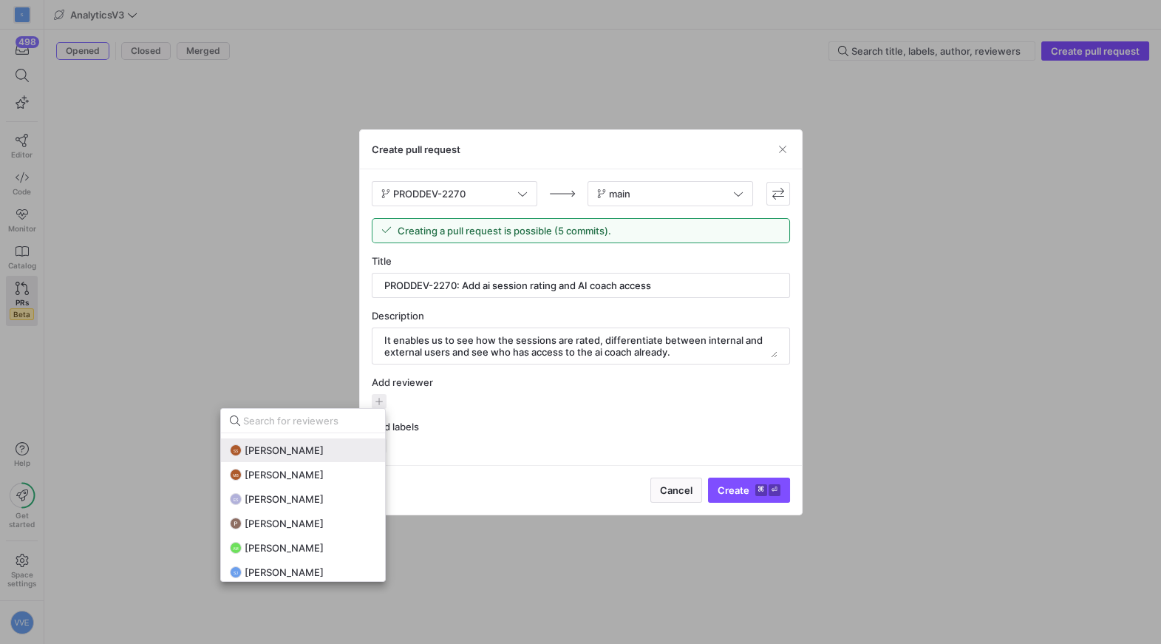
scroll to position [69, 0]
click at [306, 524] on span "[PERSON_NAME]" at bounding box center [284, 522] width 79 height 12
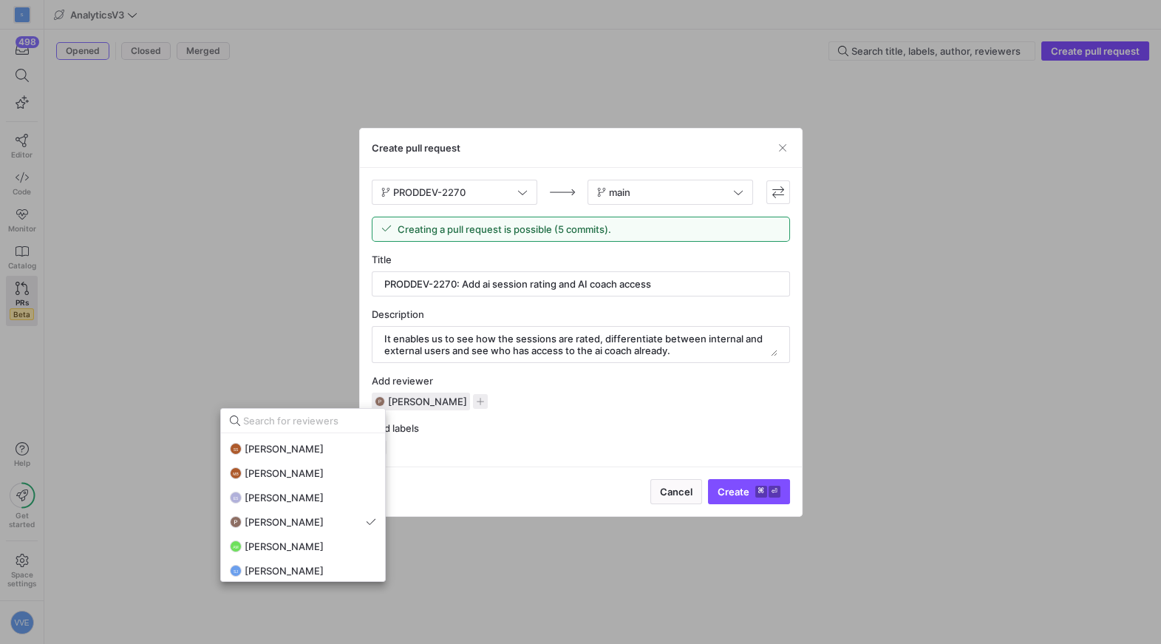
click at [630, 452] on div at bounding box center [580, 322] width 1161 height 644
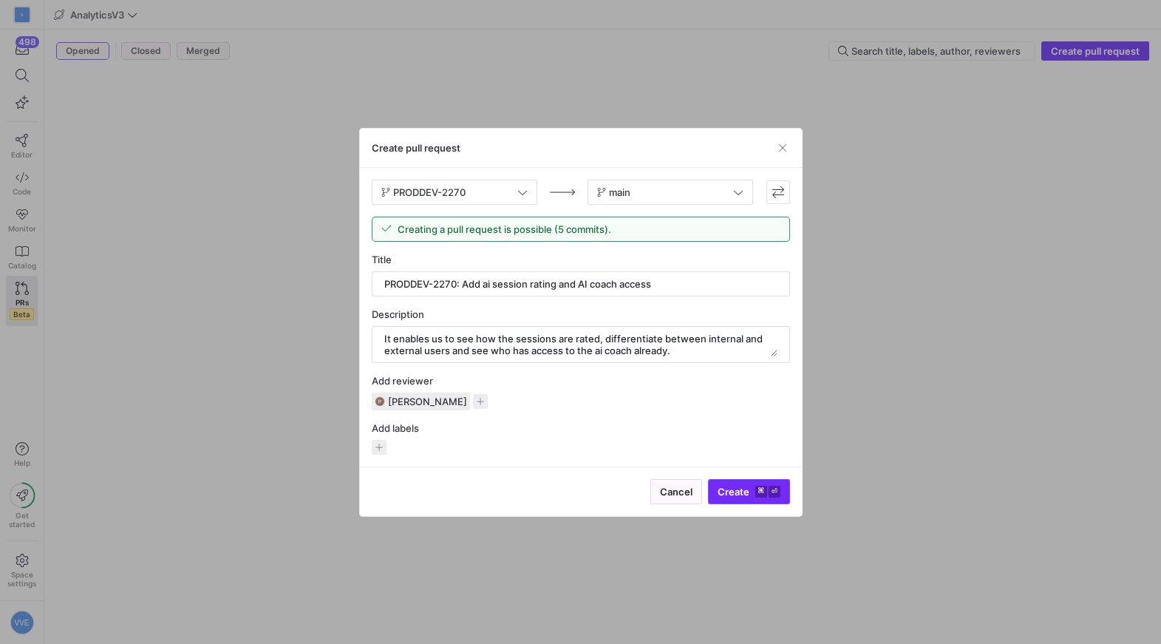
click at [760, 480] on span "submit" at bounding box center [749, 492] width 81 height 24
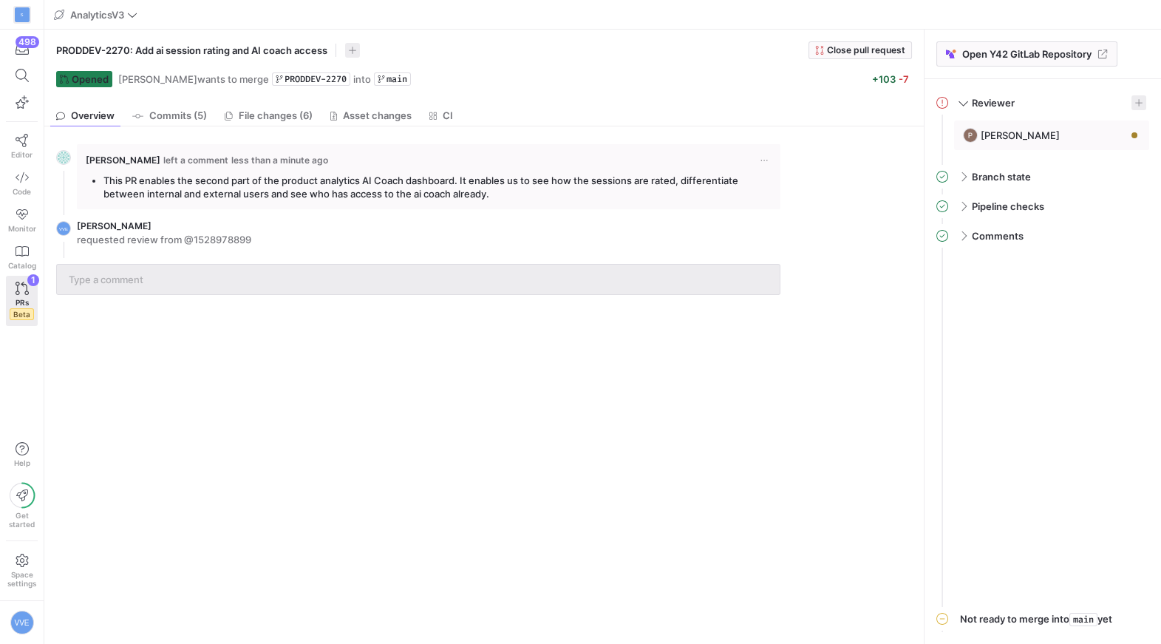
click at [323, 116] on div "Overview Commits (5) File changes (6) Asset changes CI" at bounding box center [483, 115] width 867 height 21
click at [341, 115] on span "Asset changes" at bounding box center [370, 116] width 81 height 10
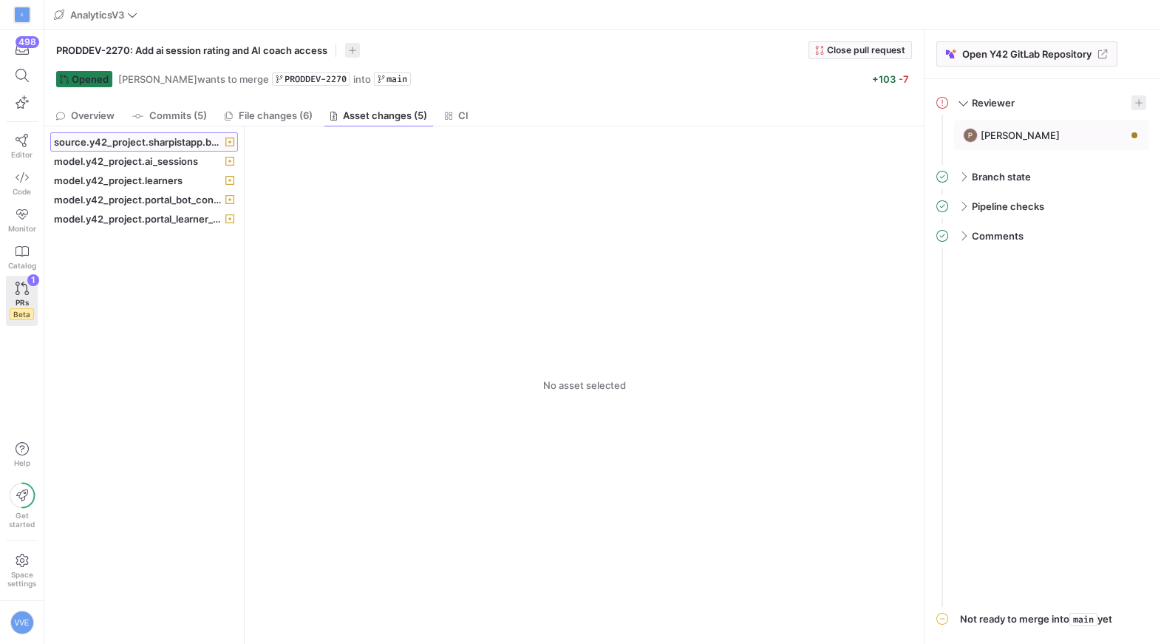
click at [169, 143] on span "source.y42_project.sharpistapp.backend_current_v3_bot_conversations" at bounding box center [138, 142] width 168 height 12
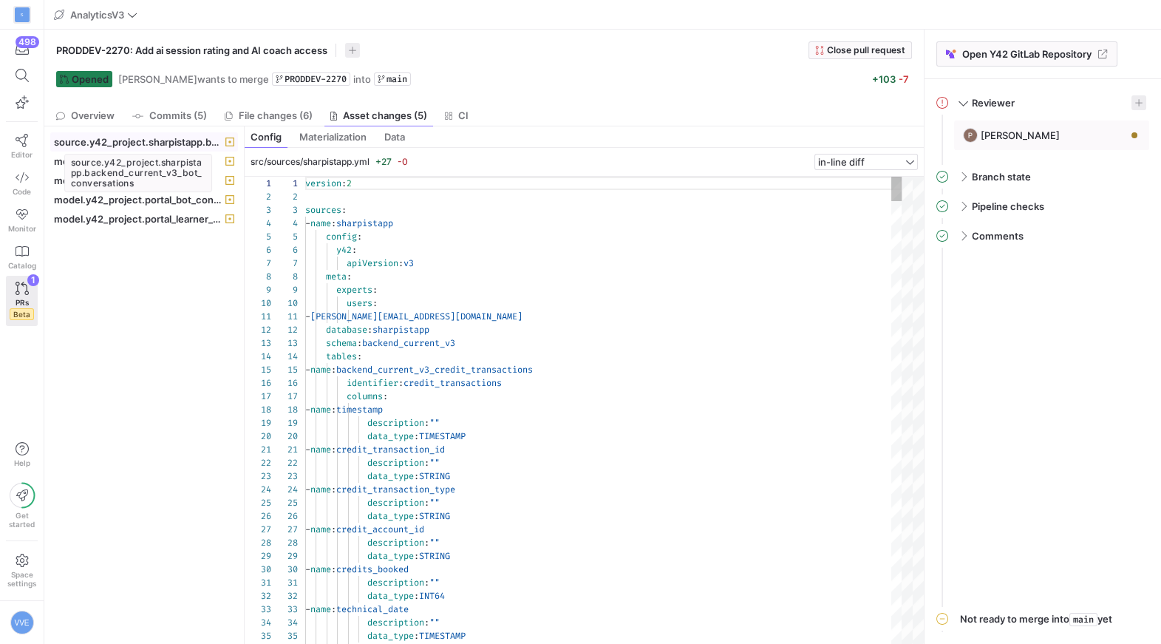
scroll to position [133, 0]
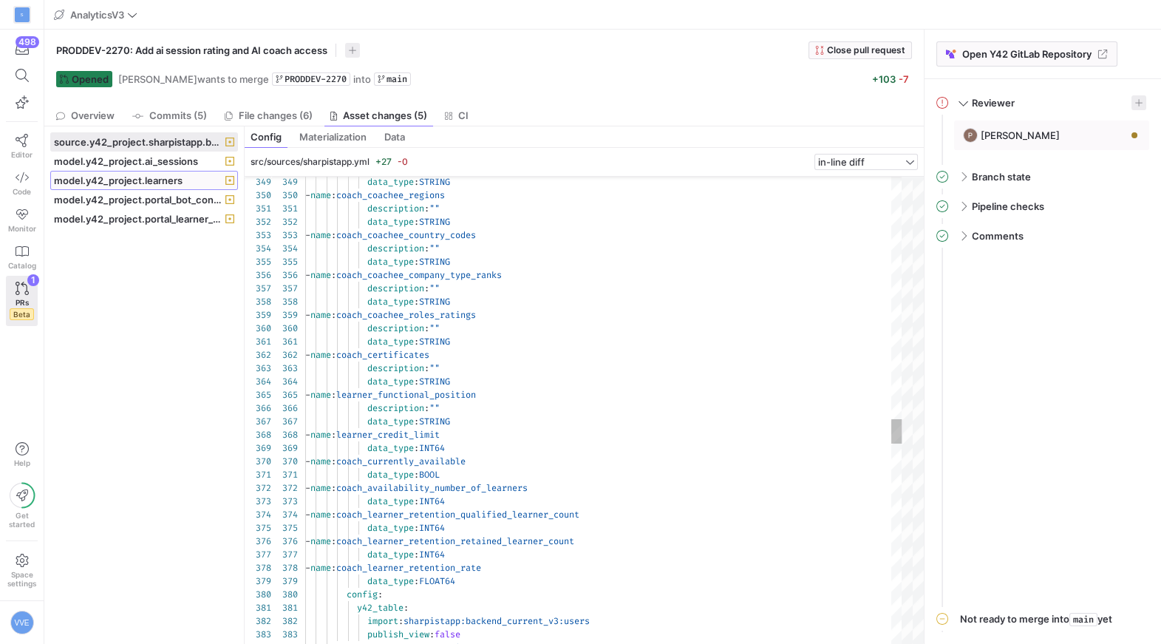
click at [178, 174] on span "model.y42_project.learners" at bounding box center [118, 180] width 129 height 12
click at [178, 163] on span "model.y42_project.ai_sessions" at bounding box center [126, 161] width 144 height 12
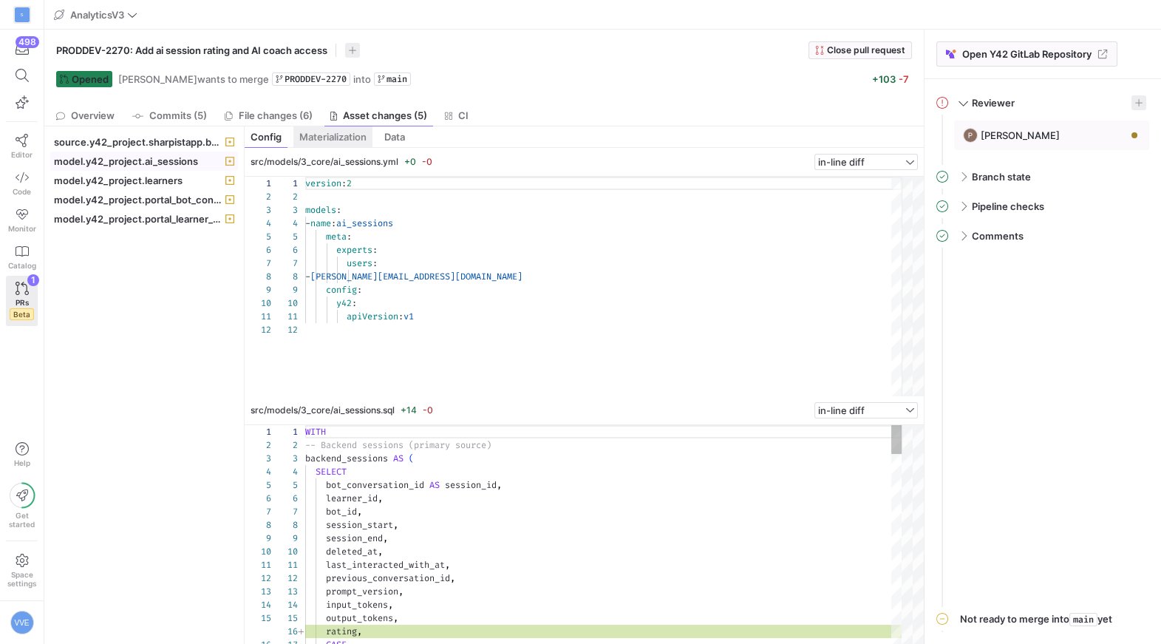
scroll to position [133, 0]
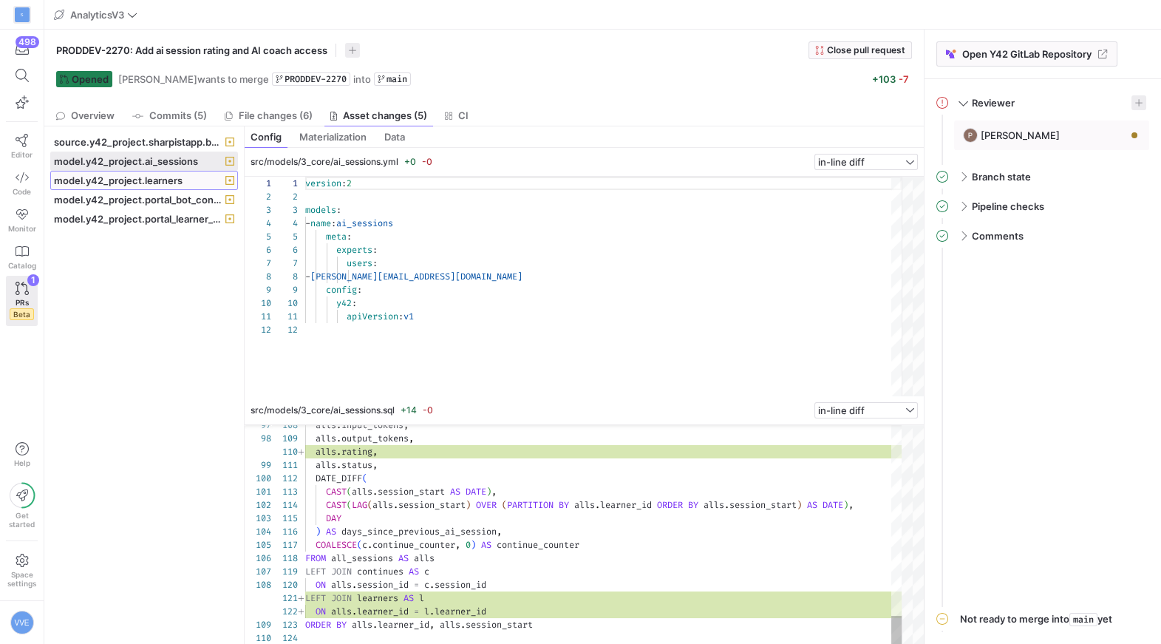
click at [174, 171] on span at bounding box center [144, 180] width 186 height 18
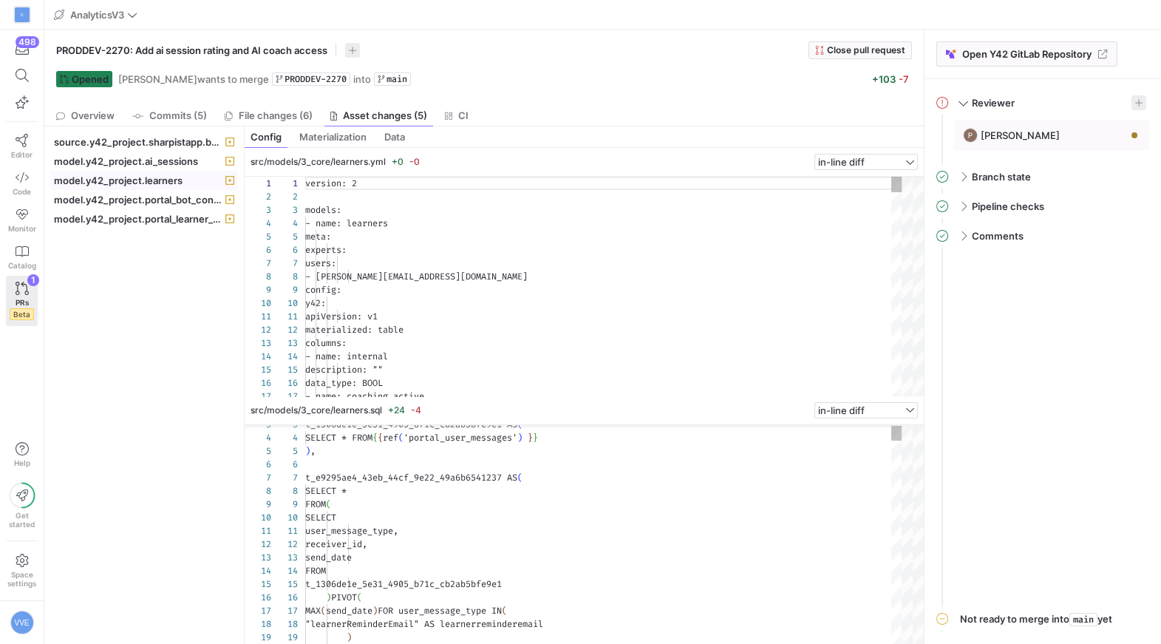
scroll to position [133, 0]
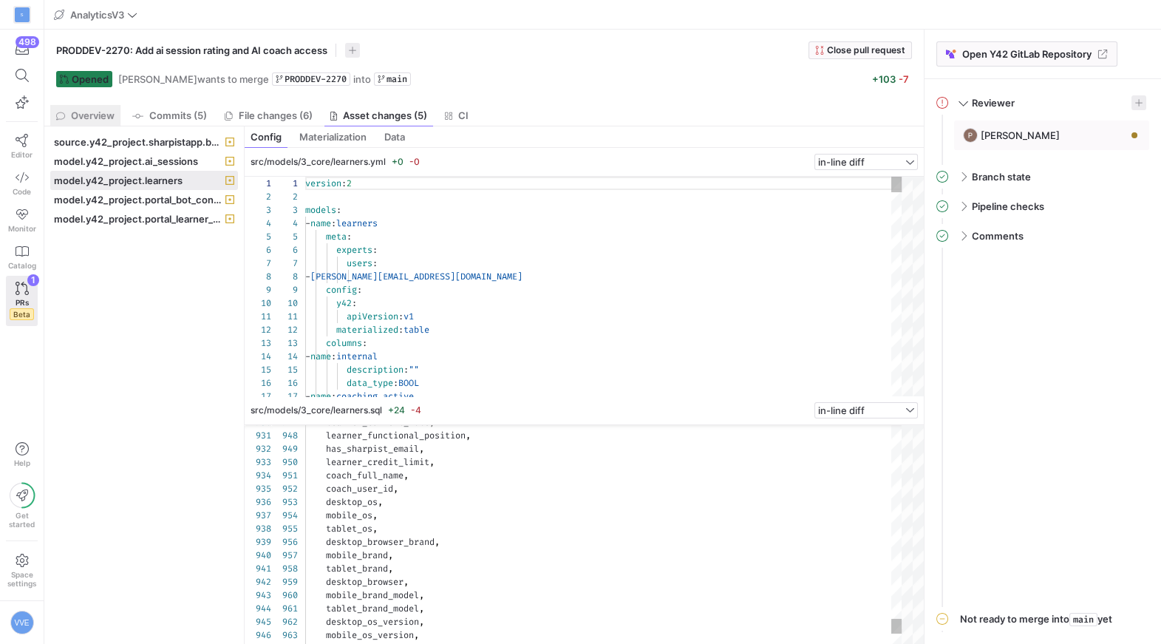
click at [100, 111] on span "Overview" at bounding box center [93, 116] width 44 height 10
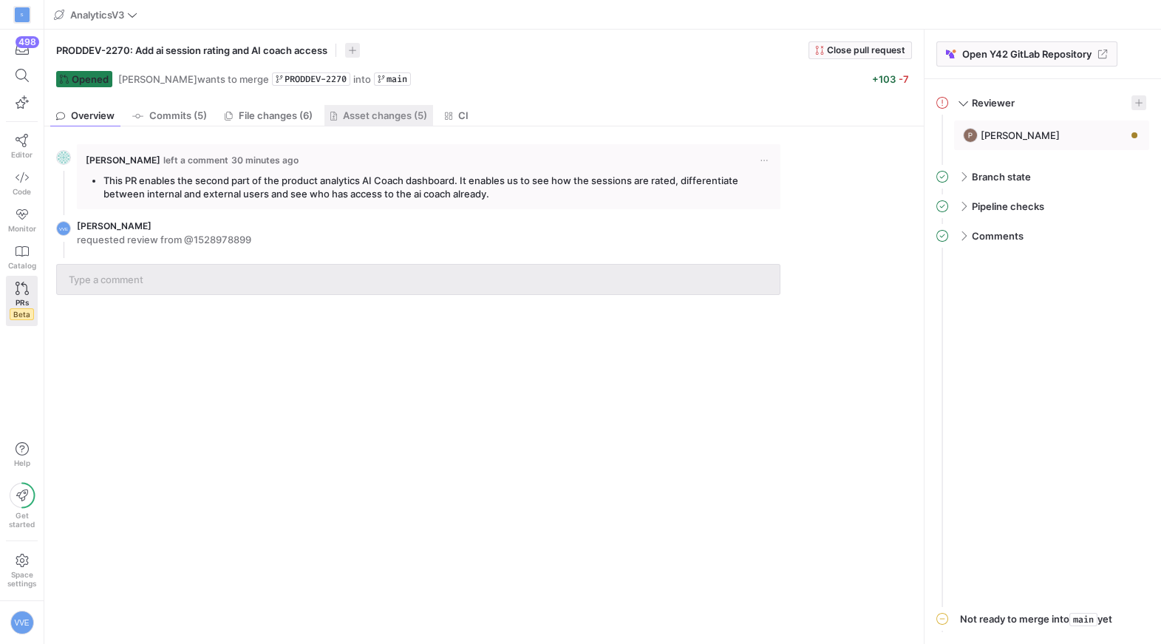
click at [361, 117] on span "Asset changes (5)" at bounding box center [385, 116] width 84 height 10
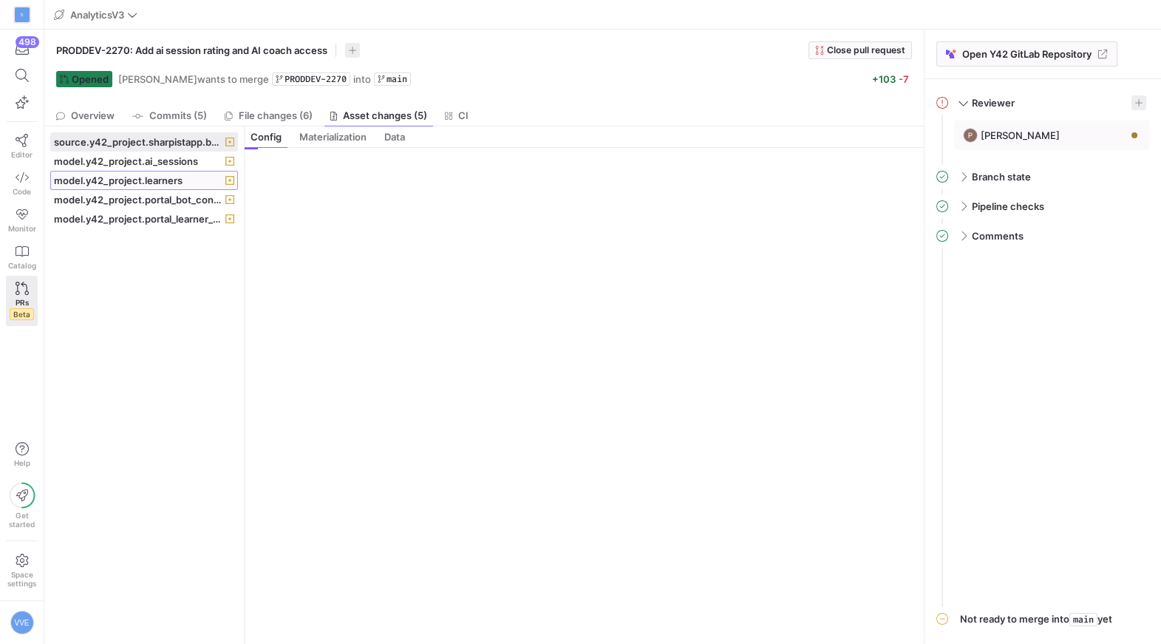
click at [187, 186] on span at bounding box center [144, 180] width 186 height 18
click at [242, 122] on link "File changes (6)" at bounding box center [269, 115] width 100 height 21
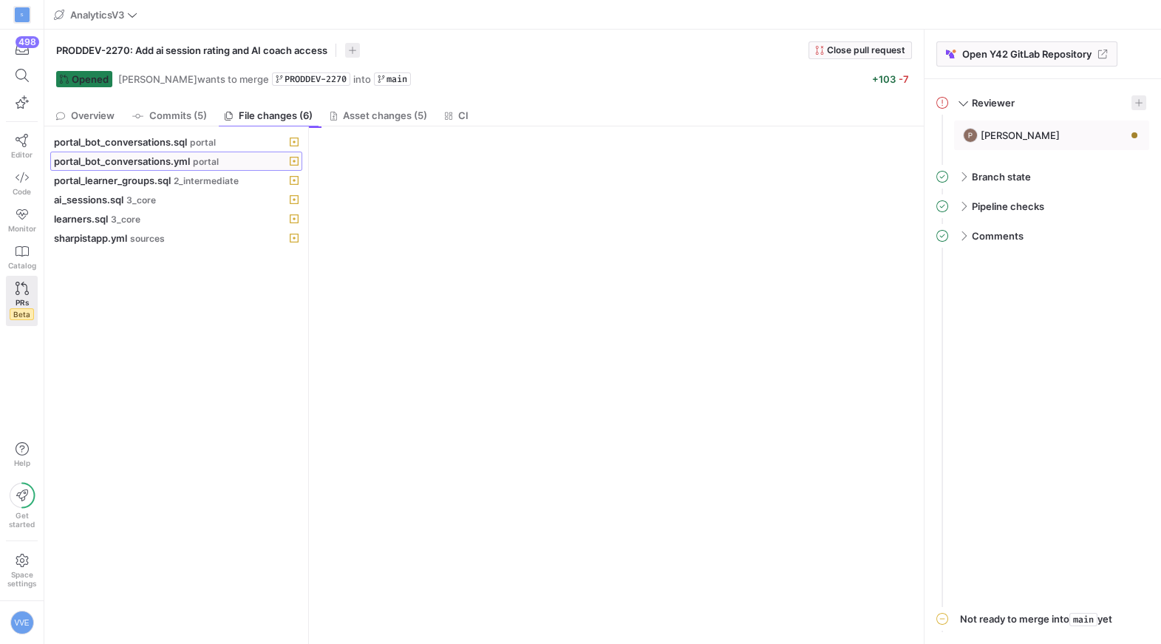
click at [195, 152] on span at bounding box center [176, 161] width 250 height 18
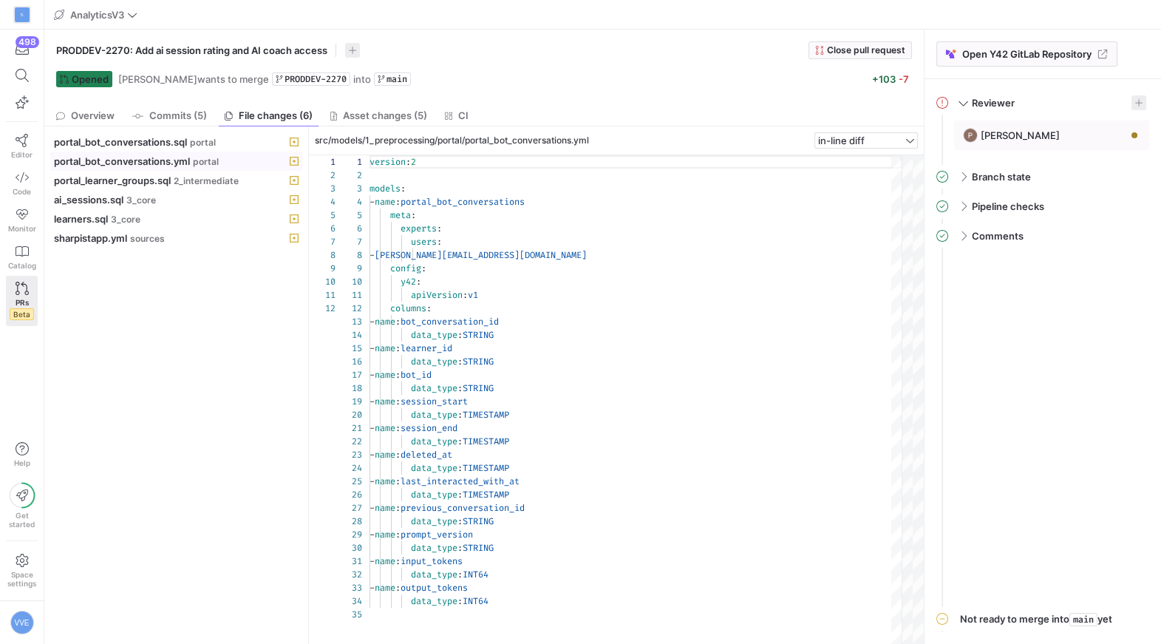
scroll to position [133, 0]
click at [208, 167] on span at bounding box center [176, 161] width 250 height 18
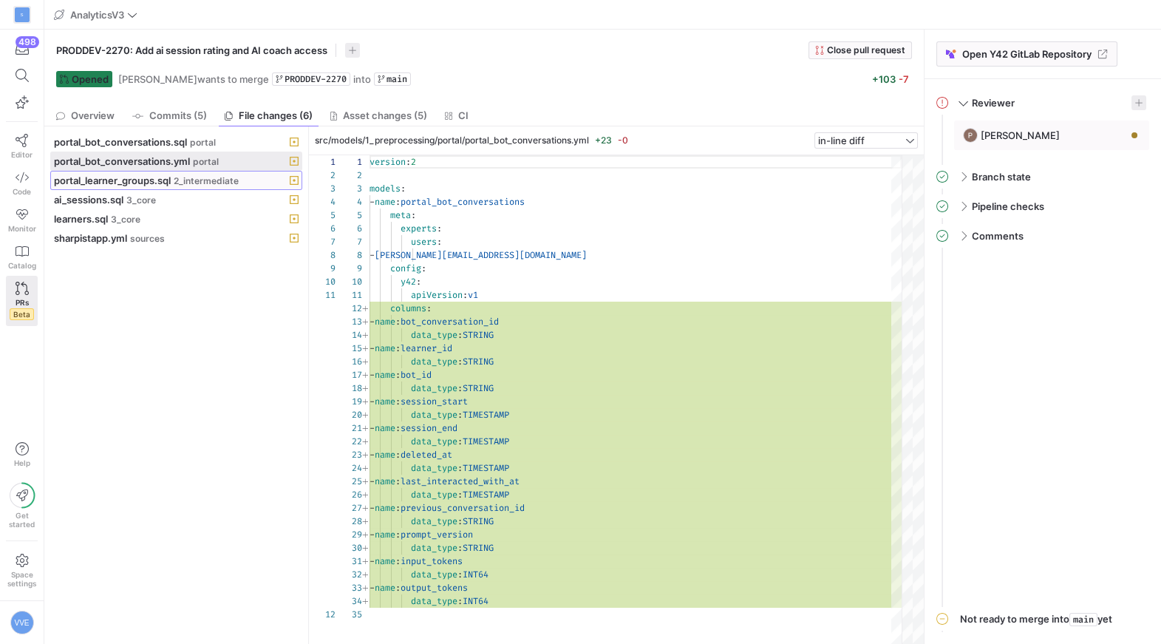
click at [211, 183] on span "2_intermediate" at bounding box center [206, 181] width 65 height 10
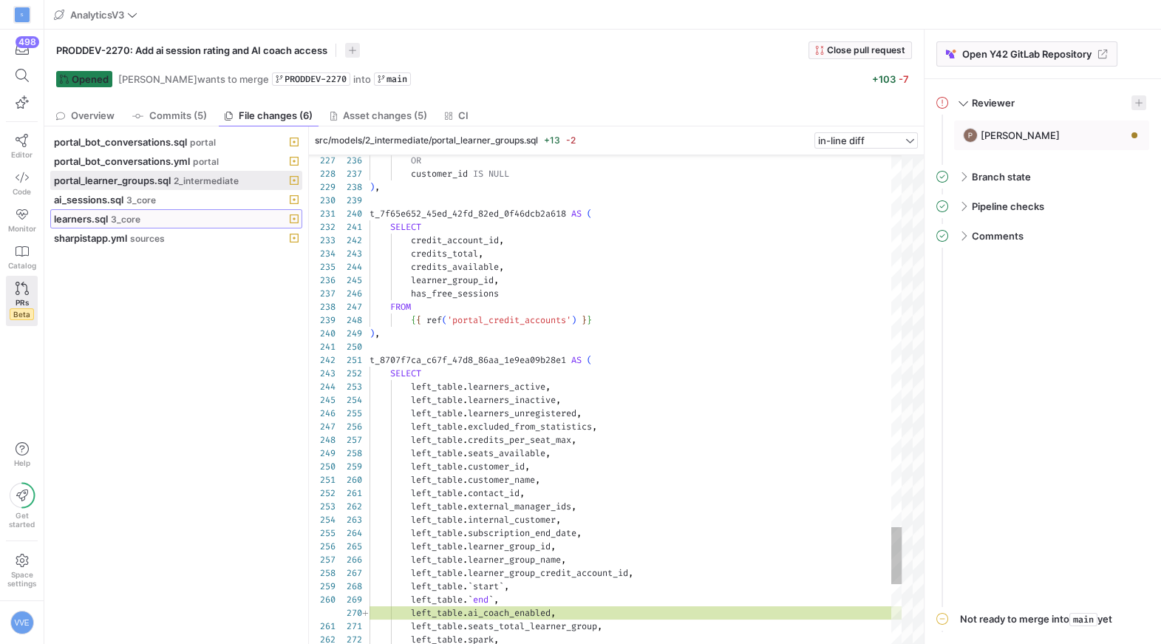
click at [175, 224] on span at bounding box center [176, 219] width 250 height 18
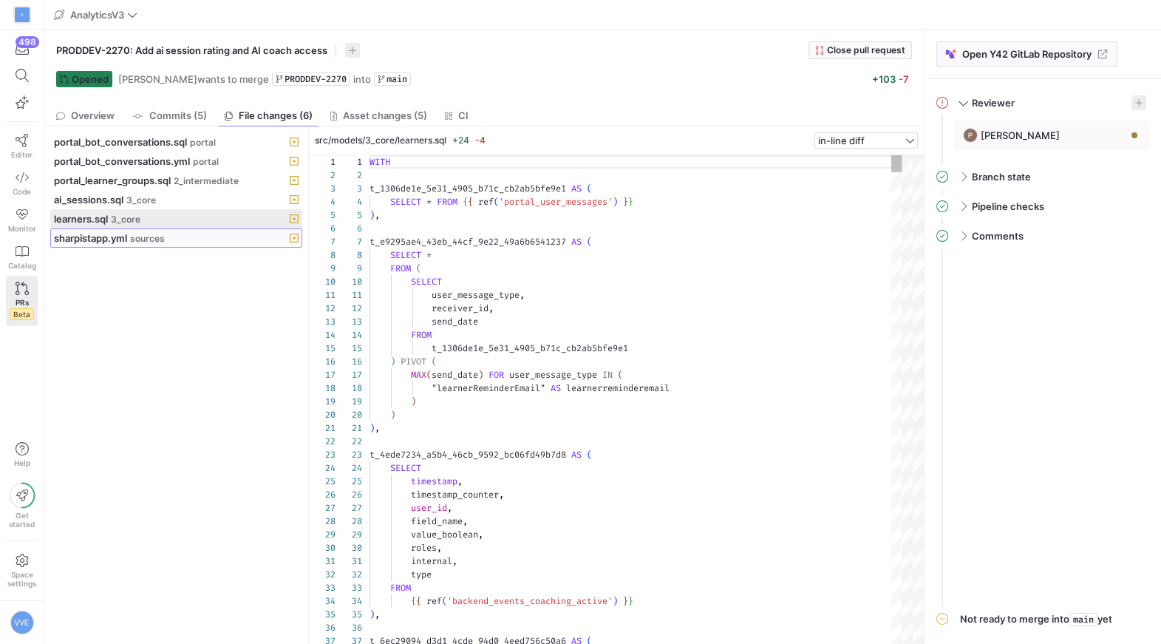
click at [180, 235] on div "sharpistapp.yml sources" at bounding box center [160, 238] width 212 height 12
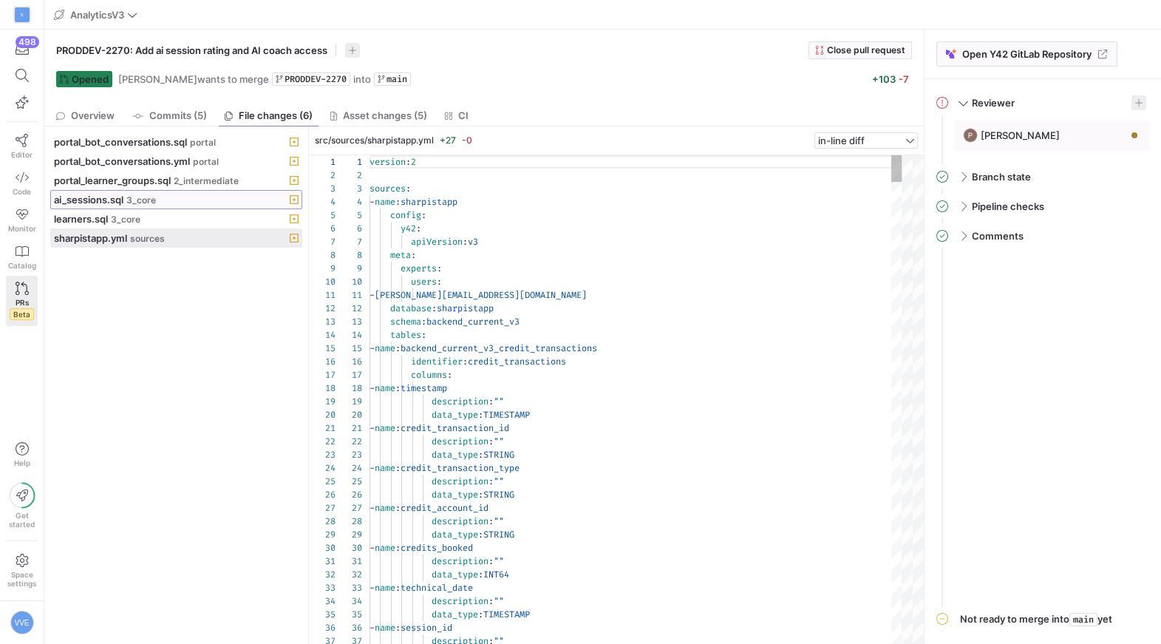
click at [180, 198] on div "ai_sessions.sql 3_core" at bounding box center [160, 200] width 212 height 12
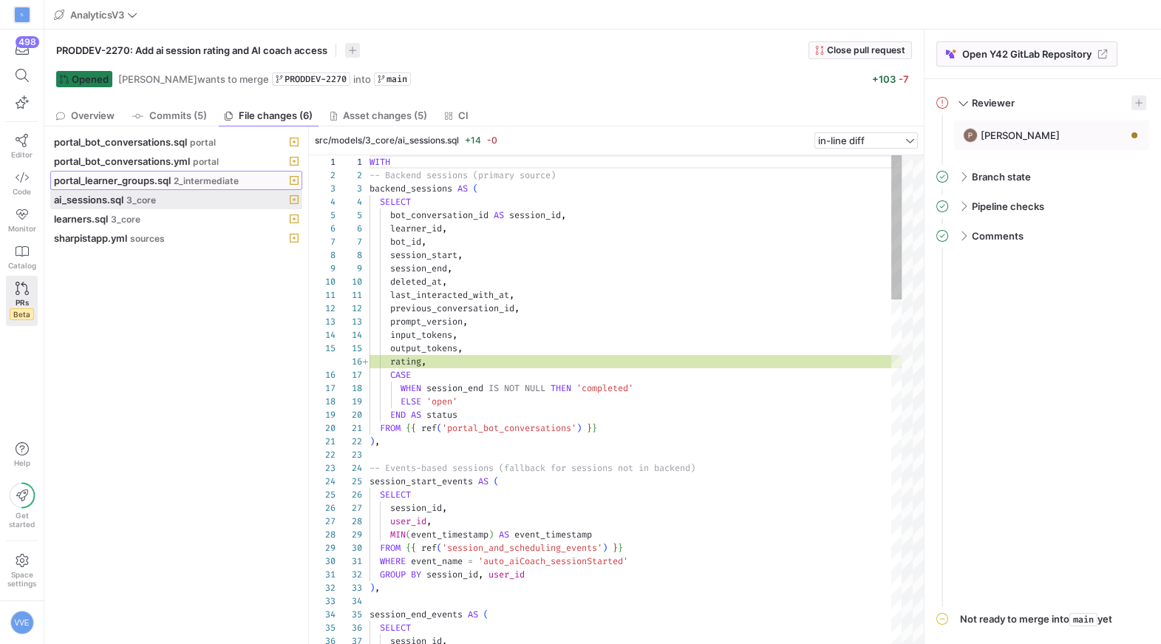
click at [171, 180] on span "portal_learner_groups.sql" at bounding box center [112, 180] width 117 height 12
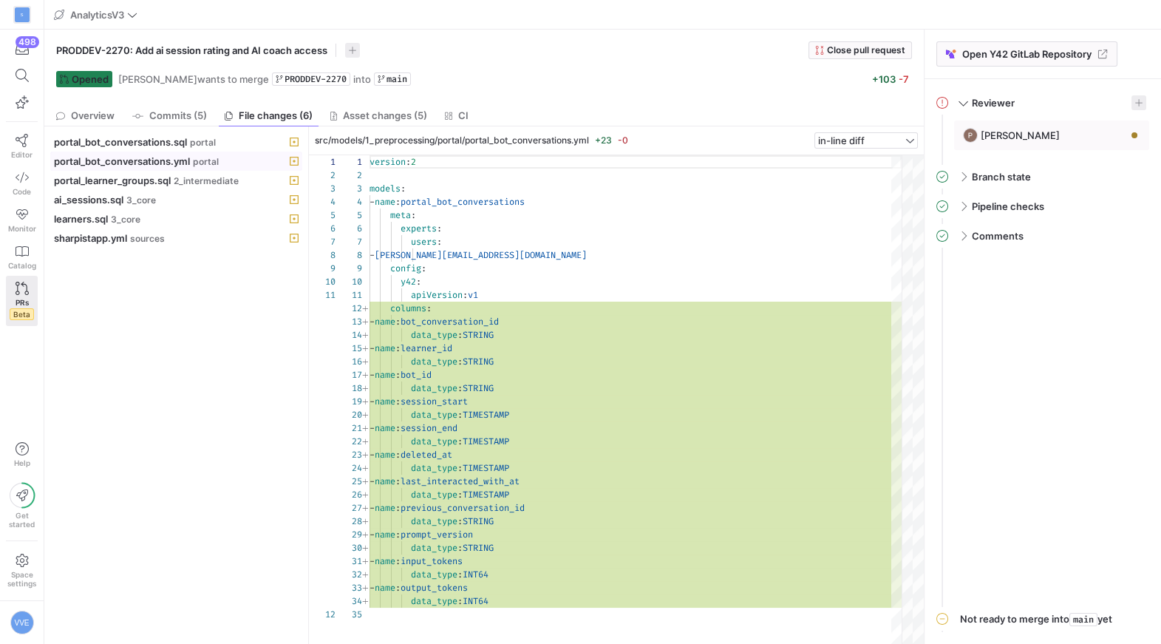
click at [174, 163] on span "portal_bot_conversations.yml" at bounding box center [122, 161] width 136 height 12
click at [179, 138] on span "portal_bot_conversations.sql" at bounding box center [120, 142] width 133 height 12
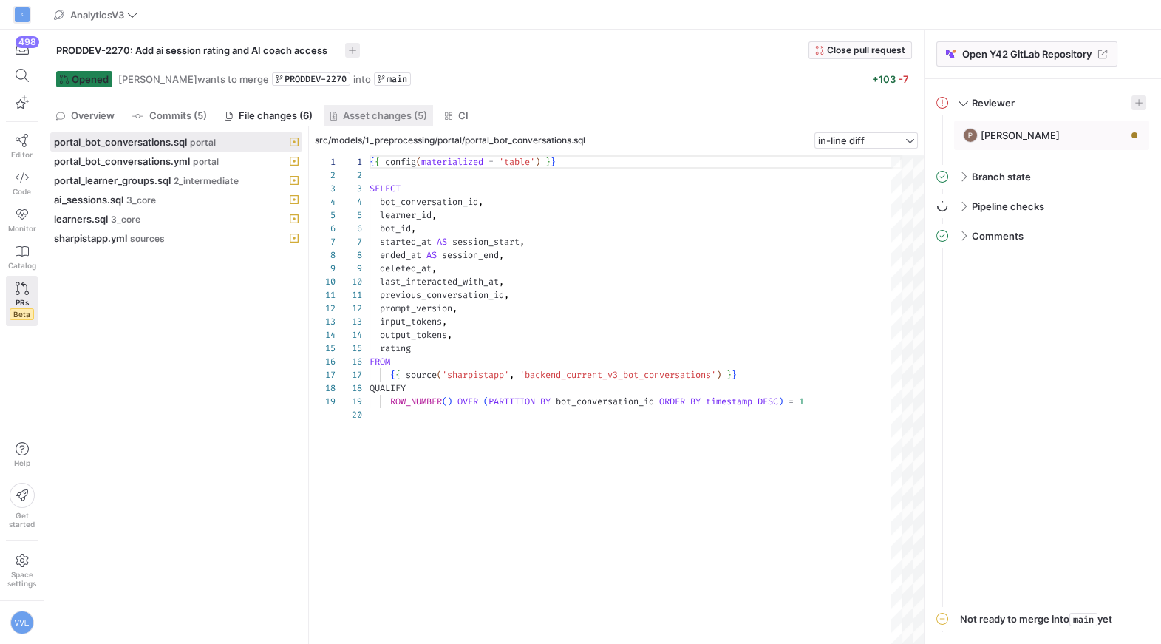
scroll to position [133, 0]
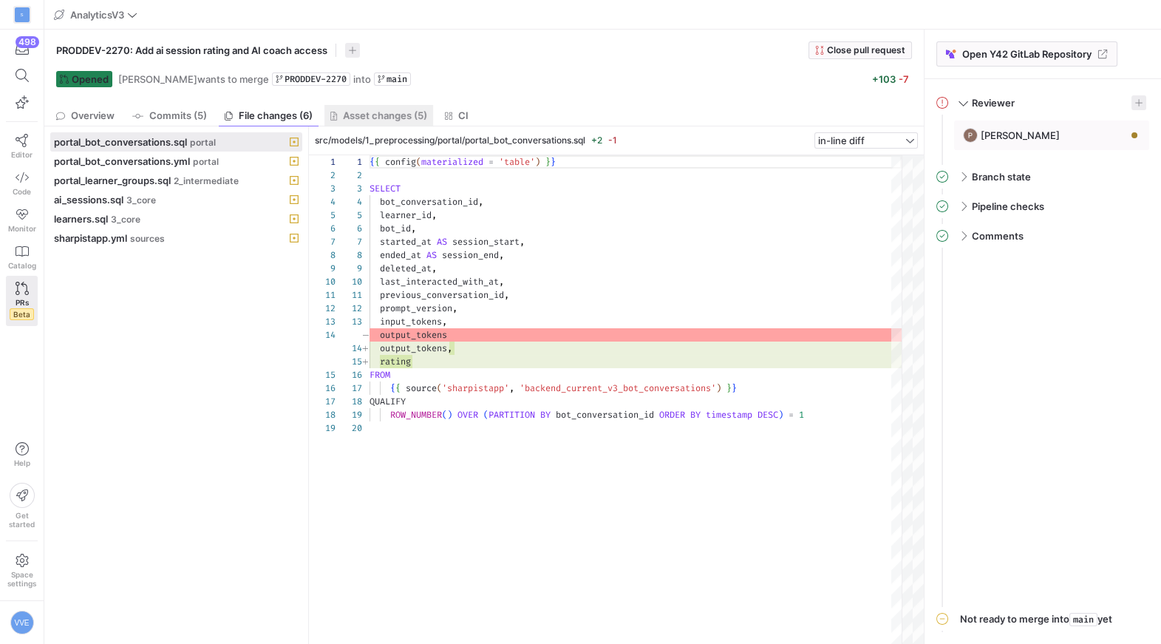
click at [378, 121] on link "Asset changes (5)" at bounding box center [378, 115] width 109 height 21
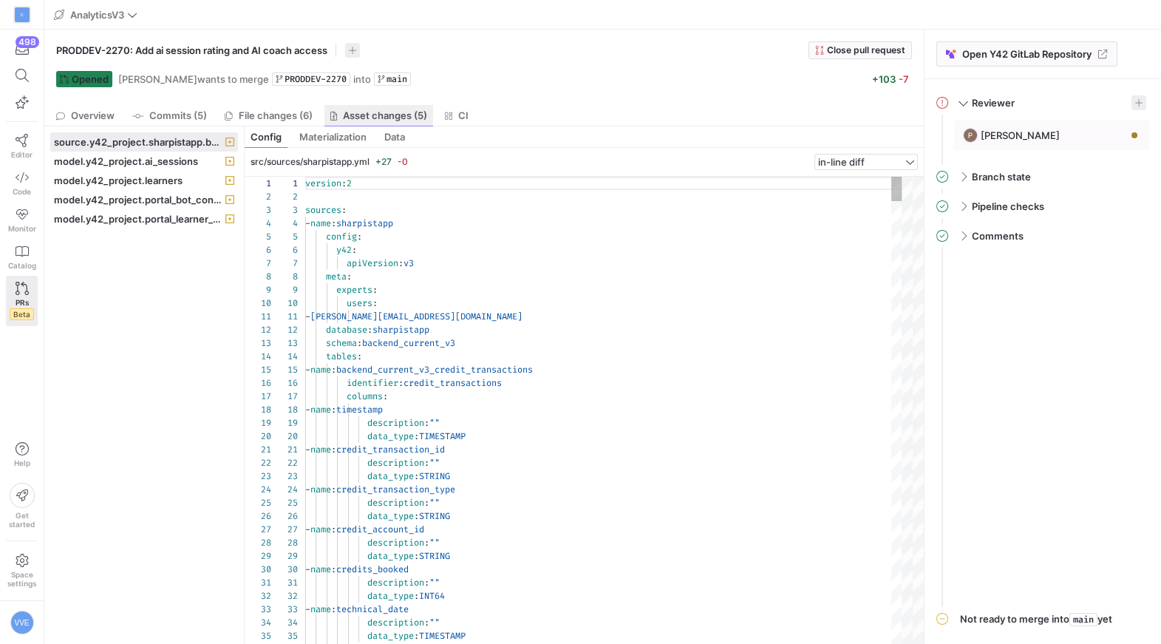
scroll to position [133, 0]
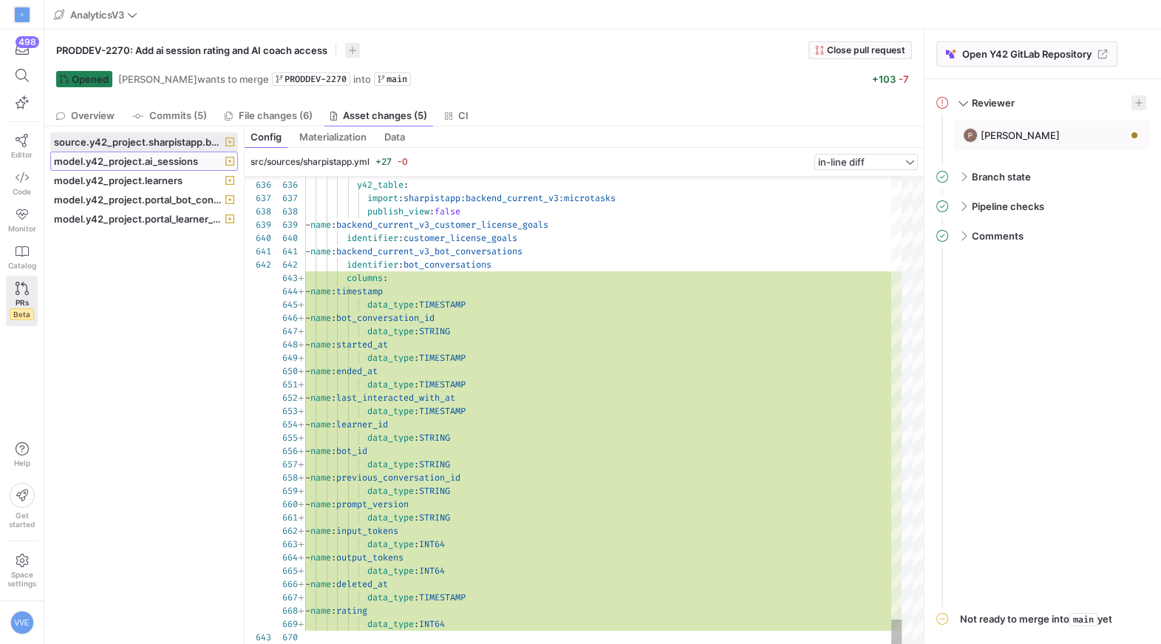
click at [177, 161] on span "model.y42_project.ai_sessions" at bounding box center [126, 161] width 144 height 12
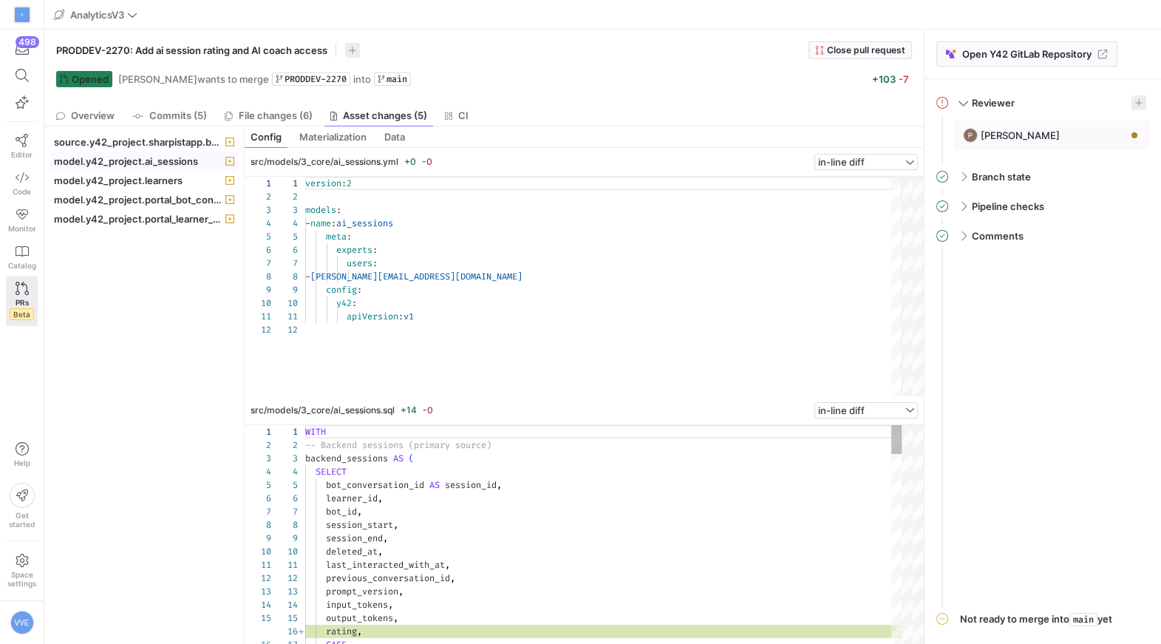
scroll to position [133, 0]
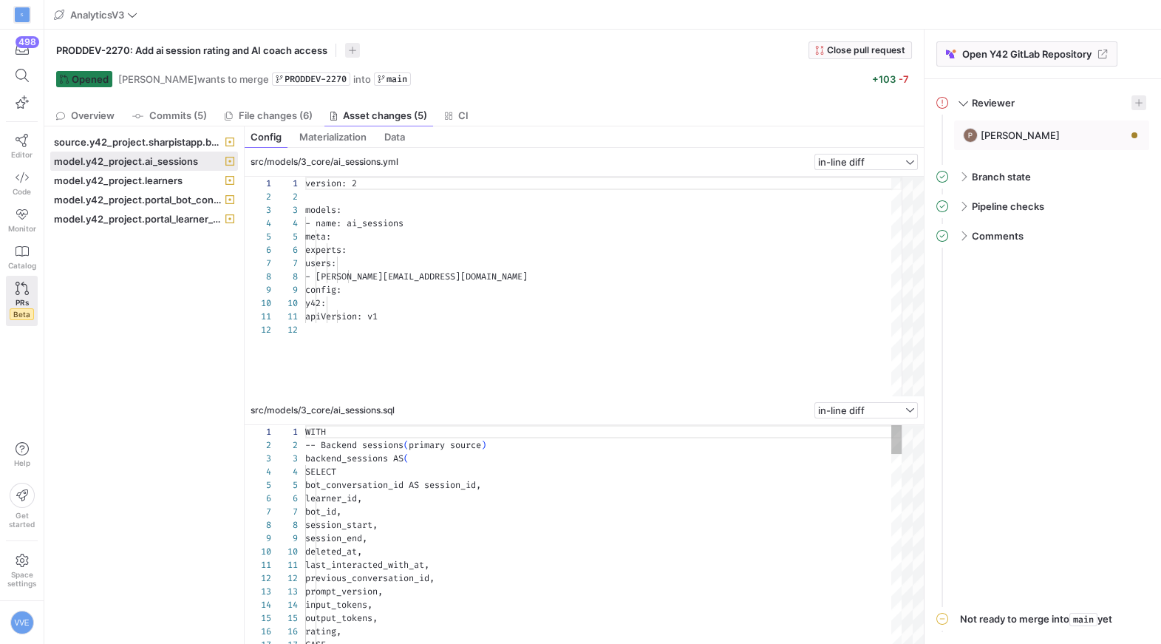
scroll to position [133, 0]
